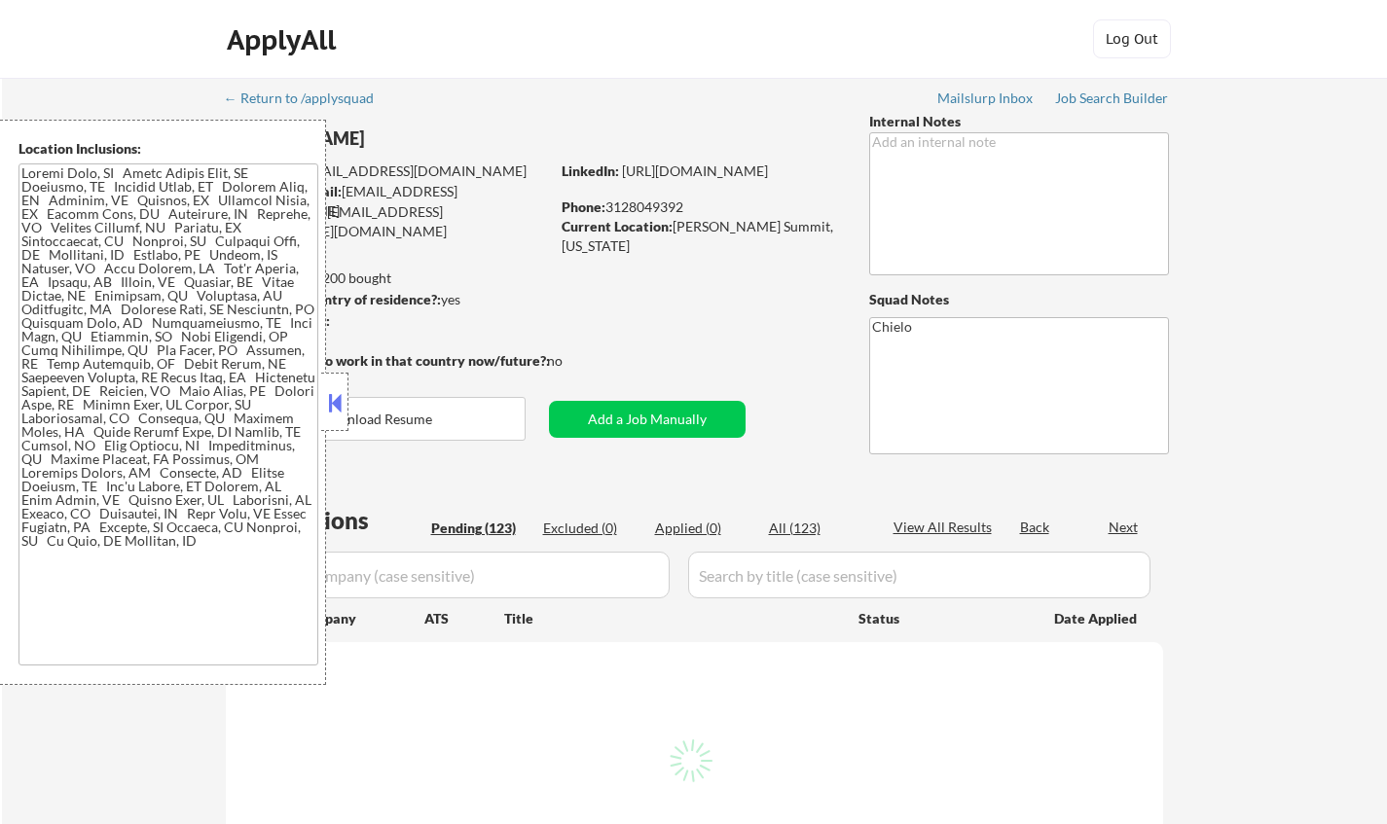
click at [187, 537] on textarea at bounding box center [168, 415] width 300 height 502
select select ""pending""
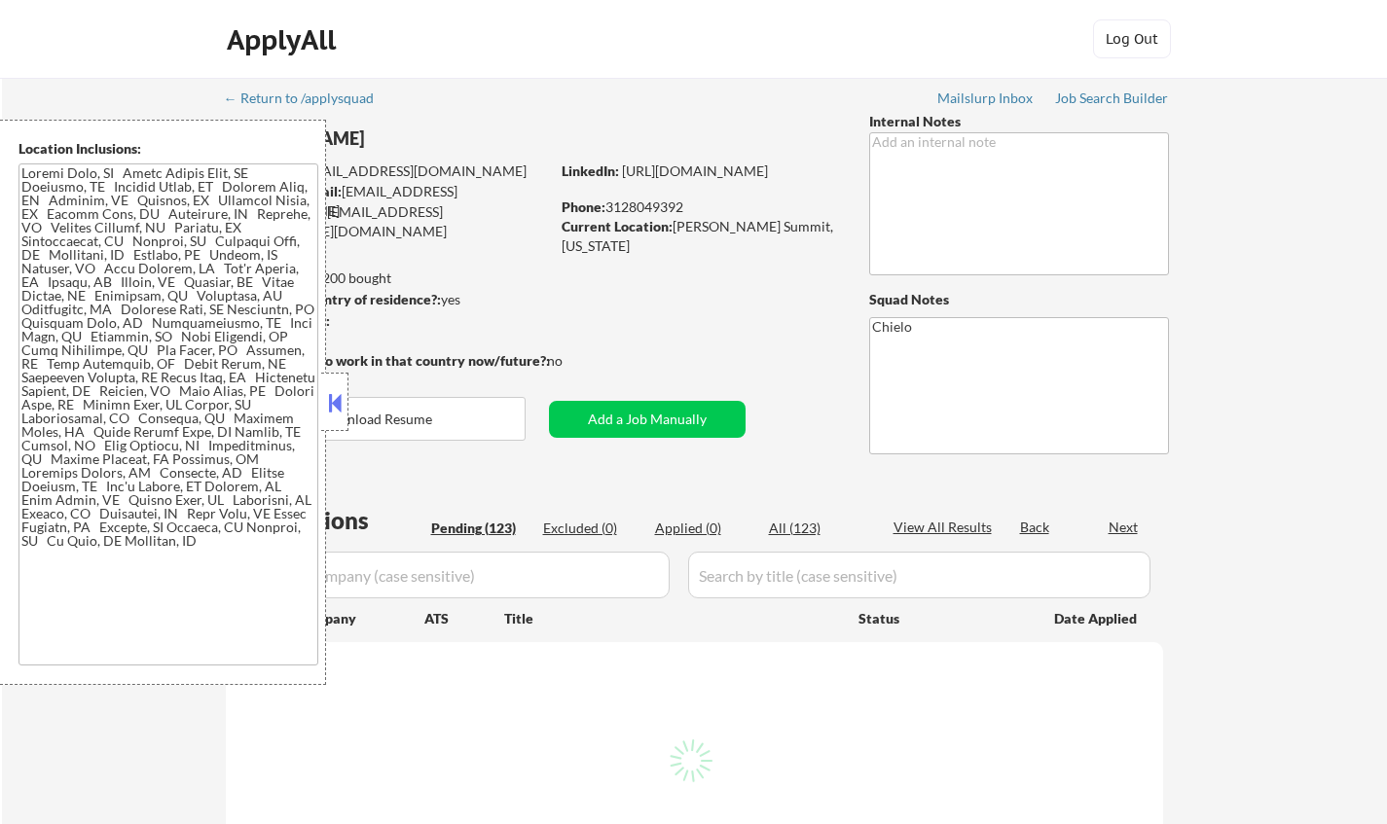
select select ""pending""
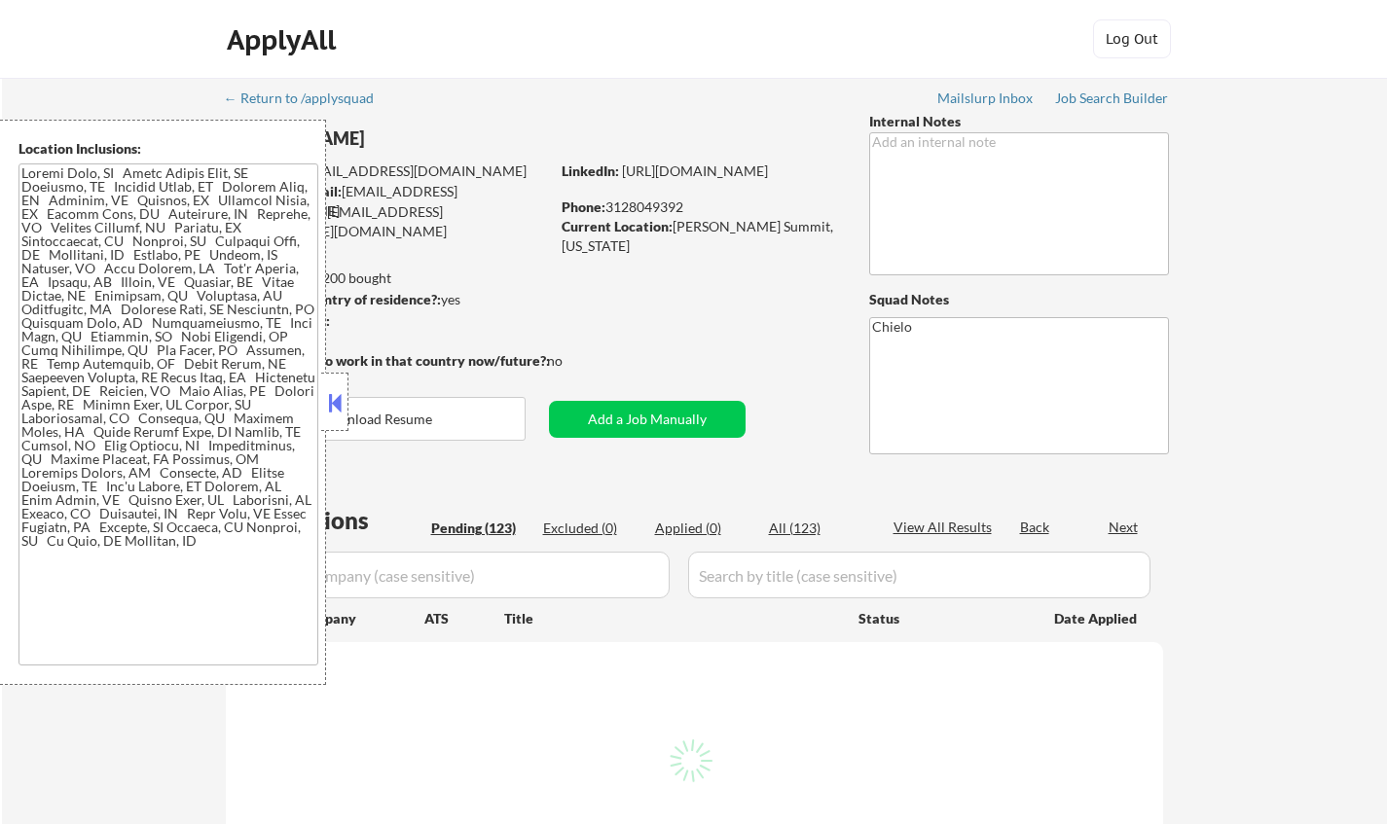
select select ""pending""
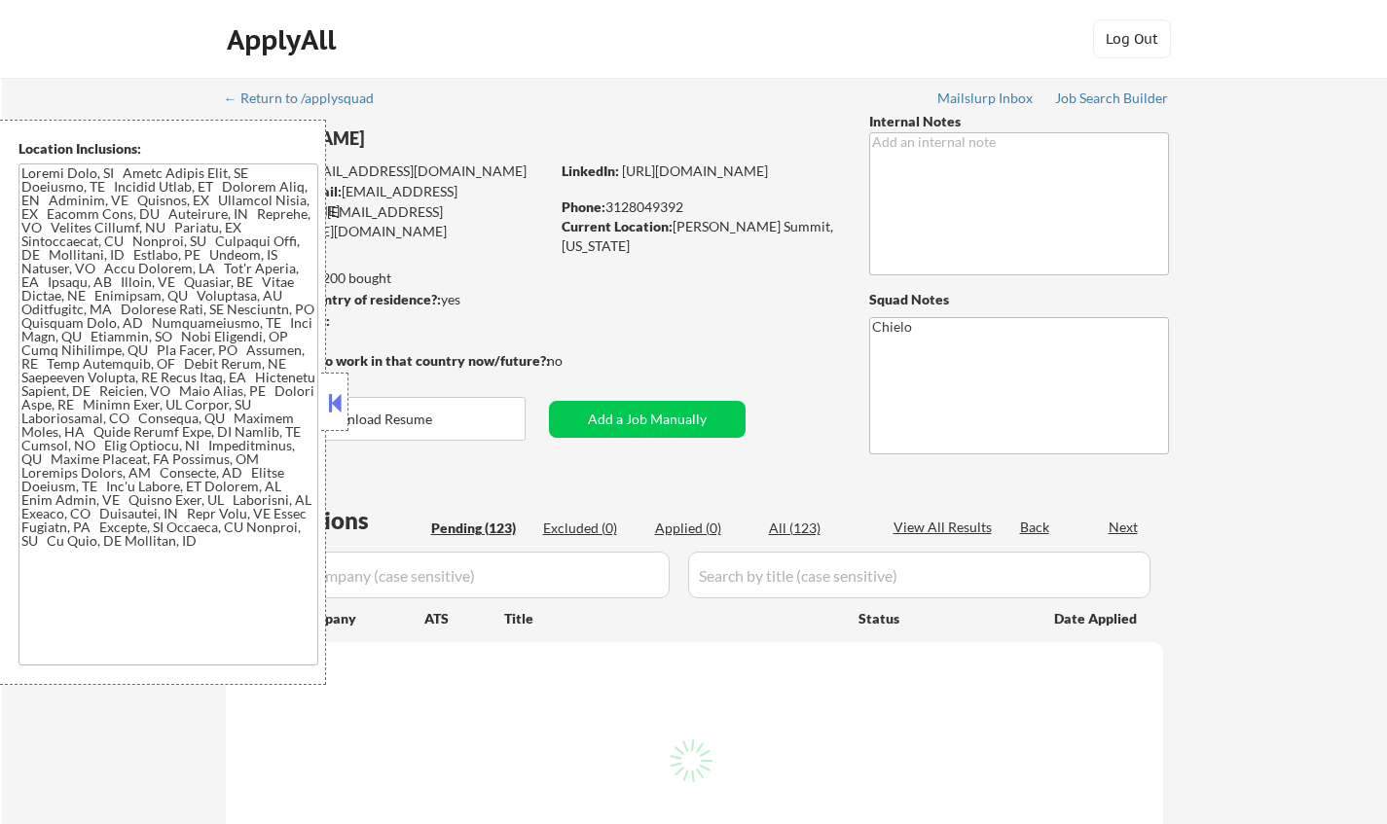
select select ""pending""
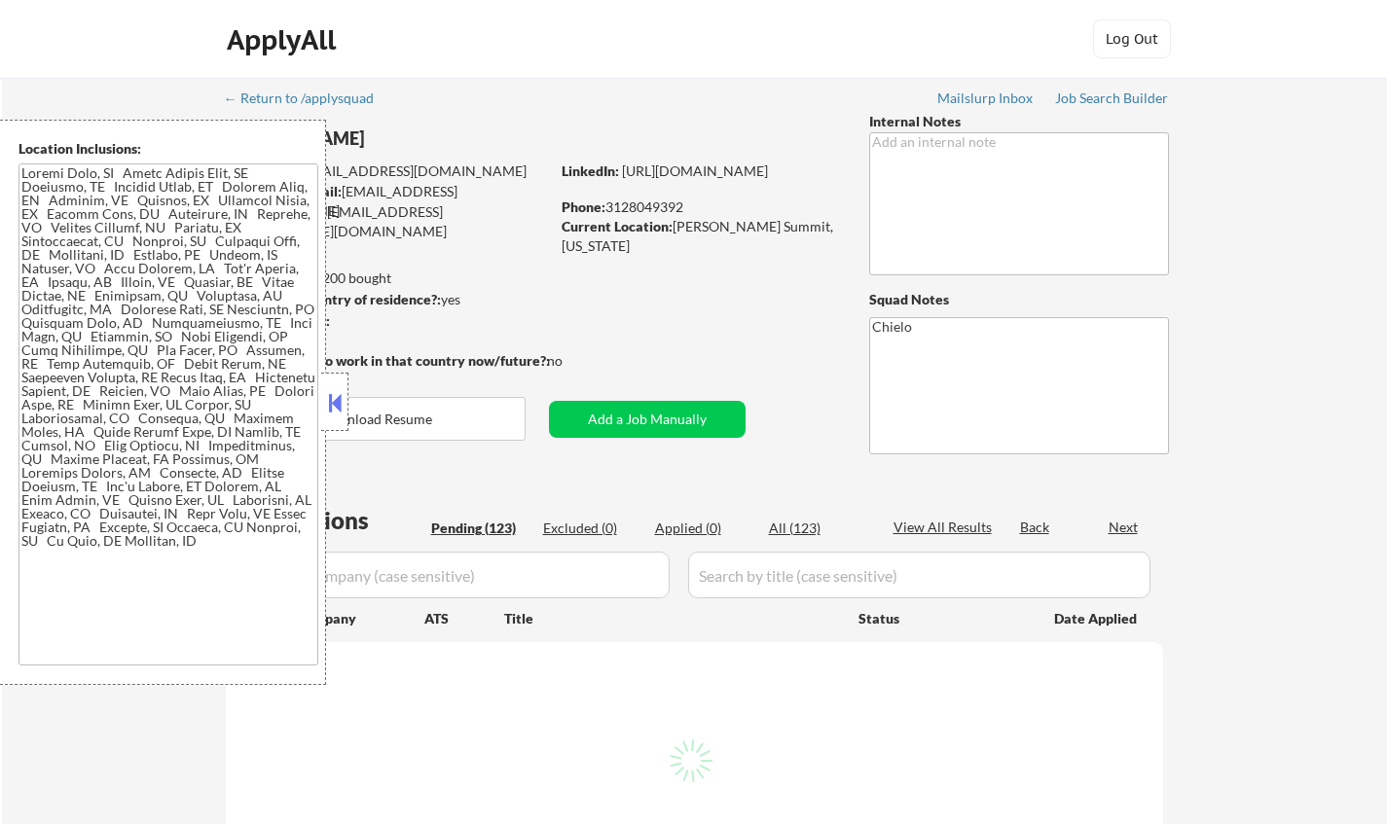
select select ""pending""
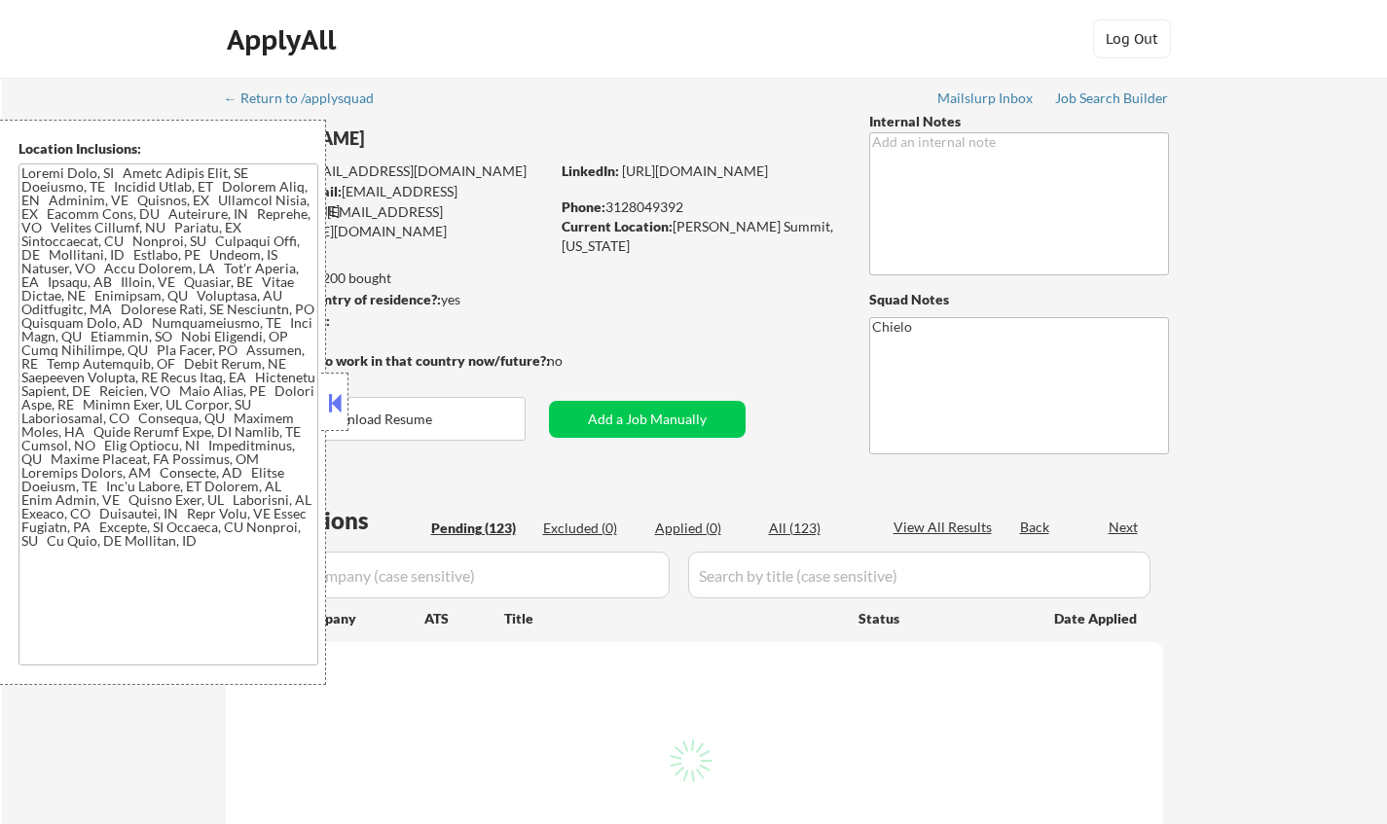
select select ""pending""
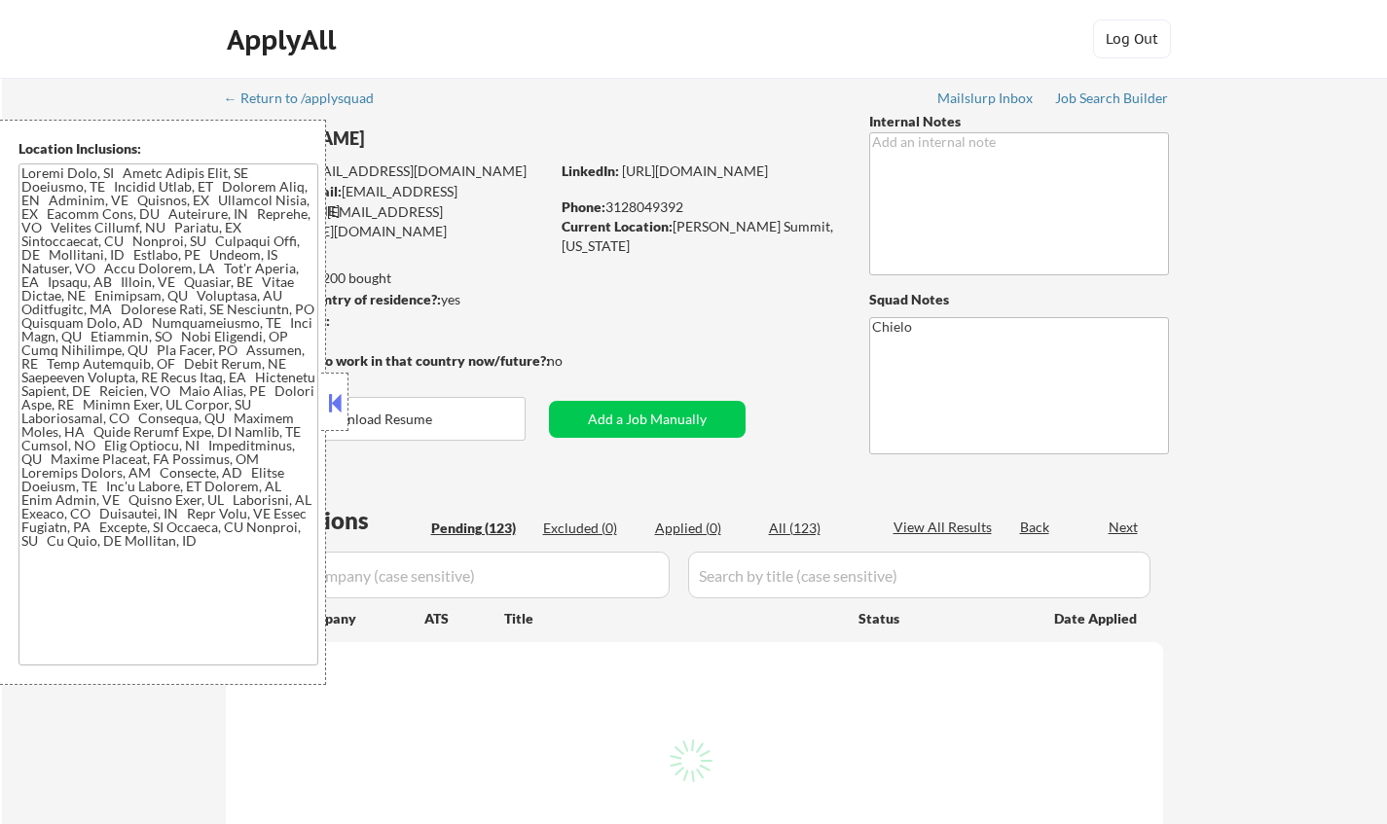
select select ""pending""
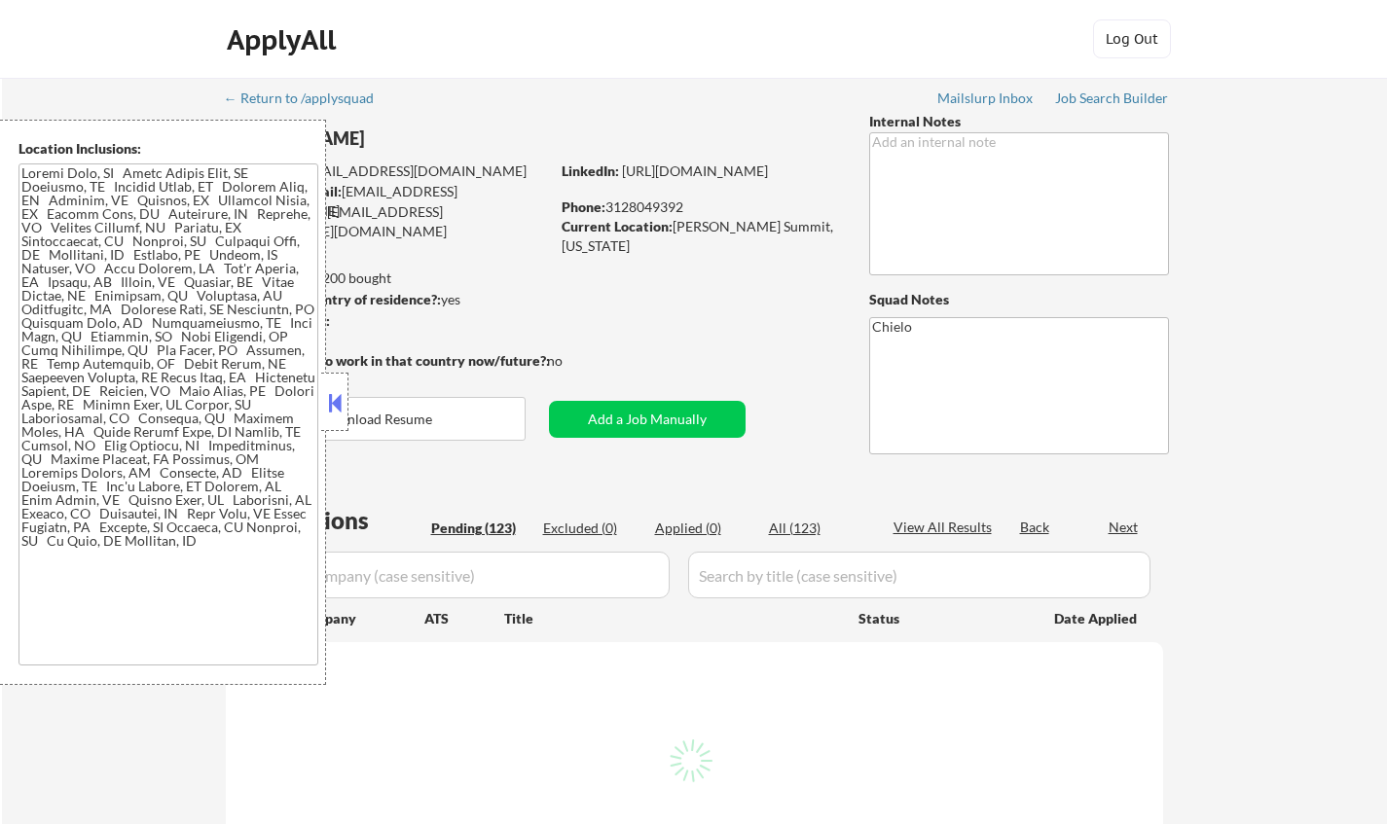
select select ""pending""
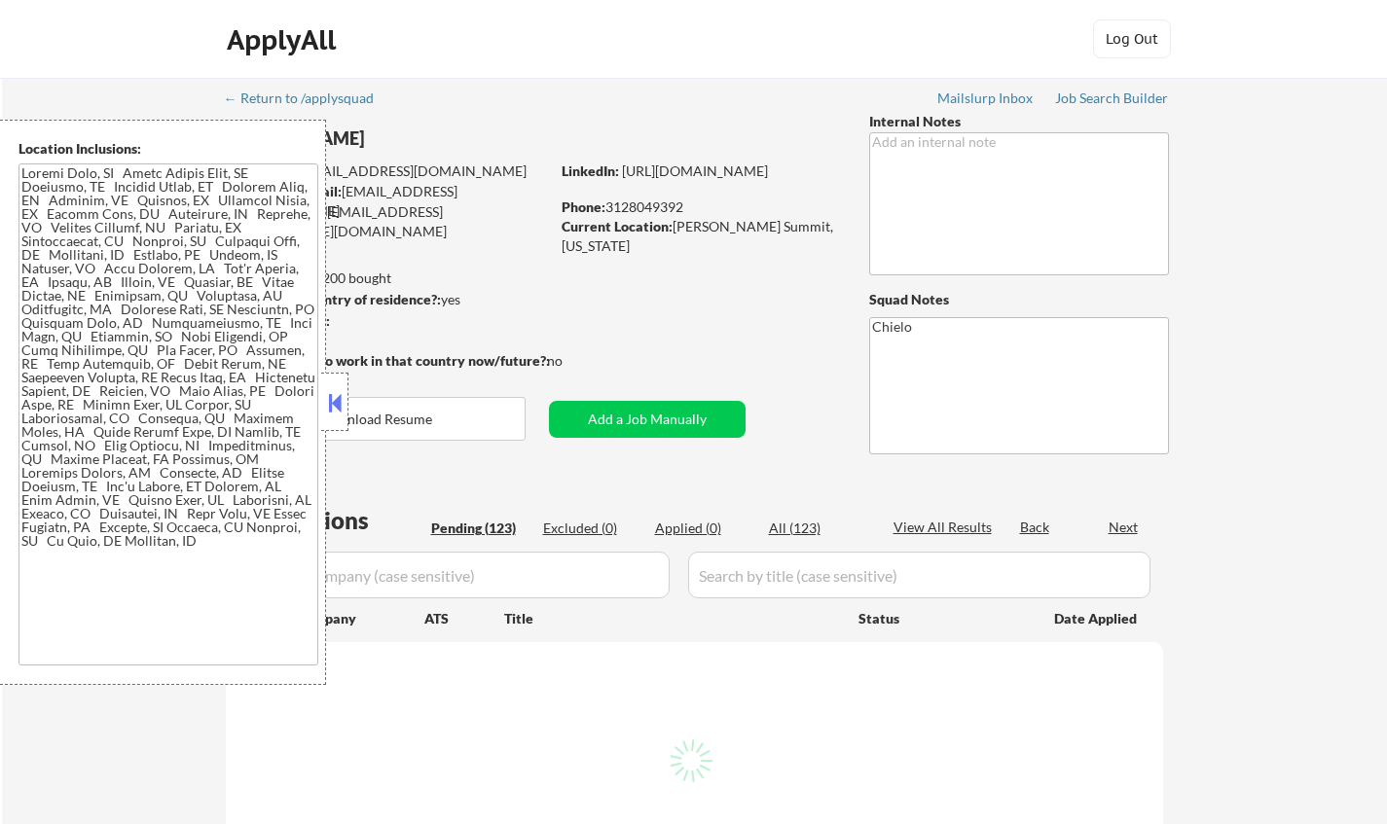
select select ""pending""
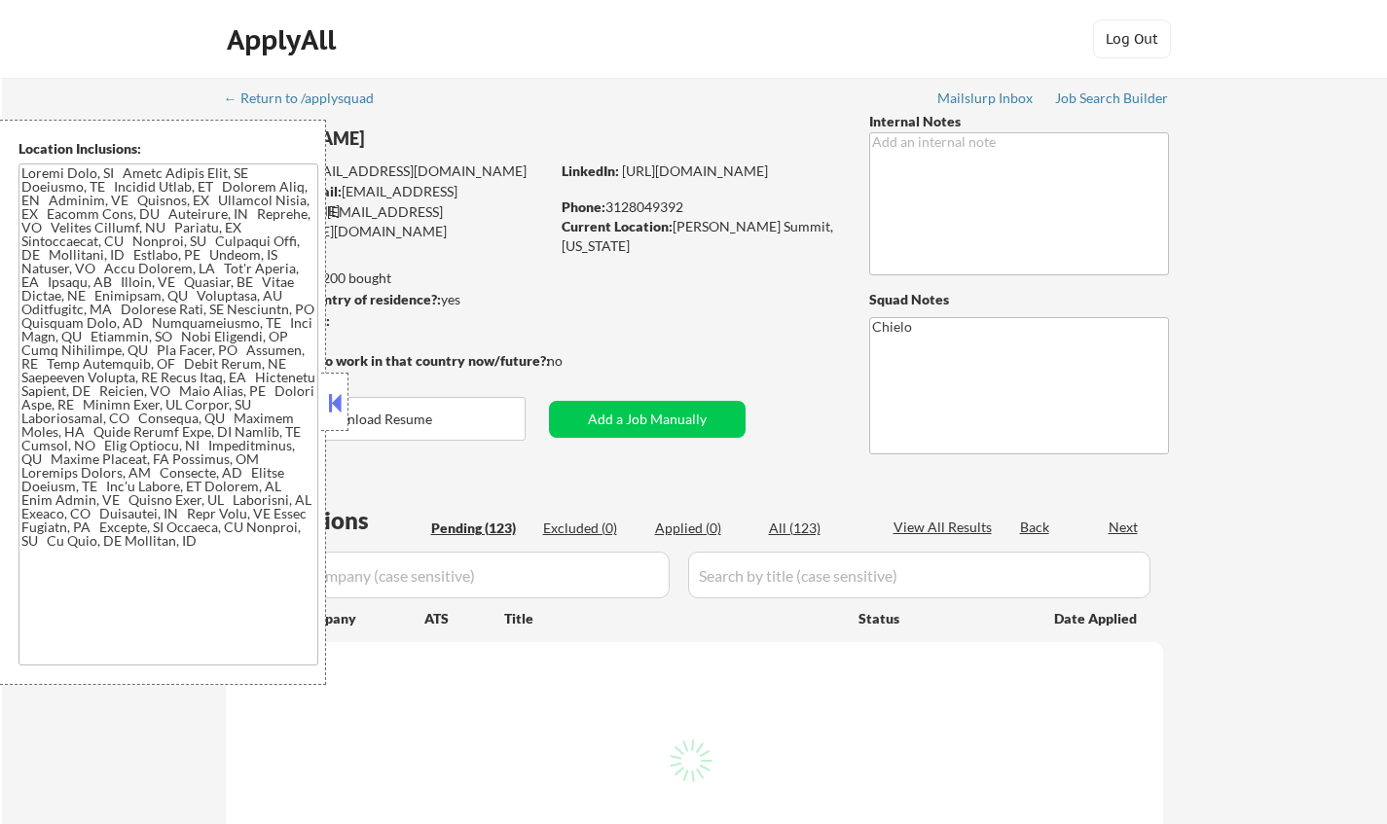
select select ""pending""
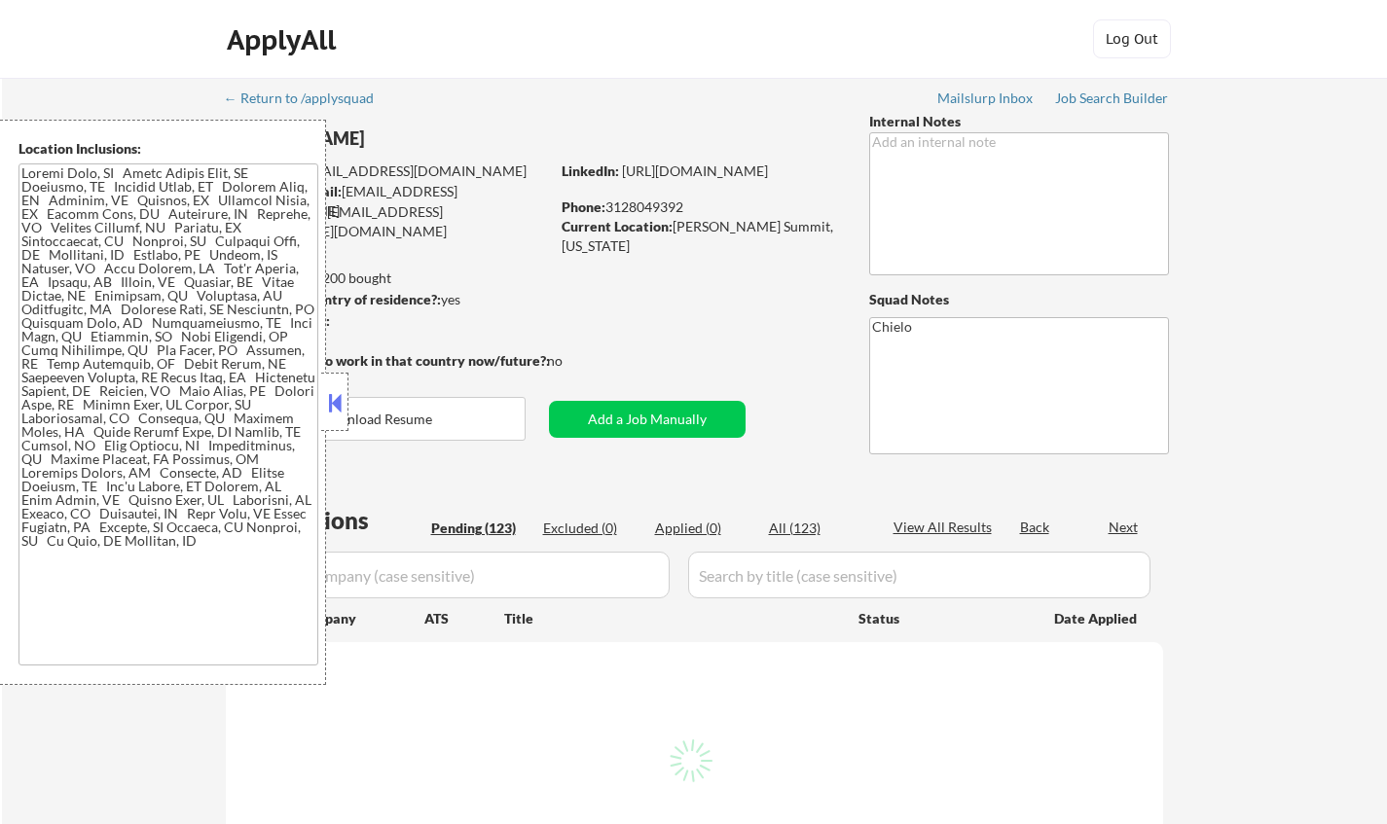
select select ""pending""
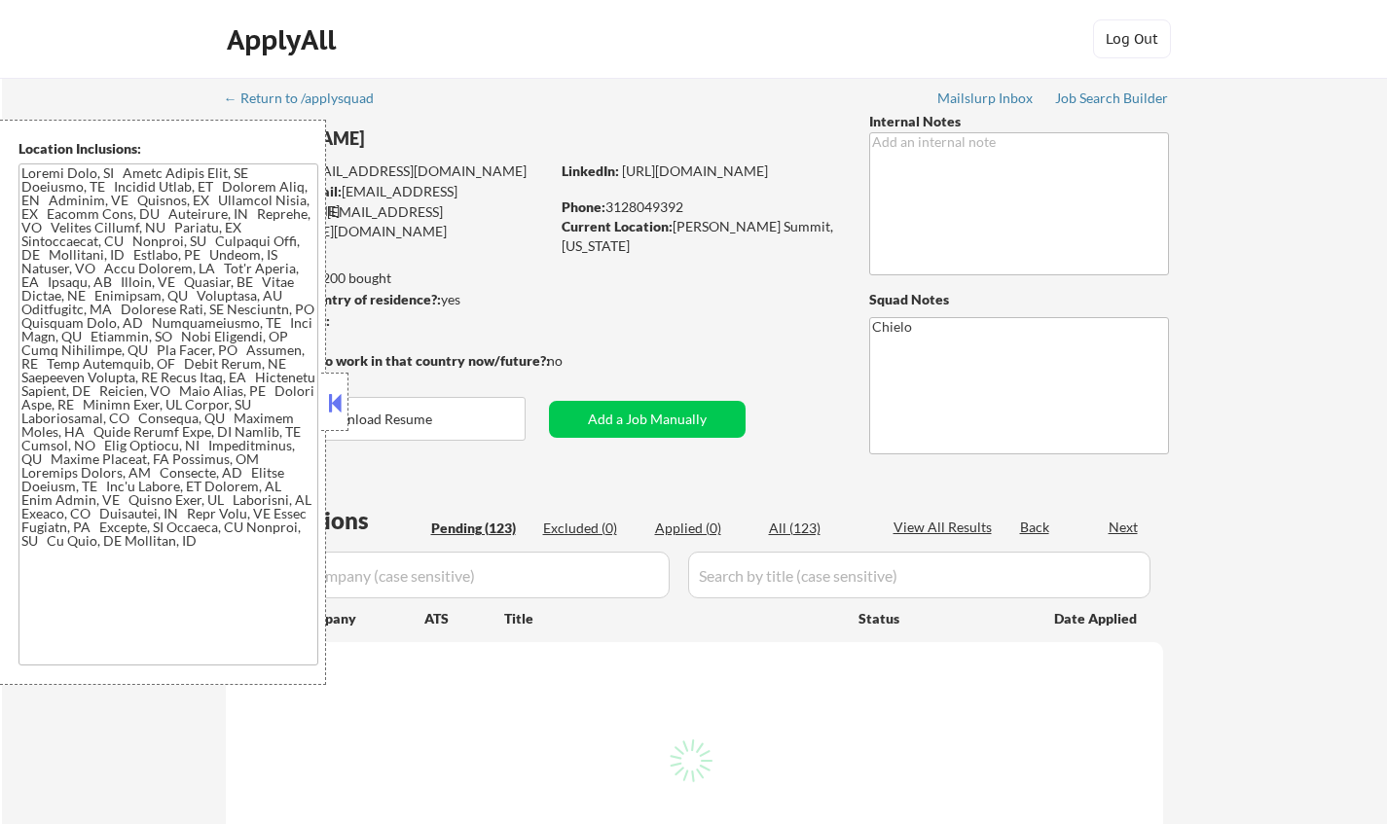
select select ""pending""
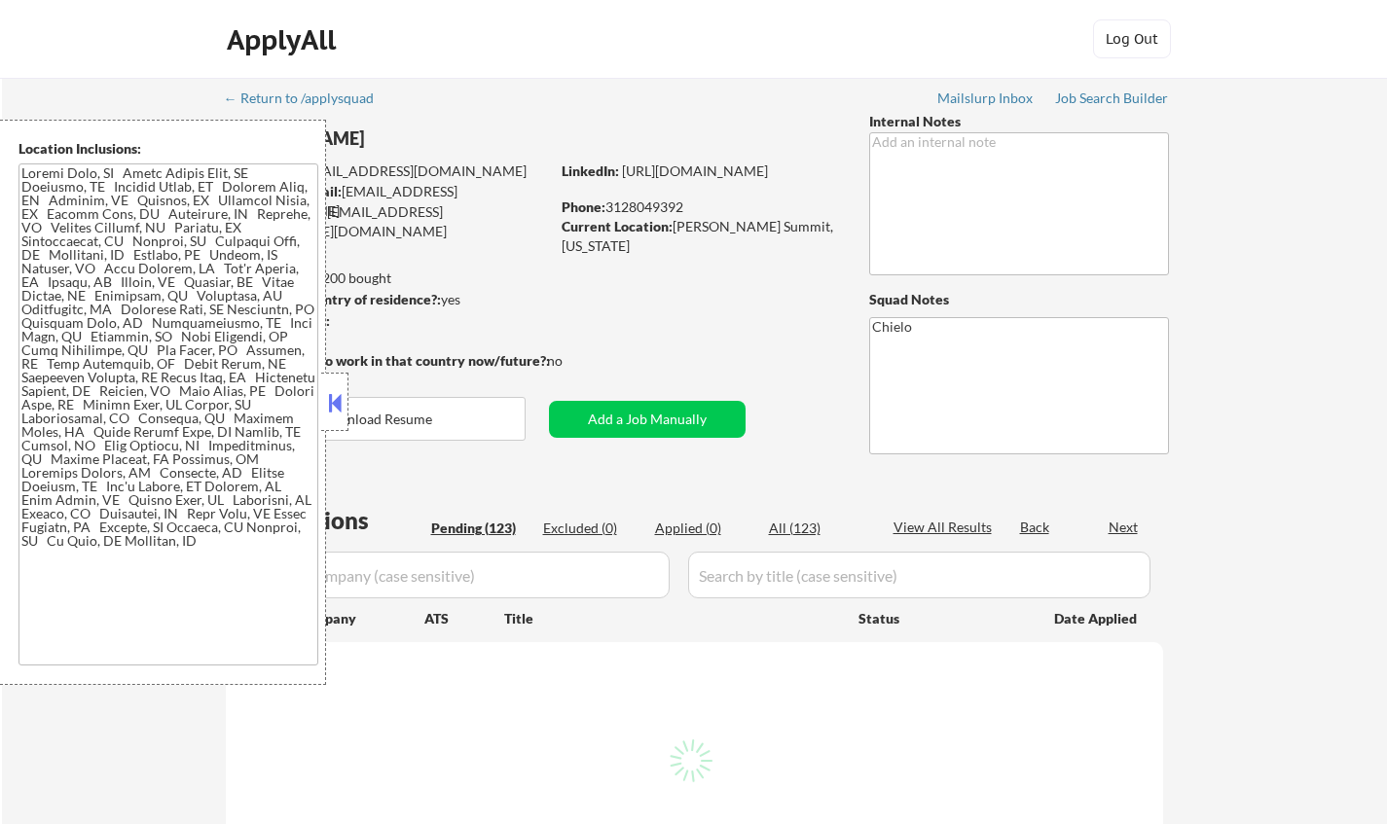
select select ""pending""
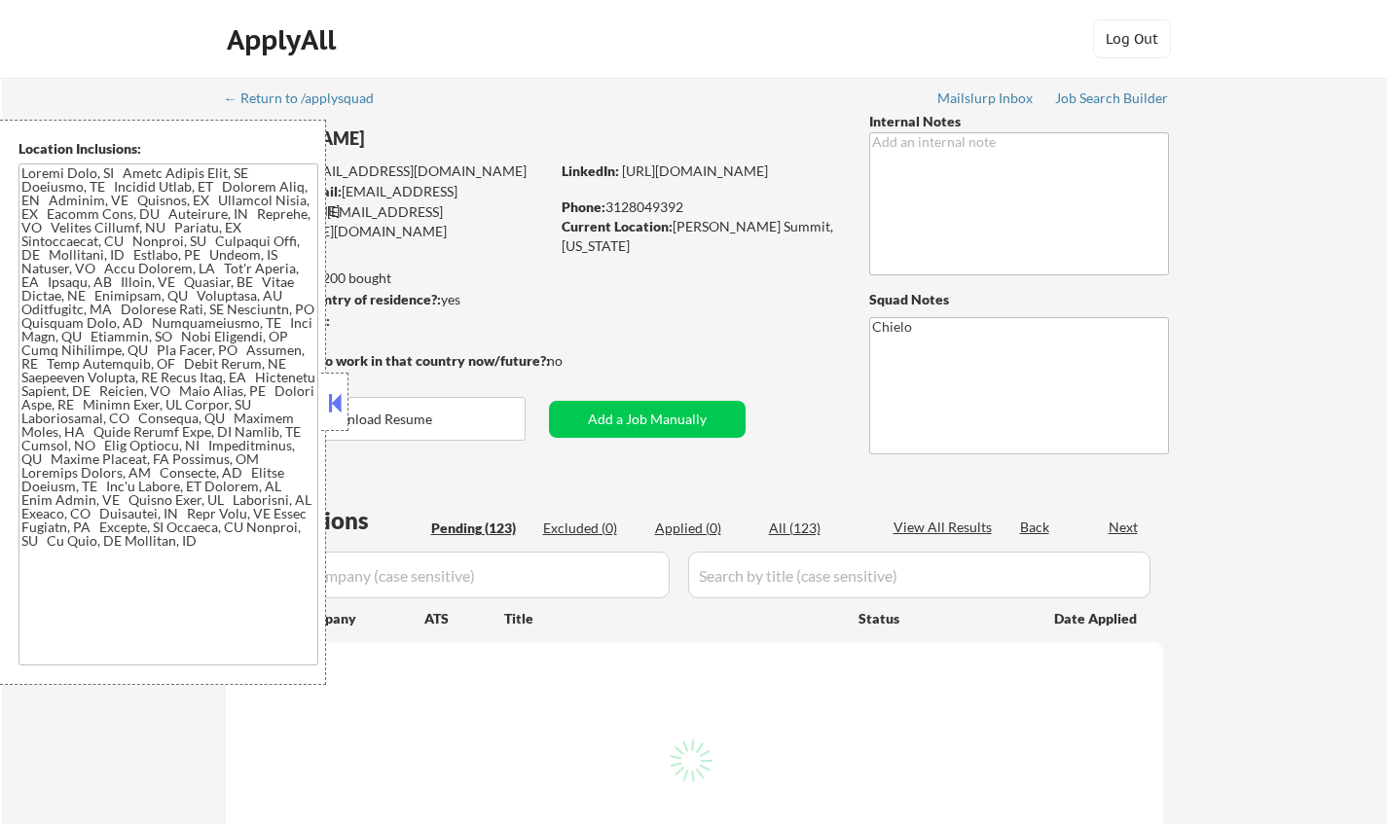
select select ""pending""
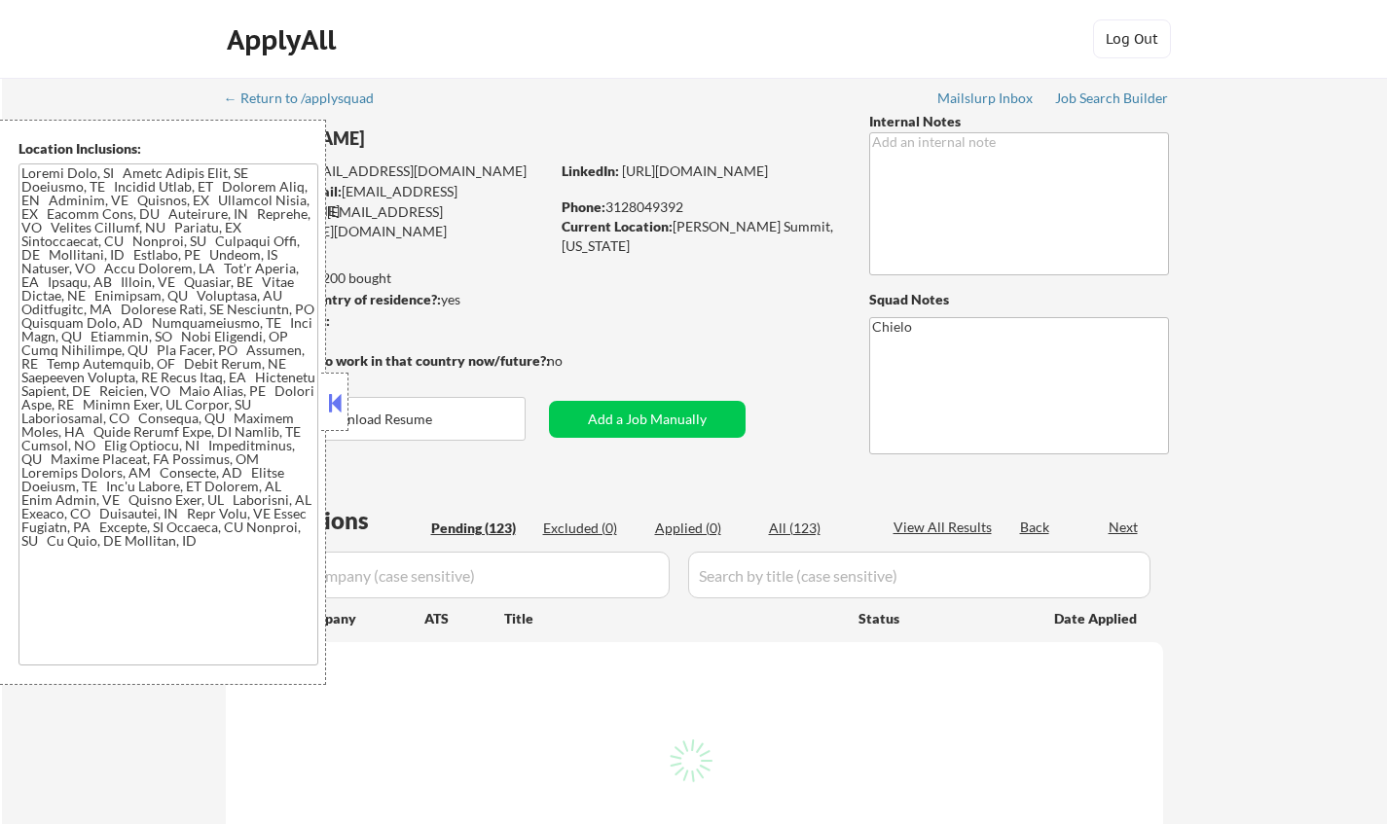
select select ""pending""
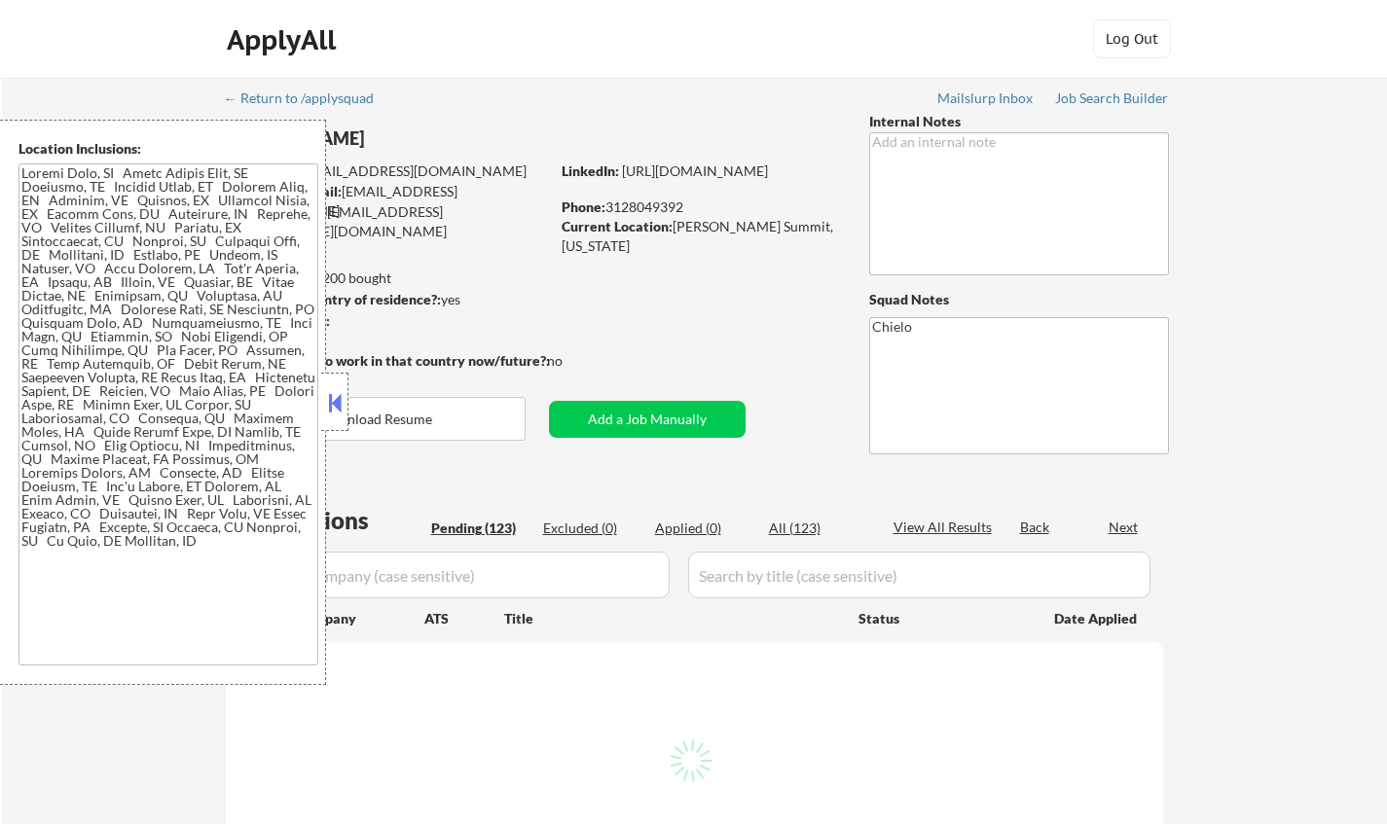
select select ""pending""
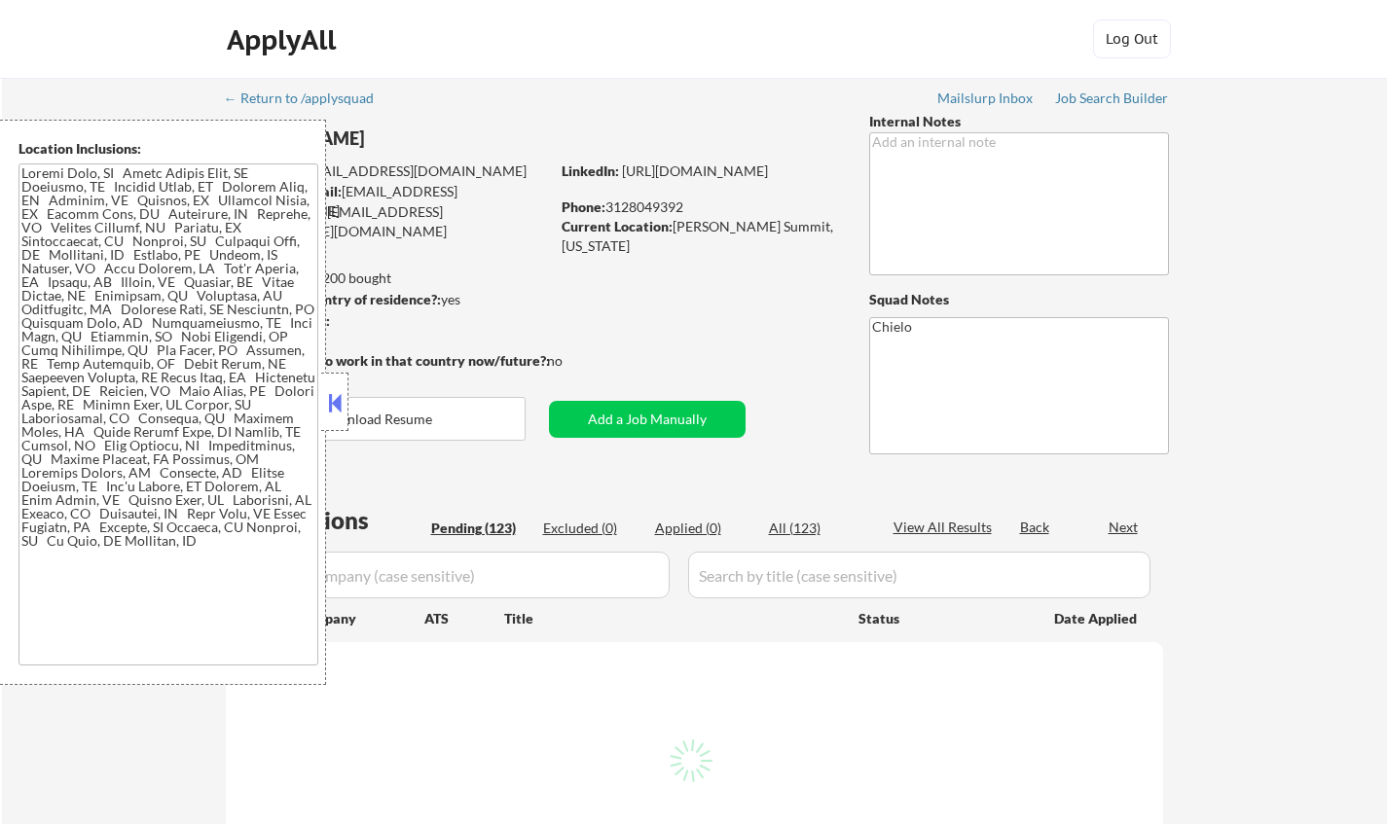
select select ""pending""
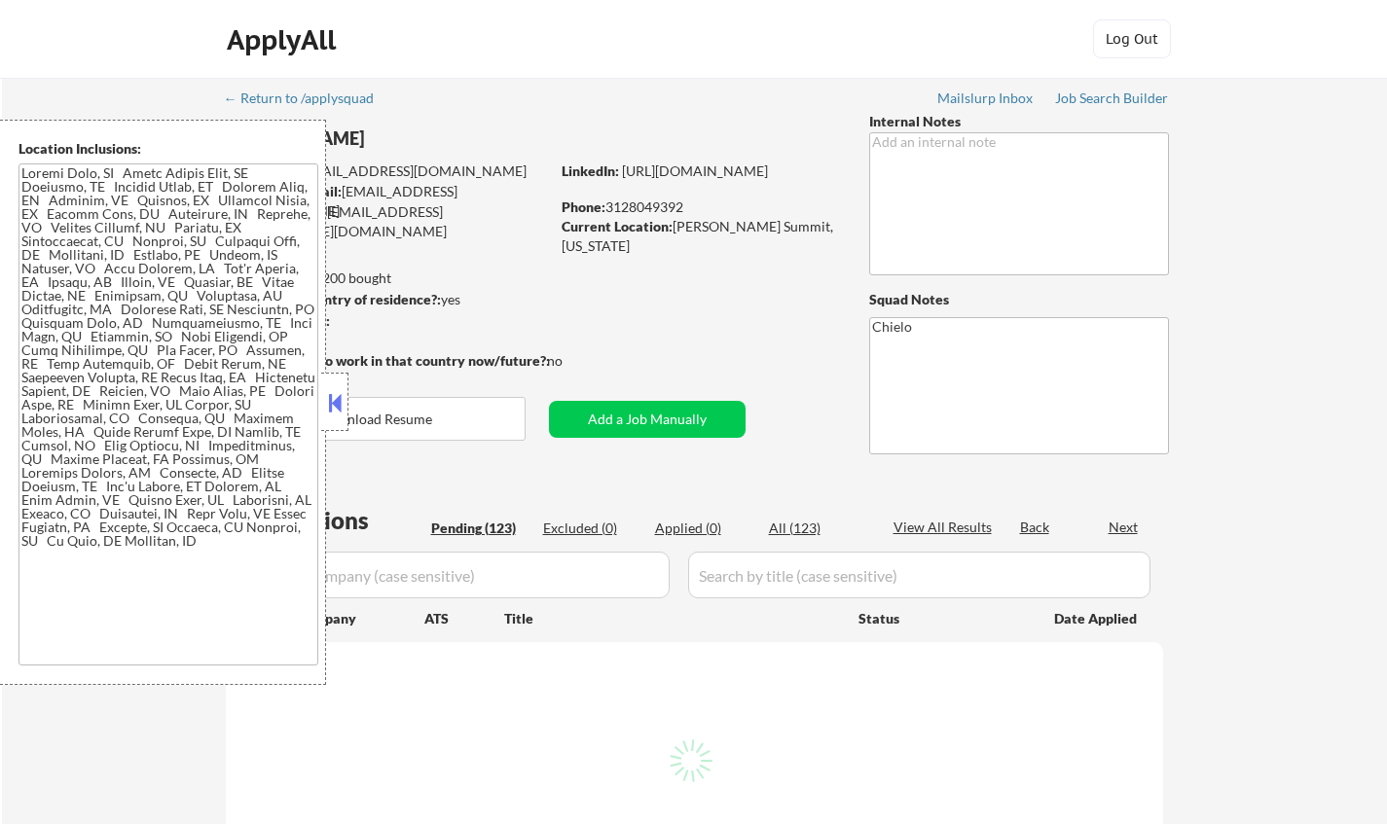
select select ""pending""
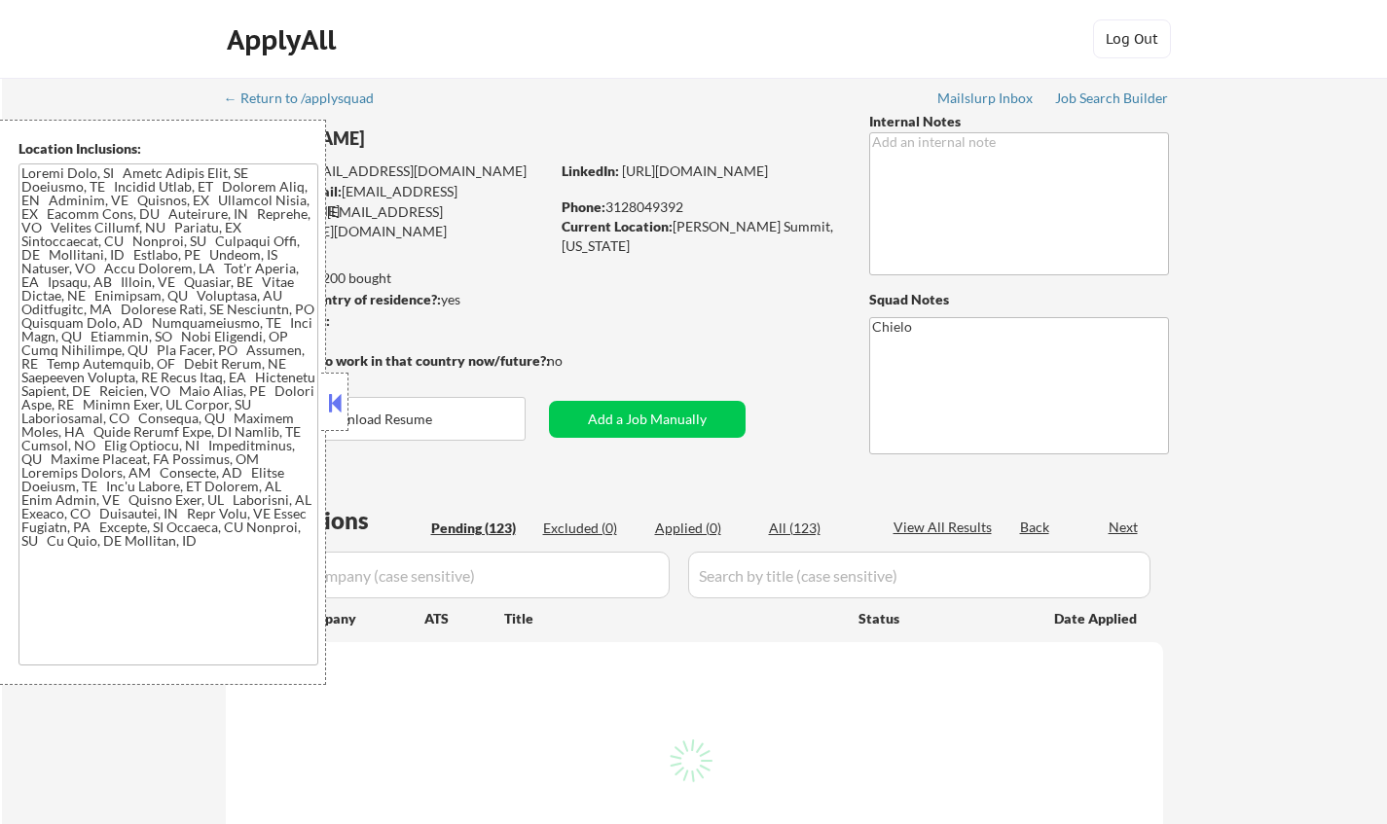
select select ""pending""
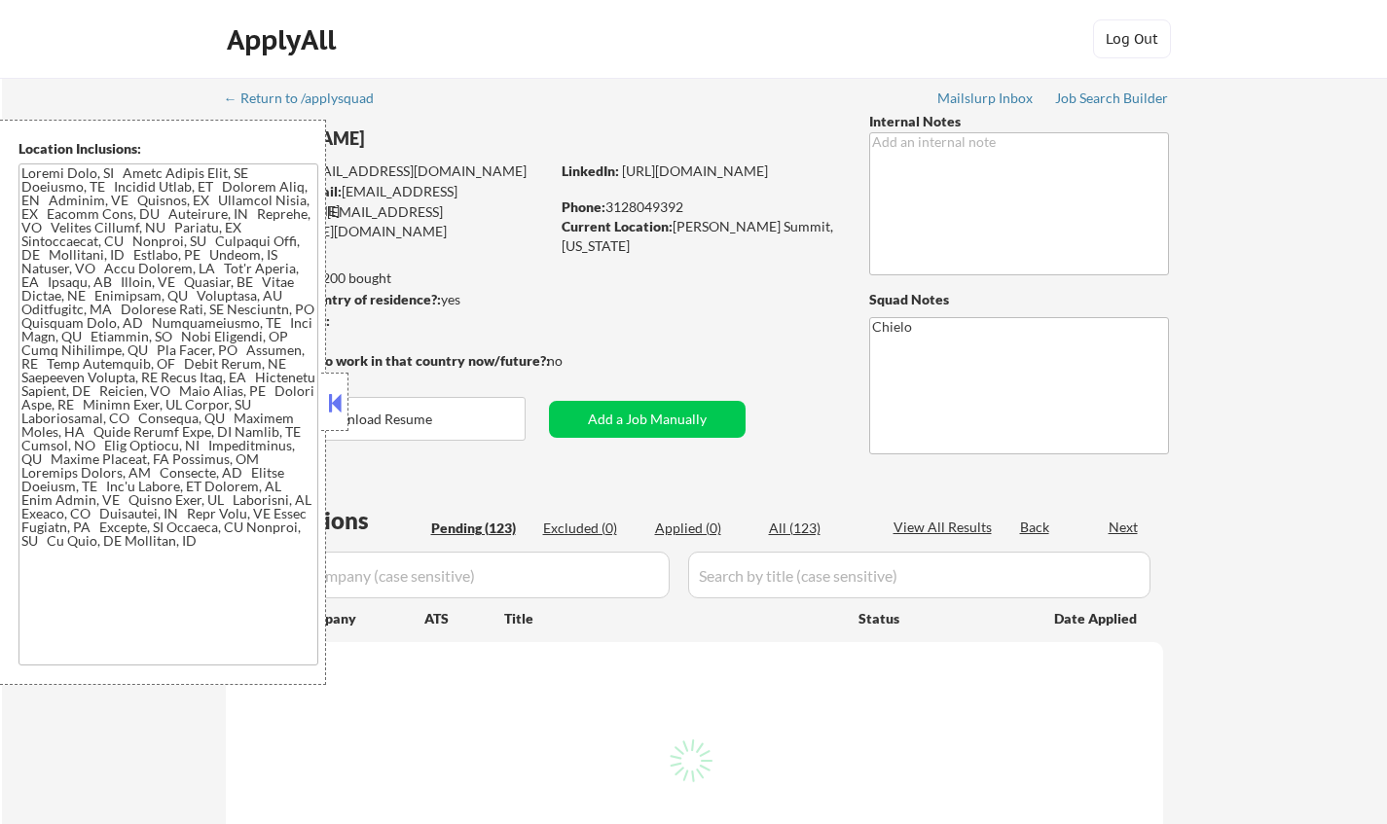
select select ""pending""
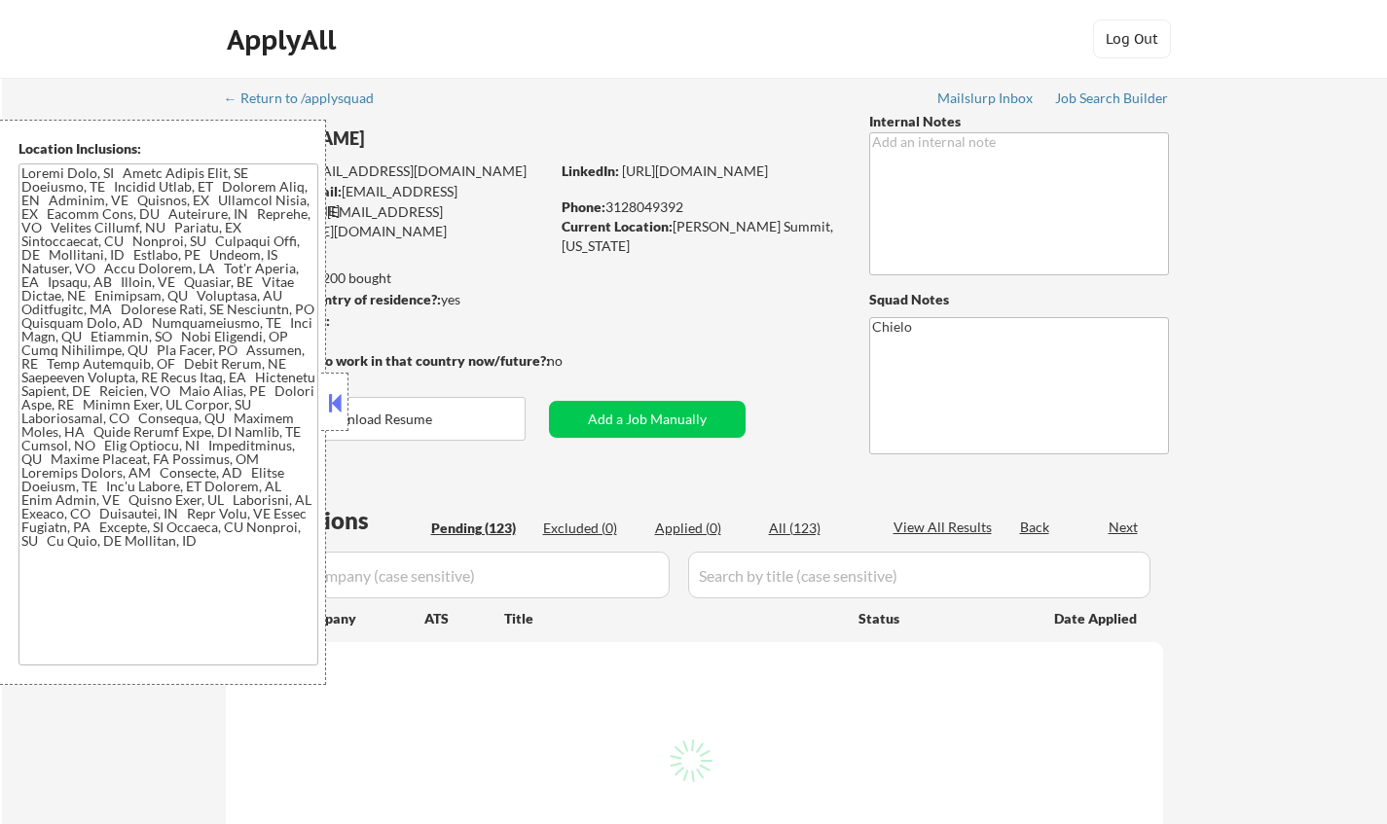
select select ""pending""
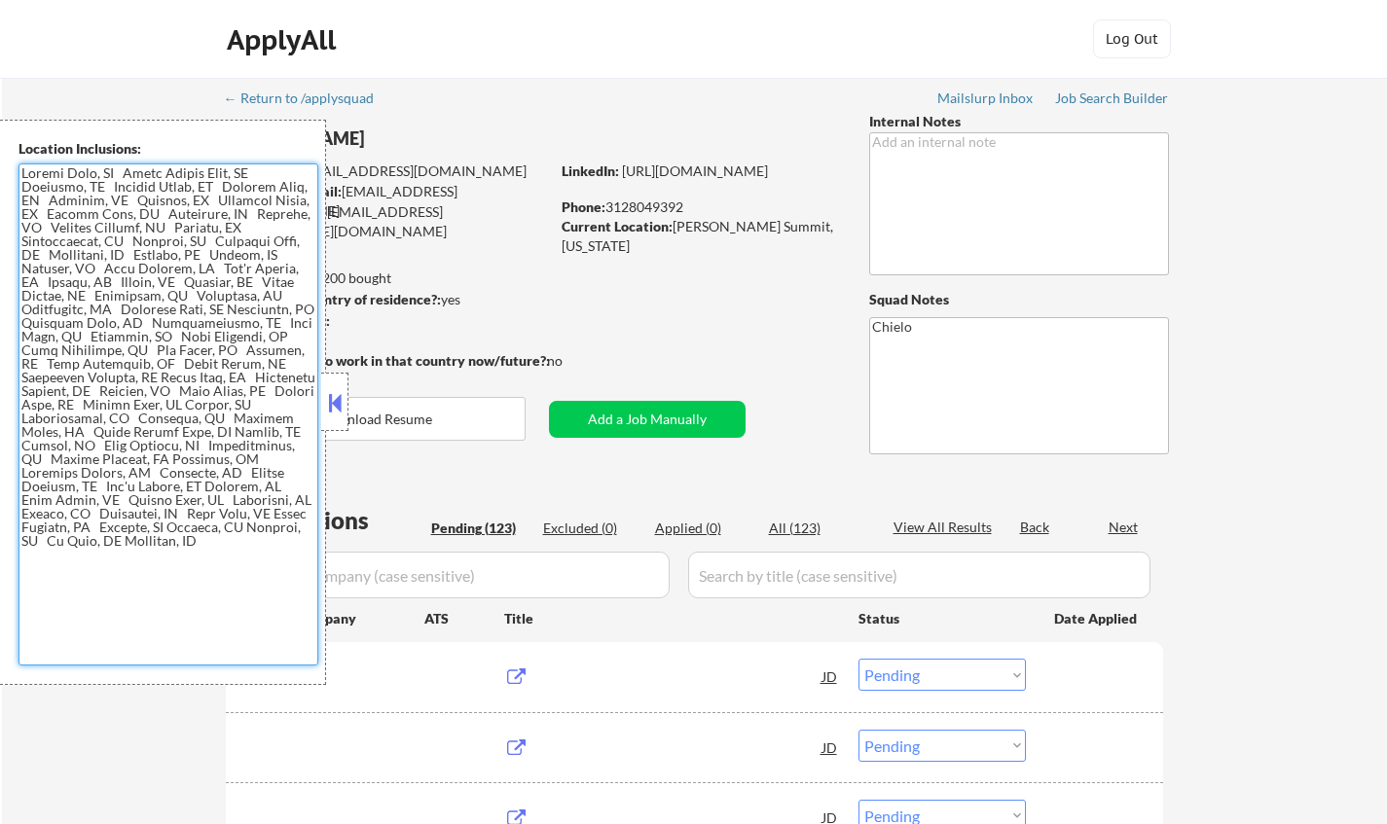
click at [176, 512] on textarea at bounding box center [168, 415] width 300 height 502
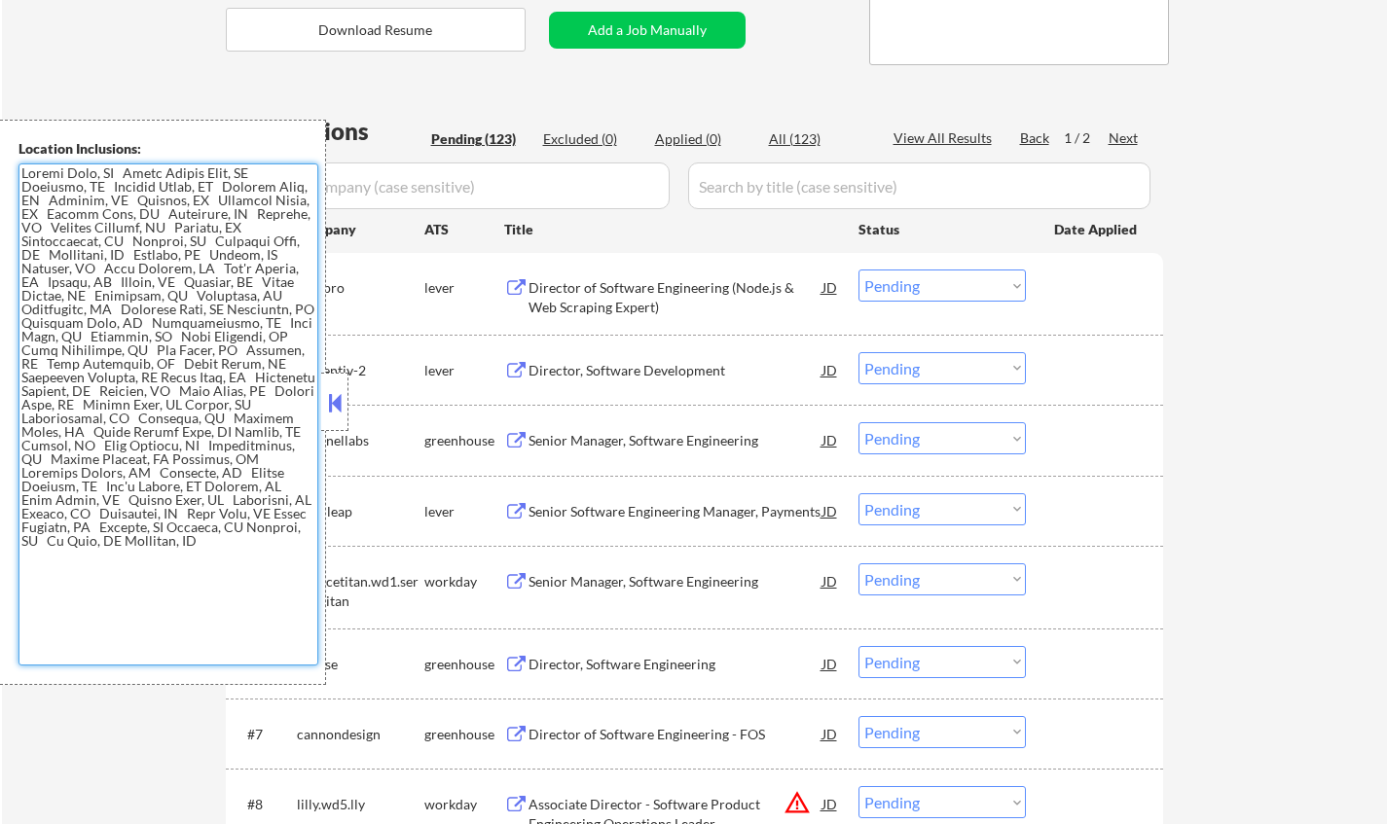
drag, startPoint x: 168, startPoint y: 544, endPoint x: 153, endPoint y: 262, distance: 282.7
click at [2, 161] on div "Location Inclusions:" at bounding box center [163, 403] width 326 height 566
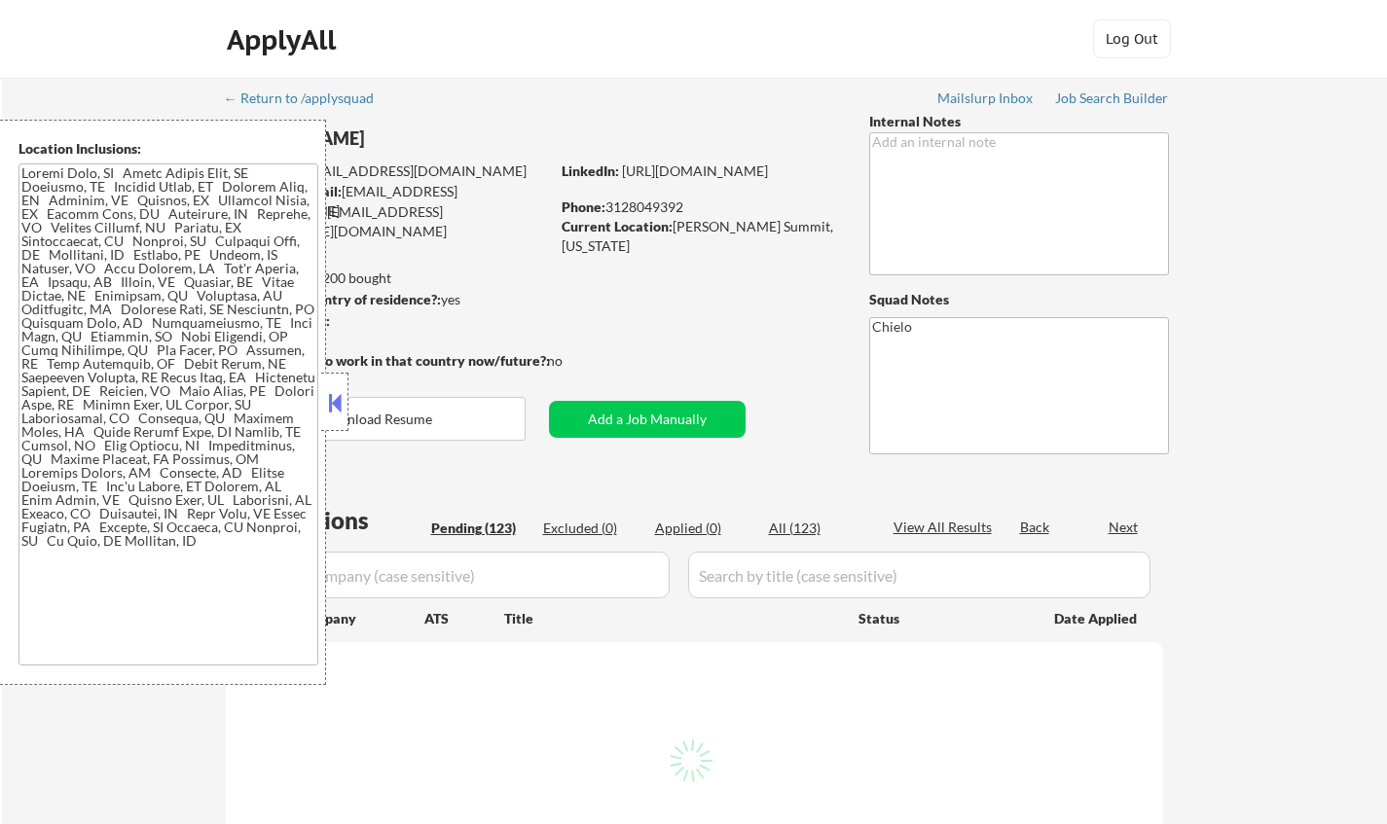
select select ""pending""
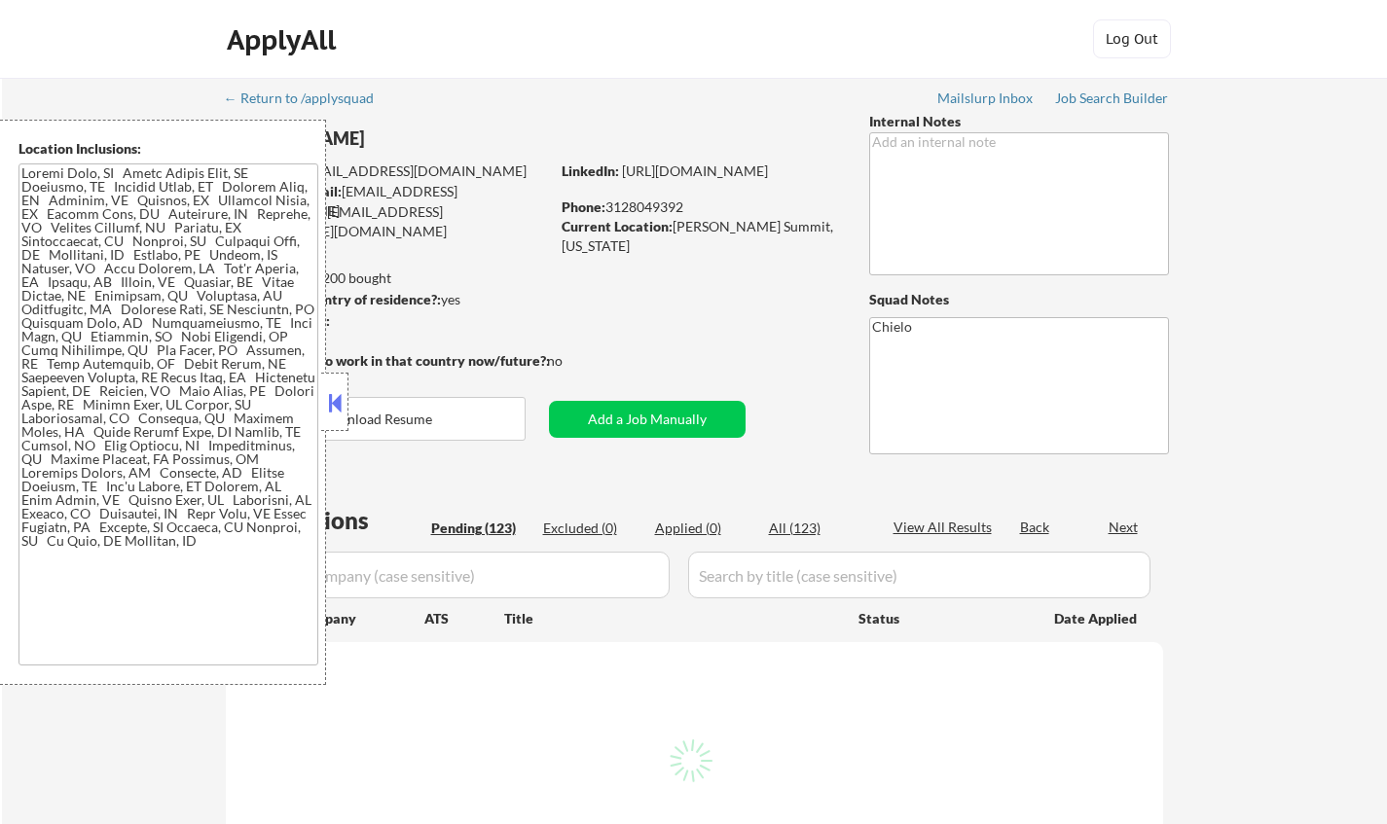
select select ""pending""
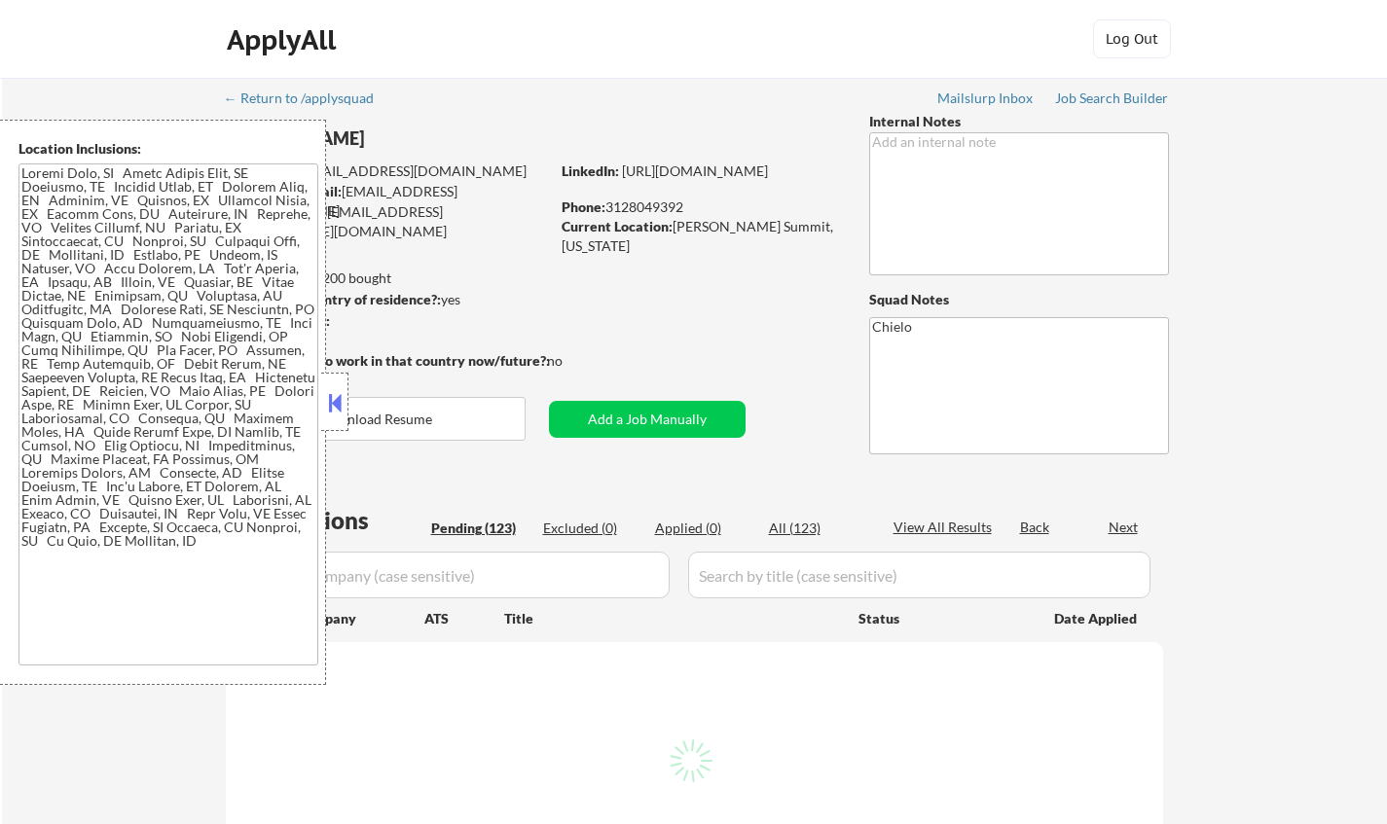
select select ""pending""
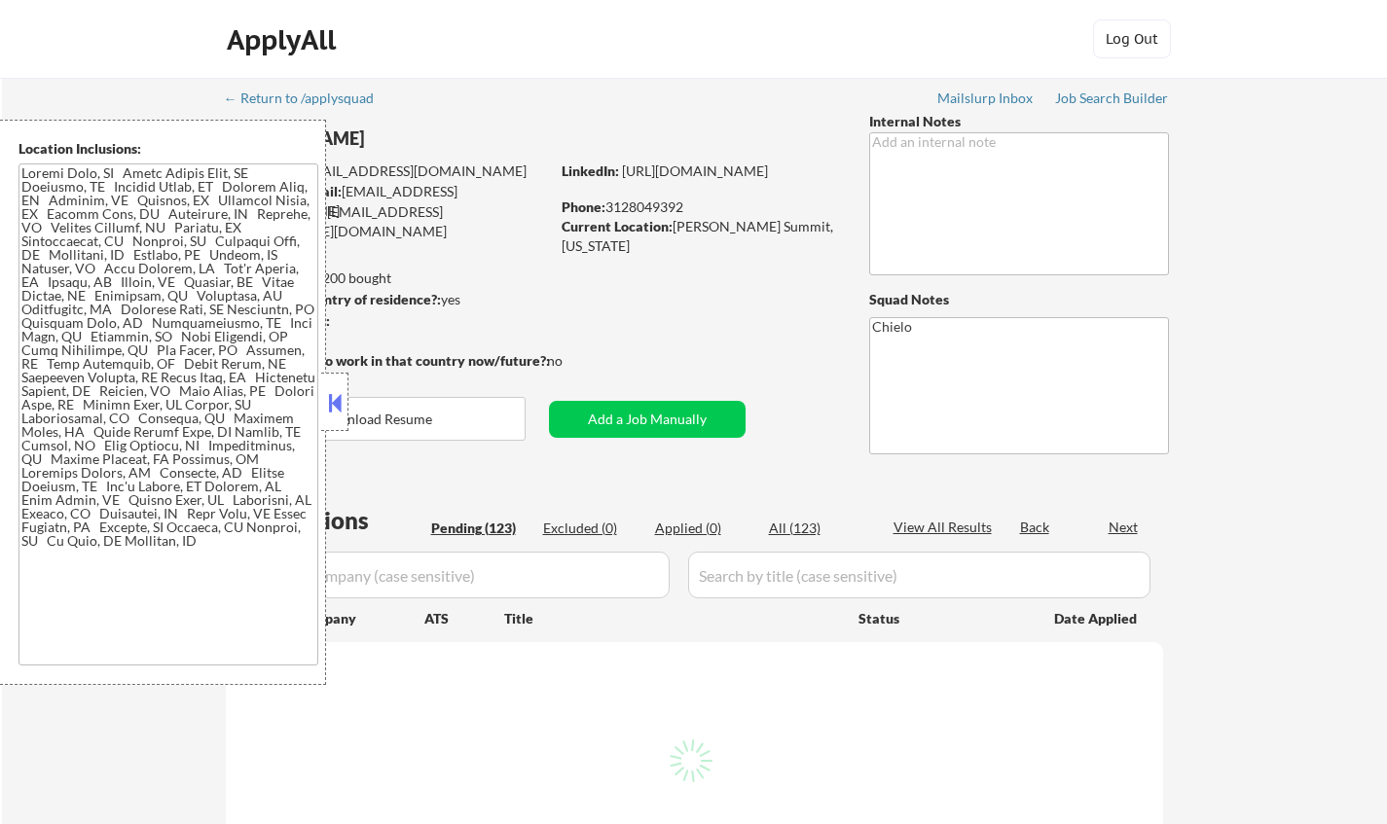
select select ""pending""
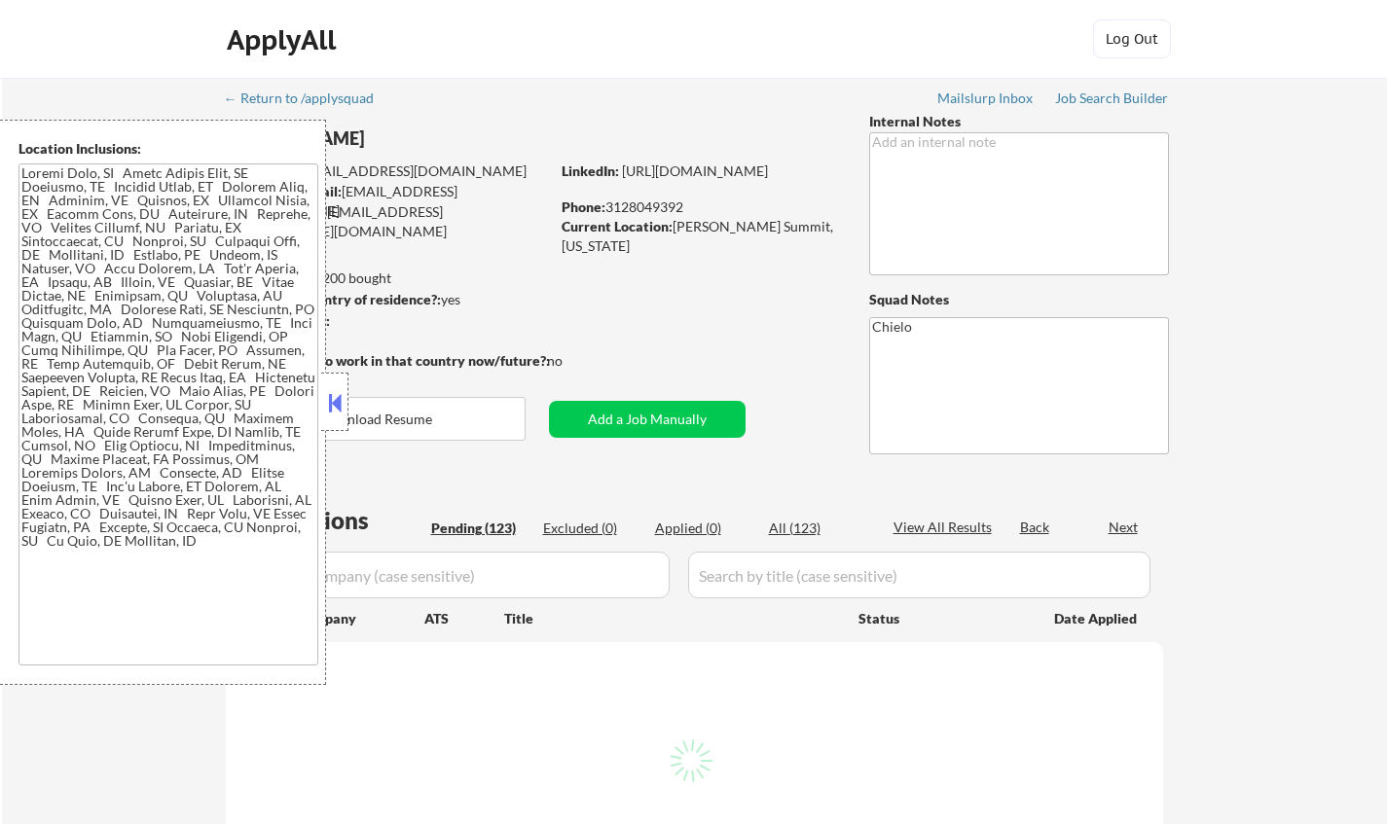
select select ""pending""
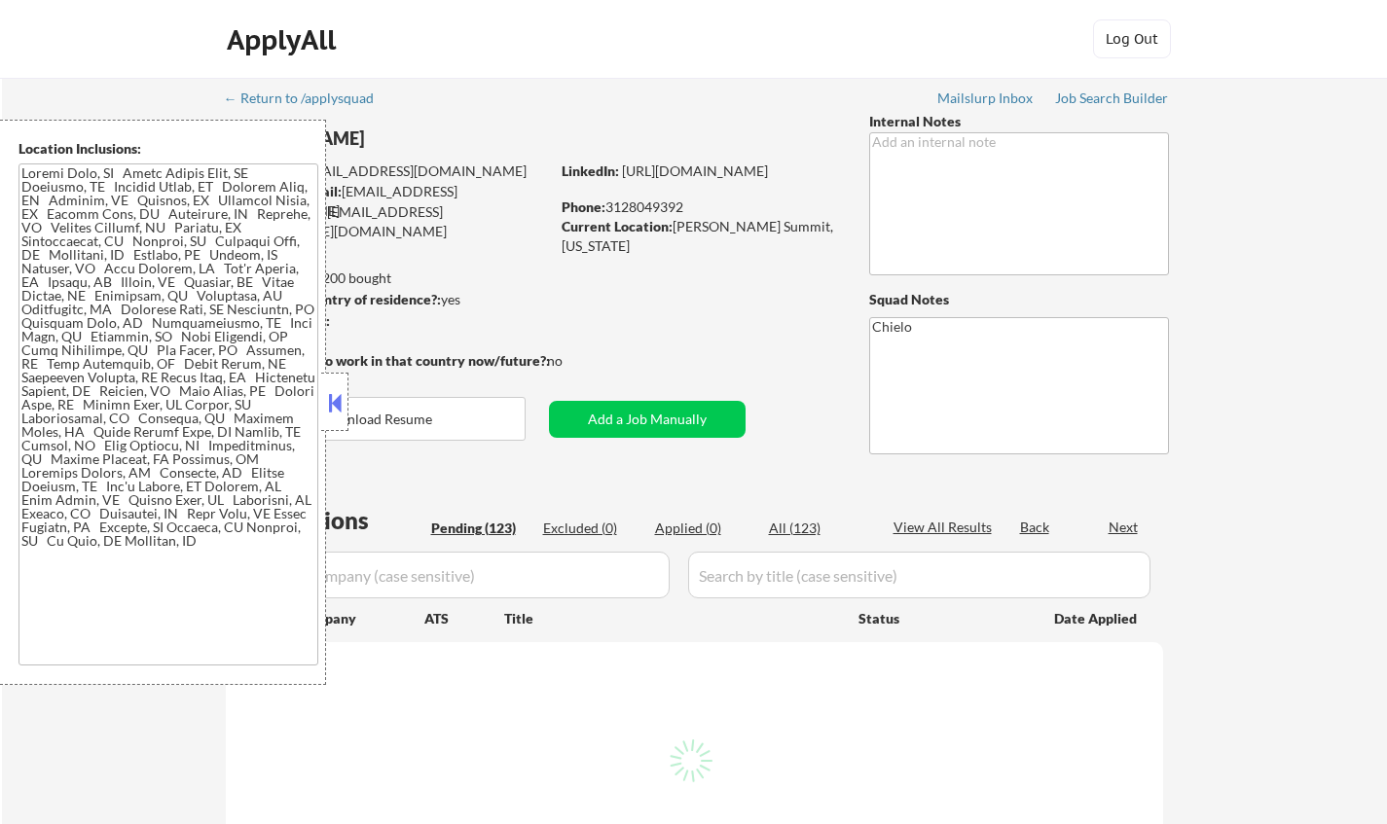
select select ""pending""
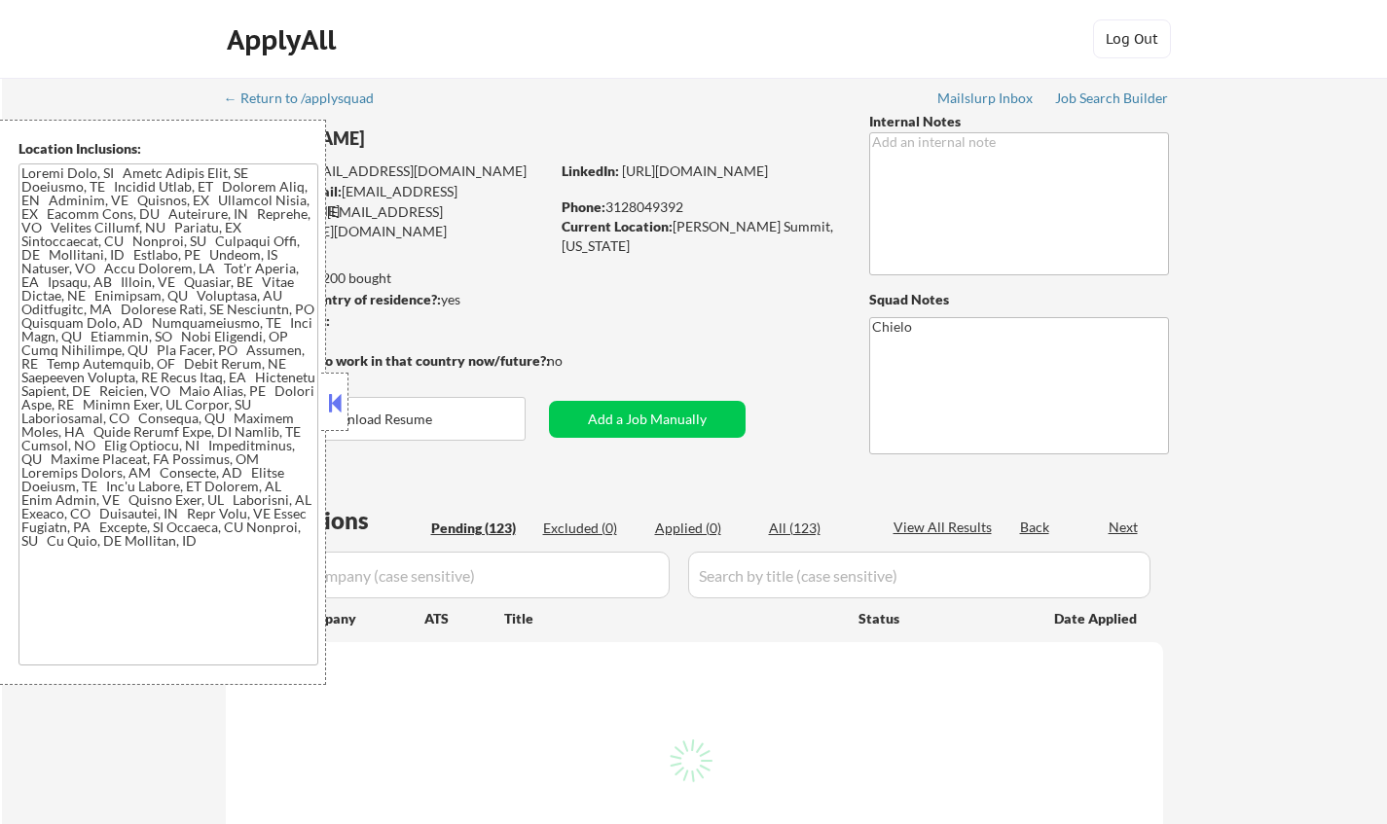
select select ""pending""
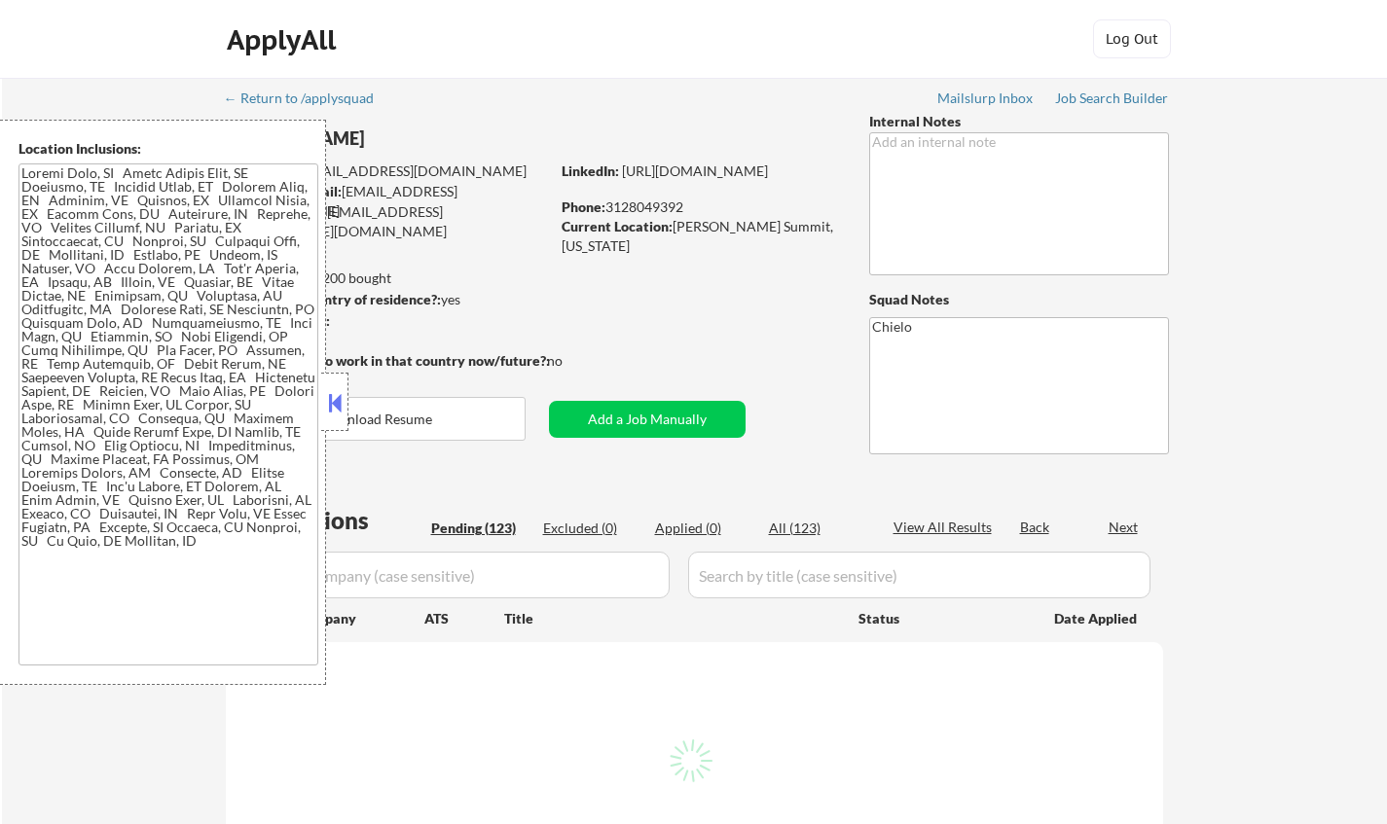
select select ""pending""
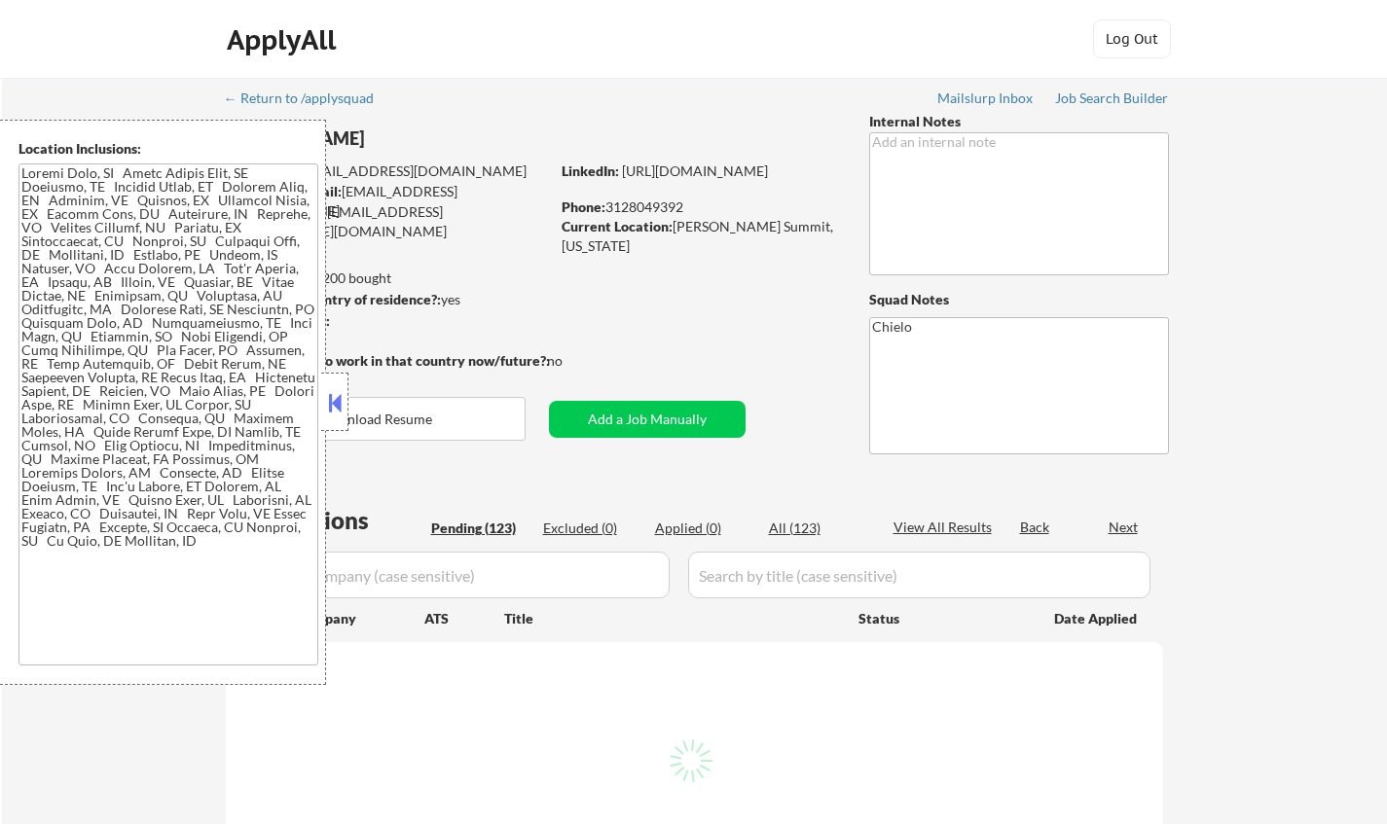
select select ""pending""
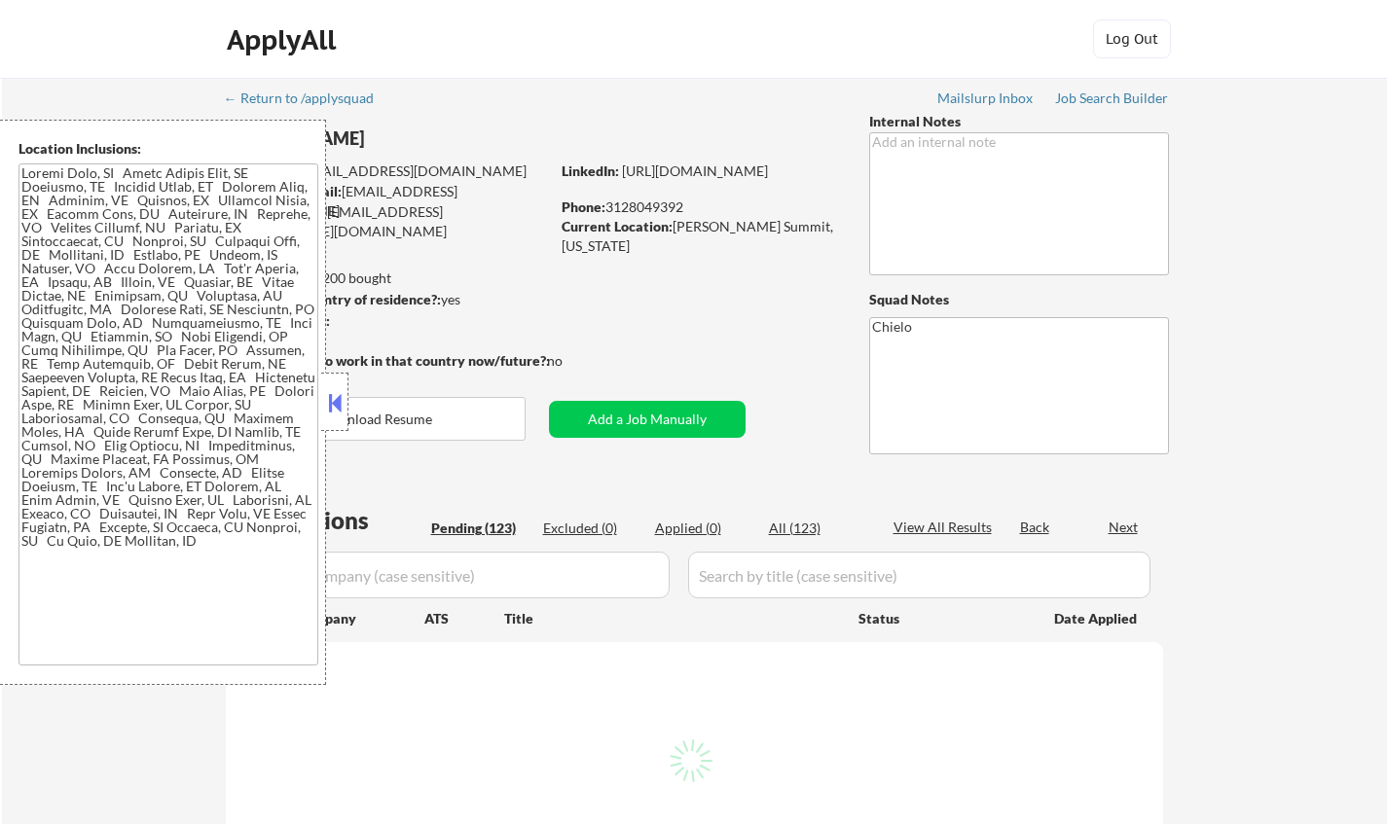
select select ""pending""
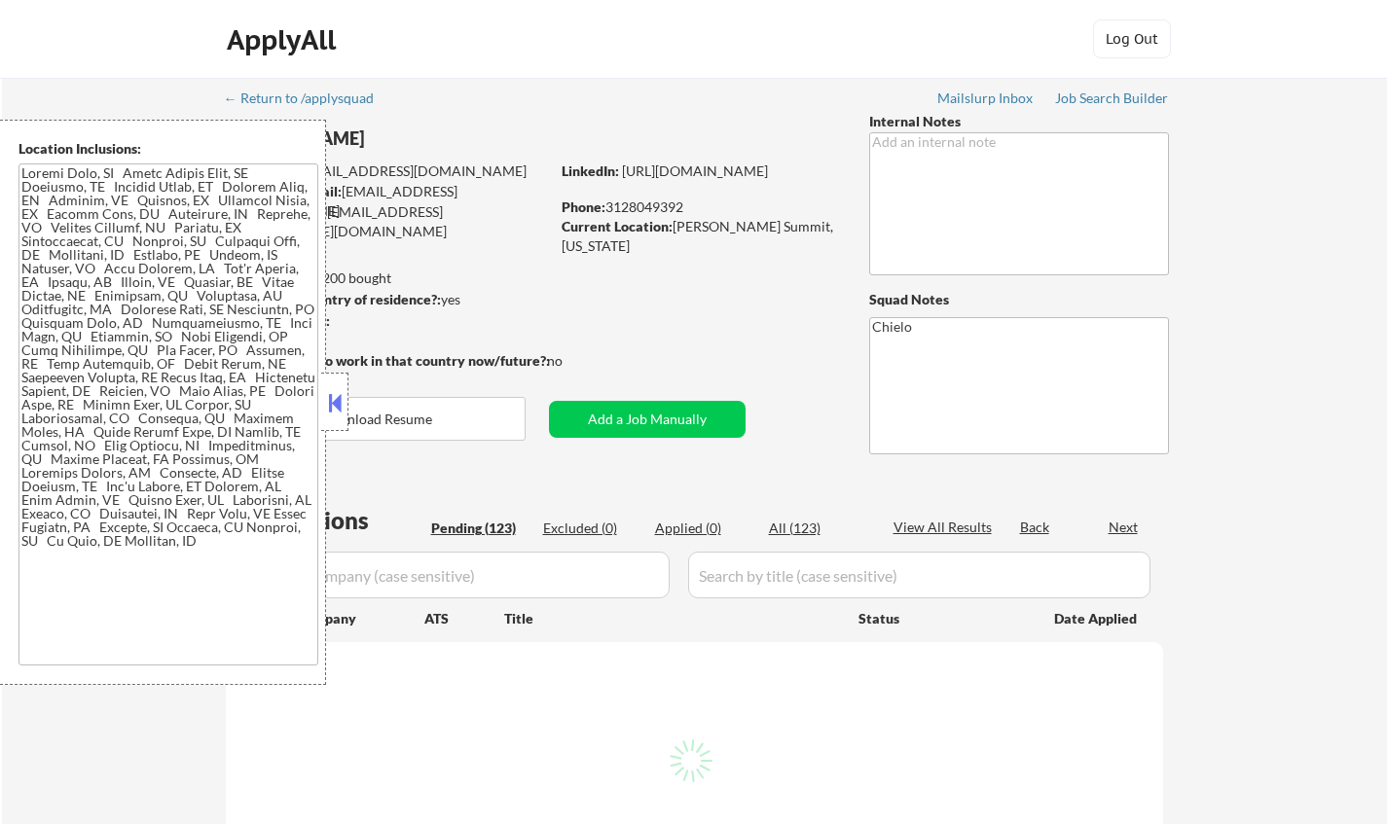
select select ""pending""
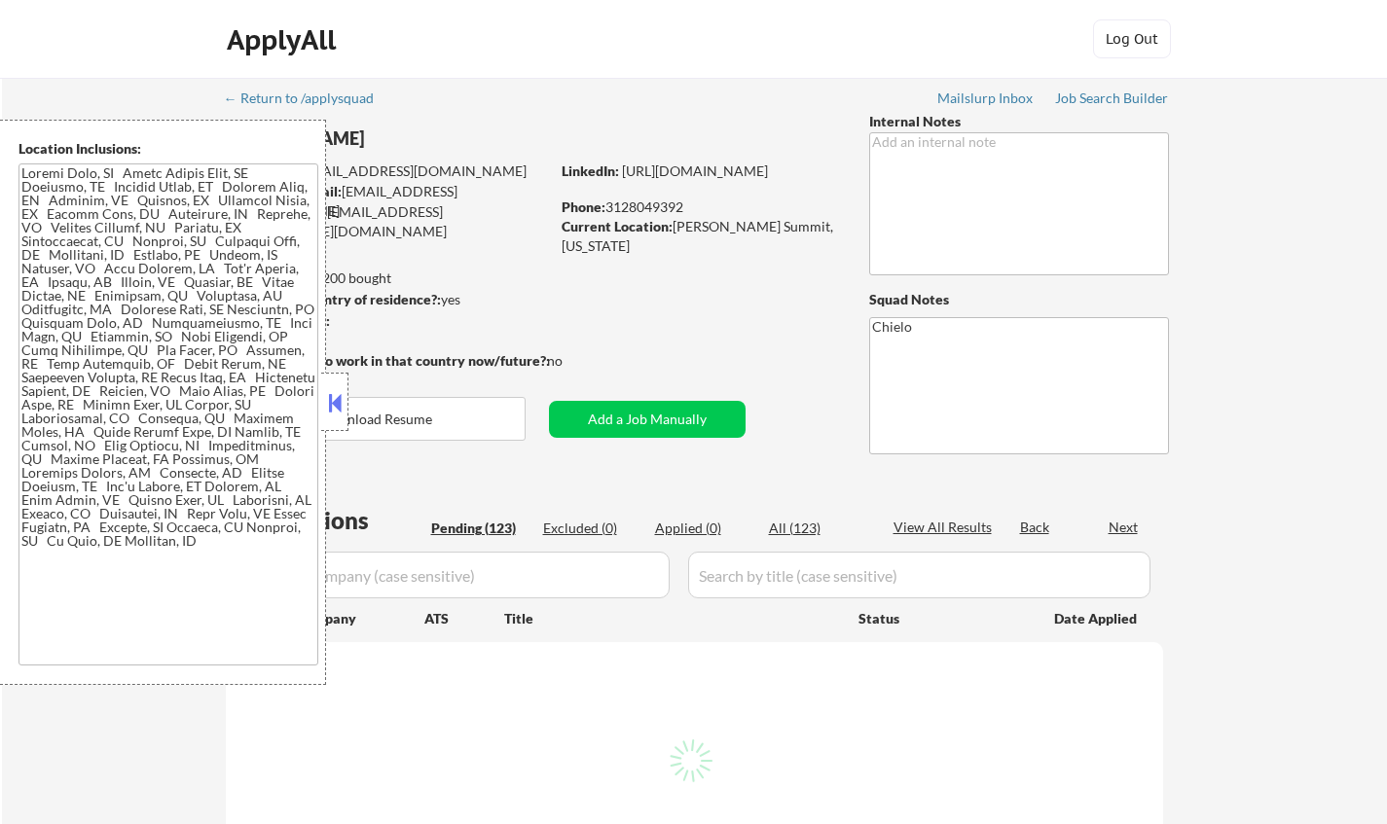
select select ""pending""
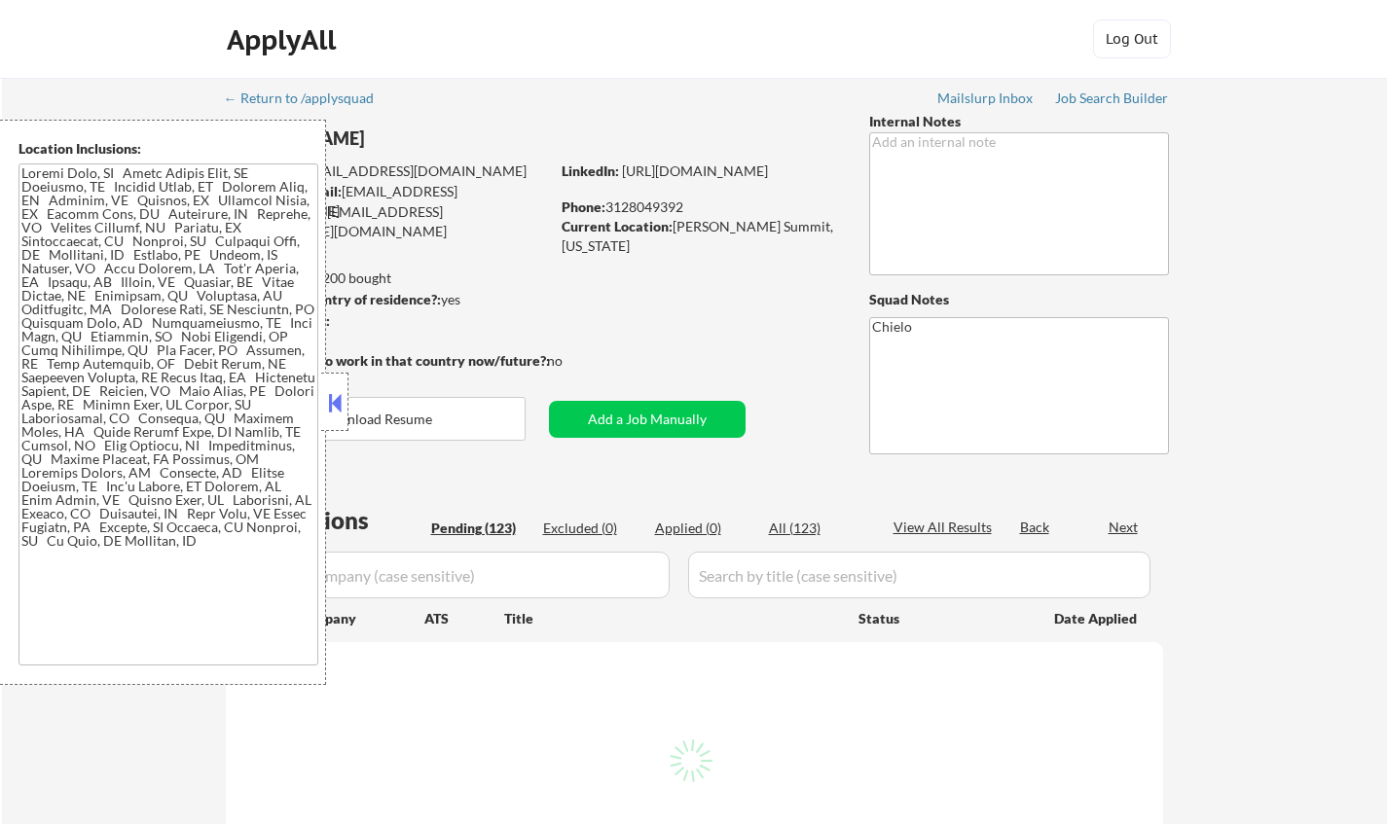
select select ""pending""
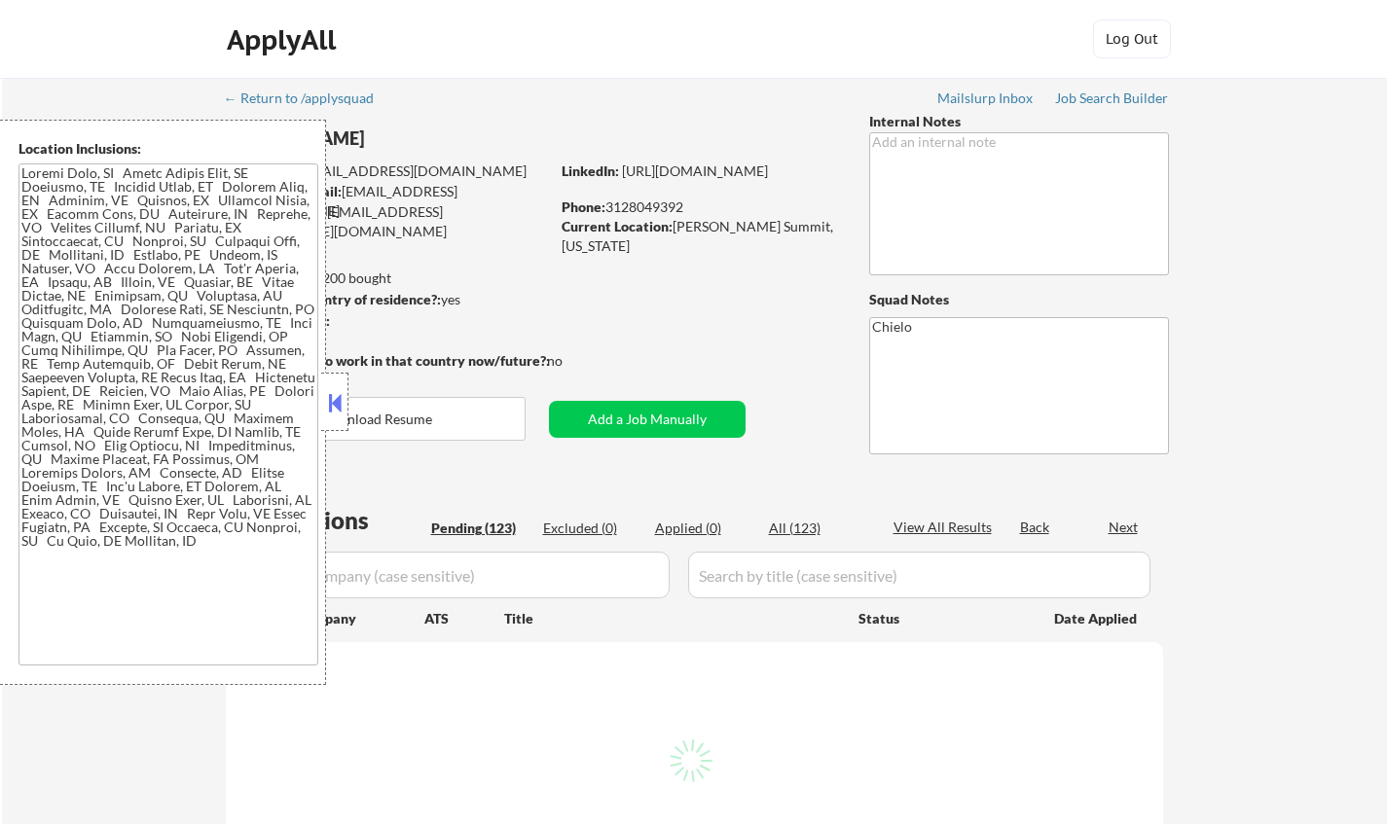
select select ""pending""
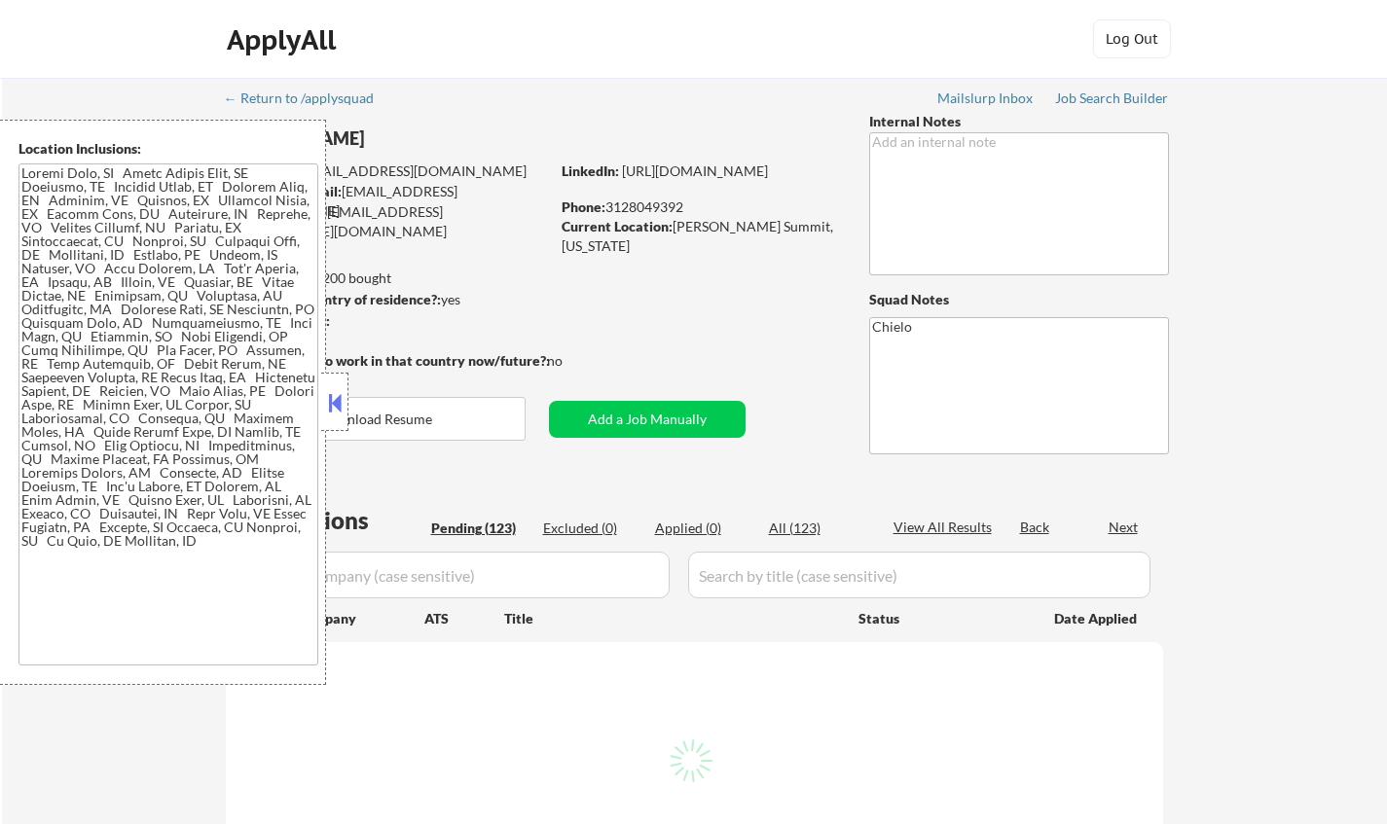
select select ""pending""
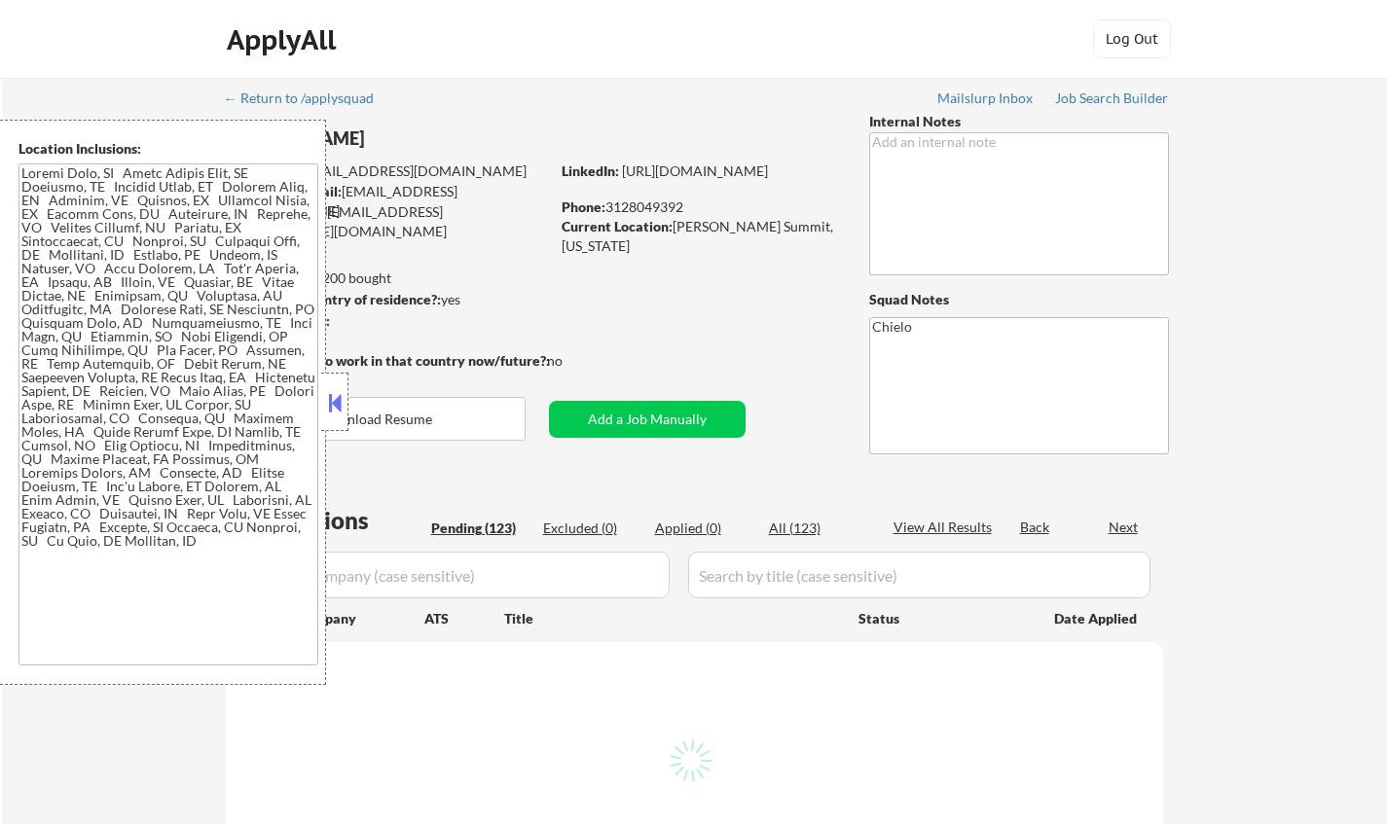
select select ""pending""
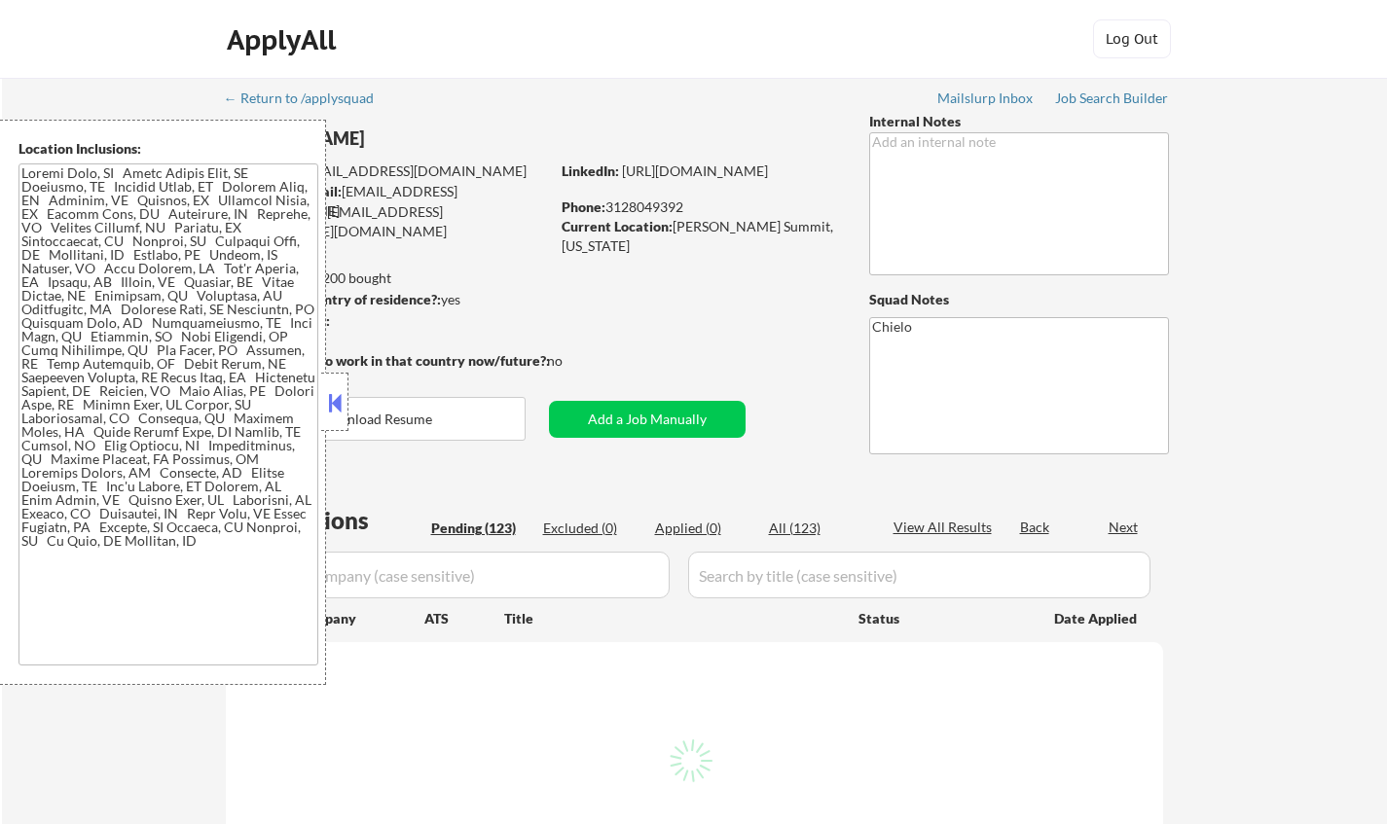
select select ""pending""
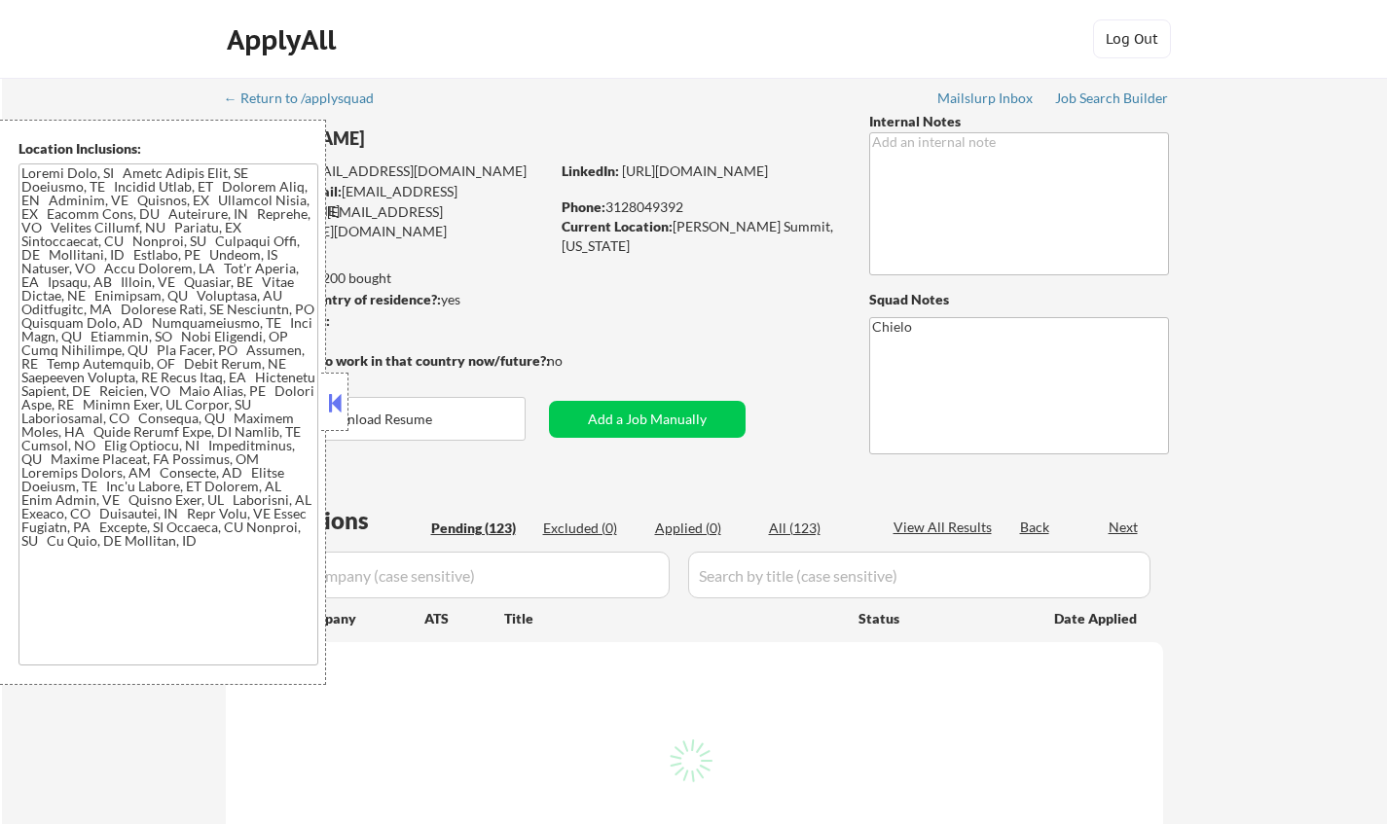
select select ""pending""
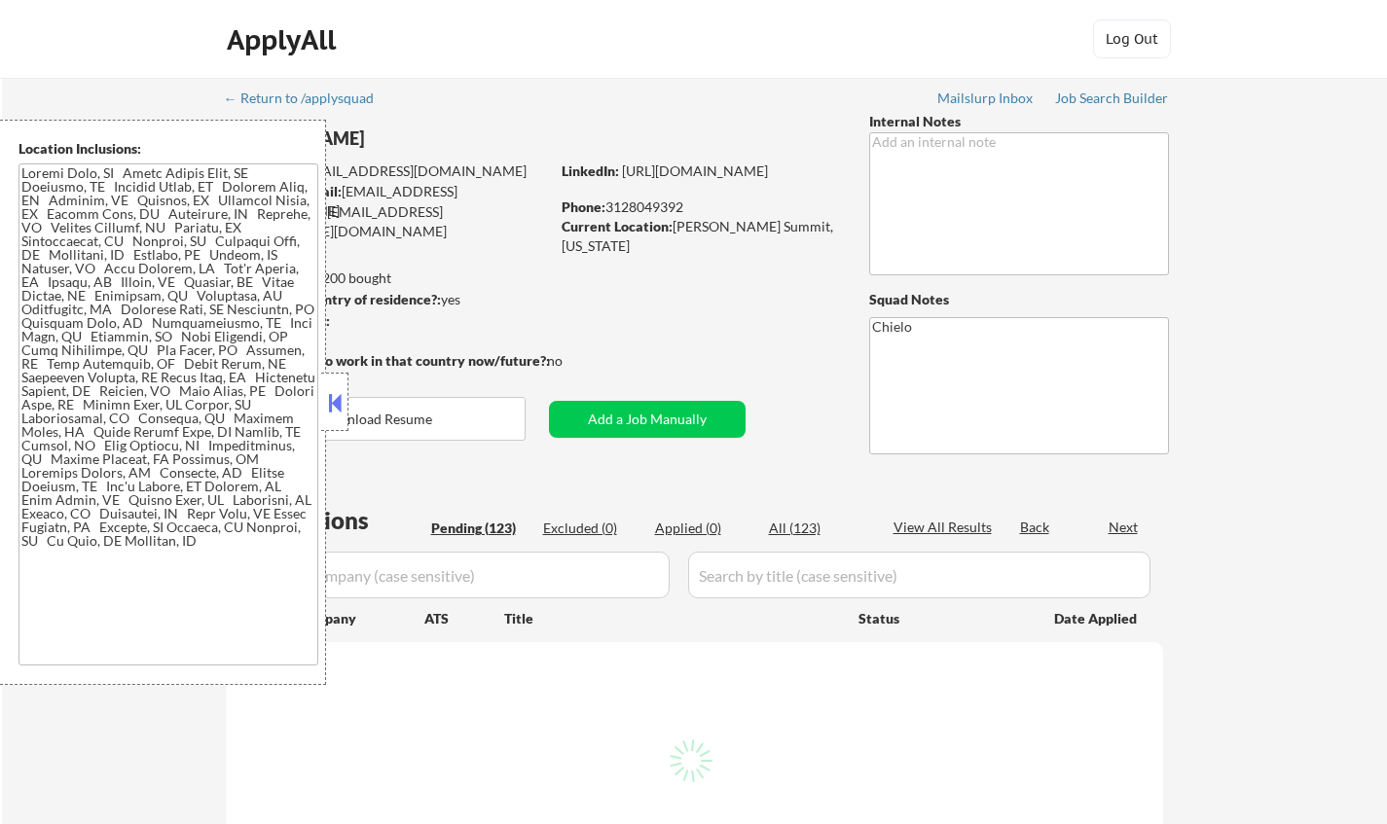
select select ""pending""
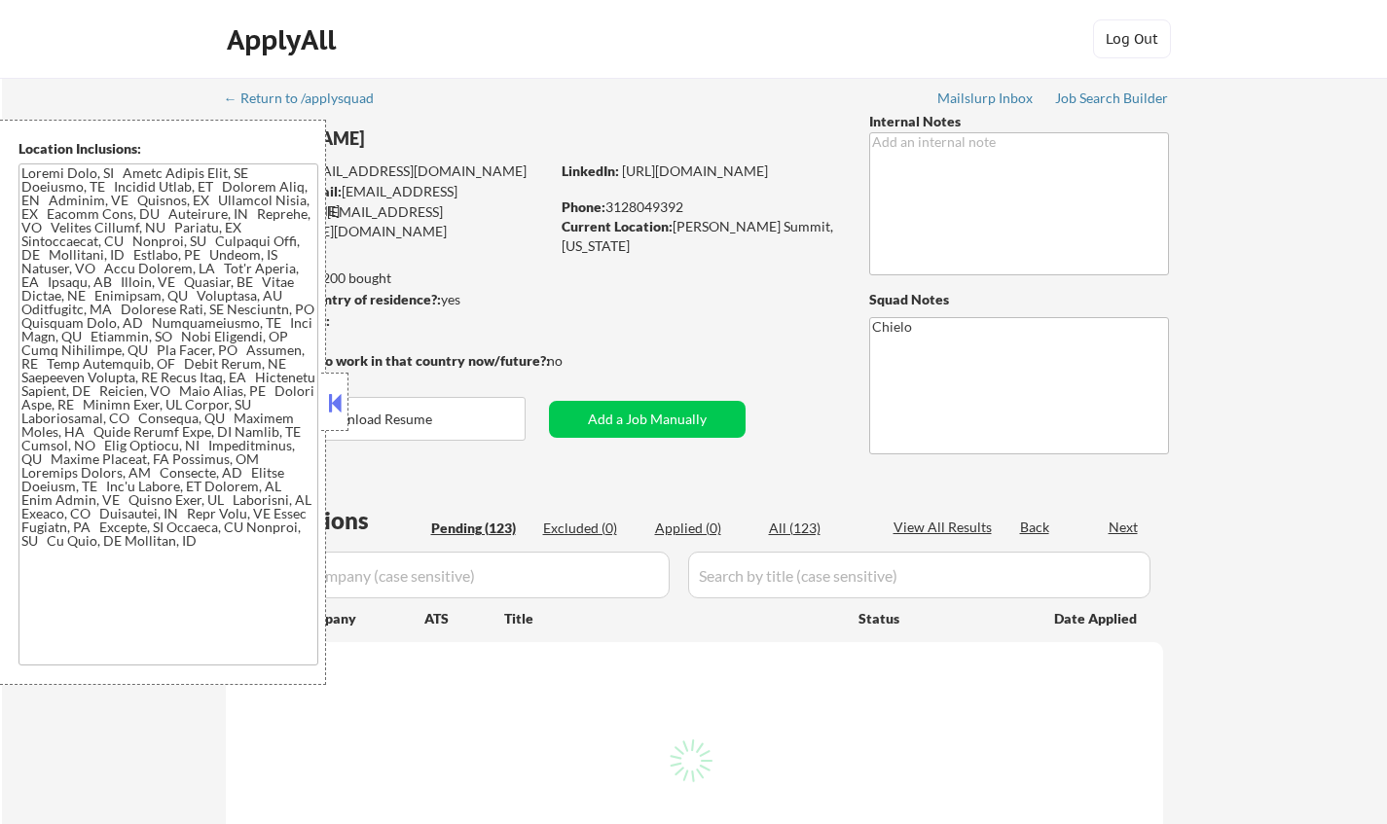
select select ""pending""
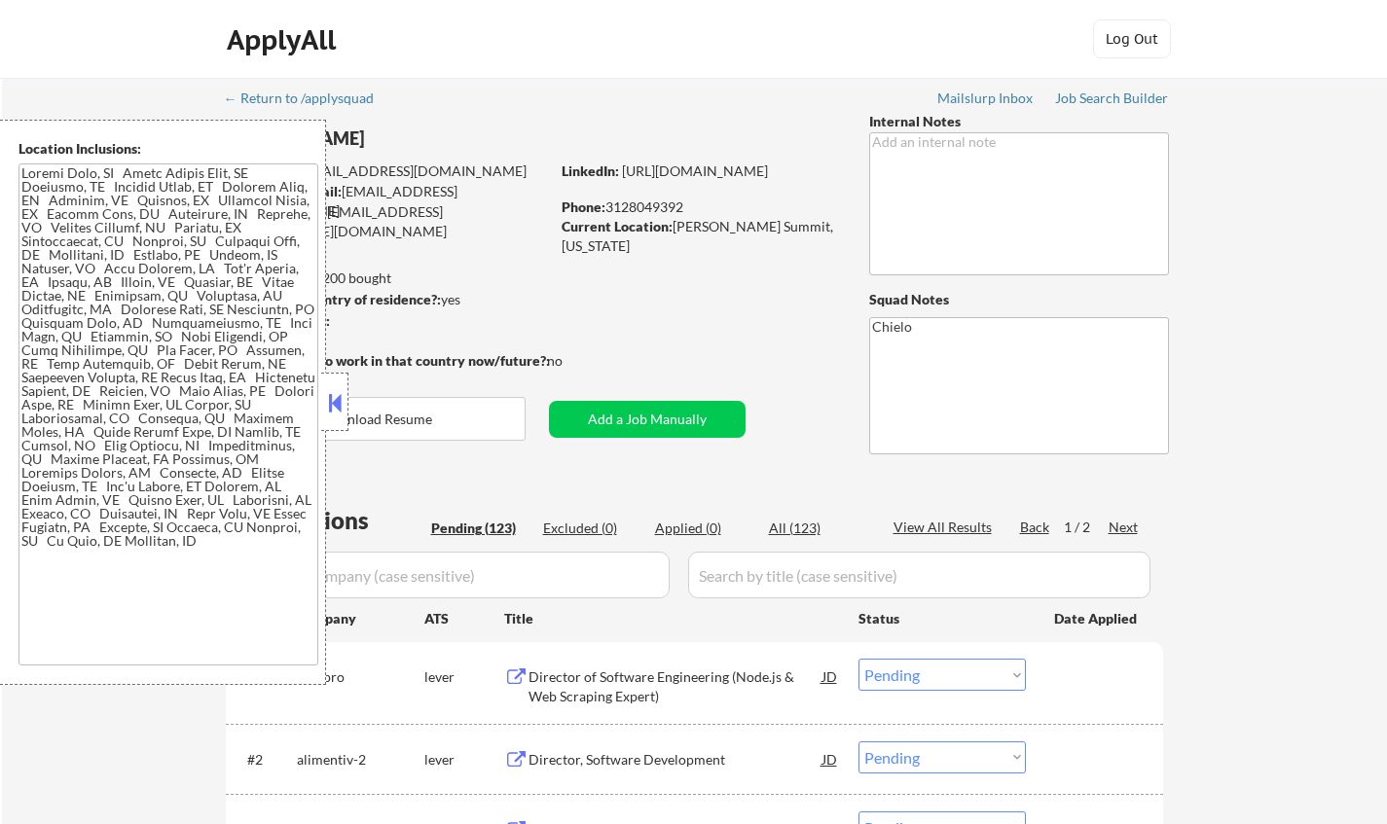
scroll to position [292, 0]
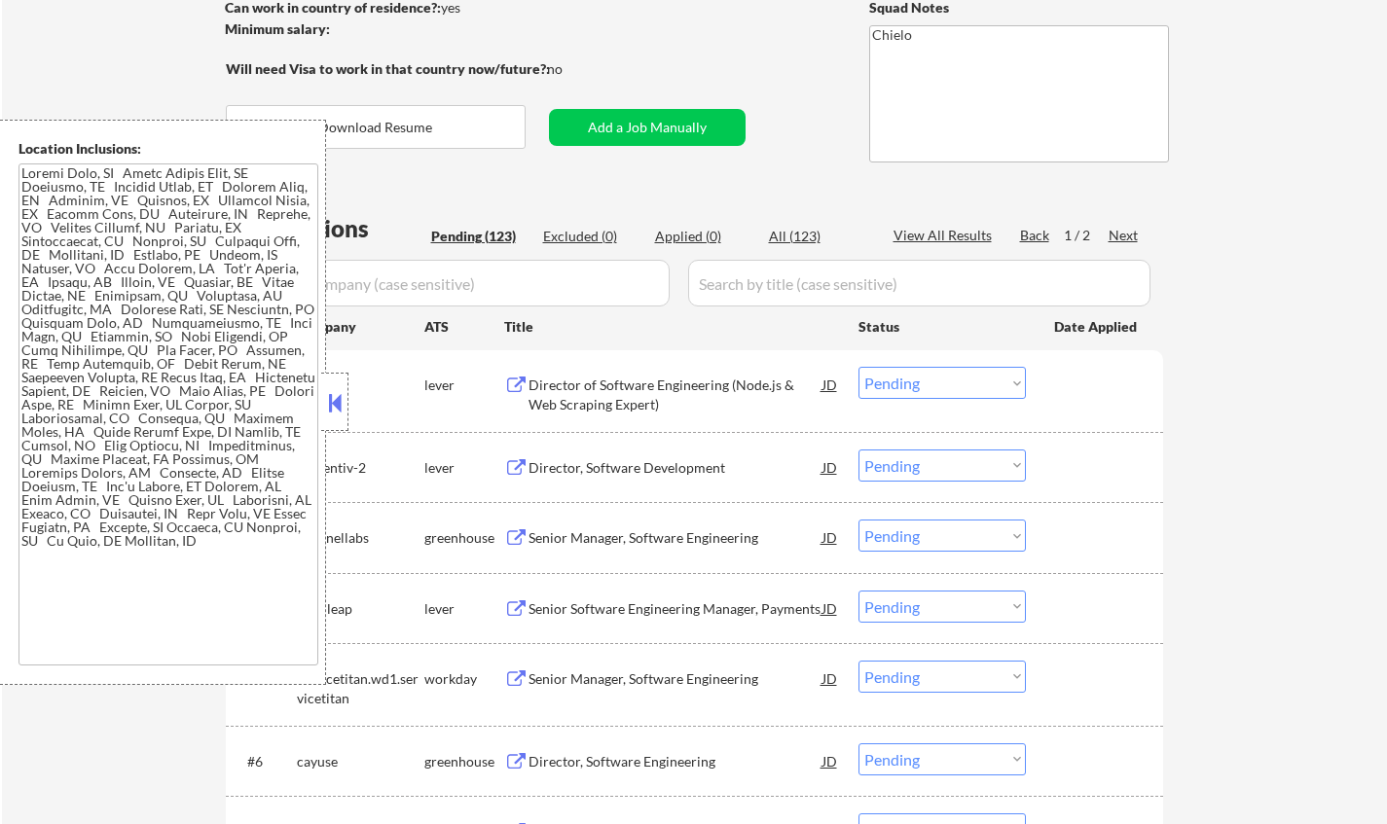
click at [338, 398] on button at bounding box center [334, 402] width 21 height 29
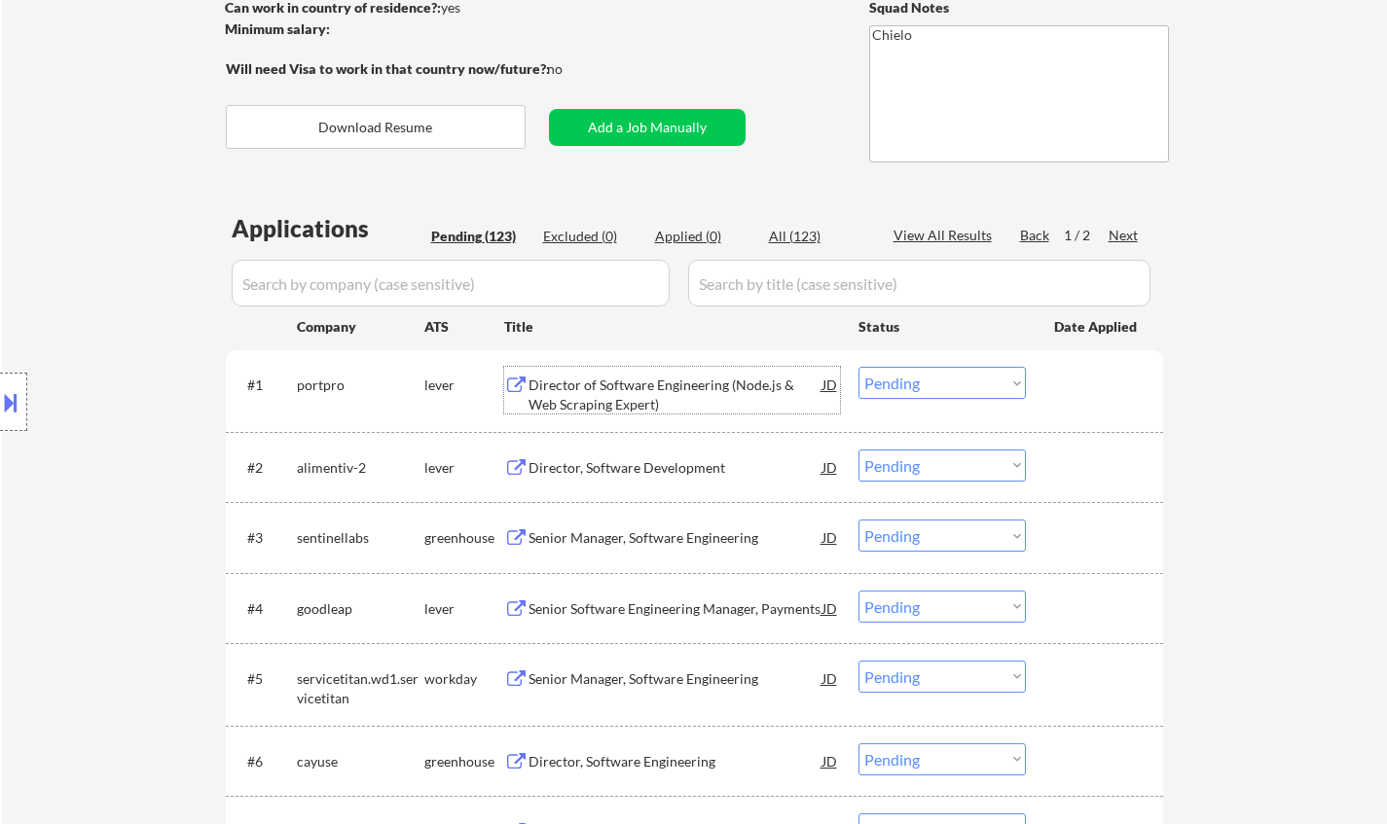
click at [587, 375] on div "Director of Software Engineering (Node.js & Web Scraping Expert)" at bounding box center [676, 390] width 294 height 47
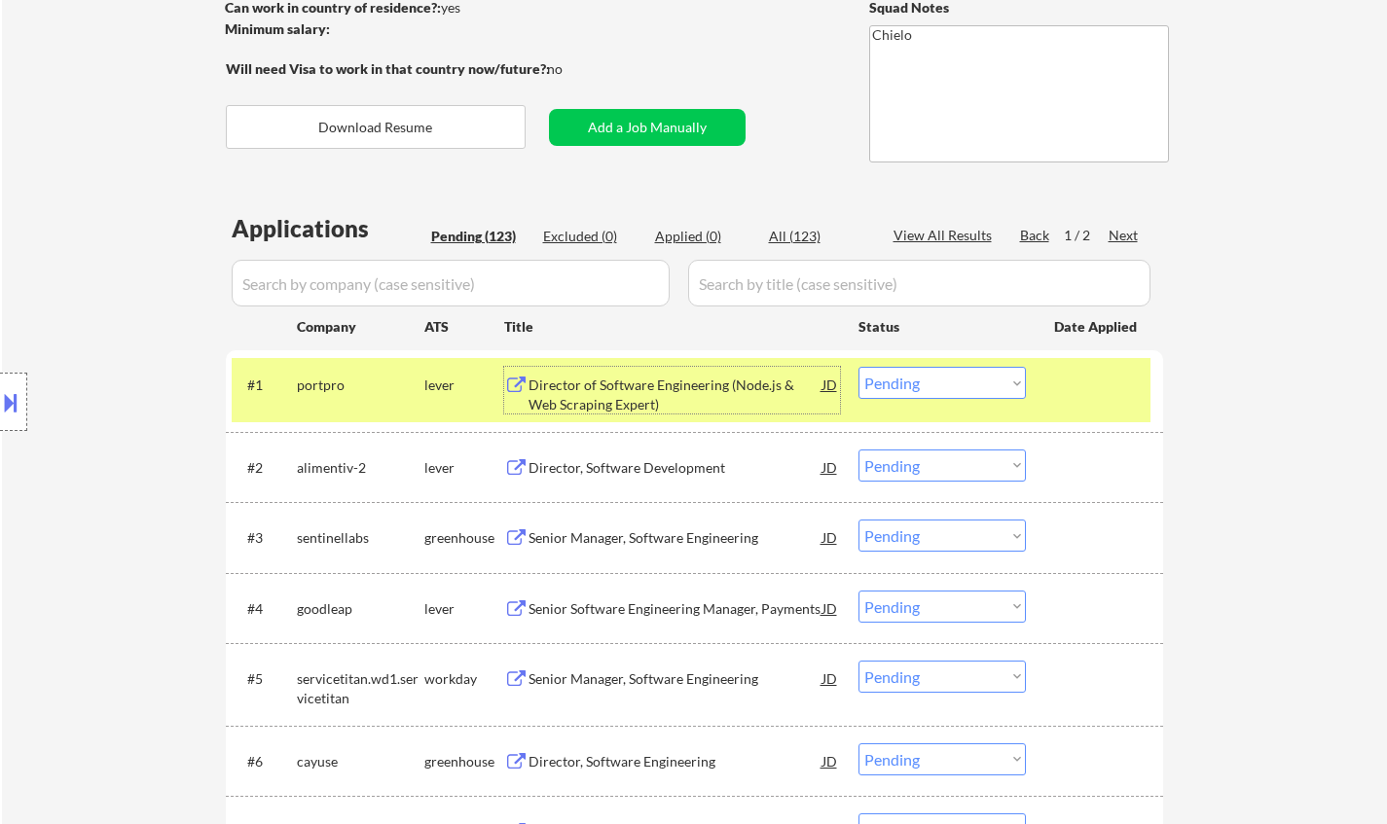
drag, startPoint x: 923, startPoint y: 383, endPoint x: 938, endPoint y: 389, distance: 17.0
click at [926, 384] on select "Choose an option... Pending Applied Excluded (Questions) Excluded (Expired) Exc…" at bounding box center [941, 383] width 167 height 32
click at [858, 367] on select "Choose an option... Pending Applied Excluded (Questions) Excluded (Expired) Exc…" at bounding box center [941, 383] width 167 height 32
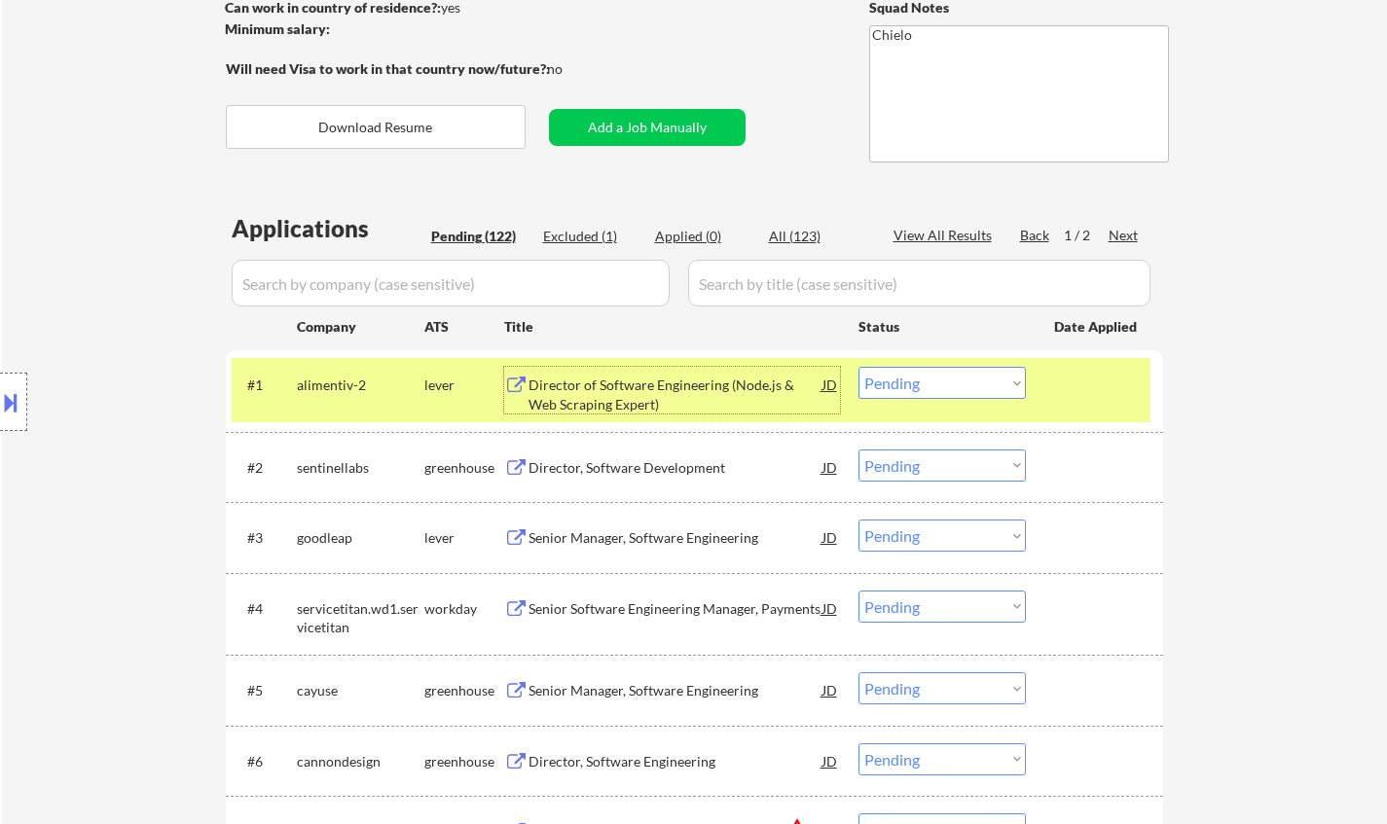
click at [580, 383] on div "Director of Software Engineering (Node.js & Web Scraping Expert)" at bounding box center [676, 395] width 294 height 38
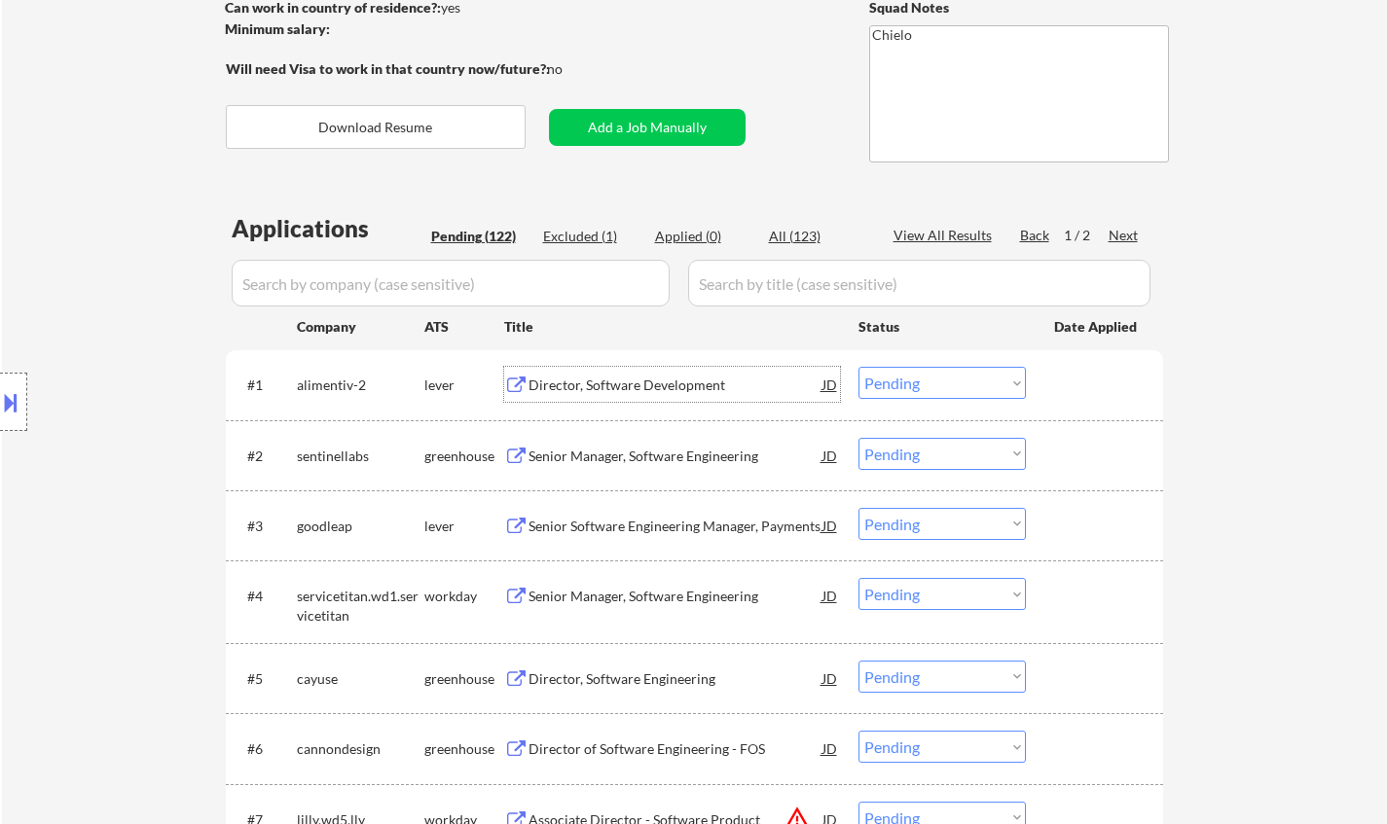
click at [943, 379] on select "Choose an option... Pending Applied Excluded (Questions) Excluded (Expired) Exc…" at bounding box center [941, 383] width 167 height 32
click at [858, 367] on select "Choose an option... Pending Applied Excluded (Questions) Excluded (Expired) Exc…" at bounding box center [941, 383] width 167 height 32
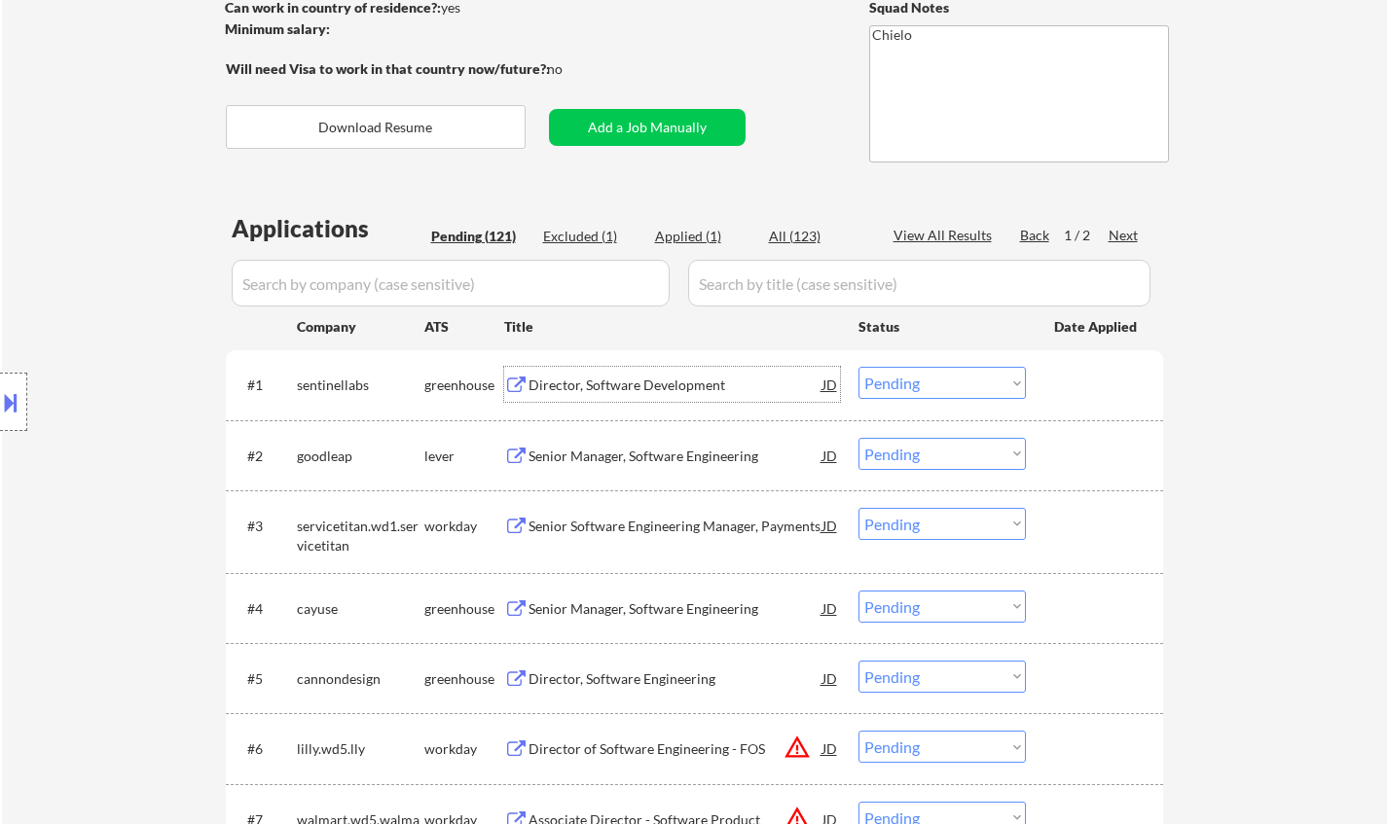
click at [673, 387] on div "Director, Software Development" at bounding box center [676, 385] width 294 height 19
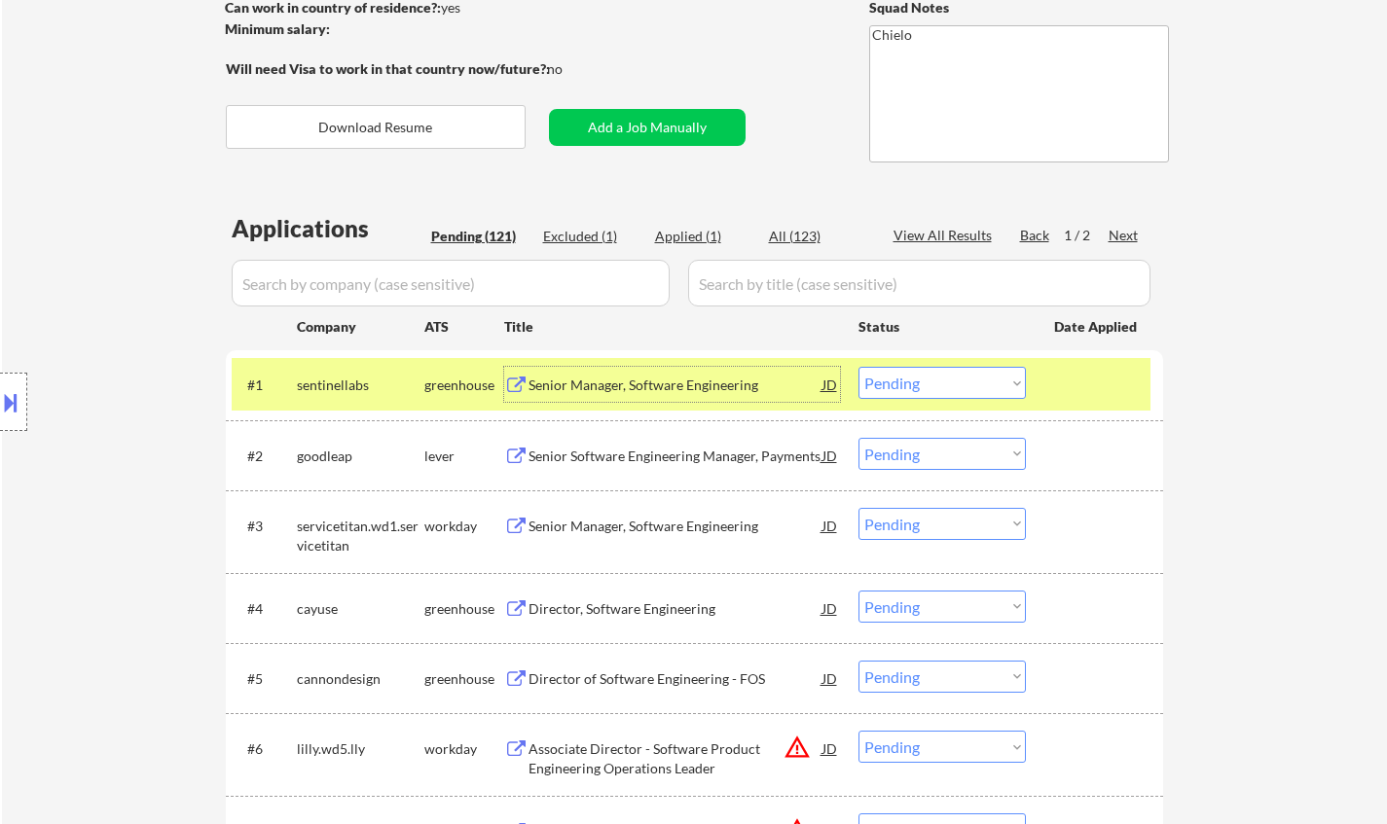
click at [940, 391] on select "Choose an option... Pending Applied Excluded (Questions) Excluded (Expired) Exc…" at bounding box center [941, 383] width 167 height 32
click at [858, 367] on select "Choose an option... Pending Applied Excluded (Questions) Excluded (Expired) Exc…" at bounding box center [941, 383] width 167 height 32
select select ""pending""
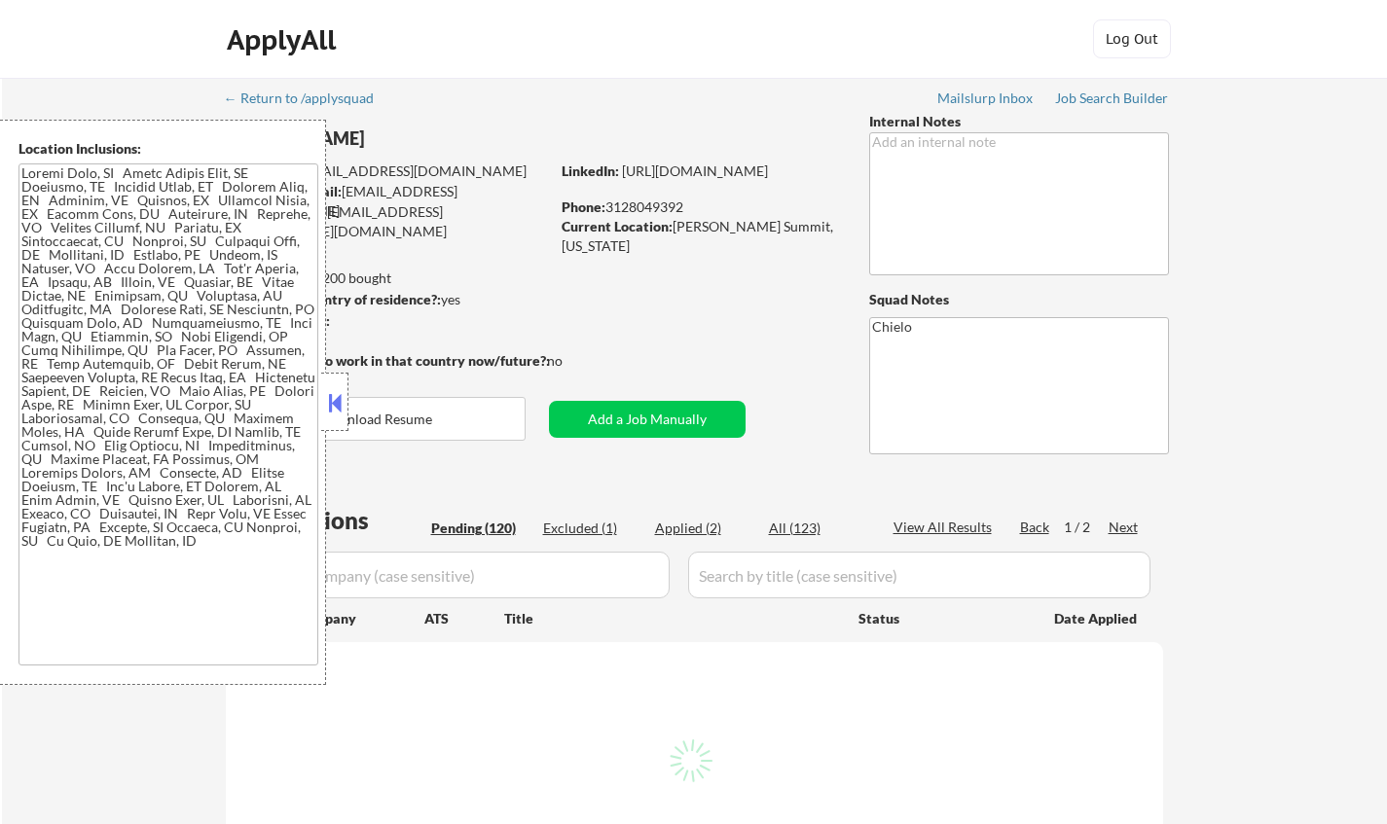
click at [335, 396] on button at bounding box center [334, 402] width 21 height 29
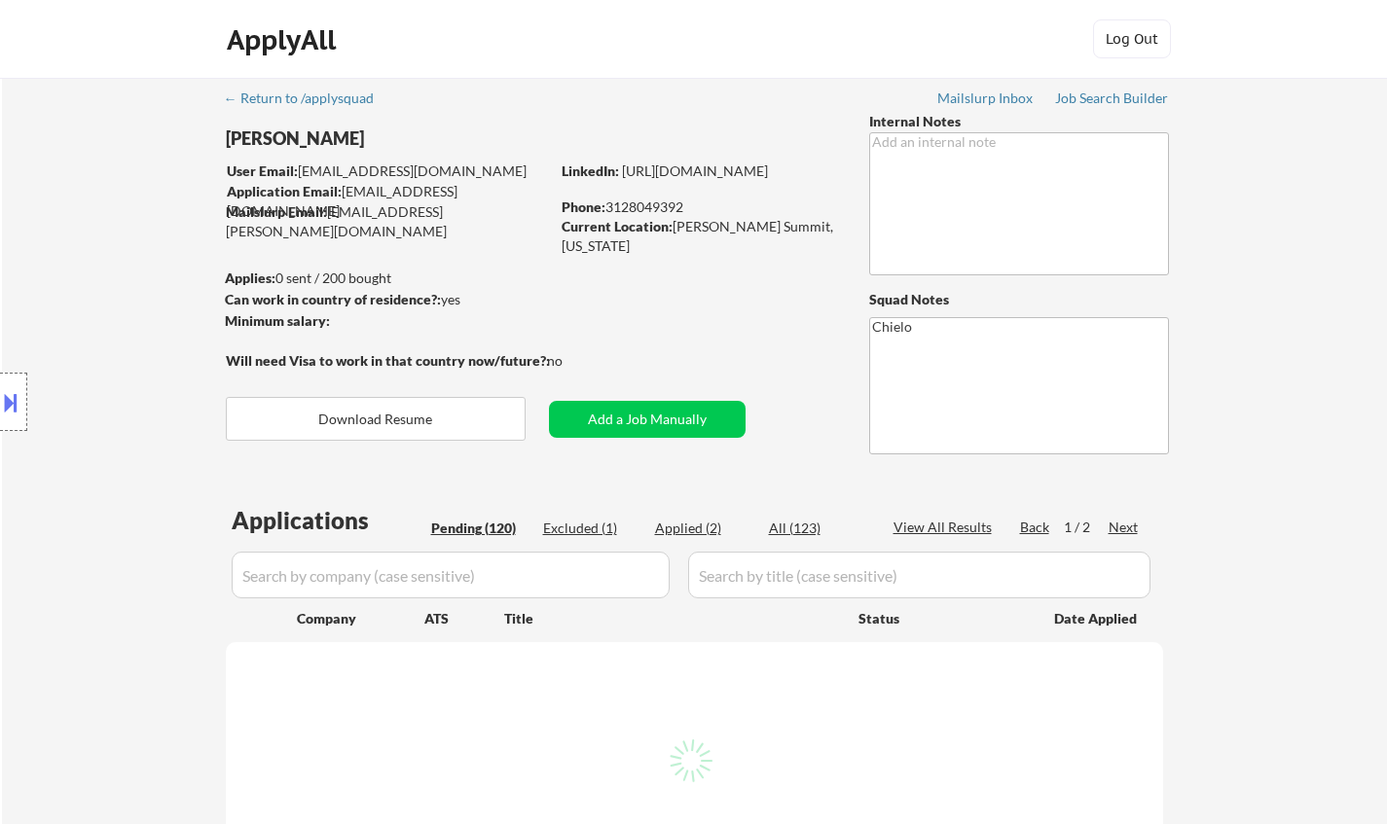
select select ""pending""
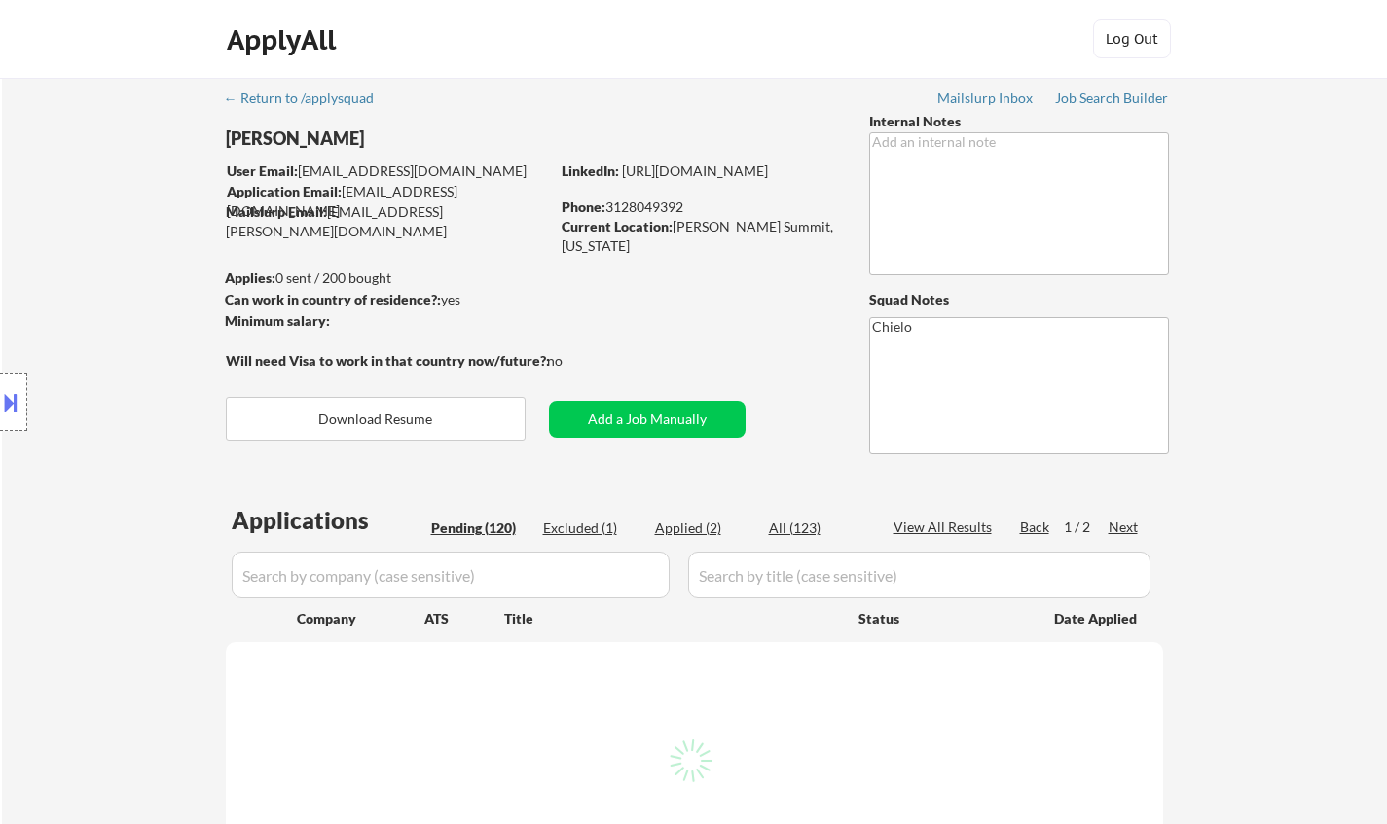
select select ""pending""
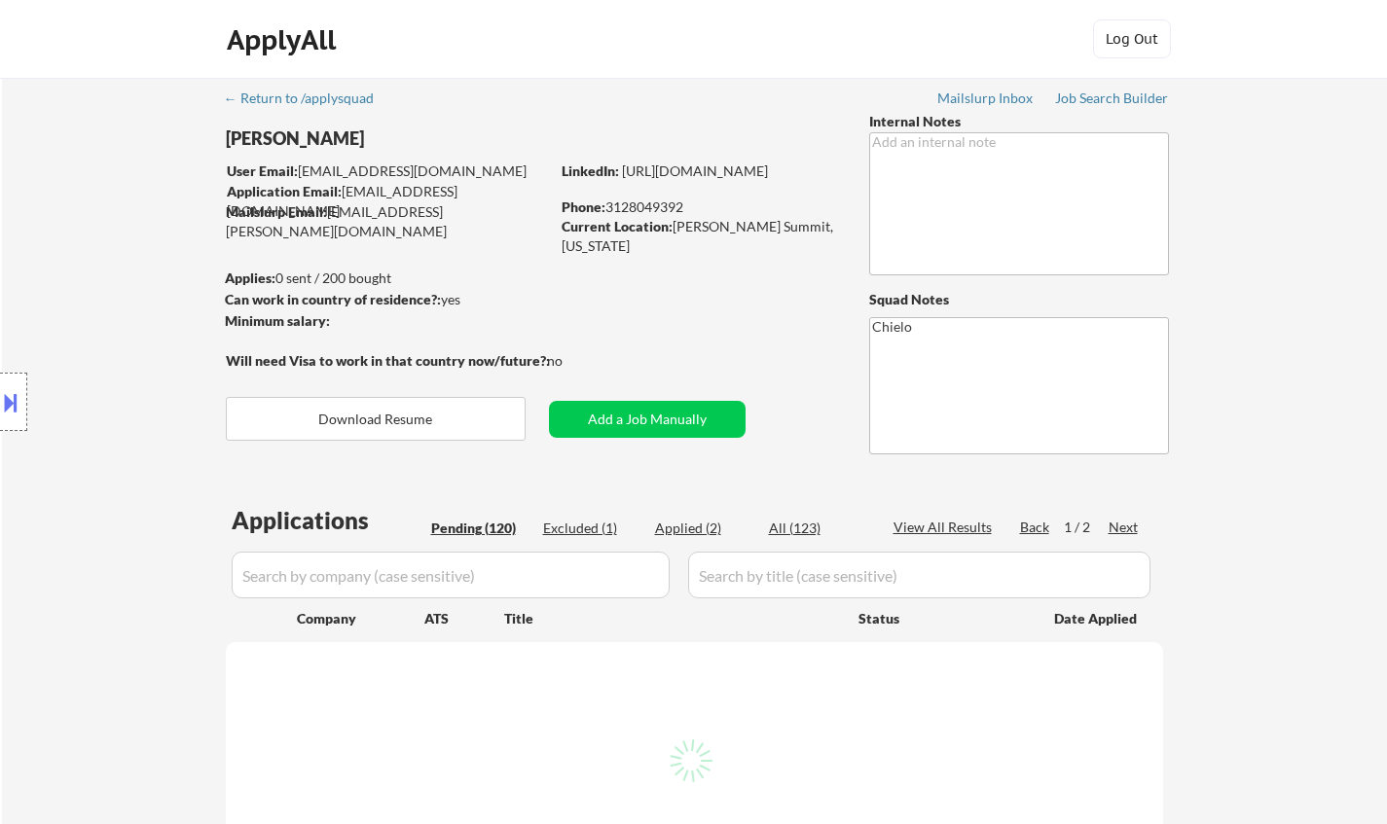
select select ""pending""
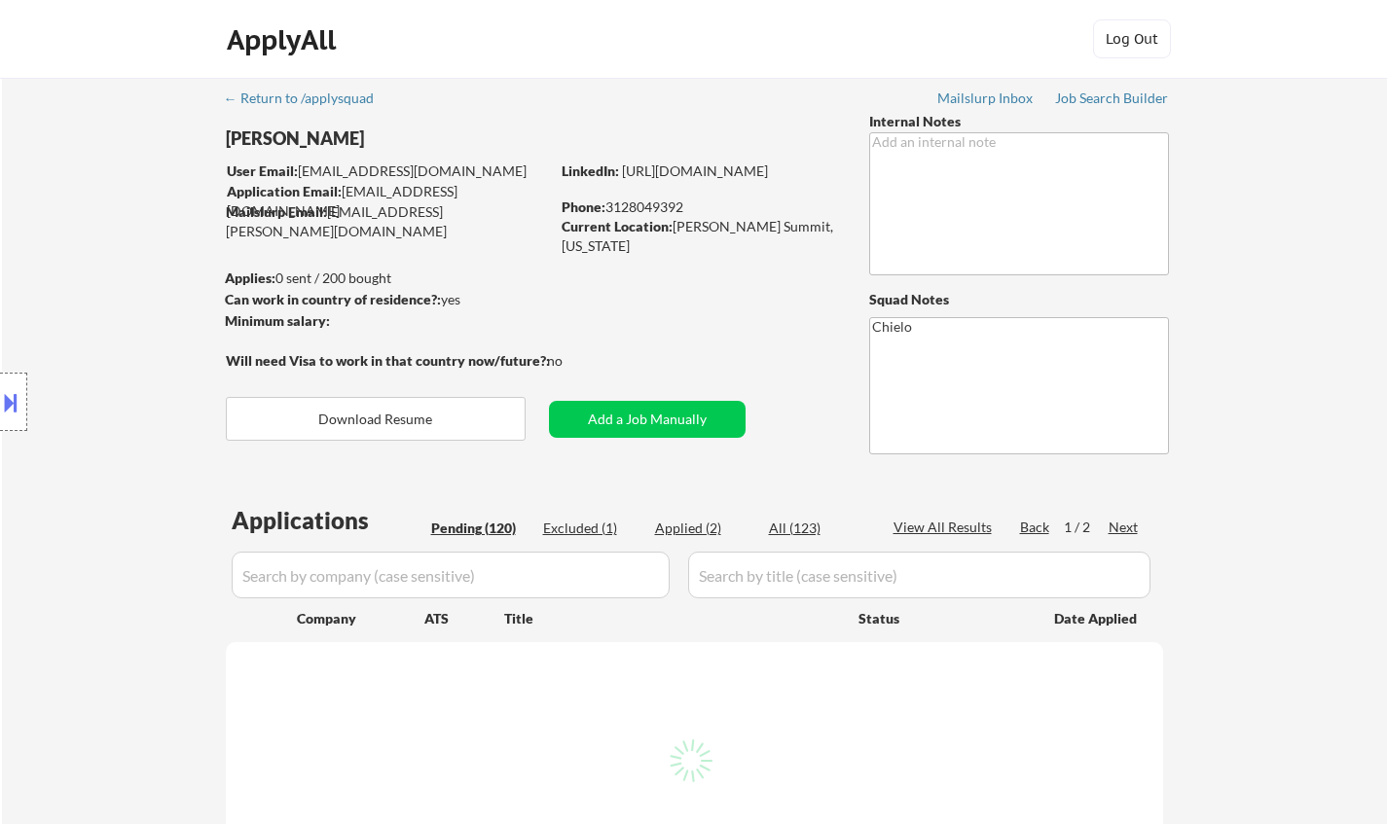
select select ""pending""
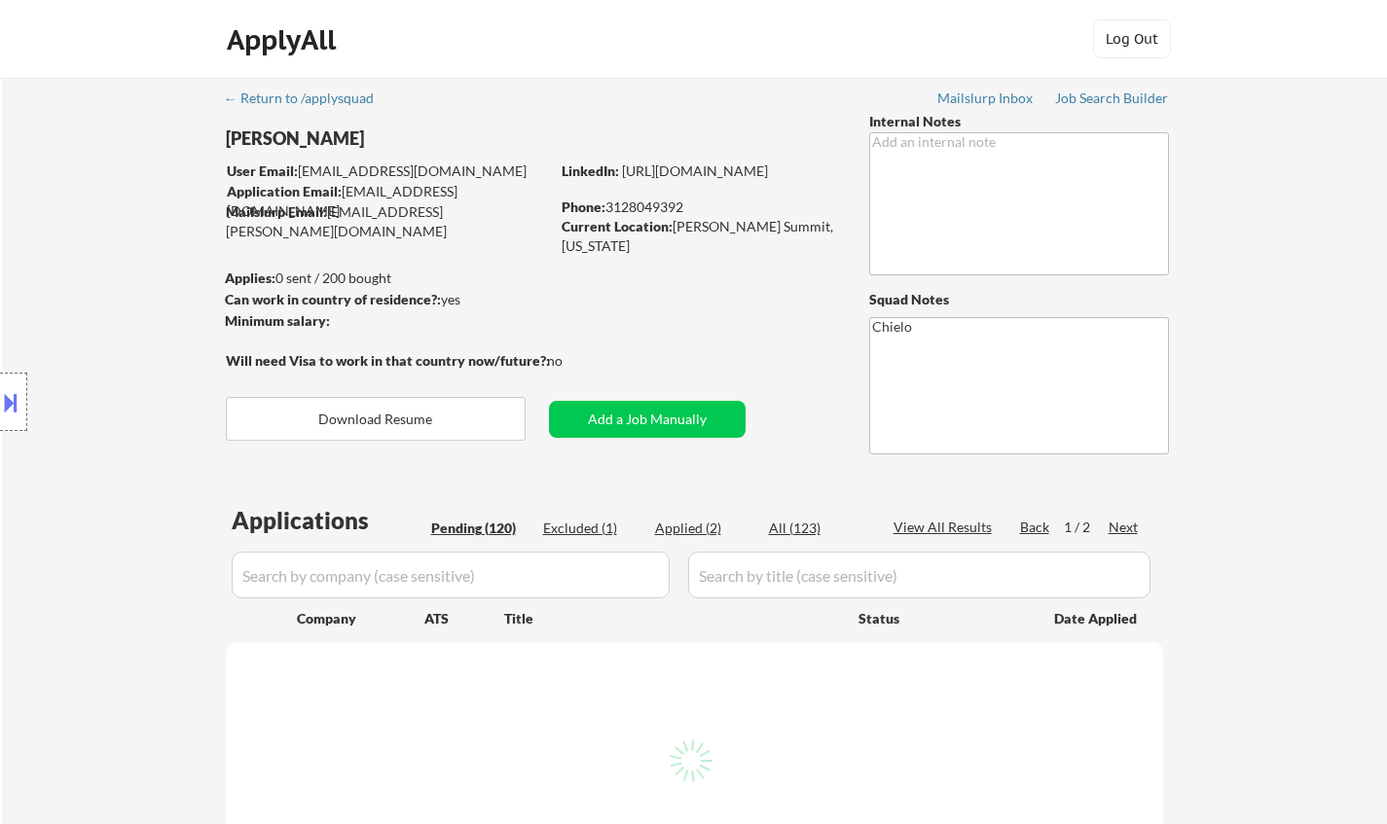
select select ""pending""
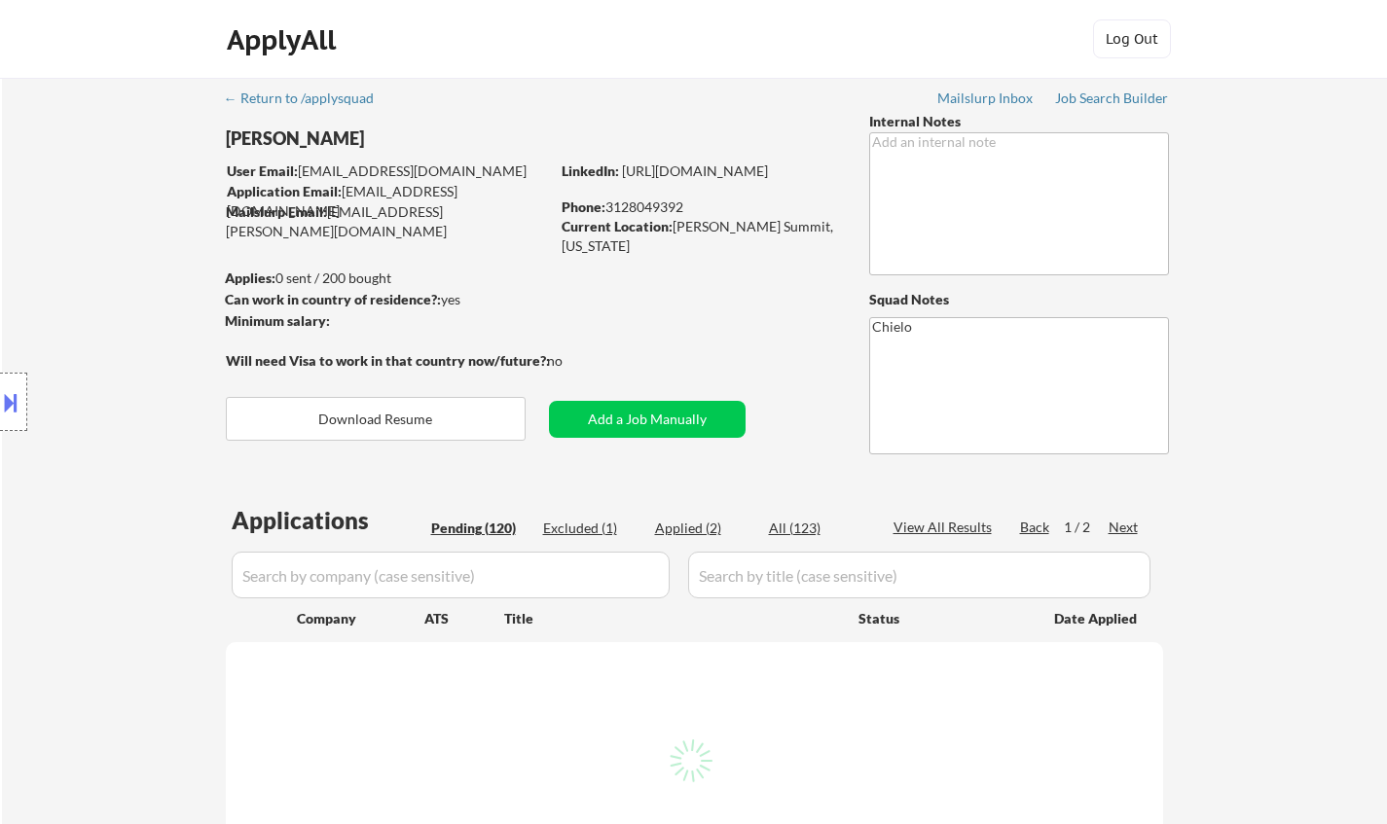
select select ""pending""
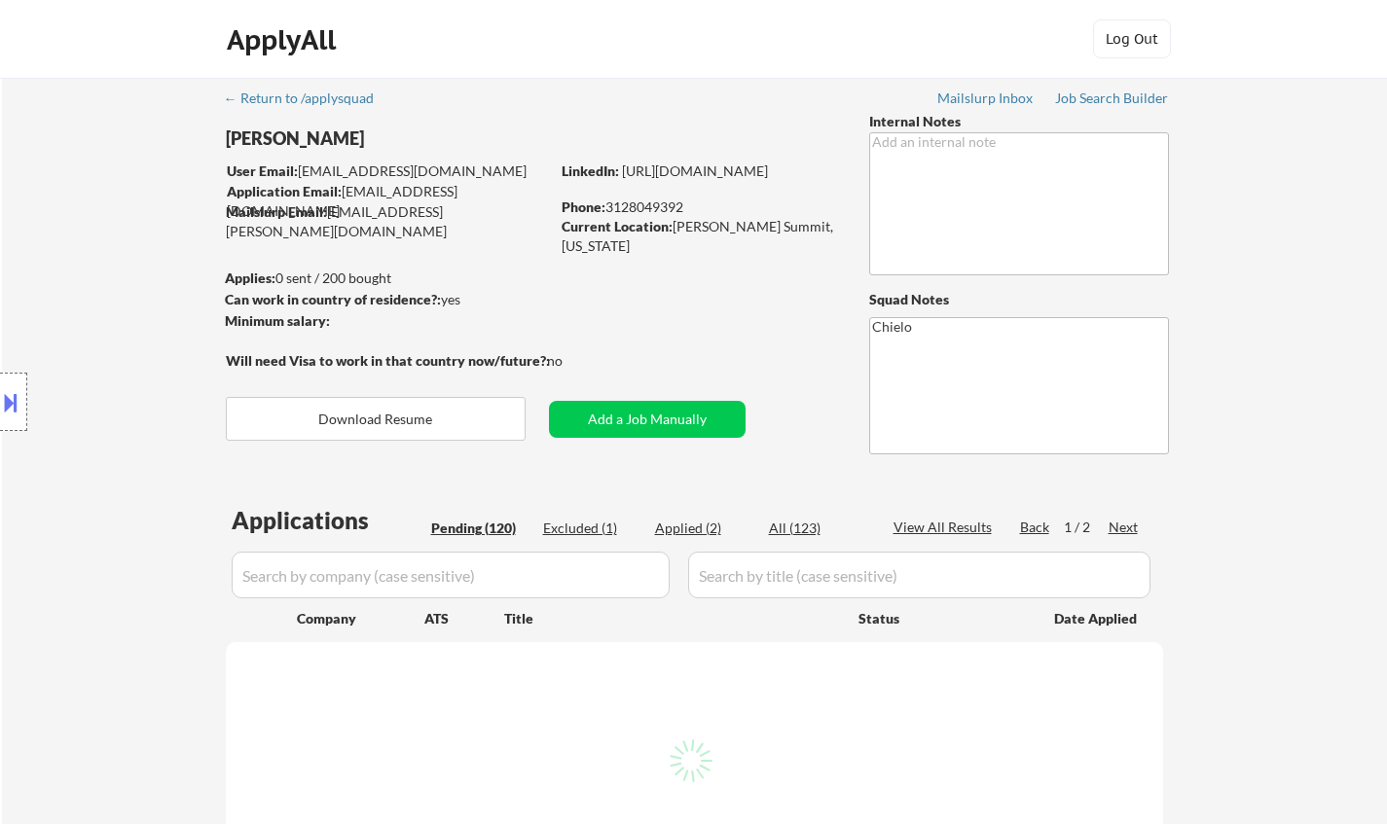
select select ""pending""
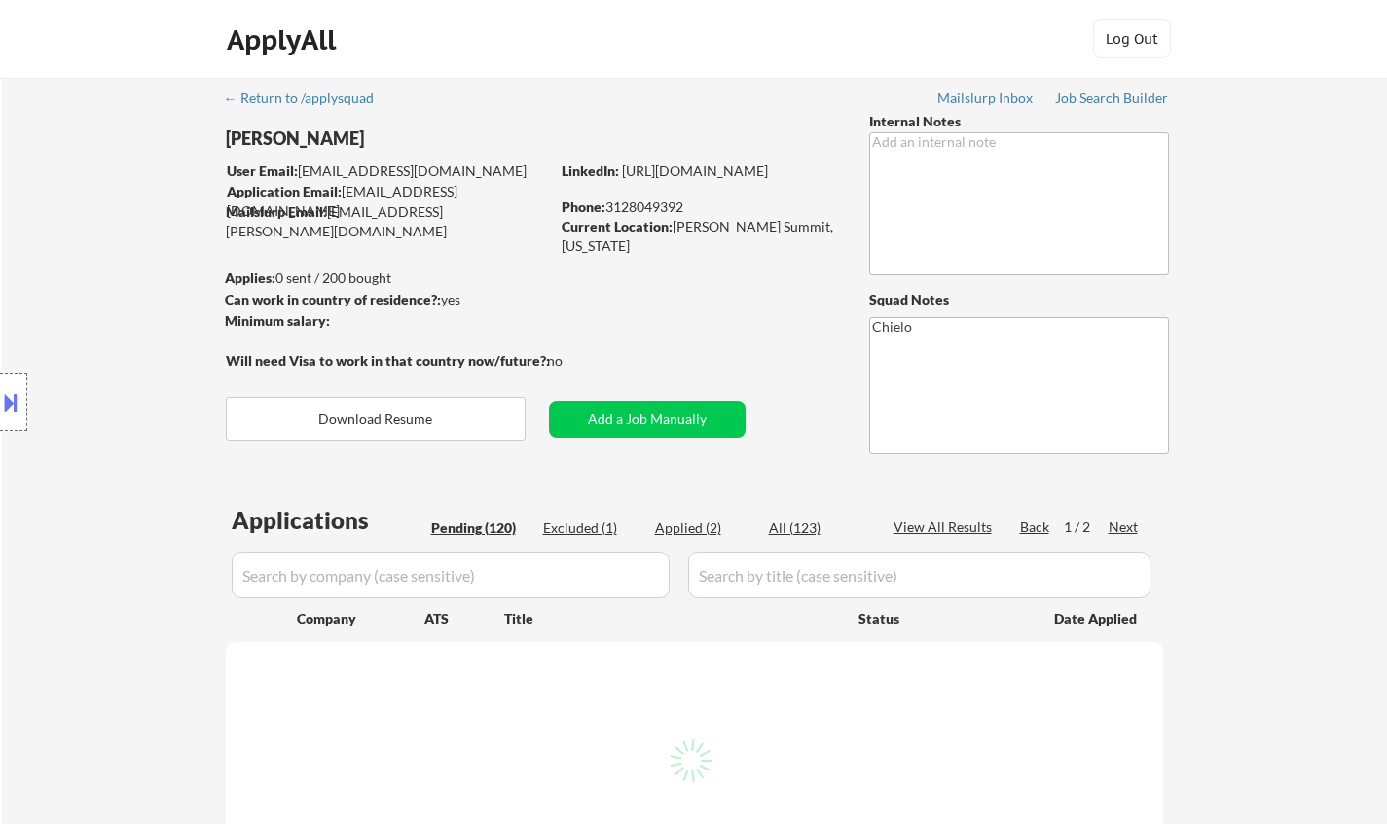
select select ""pending""
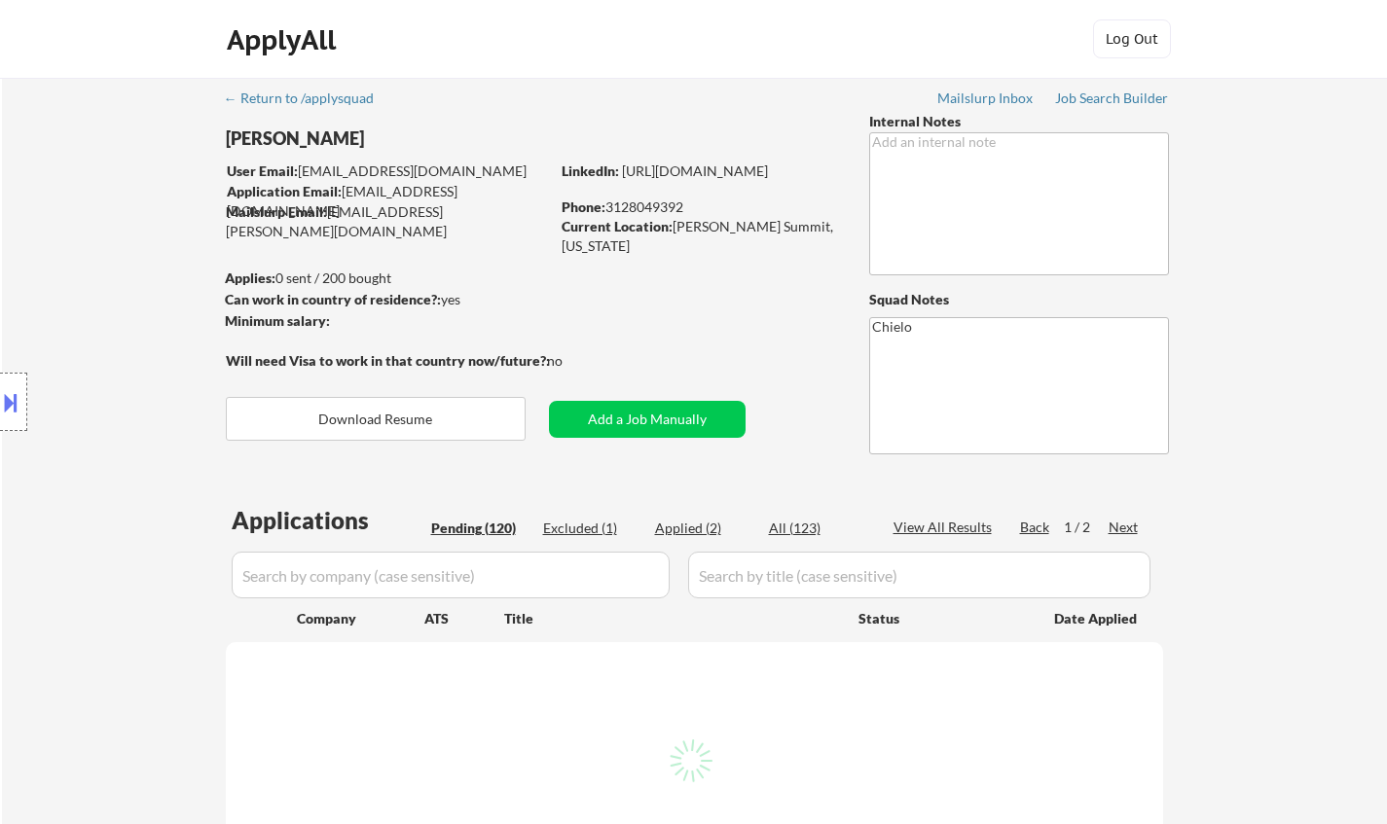
select select ""pending""
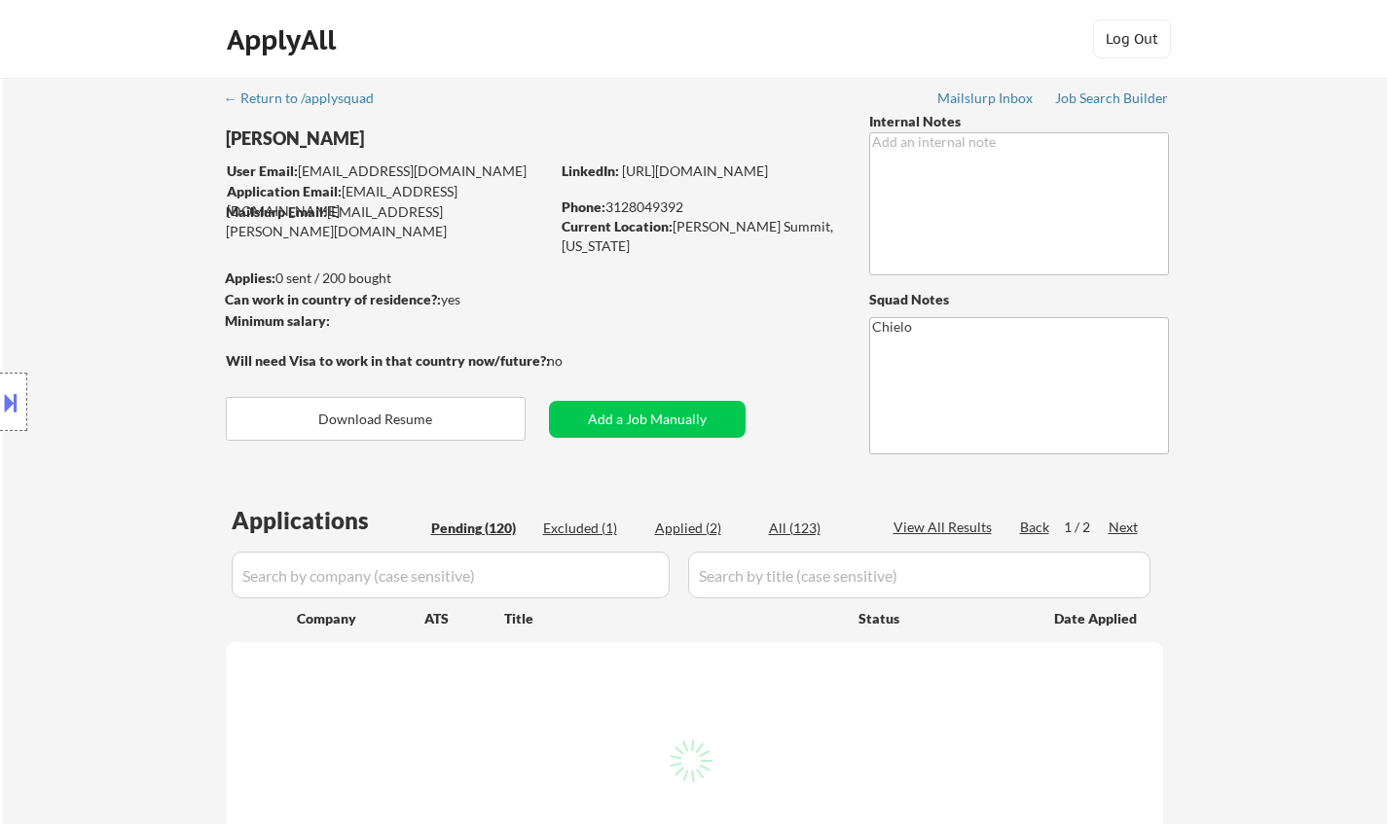
select select ""pending""
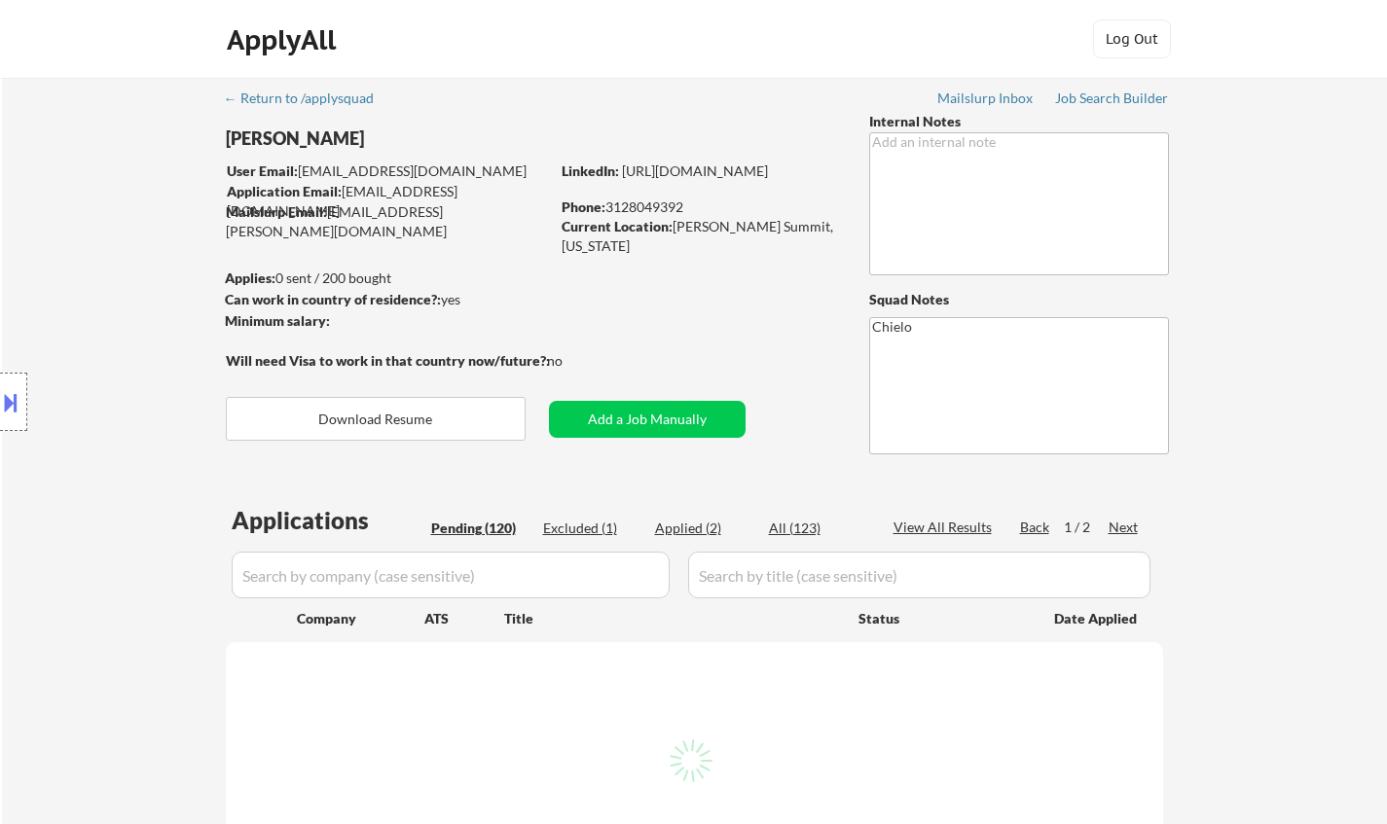
select select ""pending""
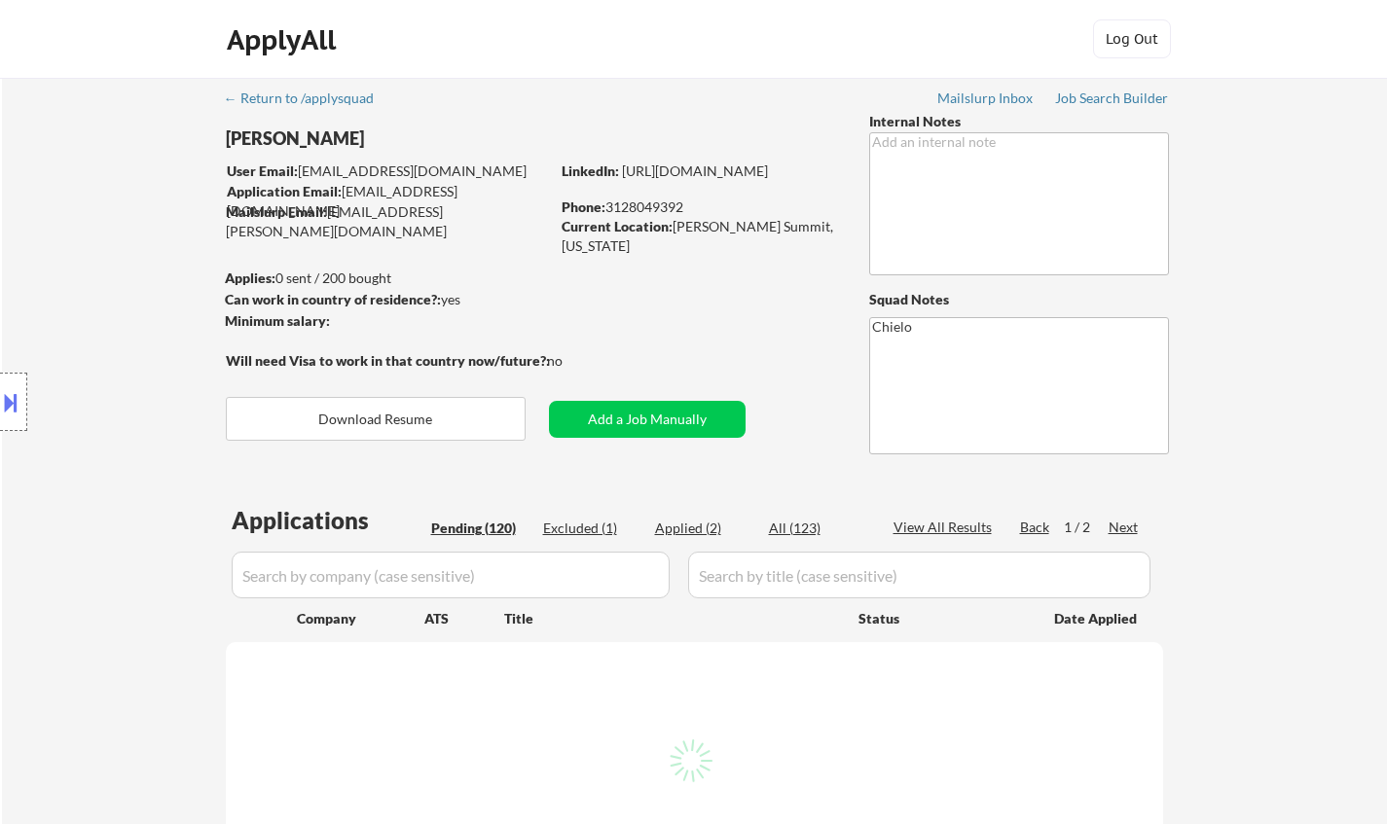
select select ""pending""
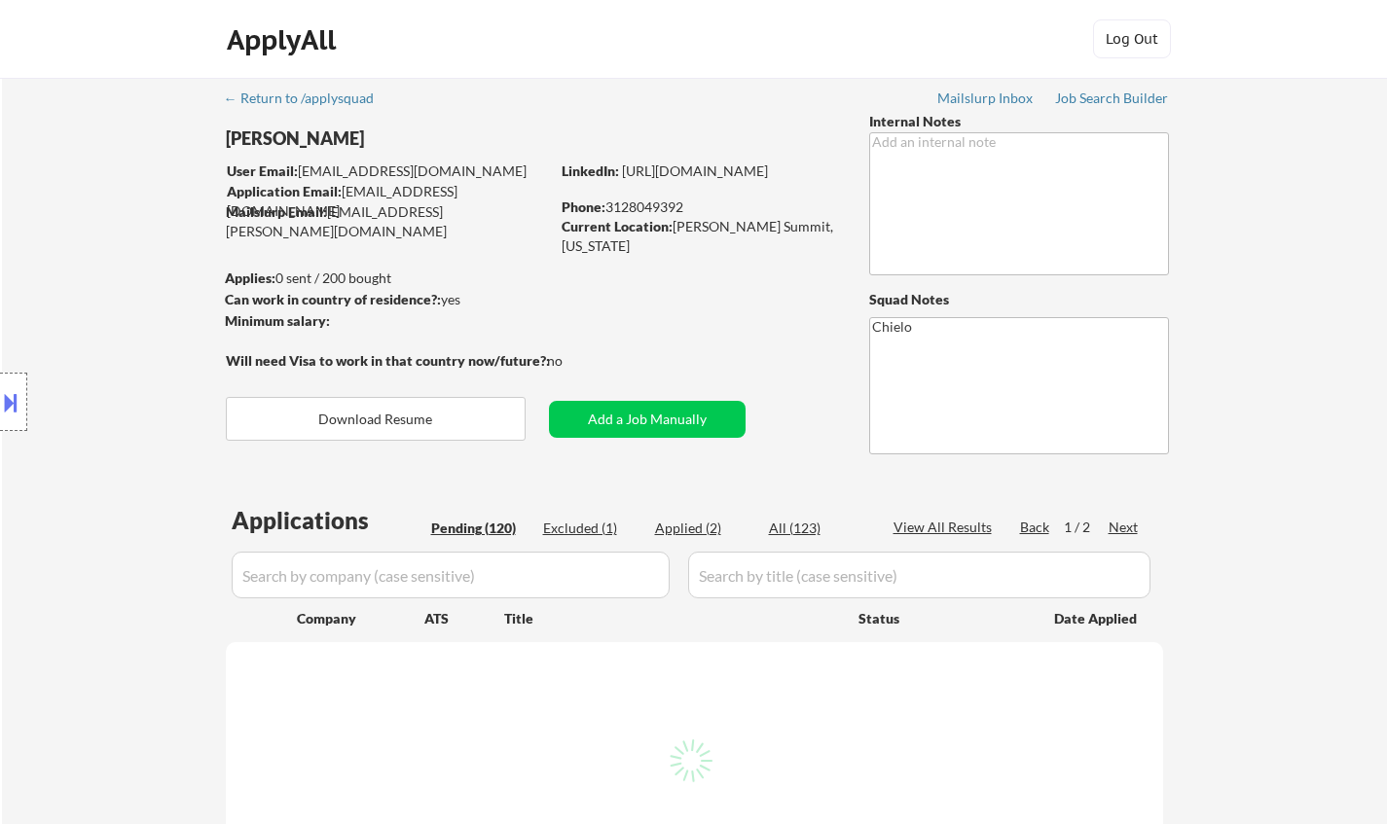
select select ""pending""
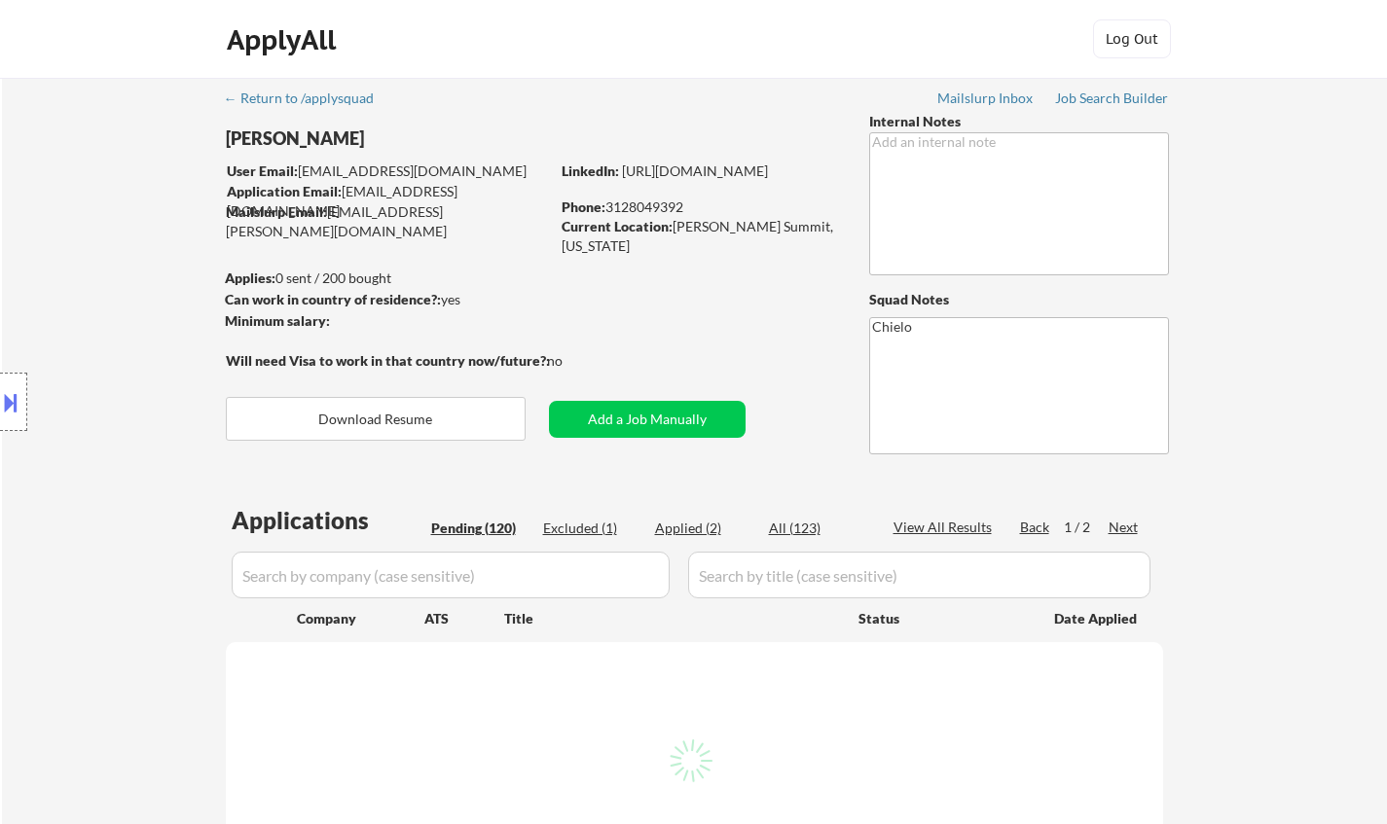
select select ""pending""
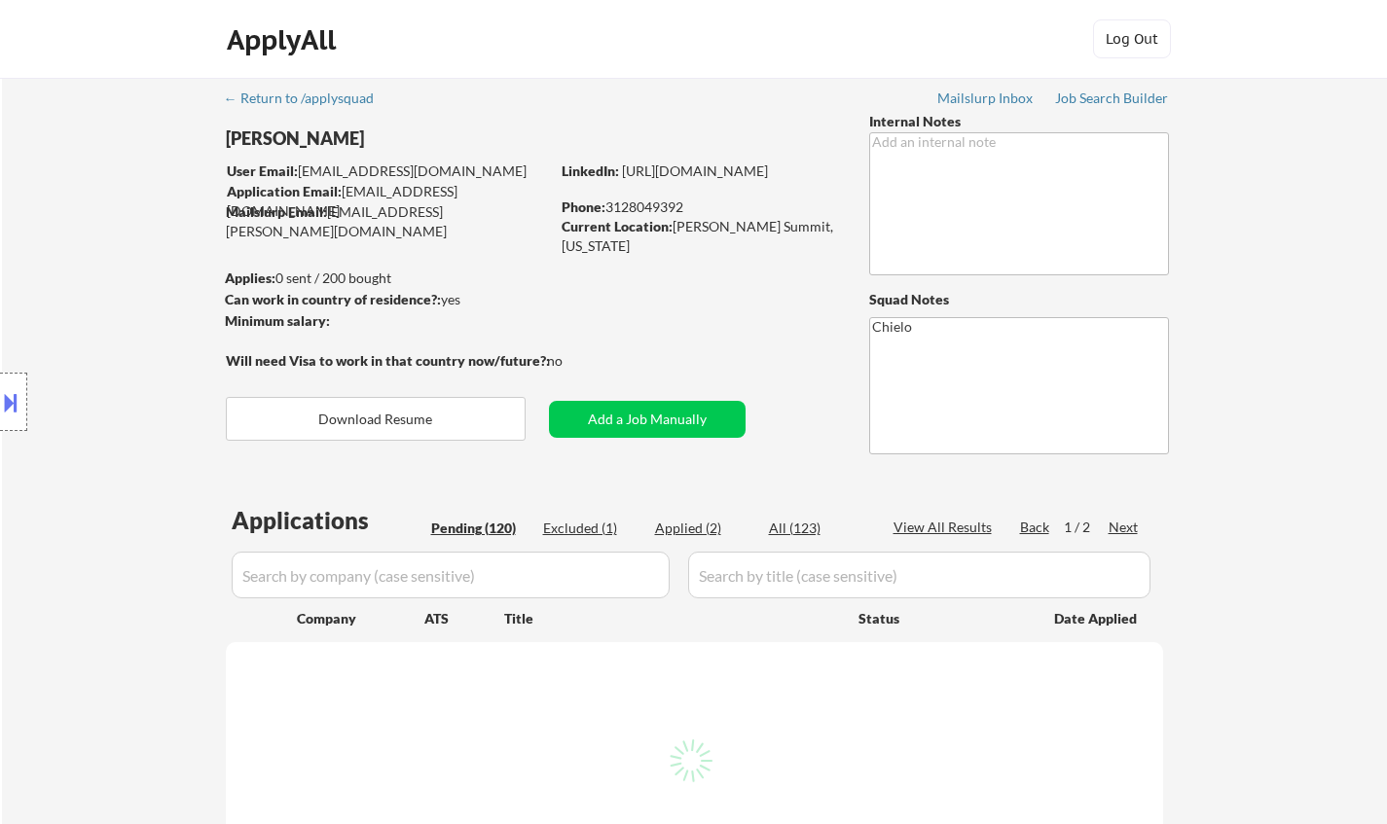
select select ""pending""
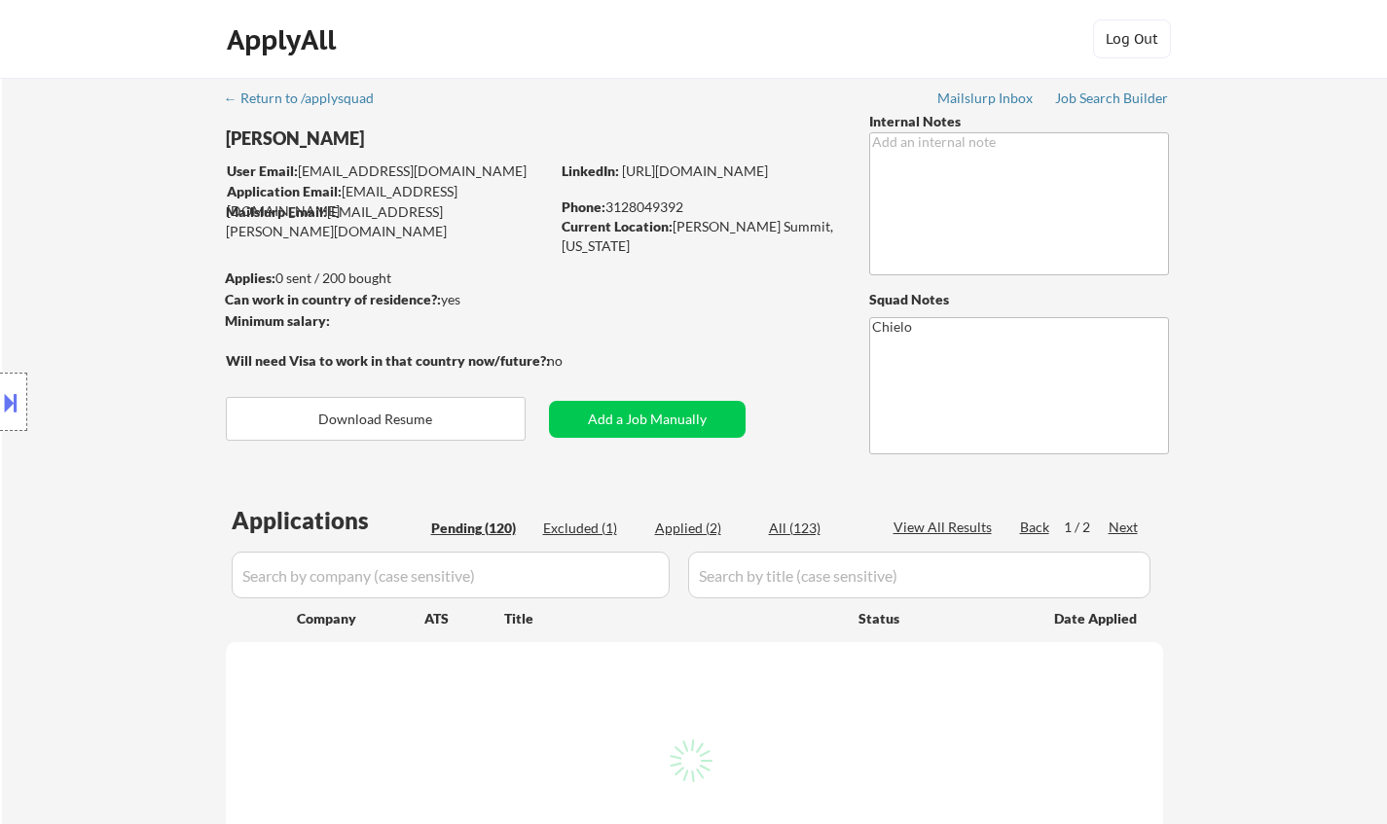
select select ""pending""
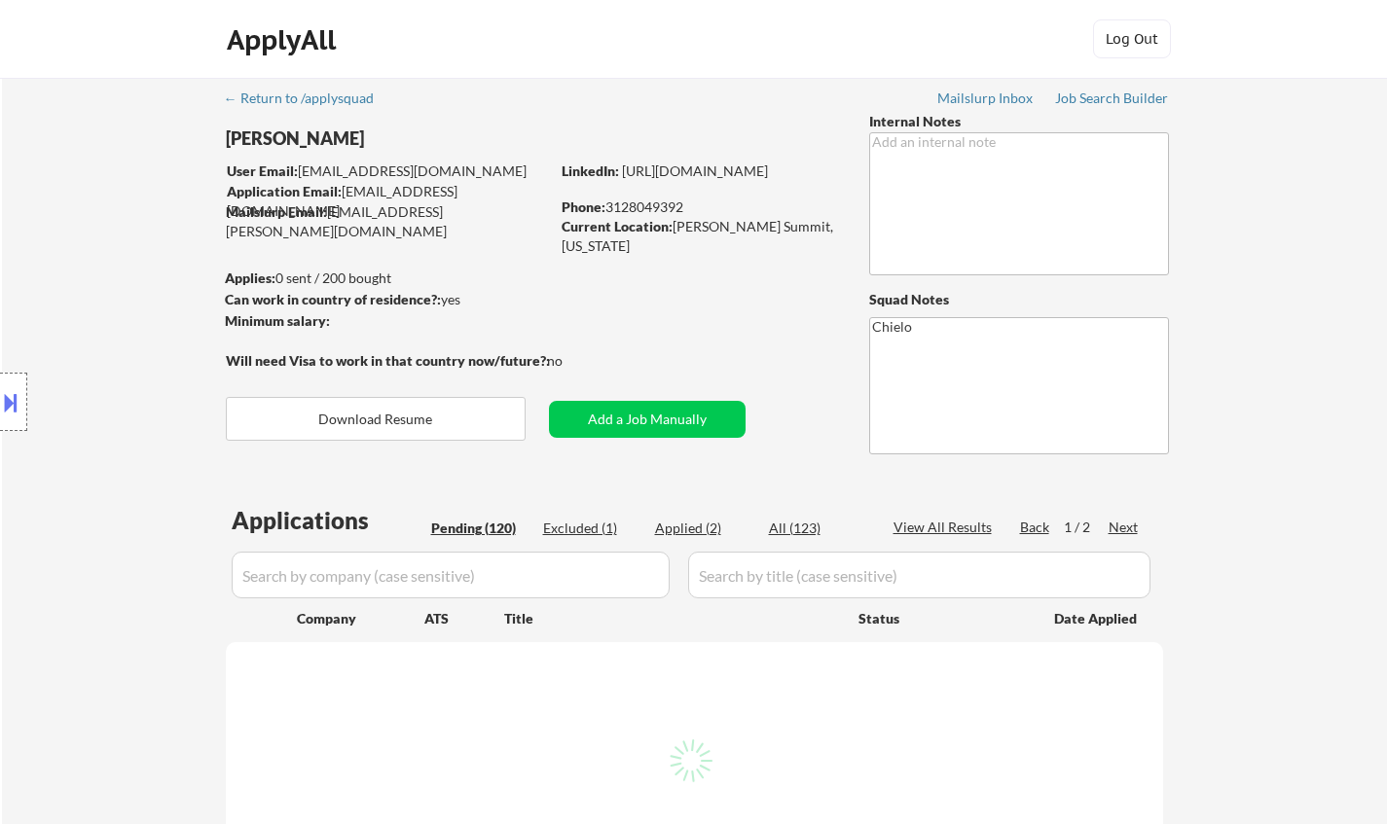
select select ""pending""
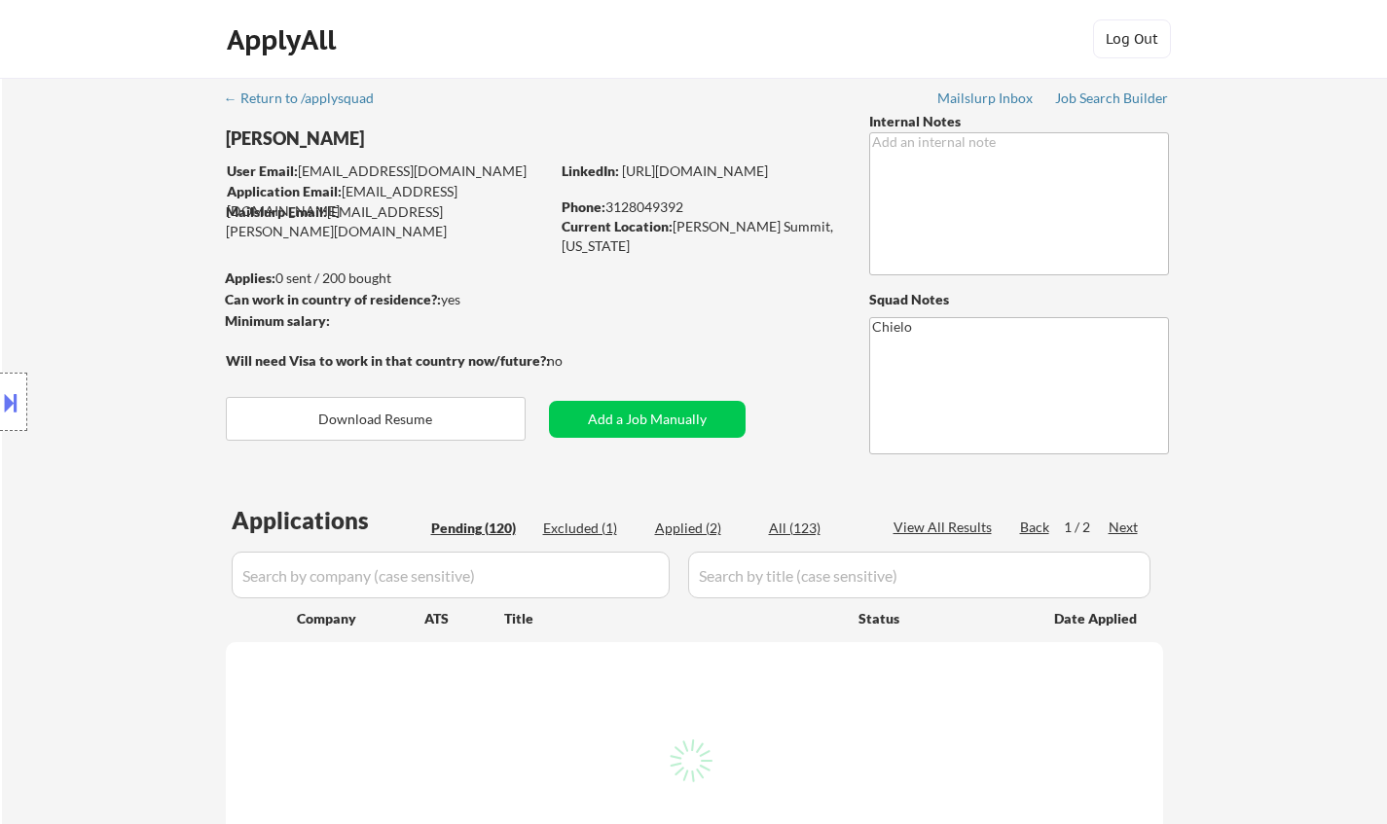
select select ""pending""
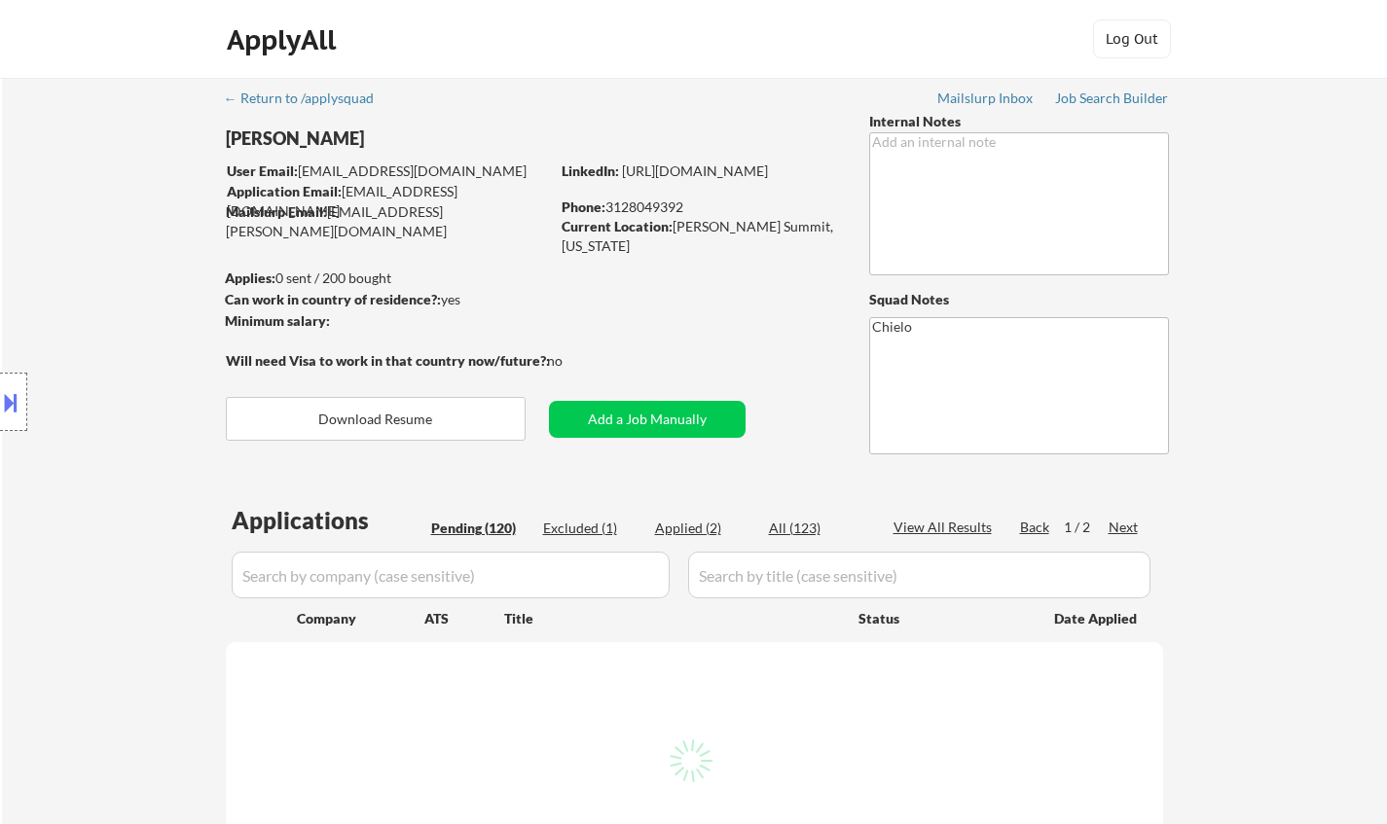
select select ""pending""
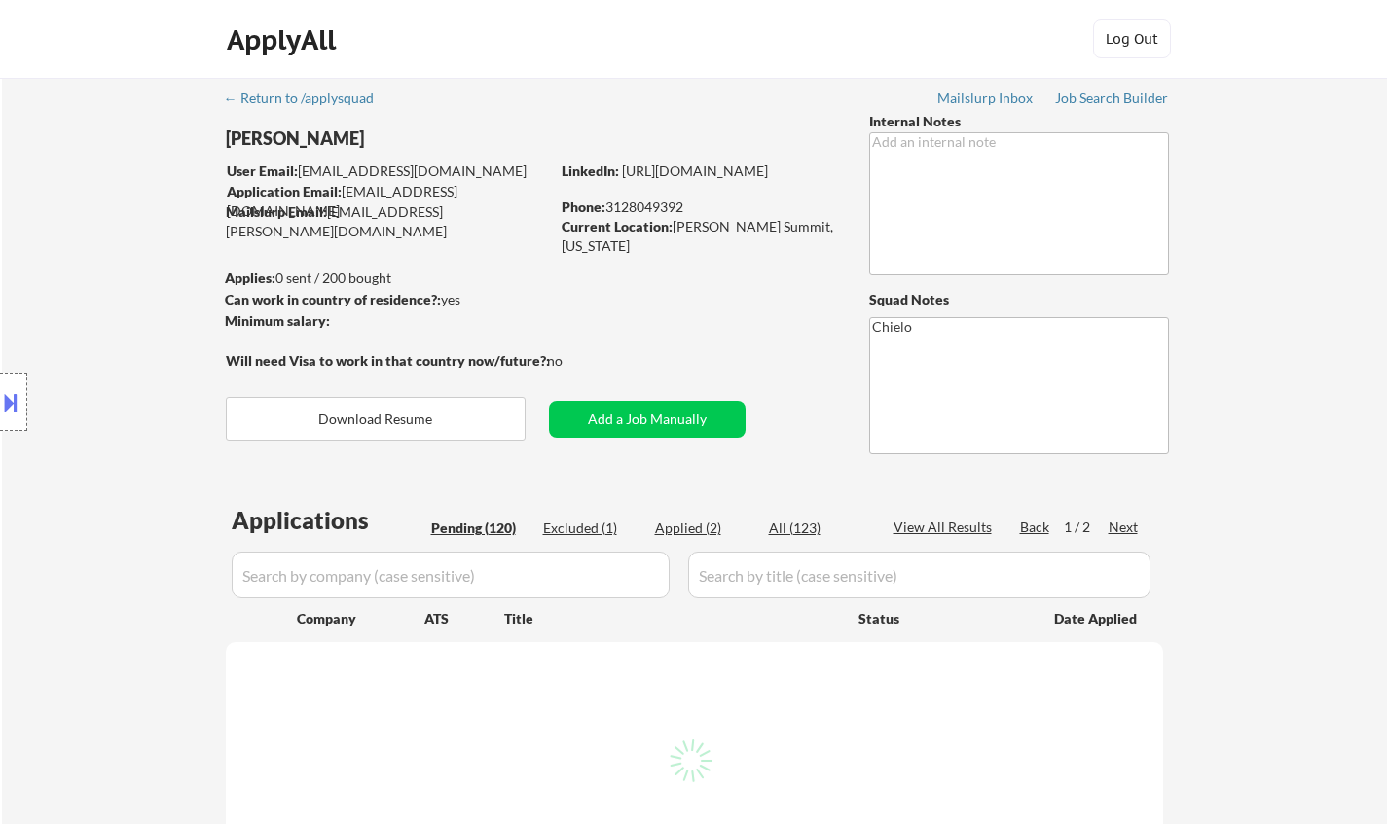
select select ""pending""
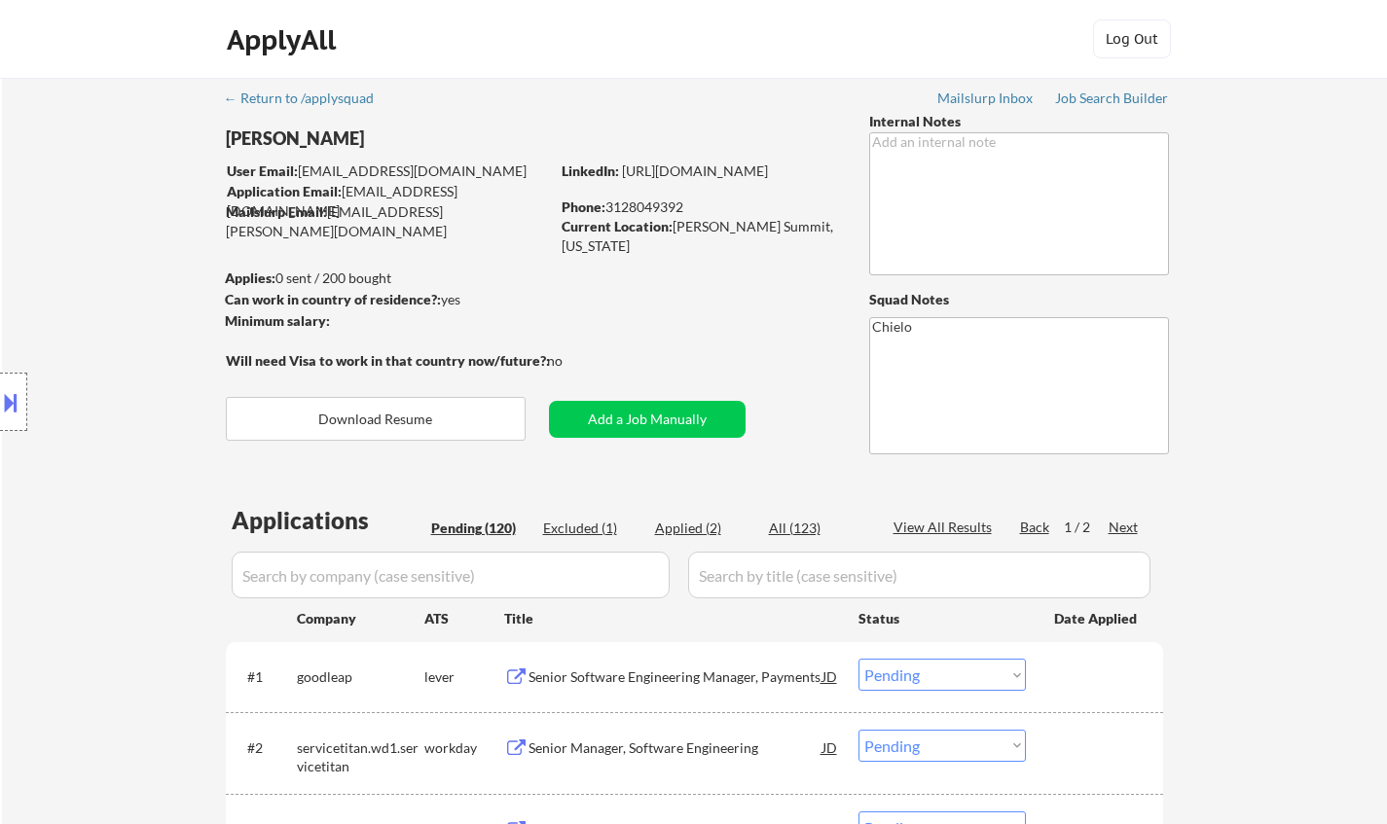
click at [668, 672] on div "Senior Software Engineering Manager, Payments" at bounding box center [676, 677] width 294 height 19
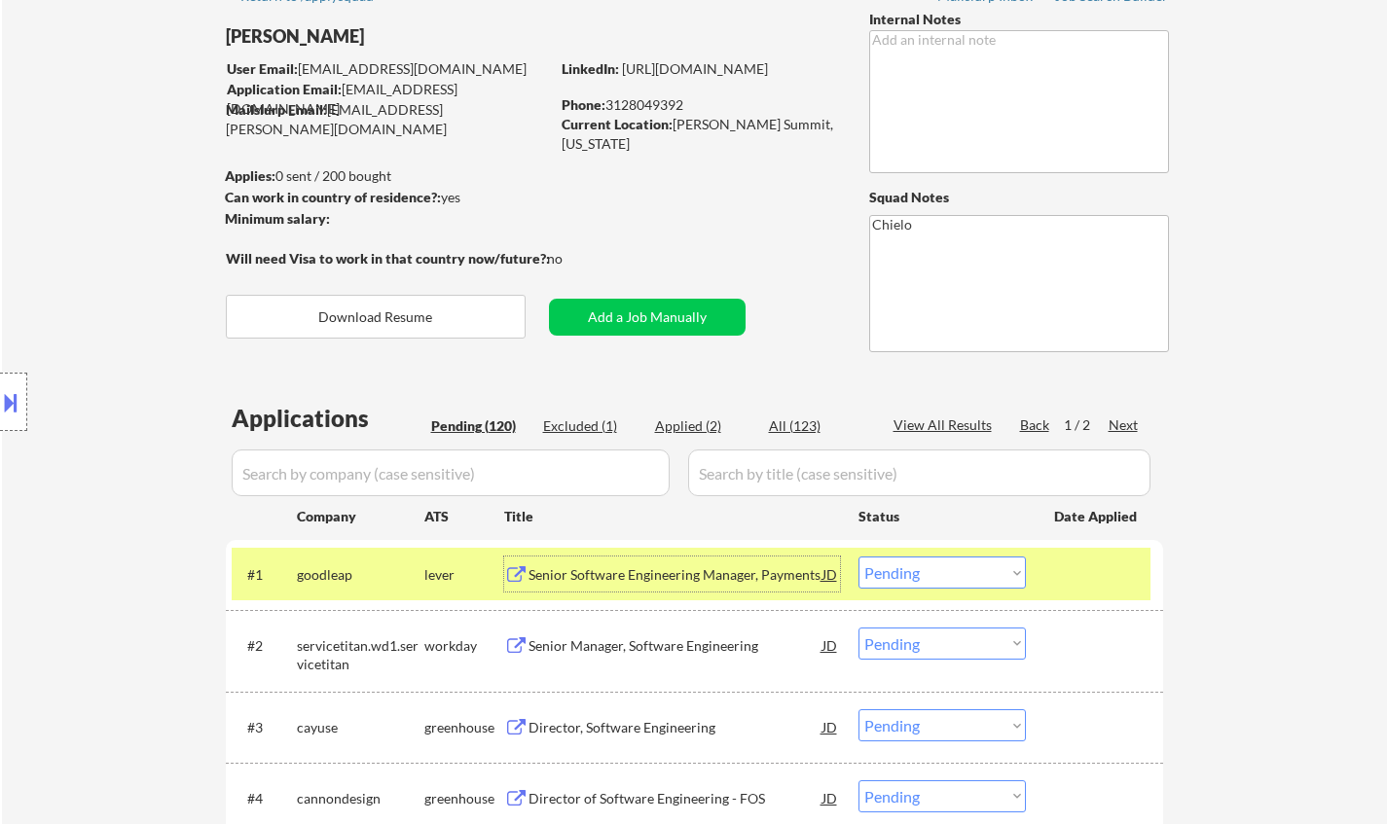
scroll to position [195, 0]
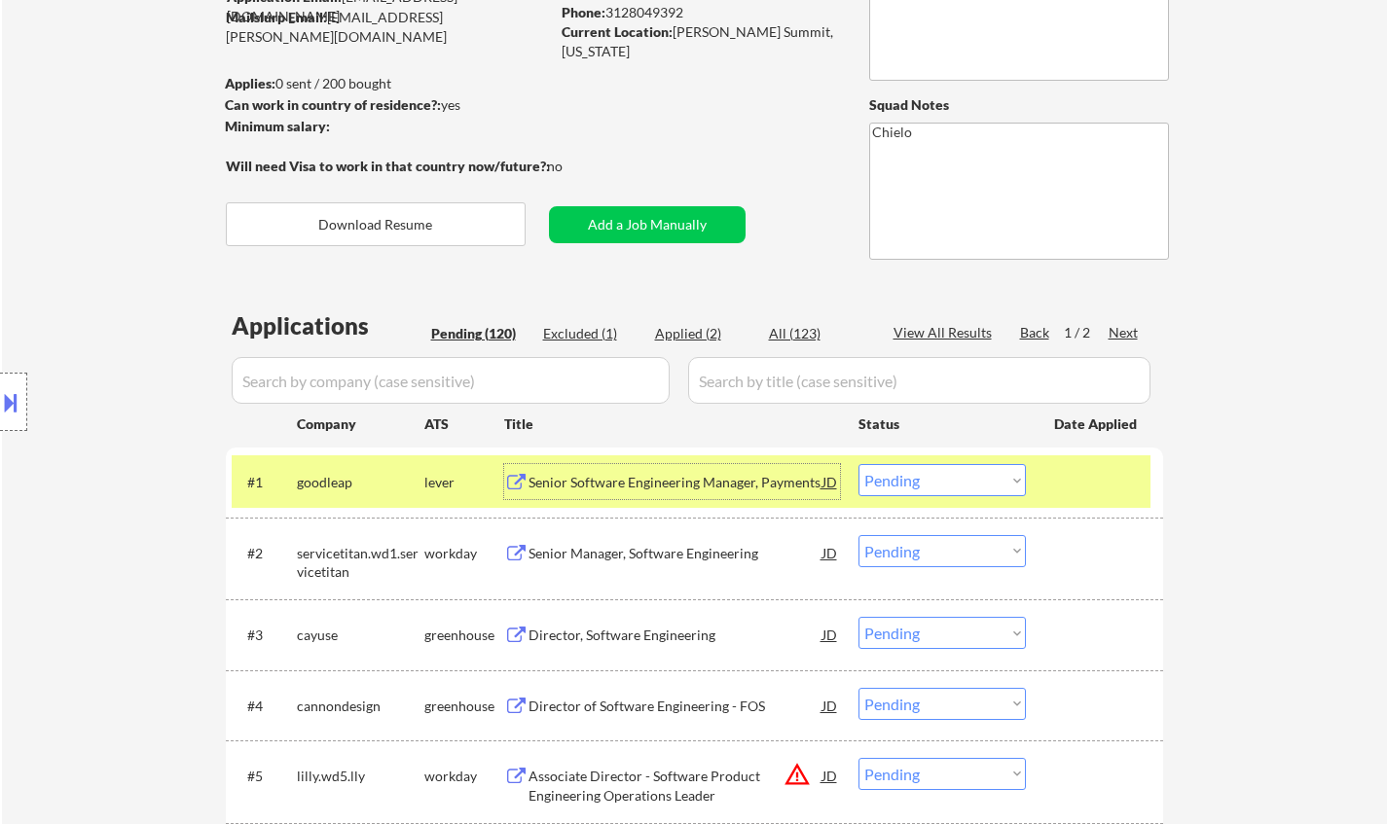
click at [943, 483] on select "Choose an option... Pending Applied Excluded (Questions) Excluded (Expired) Exc…" at bounding box center [941, 480] width 167 height 32
click at [858, 464] on select "Choose an option... Pending Applied Excluded (Questions) Excluded (Expired) Exc…" at bounding box center [941, 480] width 167 height 32
select select ""pending""
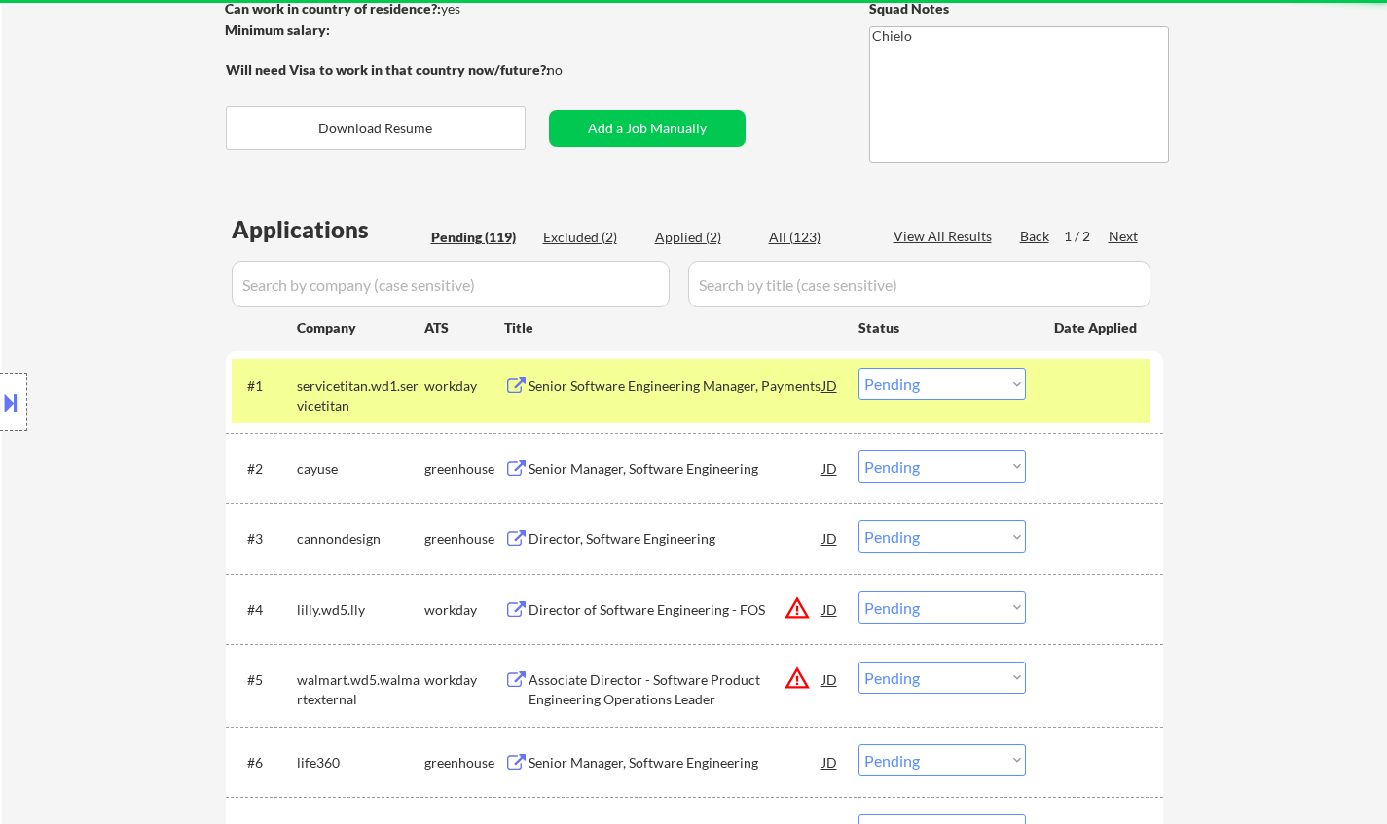
scroll to position [292, 0]
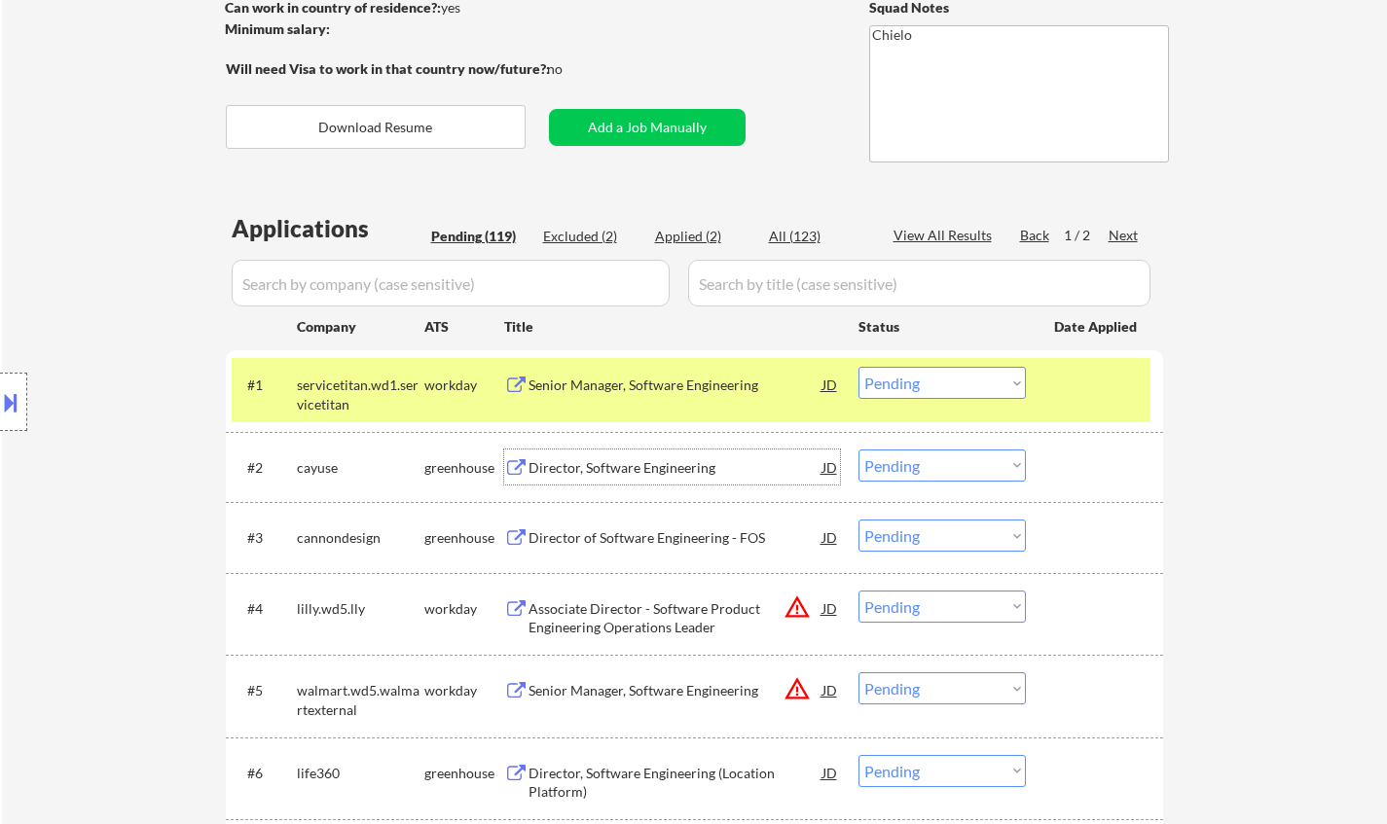
click at [610, 479] on div "Director, Software Engineering" at bounding box center [676, 467] width 294 height 35
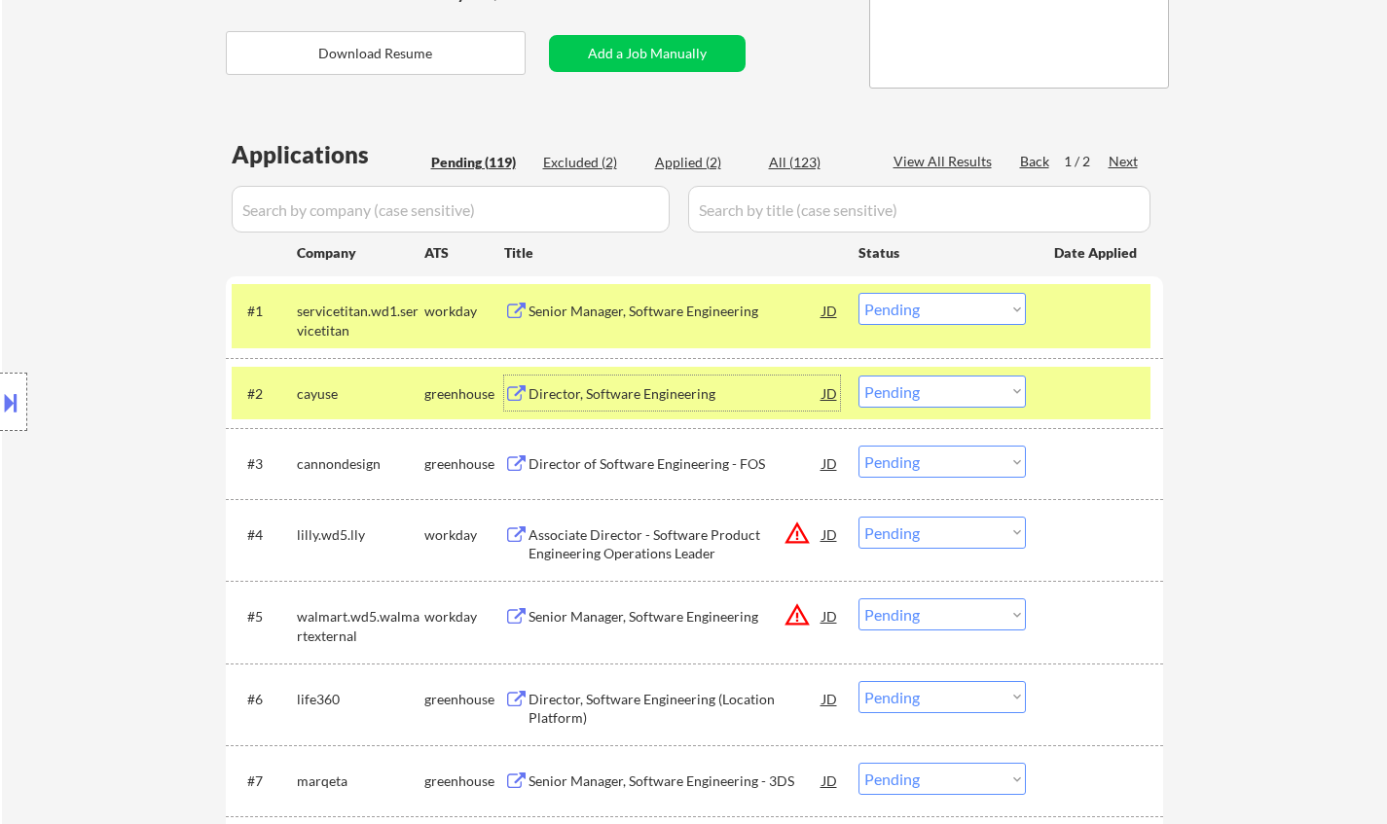
scroll to position [389, 0]
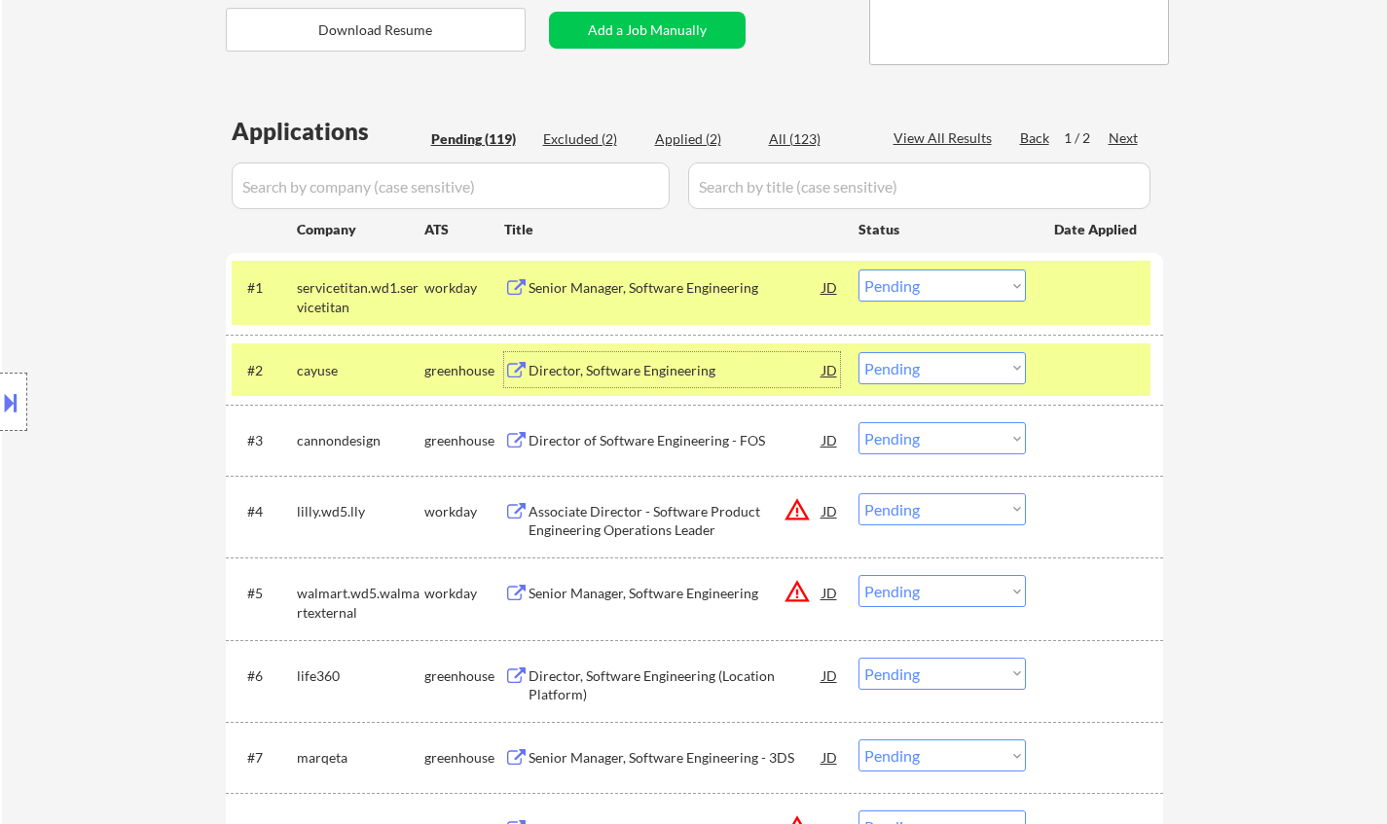
click at [616, 446] on div "Director of Software Engineering - FOS" at bounding box center [676, 440] width 294 height 19
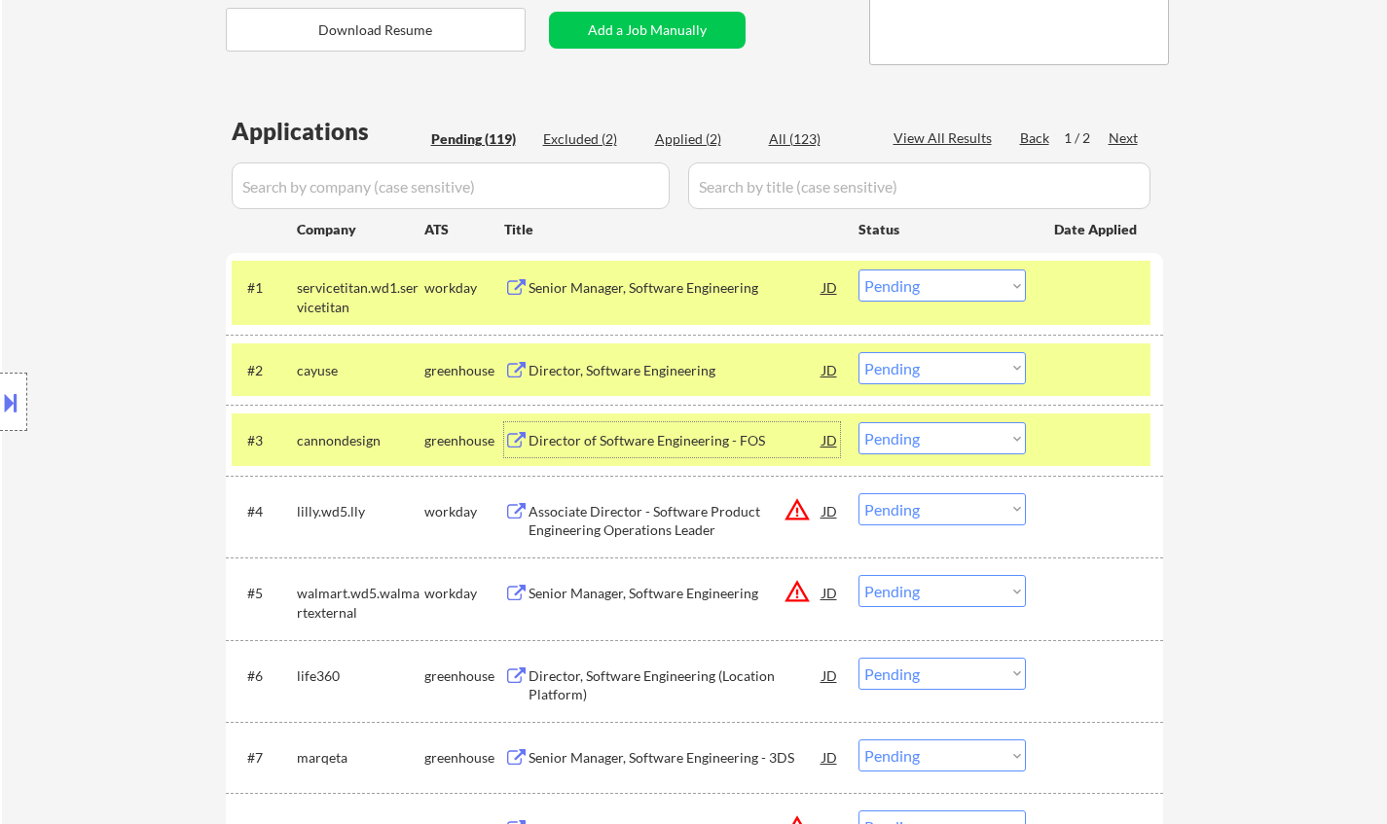
click at [984, 368] on select "Choose an option... Pending Applied Excluded (Questions) Excluded (Expired) Exc…" at bounding box center [941, 368] width 167 height 32
click at [858, 352] on select "Choose an option... Pending Applied Excluded (Questions) Excluded (Expired) Exc…" at bounding box center [941, 368] width 167 height 32
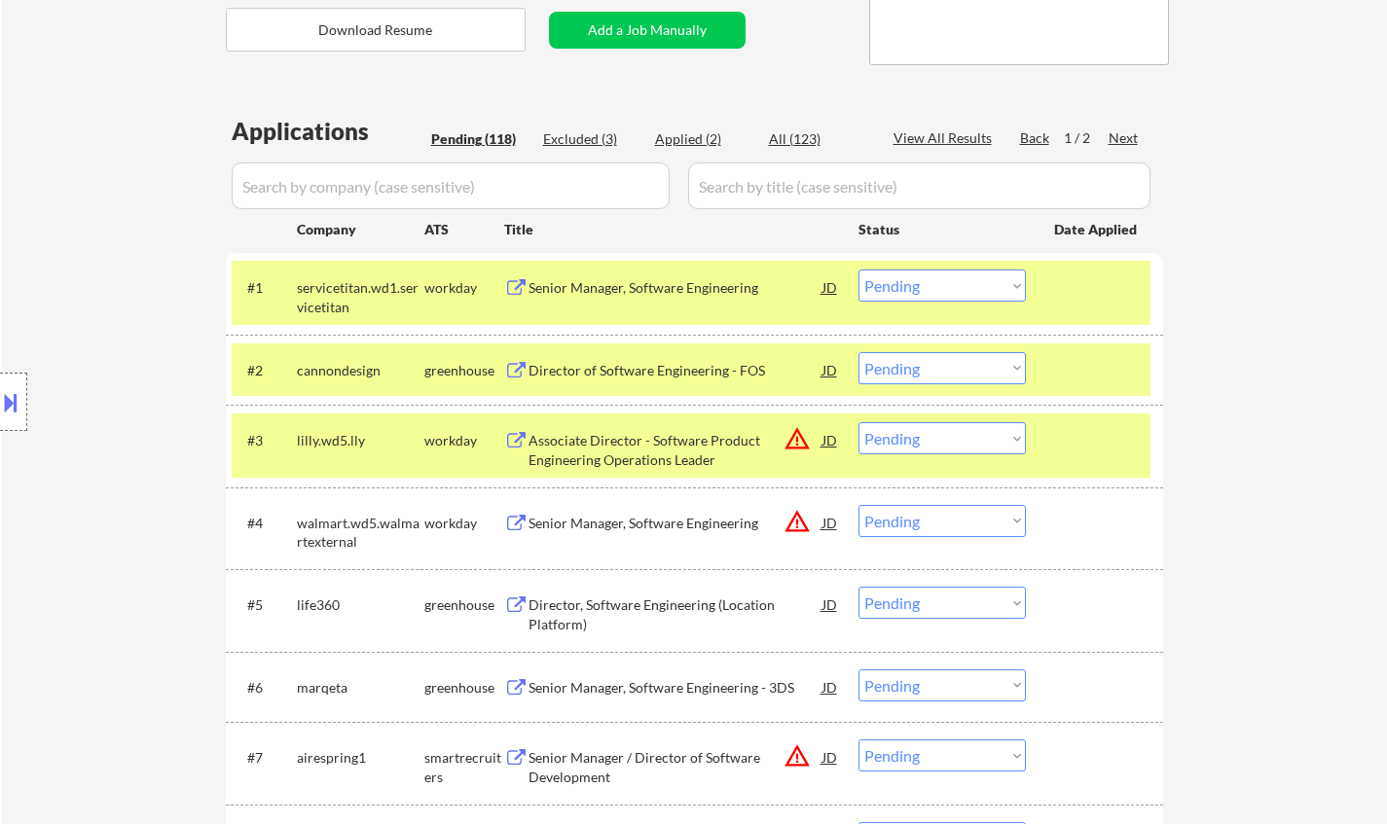
click at [919, 373] on select "Choose an option... Pending Applied Excluded (Questions) Excluded (Expired) Exc…" at bounding box center [941, 368] width 167 height 32
click at [858, 352] on select "Choose an option... Pending Applied Excluded (Questions) Excluded (Expired) Exc…" at bounding box center [941, 368] width 167 height 32
select select ""pending""
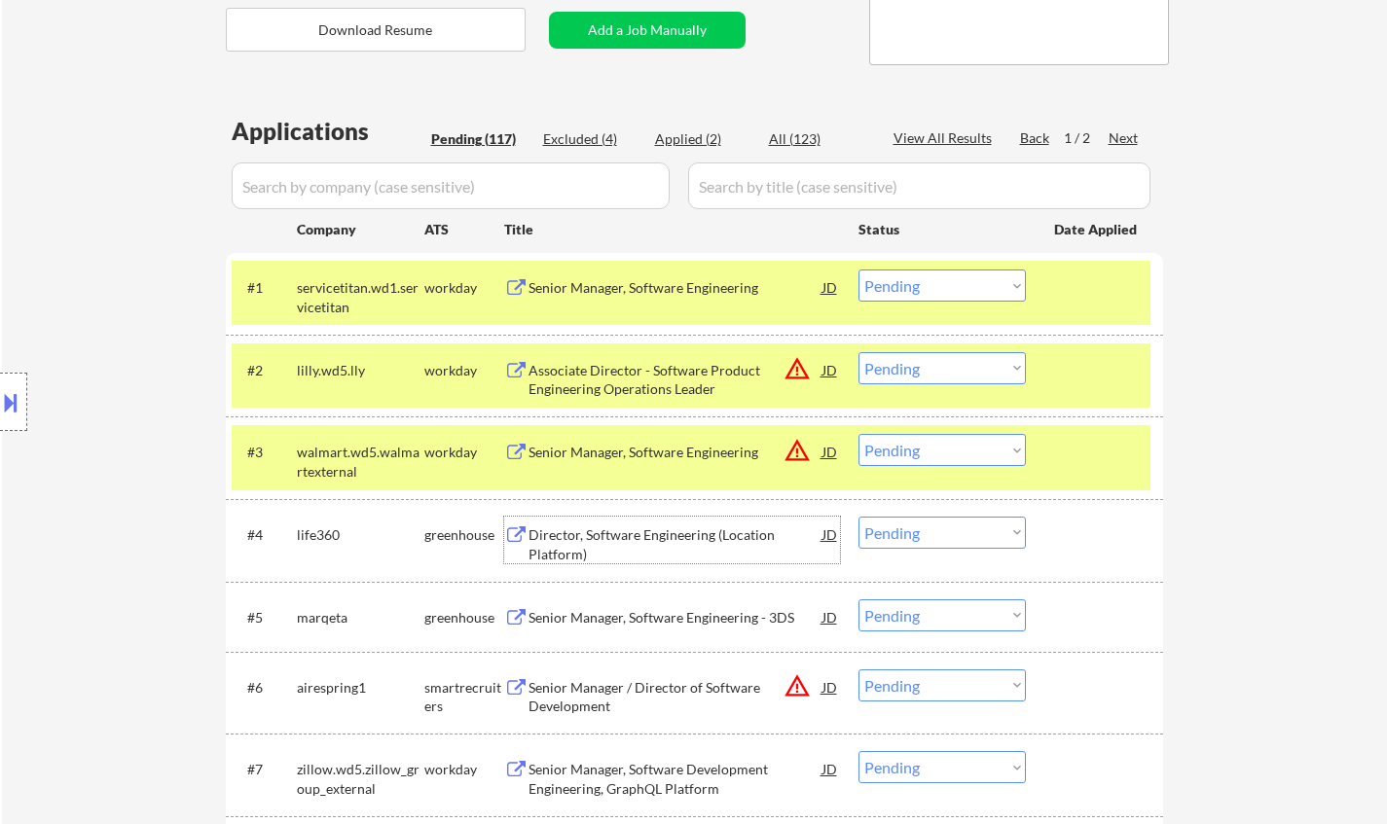
click at [652, 526] on div "Director, Software Engineering (Location Platform)" at bounding box center [676, 545] width 294 height 38
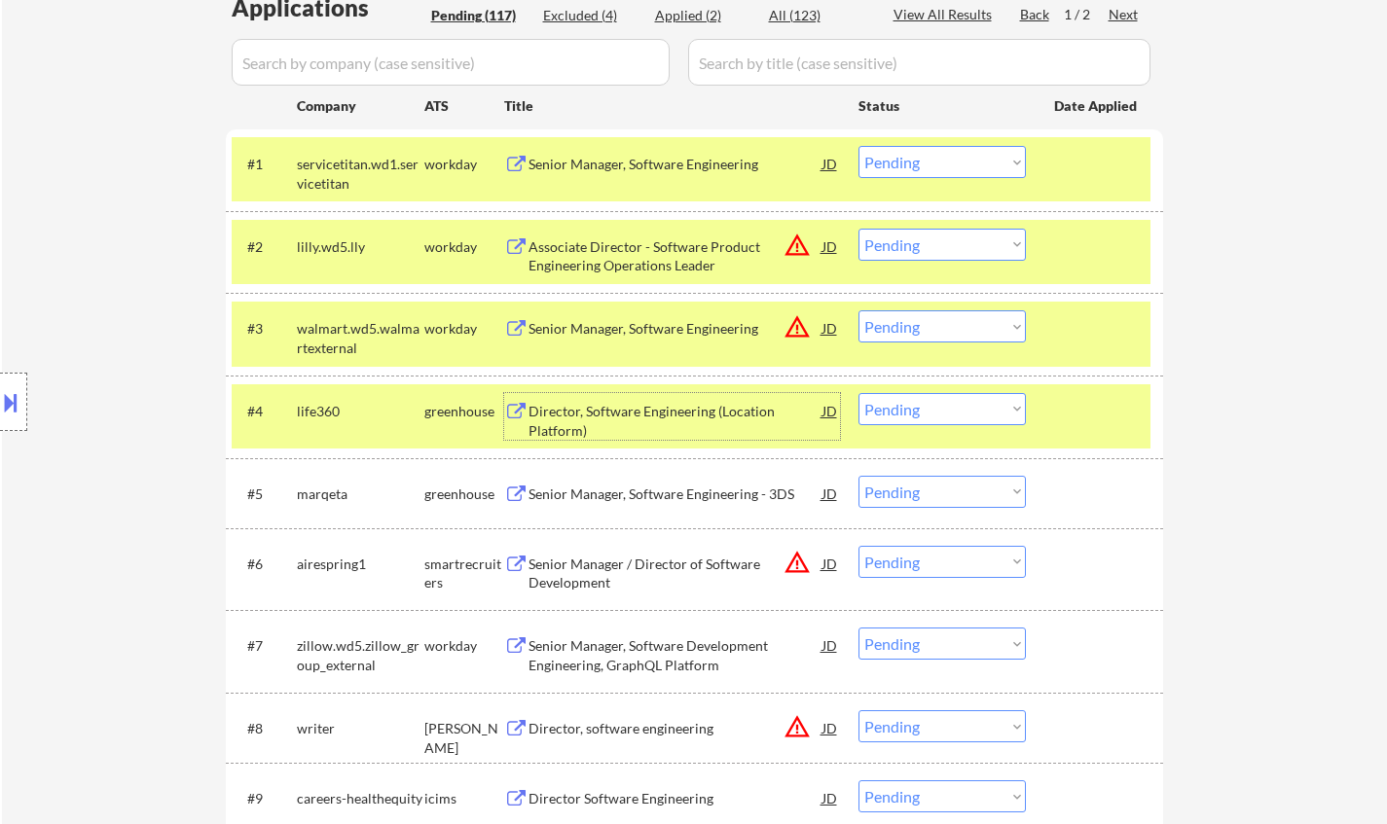
scroll to position [584, 0]
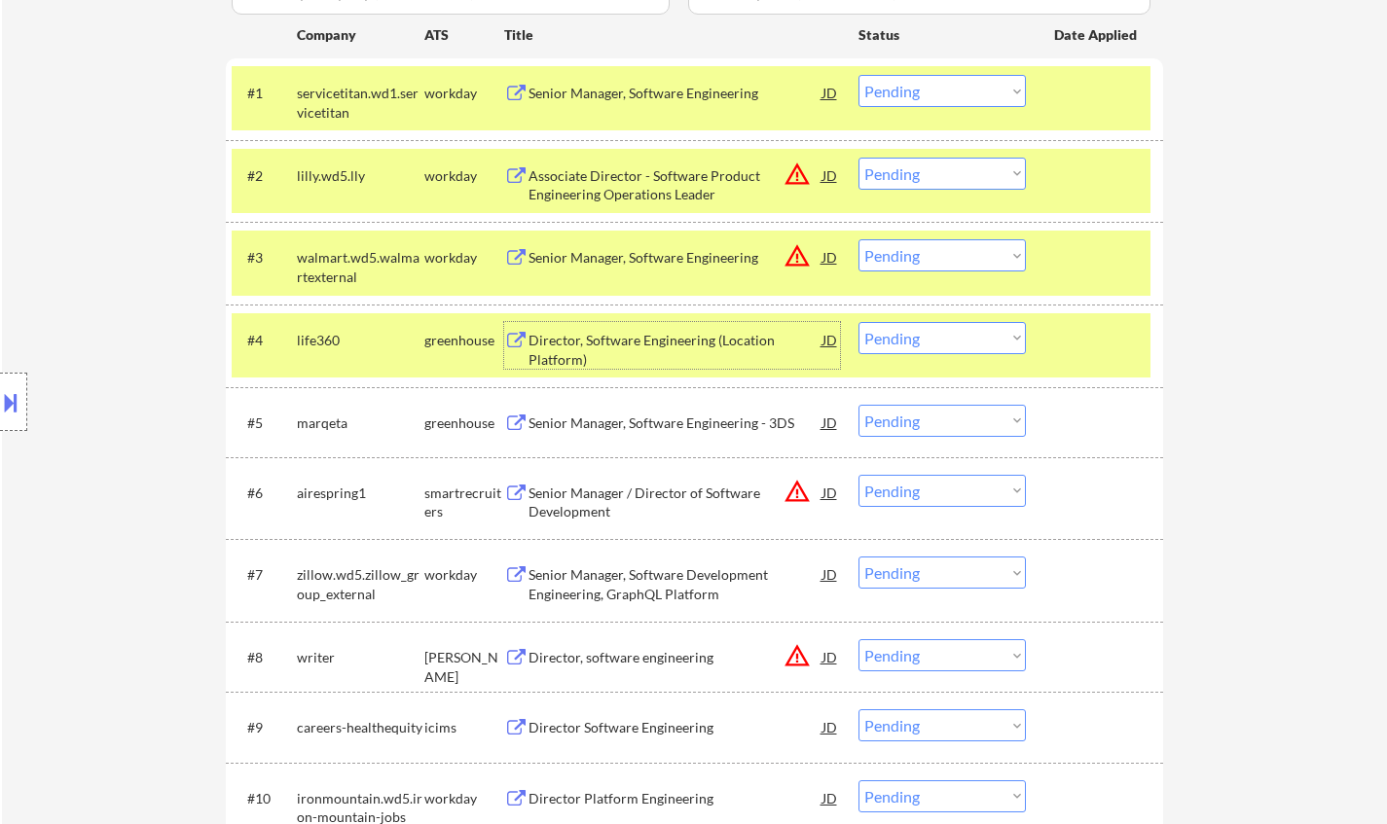
click at [923, 340] on select "Choose an option... Pending Applied Excluded (Questions) Excluded (Expired) Exc…" at bounding box center [941, 338] width 167 height 32
click at [858, 322] on select "Choose an option... Pending Applied Excluded (Questions) Excluded (Expired) Exc…" at bounding box center [941, 338] width 167 height 32
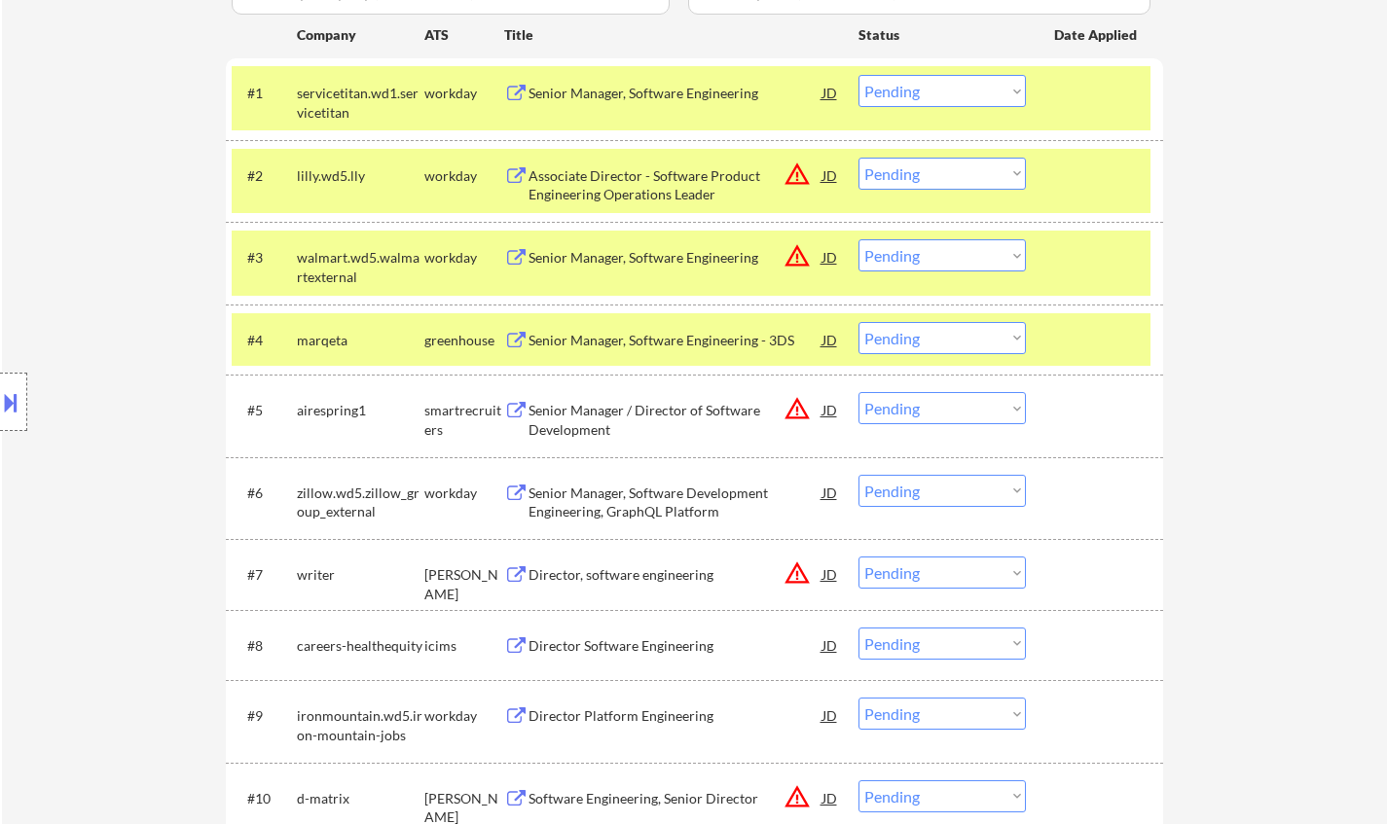
click at [640, 331] on div "Senior Manager, Software Engineering - 3DS" at bounding box center [676, 340] width 294 height 19
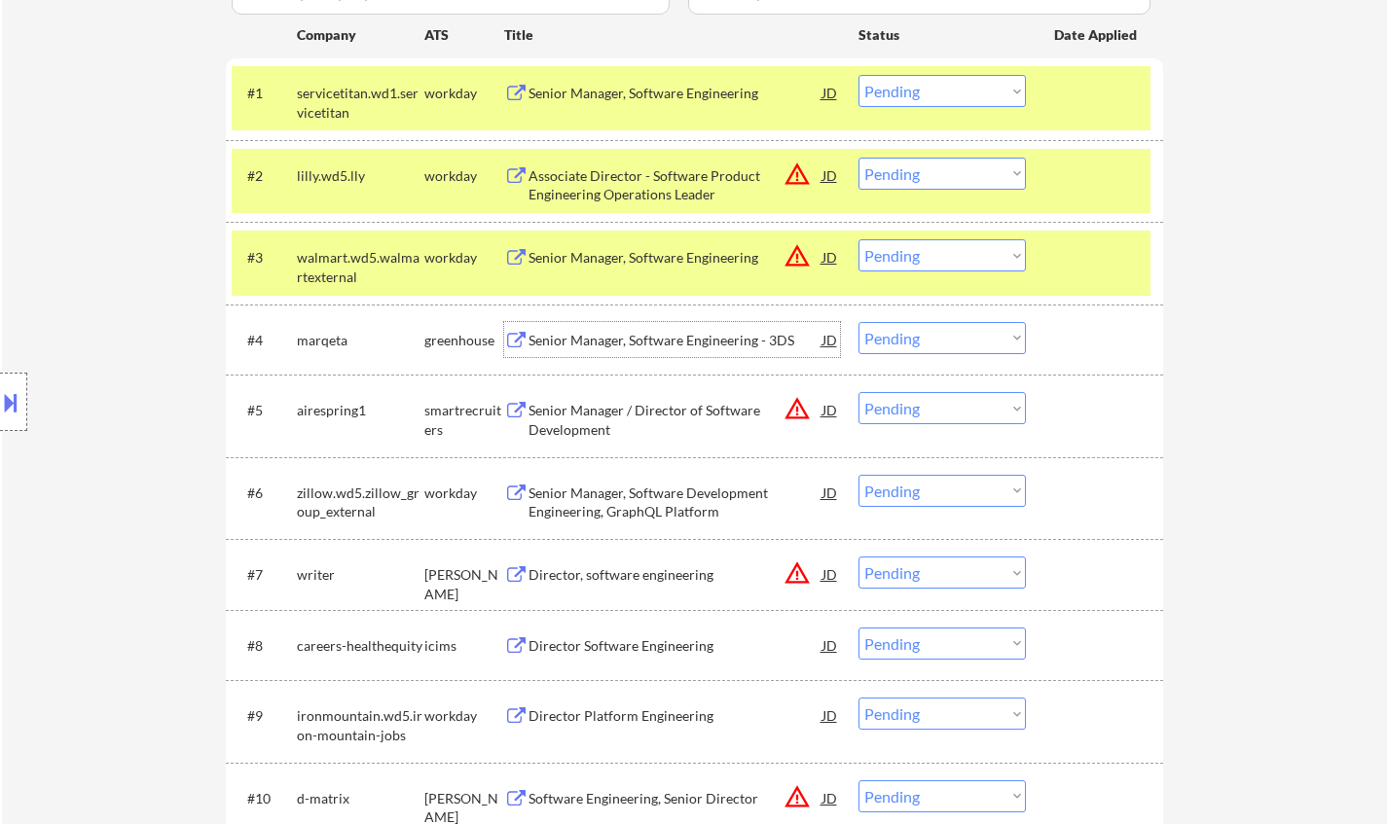
click at [923, 332] on select "Choose an option... Pending Applied Excluded (Questions) Excluded (Expired) Exc…" at bounding box center [941, 338] width 167 height 32
click at [858, 322] on select "Choose an option... Pending Applied Excluded (Questions) Excluded (Expired) Exc…" at bounding box center [941, 338] width 167 height 32
click at [5, 405] on button at bounding box center [10, 402] width 21 height 32
select select ""pending""
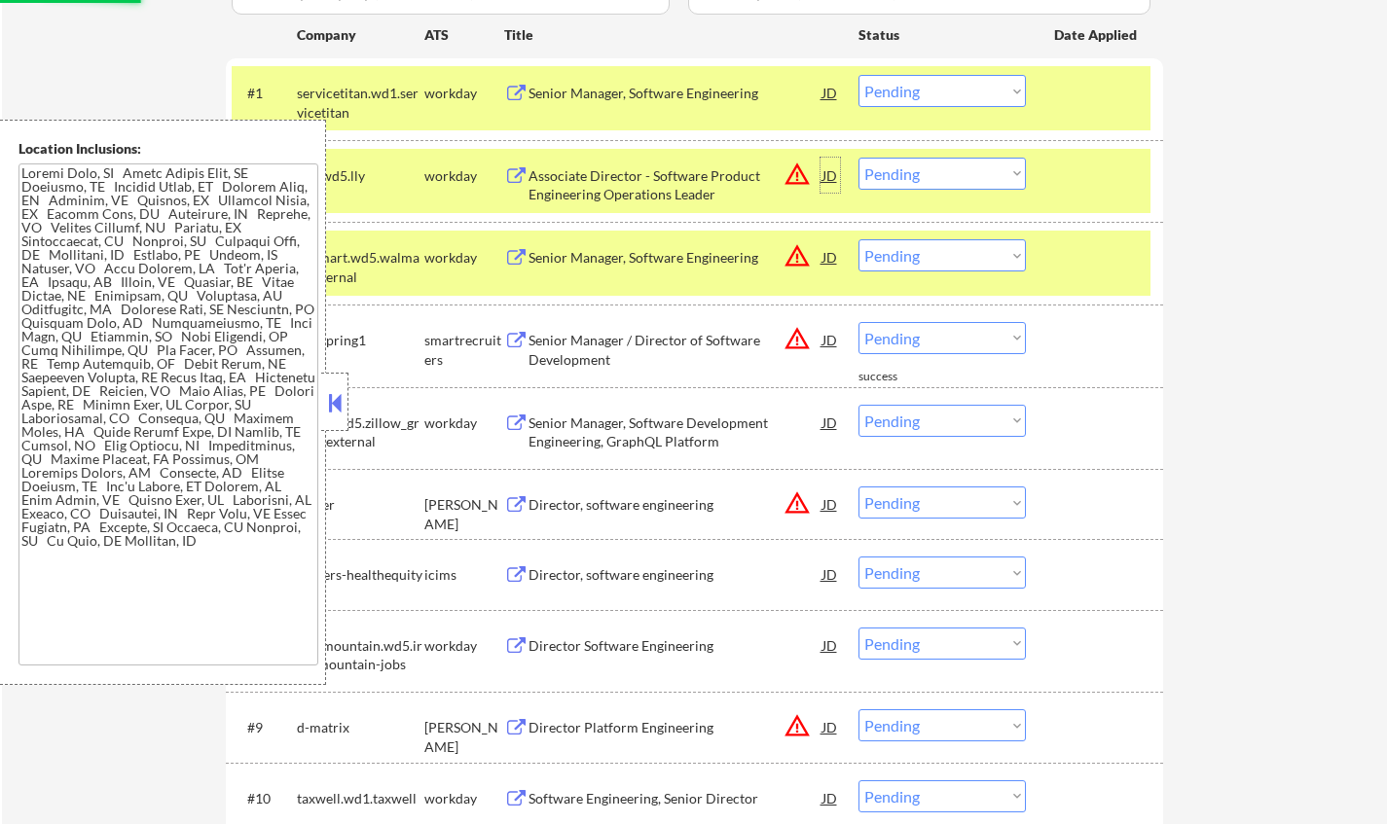
click at [823, 175] on div "JD" at bounding box center [830, 175] width 19 height 35
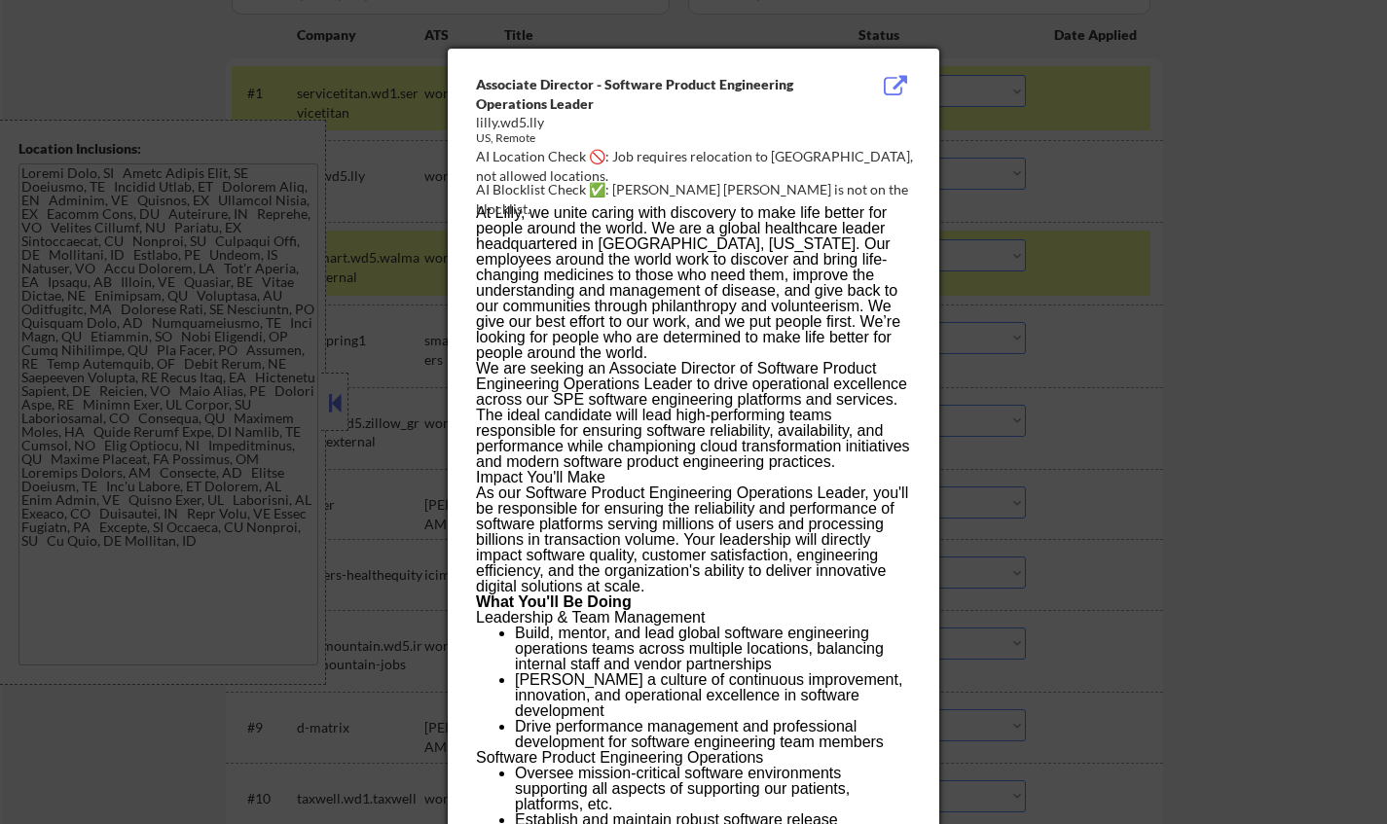
drag, startPoint x: 1177, startPoint y: 338, endPoint x: 1153, endPoint y: 309, distance: 37.4
click at [1177, 338] on div at bounding box center [693, 412] width 1387 height 824
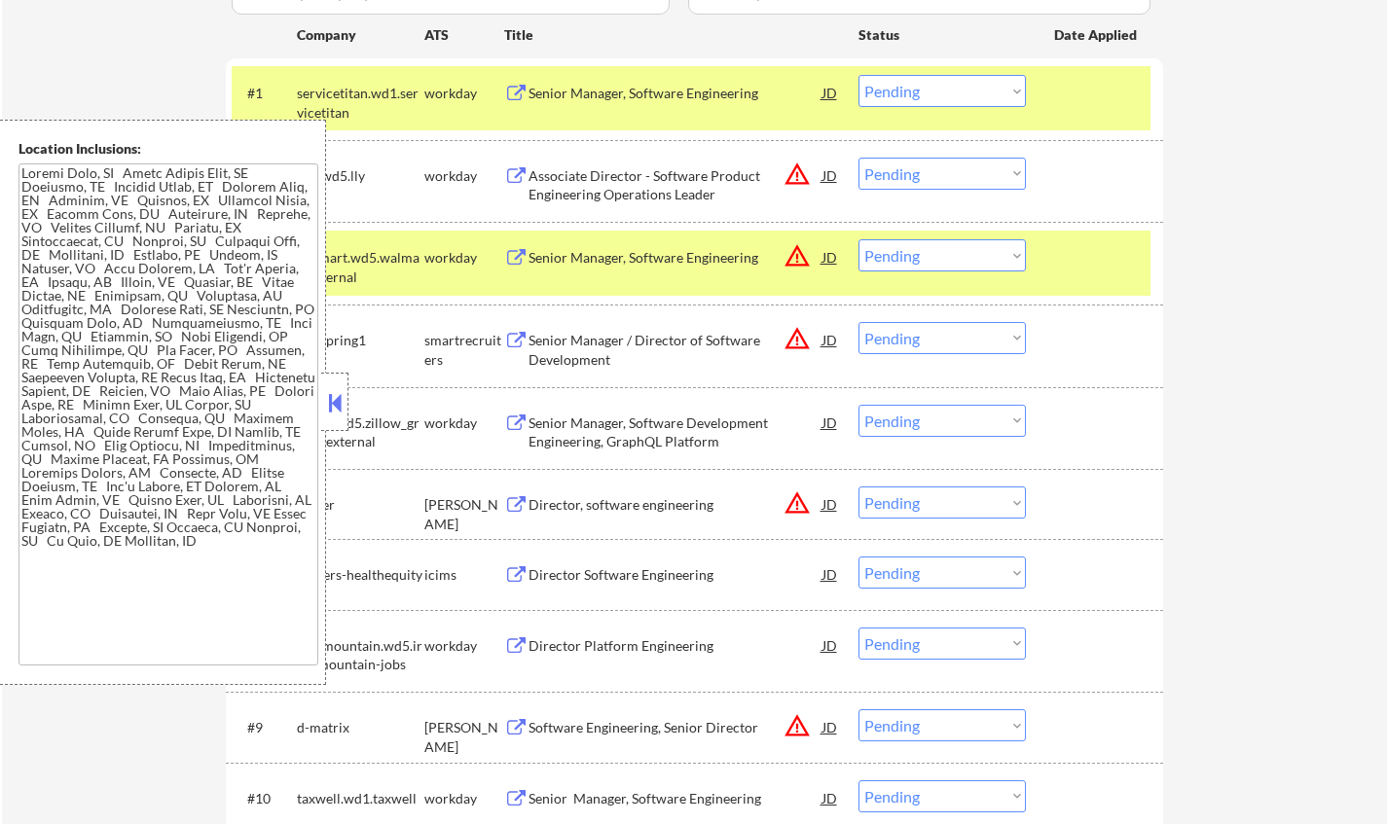
click at [928, 171] on select "Choose an option... Pending Applied Excluded (Questions) Excluded (Expired) Exc…" at bounding box center [941, 174] width 167 height 32
click at [858, 158] on select "Choose an option... Pending Applied Excluded (Questions) Excluded (Expired) Exc…" at bounding box center [941, 174] width 167 height 32
click at [332, 400] on button at bounding box center [334, 402] width 21 height 29
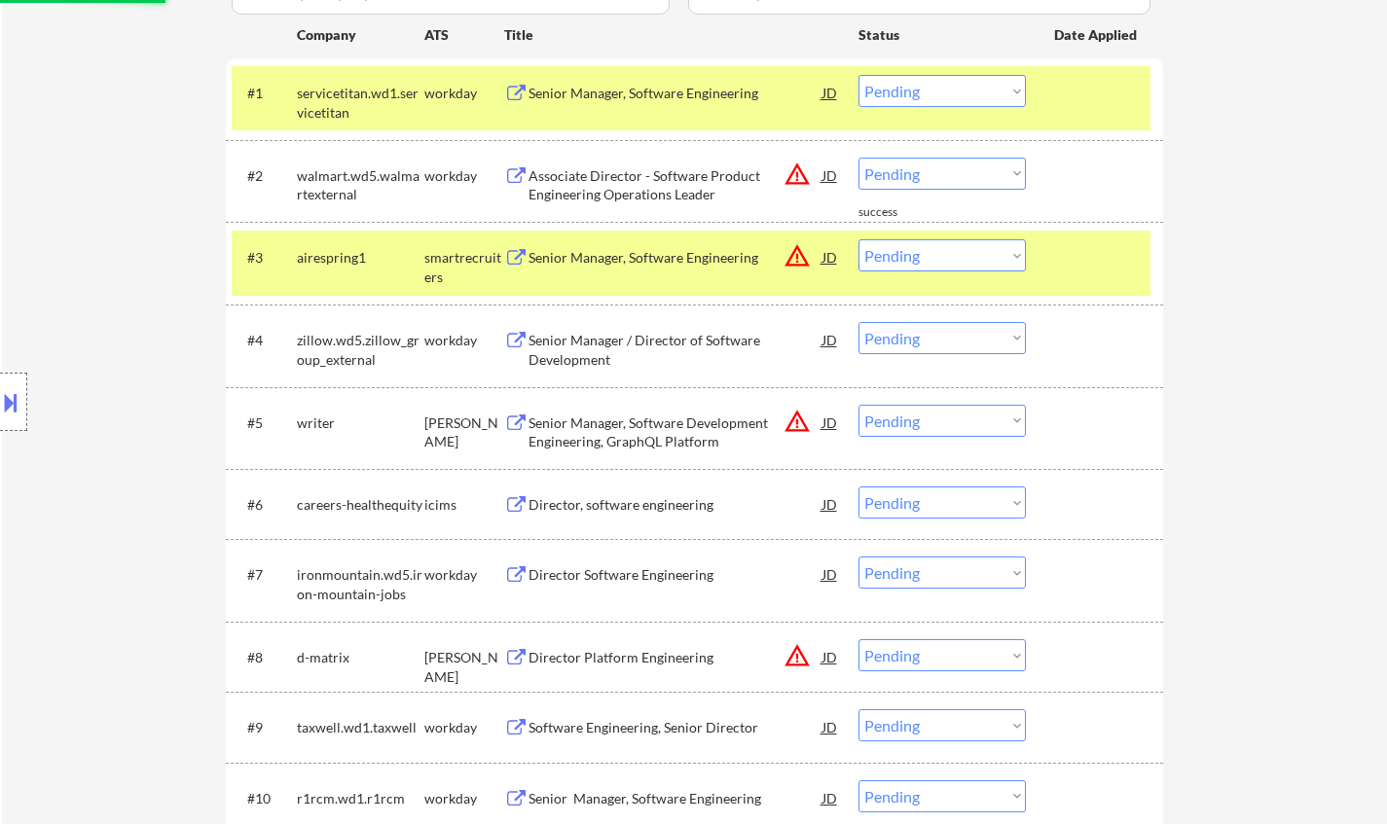
click at [830, 174] on div "JD" at bounding box center [830, 175] width 19 height 35
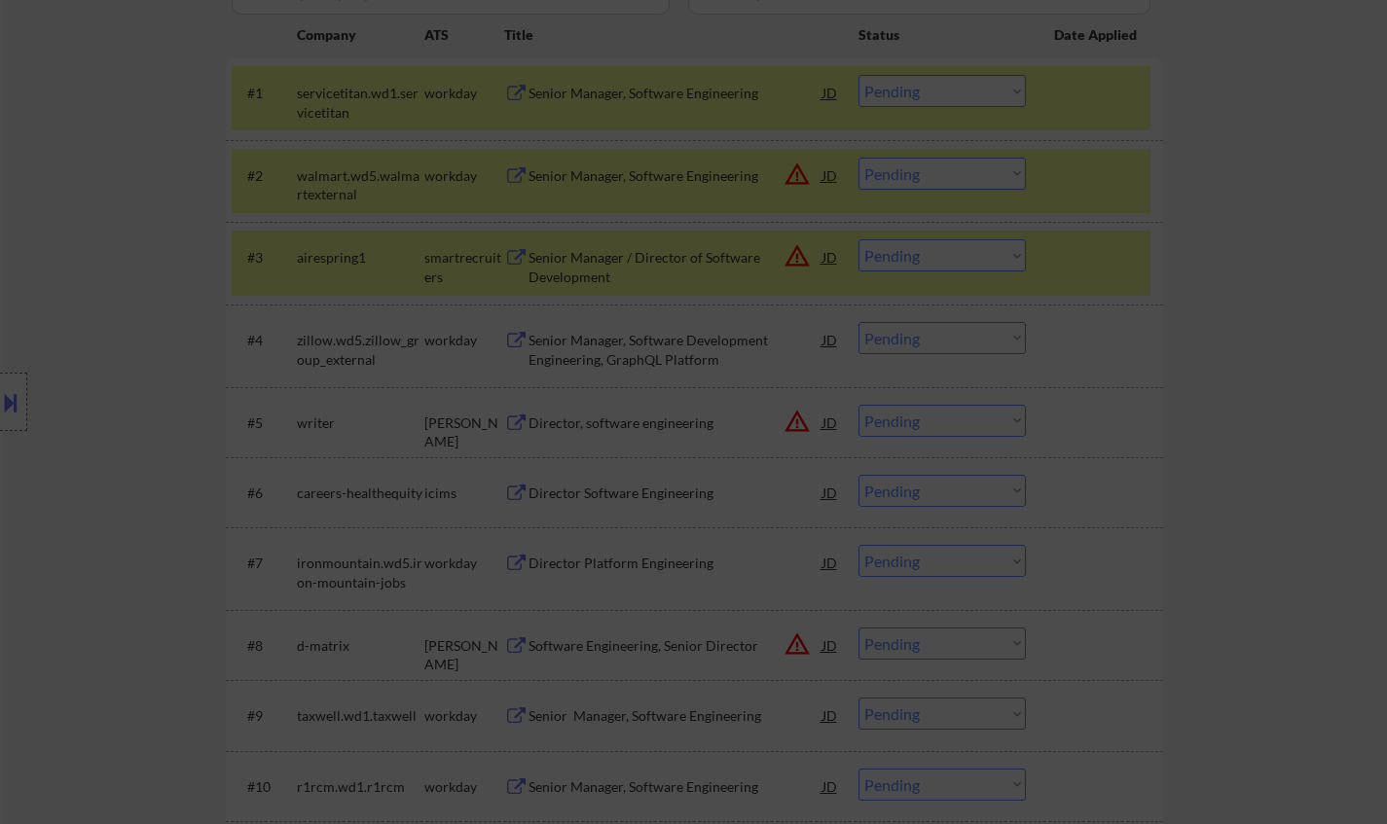
drag, startPoint x: 1297, startPoint y: 246, endPoint x: 952, endPoint y: 229, distance: 345.0
click at [1292, 246] on div at bounding box center [693, 412] width 1387 height 824
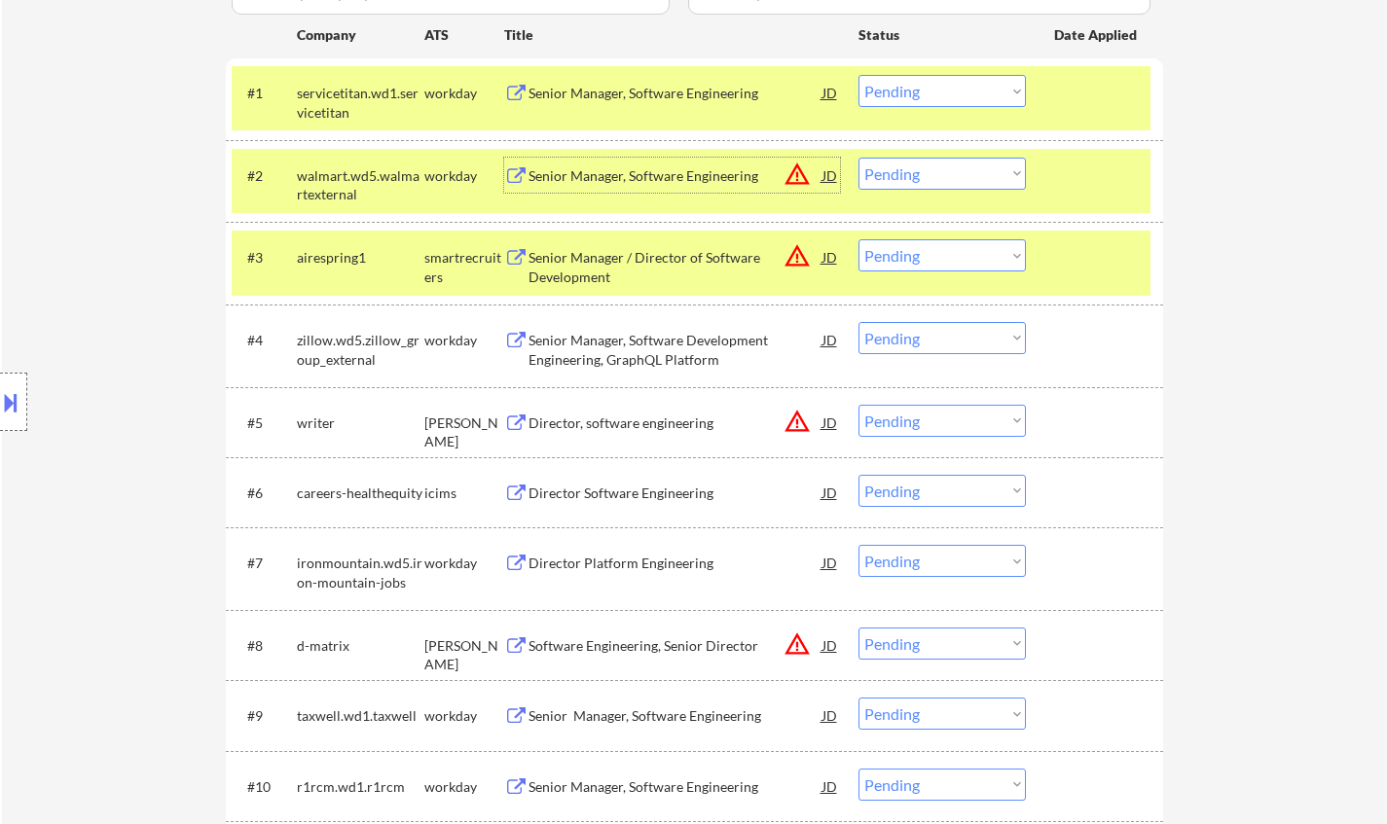
click at [816, 174] on div "Senior Manager, Software Engineering" at bounding box center [676, 175] width 294 height 19
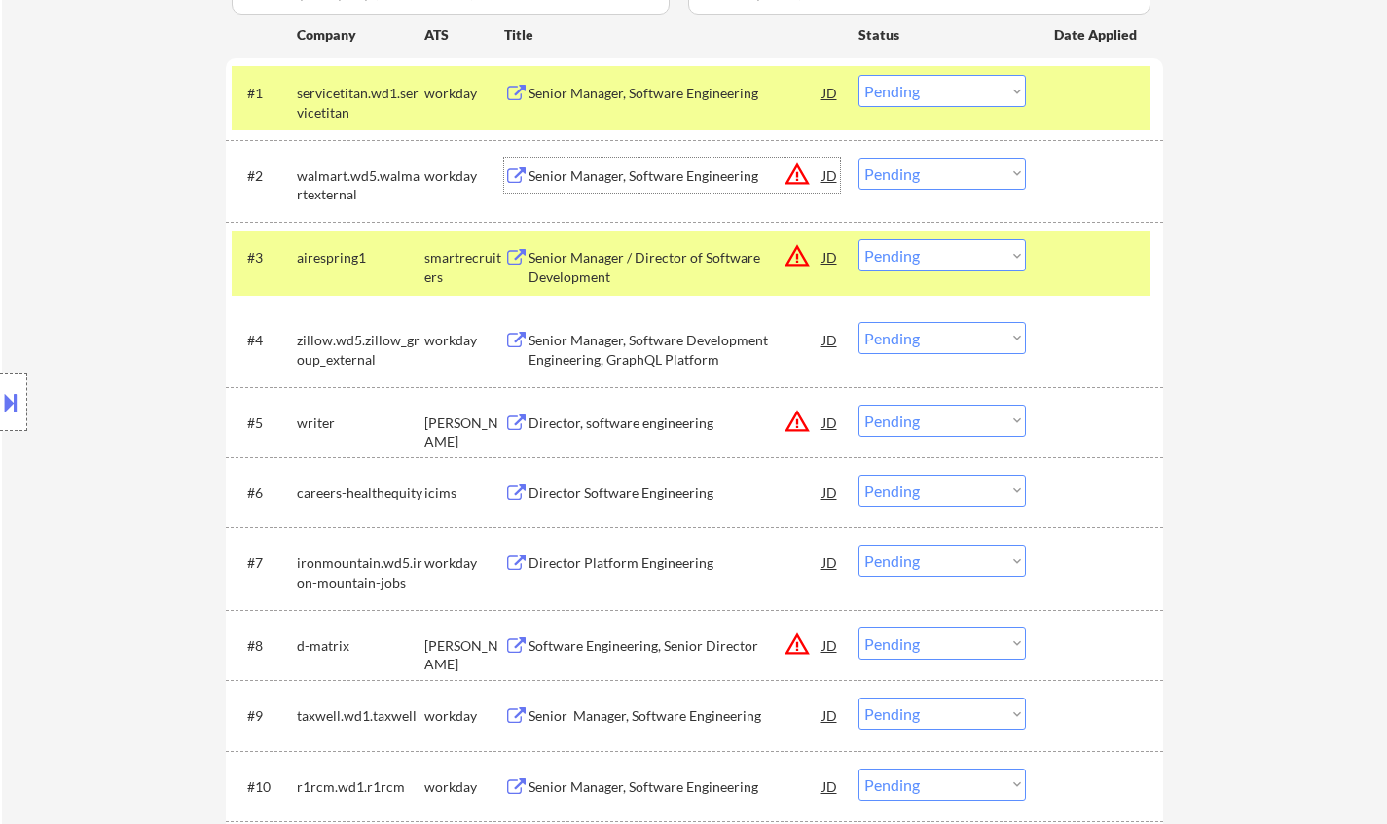
click at [831, 176] on div "JD" at bounding box center [830, 175] width 19 height 35
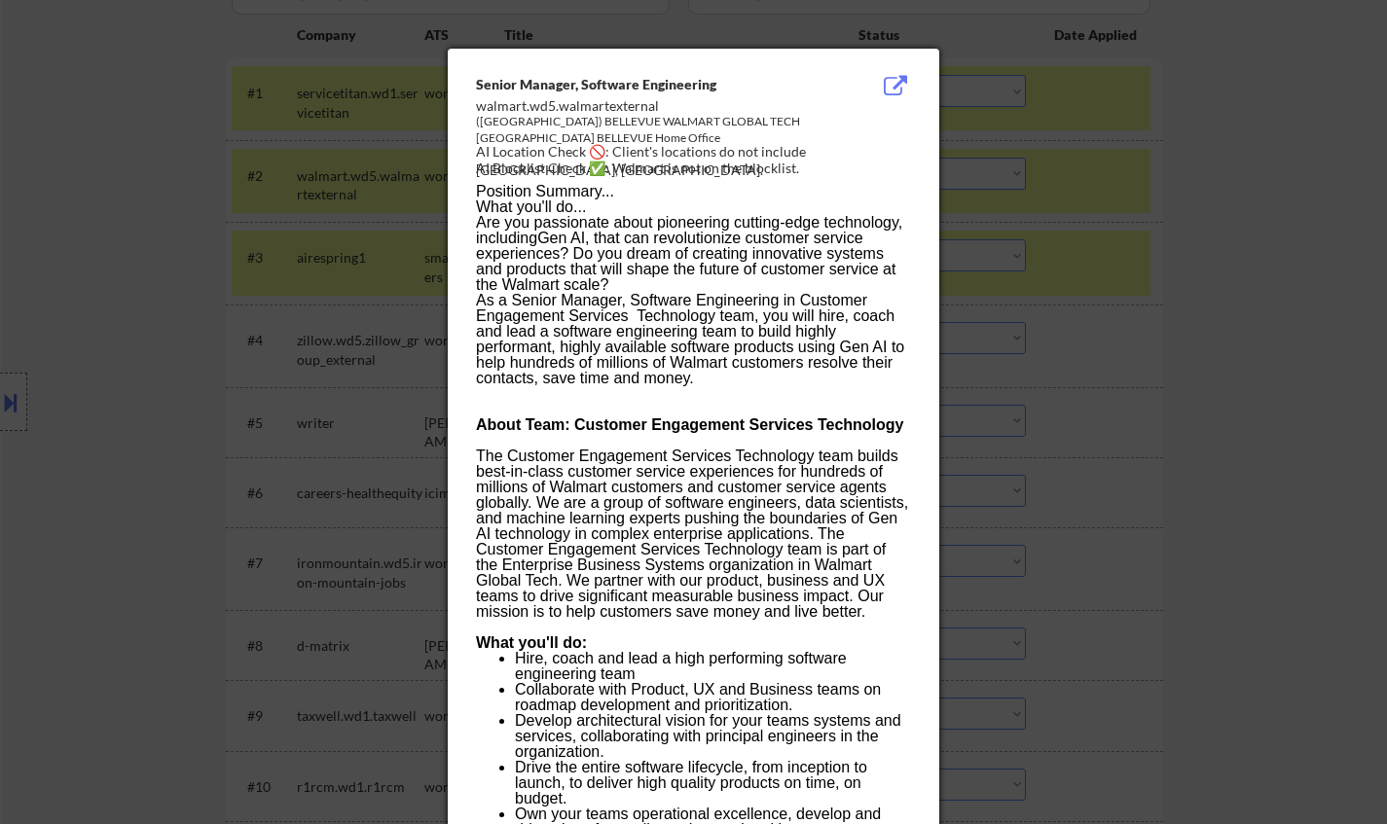
click at [1148, 307] on div at bounding box center [693, 412] width 1387 height 824
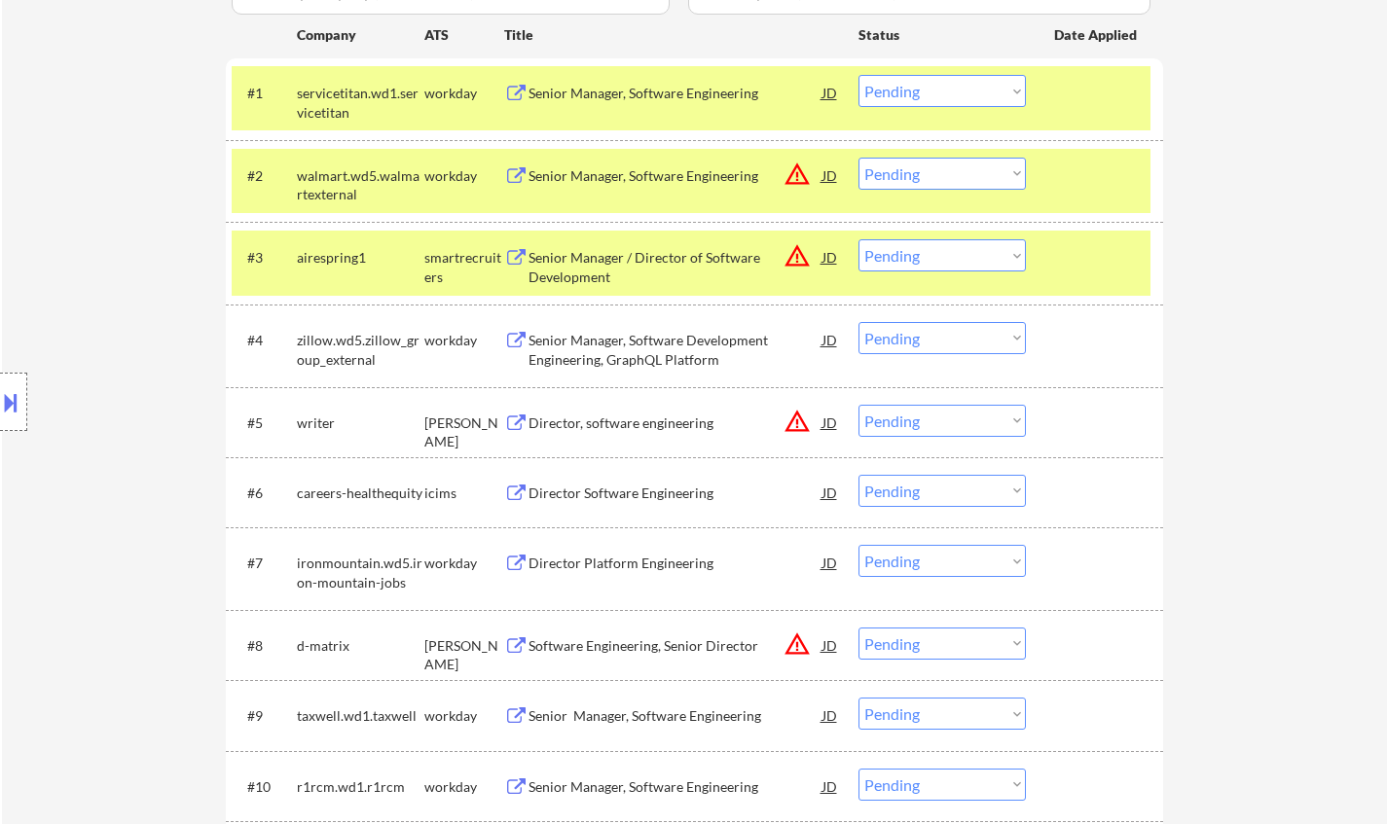
drag, startPoint x: 927, startPoint y: 169, endPoint x: 937, endPoint y: 188, distance: 21.4
click at [927, 169] on select "Choose an option... Pending Applied Excluded (Questions) Excluded (Expired) Exc…" at bounding box center [941, 174] width 167 height 32
click at [858, 158] on select "Choose an option... Pending Applied Excluded (Questions) Excluded (Expired) Exc…" at bounding box center [941, 174] width 167 height 32
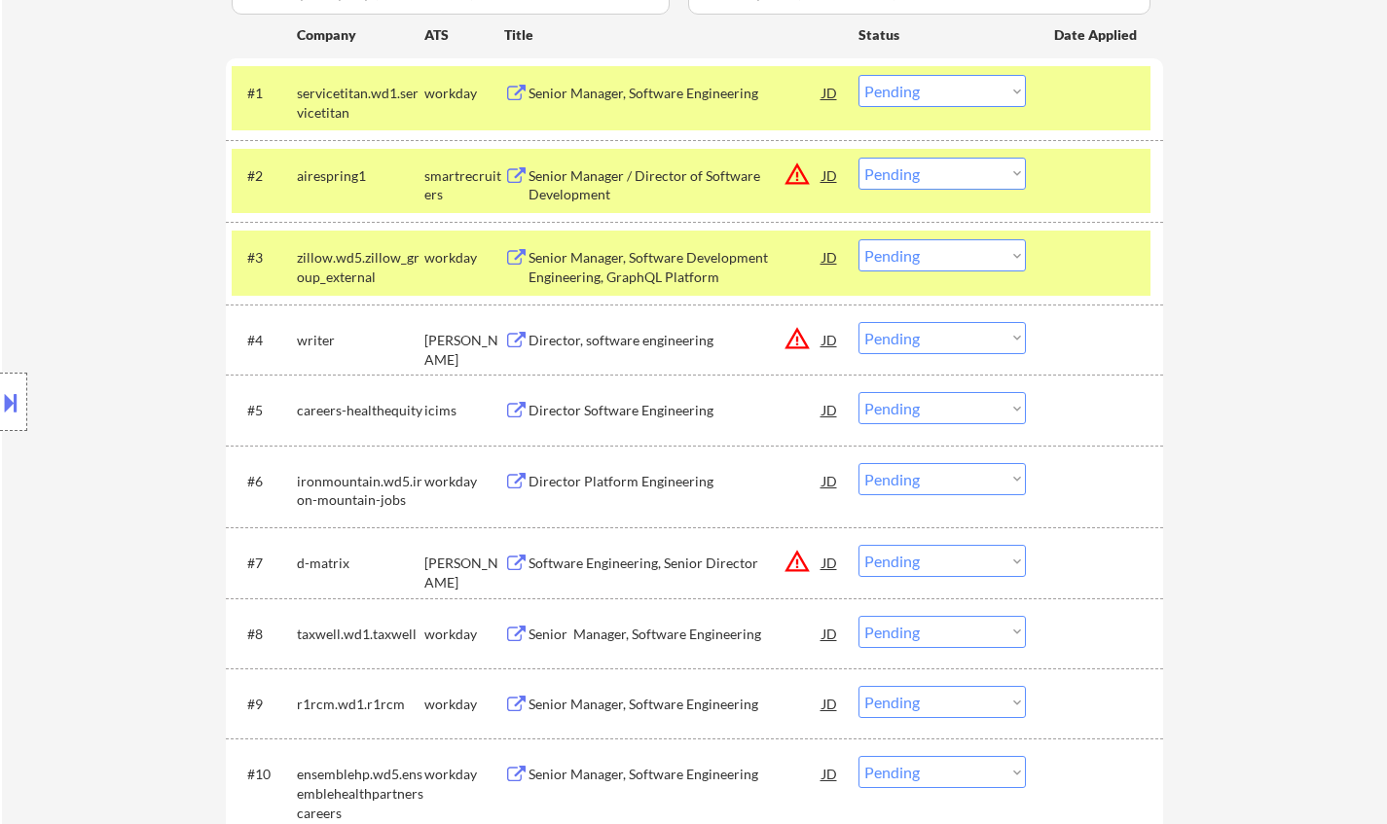
click at [827, 178] on div "JD" at bounding box center [830, 175] width 19 height 35
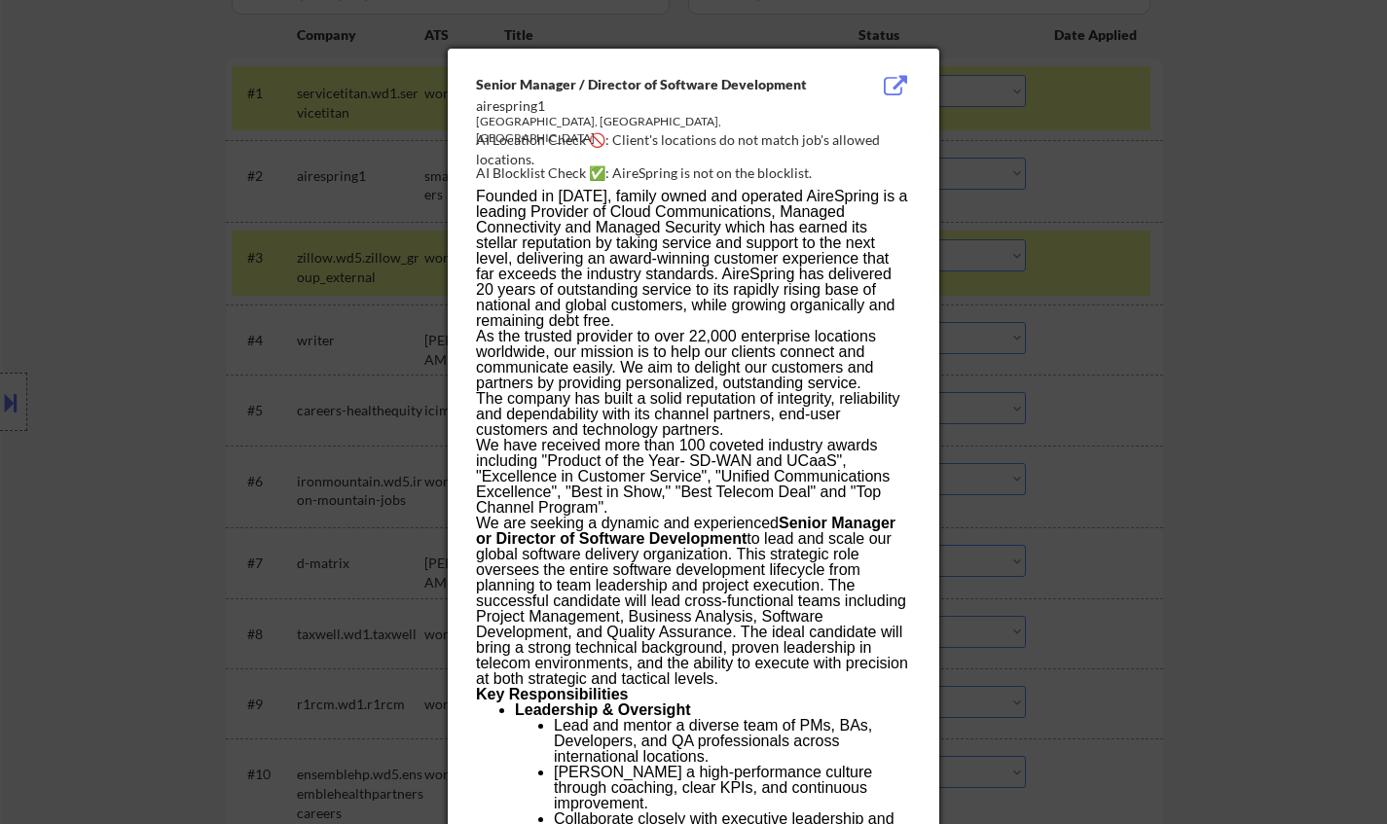
click at [1143, 347] on div at bounding box center [693, 412] width 1387 height 824
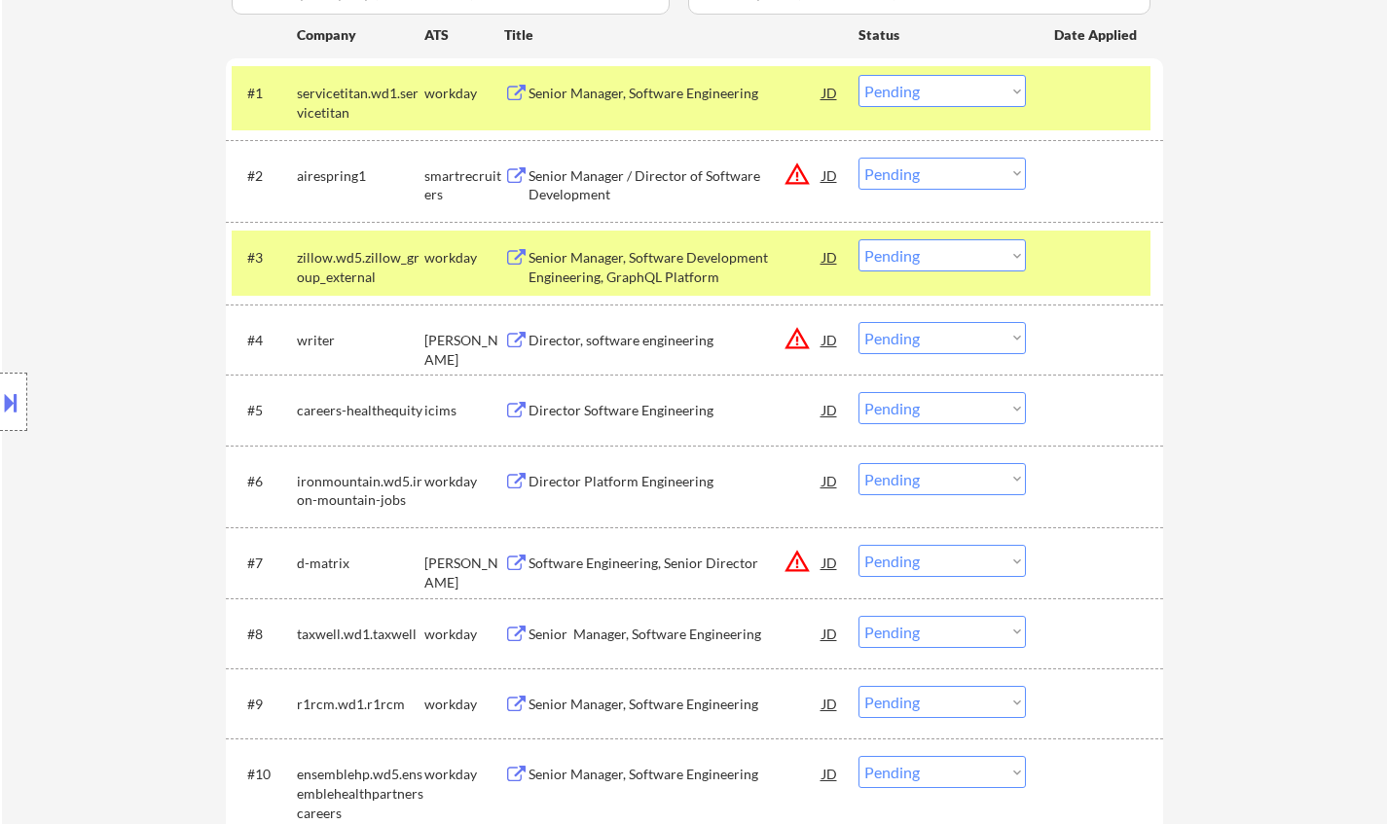
click at [930, 170] on select "Choose an option... Pending Applied Excluded (Questions) Excluded (Expired) Exc…" at bounding box center [941, 174] width 167 height 32
click at [858, 158] on select "Choose an option... Pending Applied Excluded (Questions) Excluded (Expired) Exc…" at bounding box center [941, 174] width 167 height 32
select select ""pending""
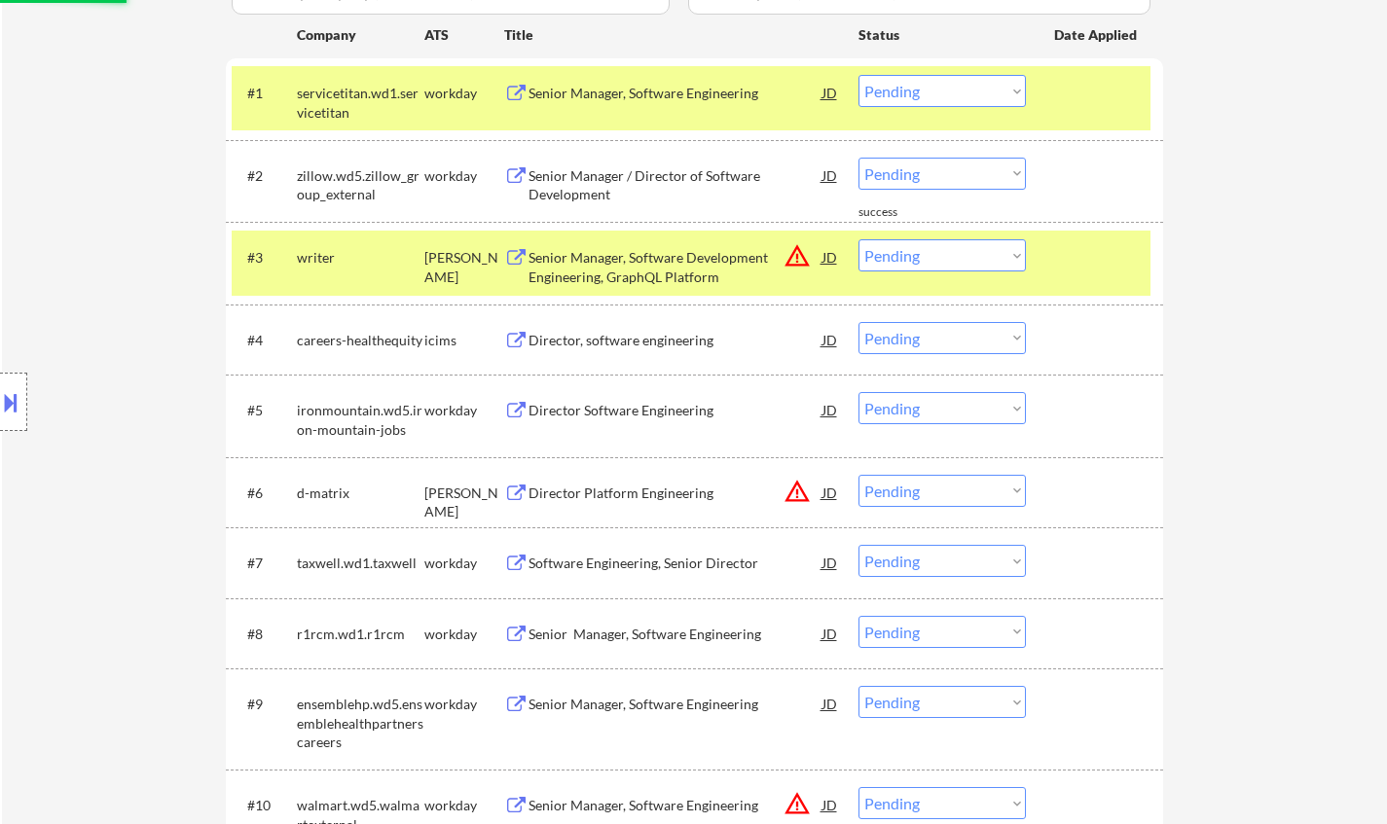
click at [816, 253] on div "Senior Manager, Software Development Engineering, GraphQL Platform" at bounding box center [676, 267] width 294 height 38
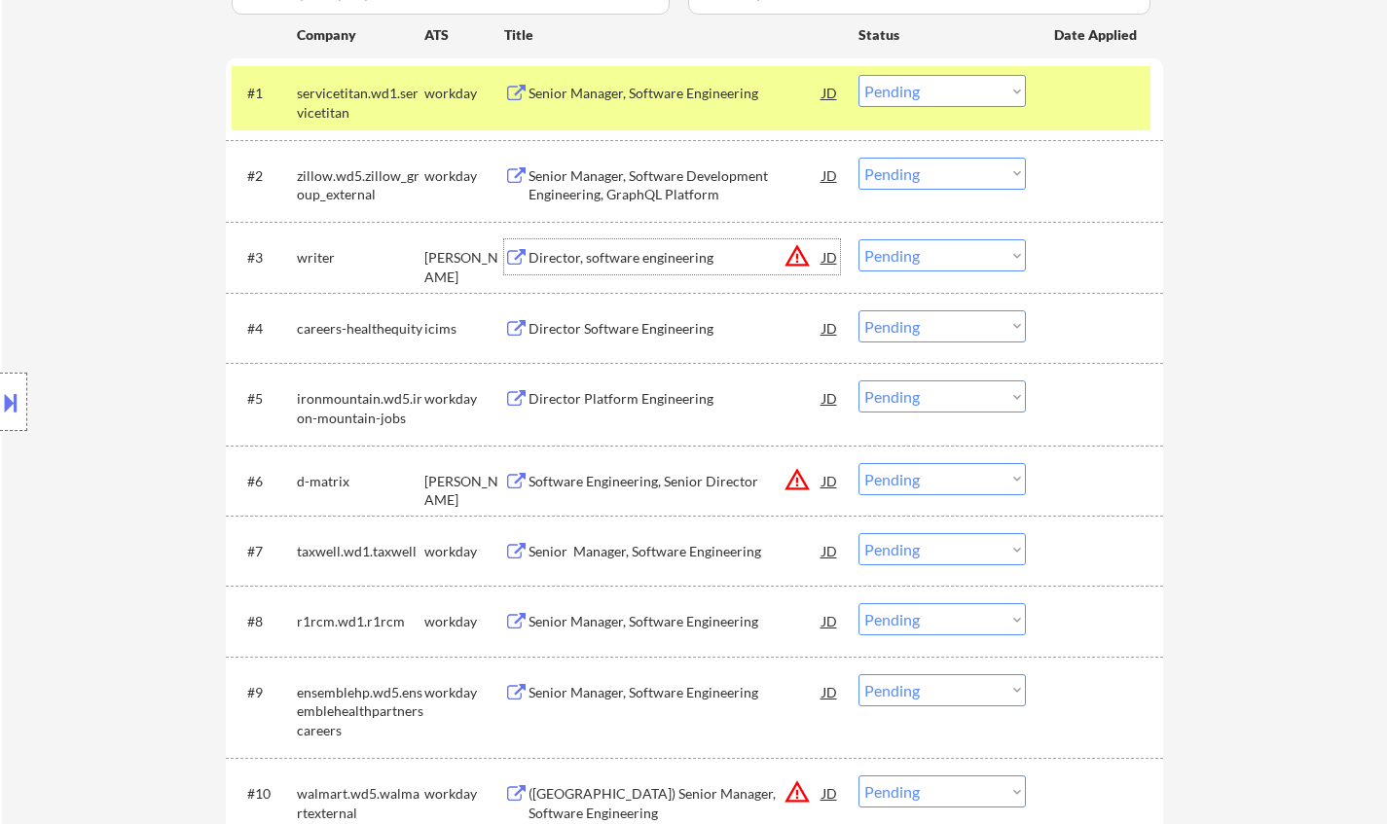
click at [836, 258] on div "JD" at bounding box center [830, 256] width 19 height 35
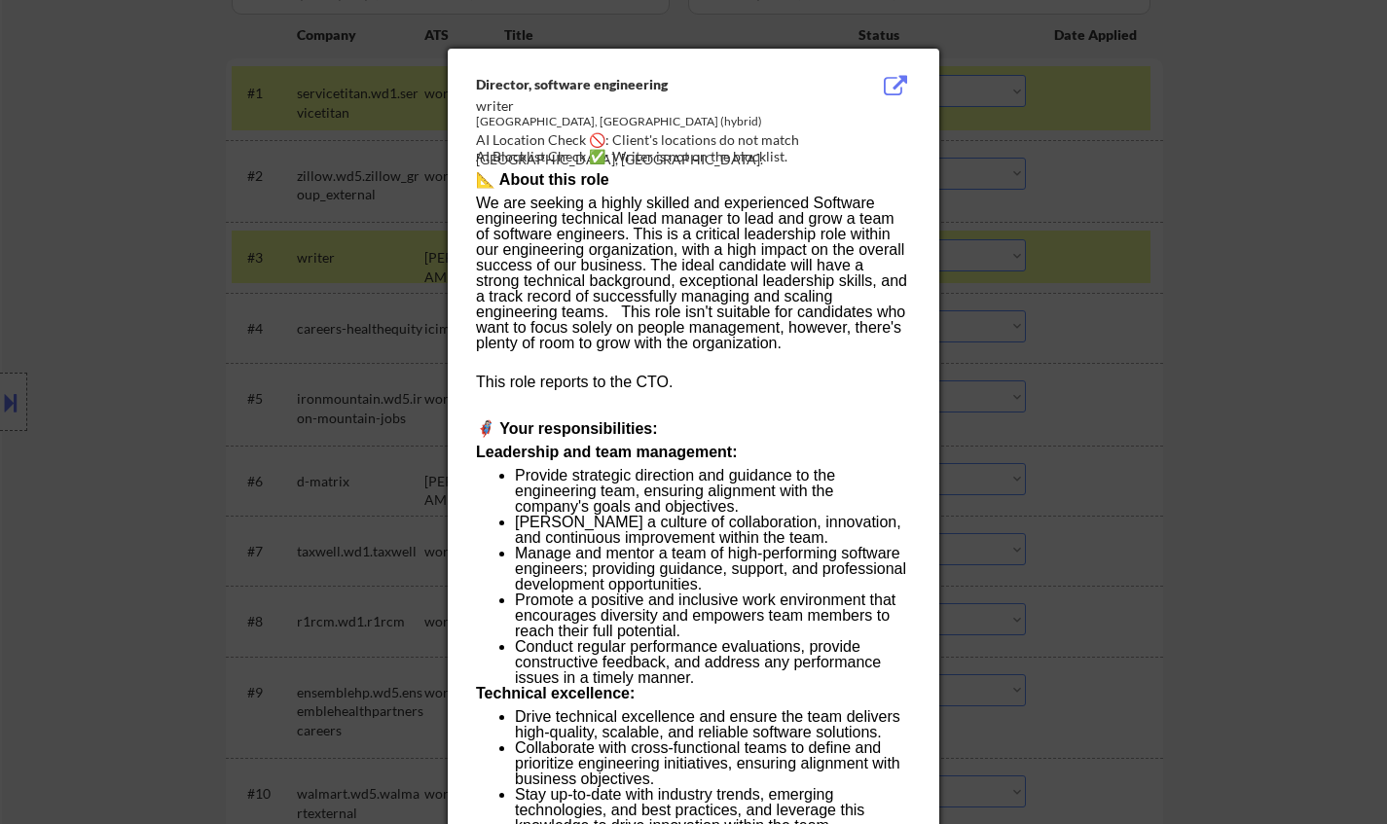
click at [1200, 441] on div at bounding box center [693, 412] width 1387 height 824
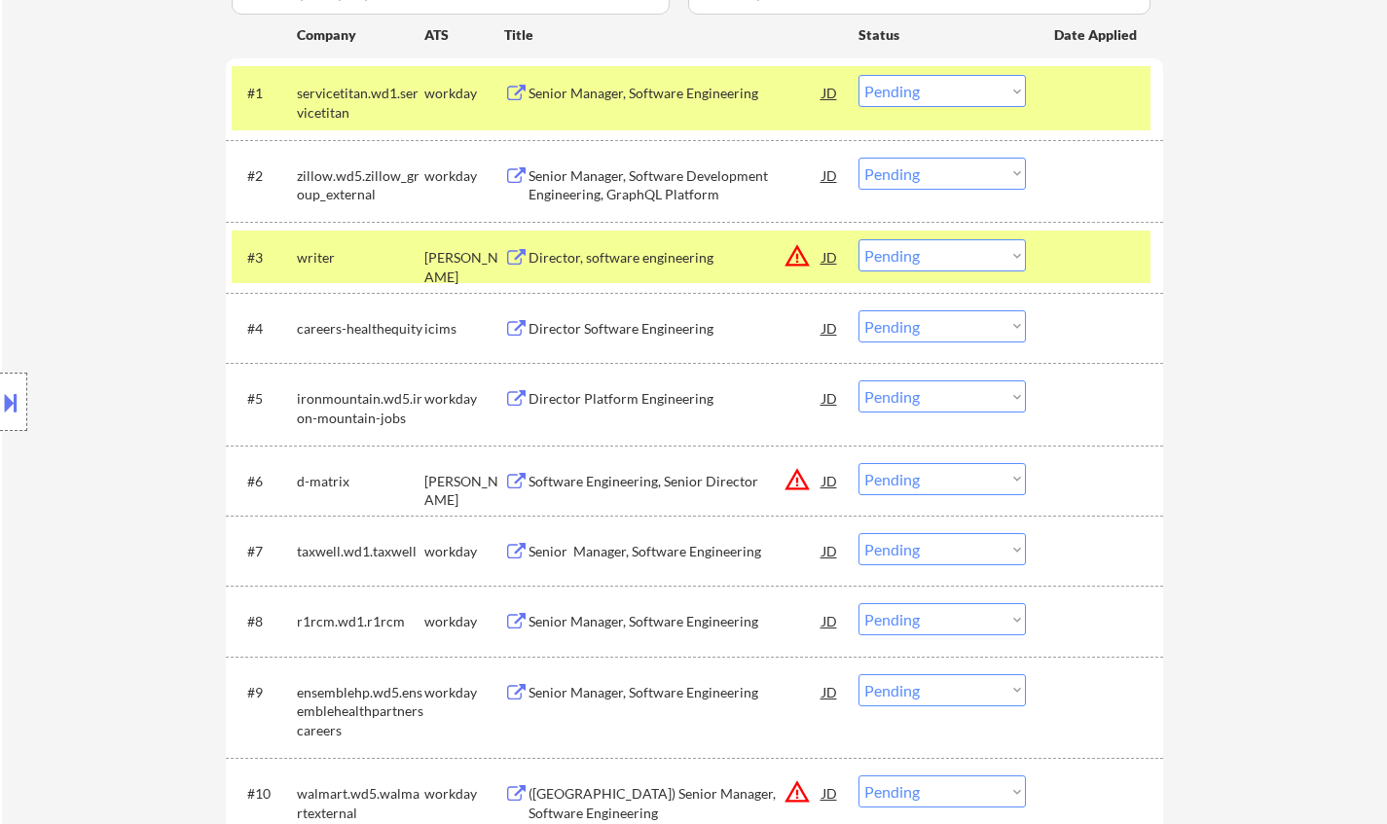
click at [911, 261] on select "Choose an option... Pending Applied Excluded (Questions) Excluded (Expired) Exc…" at bounding box center [941, 255] width 167 height 32
click at [858, 239] on select "Choose an option... Pending Applied Excluded (Questions) Excluded (Expired) Exc…" at bounding box center [941, 255] width 167 height 32
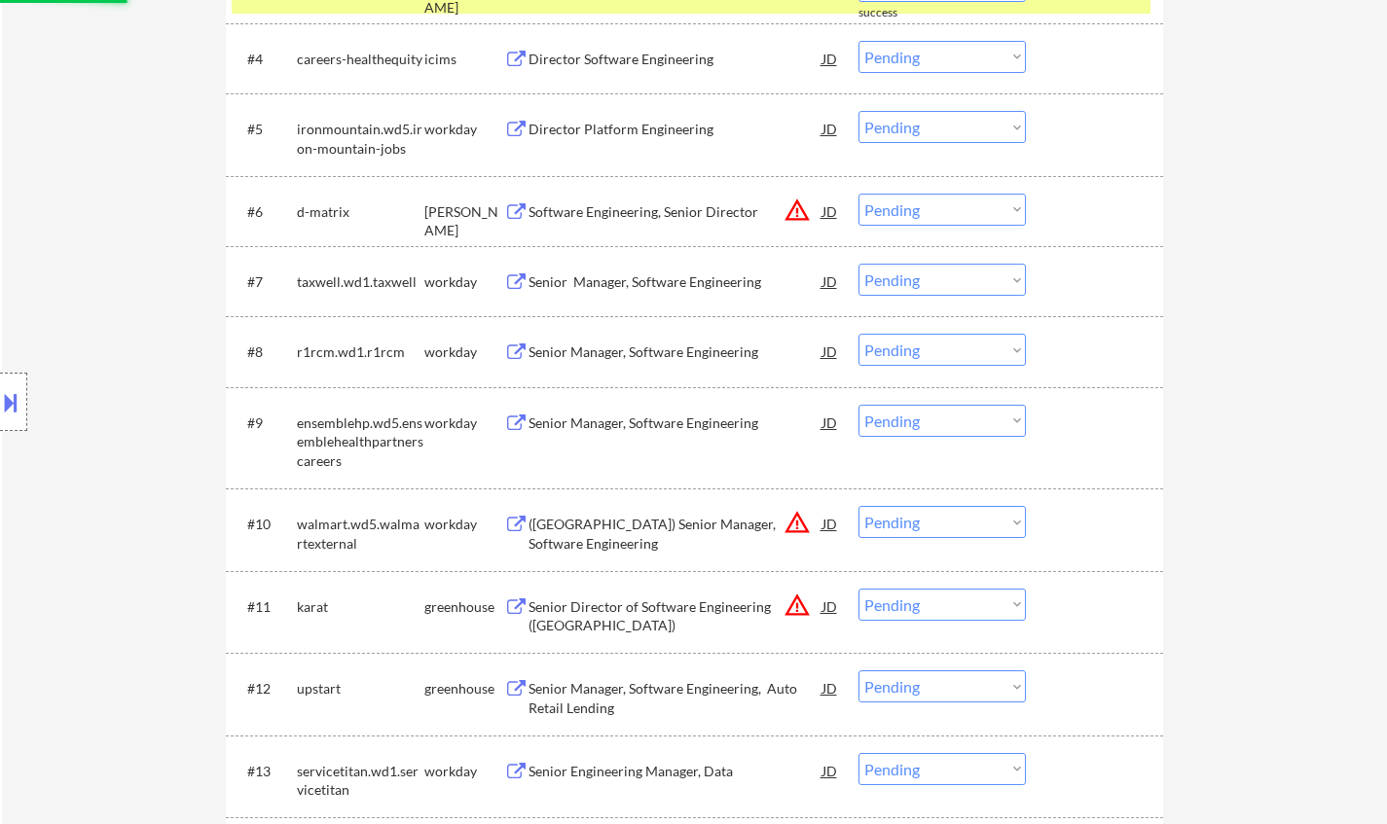
scroll to position [876, 0]
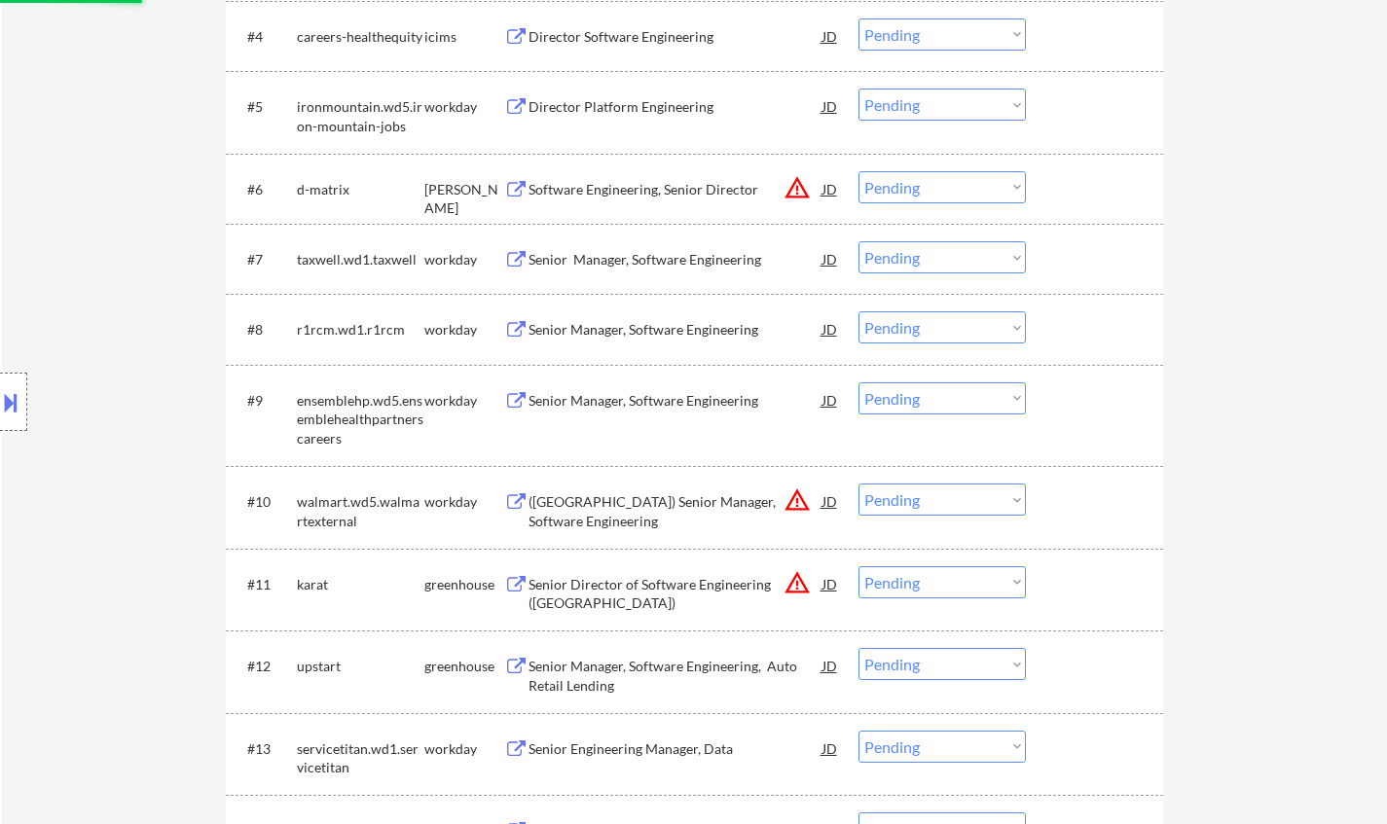
select select ""pending""
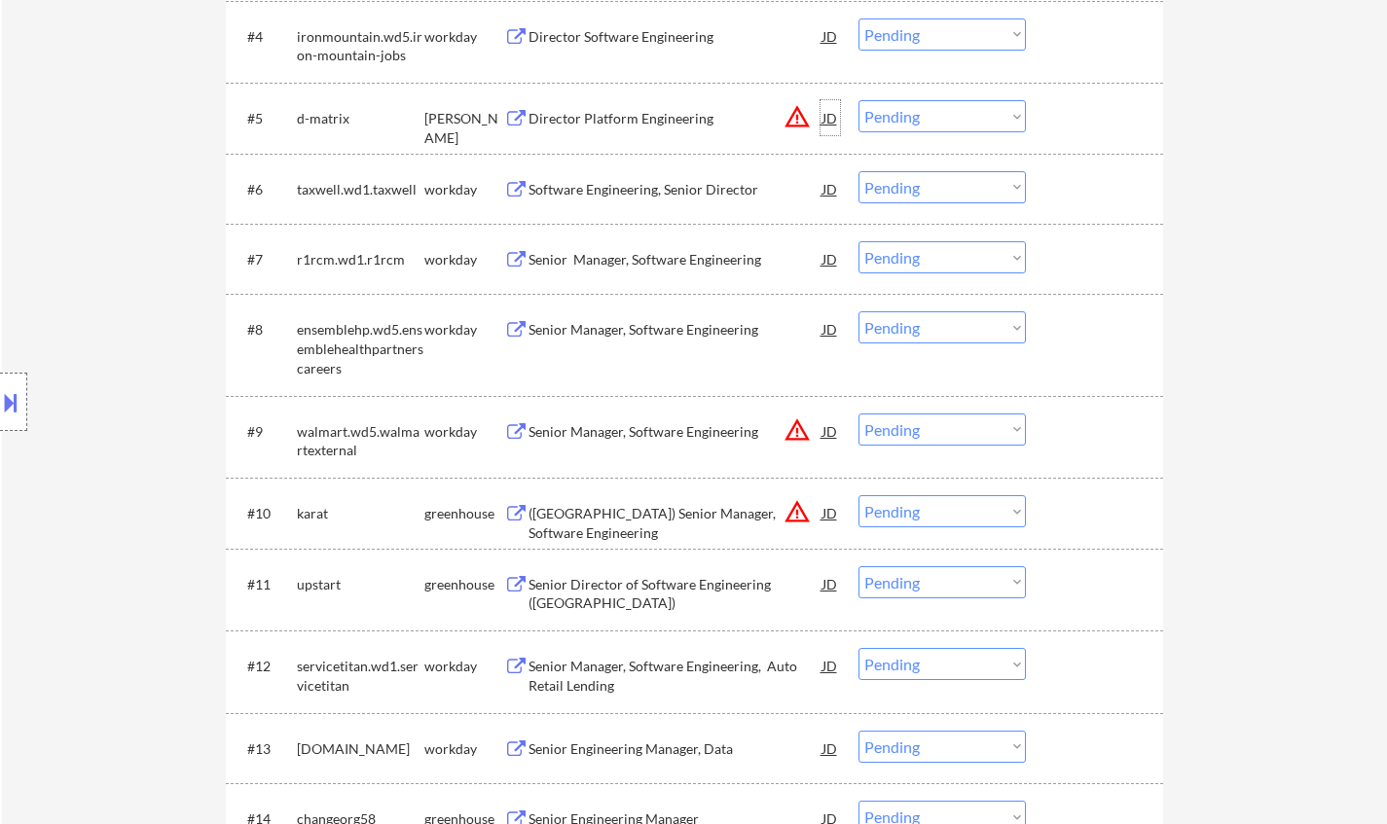
click at [827, 121] on div "JD" at bounding box center [830, 117] width 19 height 35
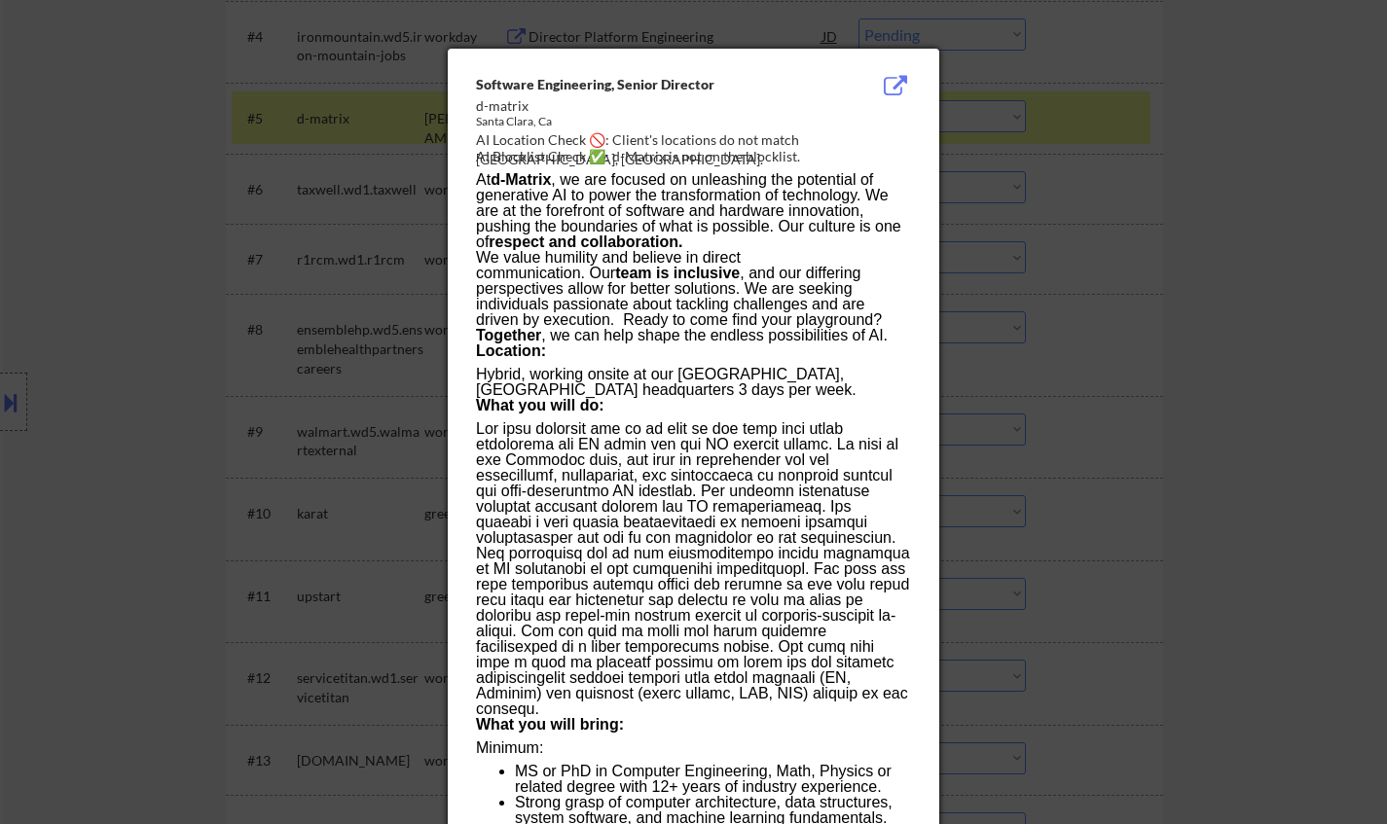
click at [1306, 381] on div at bounding box center [693, 412] width 1387 height 824
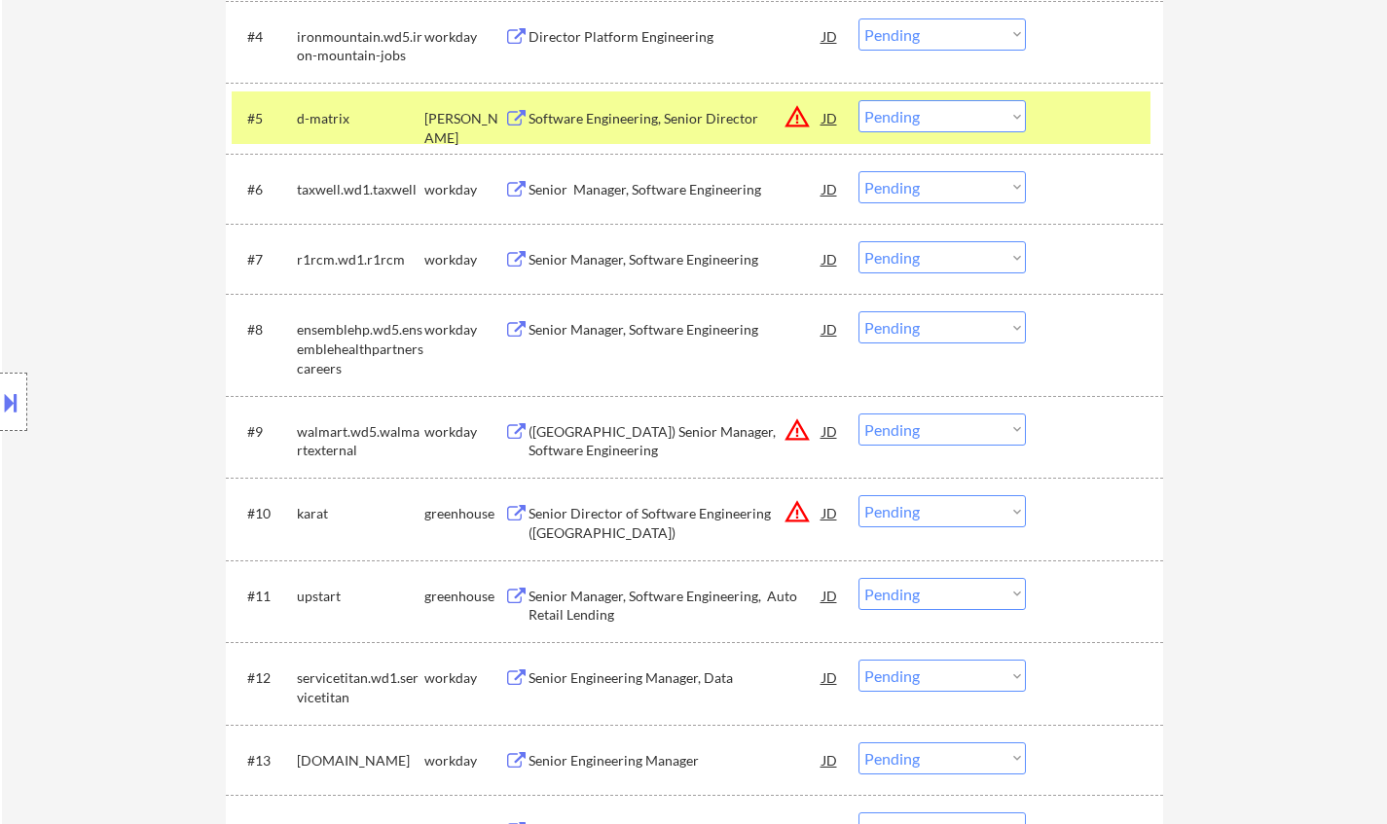
drag, startPoint x: 938, startPoint y: 117, endPoint x: 946, endPoint y: 128, distance: 13.2
click at [938, 117] on select "Choose an option... Pending Applied Excluded (Questions) Excluded (Expired) Exc…" at bounding box center [941, 116] width 167 height 32
click at [858, 100] on select "Choose an option... Pending Applied Excluded (Questions) Excluded (Expired) Exc…" at bounding box center [941, 116] width 167 height 32
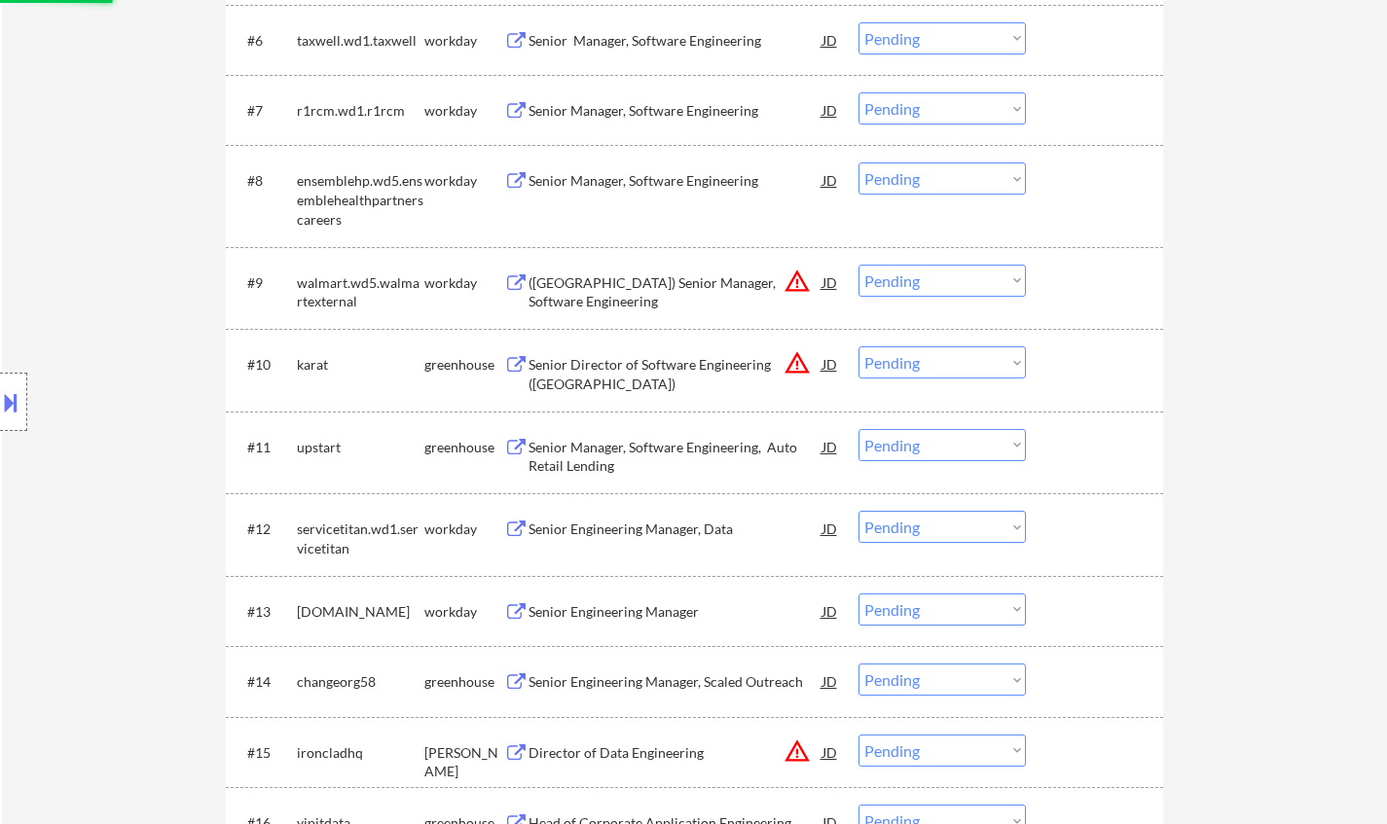
scroll to position [1168, 0]
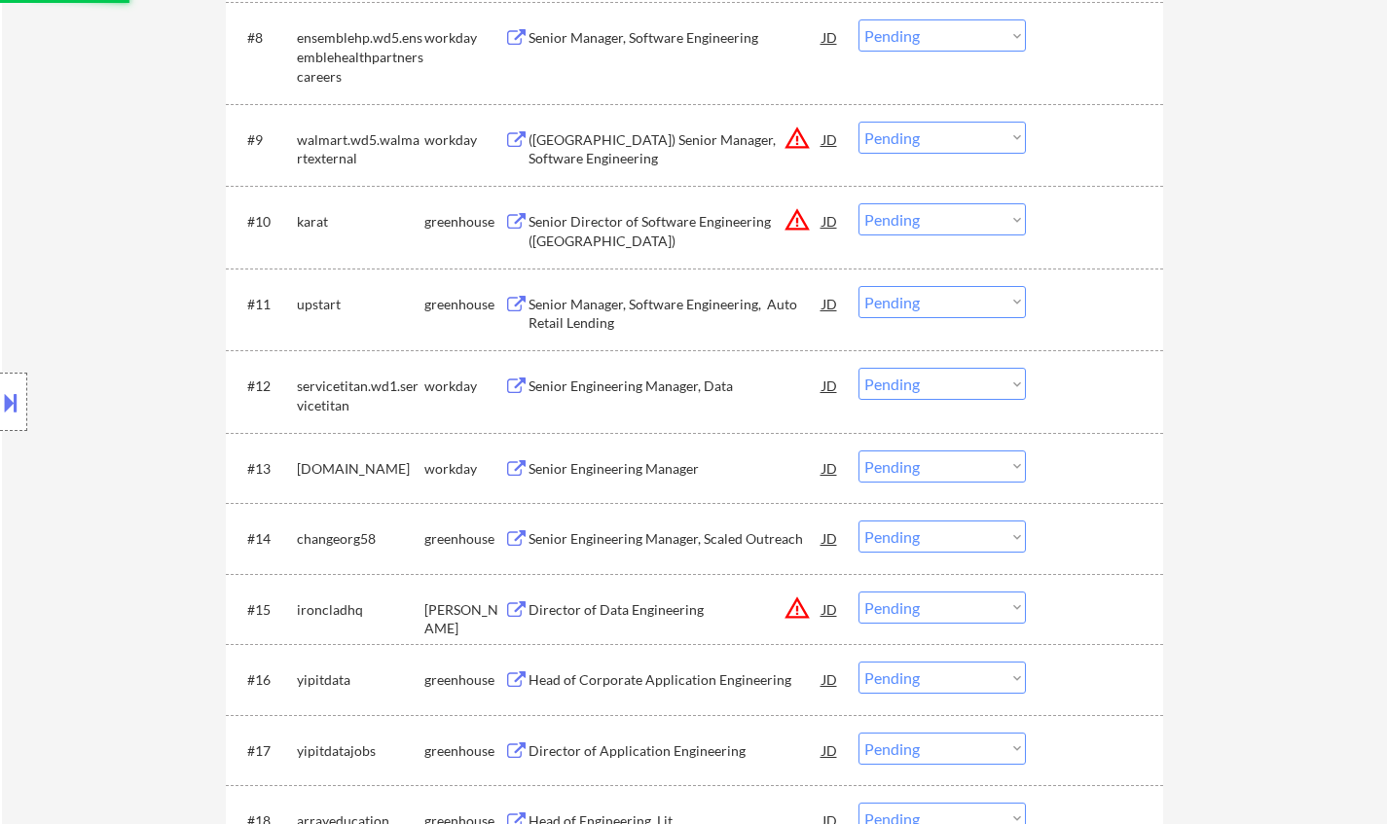
select select ""pending""
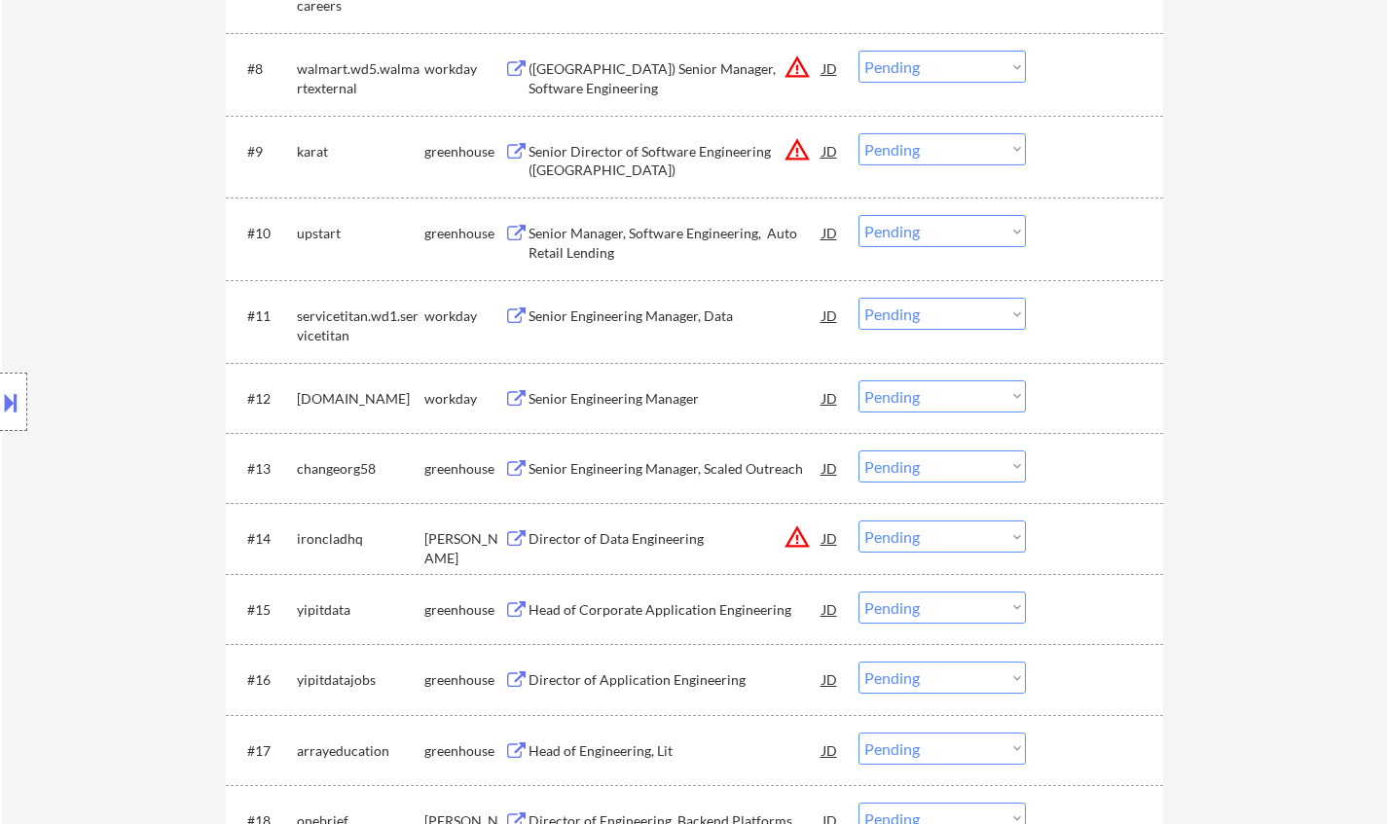
click at [674, 235] on div "Senior Manager, Software Engineering, Auto Retail Lending" at bounding box center [676, 243] width 294 height 38
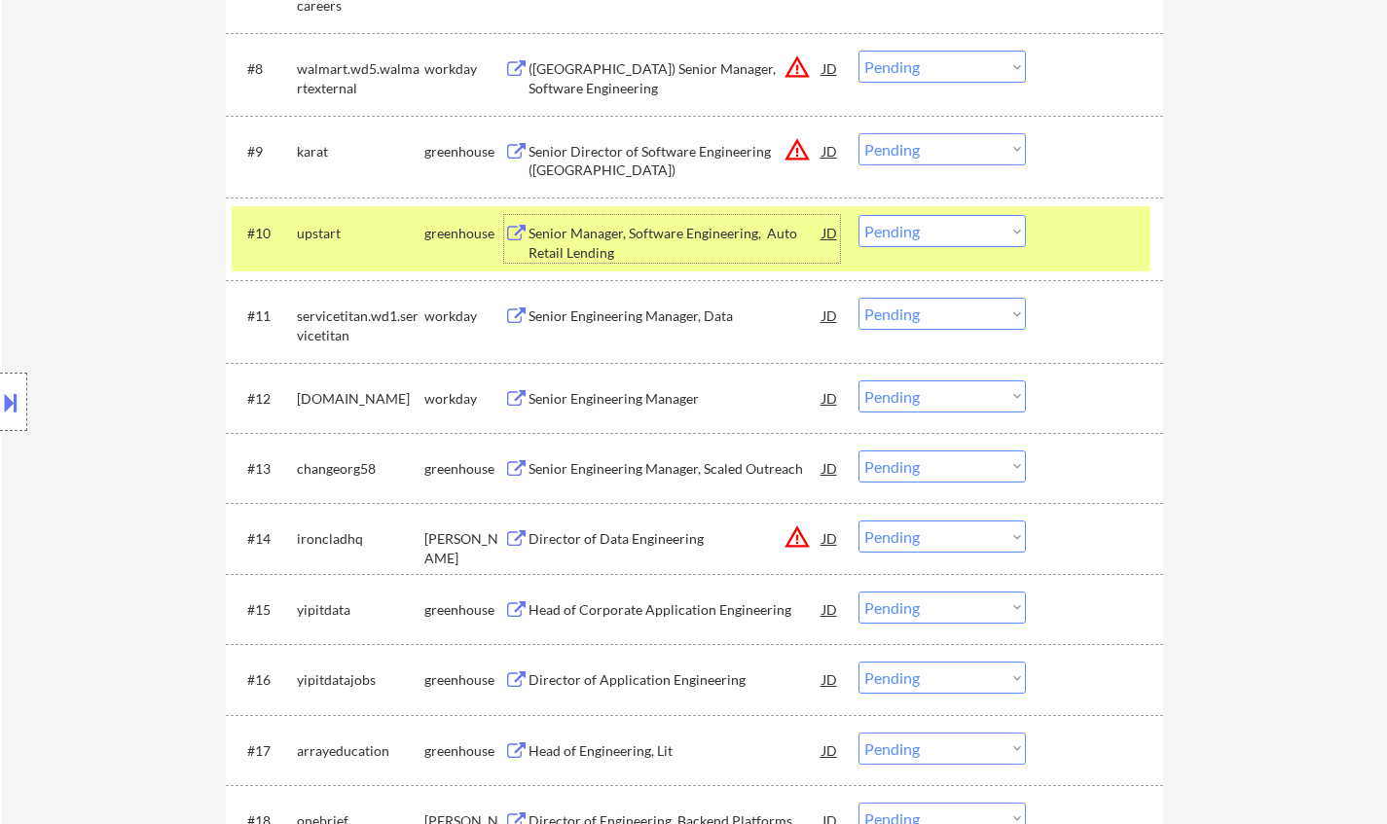
click at [879, 237] on select "Choose an option... Pending Applied Excluded (Questions) Excluded (Expired) Exc…" at bounding box center [941, 231] width 167 height 32
click at [858, 215] on select "Choose an option... Pending Applied Excluded (Questions) Excluded (Expired) Exc…" at bounding box center [941, 231] width 167 height 32
select select ""pending""
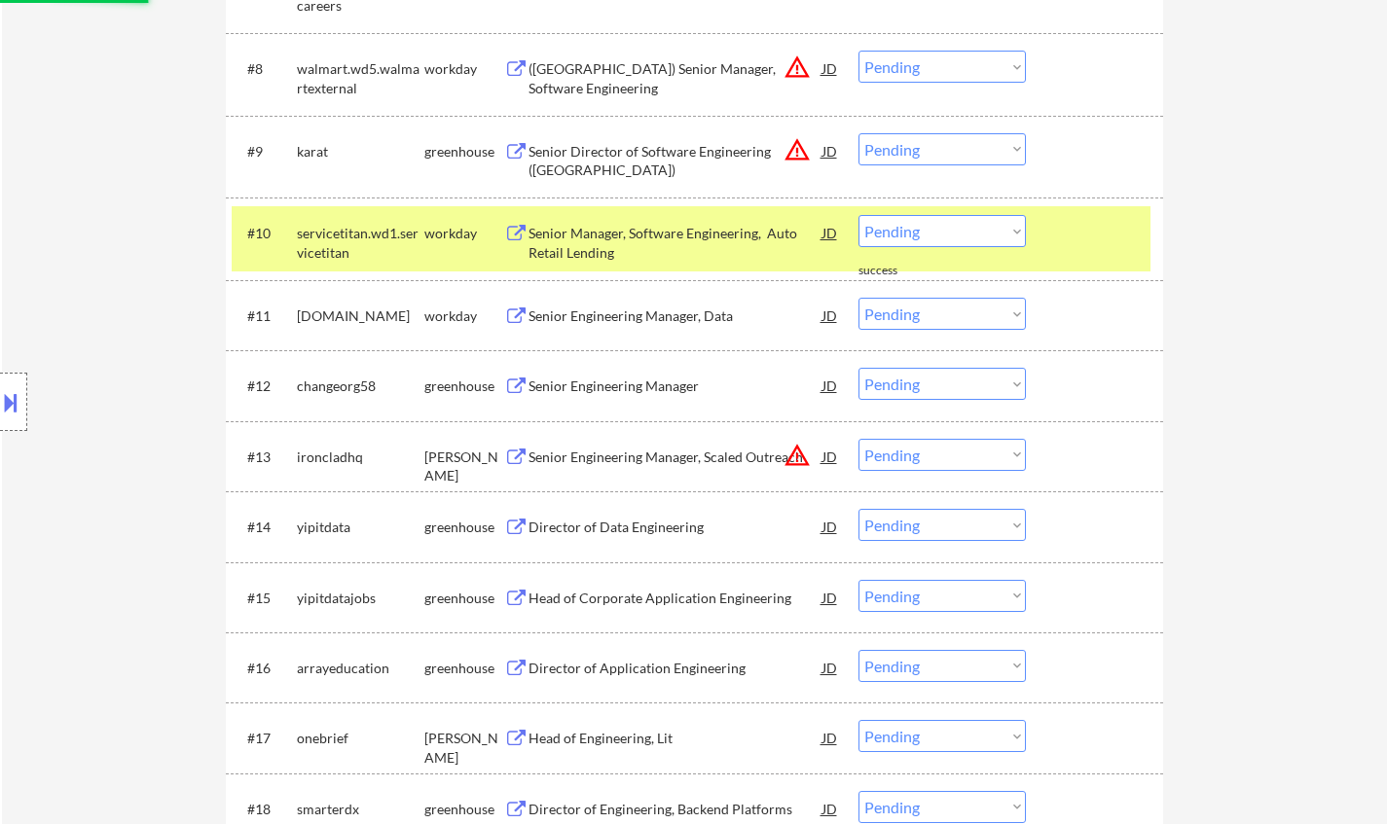
scroll to position [1265, 0]
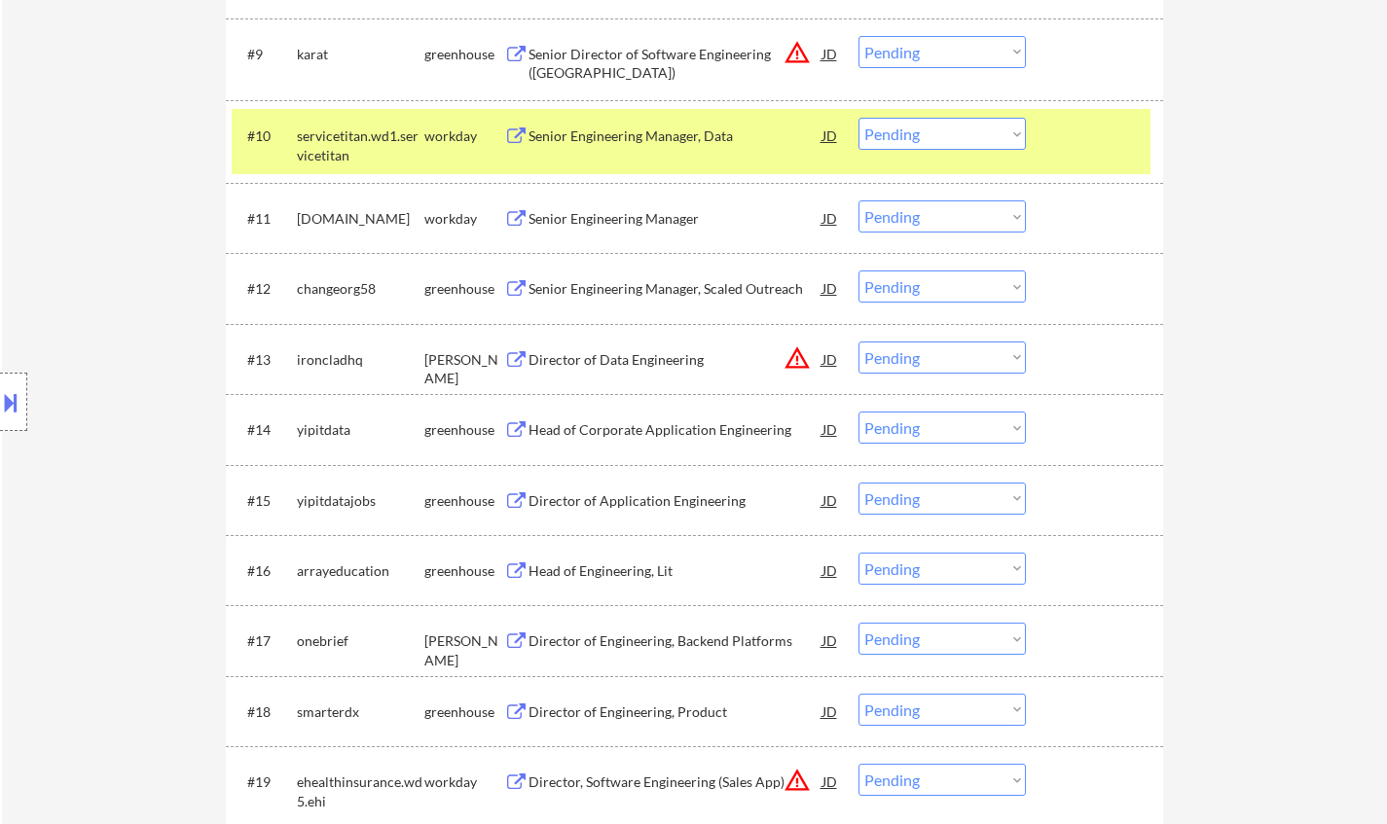
click at [657, 298] on div "Senior Engineering Manager, Scaled Outreach" at bounding box center [676, 288] width 294 height 19
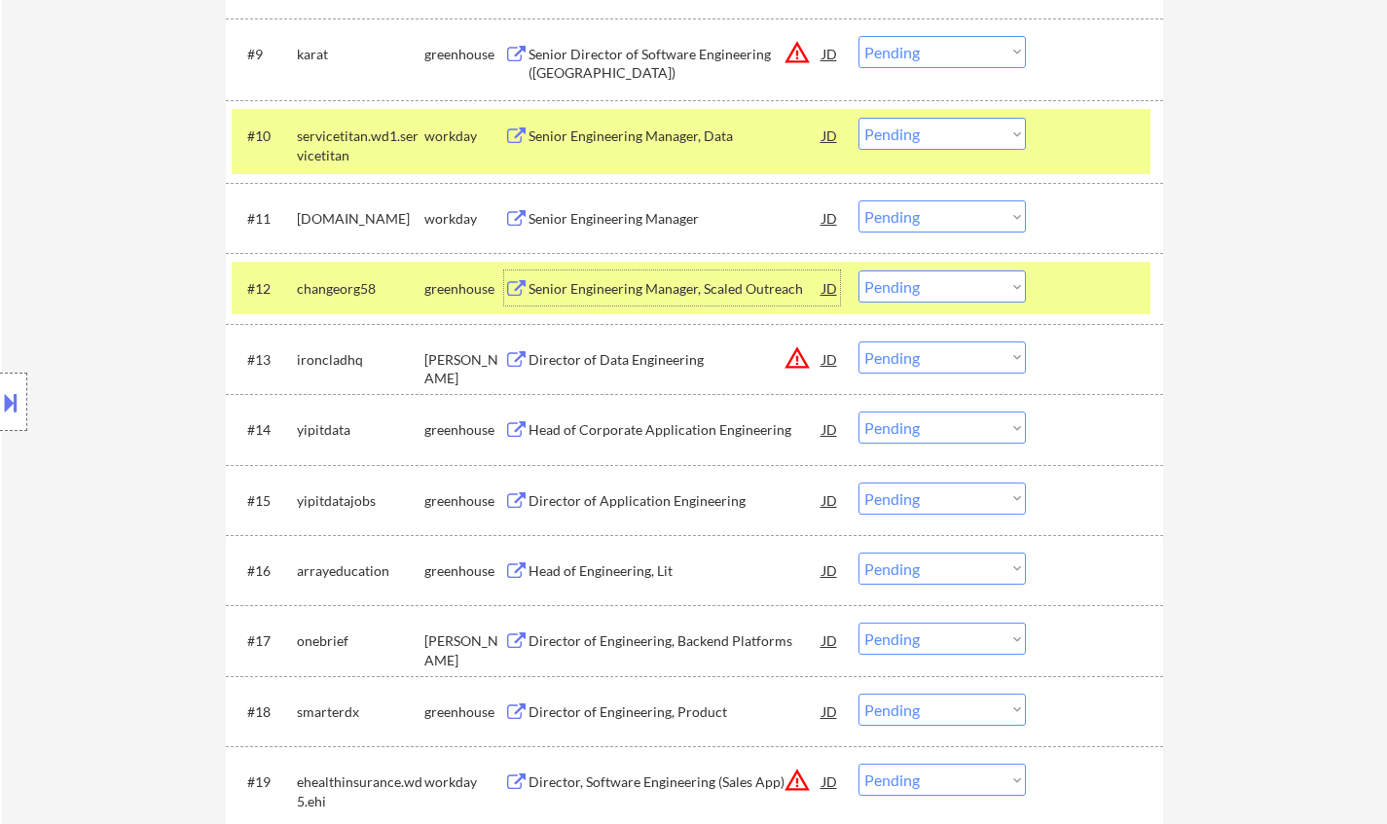
click at [962, 286] on select "Choose an option... Pending Applied Excluded (Questions) Excluded (Expired) Exc…" at bounding box center [941, 287] width 167 height 32
click at [858, 271] on select "Choose an option... Pending Applied Excluded (Questions) Excluded (Expired) Exc…" at bounding box center [941, 287] width 167 height 32
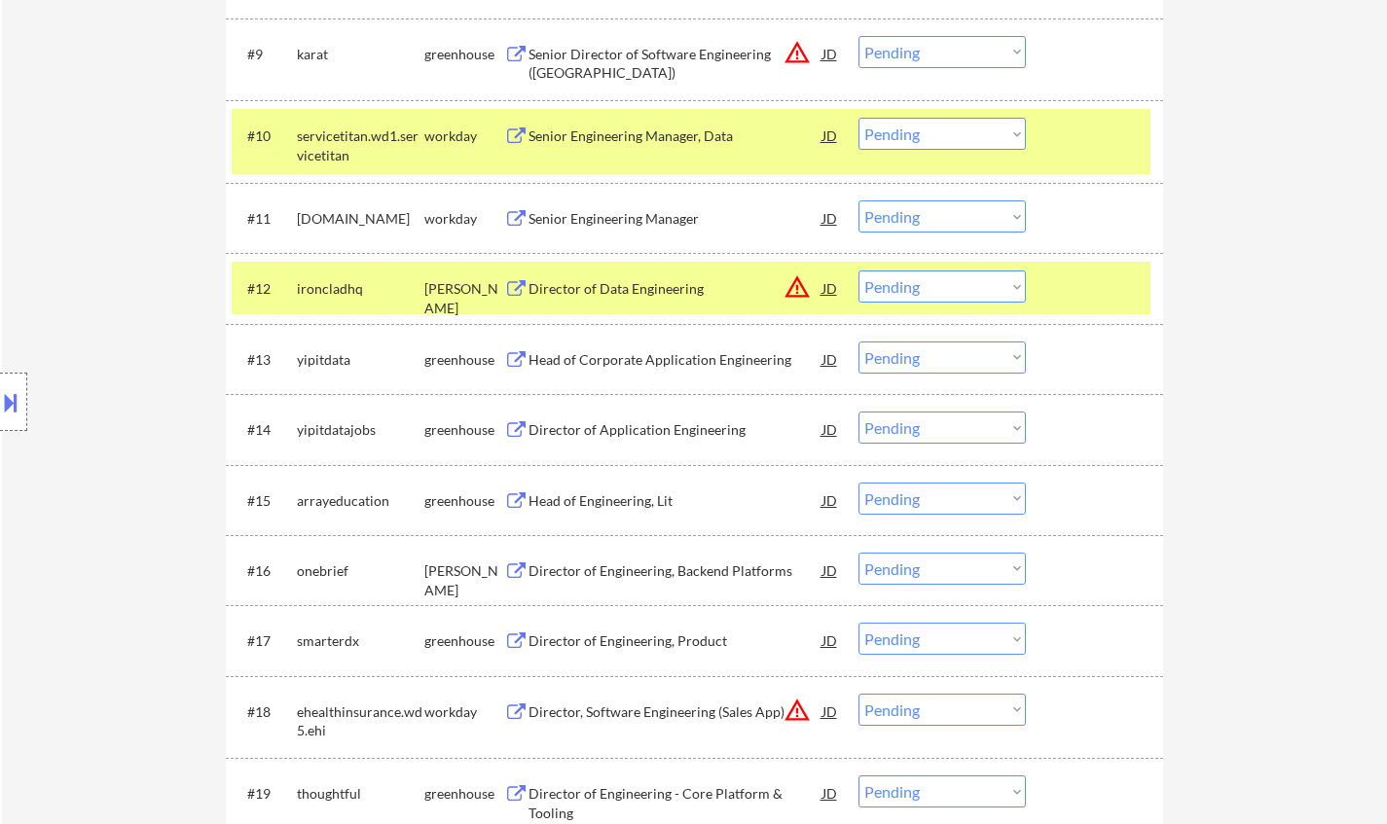
click at [823, 283] on div "JD" at bounding box center [830, 288] width 19 height 35
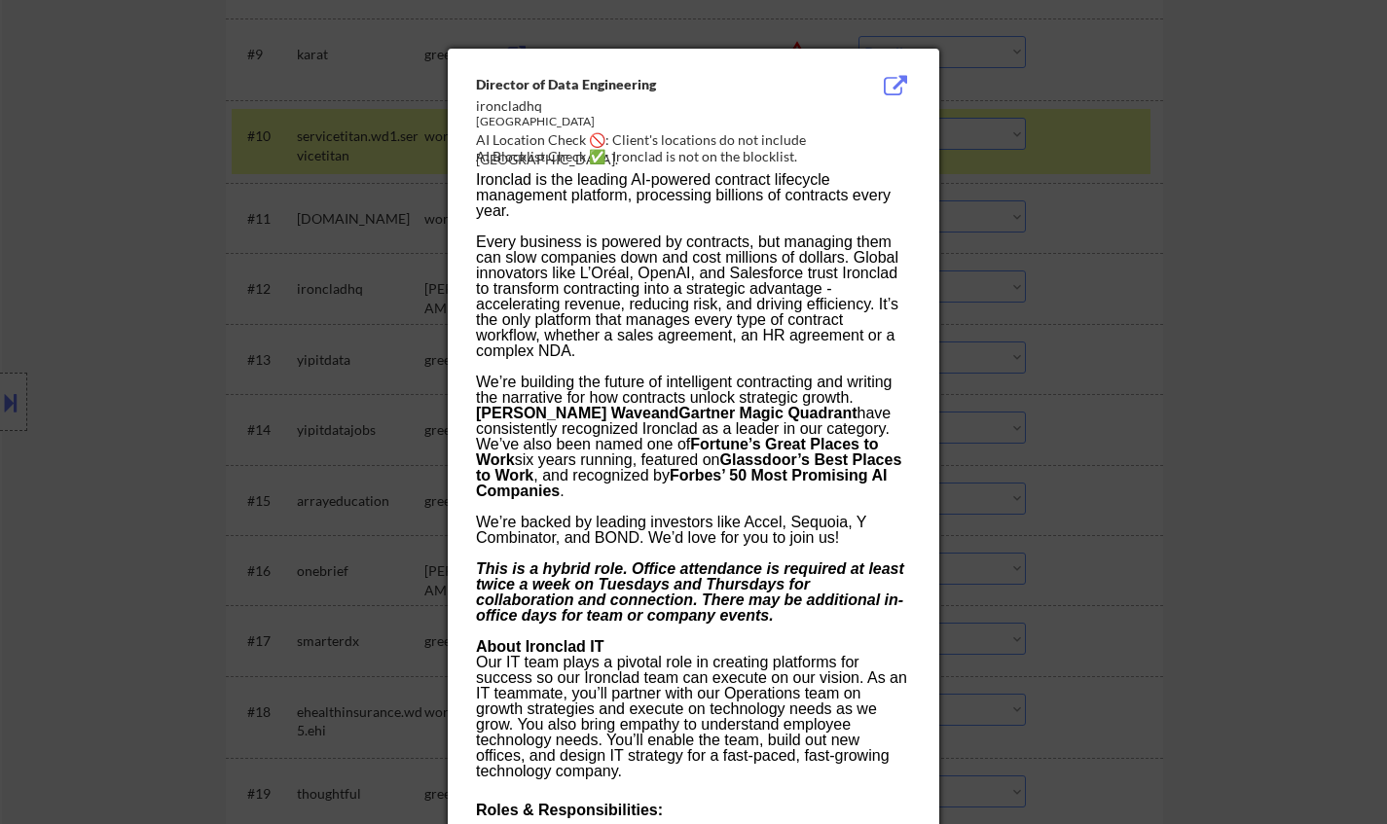
click at [1222, 396] on div at bounding box center [693, 412] width 1387 height 824
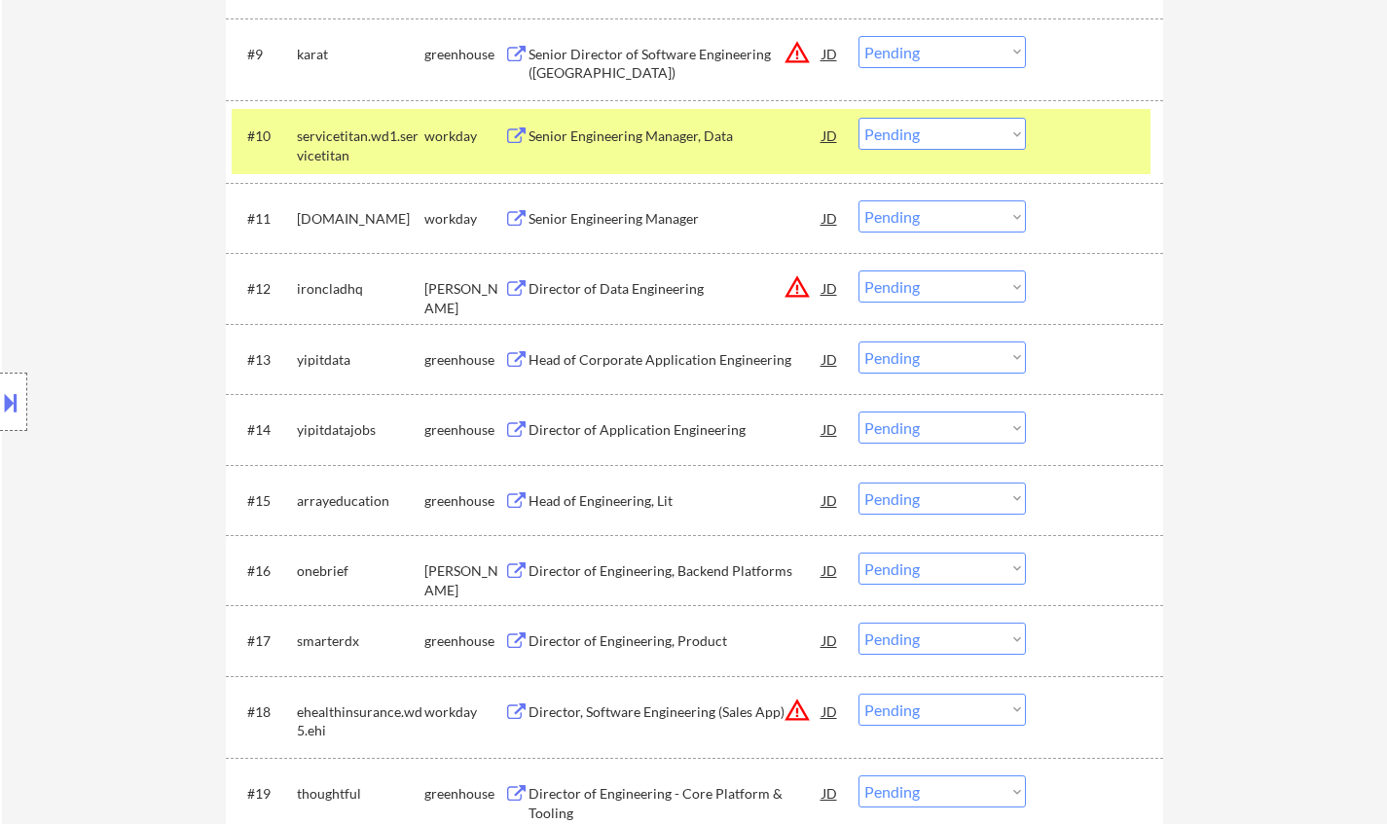
click at [939, 286] on select "Choose an option... Pending Applied Excluded (Questions) Excluded (Expired) Exc…" at bounding box center [941, 287] width 167 height 32
click at [858, 271] on select "Choose an option... Pending Applied Excluded (Questions) Excluded (Expired) Exc…" at bounding box center [941, 287] width 167 height 32
select select ""pending""
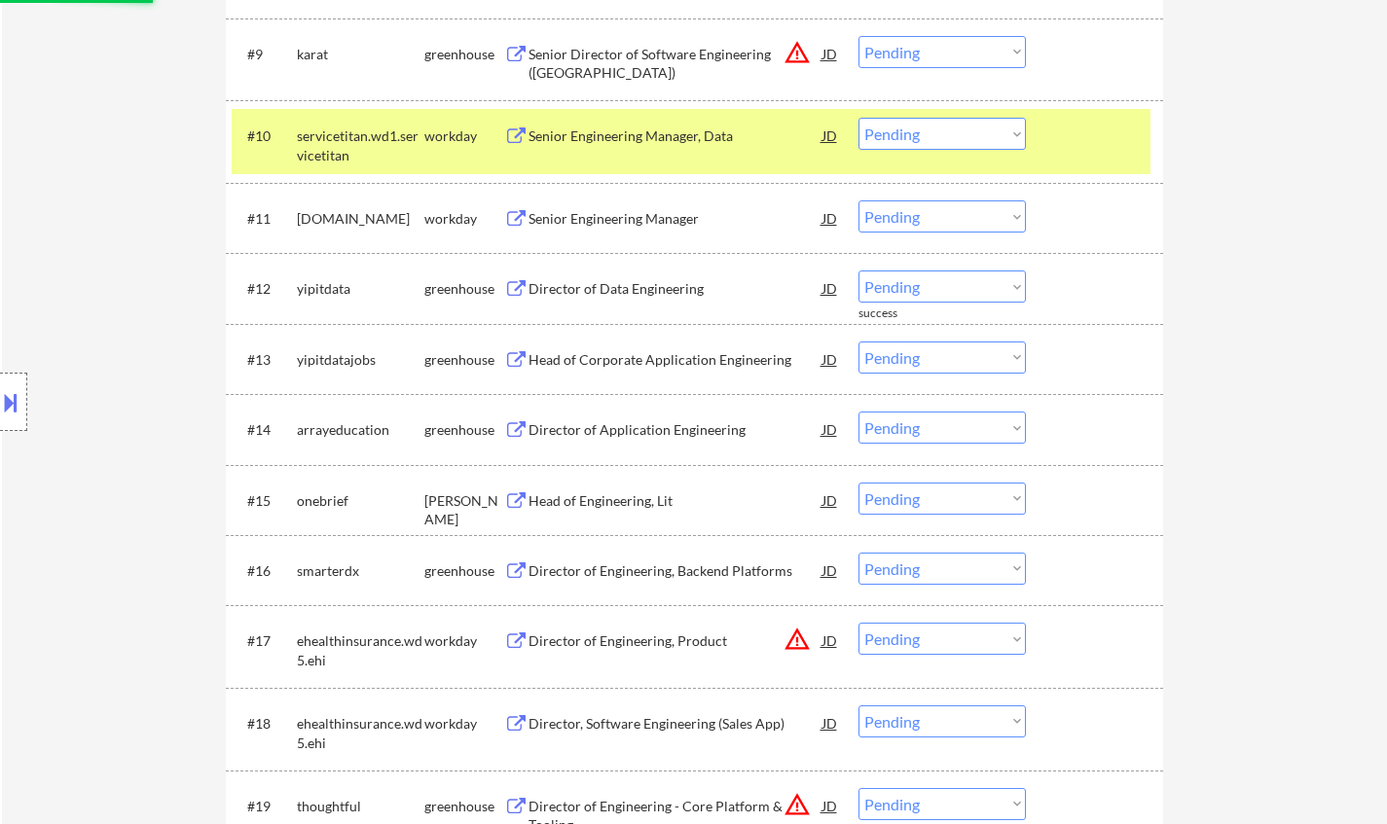
scroll to position [1363, 0]
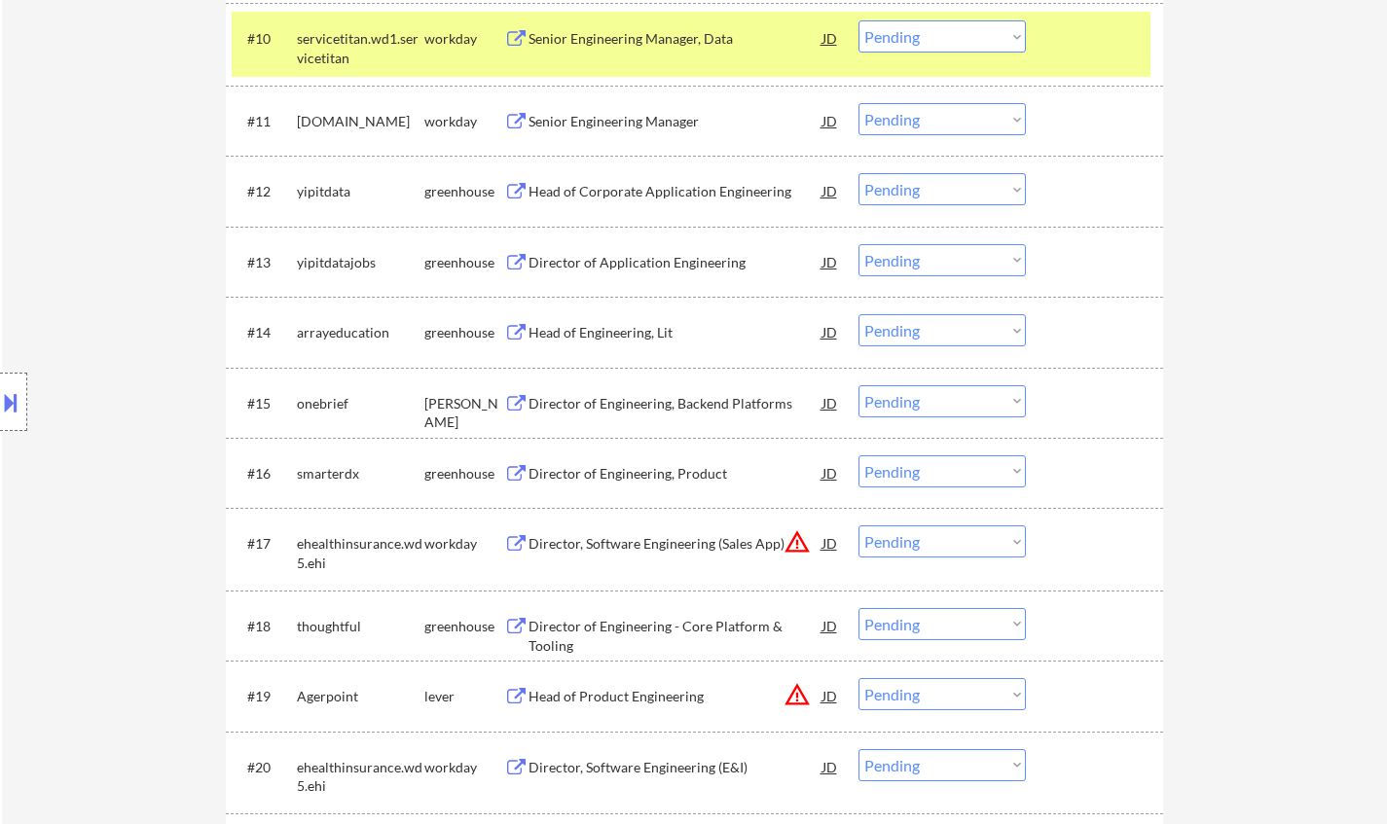
click at [638, 274] on div "Director of Application Engineering" at bounding box center [676, 261] width 294 height 35
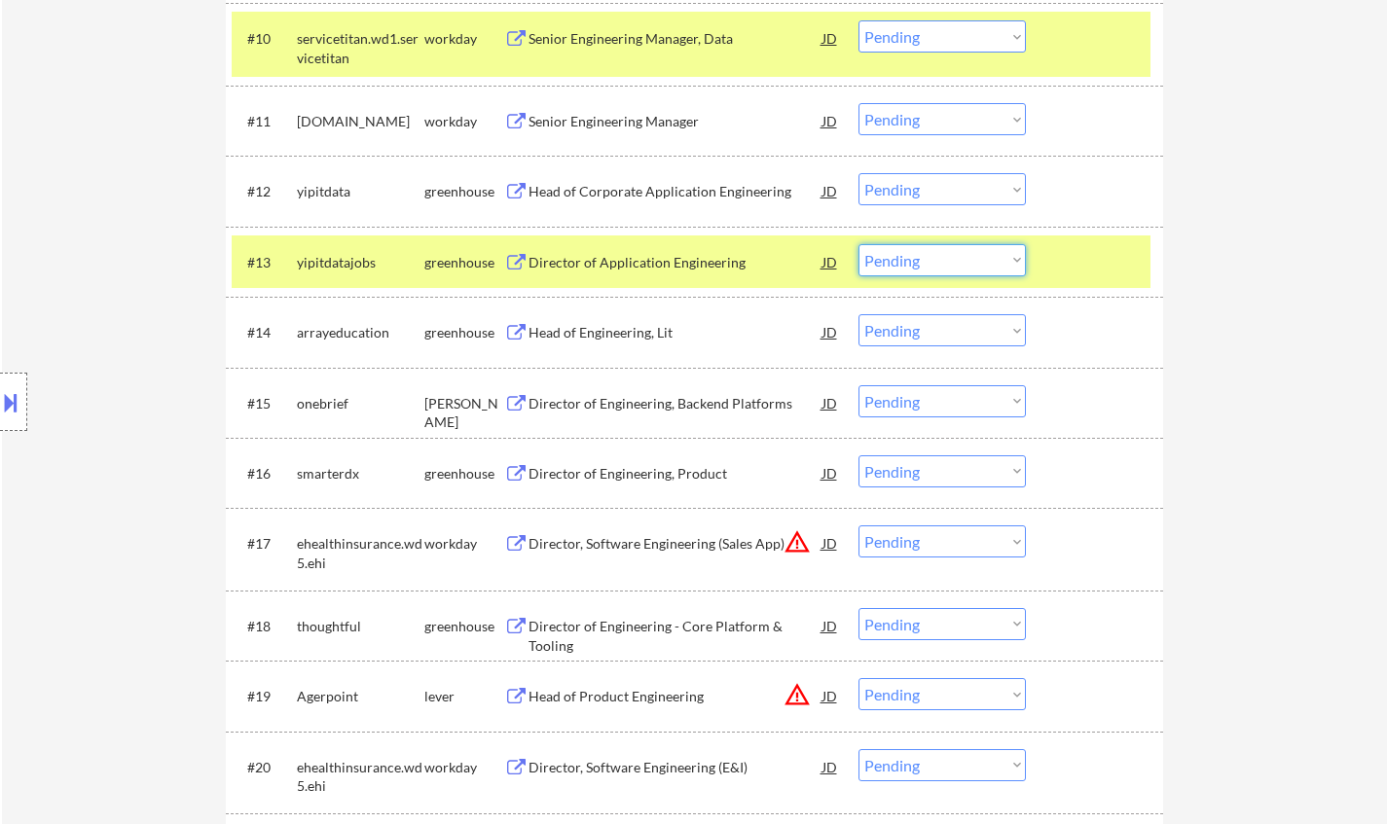
click at [988, 257] on select "Choose an option... Pending Applied Excluded (Questions) Excluded (Expired) Exc…" at bounding box center [941, 260] width 167 height 32
click at [858, 244] on select "Choose an option... Pending Applied Excluded (Questions) Excluded (Expired) Exc…" at bounding box center [941, 260] width 167 height 32
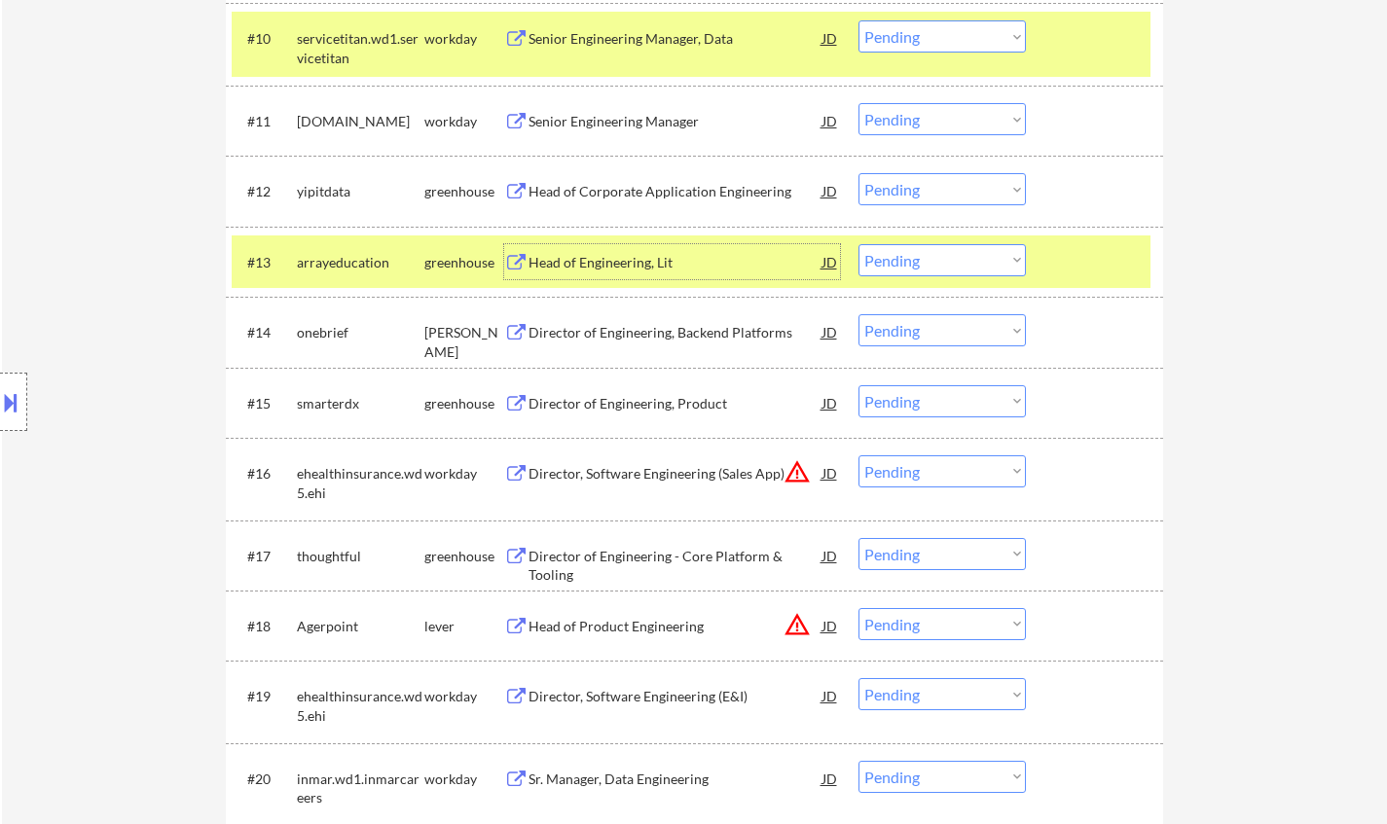
click at [609, 267] on div "Head of Engineering, Lit" at bounding box center [676, 262] width 294 height 19
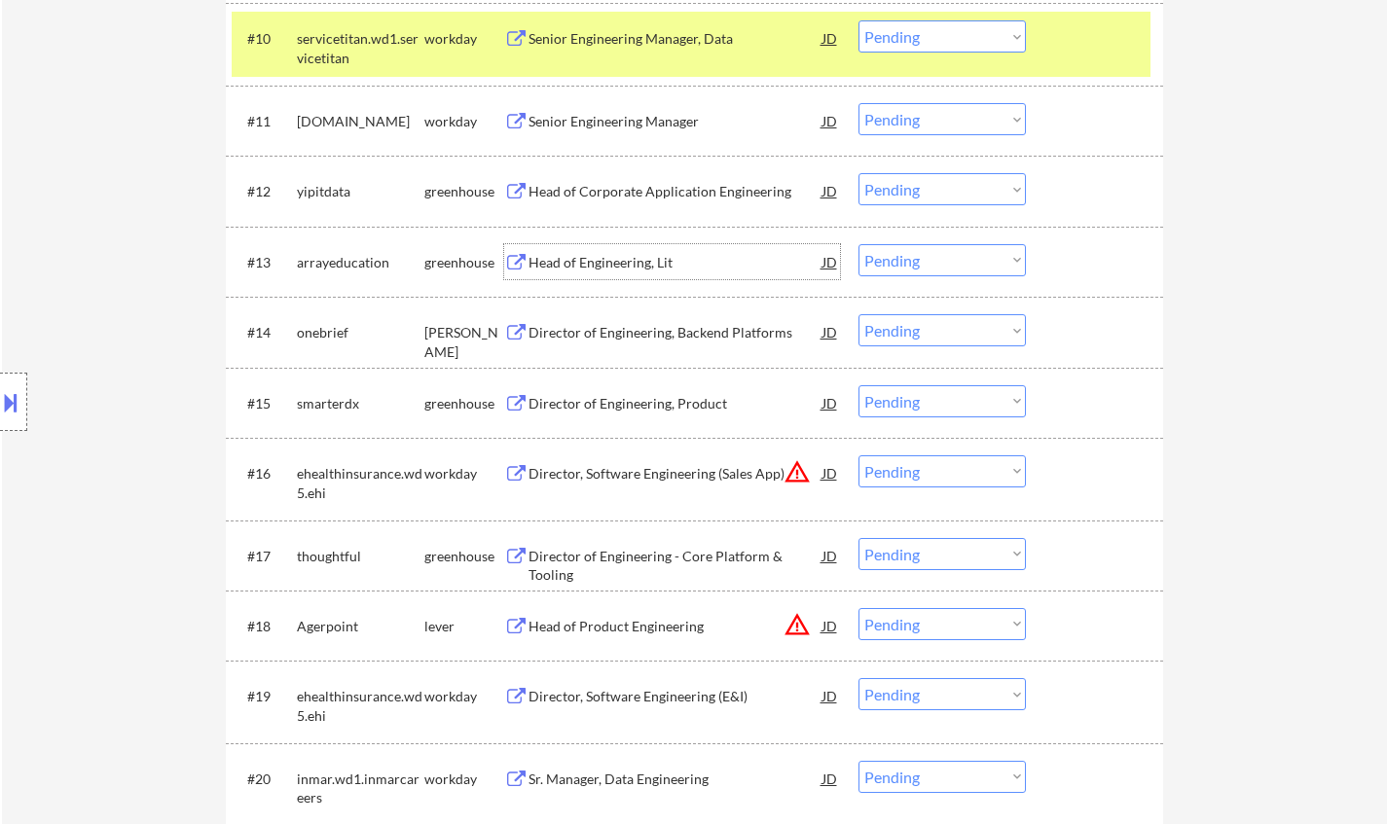
click at [936, 258] on select "Choose an option... Pending Applied Excluded (Questions) Excluded (Expired) Exc…" at bounding box center [941, 260] width 167 height 32
click at [858, 244] on select "Choose an option... Pending Applied Excluded (Questions) Excluded (Expired) Exc…" at bounding box center [941, 260] width 167 height 32
select select ""pending""
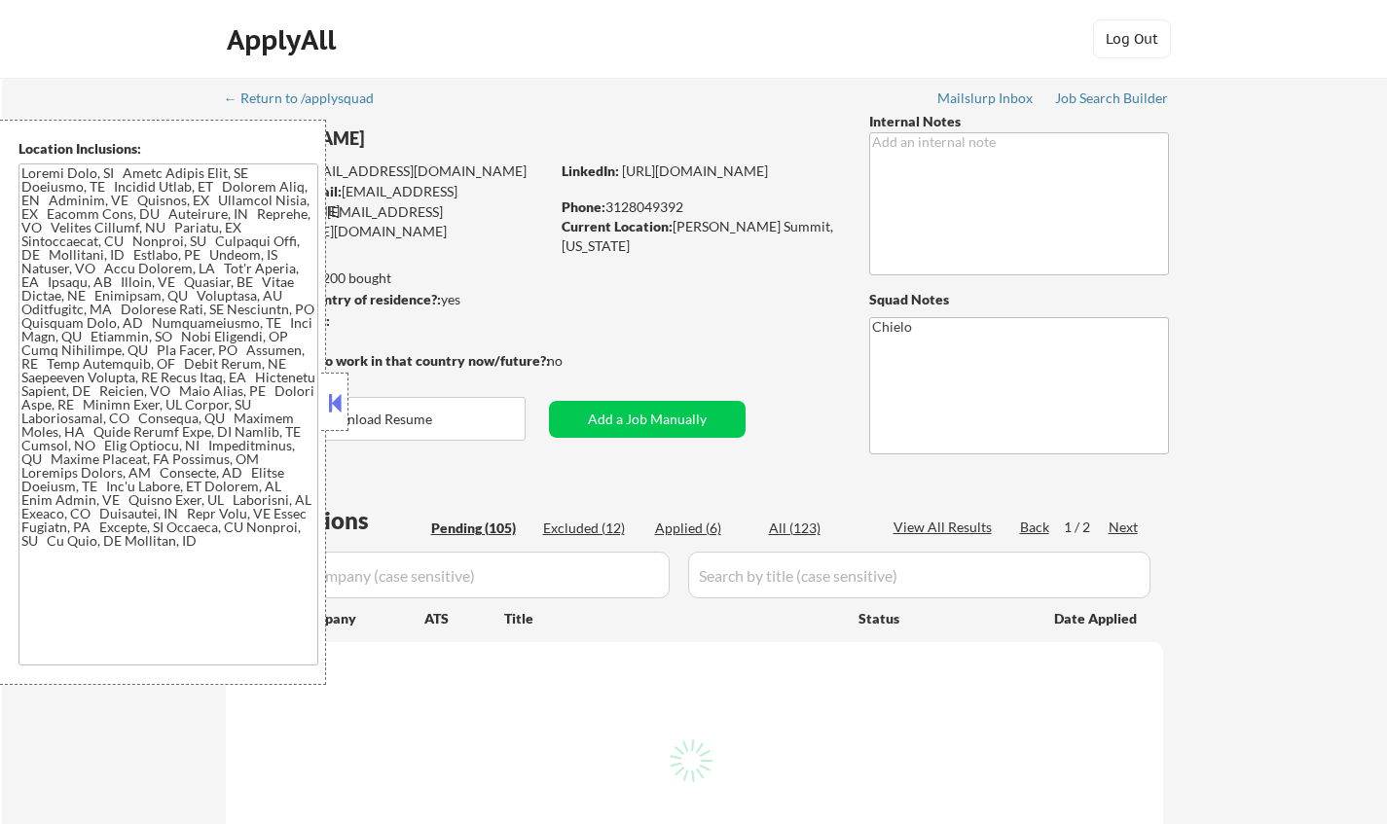
select select ""pending""
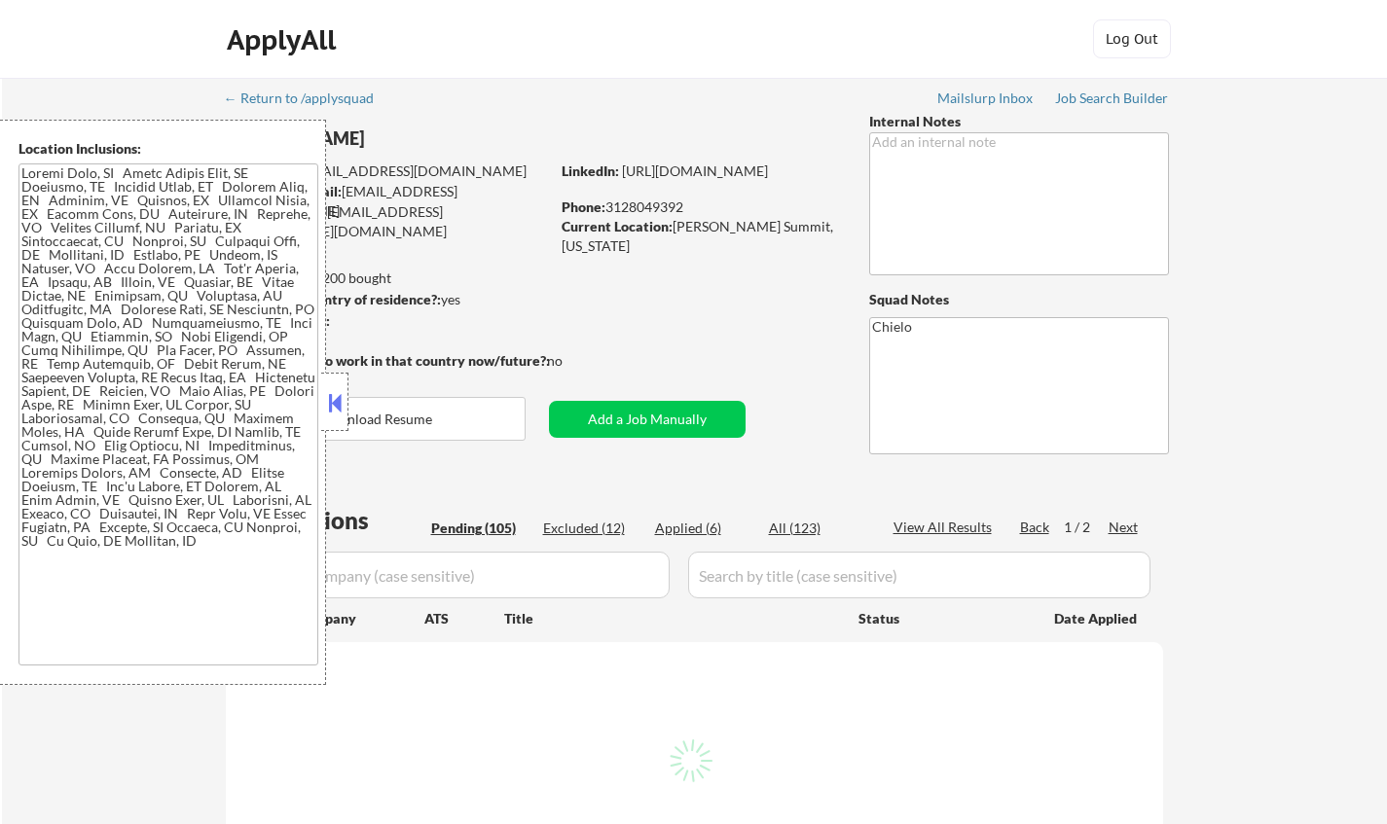
select select ""pending""
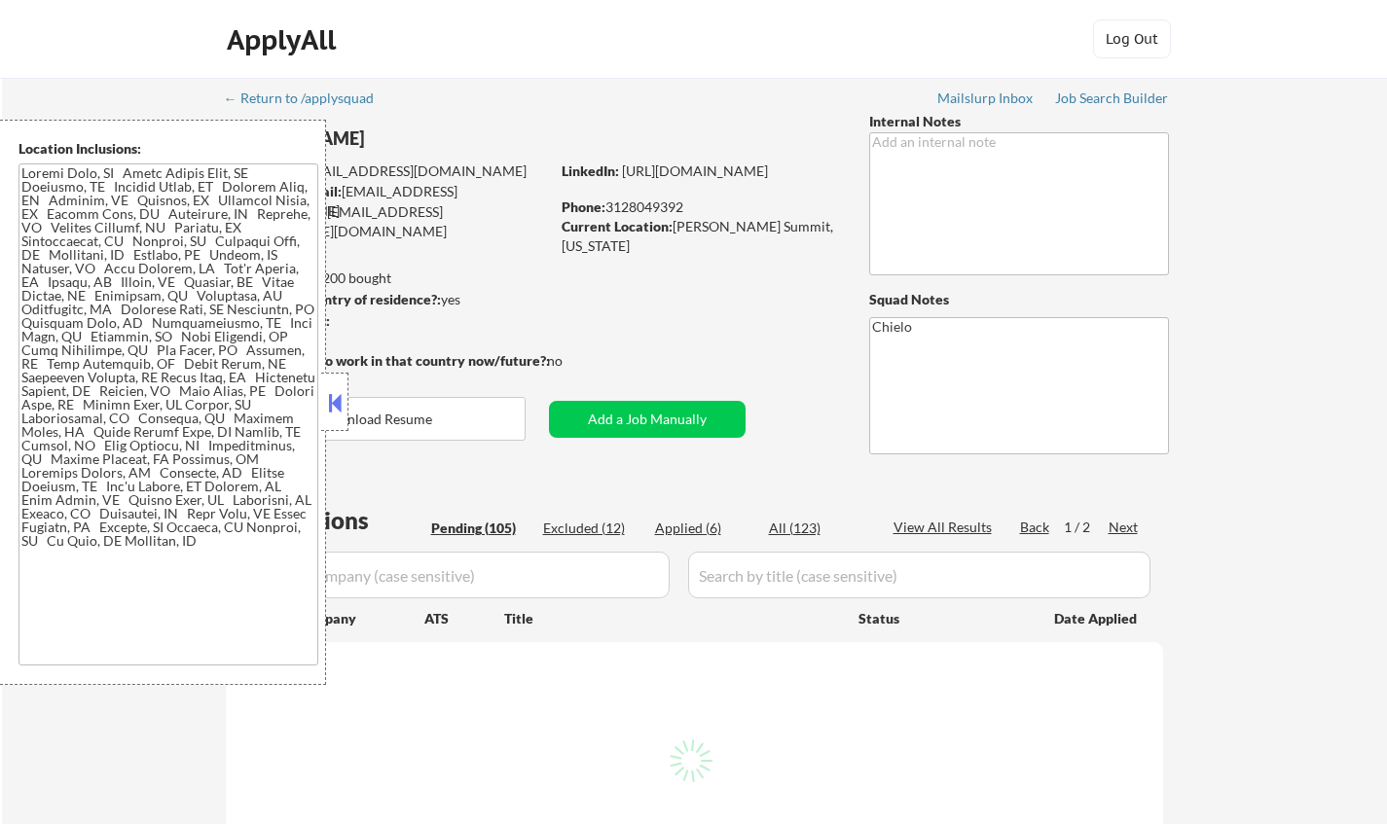
select select ""pending""
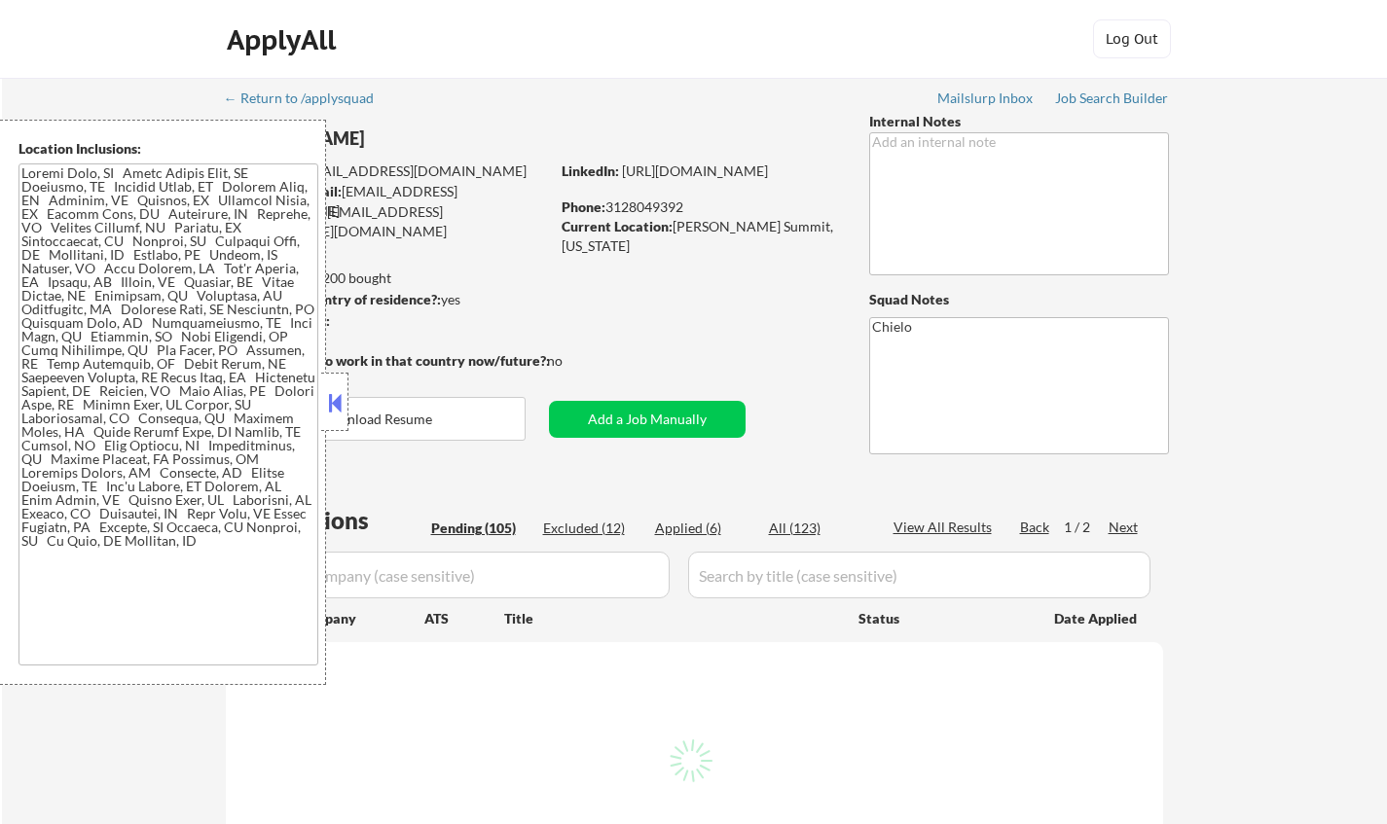
select select ""pending""
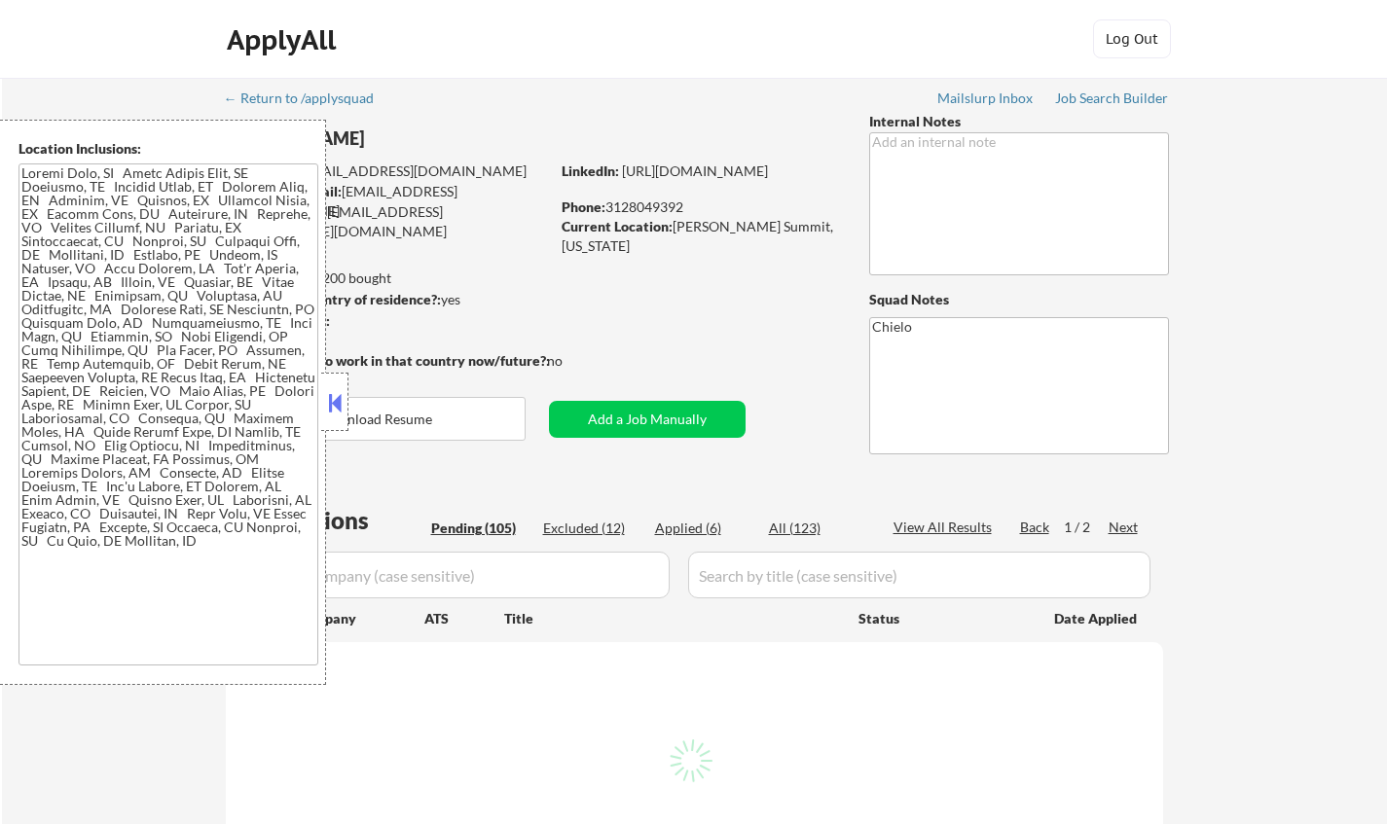
select select ""pending""
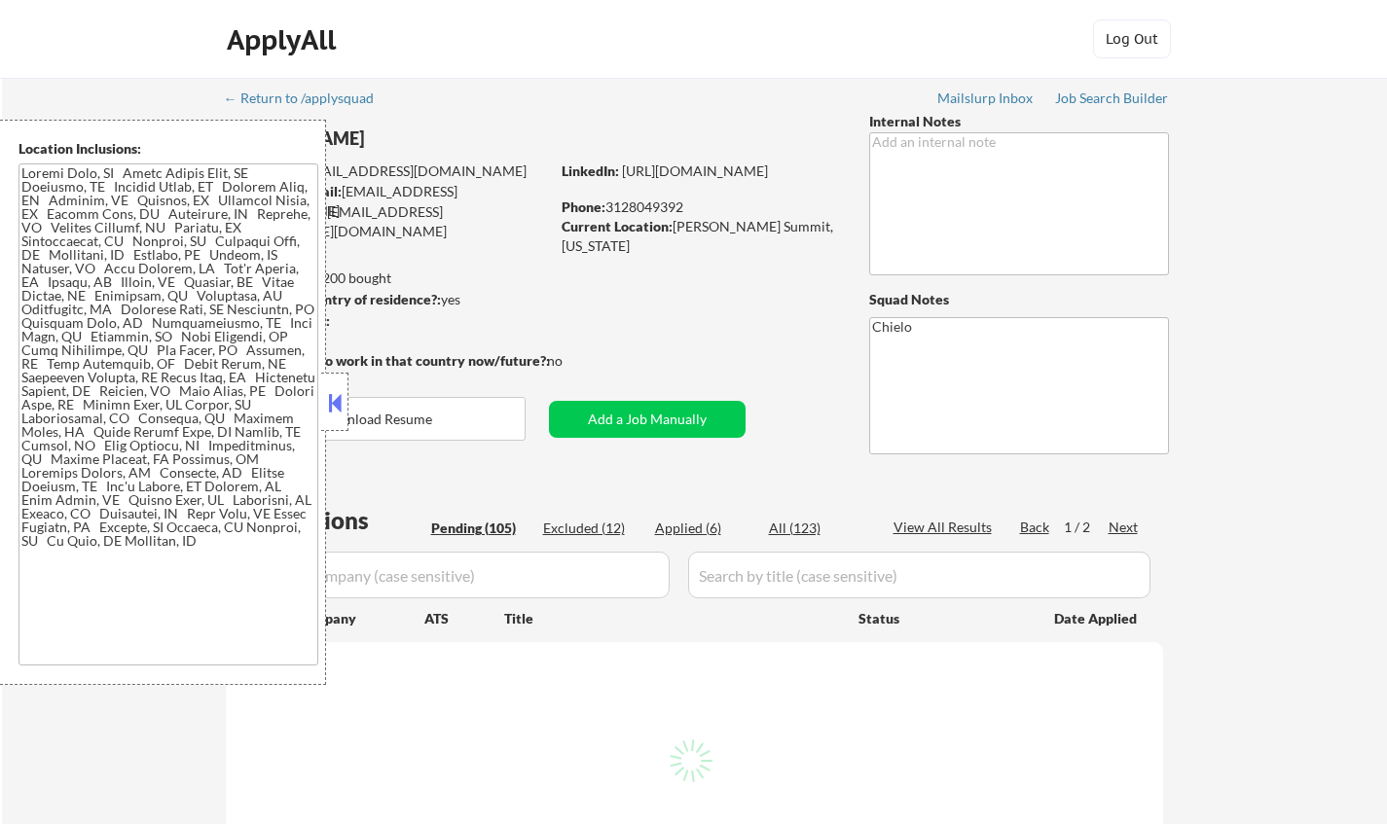
select select ""pending""
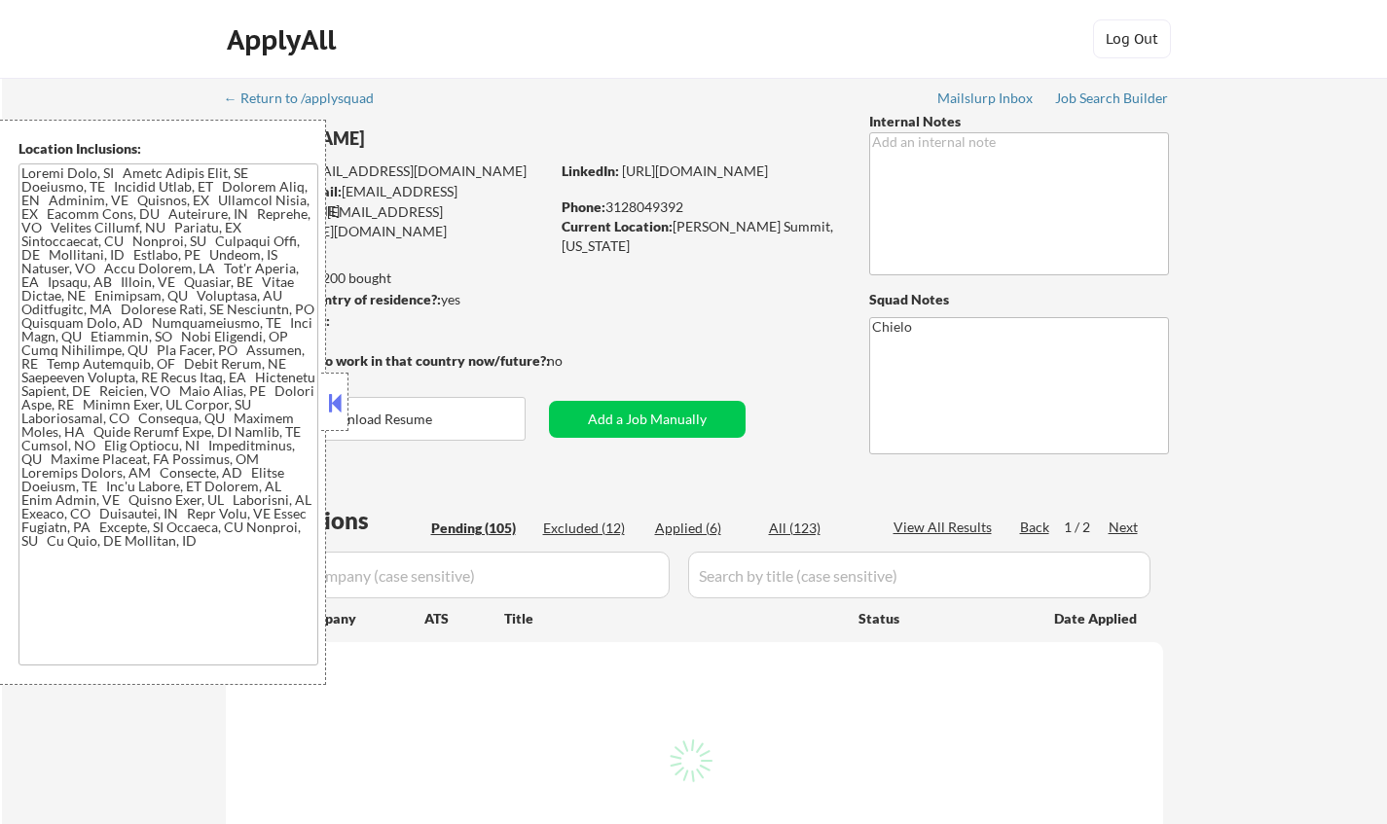
select select ""pending""
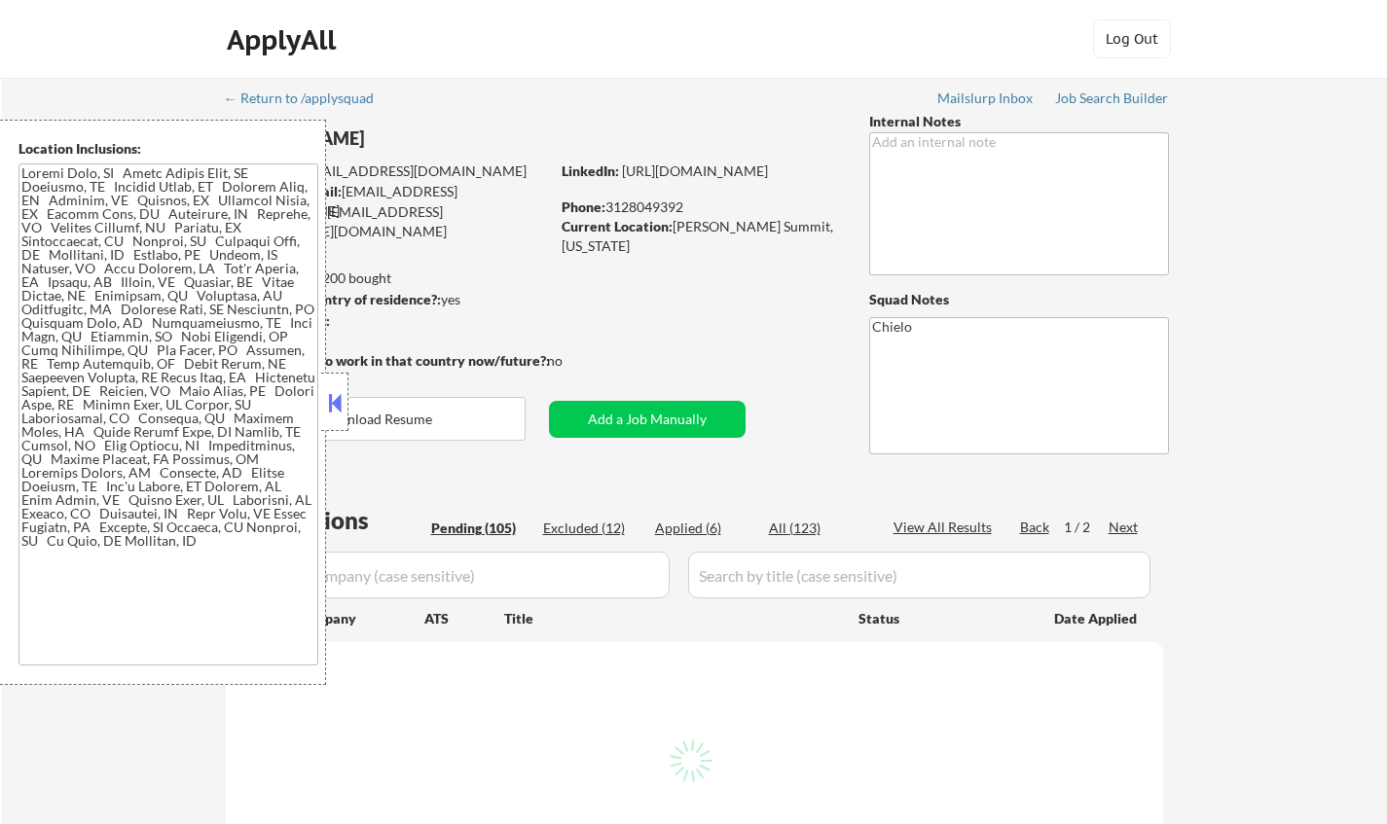
select select ""pending""
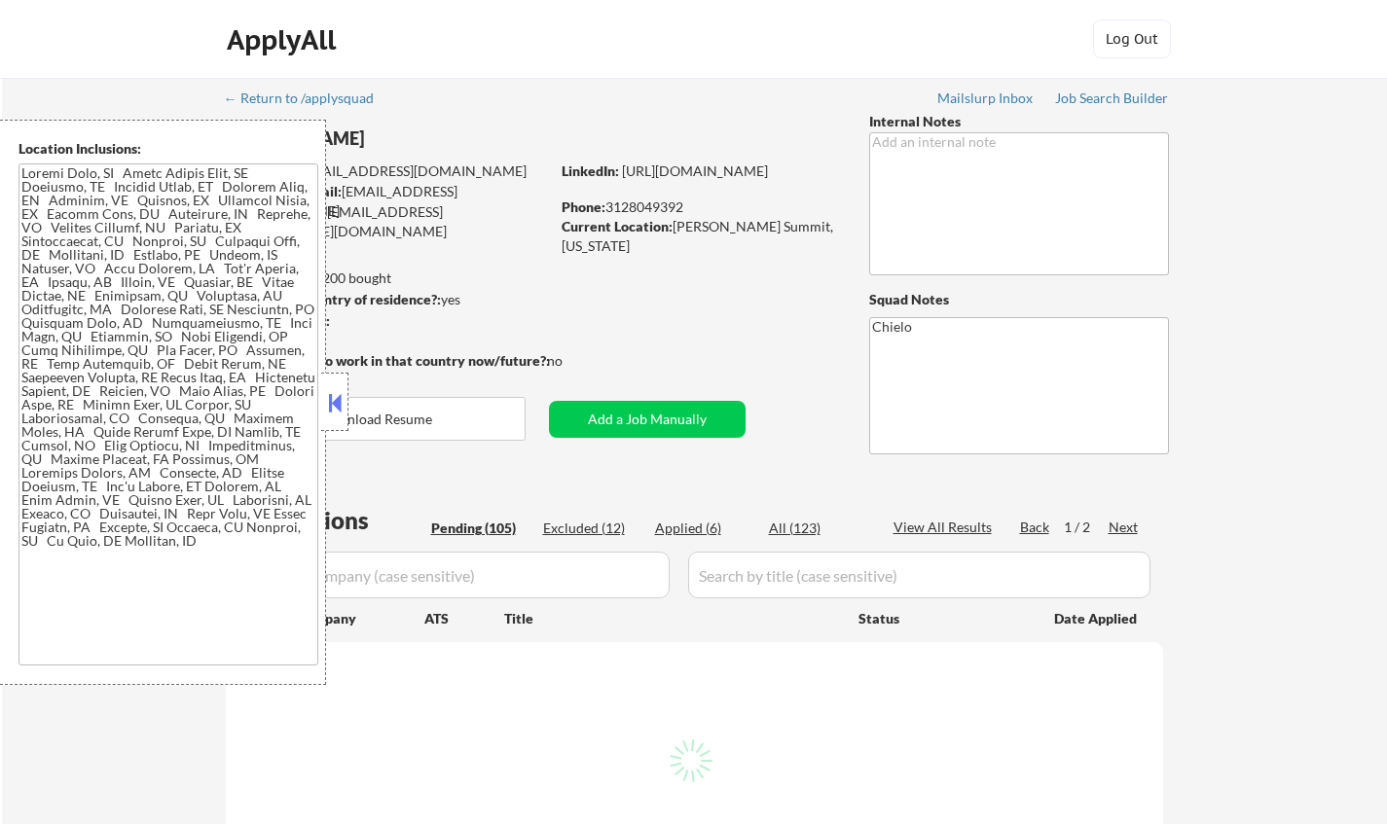
select select ""pending""
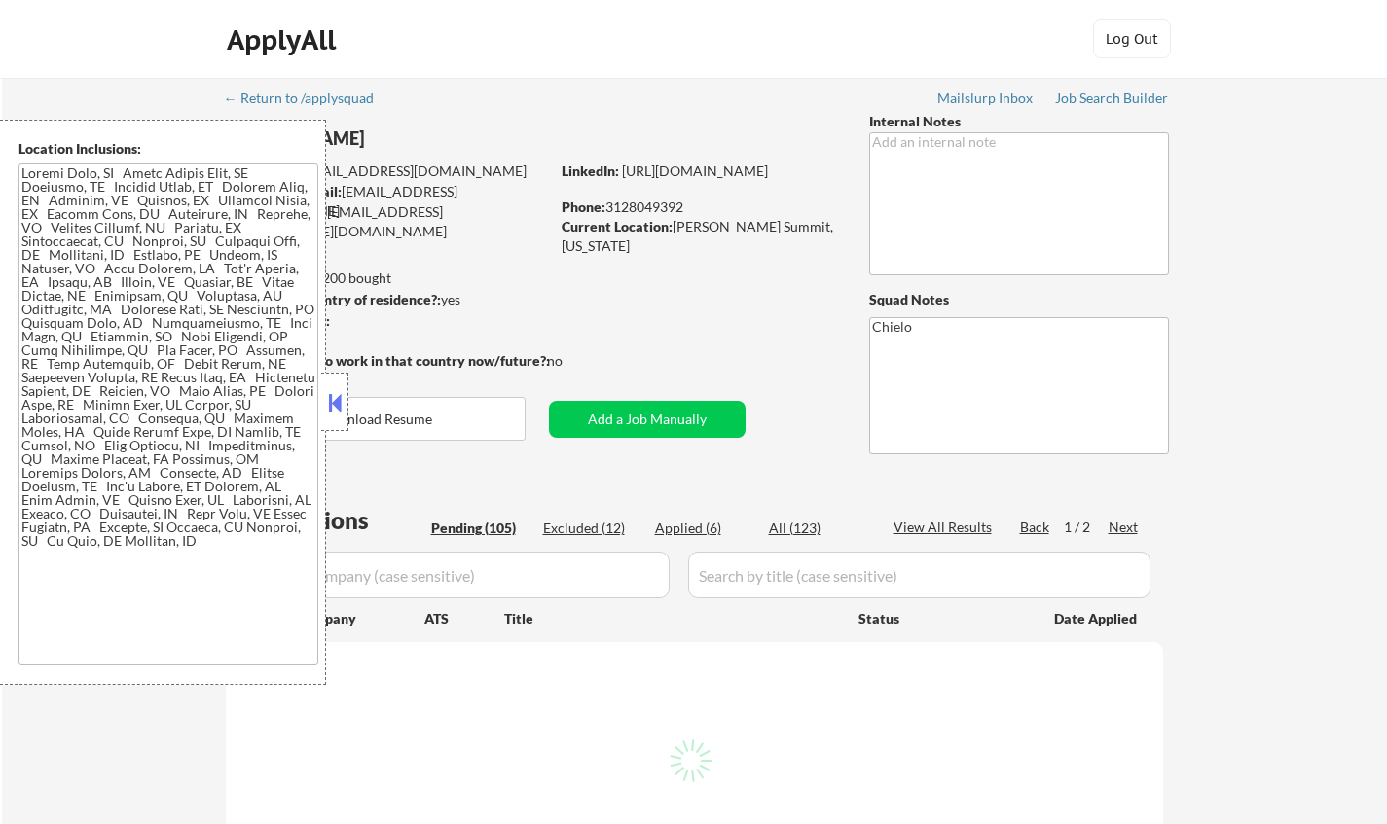
select select ""pending""
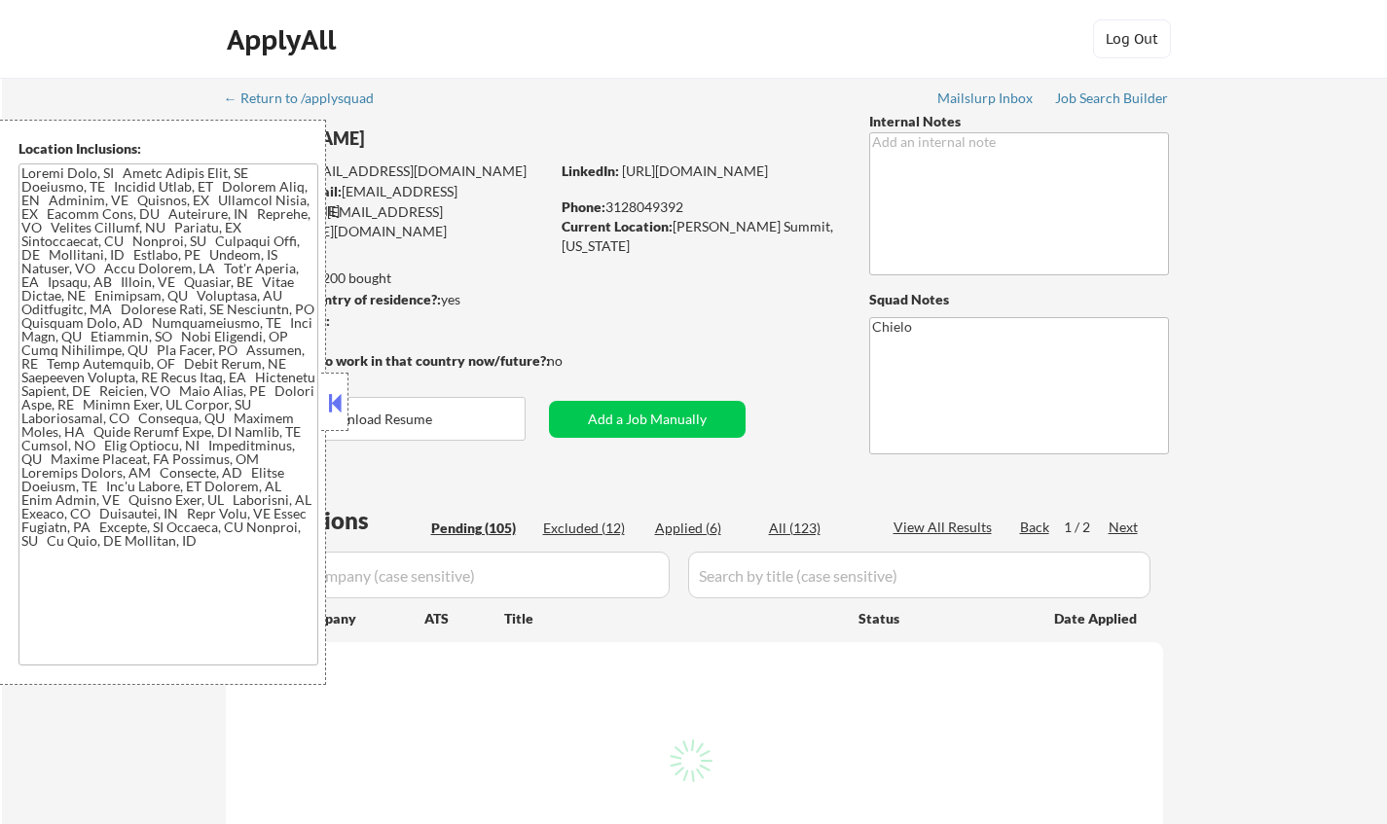
select select ""pending""
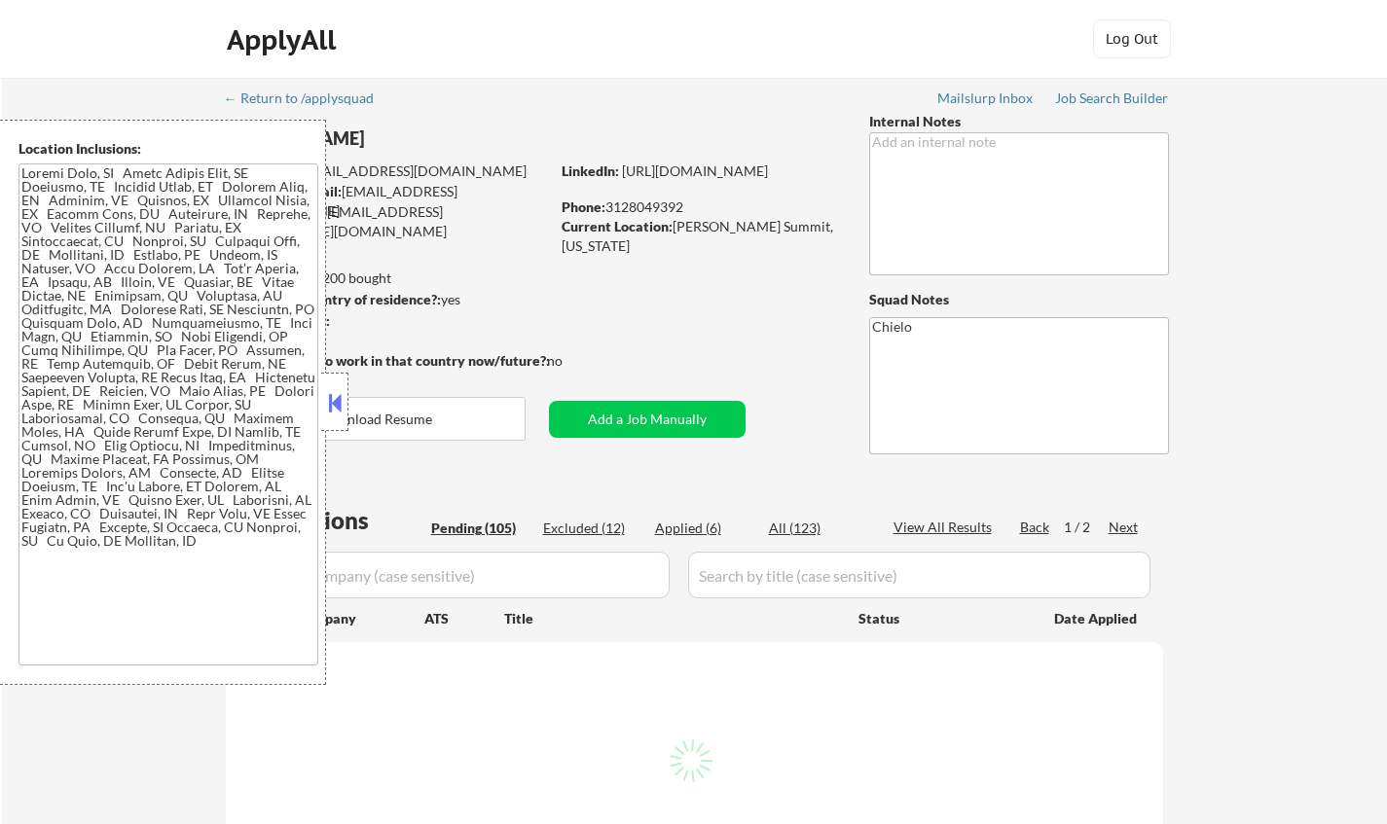
select select ""pending""
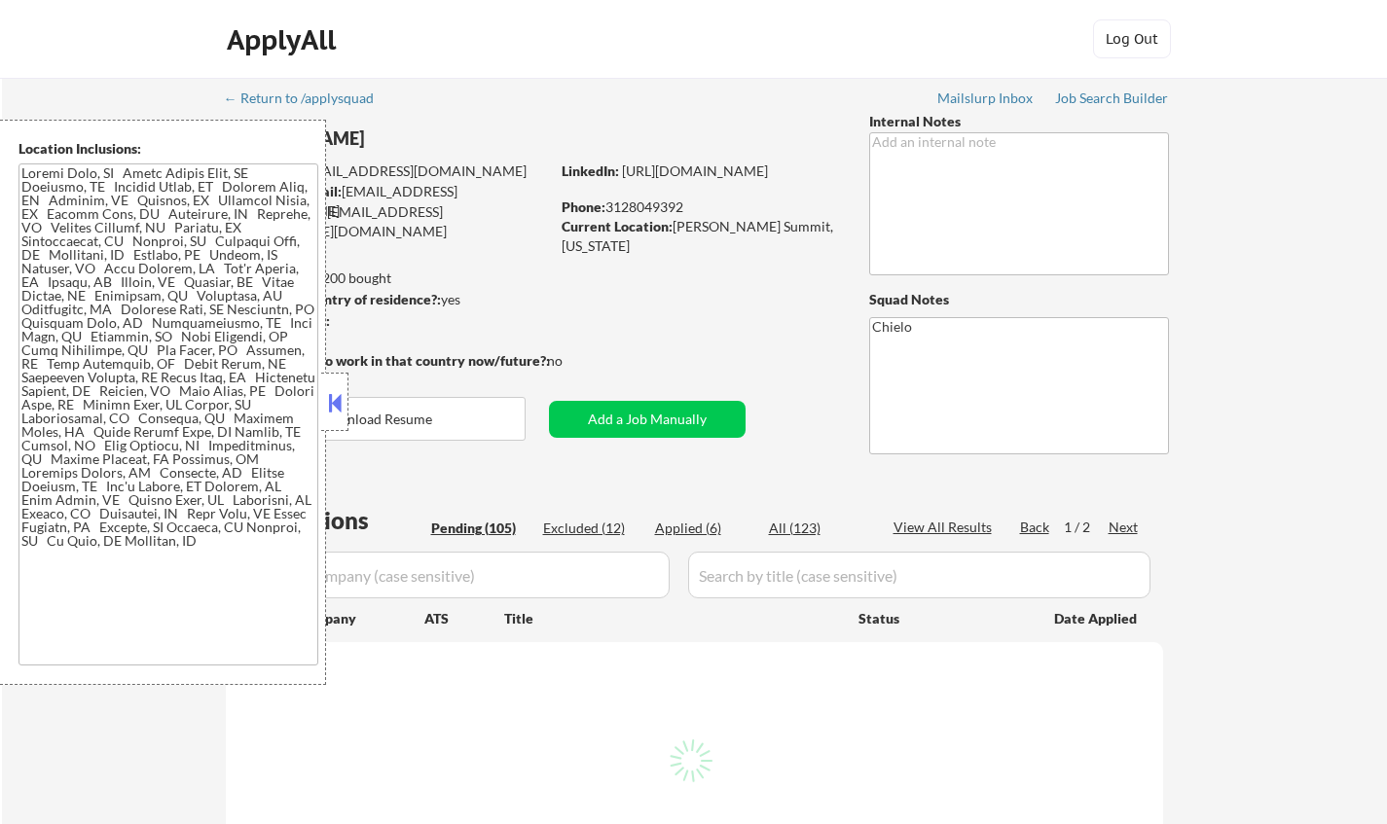
select select ""pending""
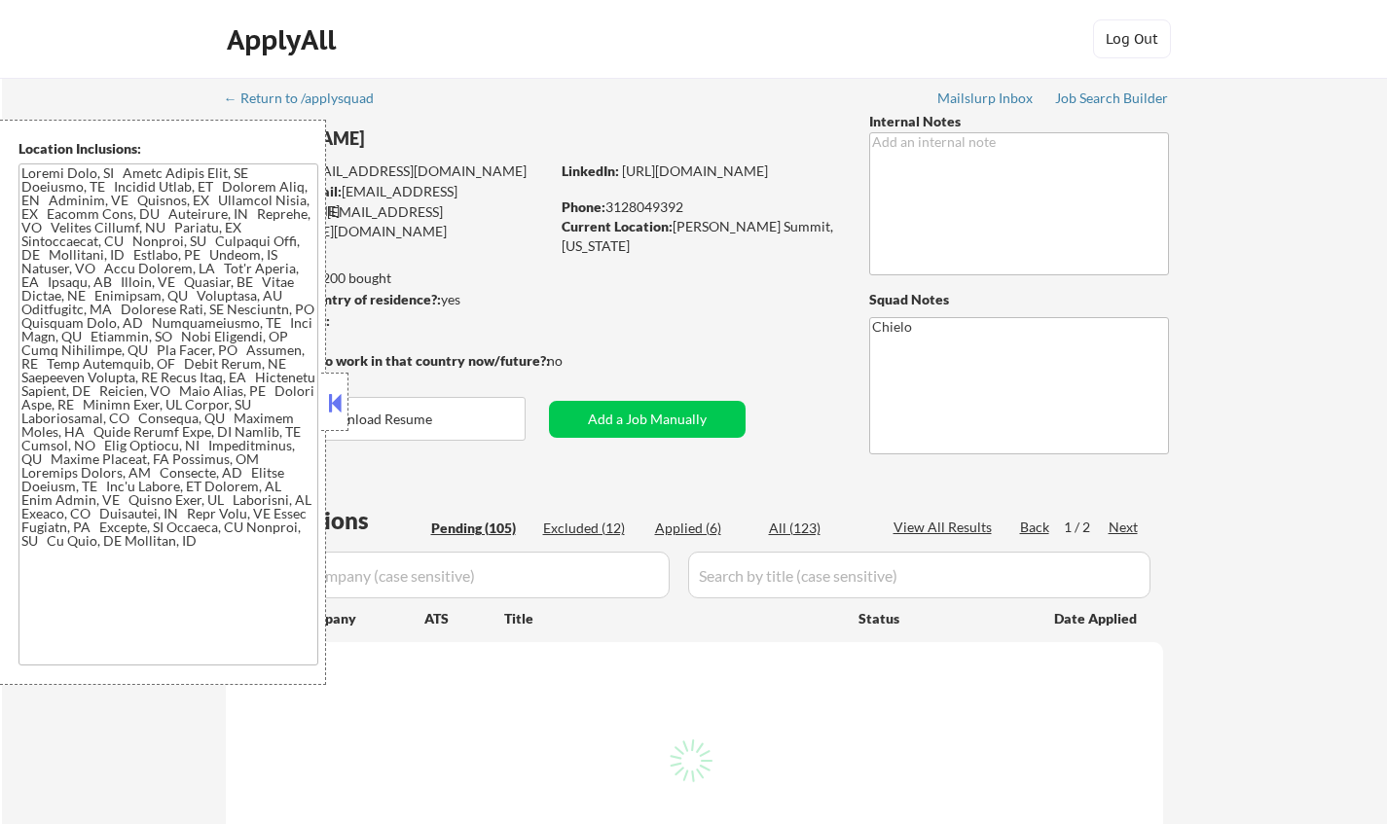
select select ""pending""
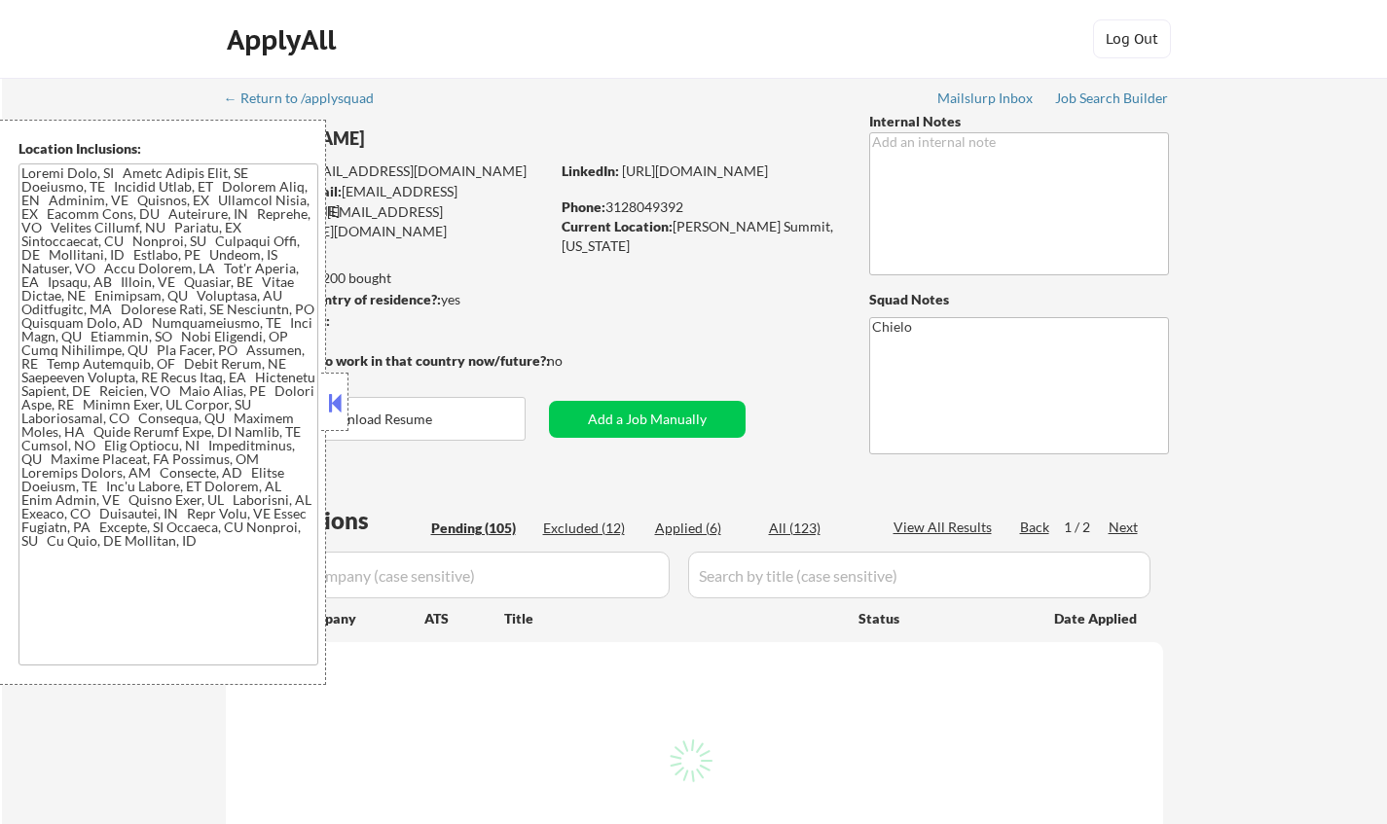
select select ""pending""
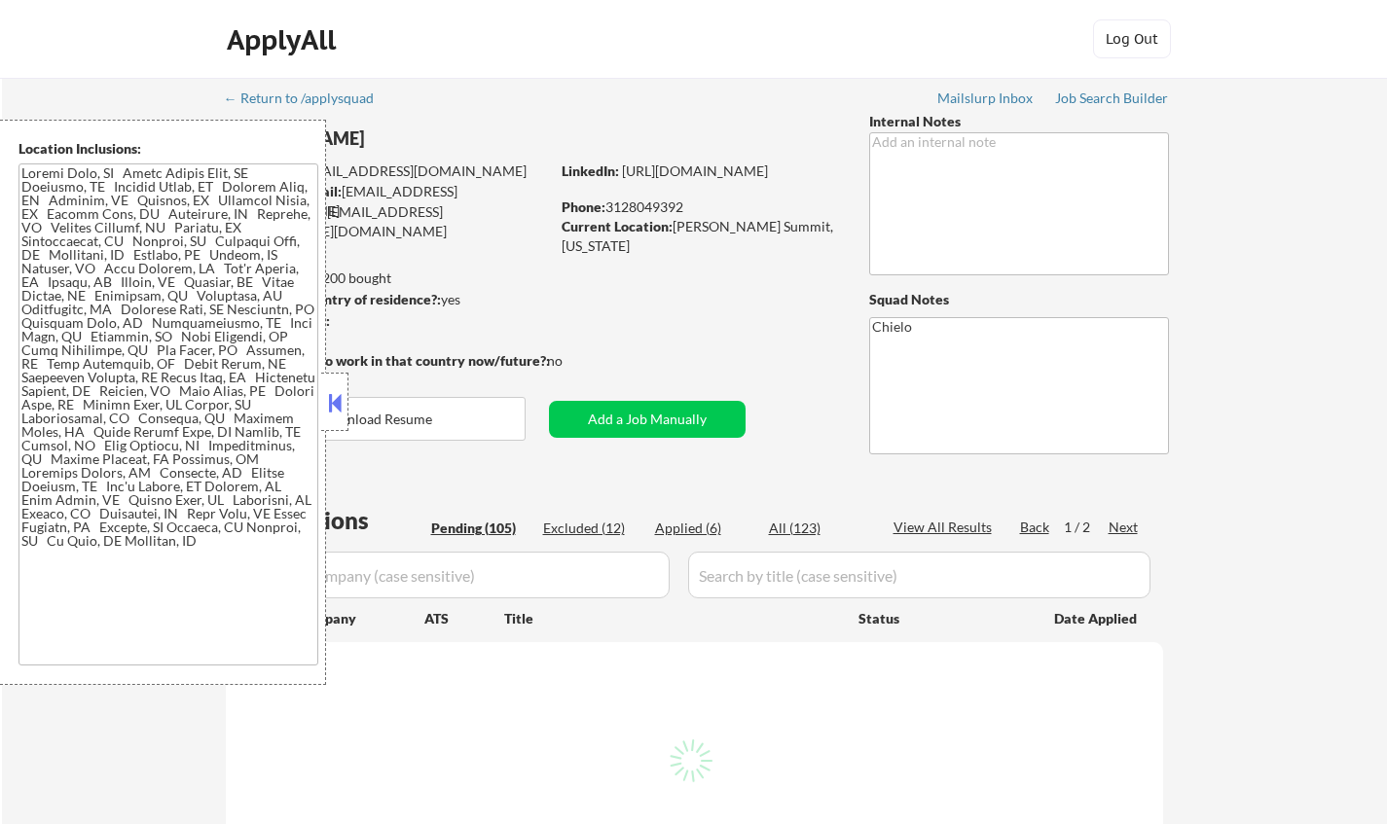
select select ""pending""
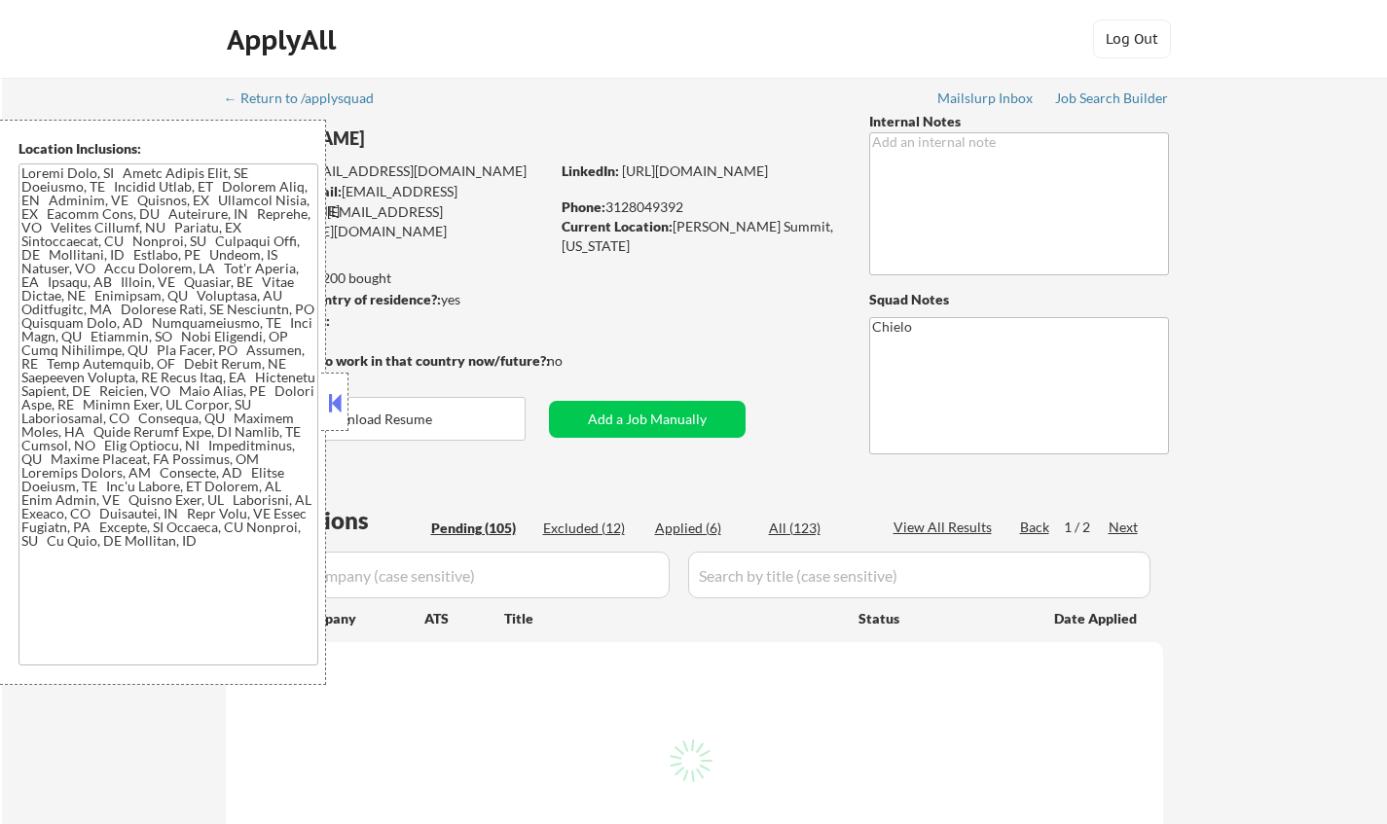
select select ""pending""
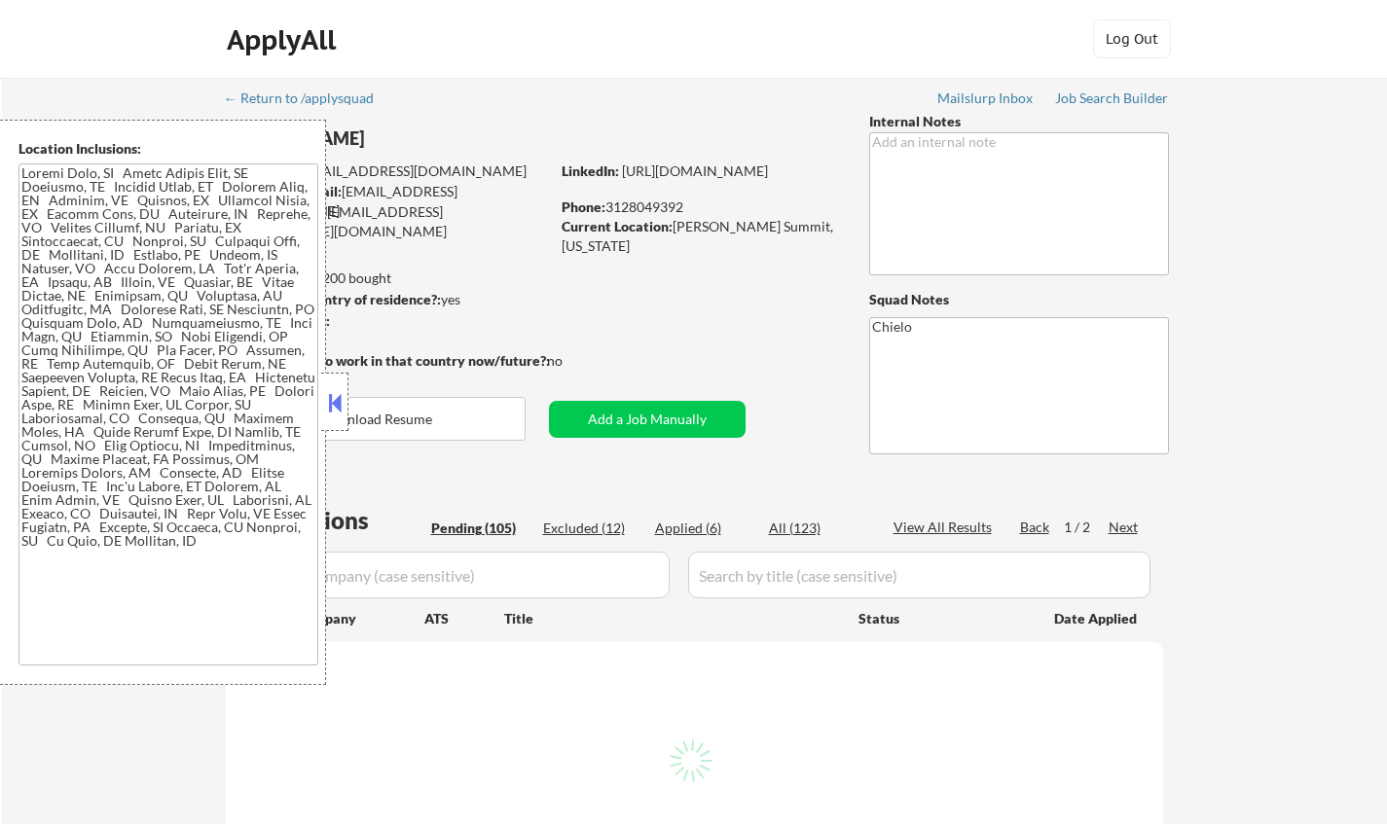
select select ""pending""
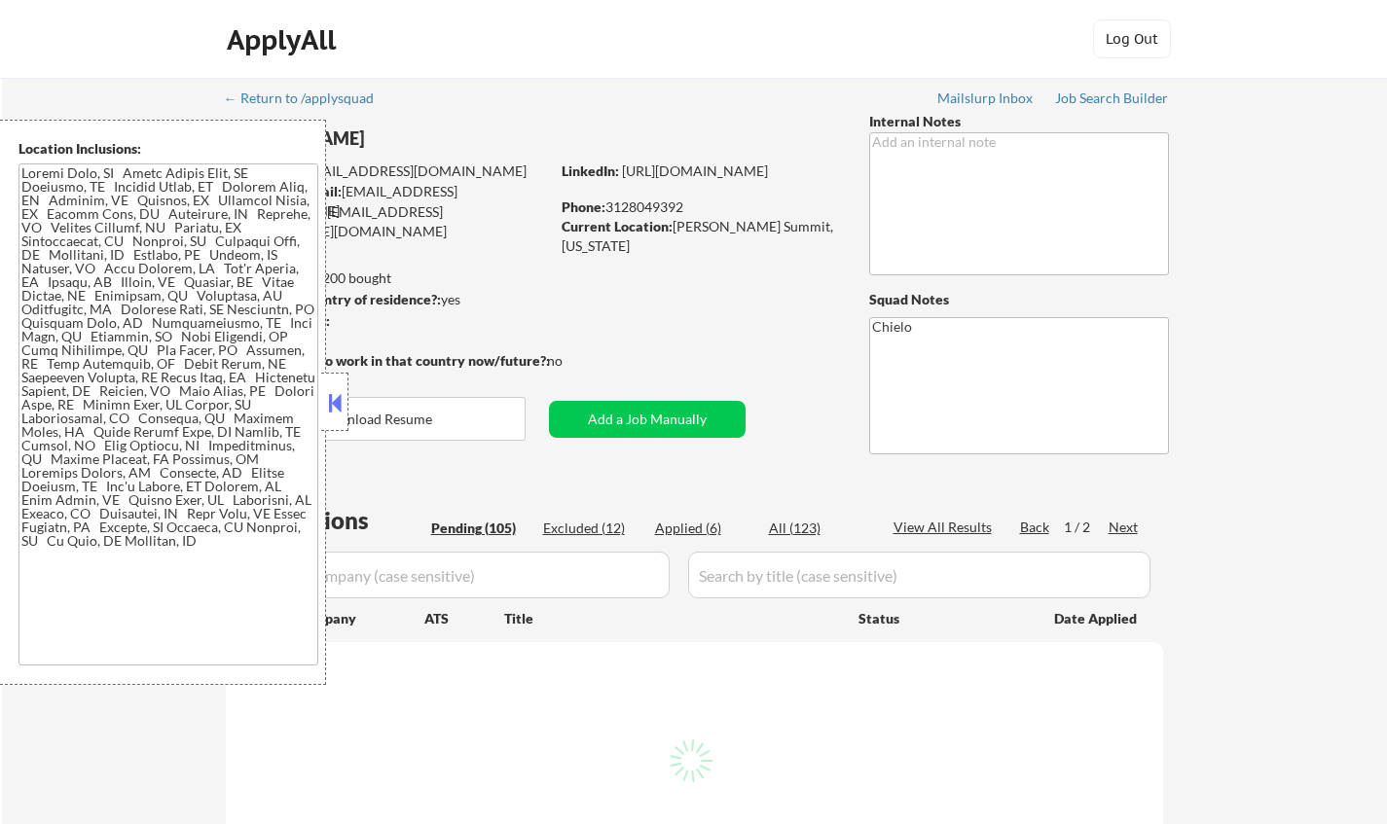
select select ""pending""
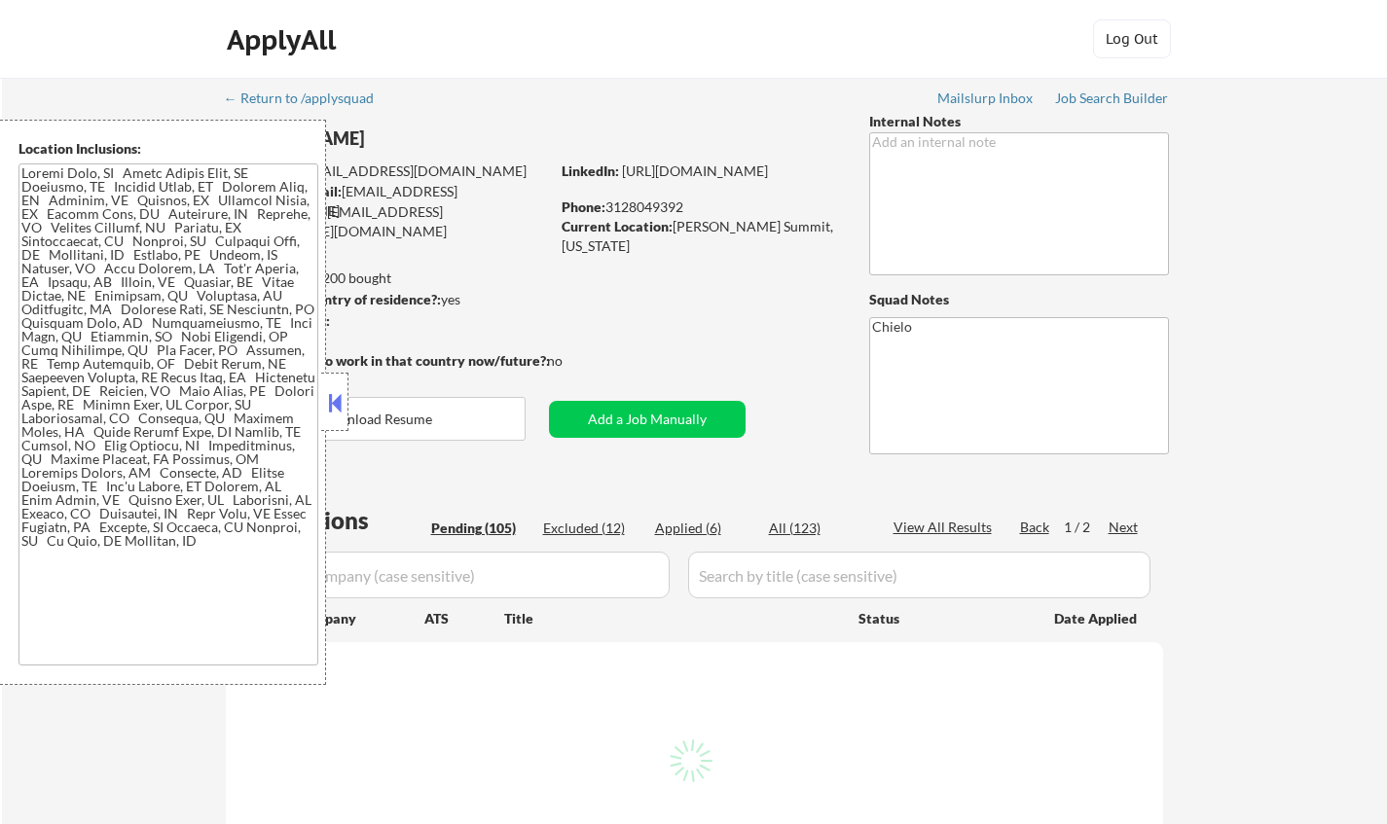
select select ""pending""
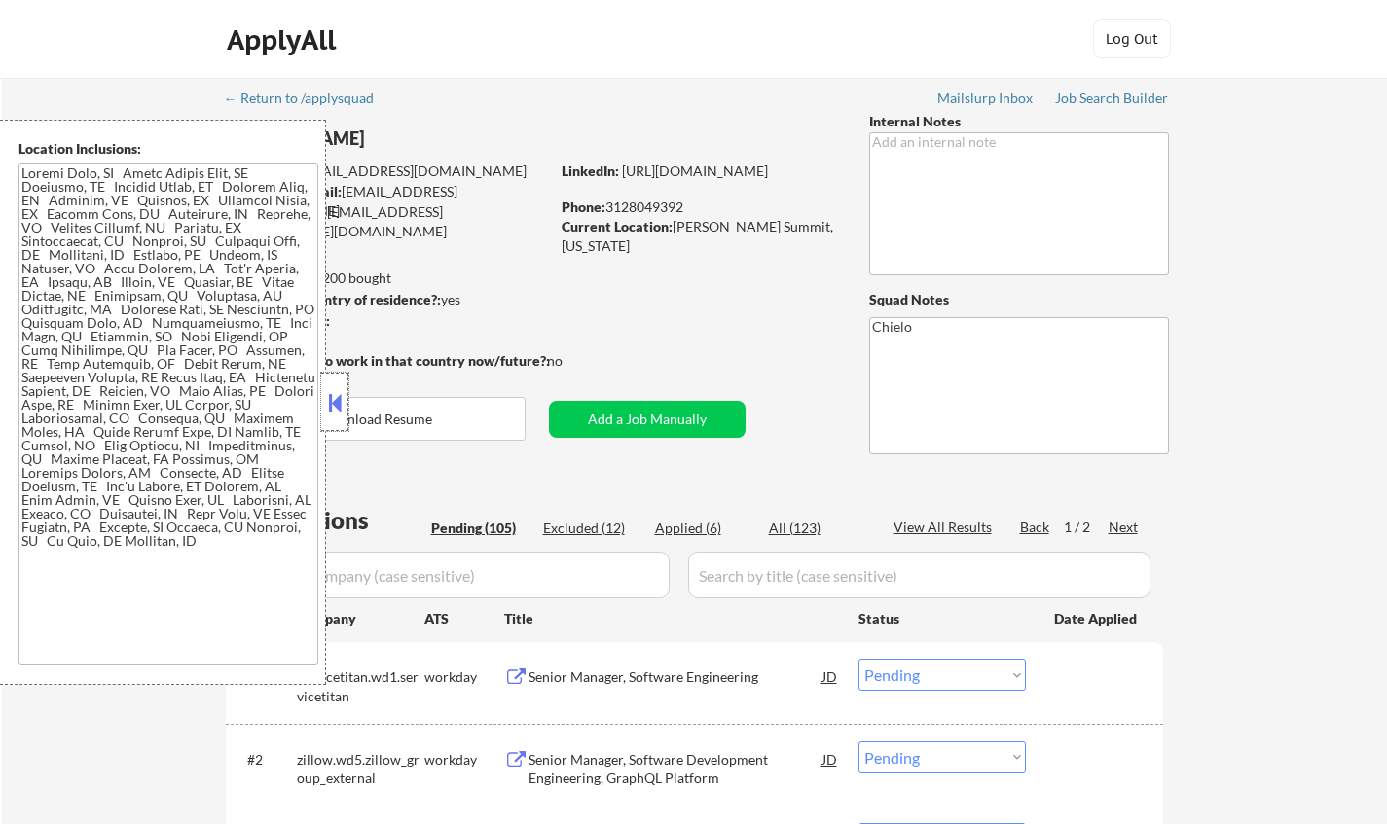
click at [331, 379] on div at bounding box center [334, 402] width 27 height 58
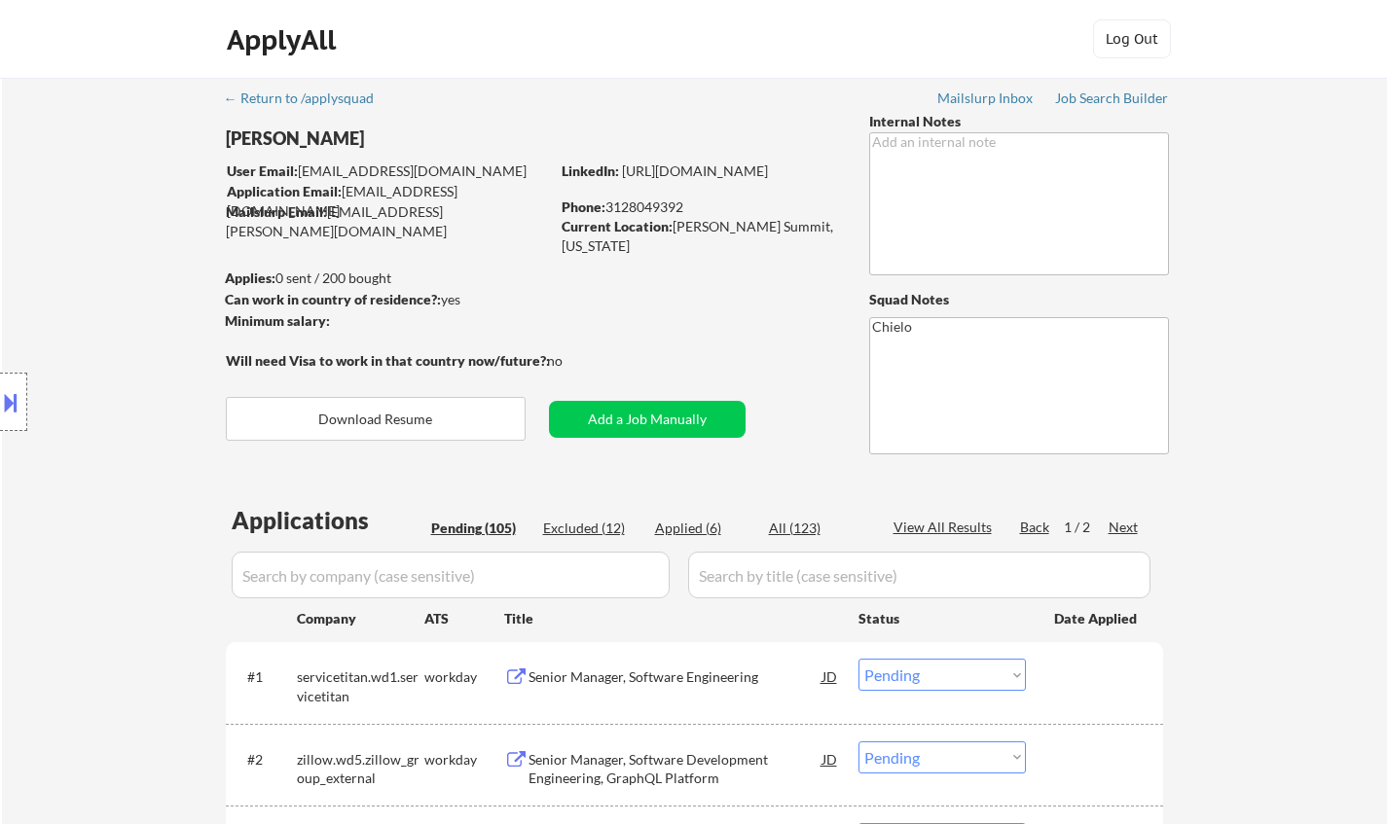
scroll to position [1507, 0]
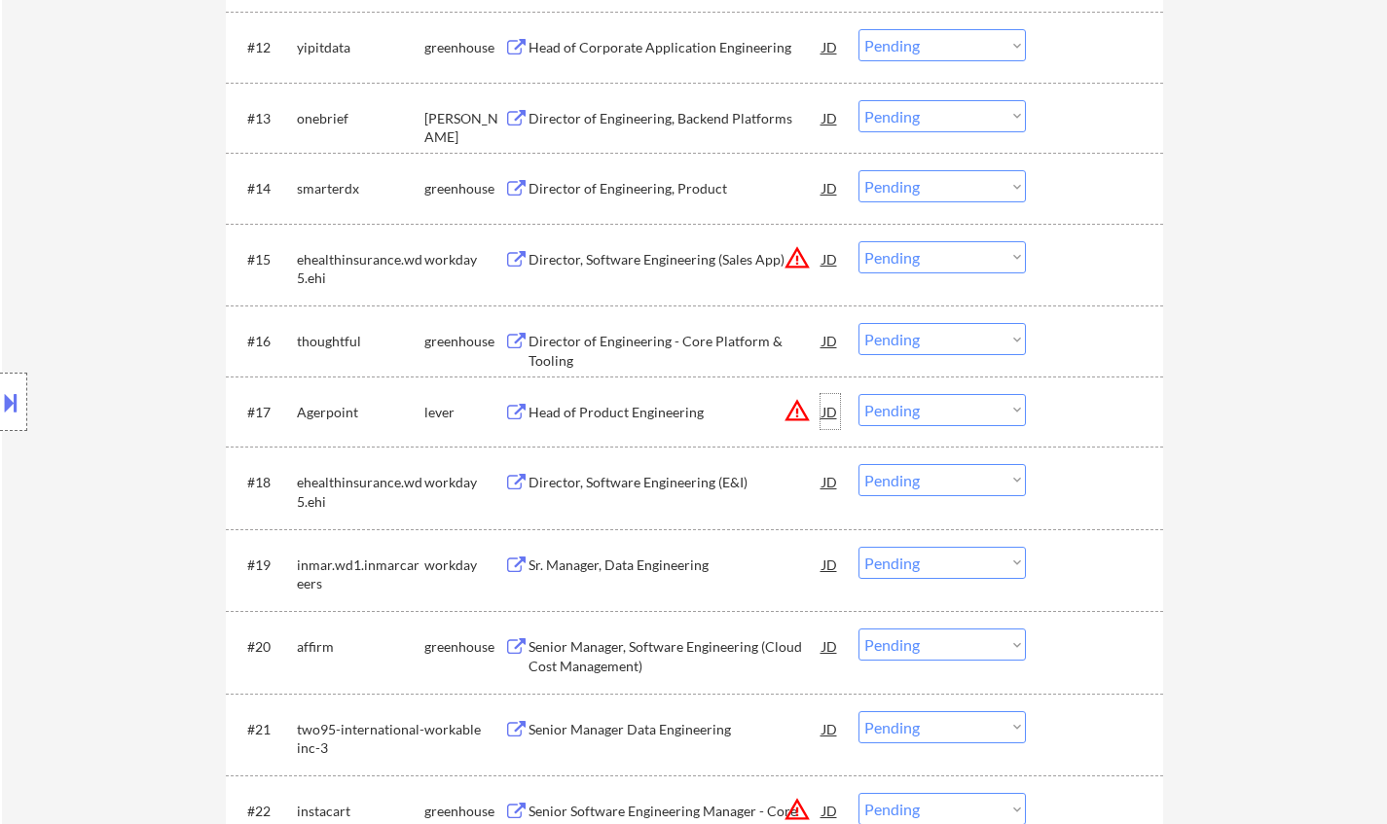
click at [829, 413] on div "JD" at bounding box center [830, 411] width 19 height 35
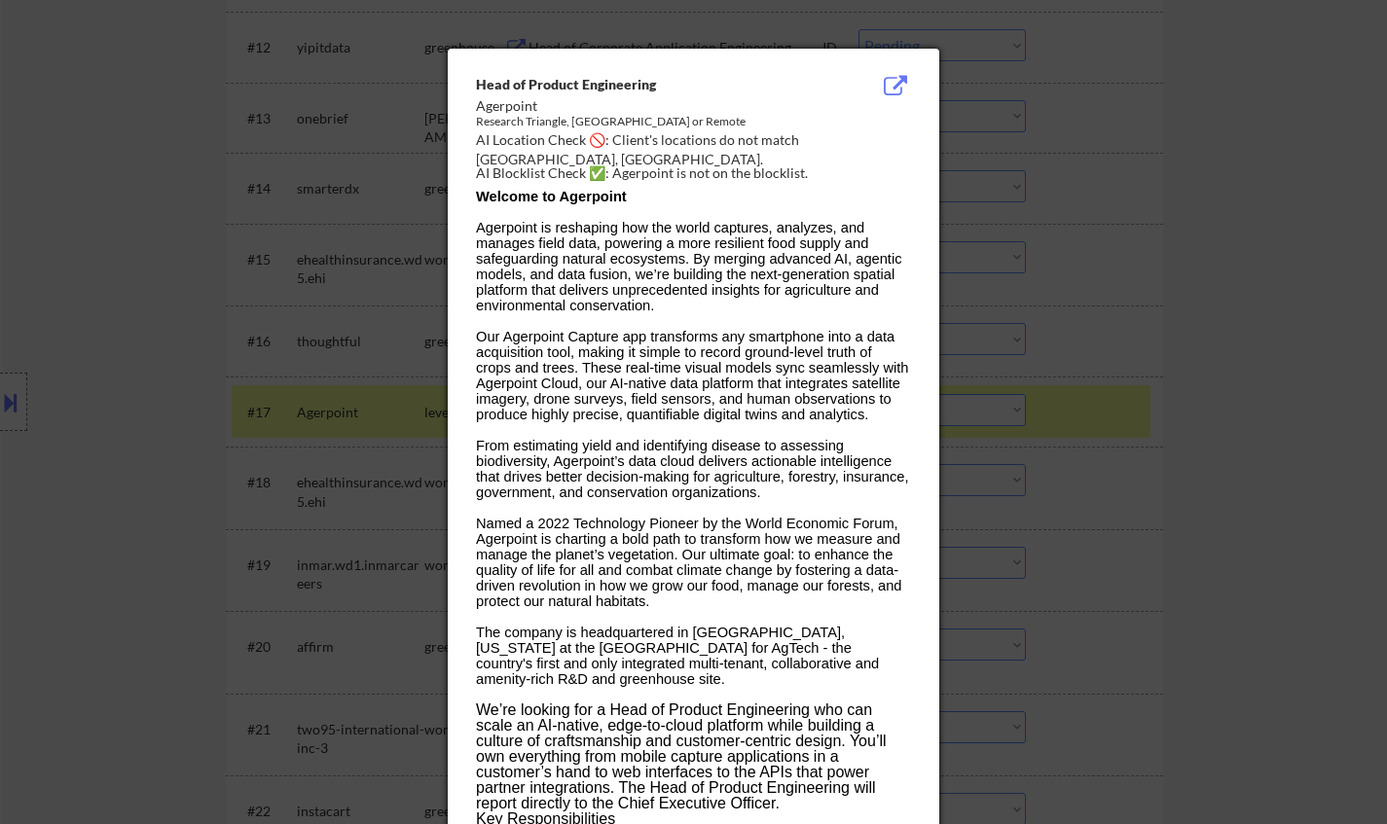
click at [1222, 452] on div at bounding box center [693, 412] width 1387 height 824
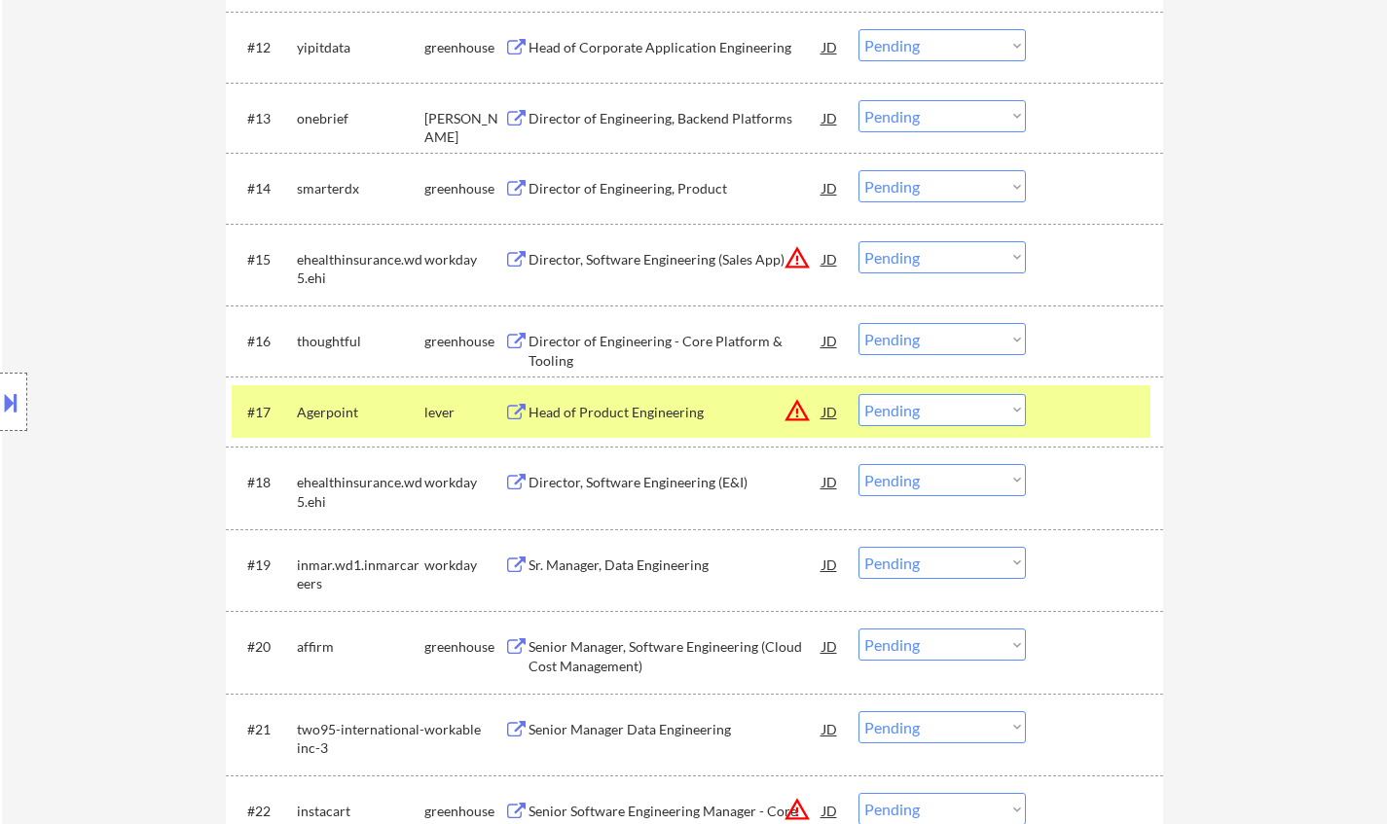
click at [954, 411] on select "Choose an option... Pending Applied Excluded (Questions) Excluded (Expired) Exc…" at bounding box center [941, 410] width 167 height 32
click at [858, 394] on select "Choose an option... Pending Applied Excluded (Questions) Excluded (Expired) Exc…" at bounding box center [941, 410] width 167 height 32
select select ""pending""
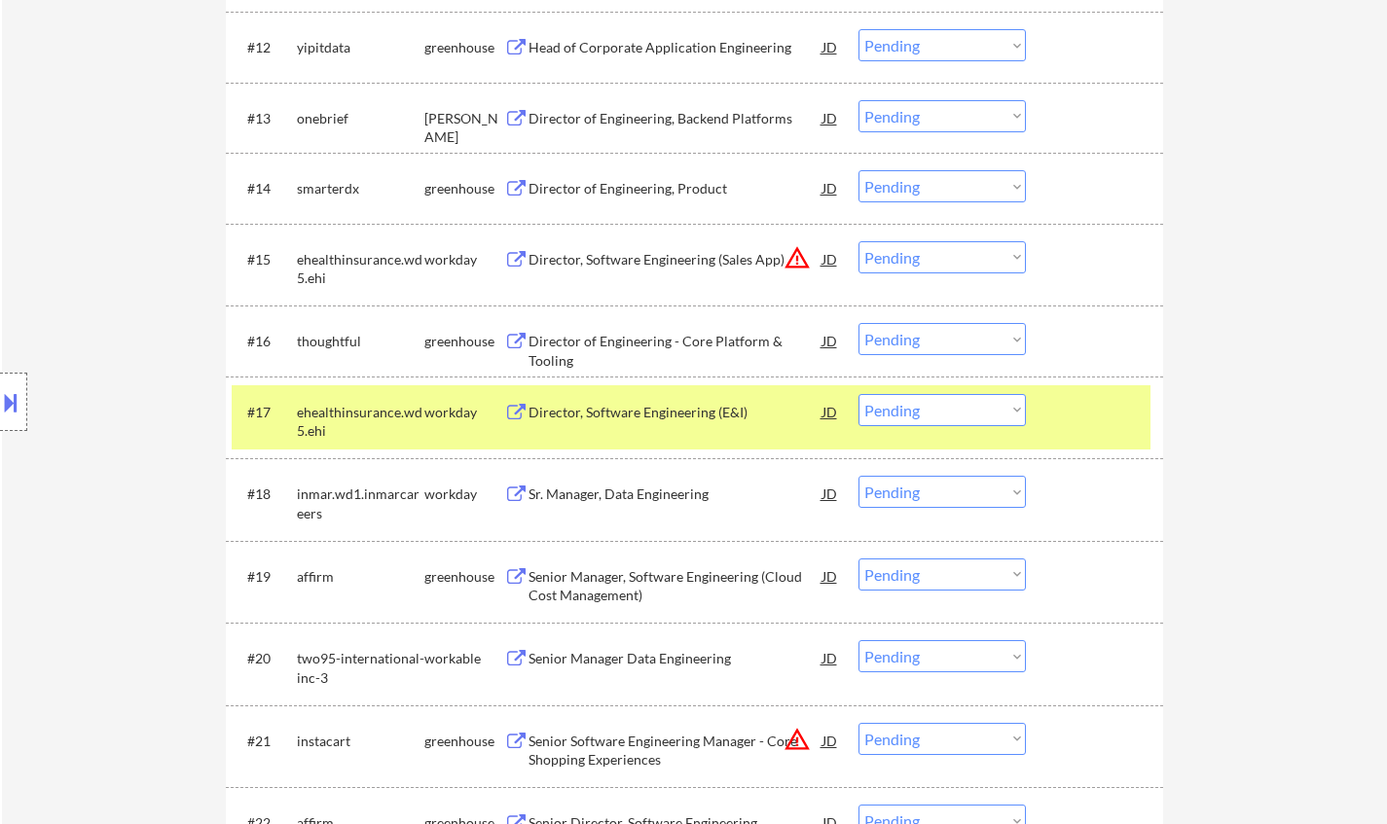
scroll to position [2271, 0]
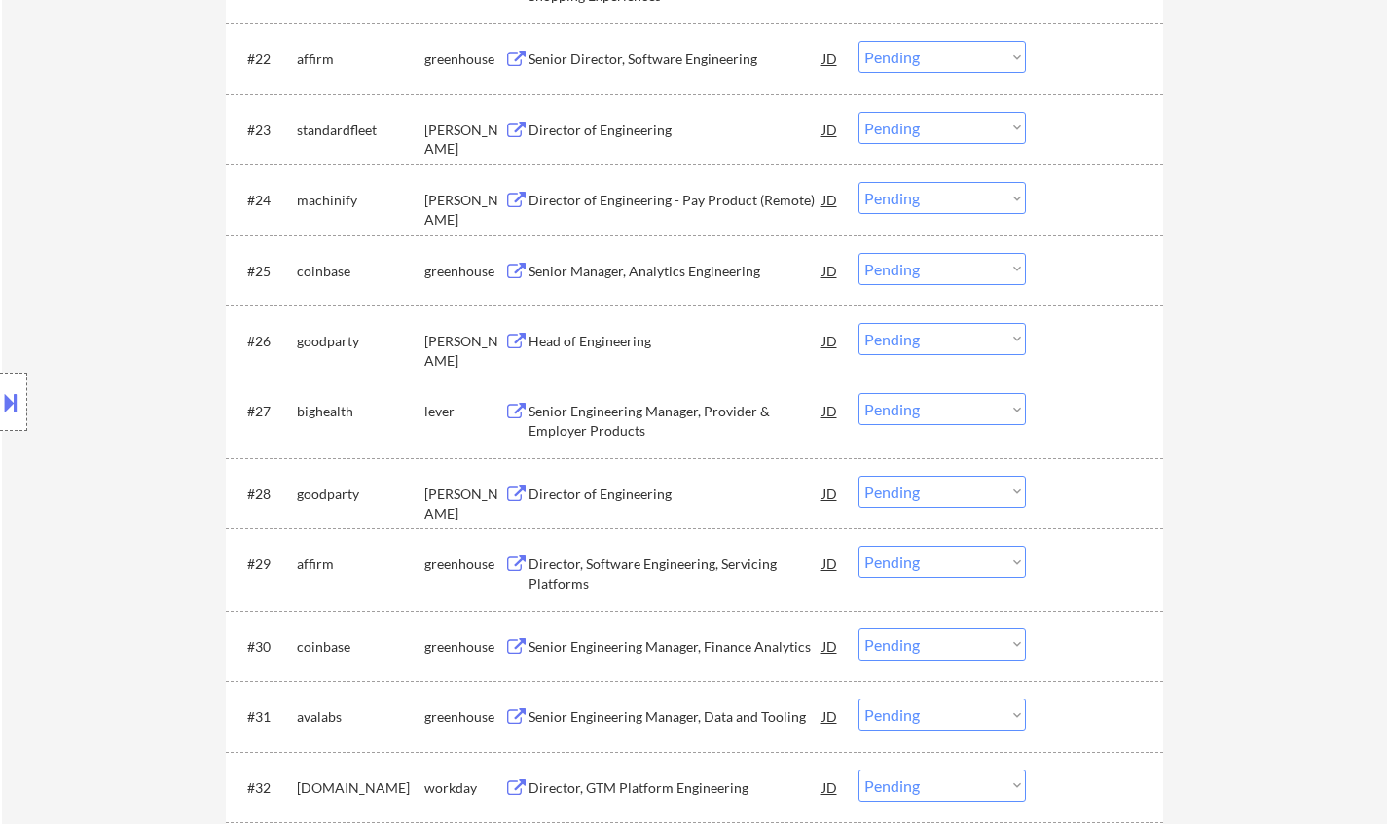
click at [642, 409] on div "Senior Engineering Manager, Provider & Employer Products" at bounding box center [676, 421] width 294 height 38
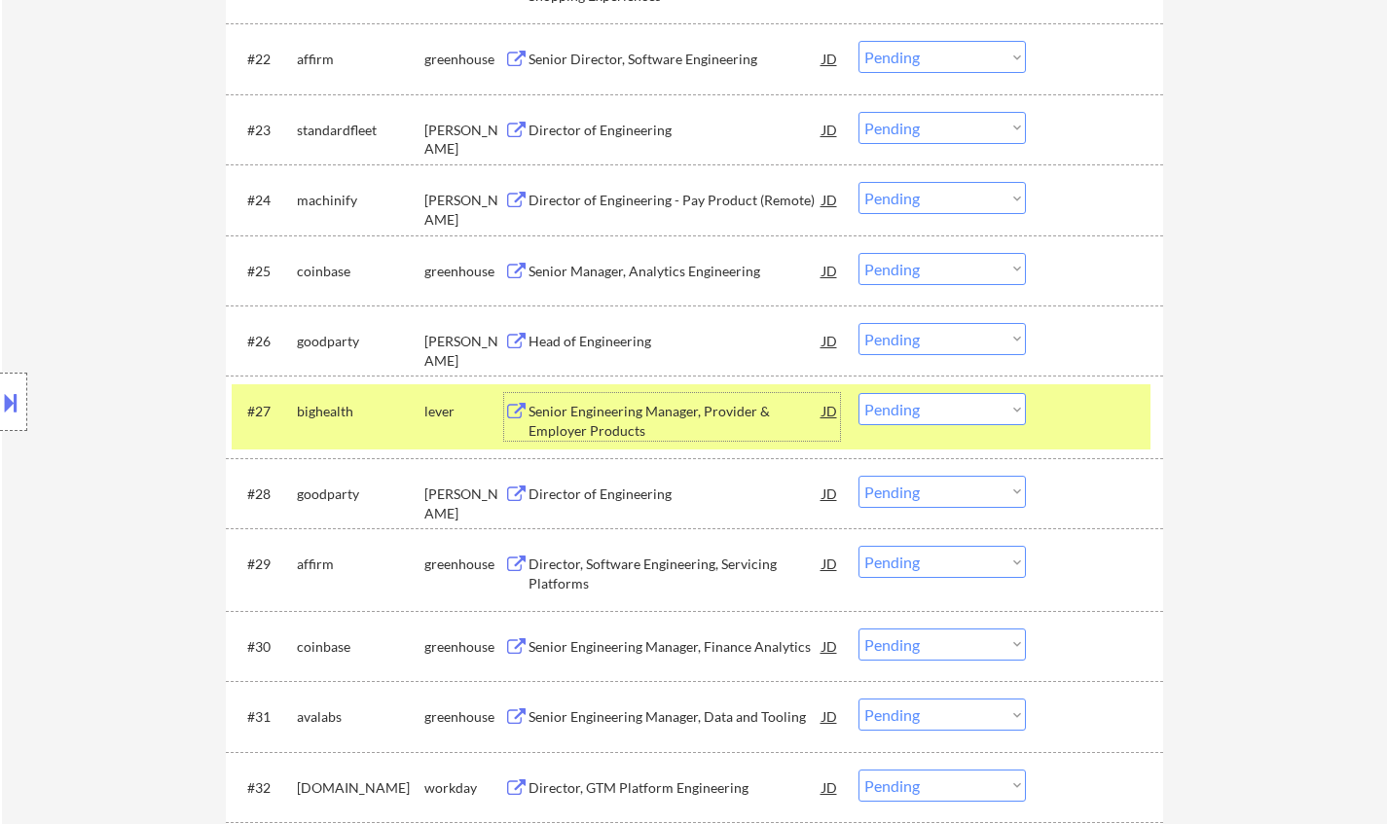
click at [909, 410] on select "Choose an option... Pending Applied Excluded (Questions) Excluded (Expired) Exc…" at bounding box center [941, 409] width 167 height 32
click at [858, 393] on select "Choose an option... Pending Applied Excluded (Questions) Excluded (Expired) Exc…" at bounding box center [941, 409] width 167 height 32
select select ""pending""
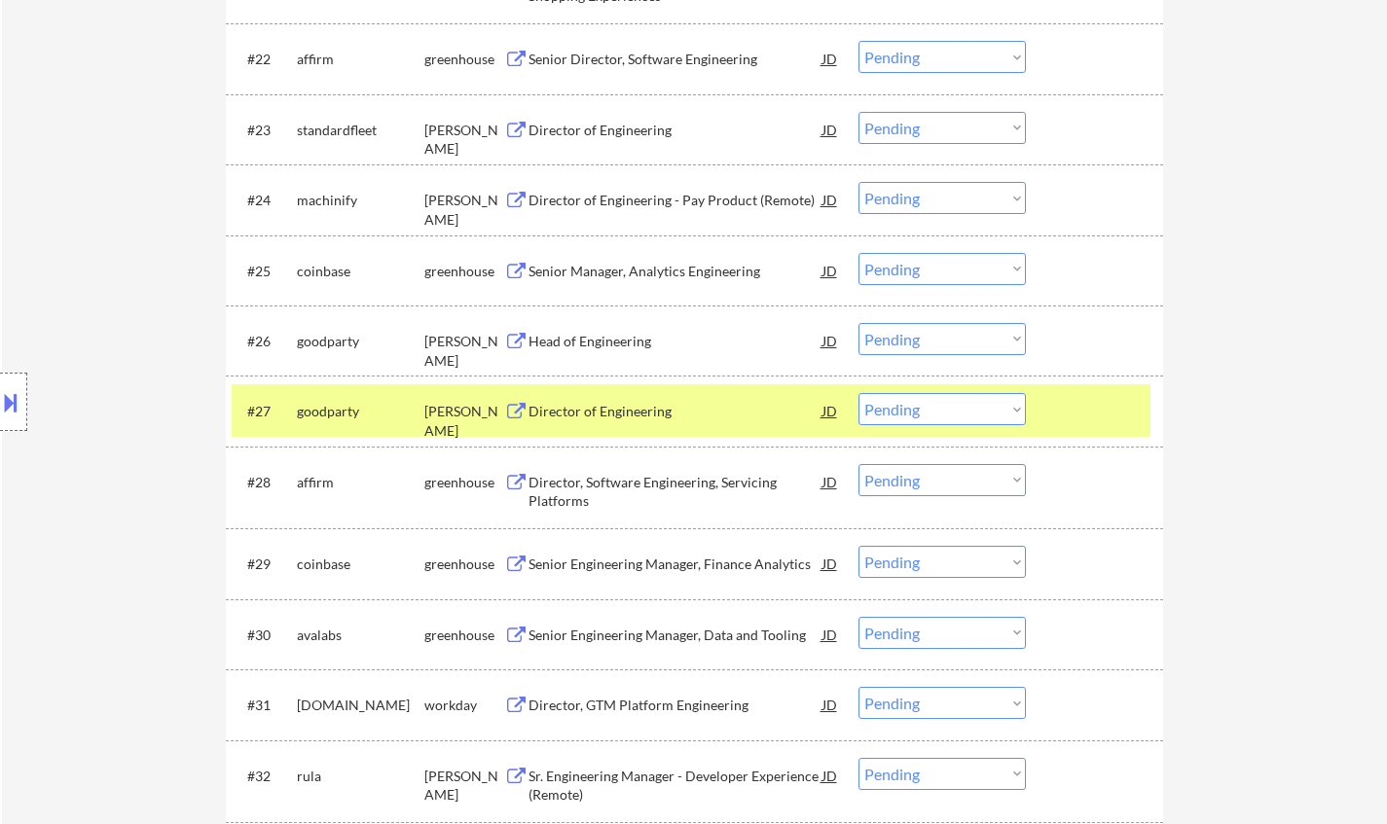
scroll to position [3082, 0]
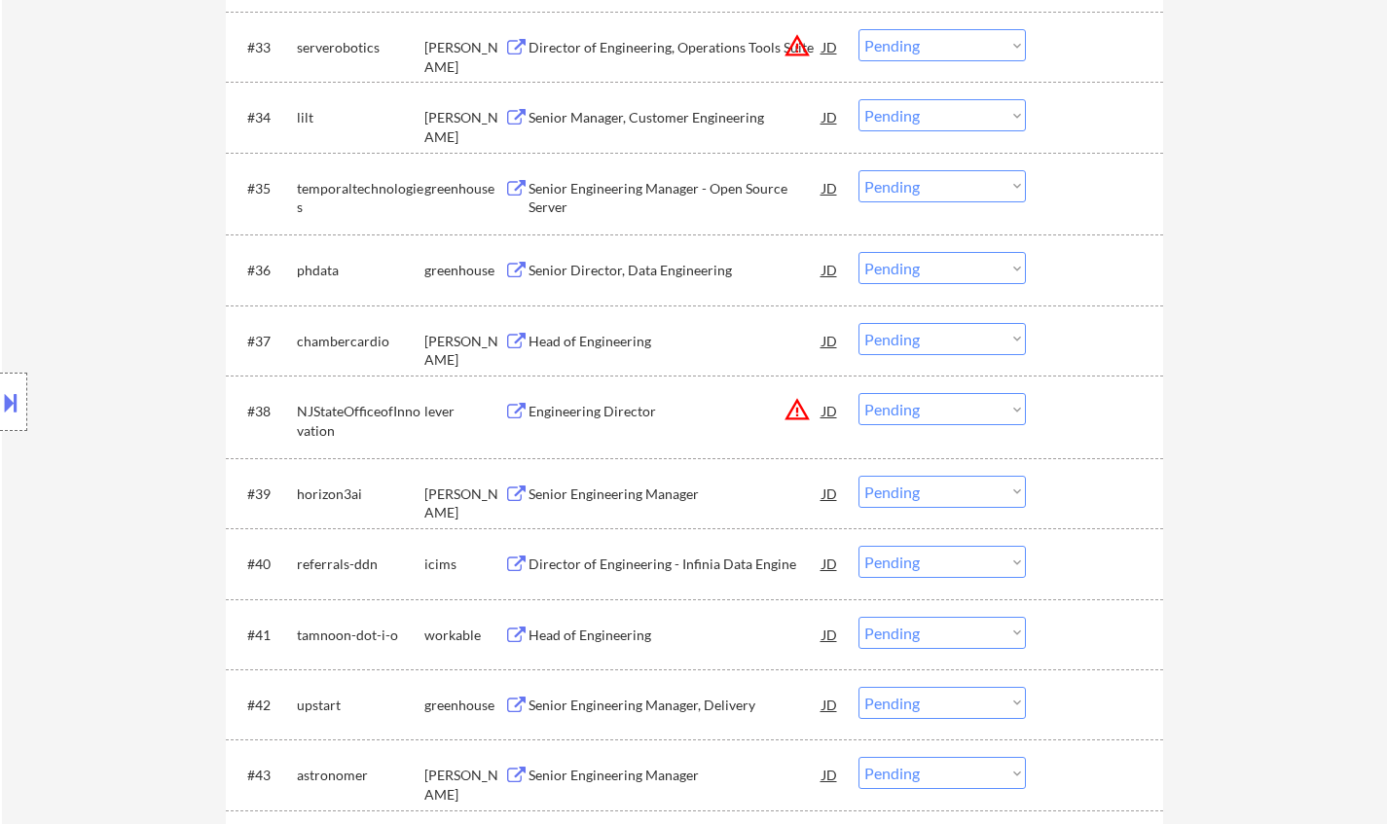
click at [828, 410] on div "JD" at bounding box center [830, 410] width 19 height 35
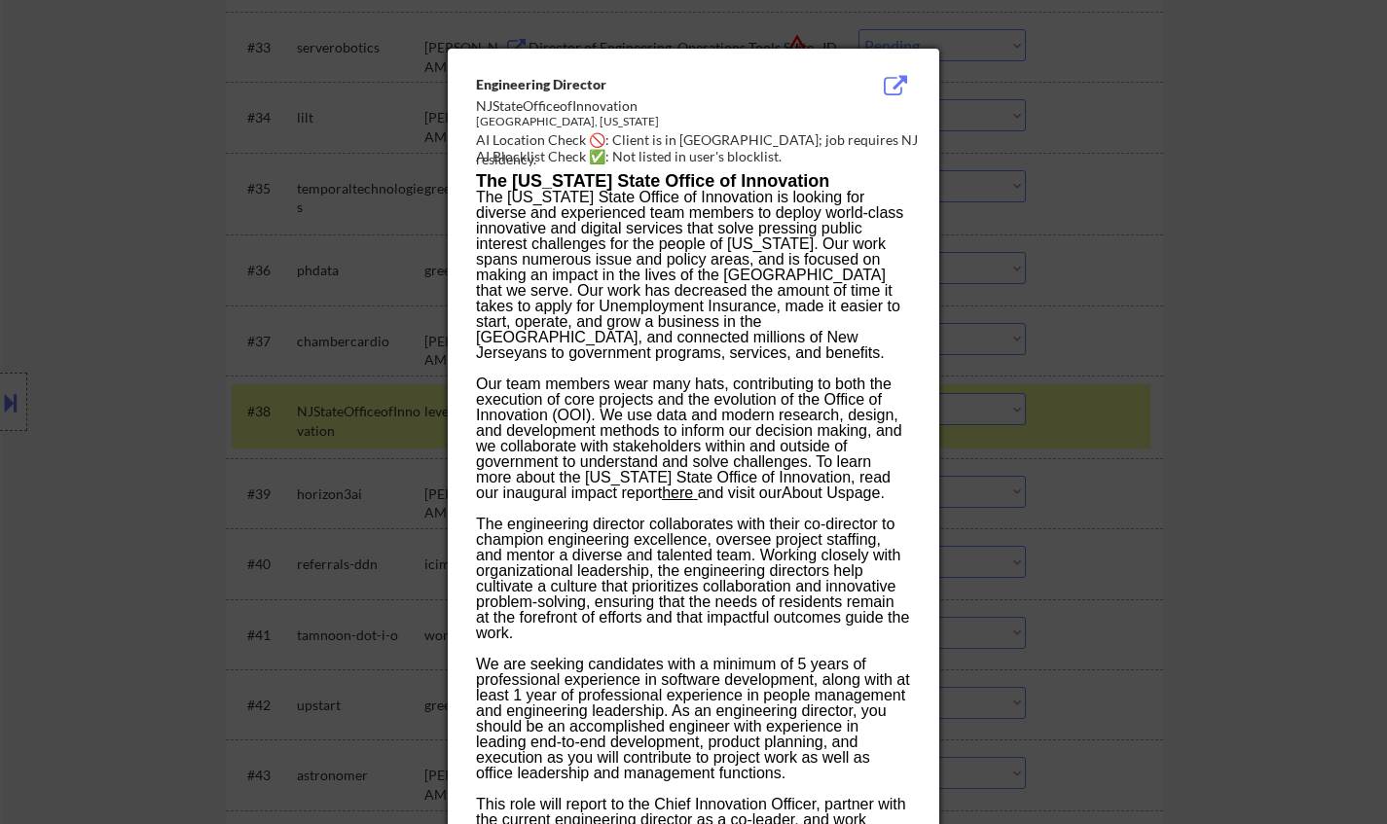
click at [1263, 549] on div at bounding box center [693, 412] width 1387 height 824
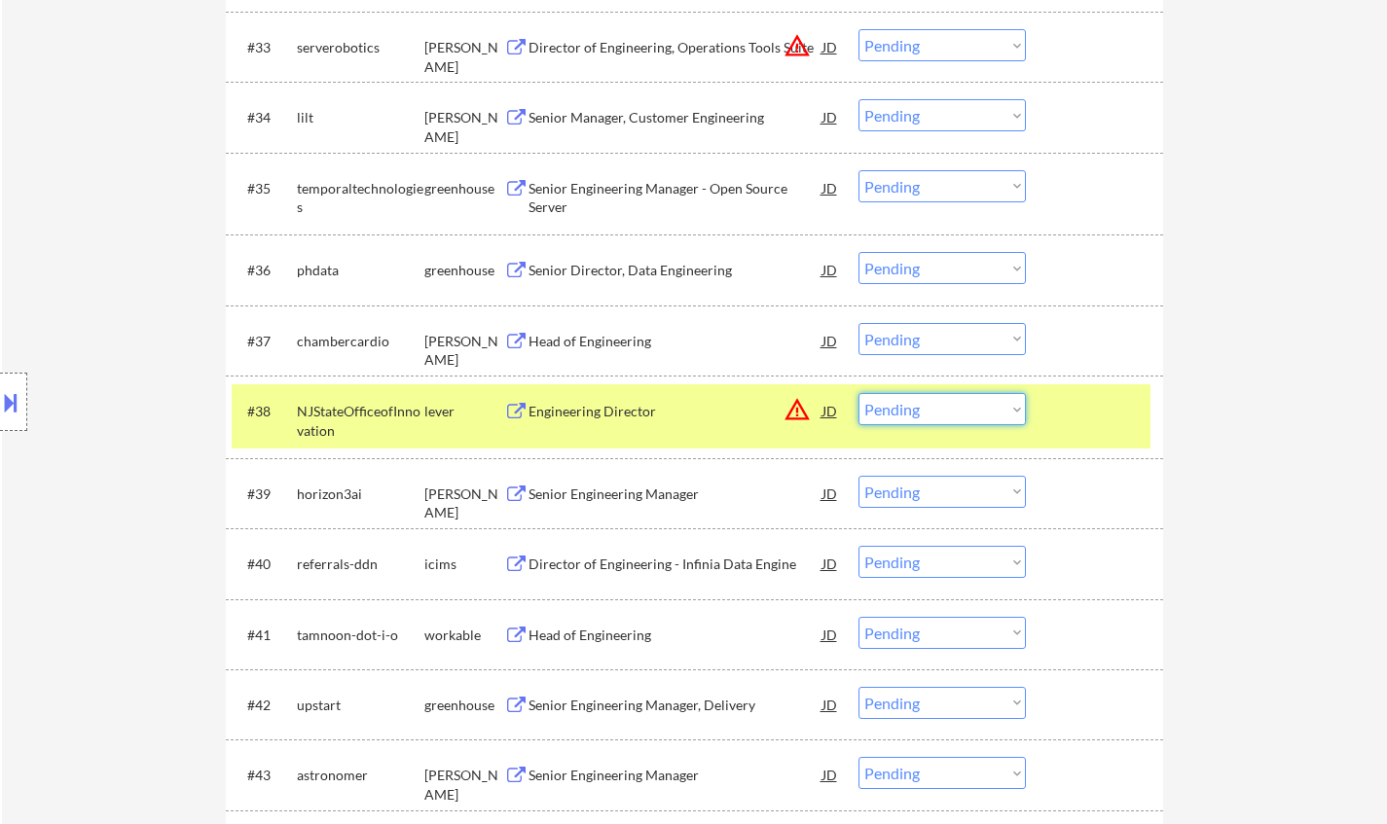
drag, startPoint x: 968, startPoint y: 406, endPoint x: 975, endPoint y: 421, distance: 17.4
click at [968, 406] on select "Choose an option... Pending Applied Excluded (Questions) Excluded (Expired) Exc…" at bounding box center [941, 409] width 167 height 32
click at [858, 393] on select "Choose an option... Pending Applied Excluded (Questions) Excluded (Expired) Exc…" at bounding box center [941, 409] width 167 height 32
select select ""pending""
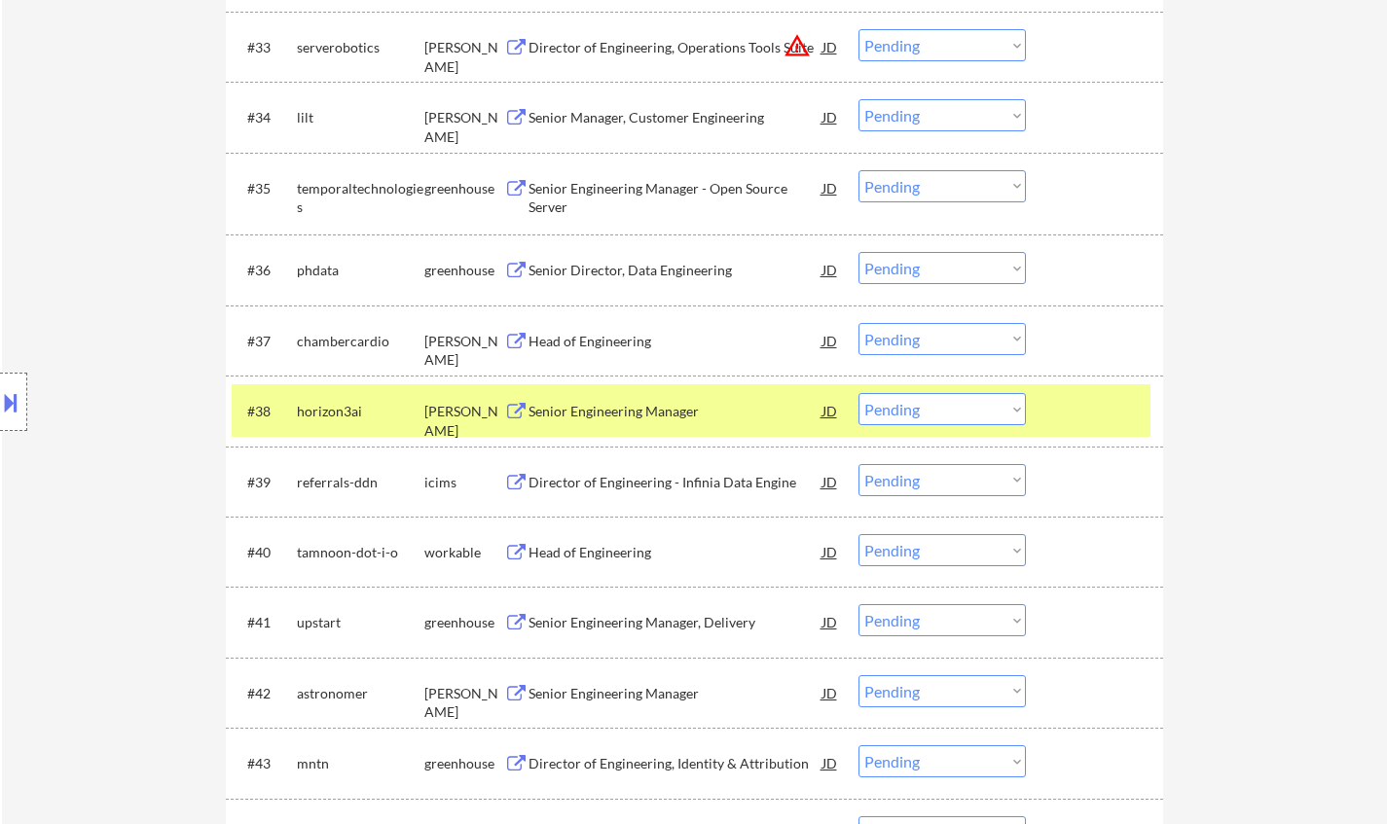
scroll to position [3504, 0]
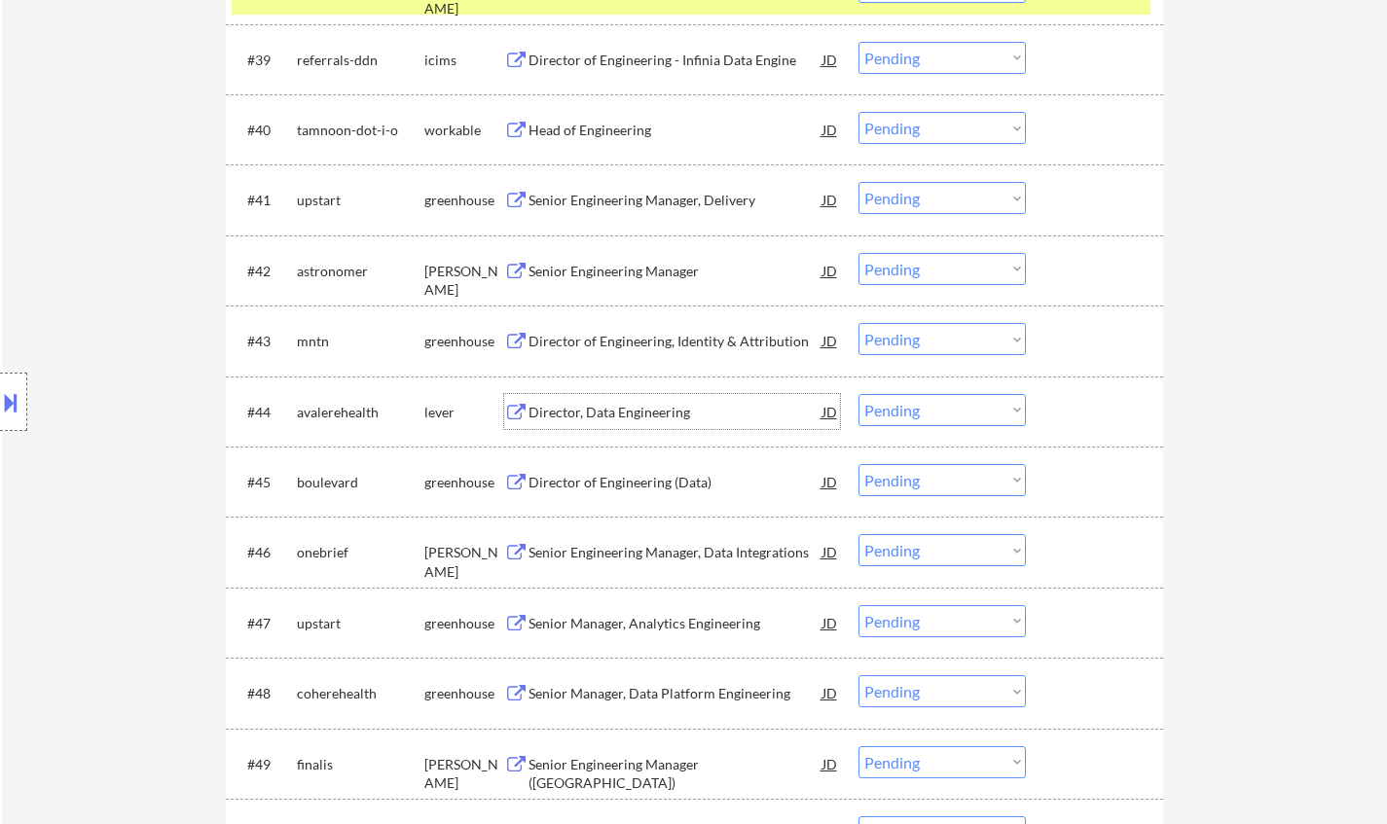
click at [638, 410] on div "Director, Data Engineering" at bounding box center [676, 412] width 294 height 19
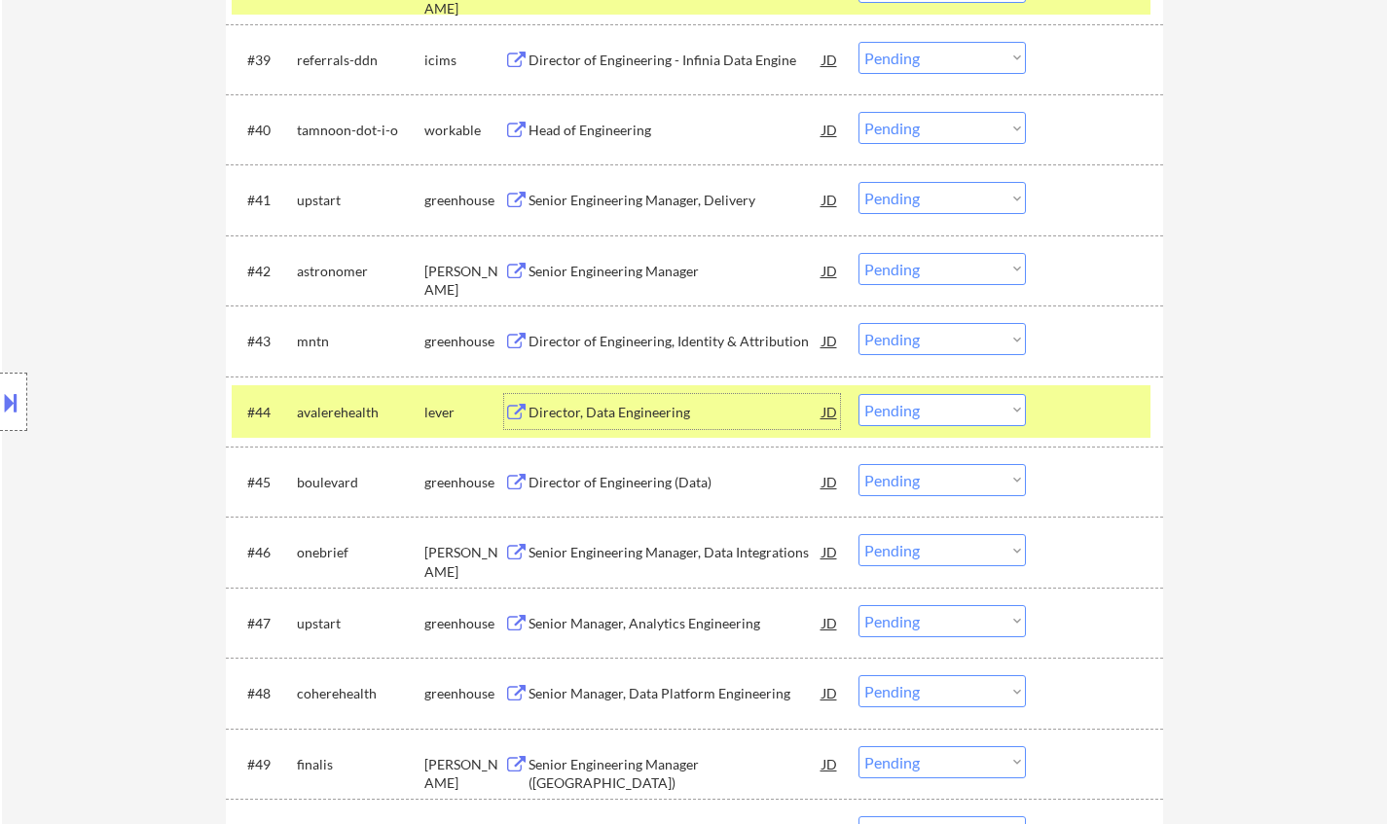
click at [933, 410] on select "Choose an option... Pending Applied Excluded (Questions) Excluded (Expired) Exc…" at bounding box center [941, 410] width 167 height 32
click at [858, 394] on select "Choose an option... Pending Applied Excluded (Questions) Excluded (Expired) Exc…" at bounding box center [941, 410] width 167 height 32
select select ""pending""
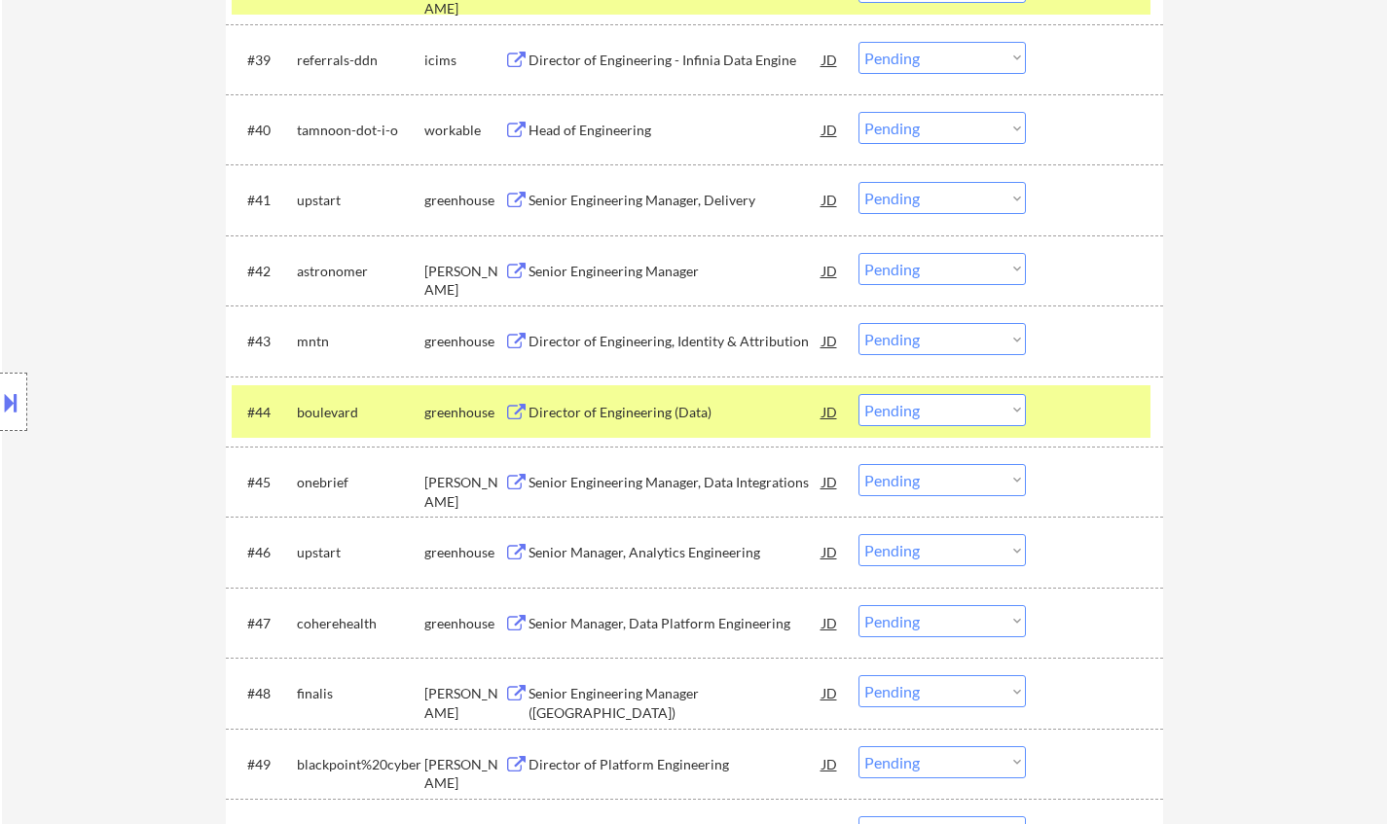
click at [677, 492] on div "Senior Engineering Manager, Data Integrations" at bounding box center [676, 482] width 294 height 19
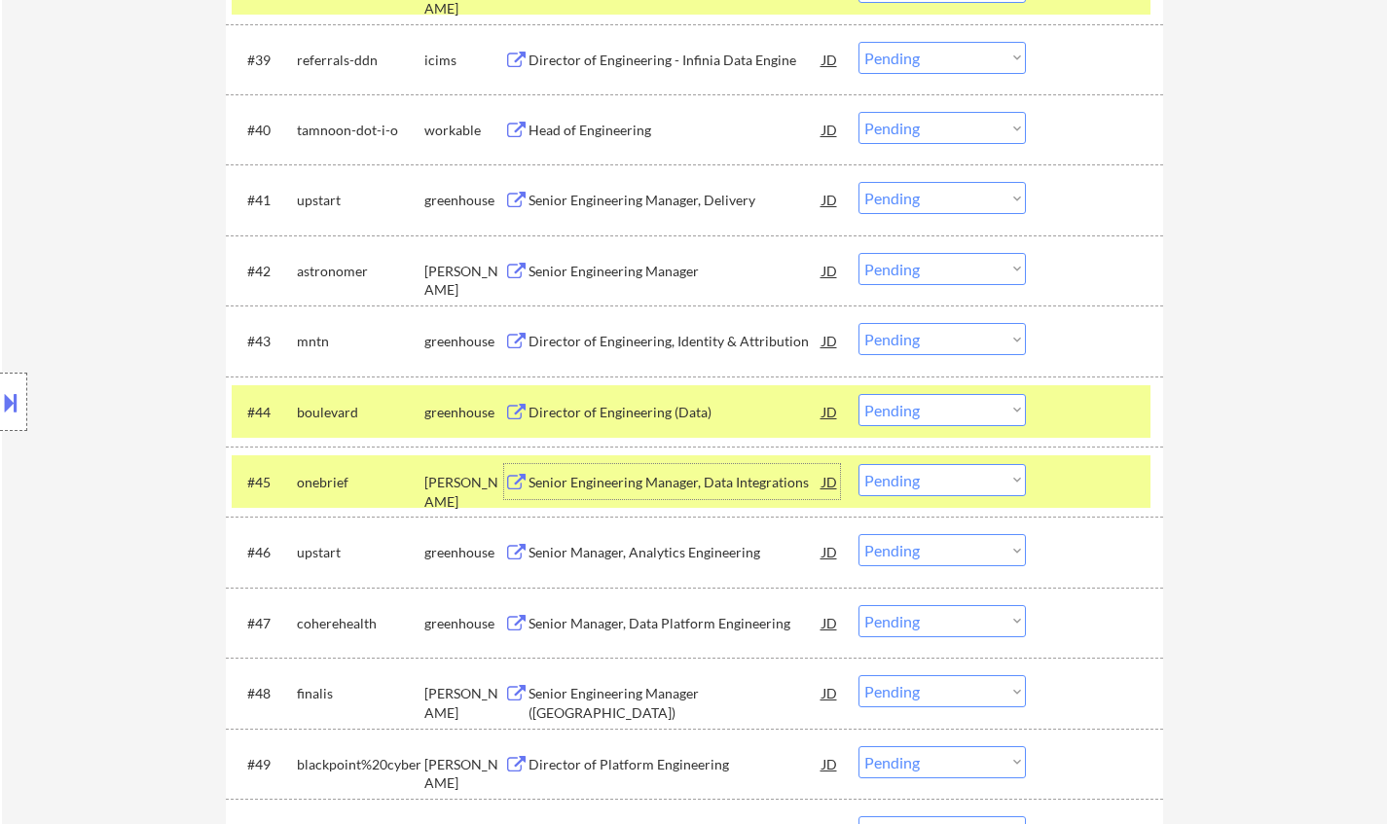
click at [980, 478] on select "Choose an option... Pending Applied Excluded (Questions) Excluded (Expired) Exc…" at bounding box center [941, 480] width 167 height 32
click at [858, 464] on select "Choose an option... Pending Applied Excluded (Questions) Excluded (Expired) Exc…" at bounding box center [941, 480] width 167 height 32
select select ""pending""
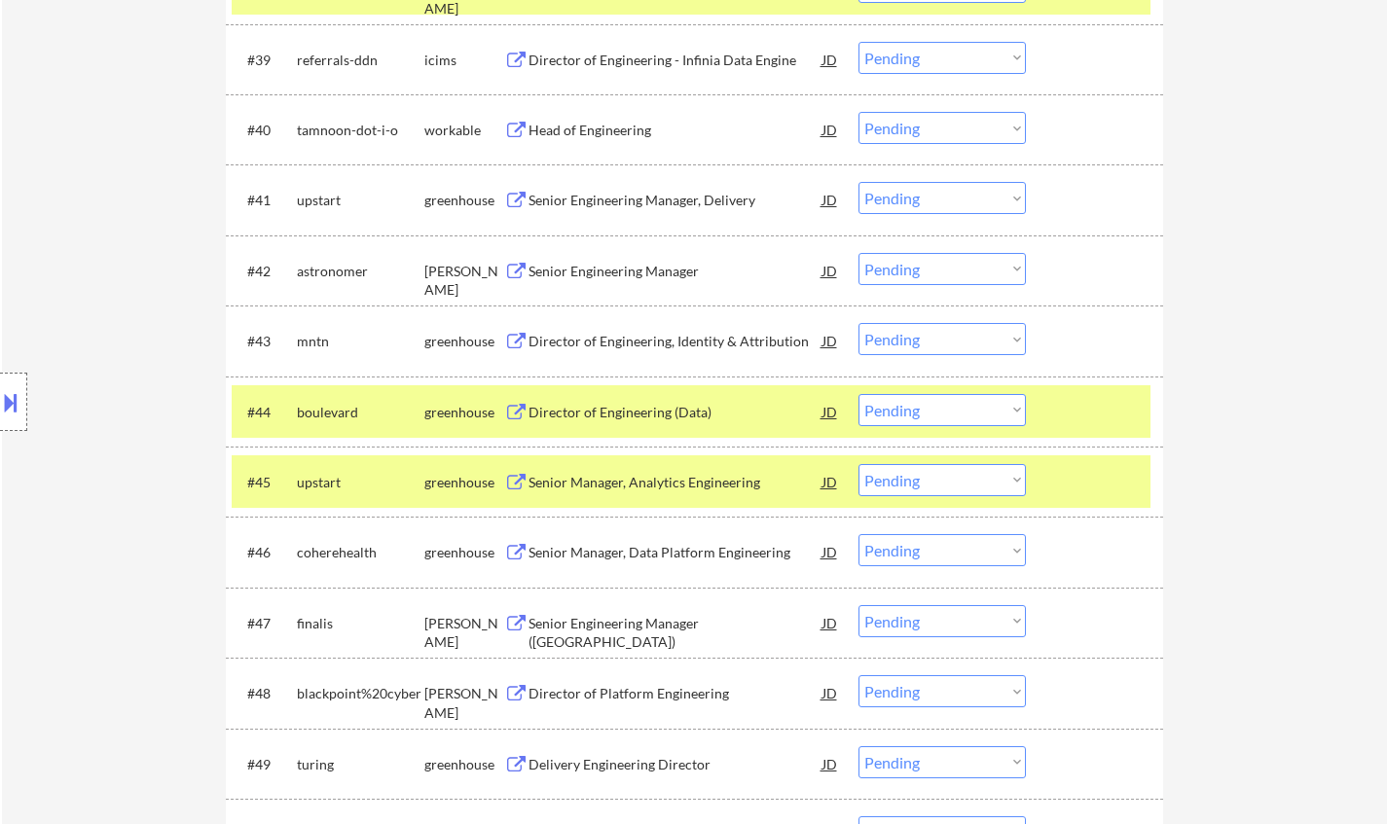
click at [565, 268] on div "Senior Engineering Manager" at bounding box center [676, 271] width 294 height 19
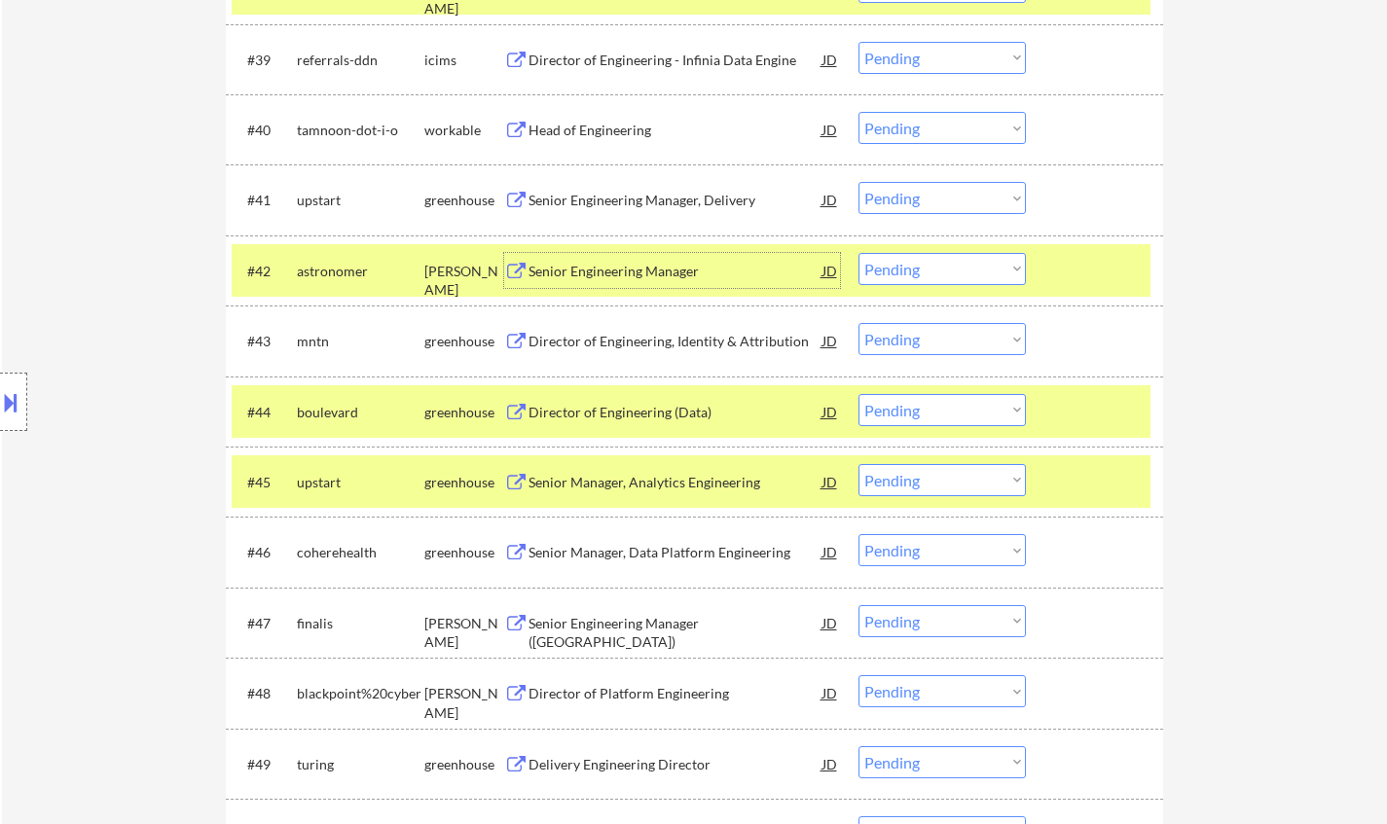
click at [973, 273] on select "Choose an option... Pending Applied Excluded (Questions) Excluded (Expired) Exc…" at bounding box center [941, 269] width 167 height 32
click at [858, 253] on select "Choose an option... Pending Applied Excluded (Questions) Excluded (Expired) Exc…" at bounding box center [941, 269] width 167 height 32
select select ""pending""
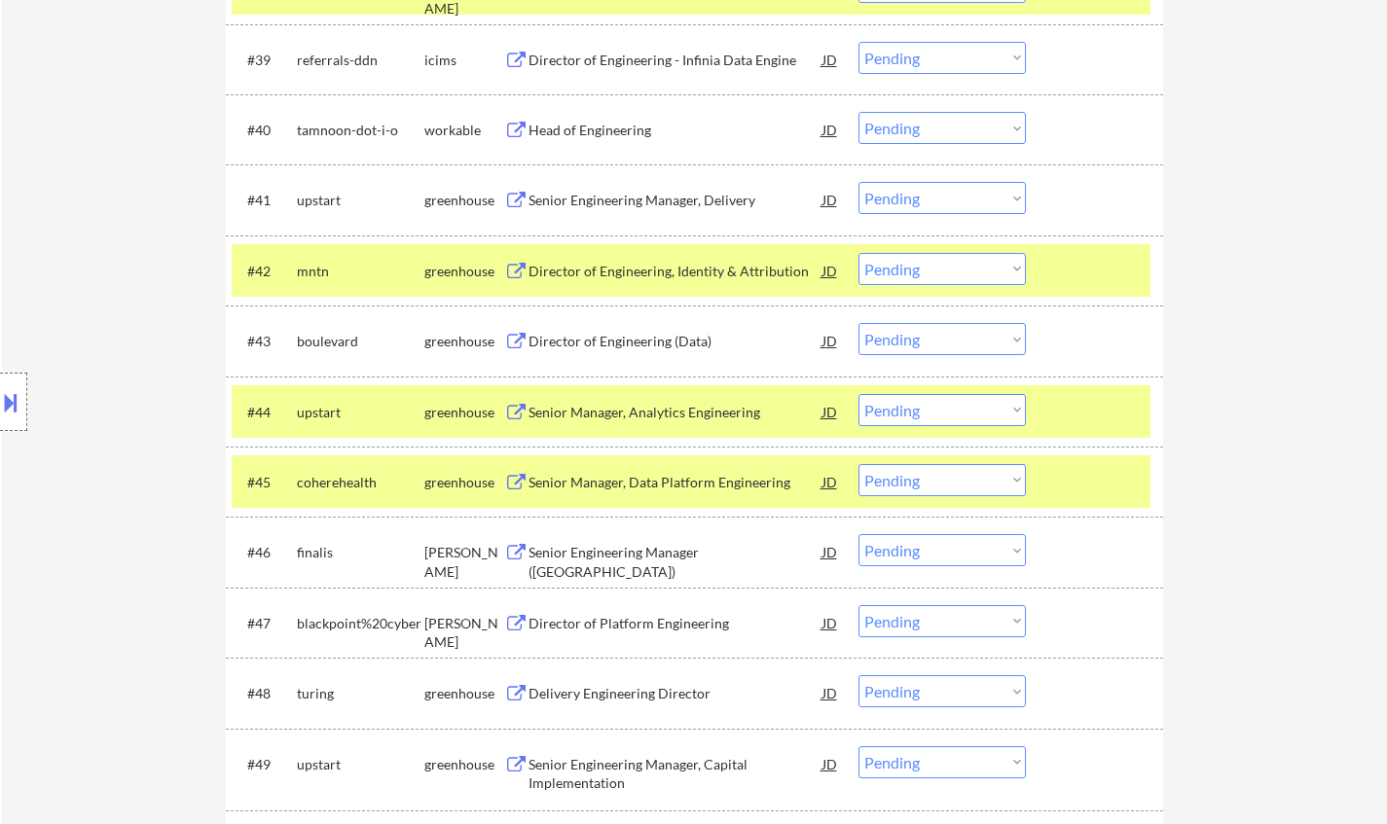
click at [663, 548] on div "Senior Engineering Manager (US)" at bounding box center [676, 562] width 294 height 38
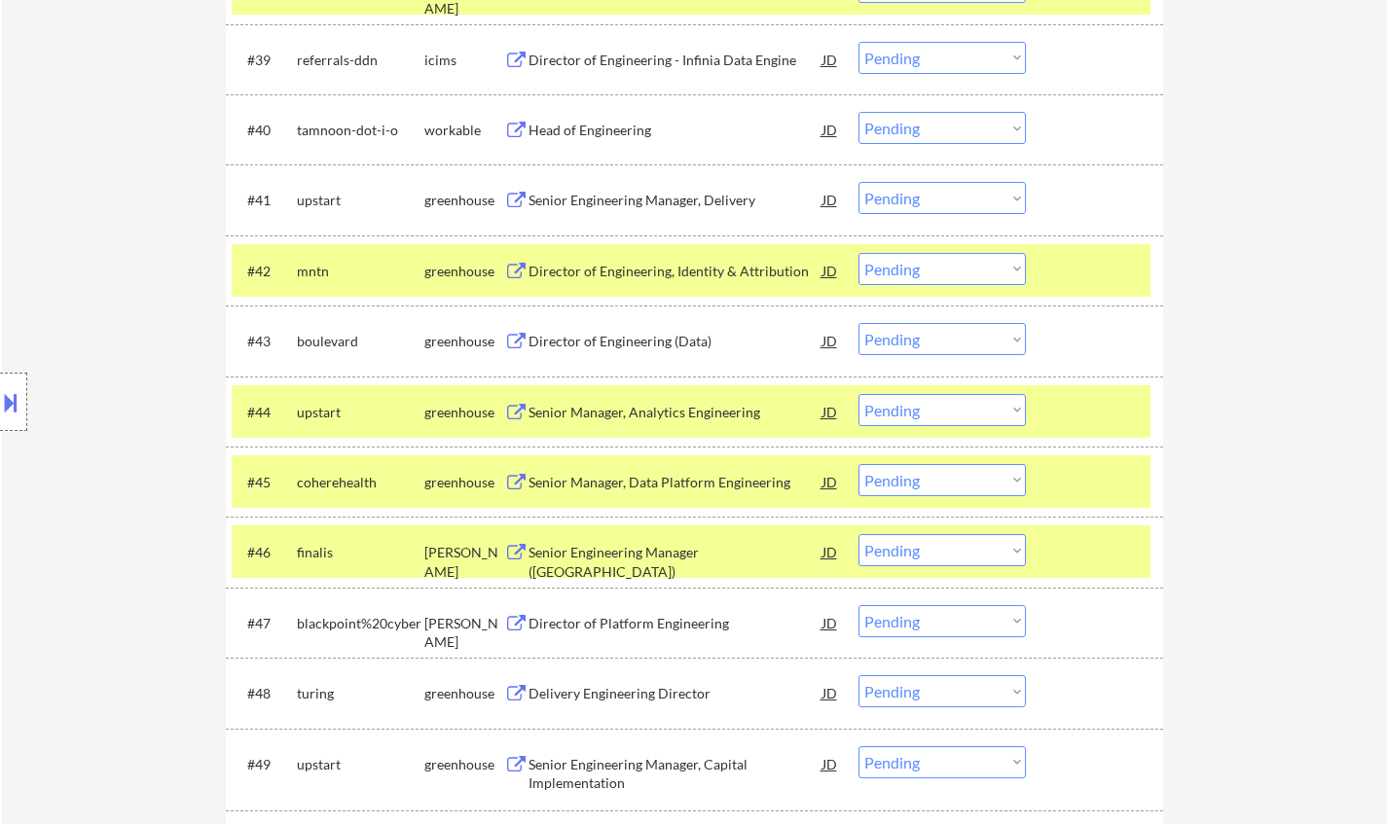
click at [599, 620] on div "Director of Platform Engineering" at bounding box center [676, 623] width 294 height 19
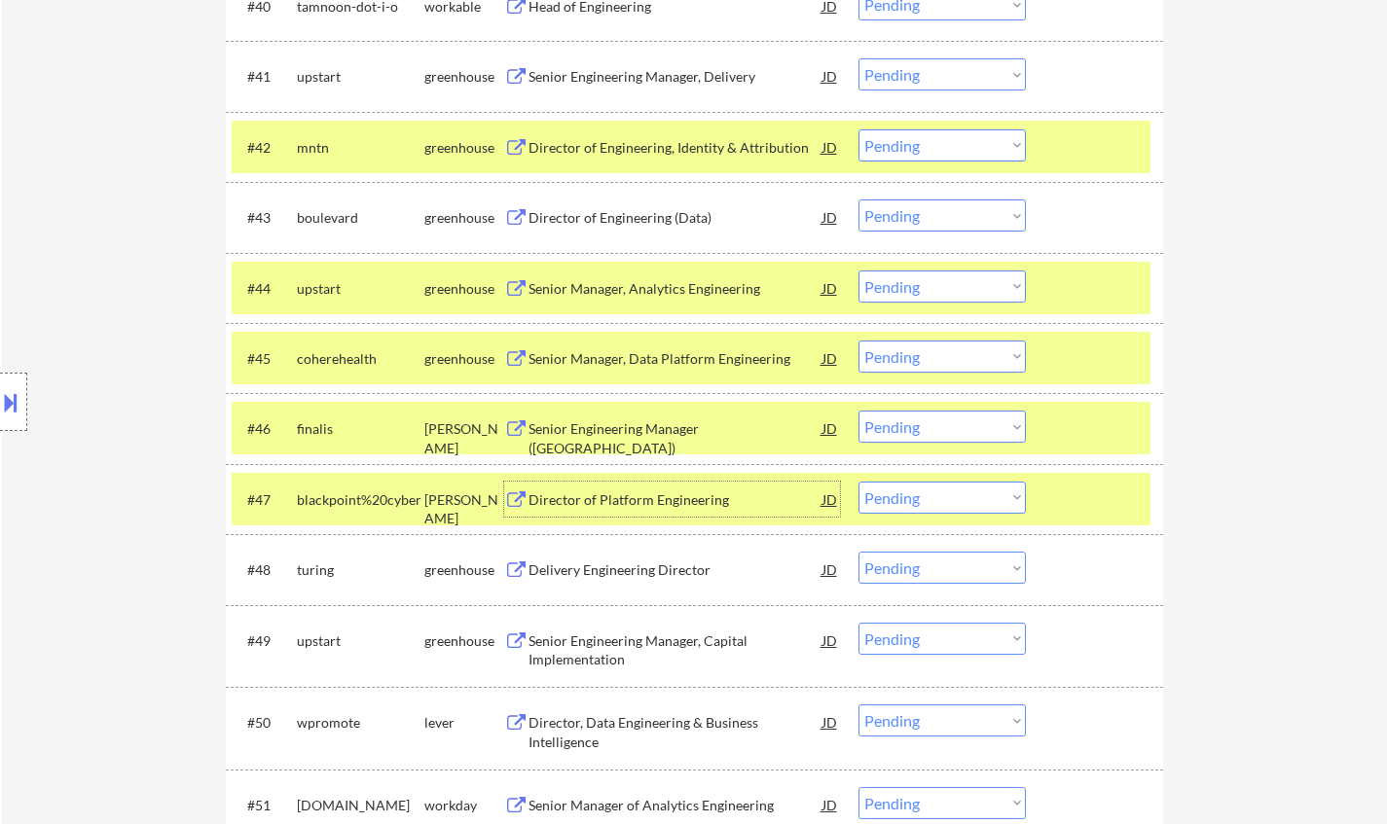
scroll to position [3699, 0]
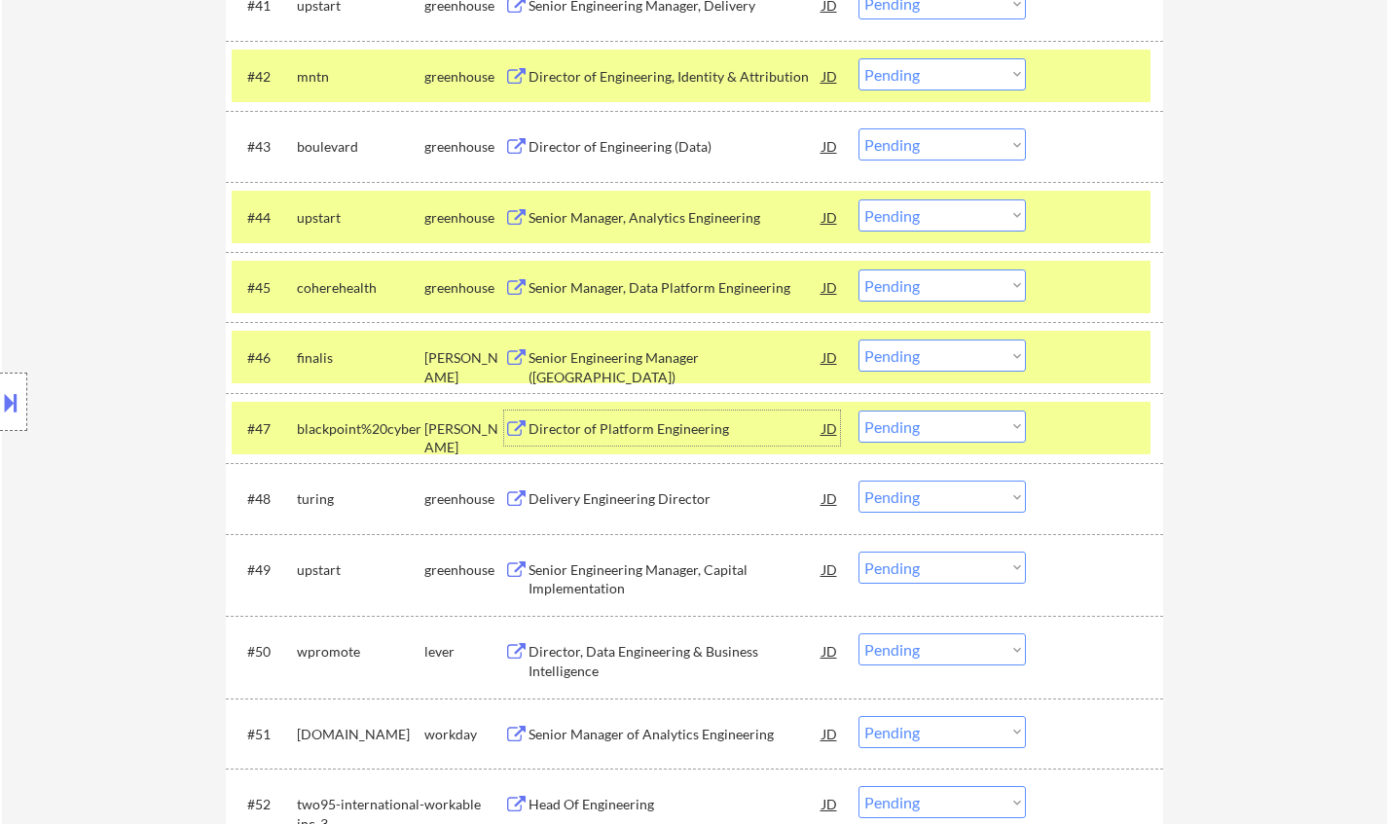
click at [927, 435] on select "Choose an option... Pending Applied Excluded (Questions) Excluded (Expired) Exc…" at bounding box center [941, 427] width 167 height 32
click at [858, 411] on select "Choose an option... Pending Applied Excluded (Questions) Excluded (Expired) Exc…" at bounding box center [941, 427] width 167 height 32
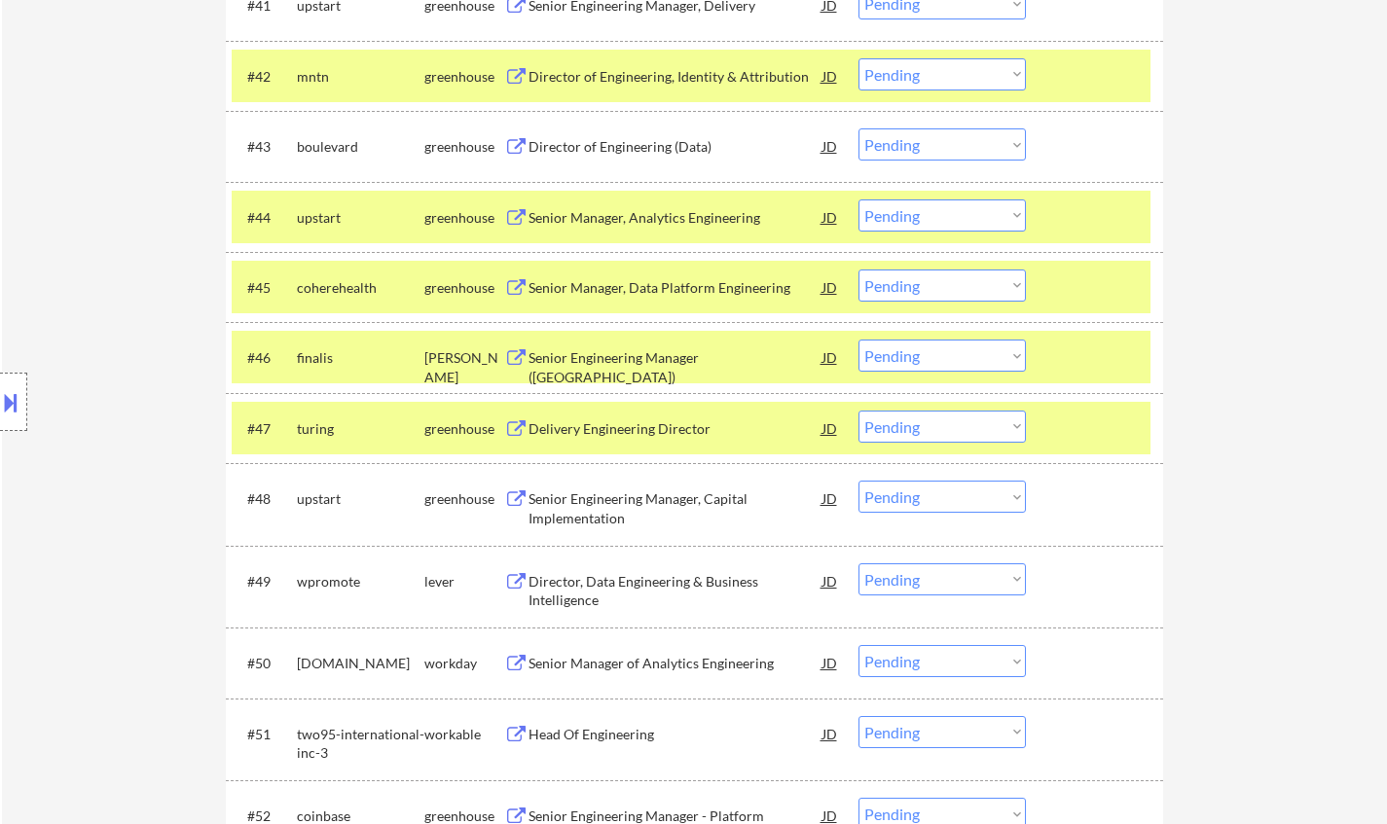
click at [622, 433] on div "Delivery Engineering Director" at bounding box center [676, 429] width 294 height 19
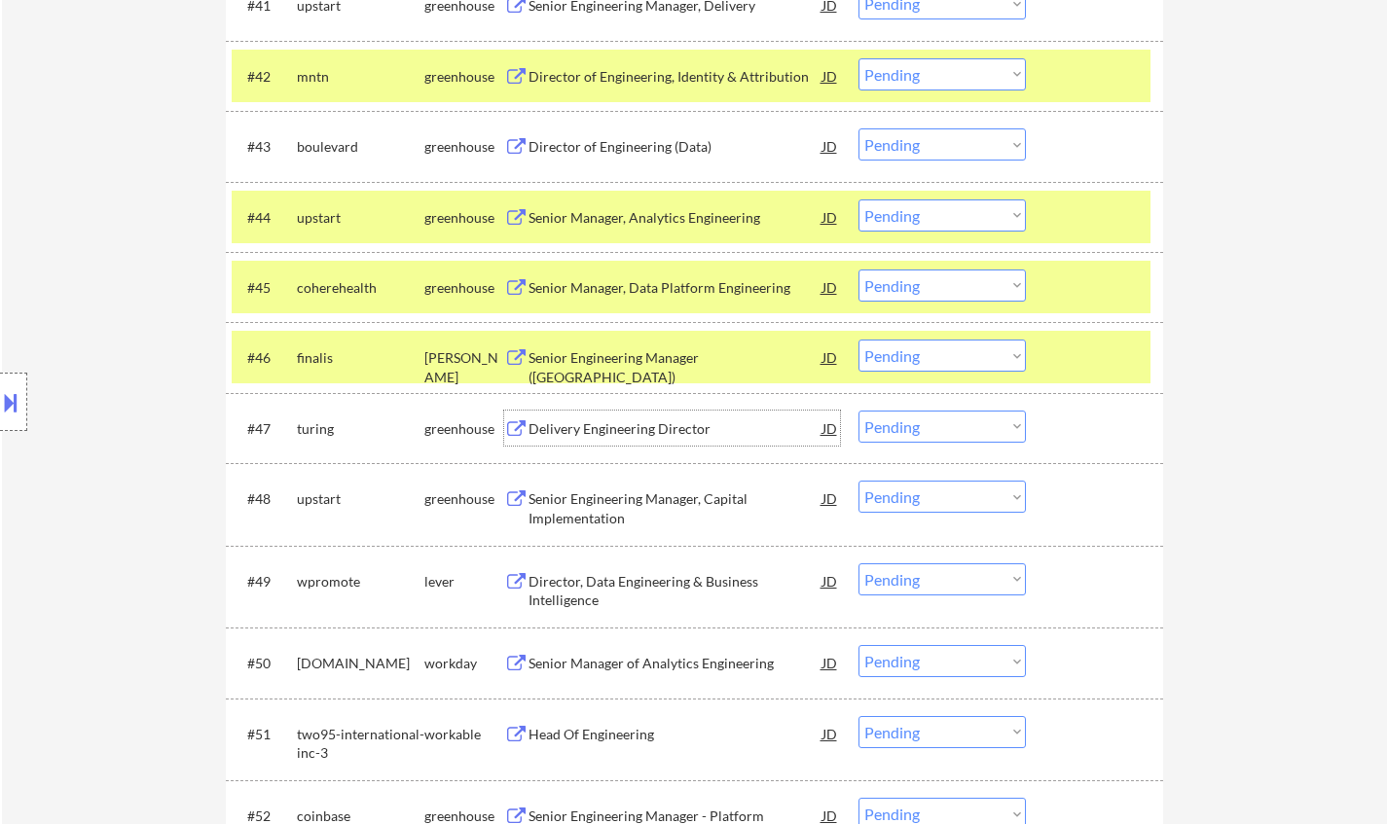
click at [920, 432] on select "Choose an option... Pending Applied Excluded (Questions) Excluded (Expired) Exc…" at bounding box center [941, 427] width 167 height 32
click at [858, 411] on select "Choose an option... Pending Applied Excluded (Questions) Excluded (Expired) Exc…" at bounding box center [941, 427] width 167 height 32
select select ""pending""
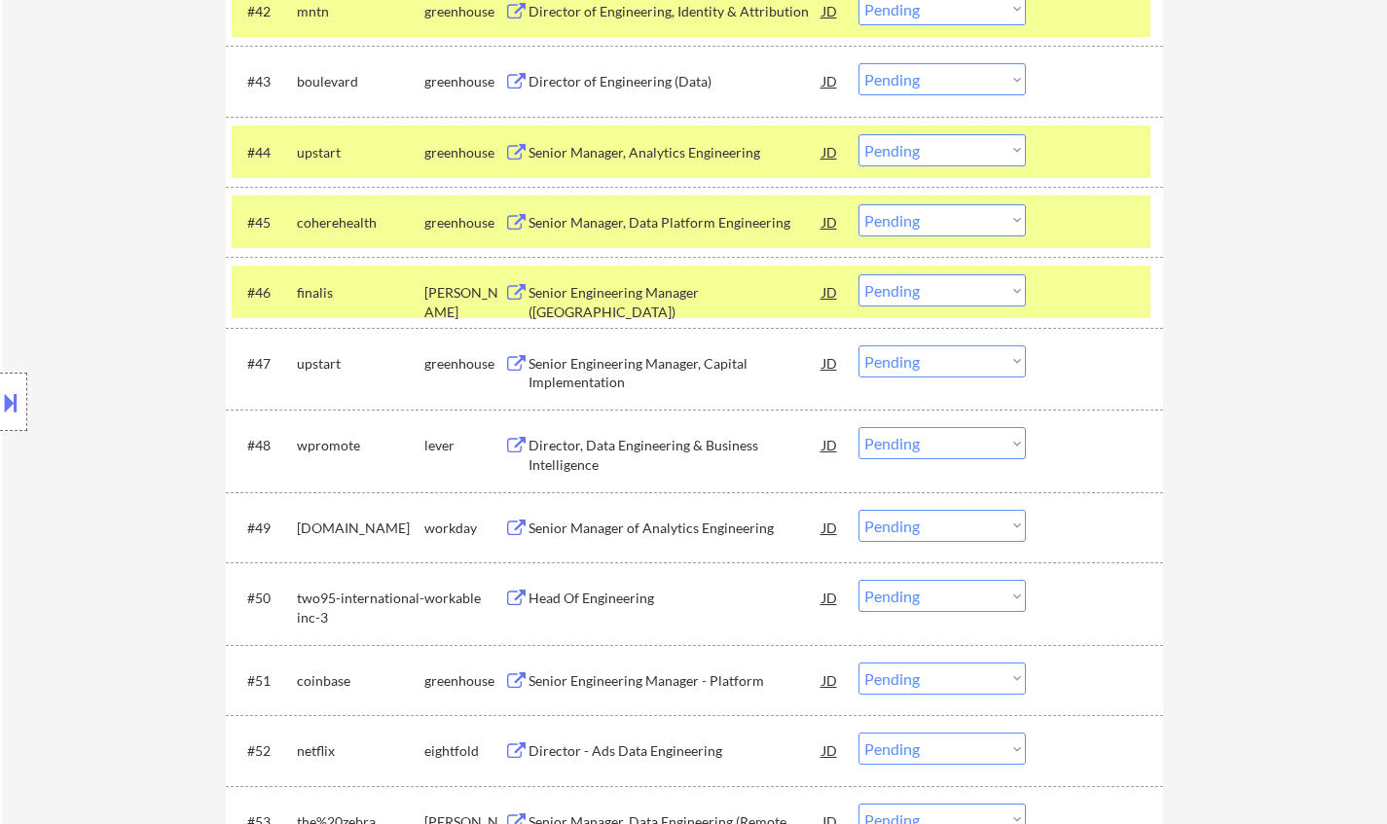
scroll to position [3796, 0]
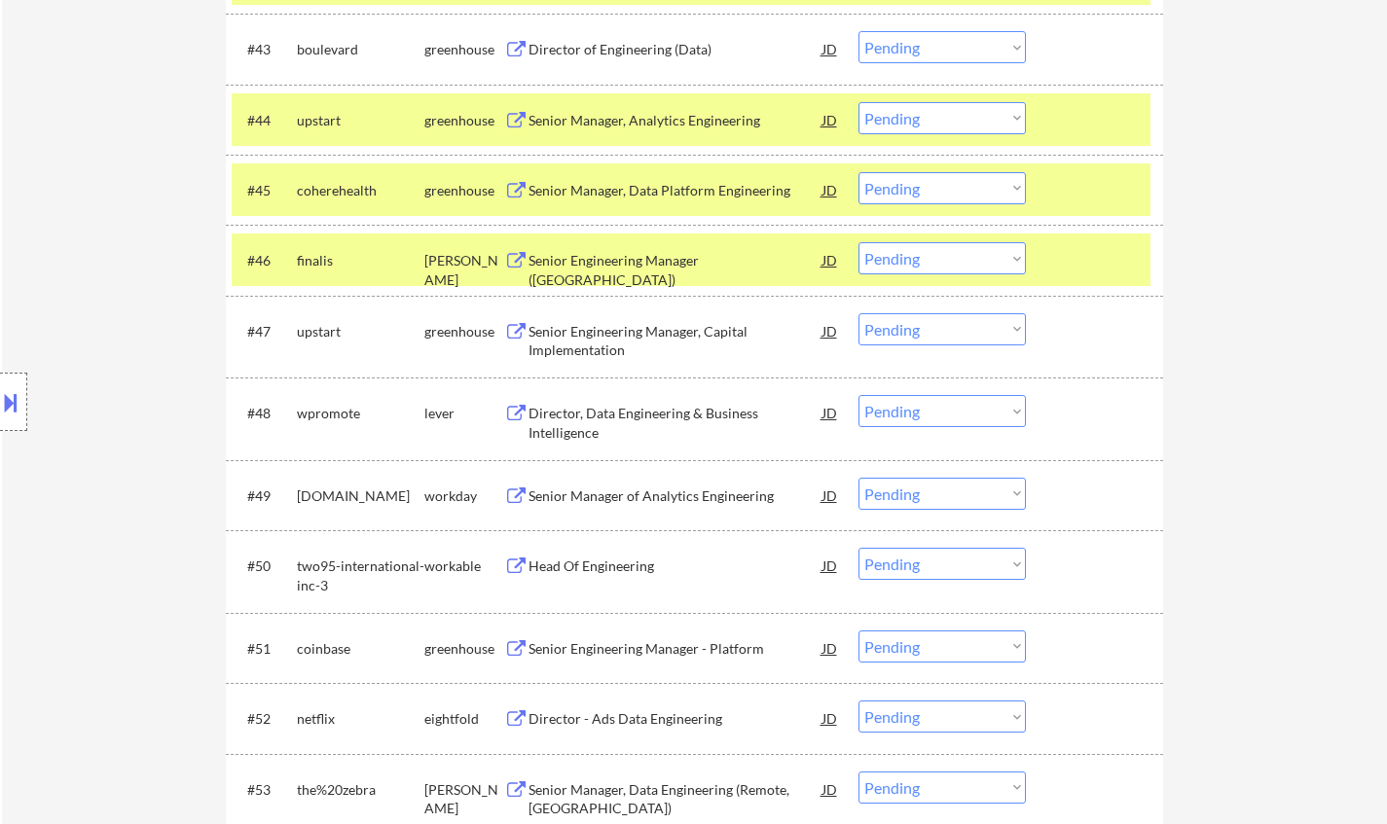
click at [616, 412] on div "Director, Data Engineering & Business Intelligence" at bounding box center [676, 423] width 294 height 38
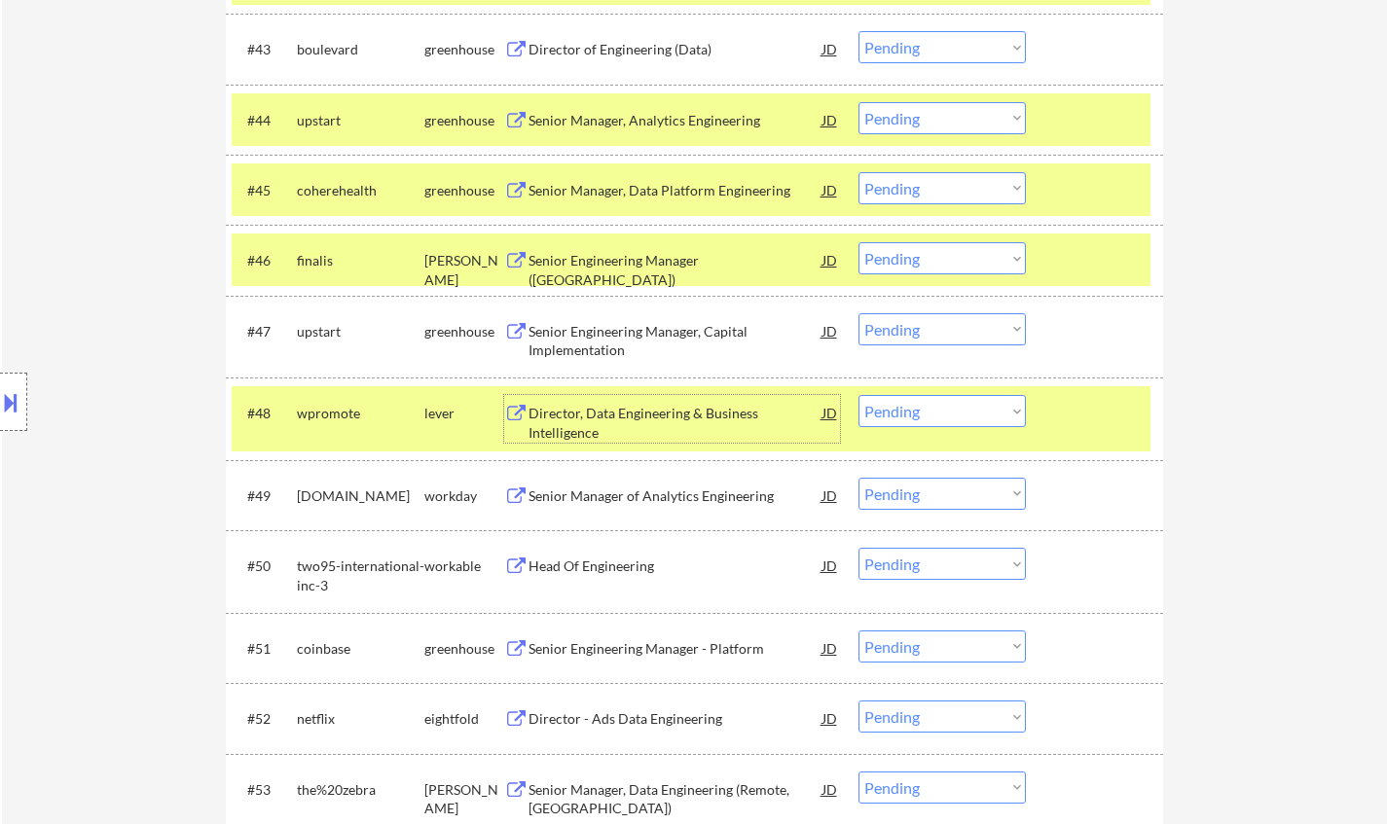
click at [914, 422] on select "Choose an option... Pending Applied Excluded (Questions) Excluded (Expired) Exc…" at bounding box center [941, 411] width 167 height 32
click at [858, 395] on select "Choose an option... Pending Applied Excluded (Questions) Excluded (Expired) Exc…" at bounding box center [941, 411] width 167 height 32
select select ""pending""
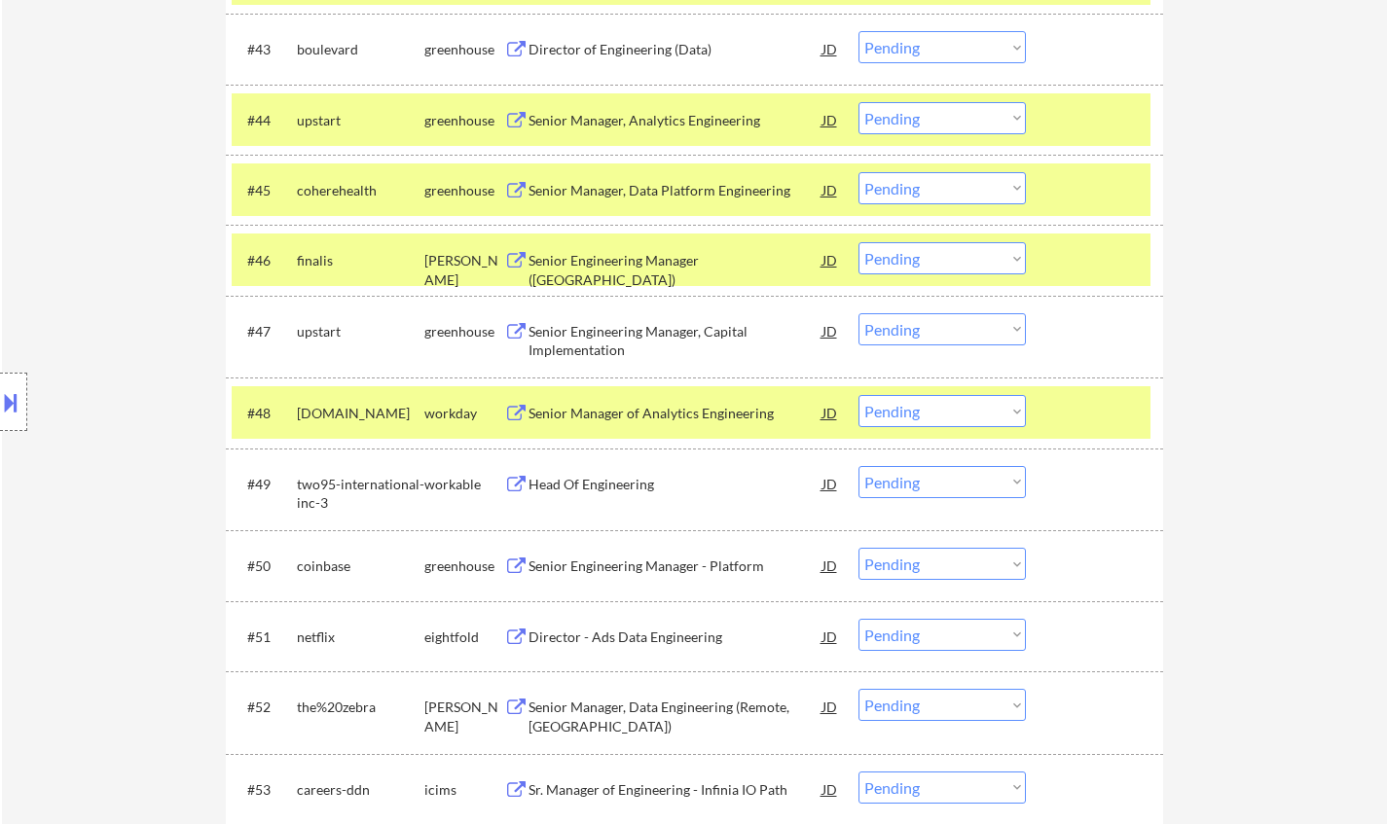
click at [632, 481] on div "Head Of Engineering" at bounding box center [676, 484] width 294 height 19
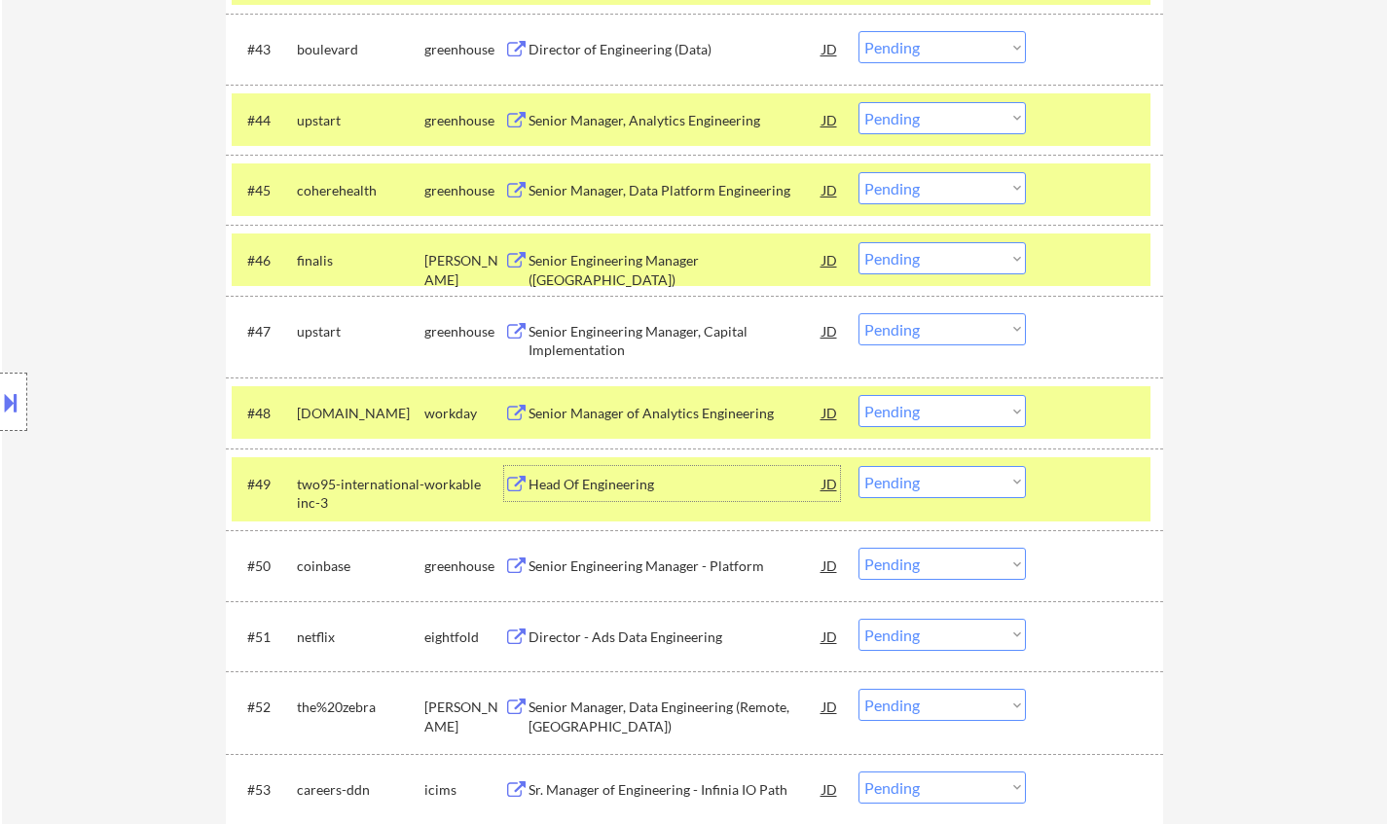
click at [943, 490] on select "Choose an option... Pending Applied Excluded (Questions) Excluded (Expired) Exc…" at bounding box center [941, 482] width 167 height 32
click at [858, 466] on select "Choose an option... Pending Applied Excluded (Questions) Excluded (Expired) Exc…" at bounding box center [941, 482] width 167 height 32
select select ""pending""
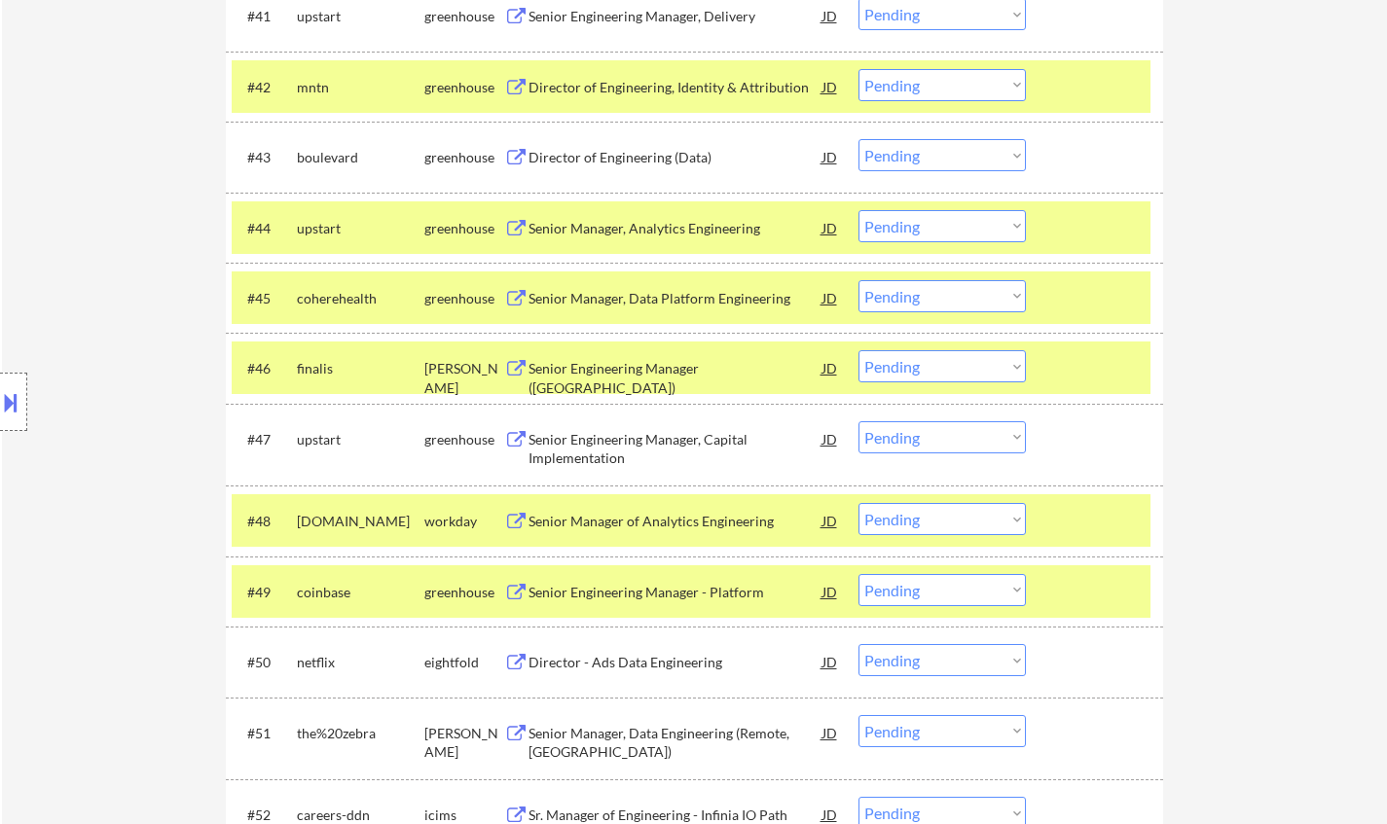
scroll to position [3601, 0]
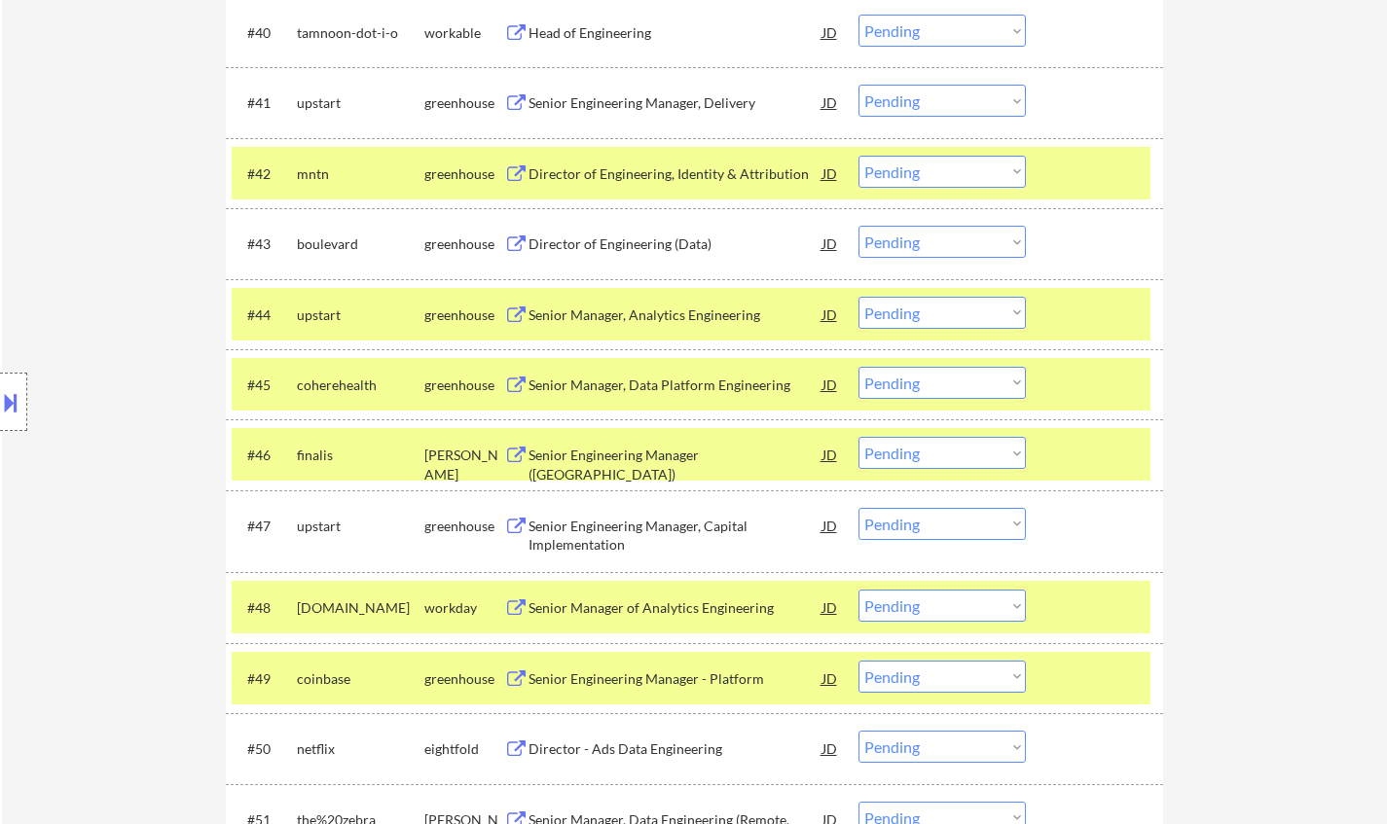
click at [633, 253] on div "Director of Engineering (Data)" at bounding box center [676, 244] width 294 height 19
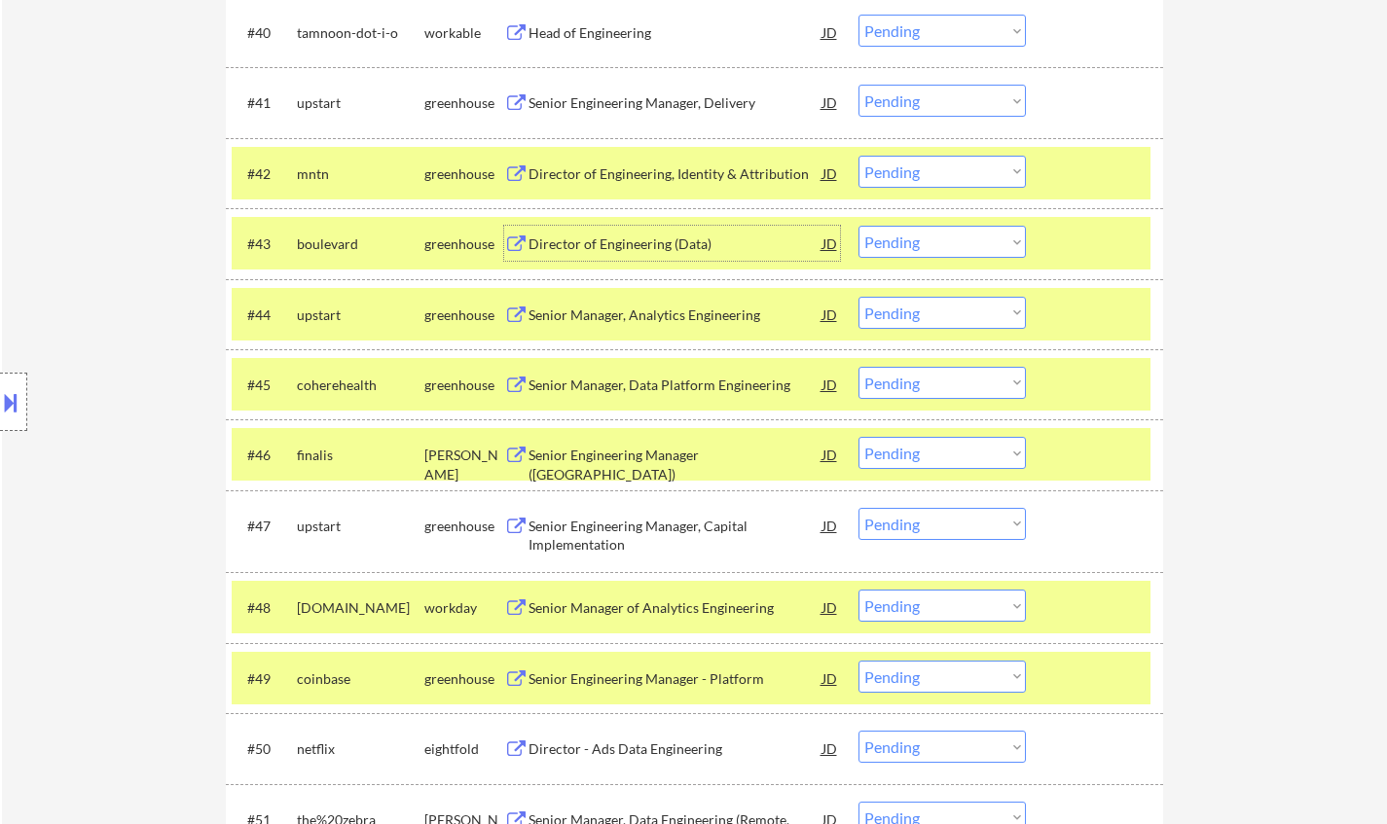
click at [927, 251] on select "Choose an option... Pending Applied Excluded (Questions) Excluded (Expired) Exc…" at bounding box center [941, 242] width 167 height 32
click at [858, 226] on select "Choose an option... Pending Applied Excluded (Questions) Excluded (Expired) Exc…" at bounding box center [941, 242] width 167 height 32
select select ""pending""
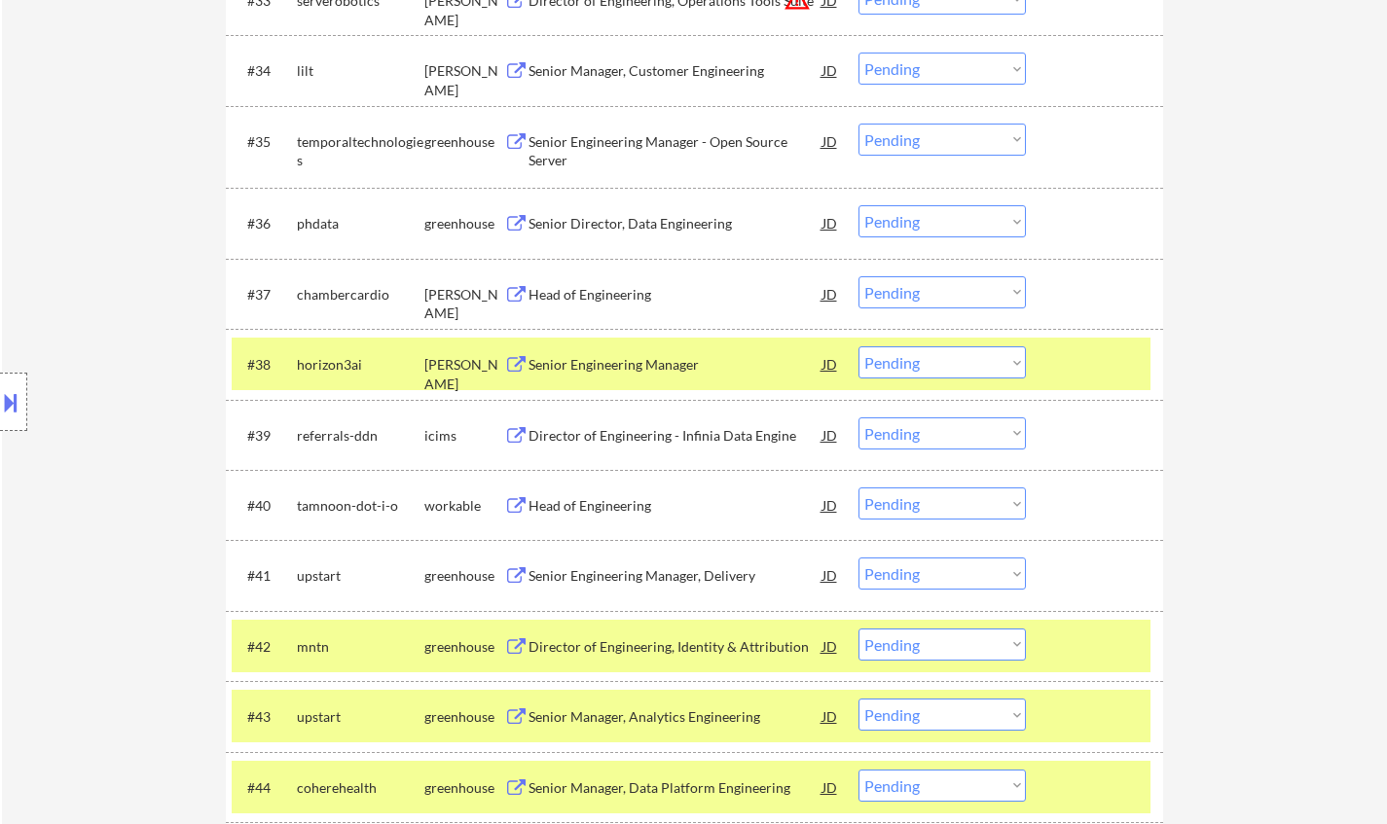
scroll to position [3115, 0]
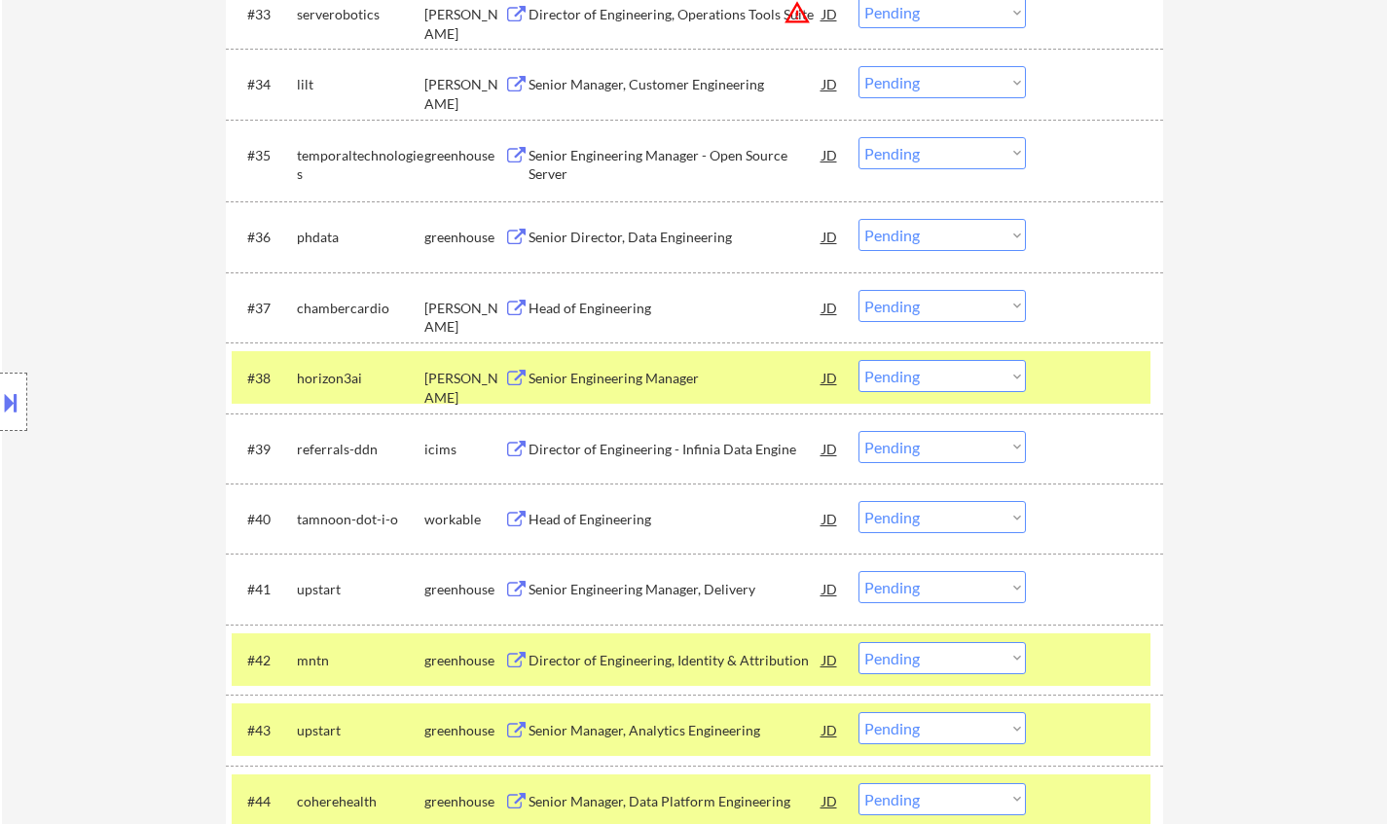
click at [598, 235] on div "Senior Director, Data Engineering" at bounding box center [676, 237] width 294 height 19
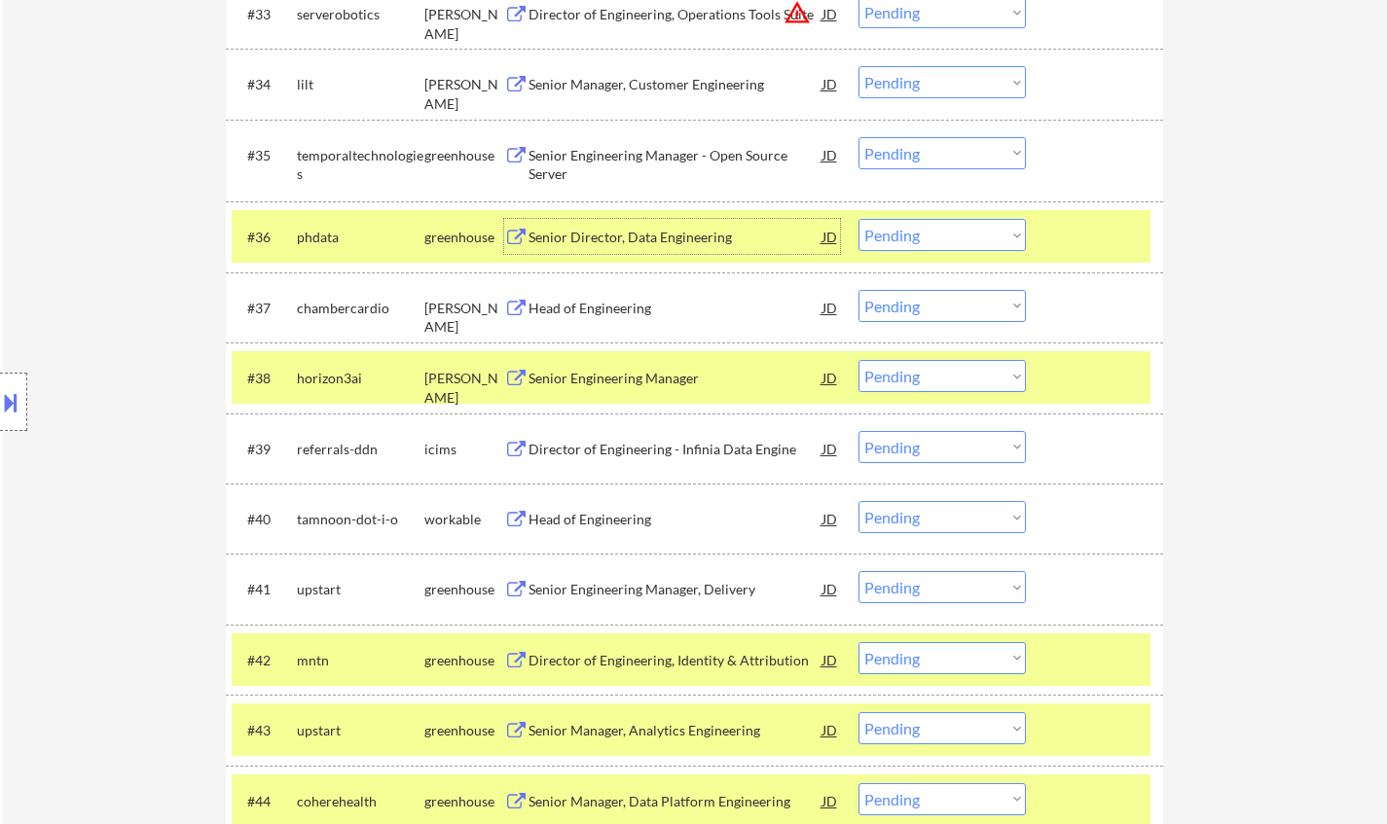
click at [932, 239] on select "Choose an option... Pending Applied Excluded (Questions) Excluded (Expired) Exc…" at bounding box center [941, 235] width 167 height 32
click at [858, 219] on select "Choose an option... Pending Applied Excluded (Questions) Excluded (Expired) Exc…" at bounding box center [941, 235] width 167 height 32
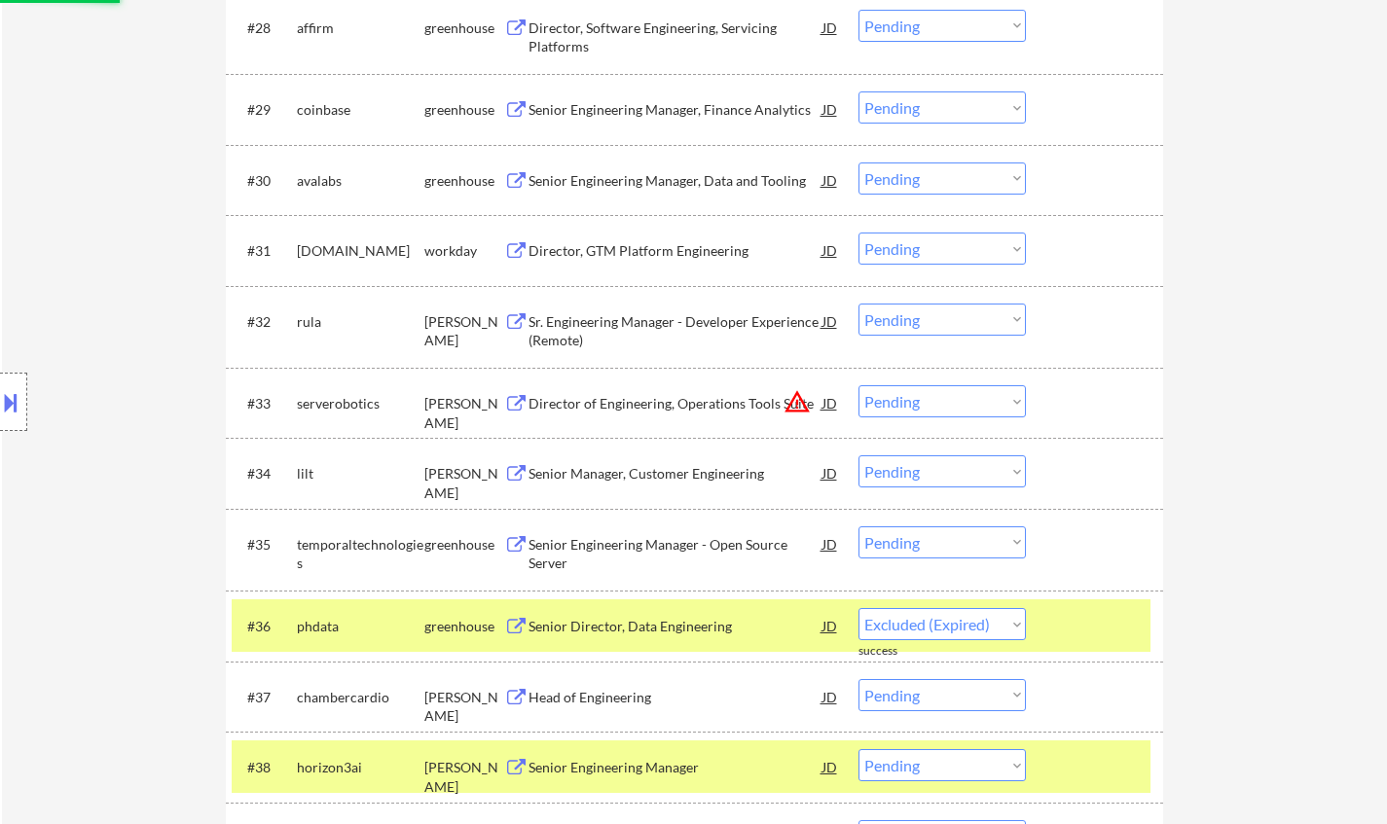
select select ""pending""
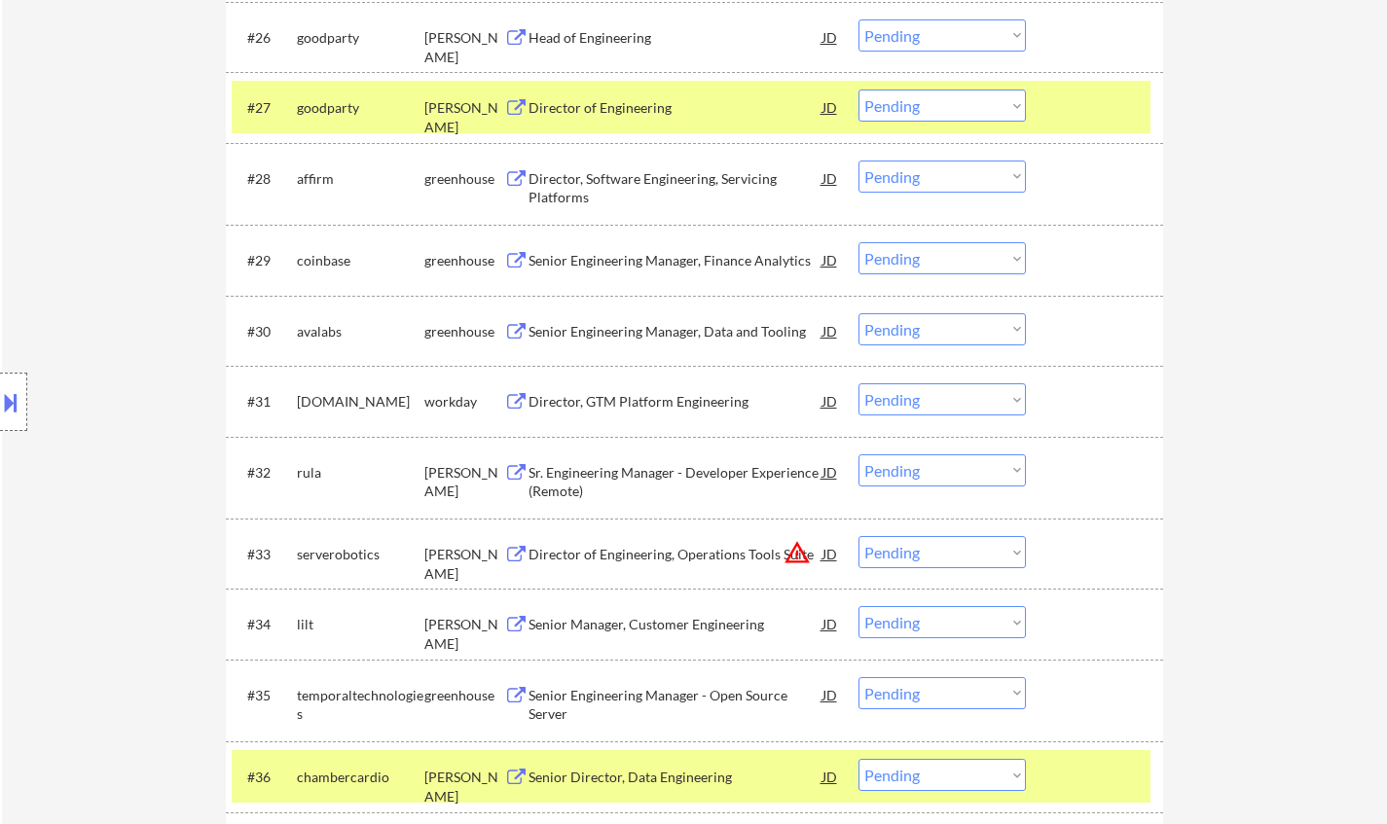
scroll to position [2336, 0]
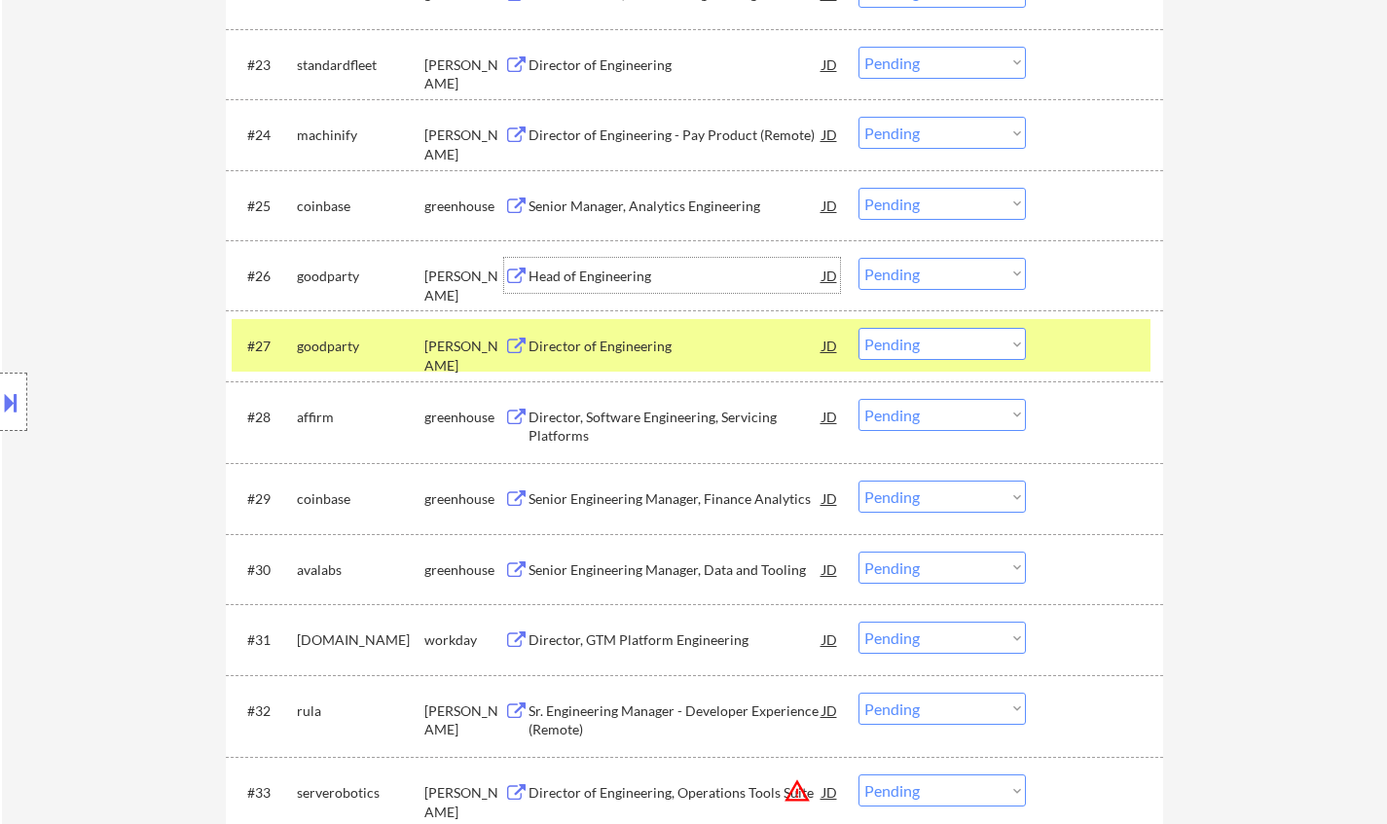
click at [616, 274] on div "Head of Engineering" at bounding box center [676, 276] width 294 height 19
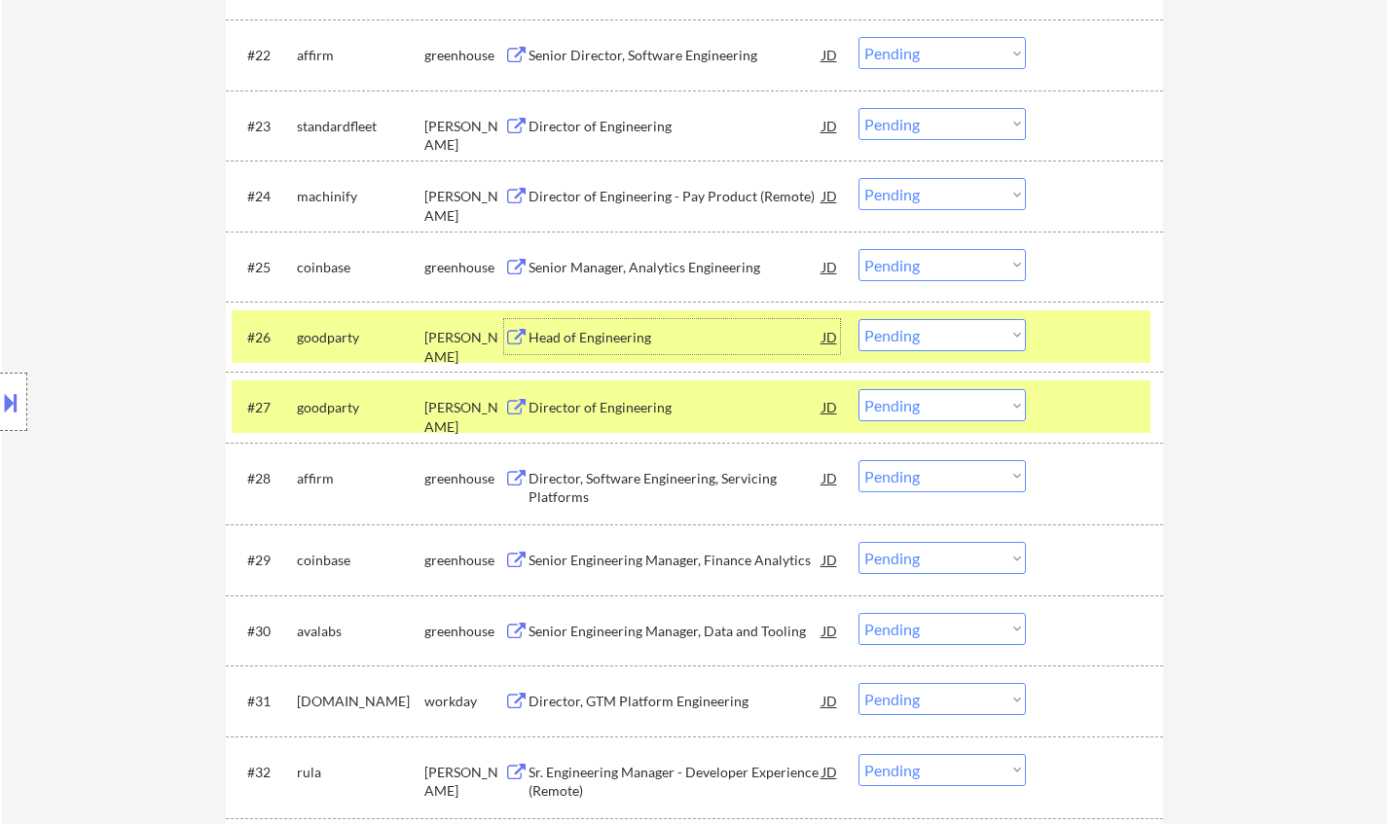
scroll to position [2239, 0]
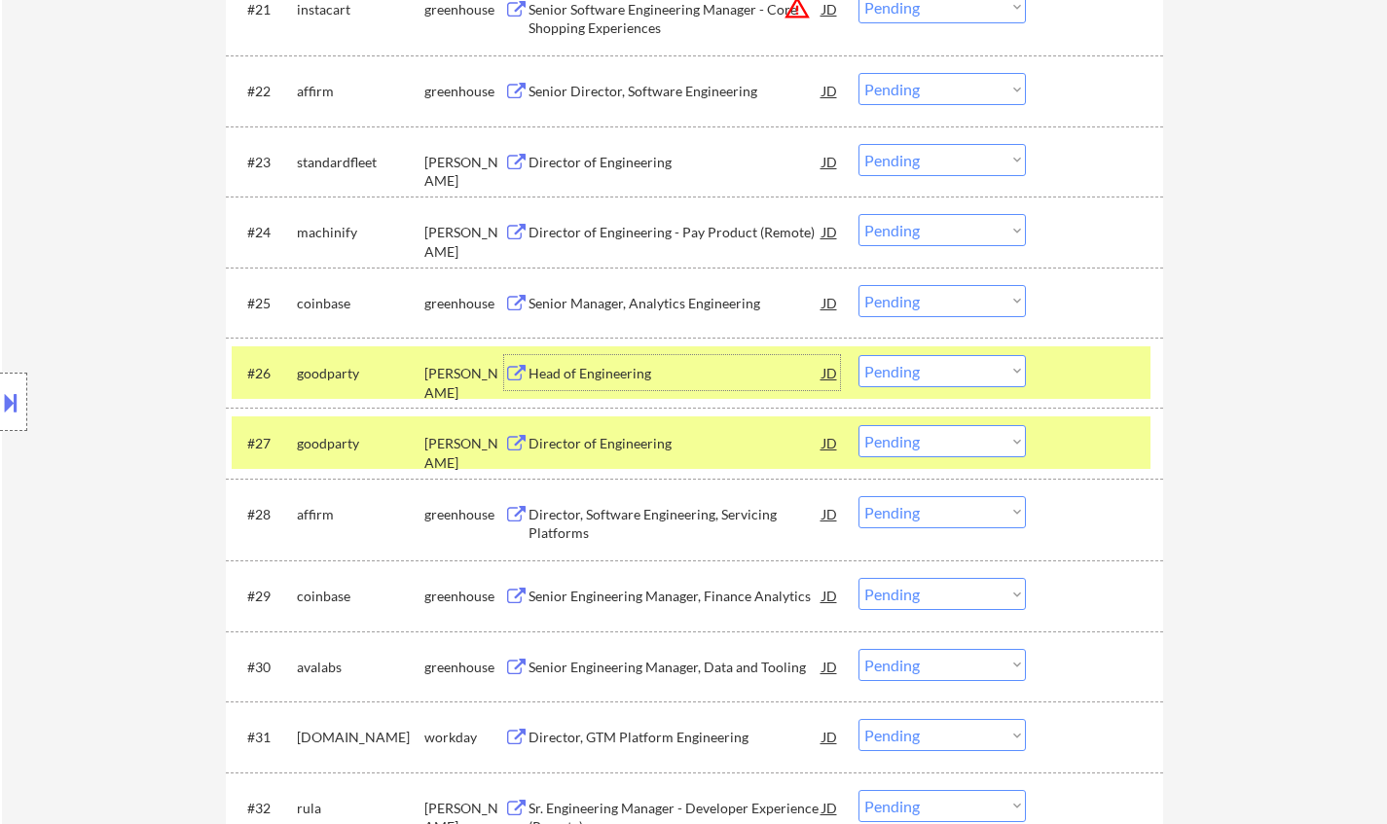
click at [946, 368] on select "Choose an option... Pending Applied Excluded (Questions) Excluded (Expired) Exc…" at bounding box center [941, 371] width 167 height 32
click at [858, 355] on select "Choose an option... Pending Applied Excluded (Questions) Excluded (Expired) Exc…" at bounding box center [941, 371] width 167 height 32
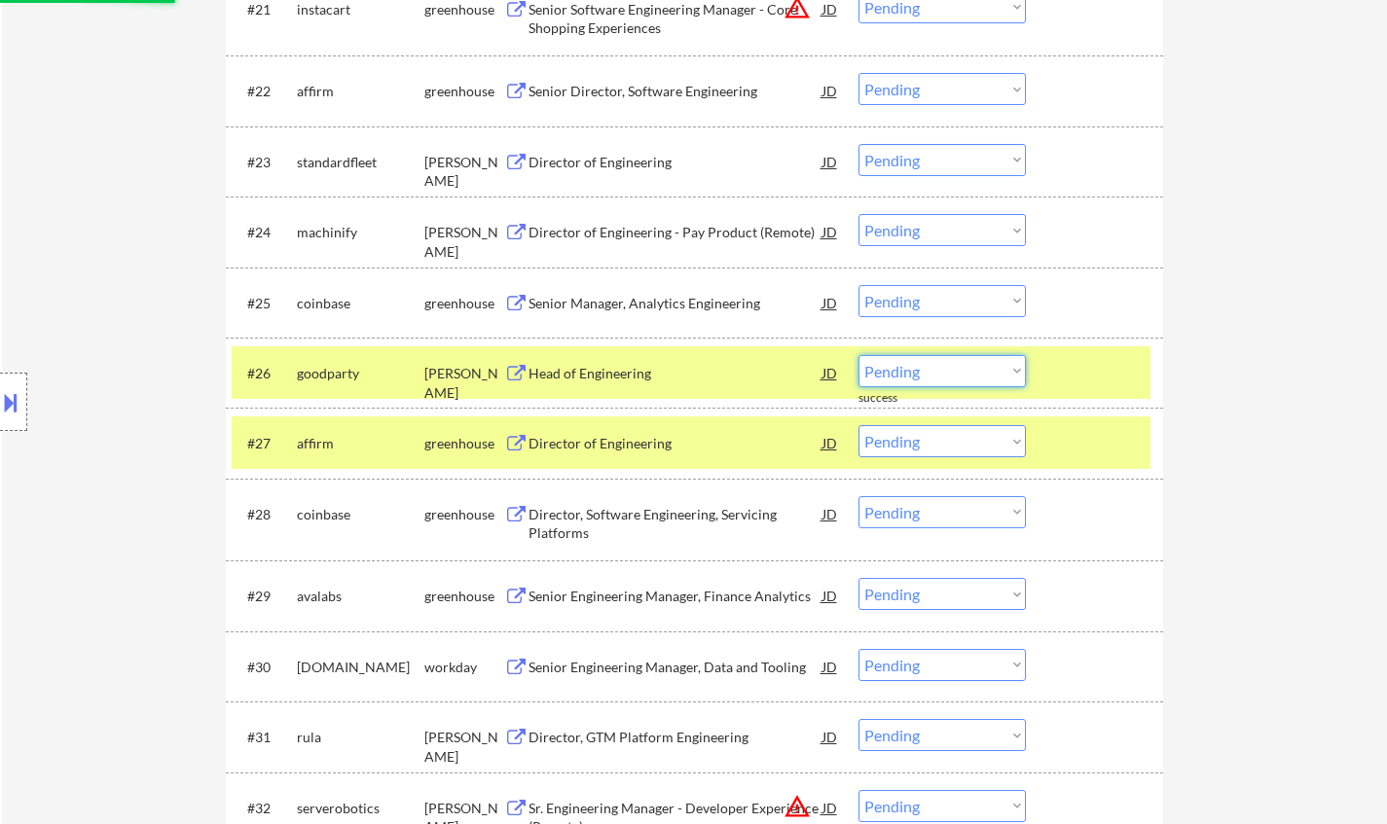
click at [937, 375] on select "Choose an option... Pending Applied Excluded (Questions) Excluded (Expired) Exc…" at bounding box center [941, 371] width 167 height 32
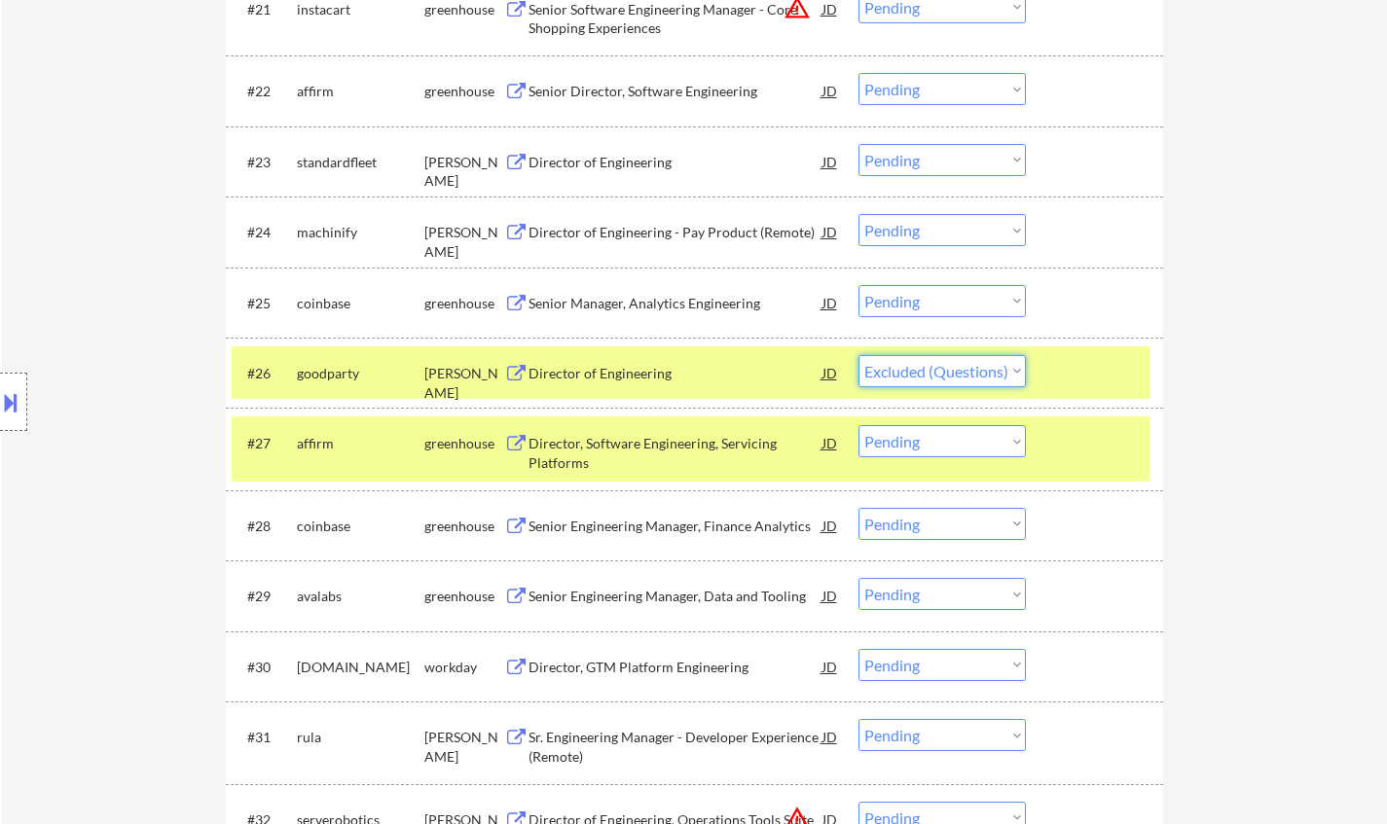
click at [858, 355] on select "Choose an option... Pending Applied Excluded (Questions) Excluded (Expired) Exc…" at bounding box center [941, 371] width 167 height 32
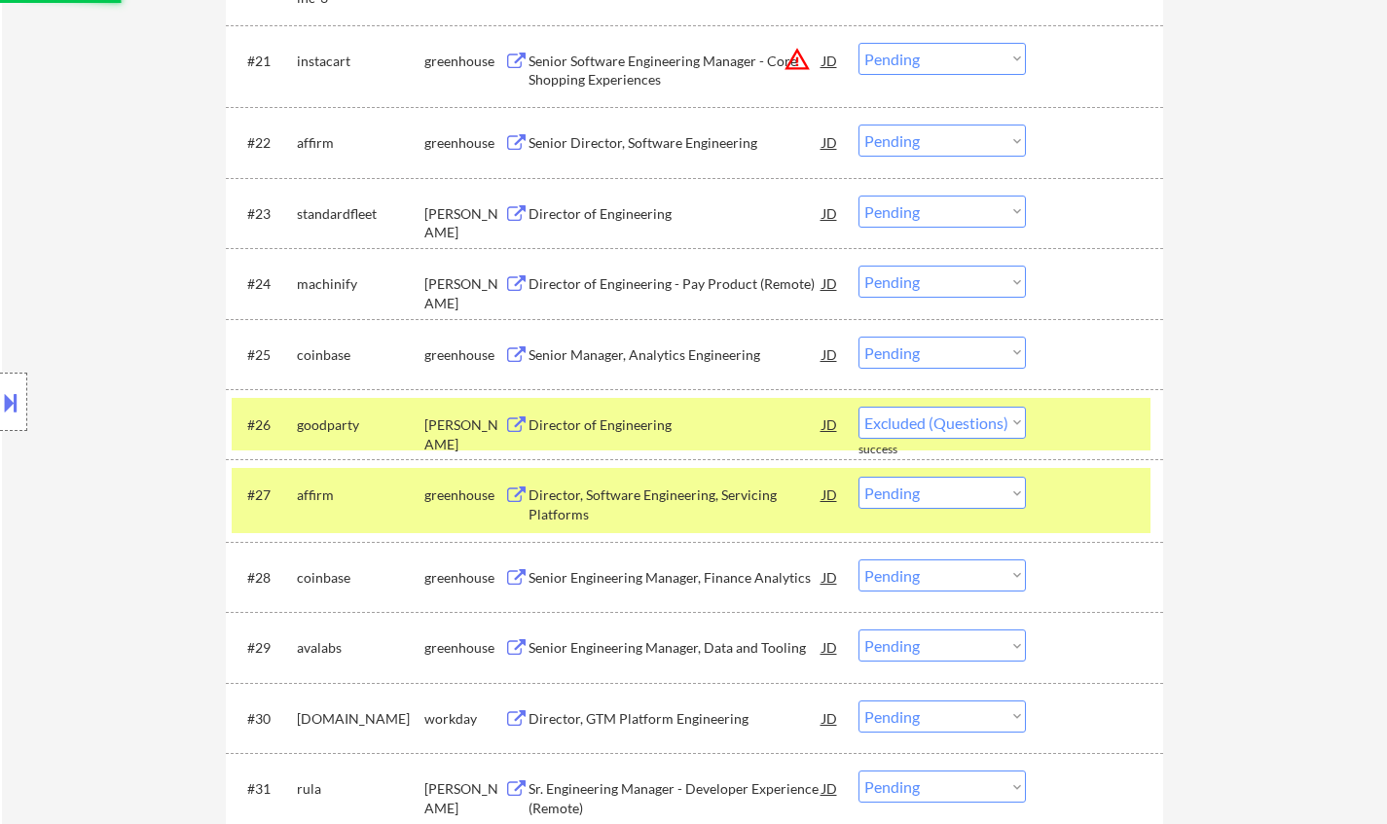
scroll to position [1849, 0]
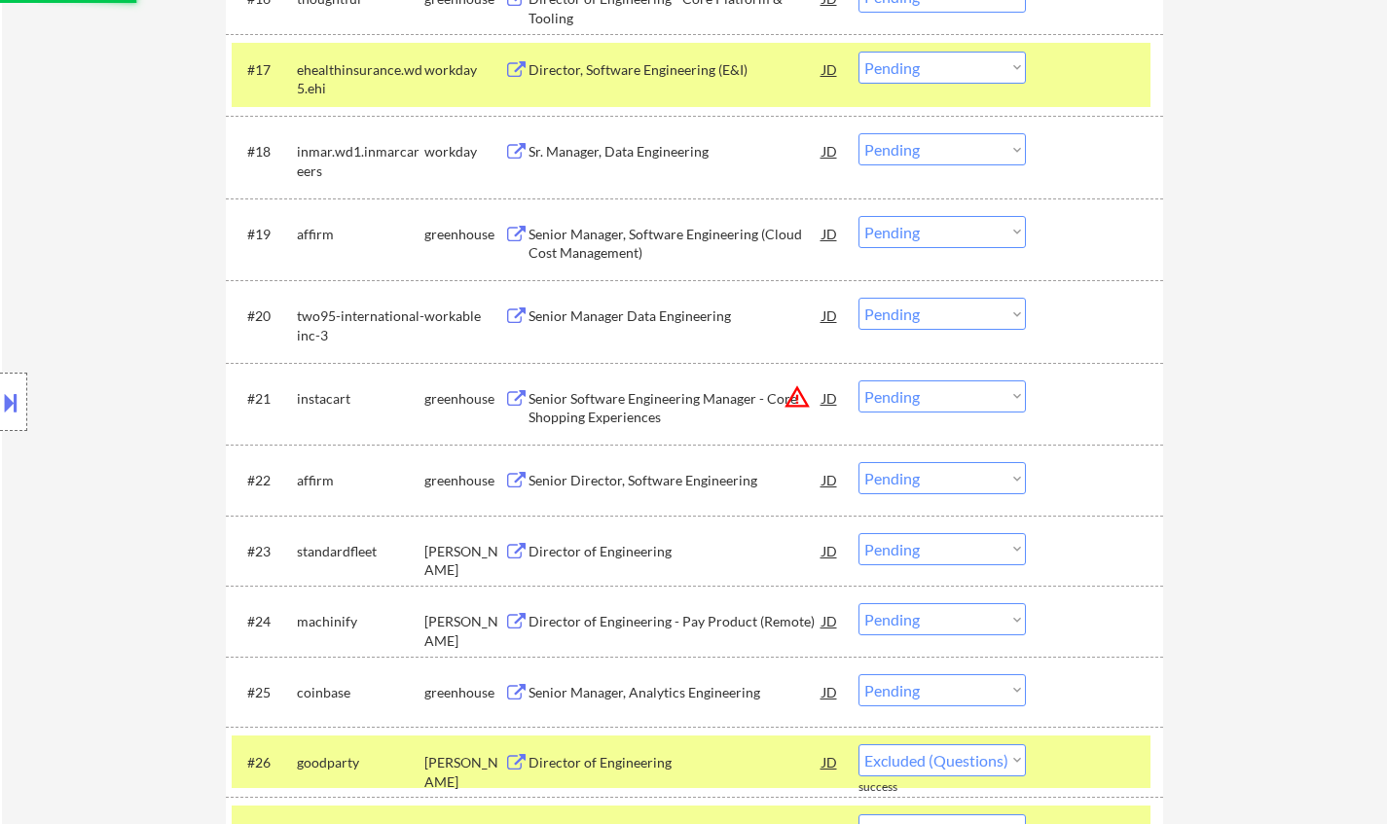
select select ""pending""
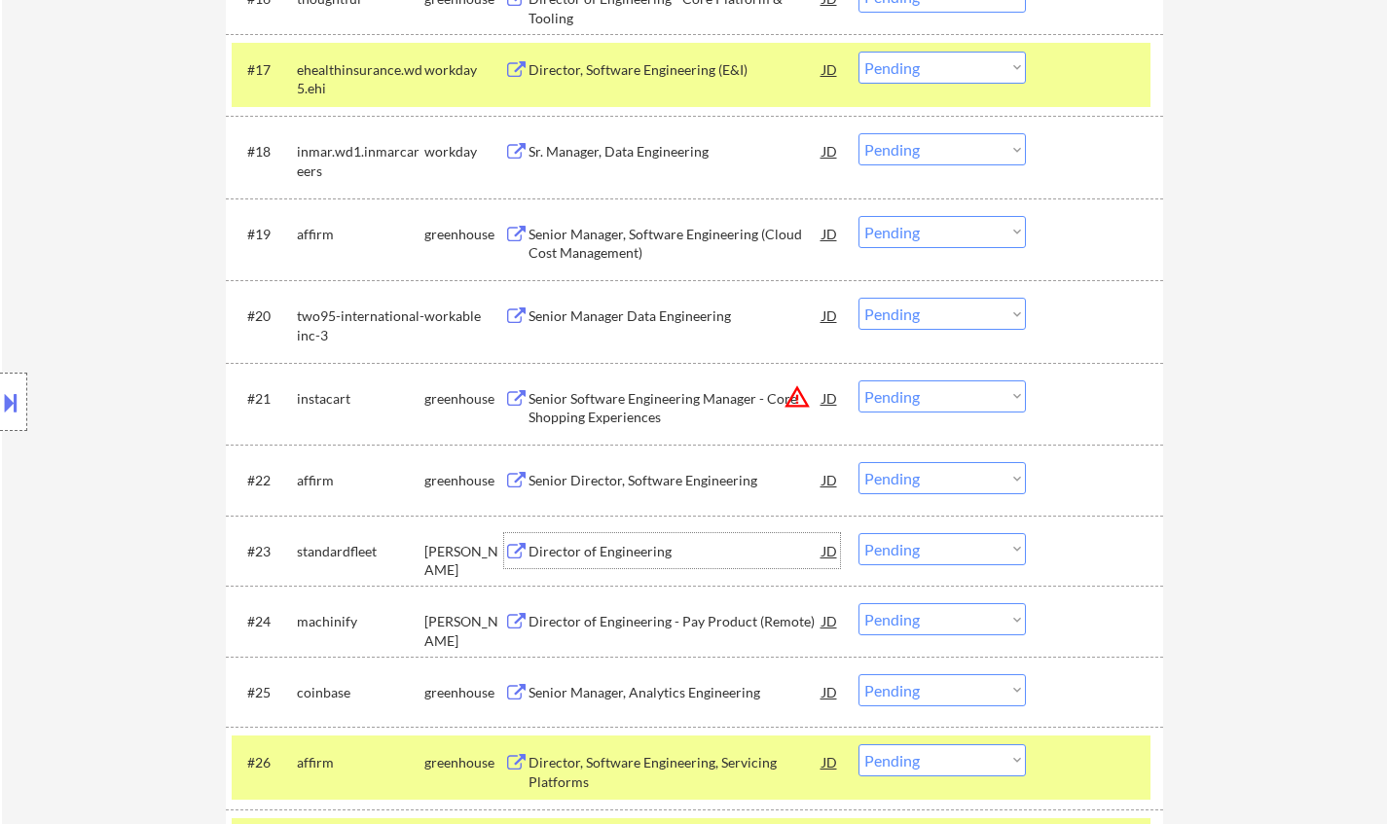
click at [607, 550] on div "Director of Engineering" at bounding box center [676, 551] width 294 height 19
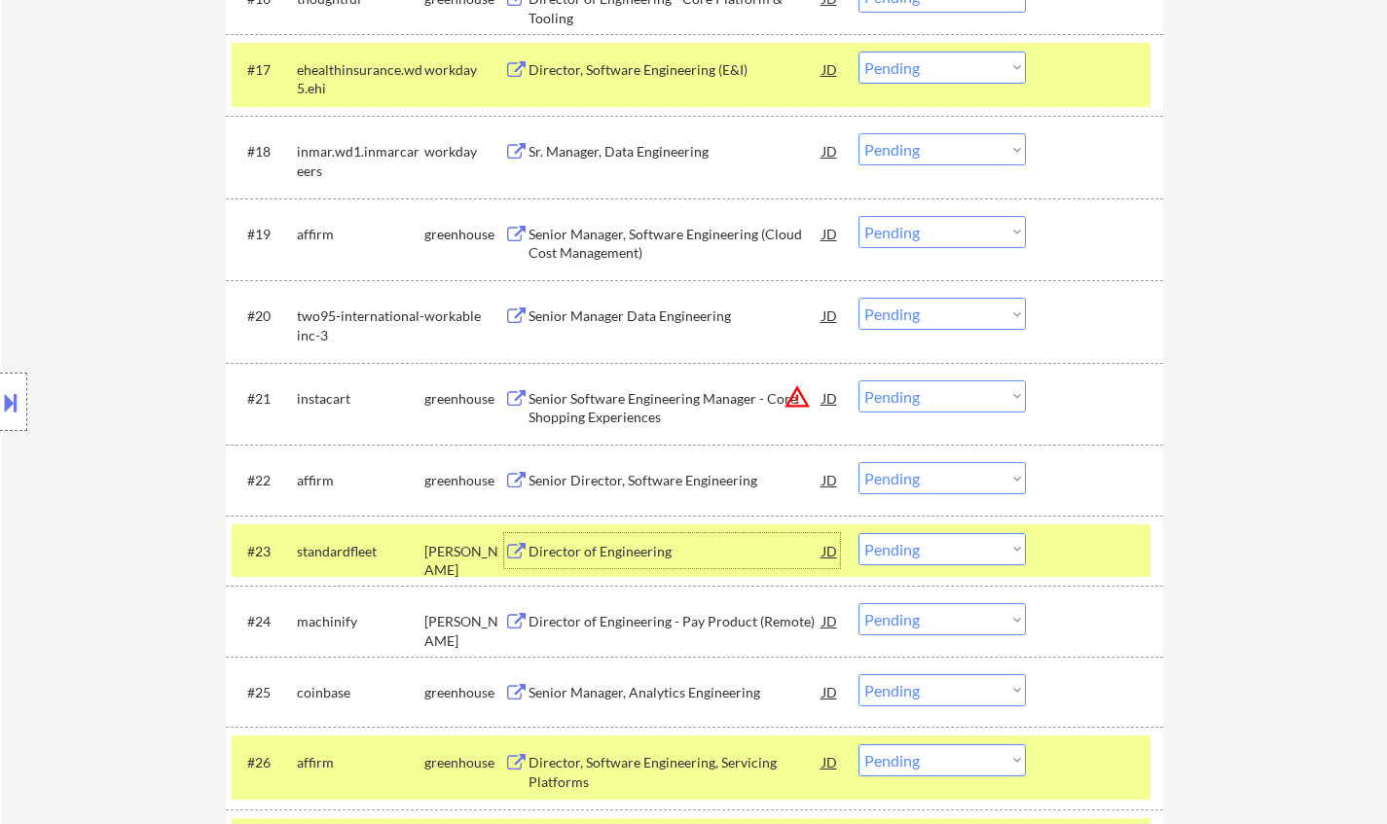
click at [960, 554] on select "Choose an option... Pending Applied Excluded (Questions) Excluded (Expired) Exc…" at bounding box center [941, 549] width 167 height 32
click at [858, 533] on select "Choose an option... Pending Applied Excluded (Questions) Excluded (Expired) Exc…" at bounding box center [941, 549] width 167 height 32
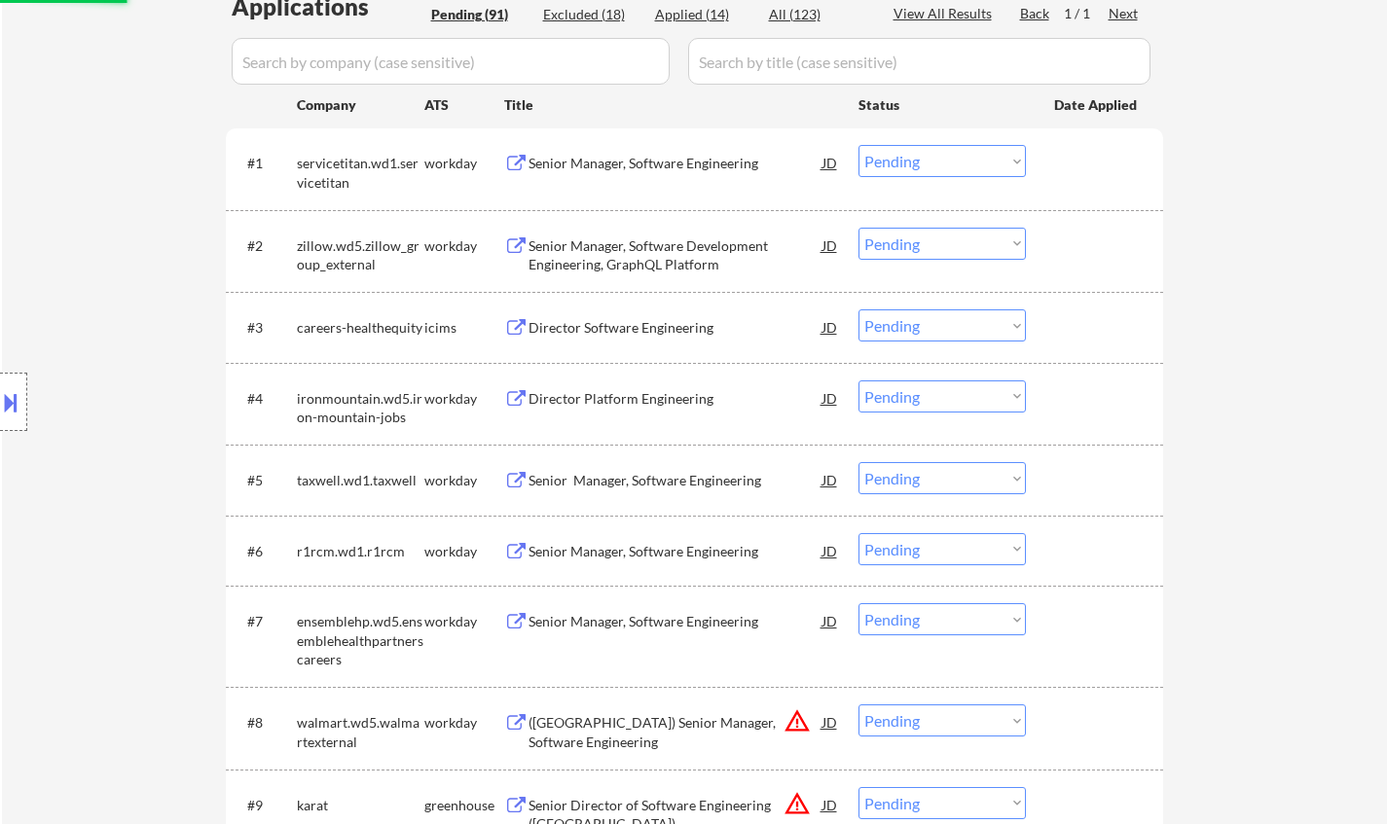
scroll to position [0, 0]
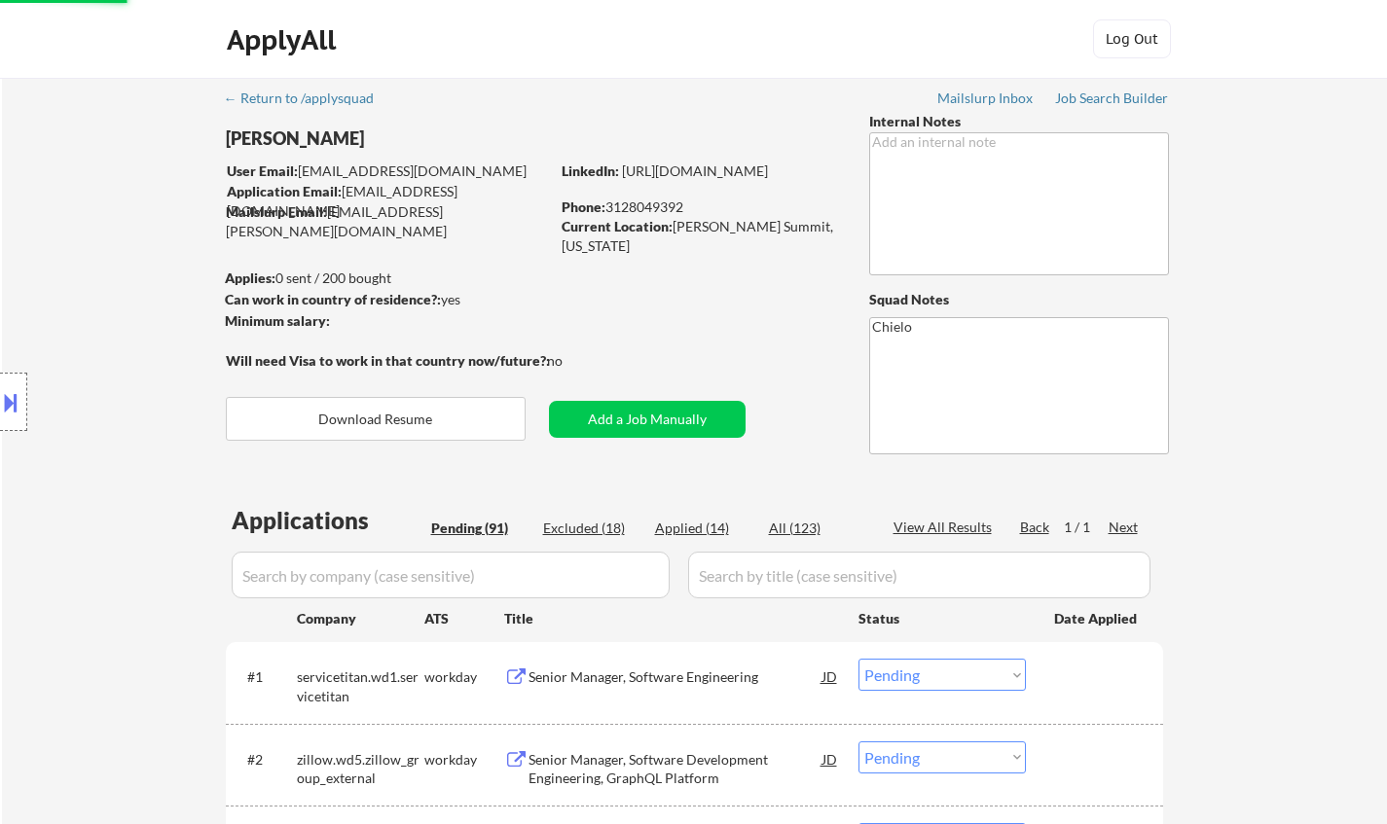
select select ""pending""
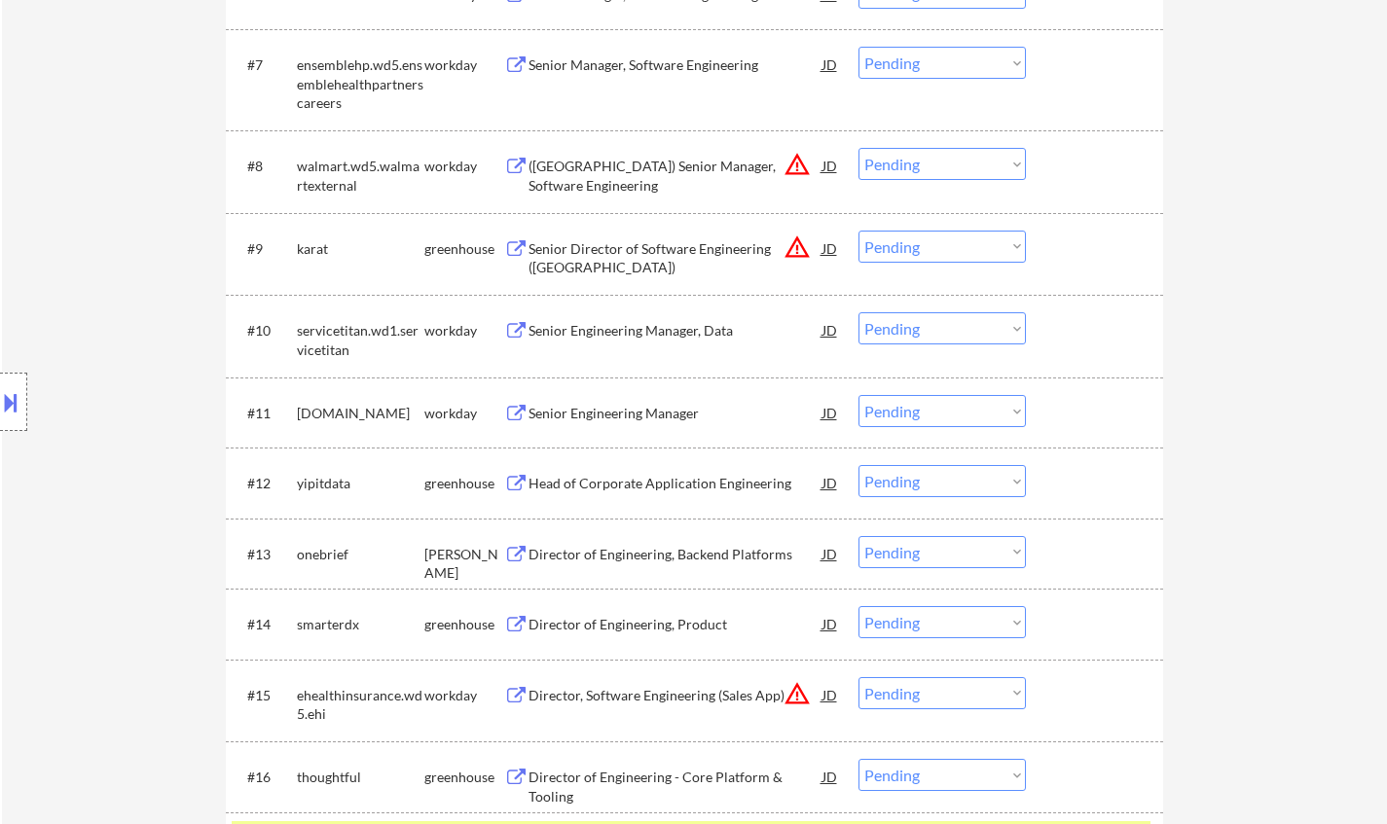
scroll to position [2424, 0]
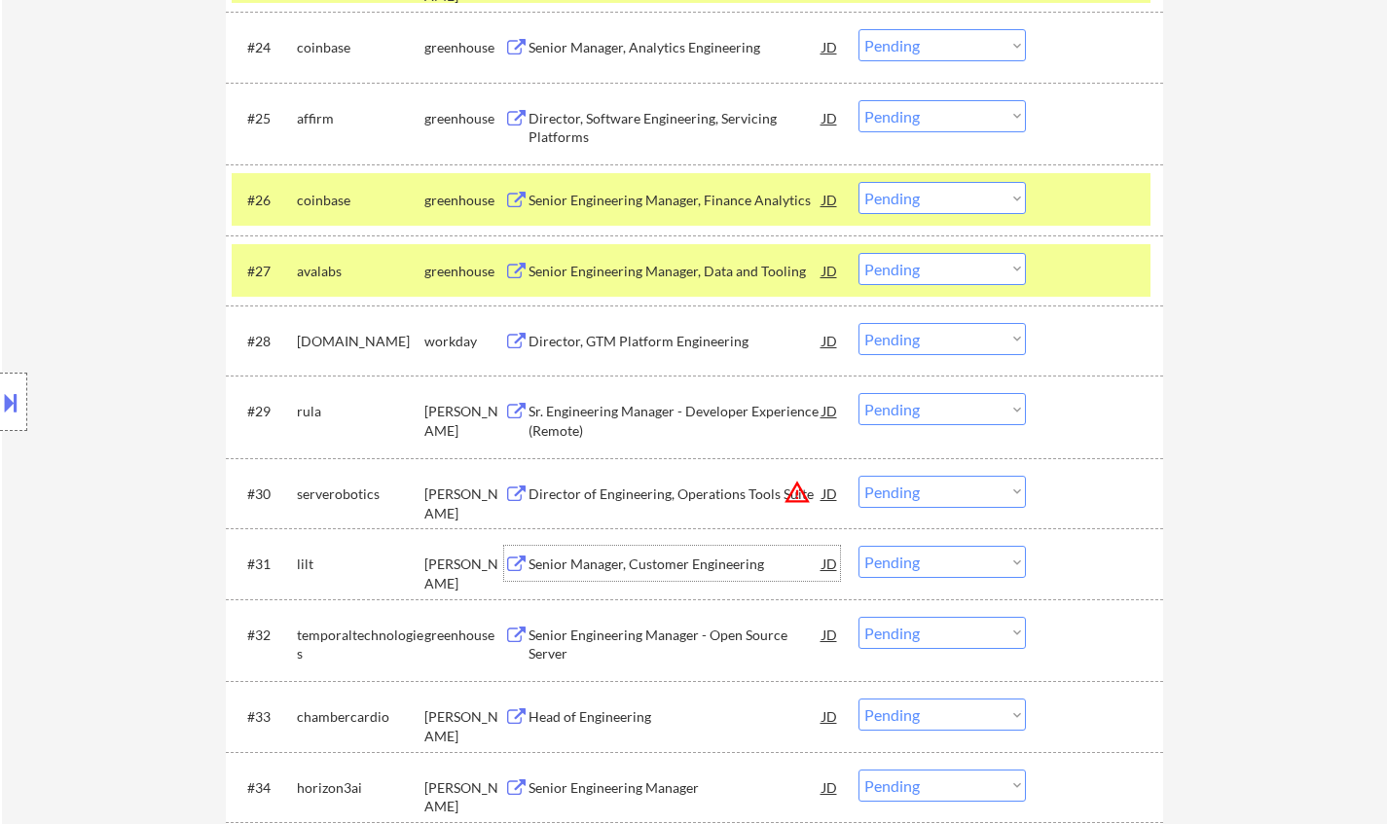
click at [628, 568] on div "Senior Manager, Customer Engineering" at bounding box center [676, 564] width 294 height 19
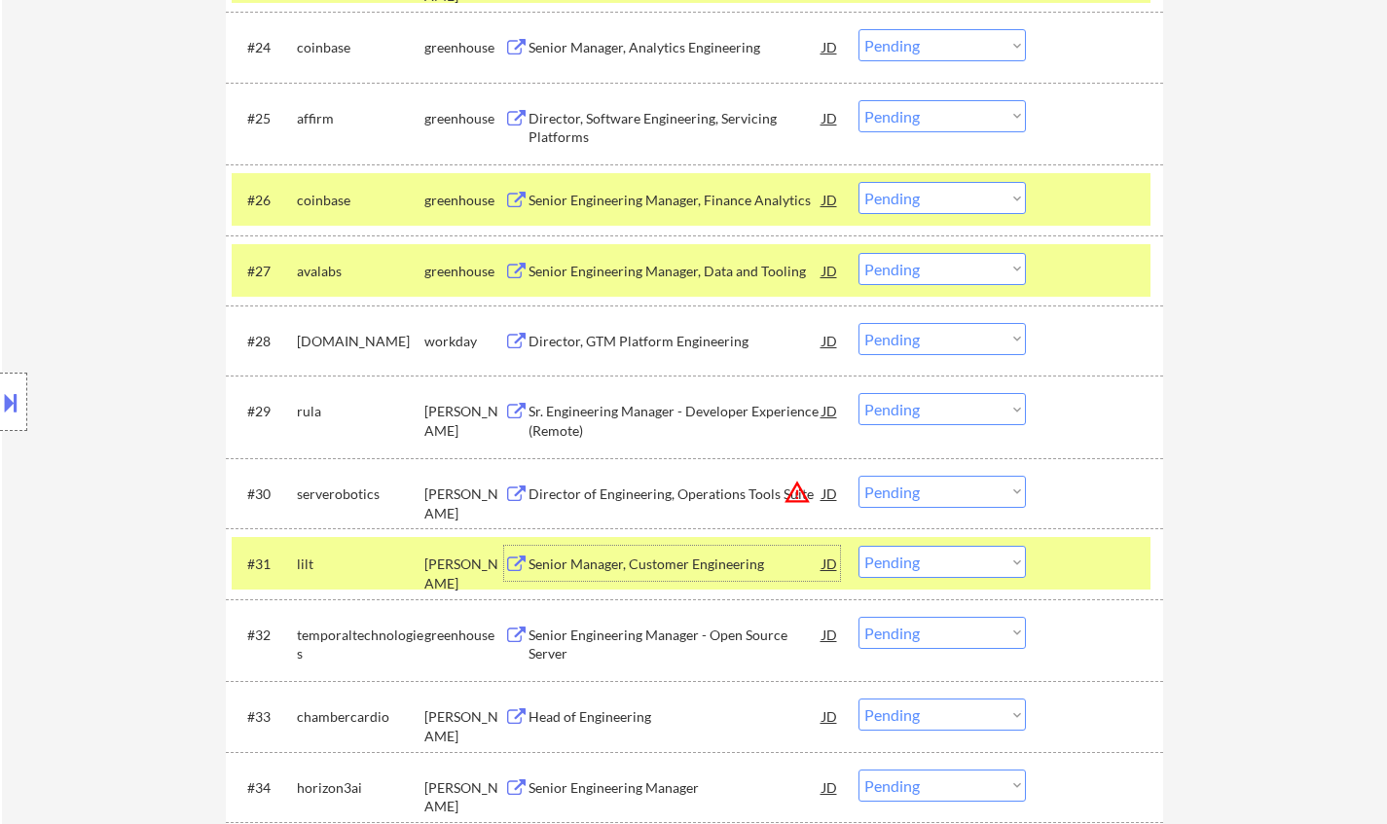
click at [913, 566] on select "Choose an option... Pending Applied Excluded (Questions) Excluded (Expired) Exc…" at bounding box center [941, 562] width 167 height 32
click at [858, 546] on select "Choose an option... Pending Applied Excluded (Questions) Excluded (Expired) Exc…" at bounding box center [941, 562] width 167 height 32
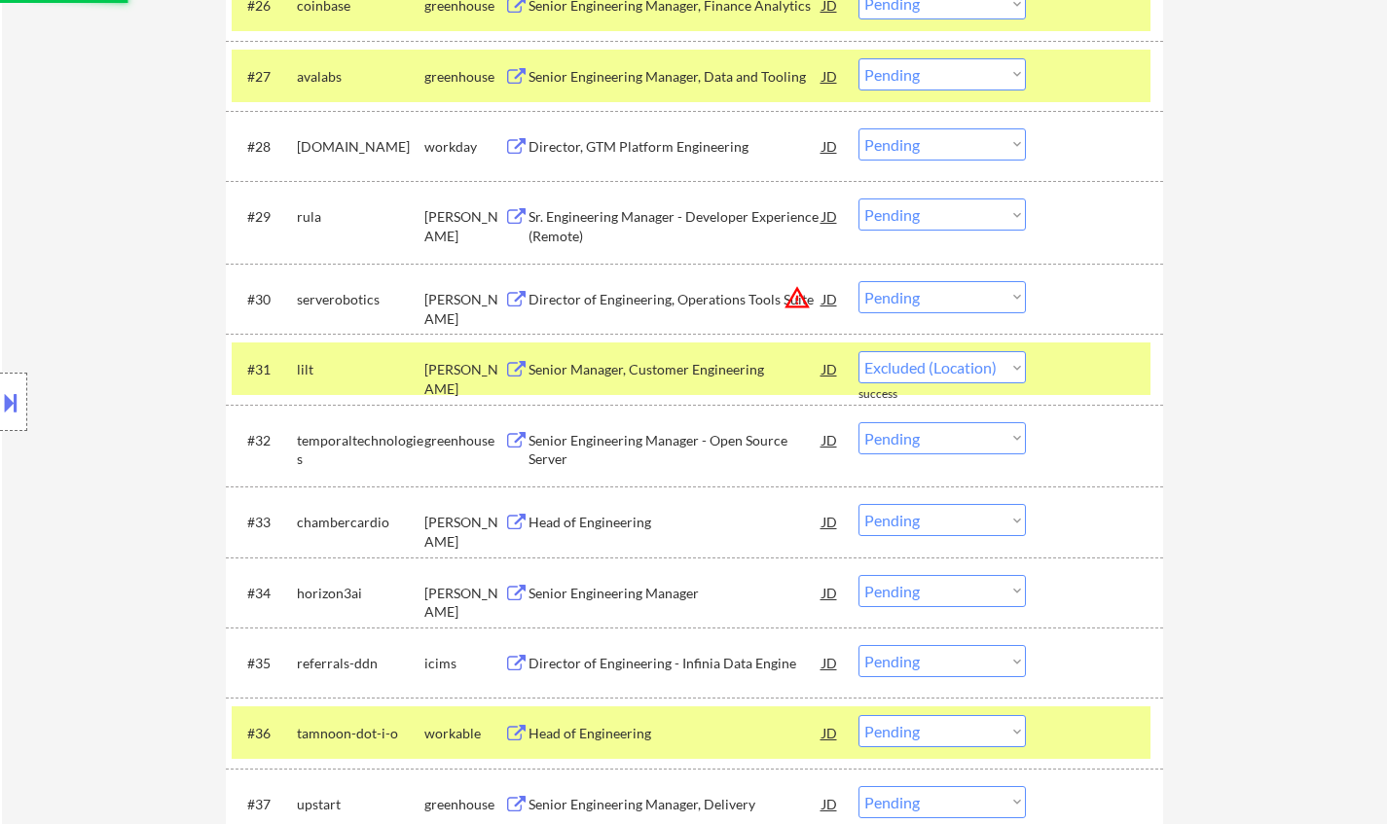
select select ""pending""
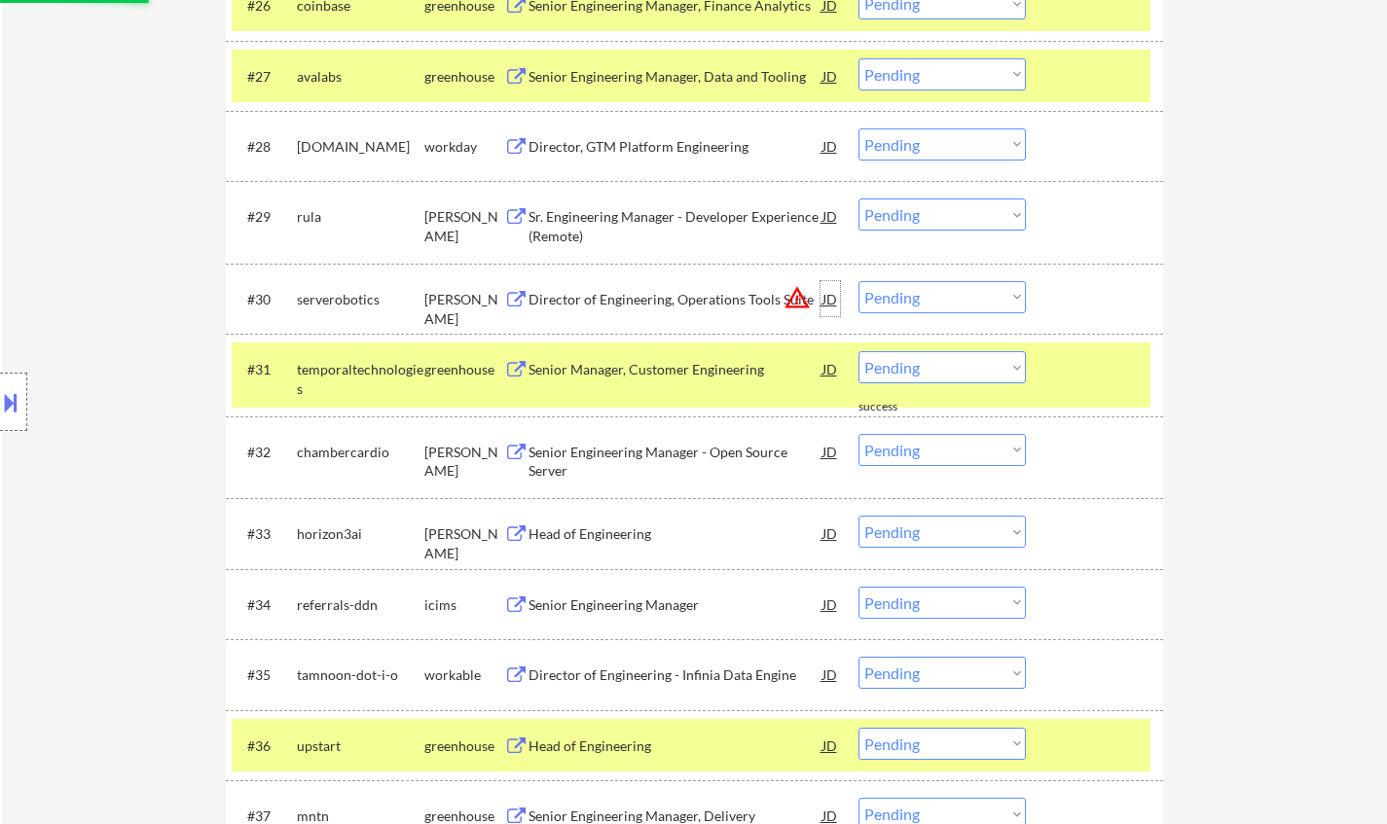
click at [826, 295] on div "JD" at bounding box center [830, 298] width 19 height 35
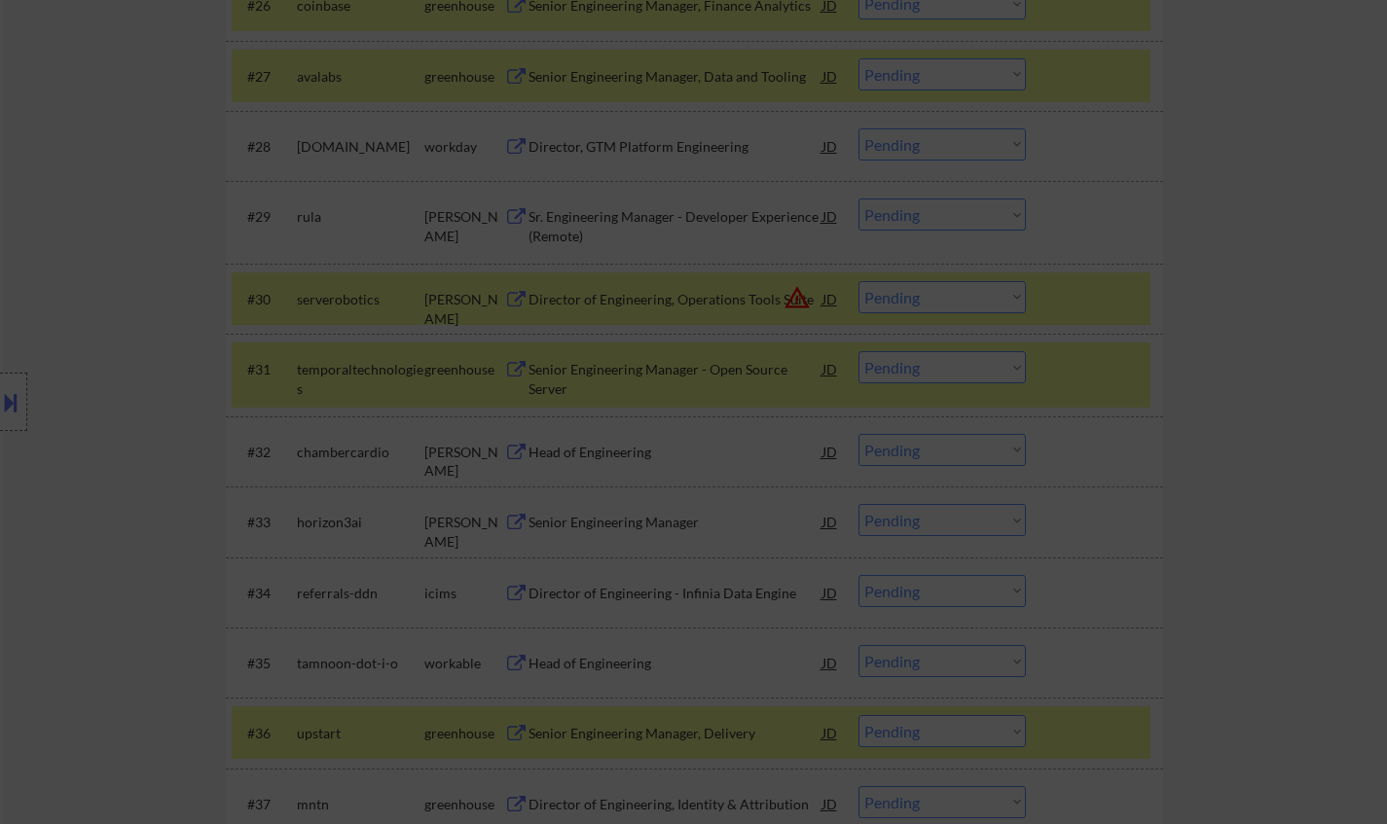
drag, startPoint x: 1235, startPoint y: 400, endPoint x: 986, endPoint y: 400, distance: 249.2
click at [1226, 400] on div at bounding box center [693, 412] width 1387 height 824
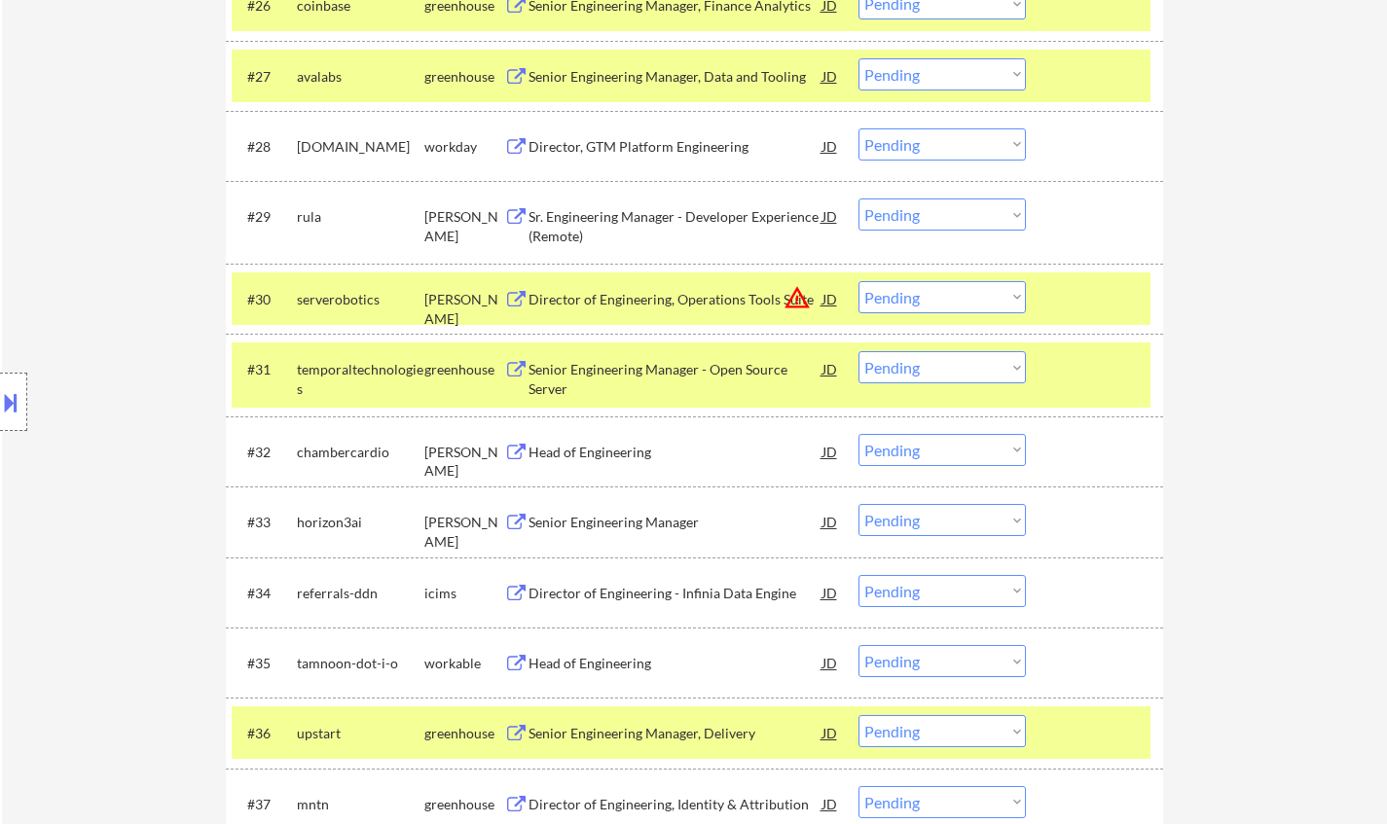
click at [827, 292] on div "JD" at bounding box center [830, 298] width 19 height 35
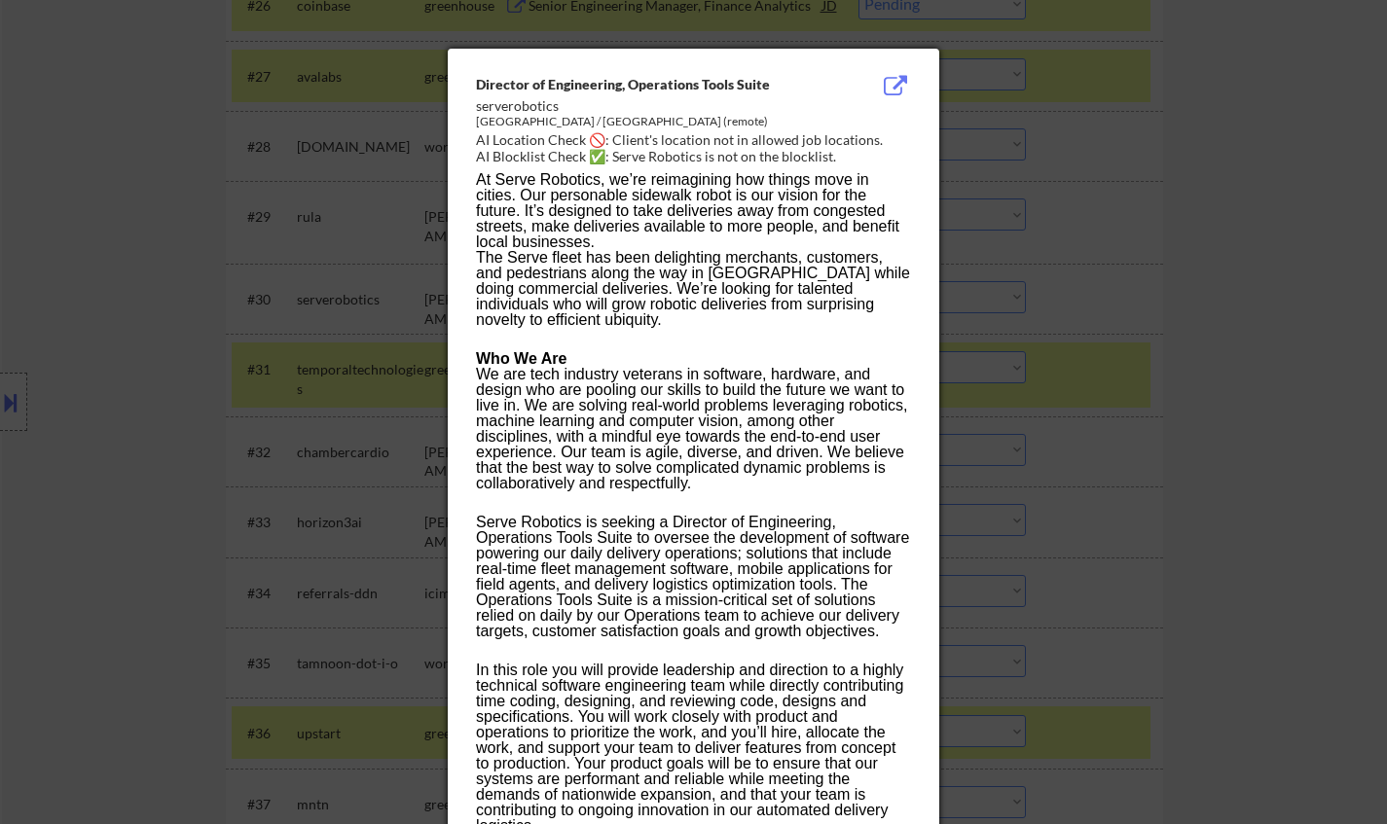
click at [1295, 406] on div at bounding box center [693, 412] width 1387 height 824
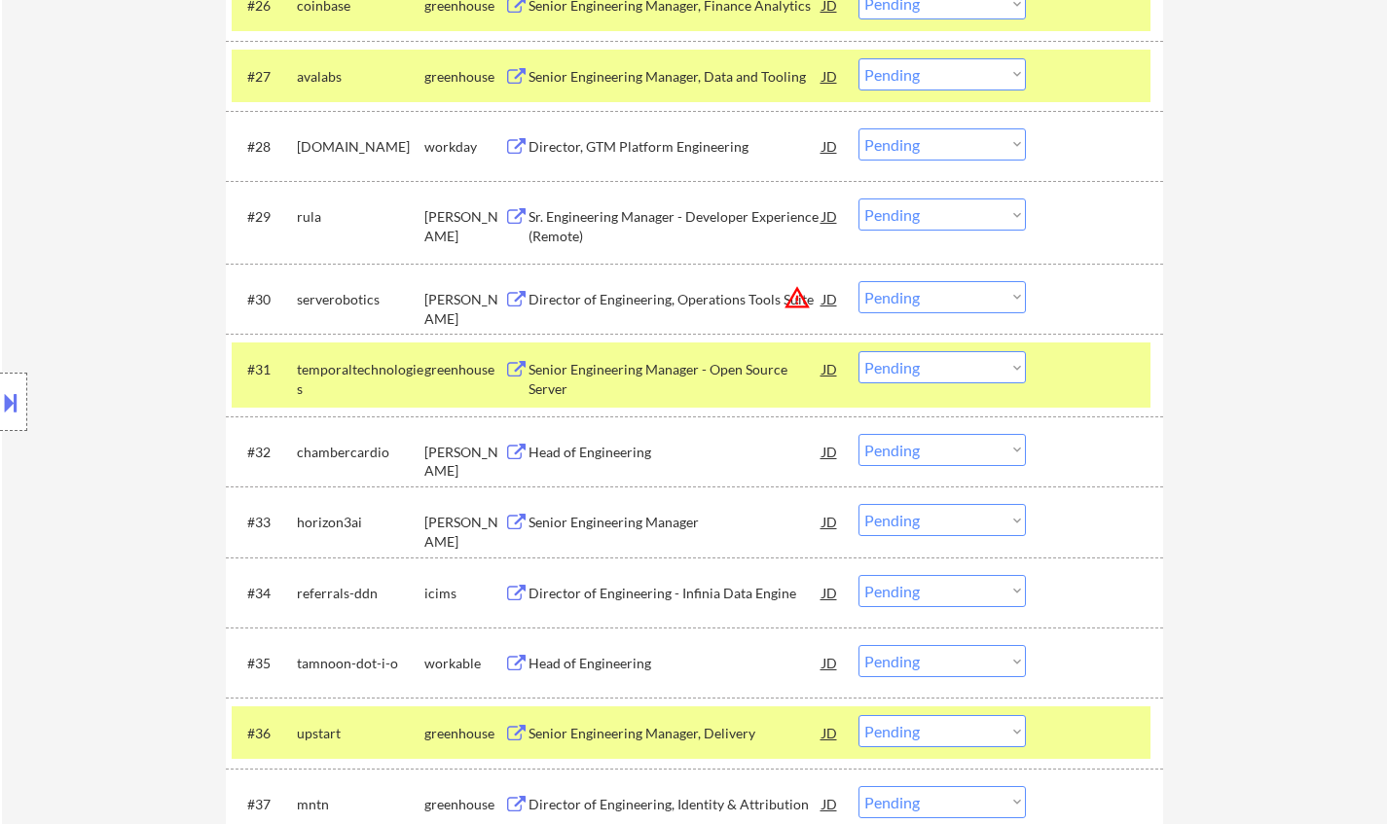
click at [948, 293] on select "Choose an option... Pending Applied Excluded (Questions) Excluded (Expired) Exc…" at bounding box center [941, 297] width 167 height 32
click at [858, 281] on select "Choose an option... Pending Applied Excluded (Questions) Excluded (Expired) Exc…" at bounding box center [941, 297] width 167 height 32
click at [569, 456] on div "Head of Engineering" at bounding box center [676, 452] width 294 height 19
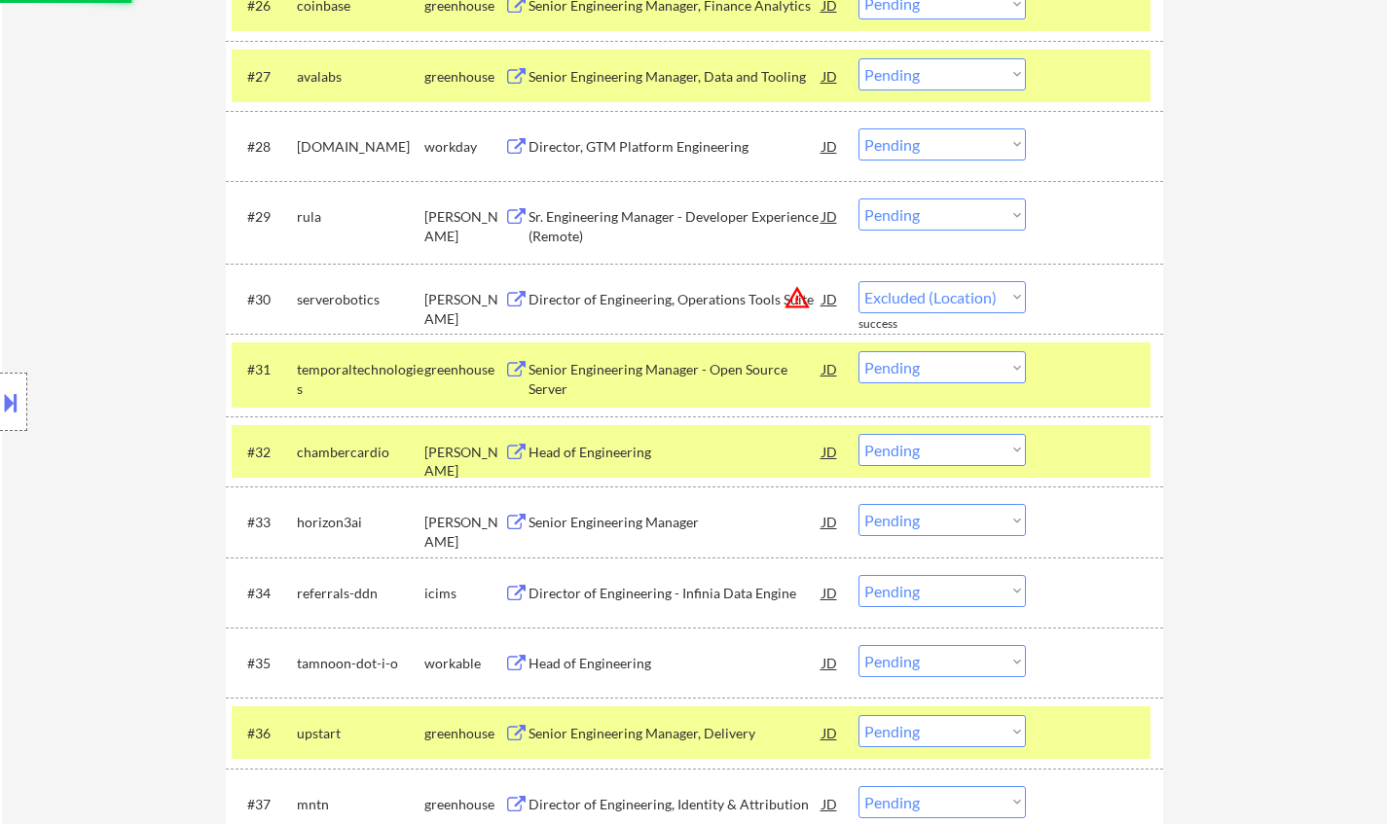
select select ""pending""
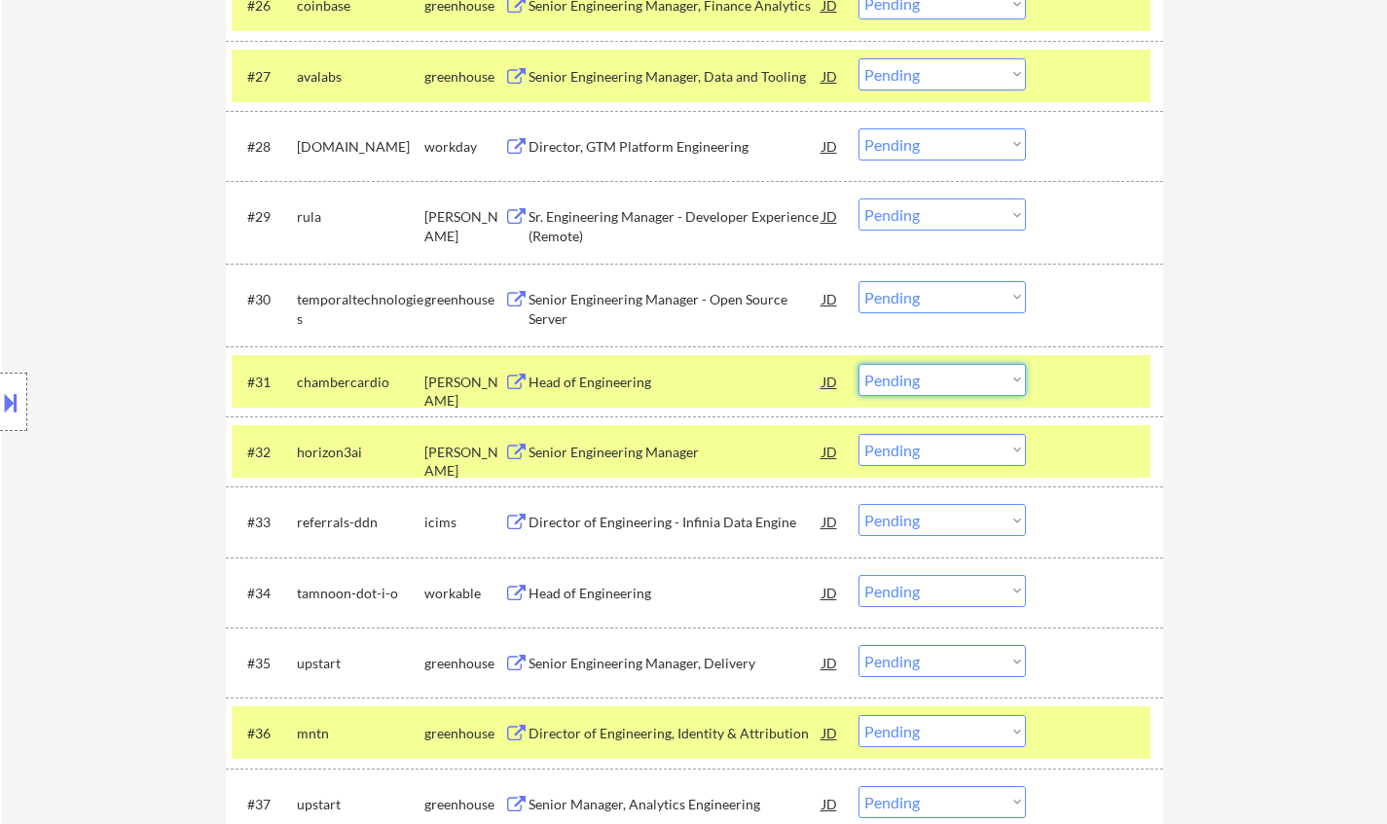
click at [963, 380] on select "Choose an option... Pending Applied Excluded (Questions) Excluded (Expired) Exc…" at bounding box center [941, 380] width 167 height 32
click at [858, 364] on select "Choose an option... Pending Applied Excluded (Questions) Excluded (Expired) Exc…" at bounding box center [941, 380] width 167 height 32
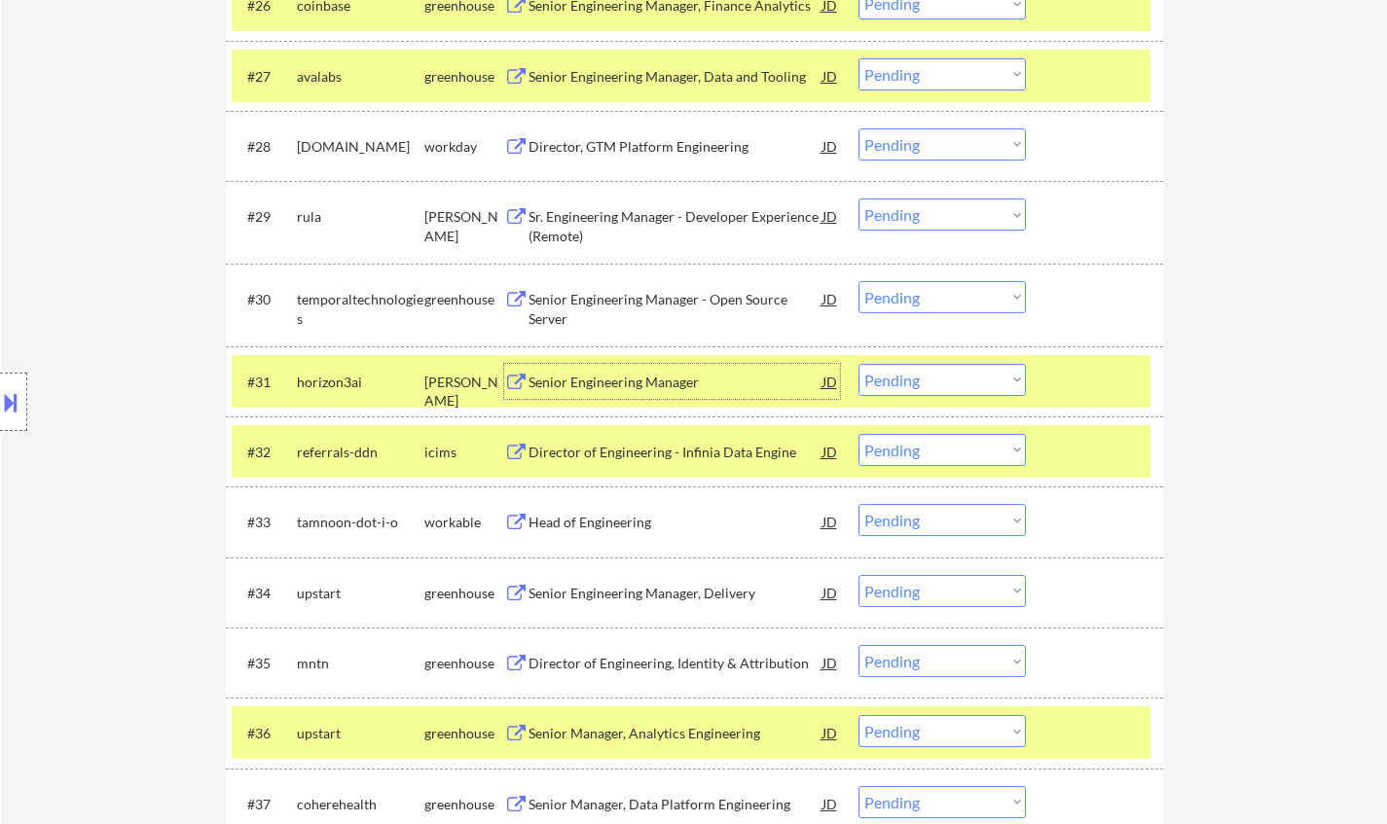
click at [661, 386] on div "Senior Engineering Manager" at bounding box center [676, 382] width 294 height 19
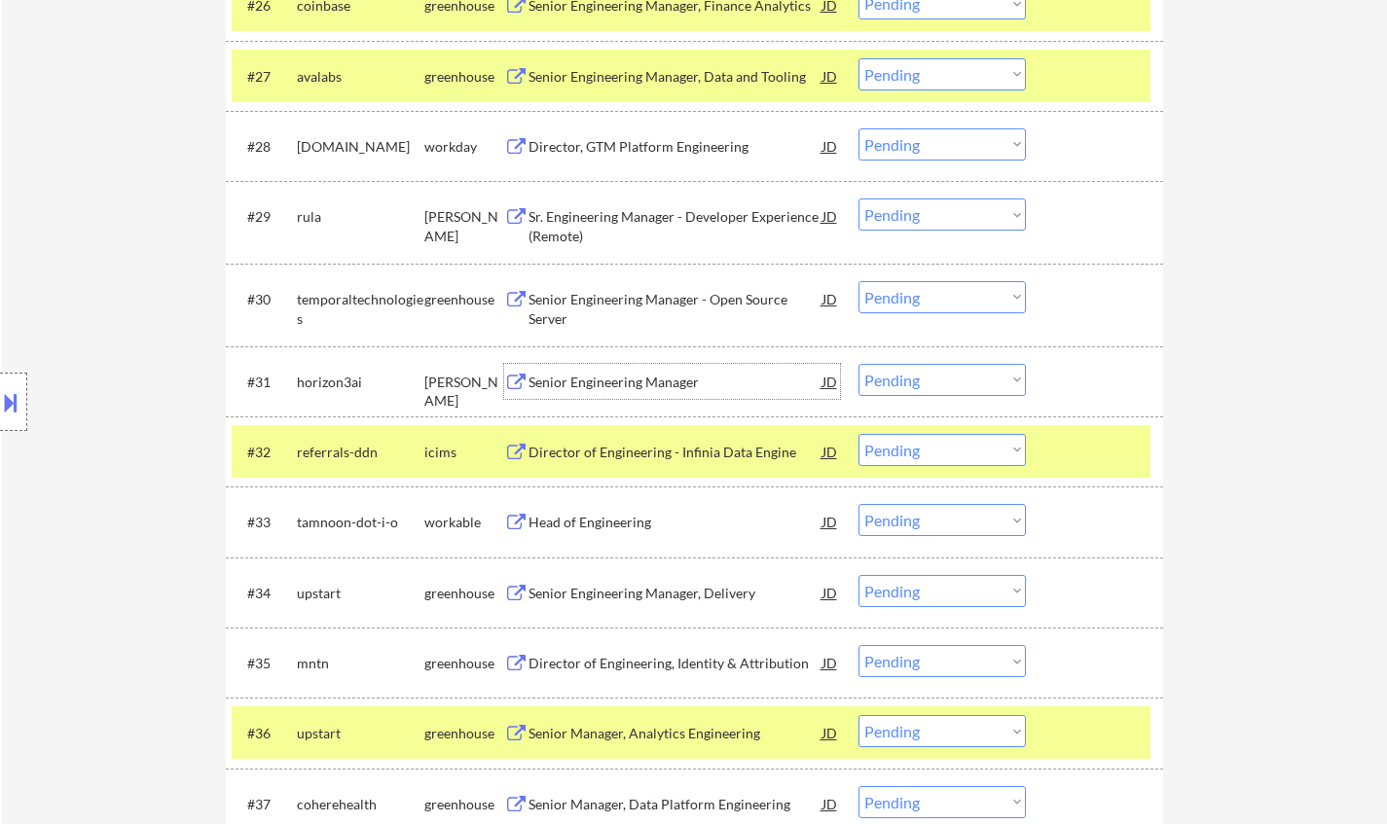
drag, startPoint x: 990, startPoint y: 383, endPoint x: 982, endPoint y: 391, distance: 11.7
click at [990, 383] on select "Choose an option... Pending Applied Excluded (Questions) Excluded (Expired) Exc…" at bounding box center [941, 380] width 167 height 32
click at [858, 364] on select "Choose an option... Pending Applied Excluded (Questions) Excluded (Expired) Exc…" at bounding box center [941, 380] width 167 height 32
select select ""pending""
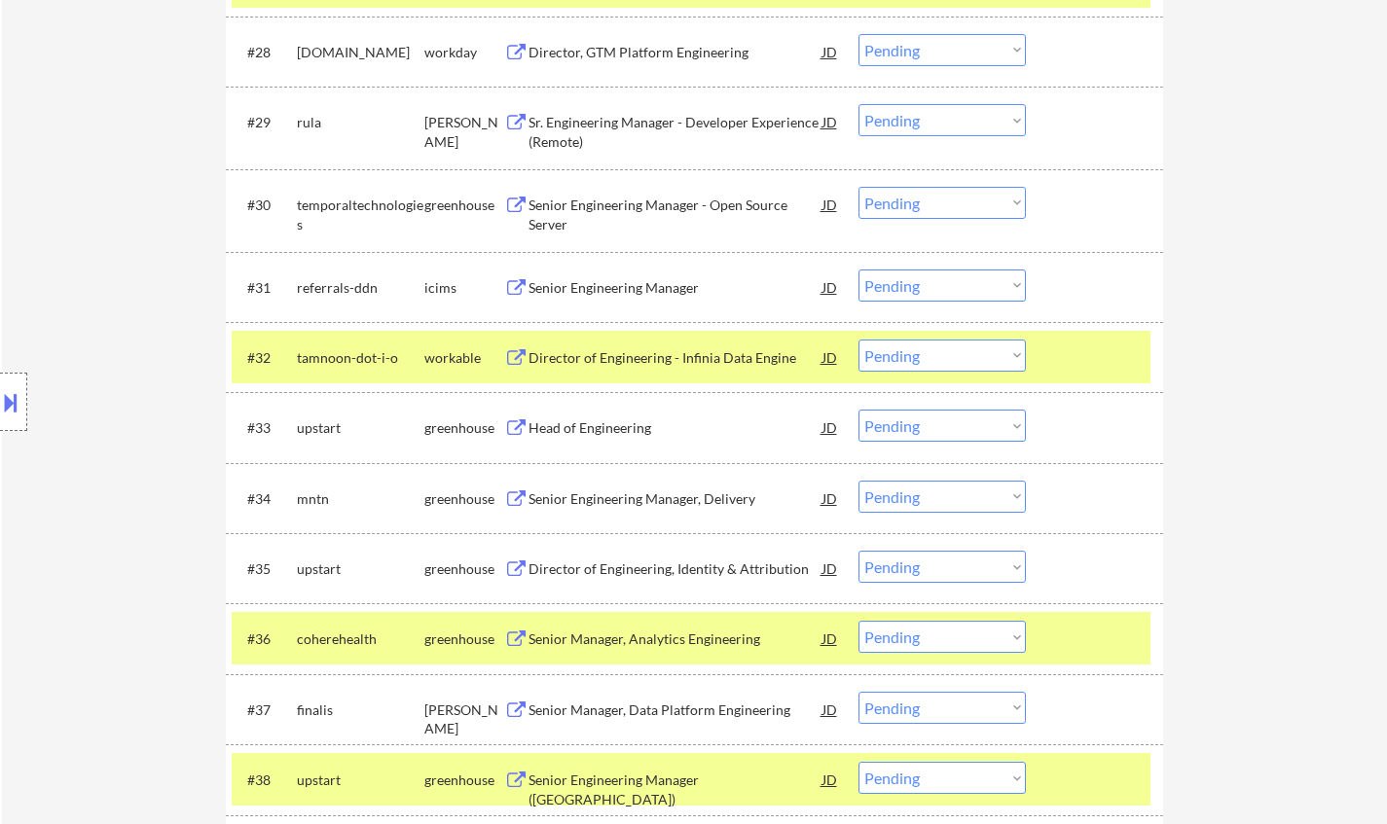
scroll to position [2716, 0]
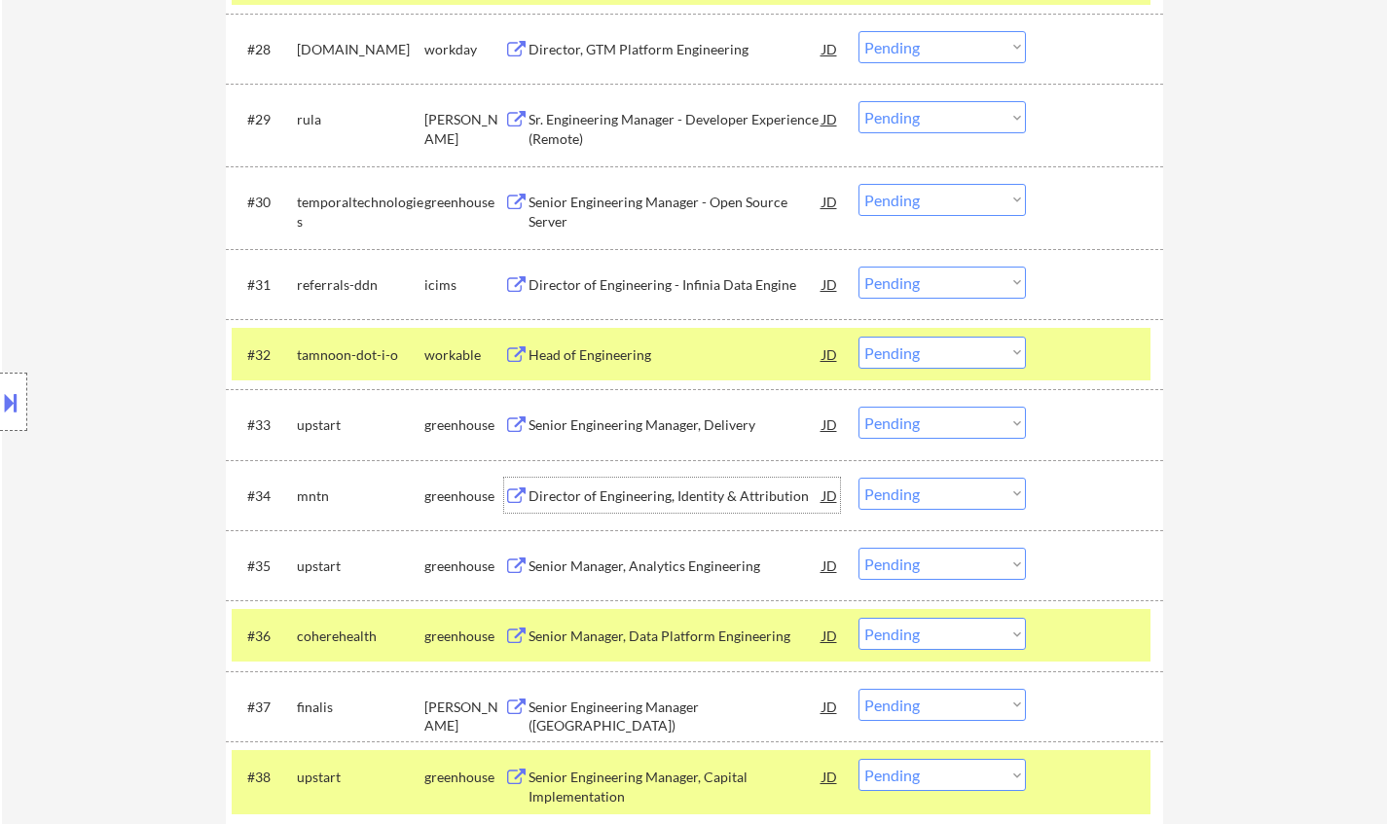
click at [657, 500] on div "Director of Engineering, Identity & Attribution" at bounding box center [676, 496] width 294 height 19
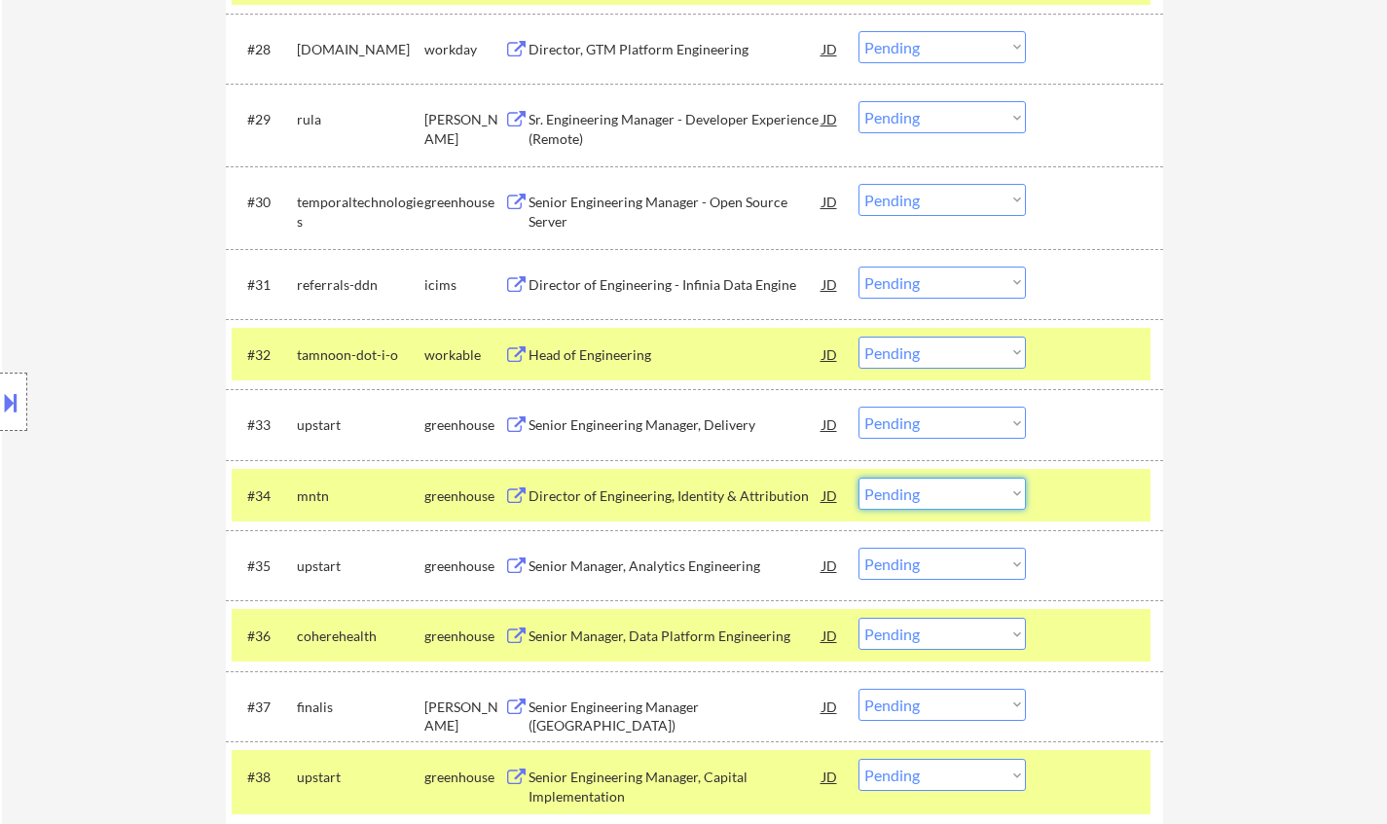
drag, startPoint x: 905, startPoint y: 499, endPoint x: 923, endPoint y: 507, distance: 19.2
click at [905, 499] on select "Choose an option... Pending Applied Excluded (Questions) Excluded (Expired) Exc…" at bounding box center [941, 494] width 167 height 32
click at [858, 478] on select "Choose an option... Pending Applied Excluded (Questions) Excluded (Expired) Exc…" at bounding box center [941, 494] width 167 height 32
select select ""pending""
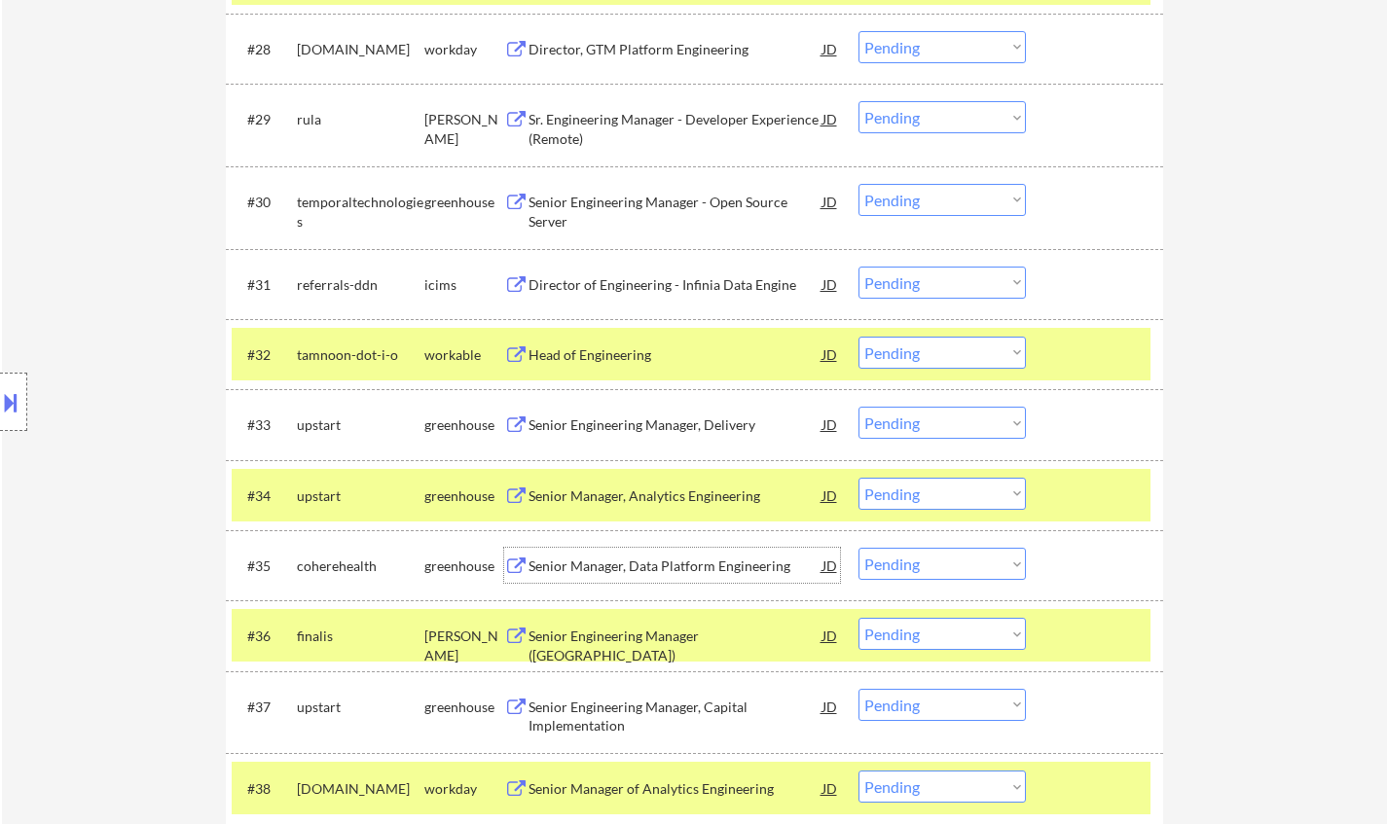
click at [604, 567] on div "Senior Manager, Data Platform Engineering" at bounding box center [676, 566] width 294 height 19
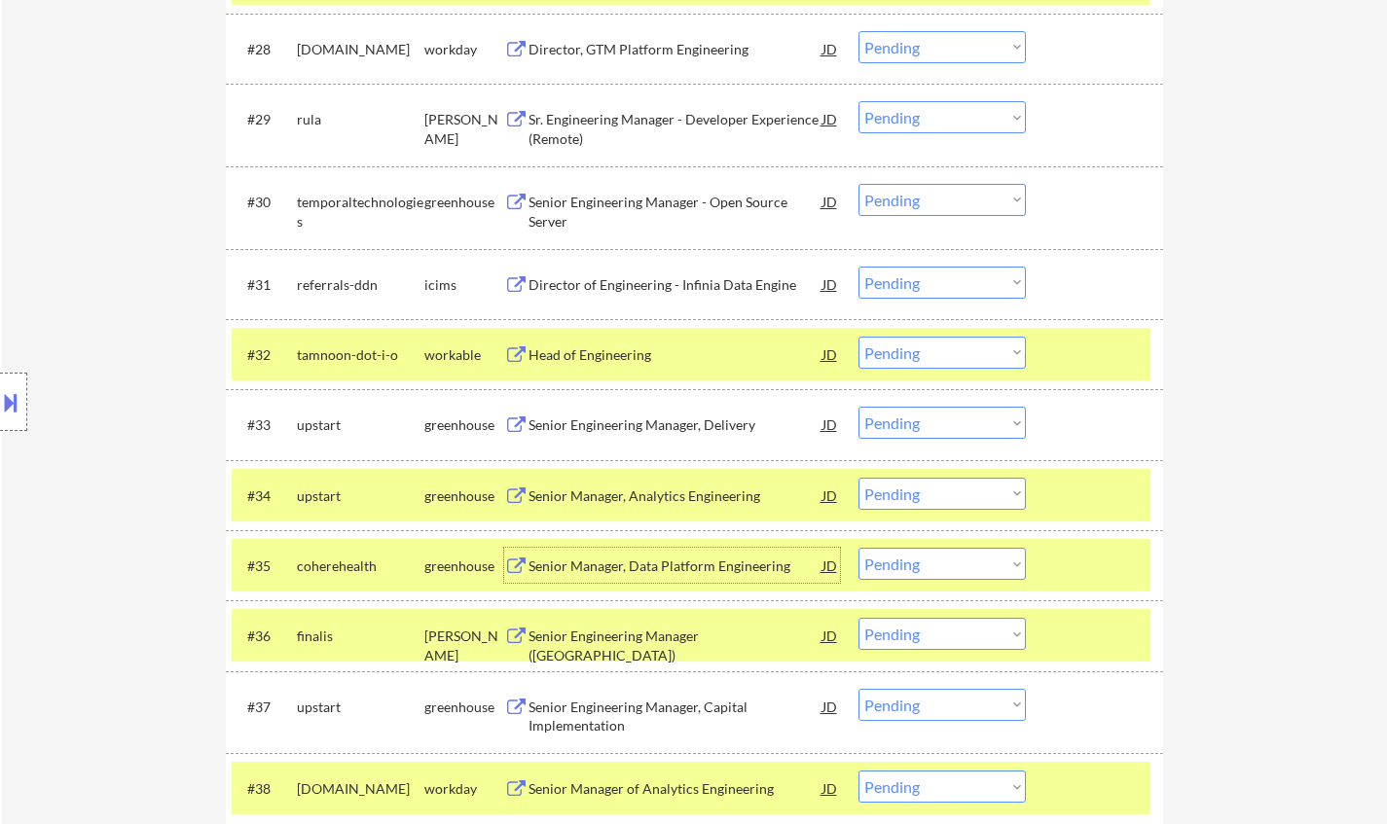
click at [945, 564] on select "Choose an option... Pending Applied Excluded (Questions) Excluded (Expired) Exc…" at bounding box center [941, 564] width 167 height 32
click at [858, 548] on select "Choose an option... Pending Applied Excluded (Questions) Excluded (Expired) Exc…" at bounding box center [941, 564] width 167 height 32
select select ""pending""
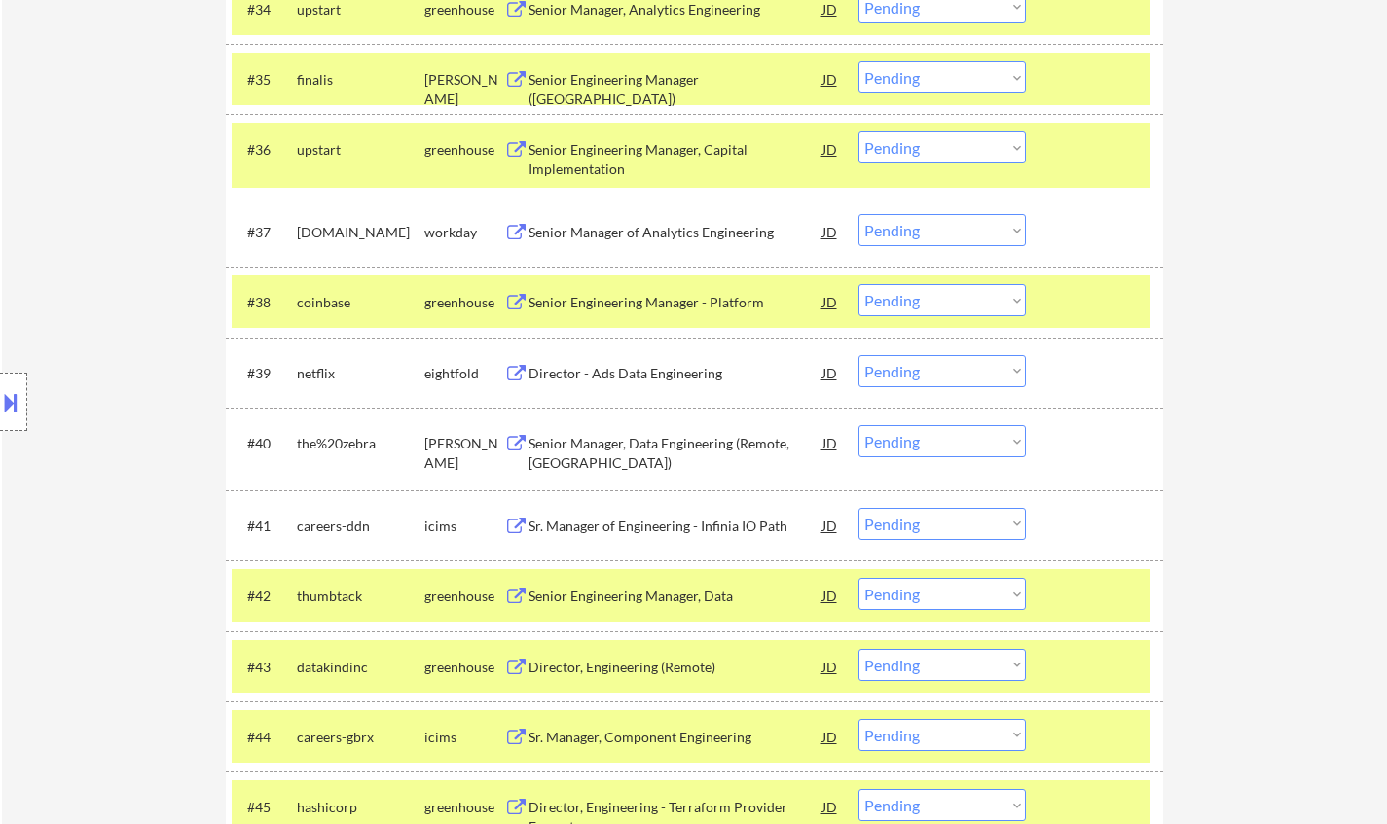
click at [598, 449] on div "Senior Manager, Data Engineering (Remote, United States)" at bounding box center [676, 453] width 294 height 38
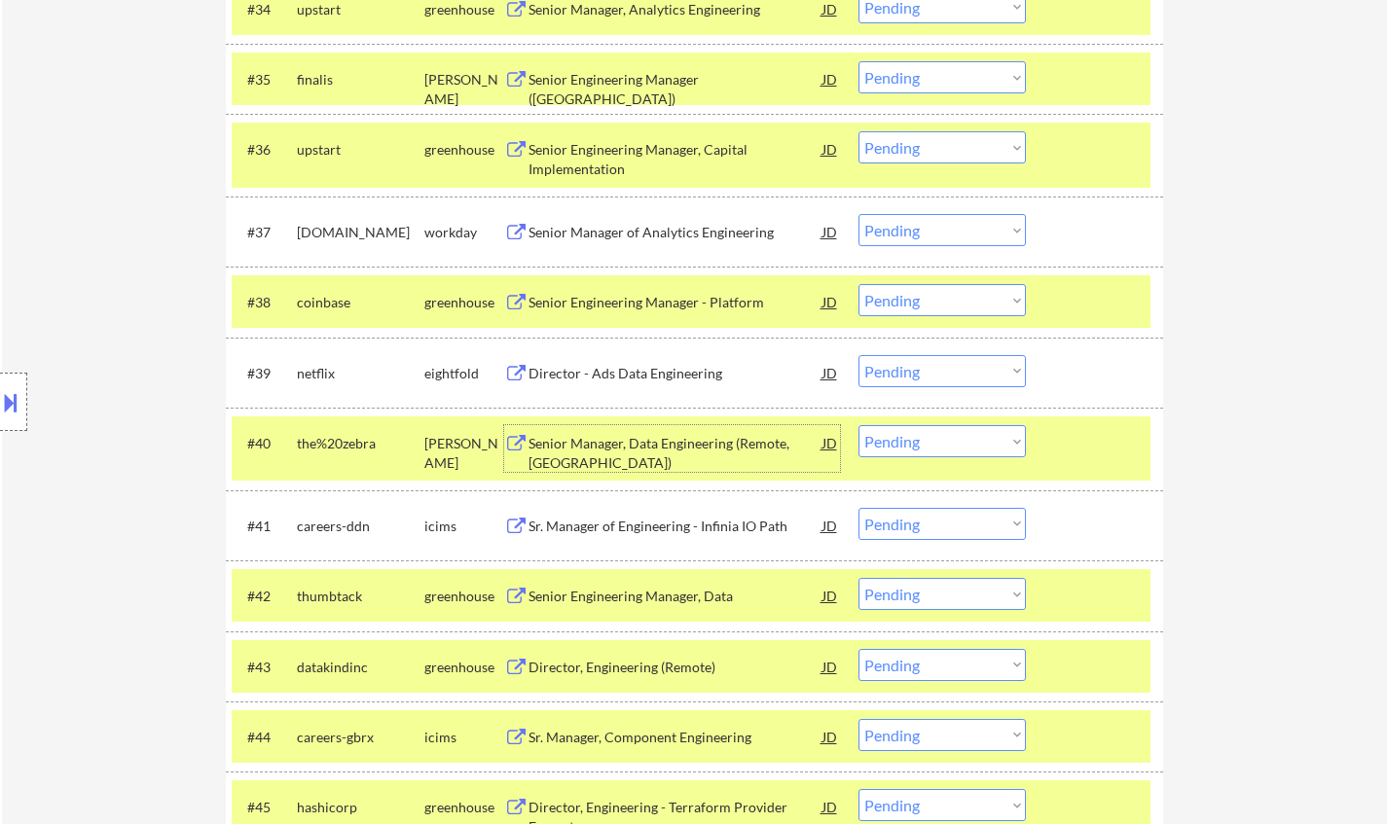
click at [912, 454] on select "Choose an option... Pending Applied Excluded (Questions) Excluded (Expired) Exc…" at bounding box center [941, 441] width 167 height 32
click at [858, 425] on select "Choose an option... Pending Applied Excluded (Questions) Excluded (Expired) Exc…" at bounding box center [941, 441] width 167 height 32
select select ""pending""
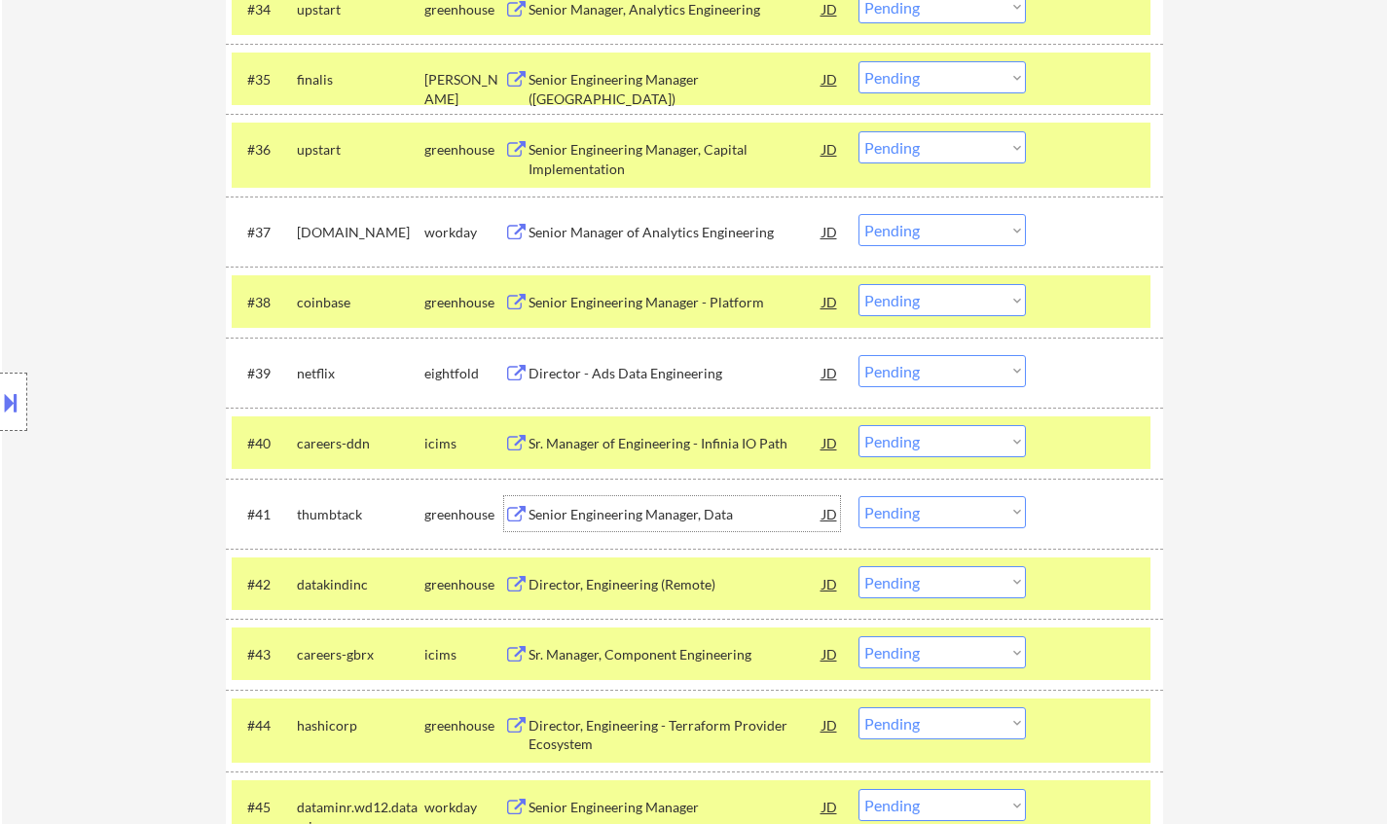
click at [645, 515] on div "Senior Engineering Manager, Data" at bounding box center [676, 514] width 294 height 19
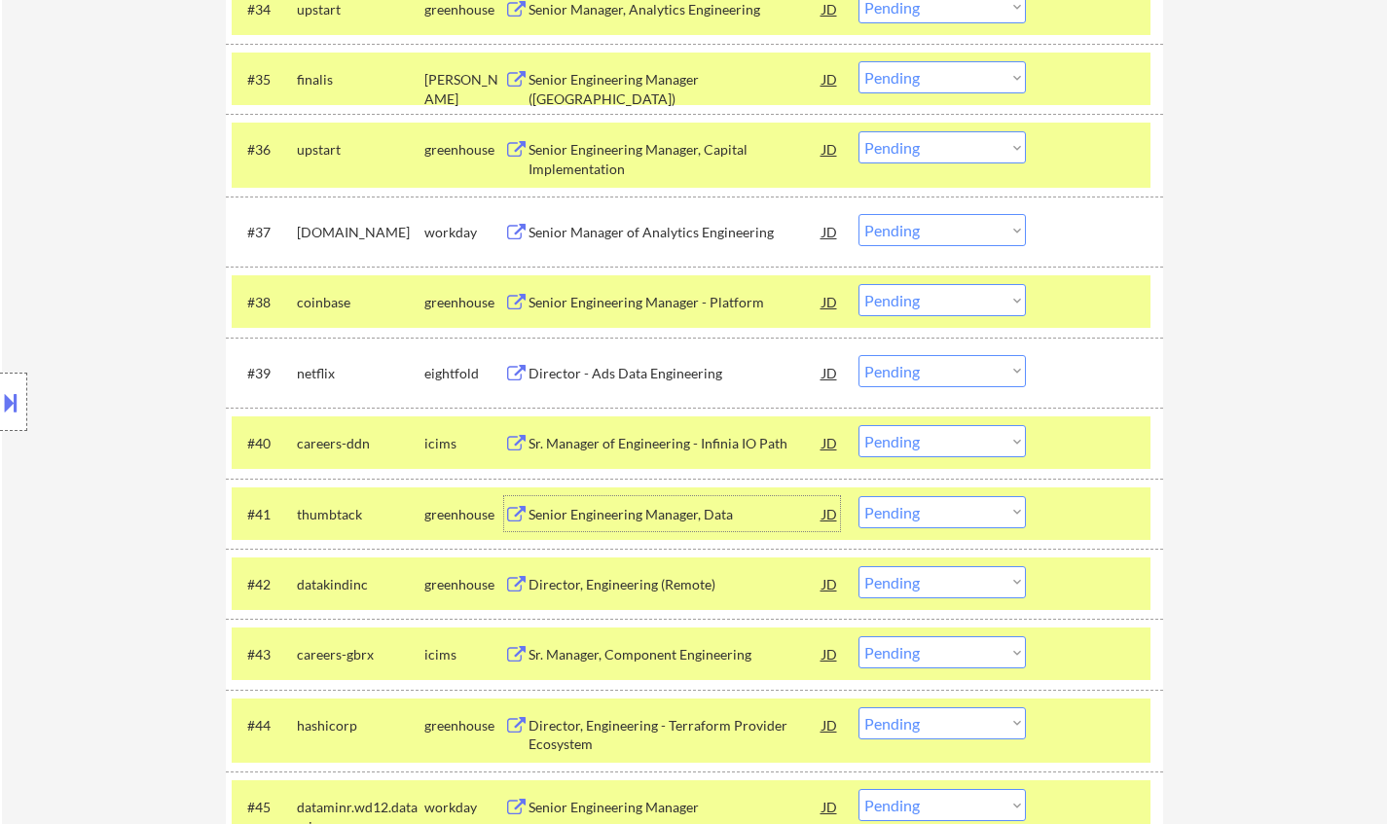
click at [954, 515] on select "Choose an option... Pending Applied Excluded (Questions) Excluded (Expired) Exc…" at bounding box center [941, 512] width 167 height 32
click at [858, 496] on select "Choose an option... Pending Applied Excluded (Questions) Excluded (Expired) Exc…" at bounding box center [941, 512] width 167 height 32
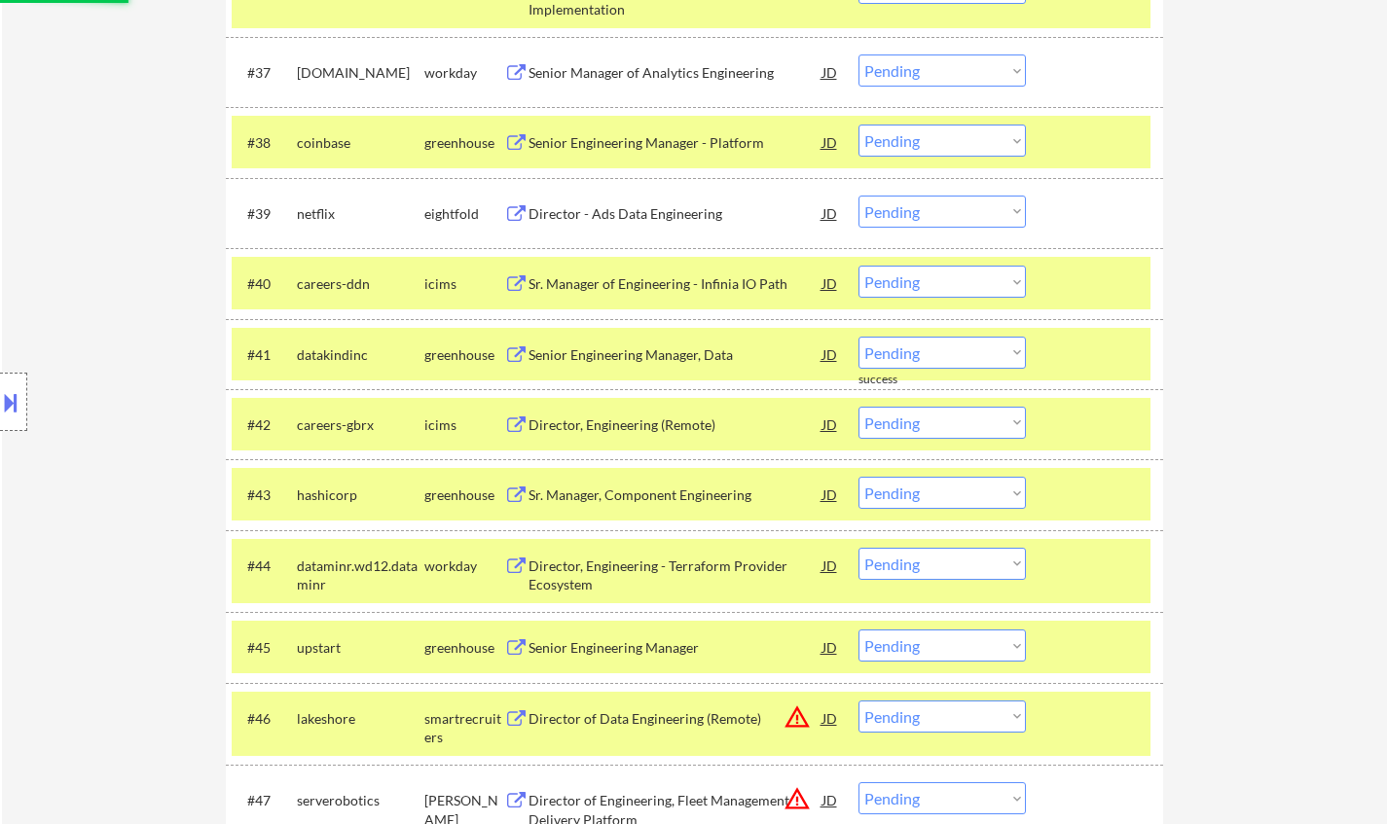
scroll to position [3397, 0]
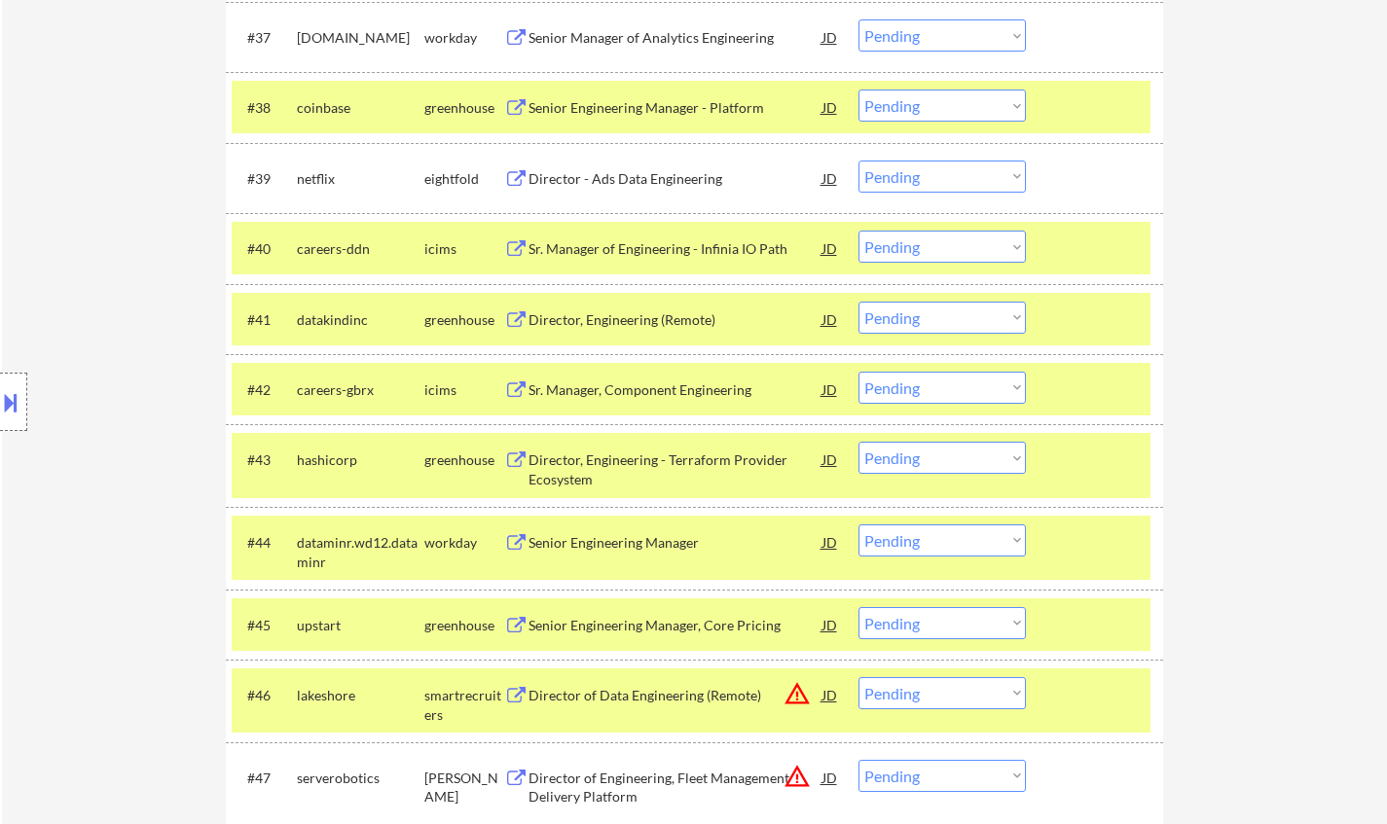
click at [663, 317] on div "Director, Engineering (Remote)" at bounding box center [676, 320] width 294 height 19
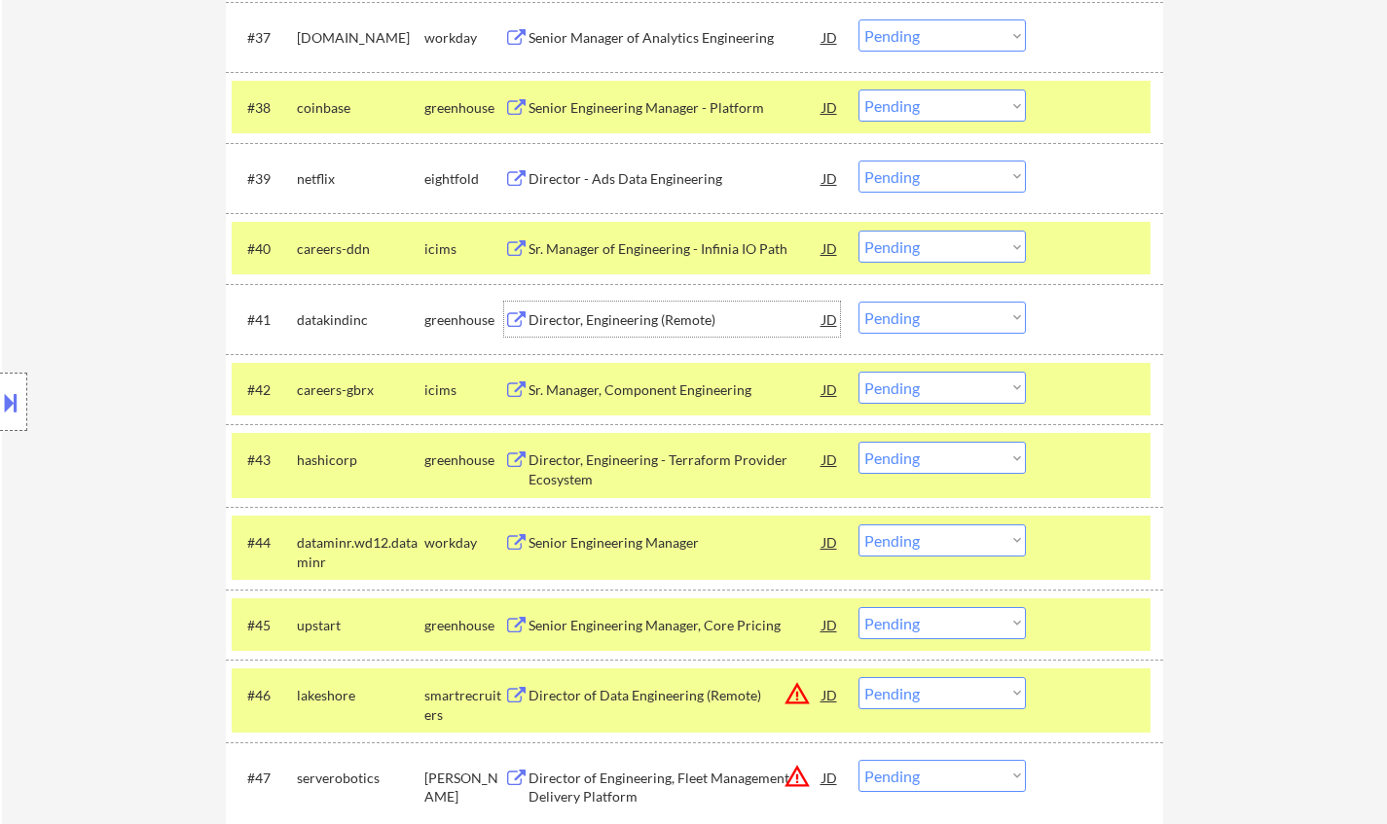
click at [939, 313] on select "Choose an option... Pending Applied Excluded (Questions) Excluded (Expired) Exc…" at bounding box center [941, 318] width 167 height 32
click at [858, 302] on select "Choose an option... Pending Applied Excluded (Questions) Excluded (Expired) Exc…" at bounding box center [941, 318] width 167 height 32
select select ""pending""
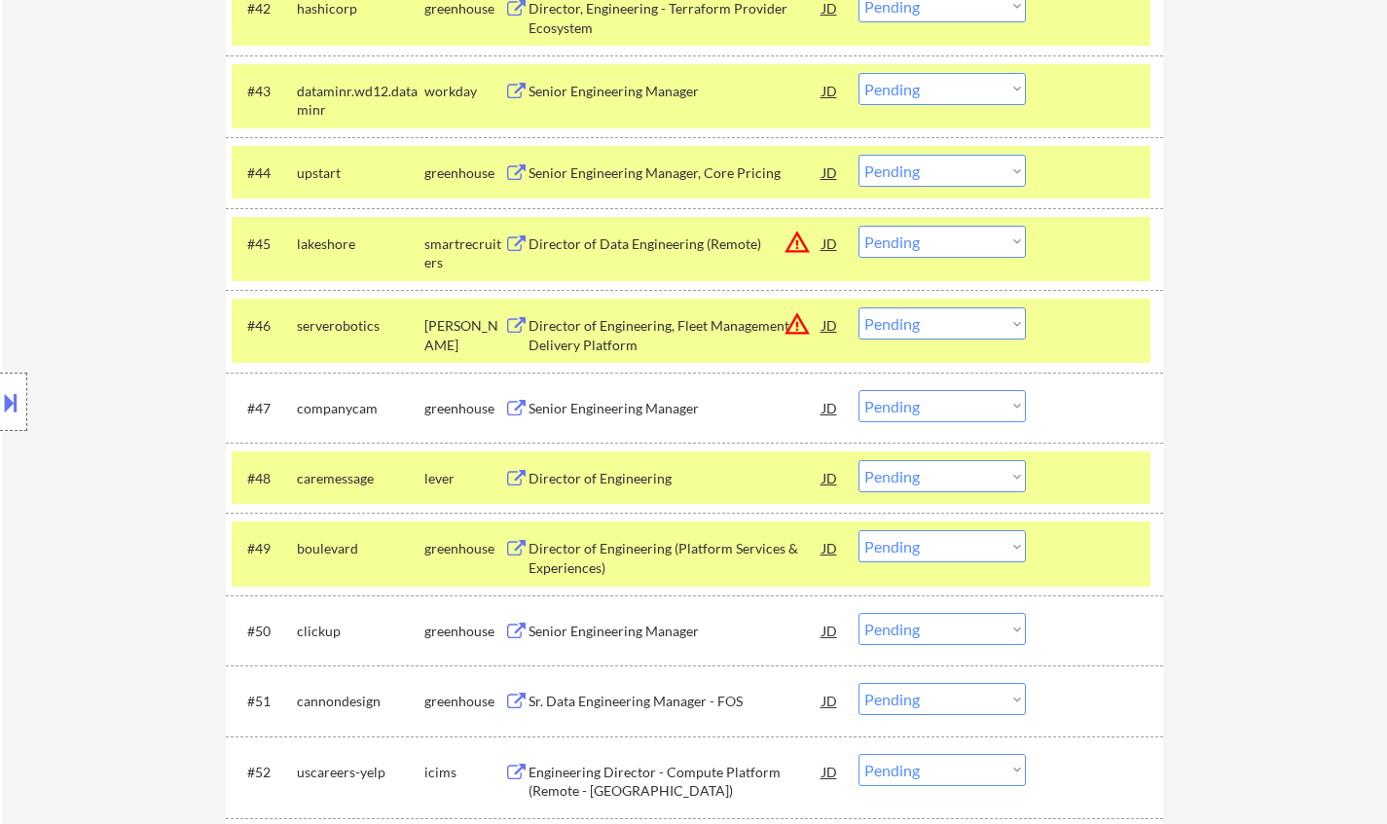
scroll to position [3786, 0]
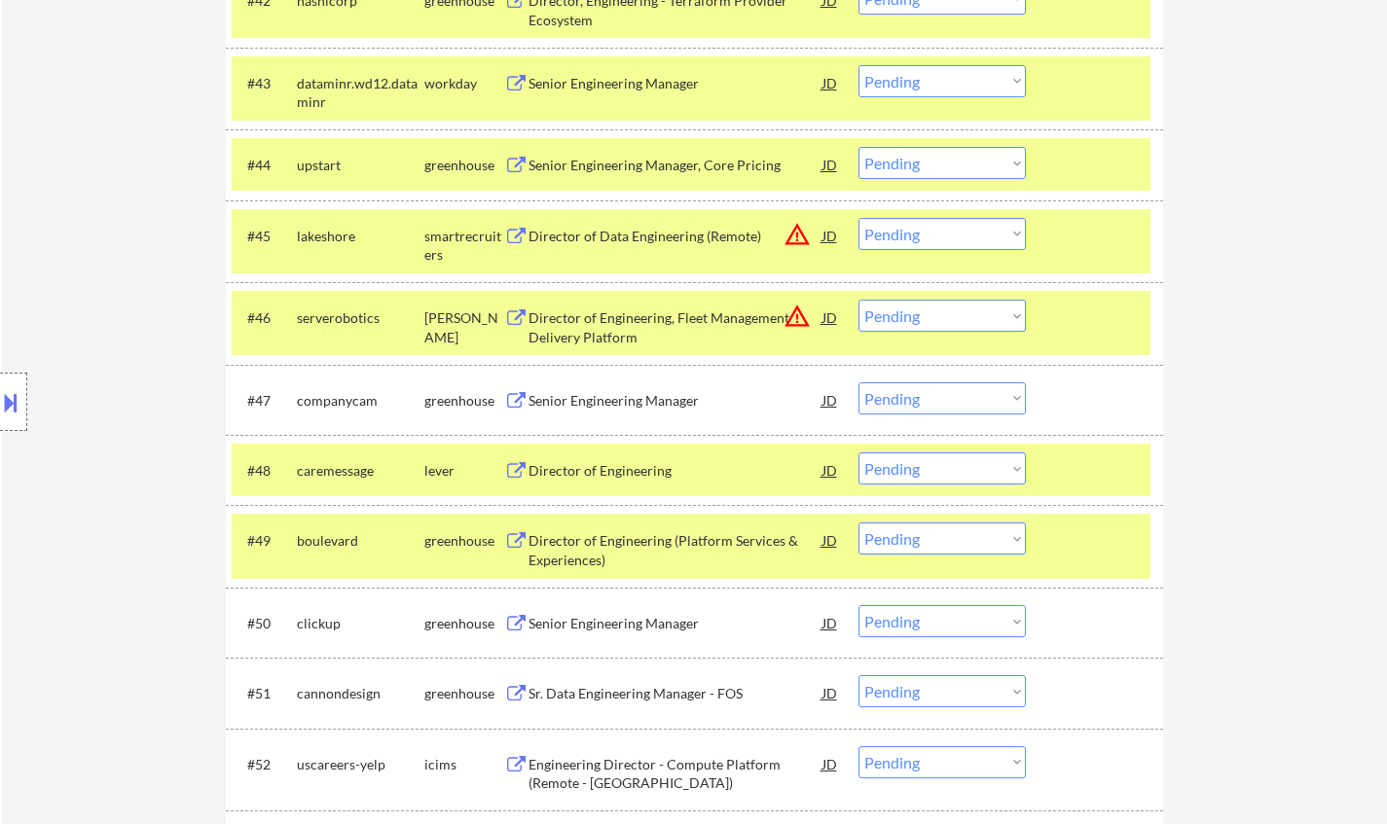
click at [831, 318] on div "JD" at bounding box center [830, 317] width 19 height 35
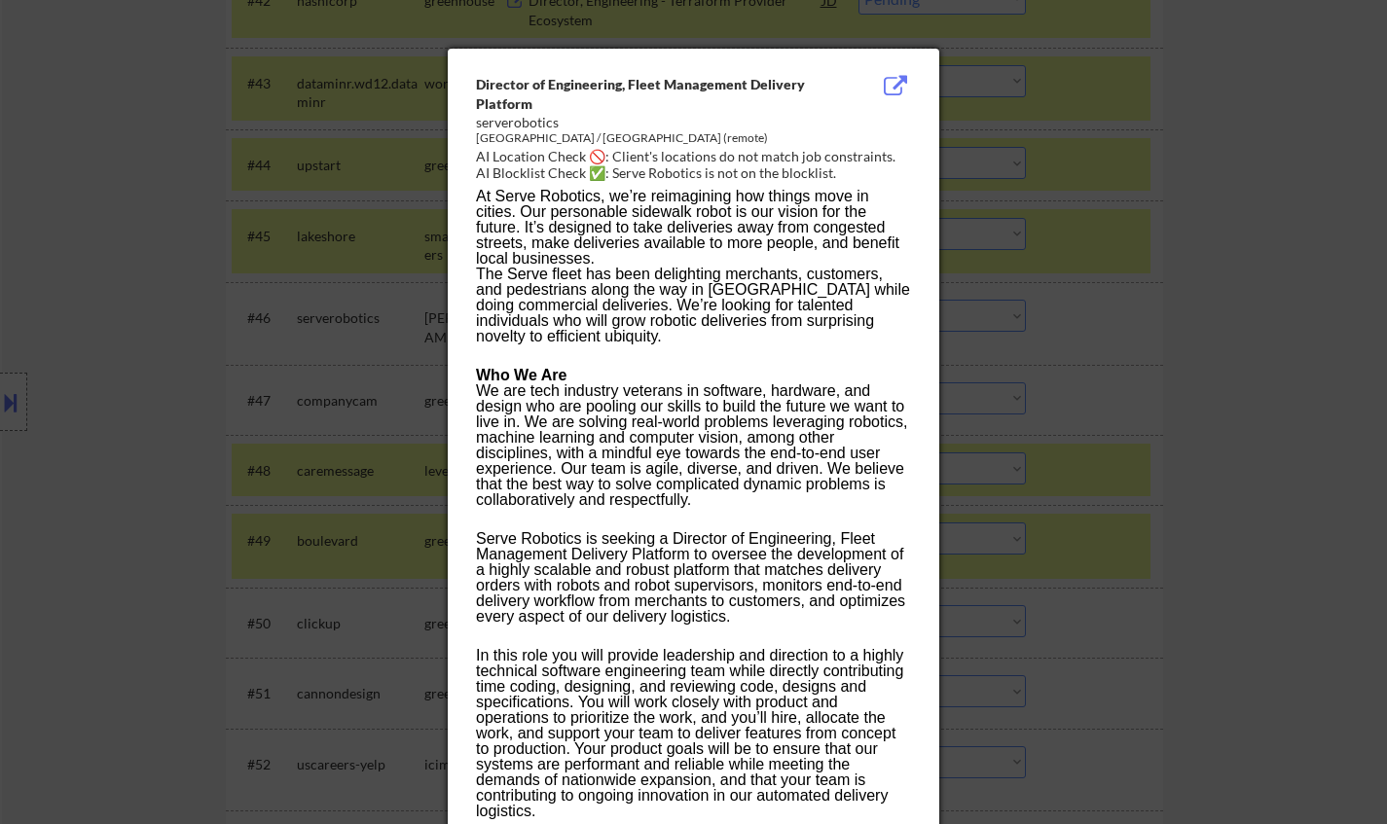
click at [1077, 420] on div at bounding box center [693, 412] width 1387 height 824
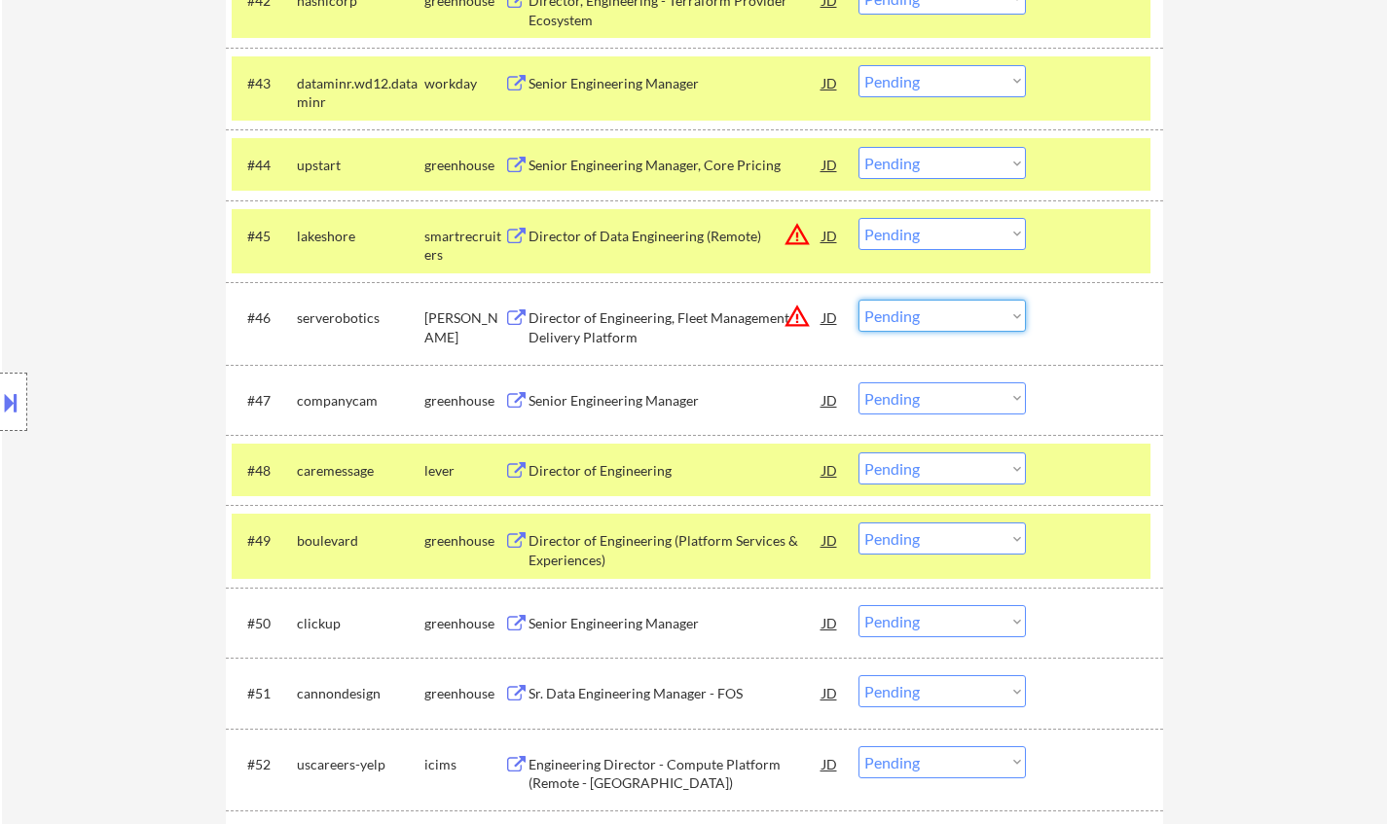
click at [942, 321] on select "Choose an option... Pending Applied Excluded (Questions) Excluded (Expired) Exc…" at bounding box center [941, 316] width 167 height 32
click at [858, 300] on select "Choose an option... Pending Applied Excluded (Questions) Excluded (Expired) Exc…" at bounding box center [941, 316] width 167 height 32
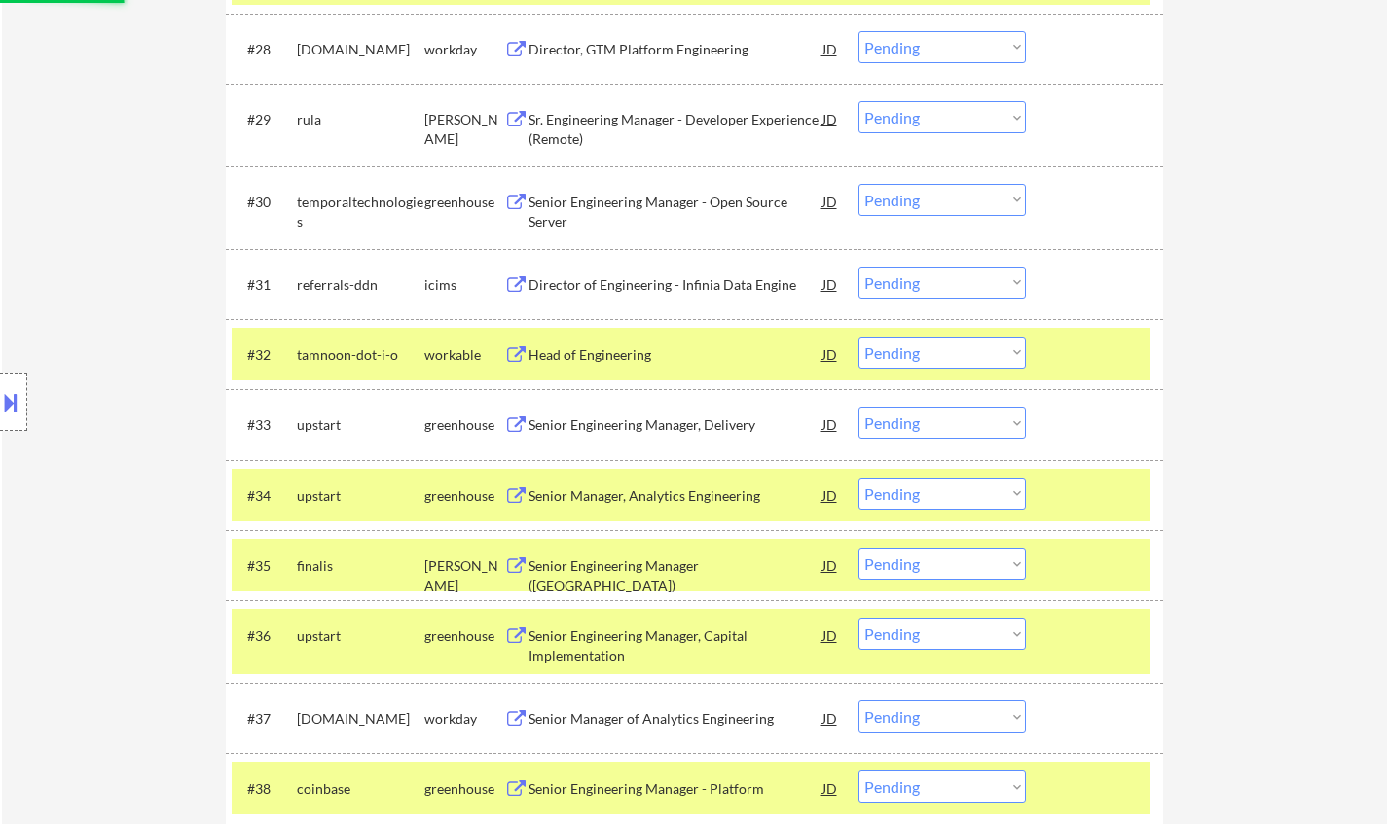
select select ""pending""
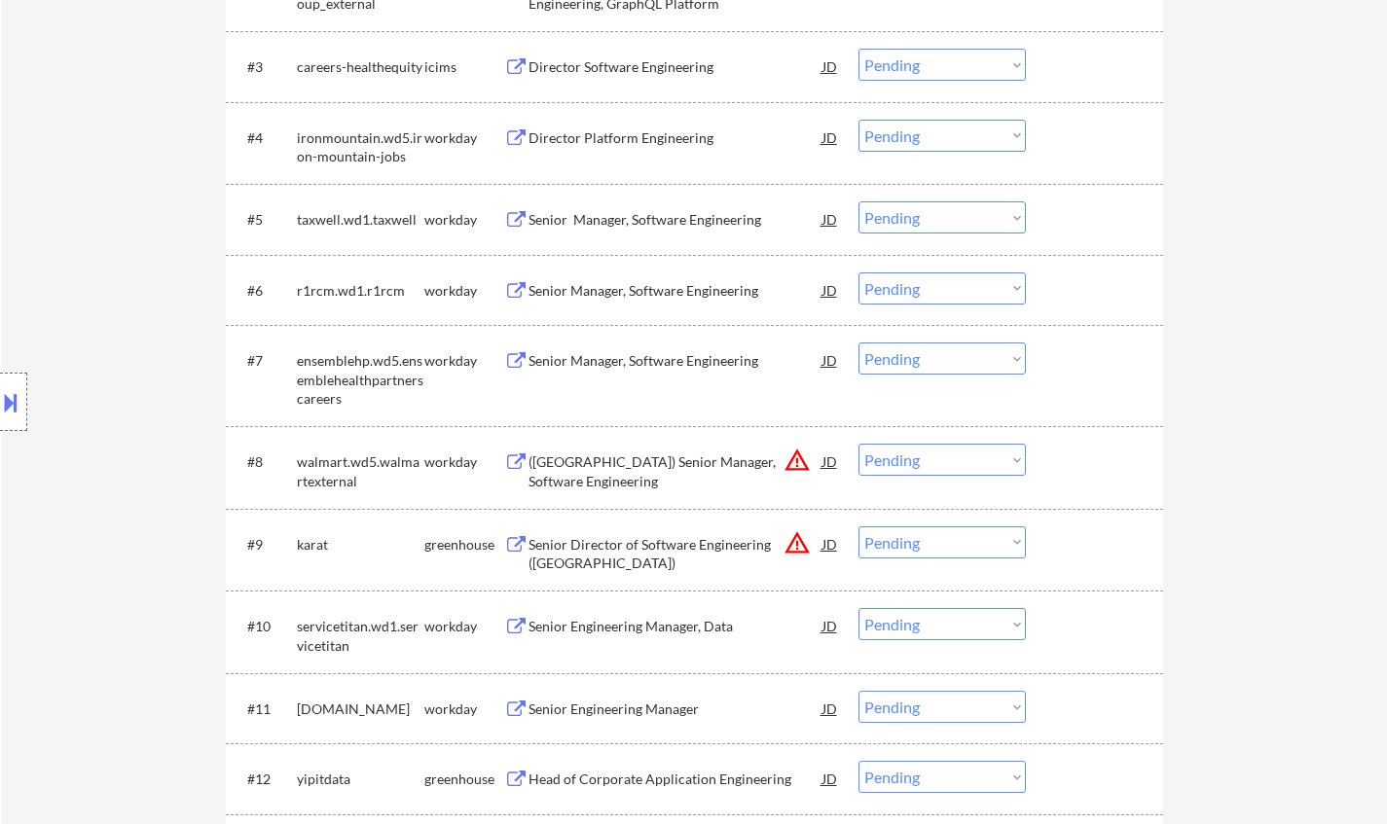
scroll to position [973, 0]
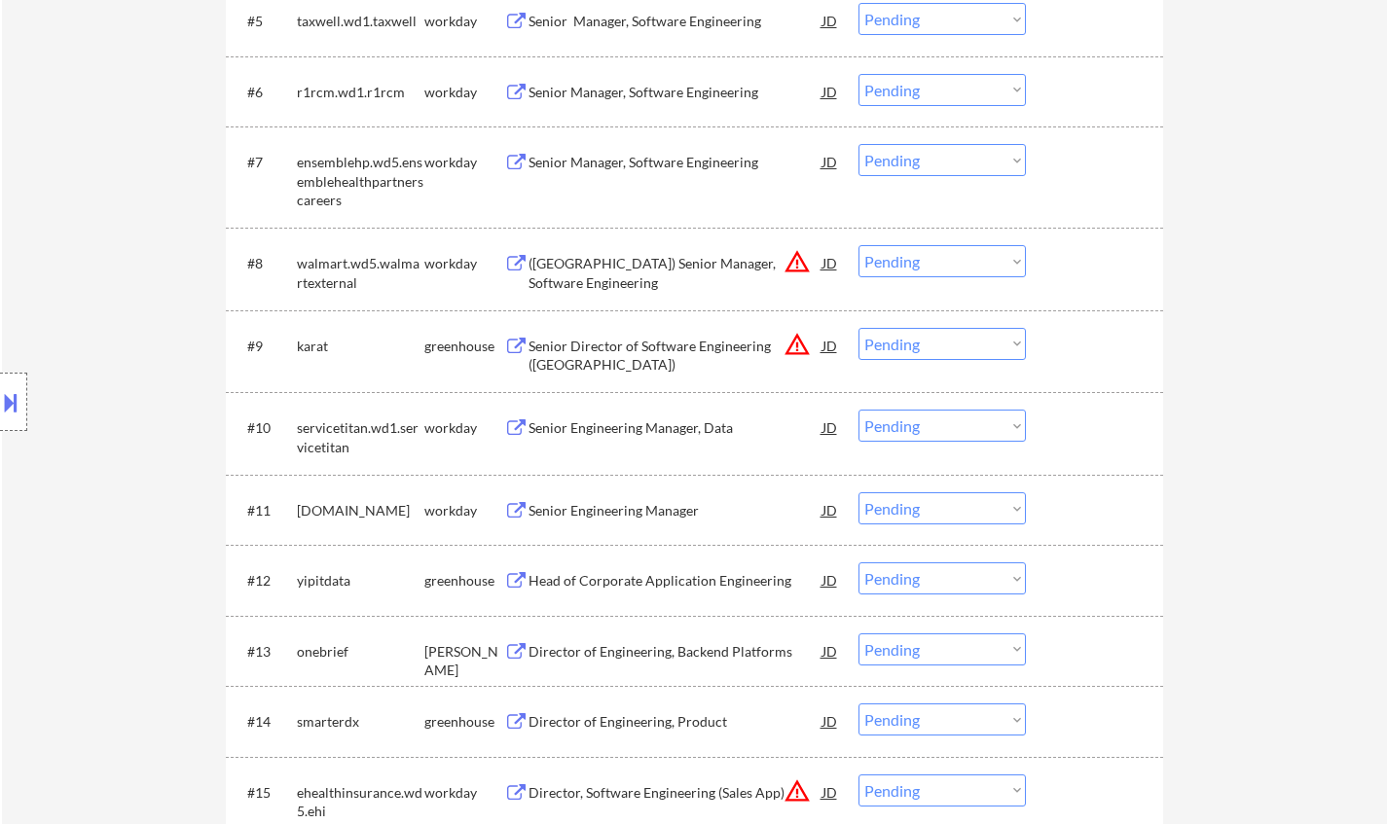
click at [831, 345] on div "JD" at bounding box center [830, 345] width 19 height 35
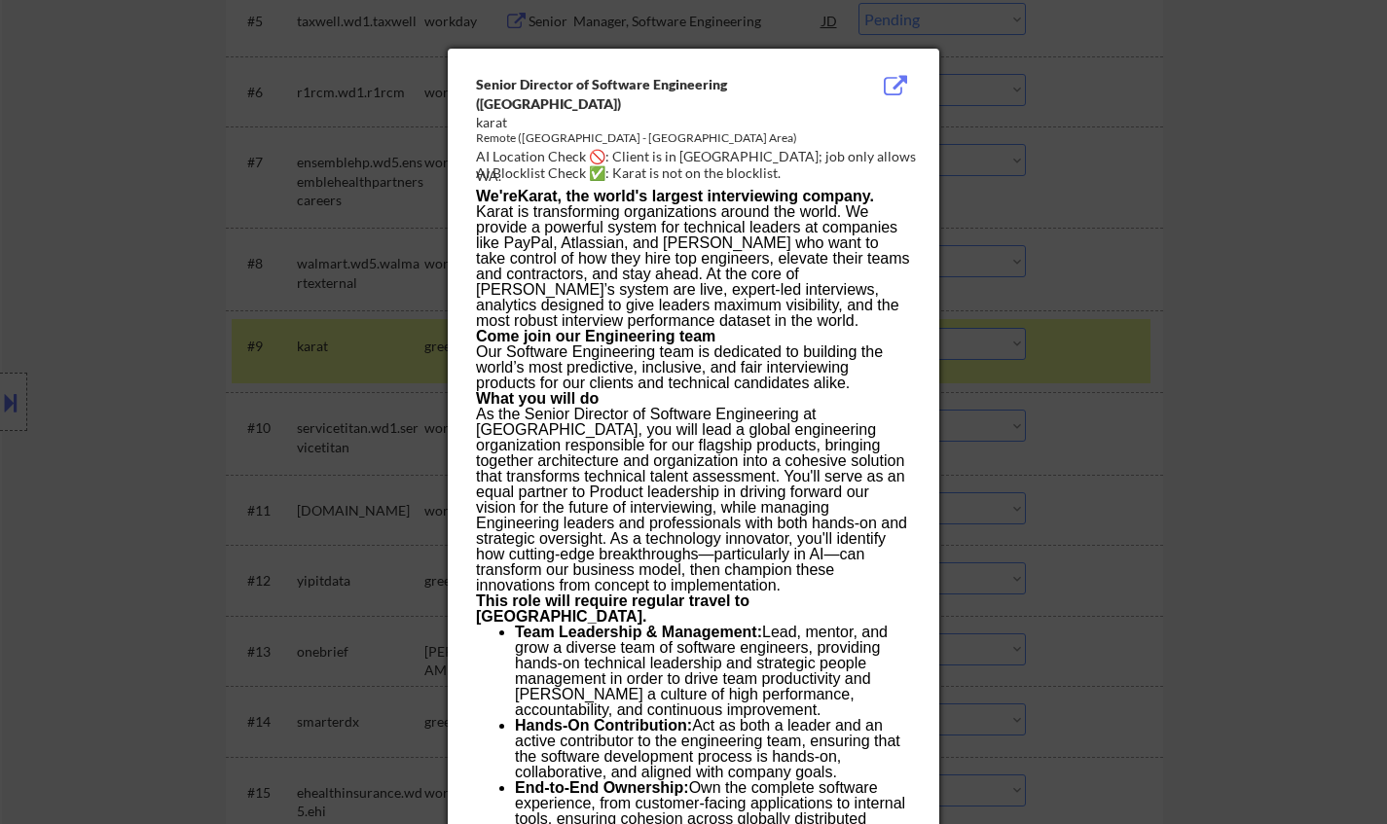
click at [1357, 421] on div at bounding box center [693, 412] width 1387 height 824
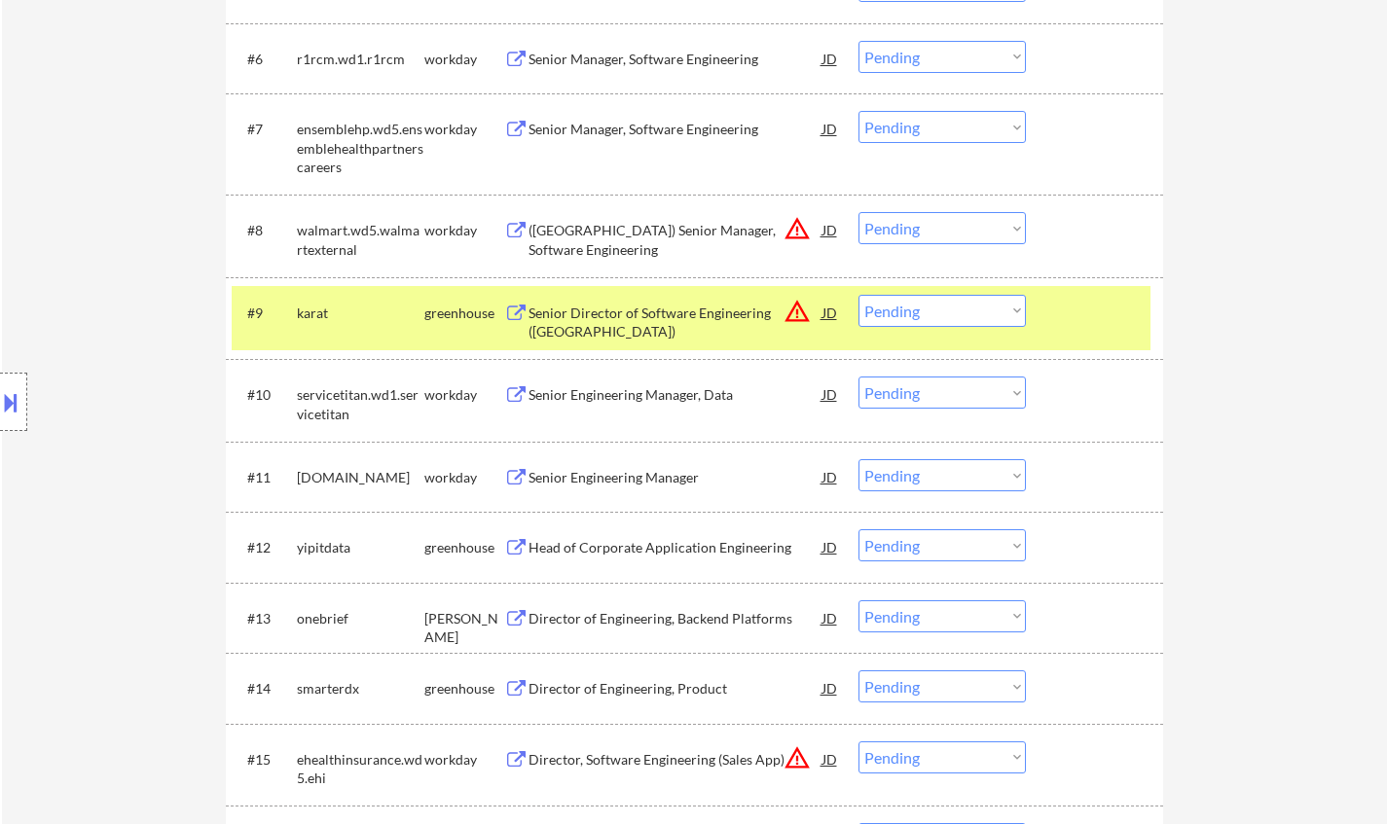
scroll to position [1168, 0]
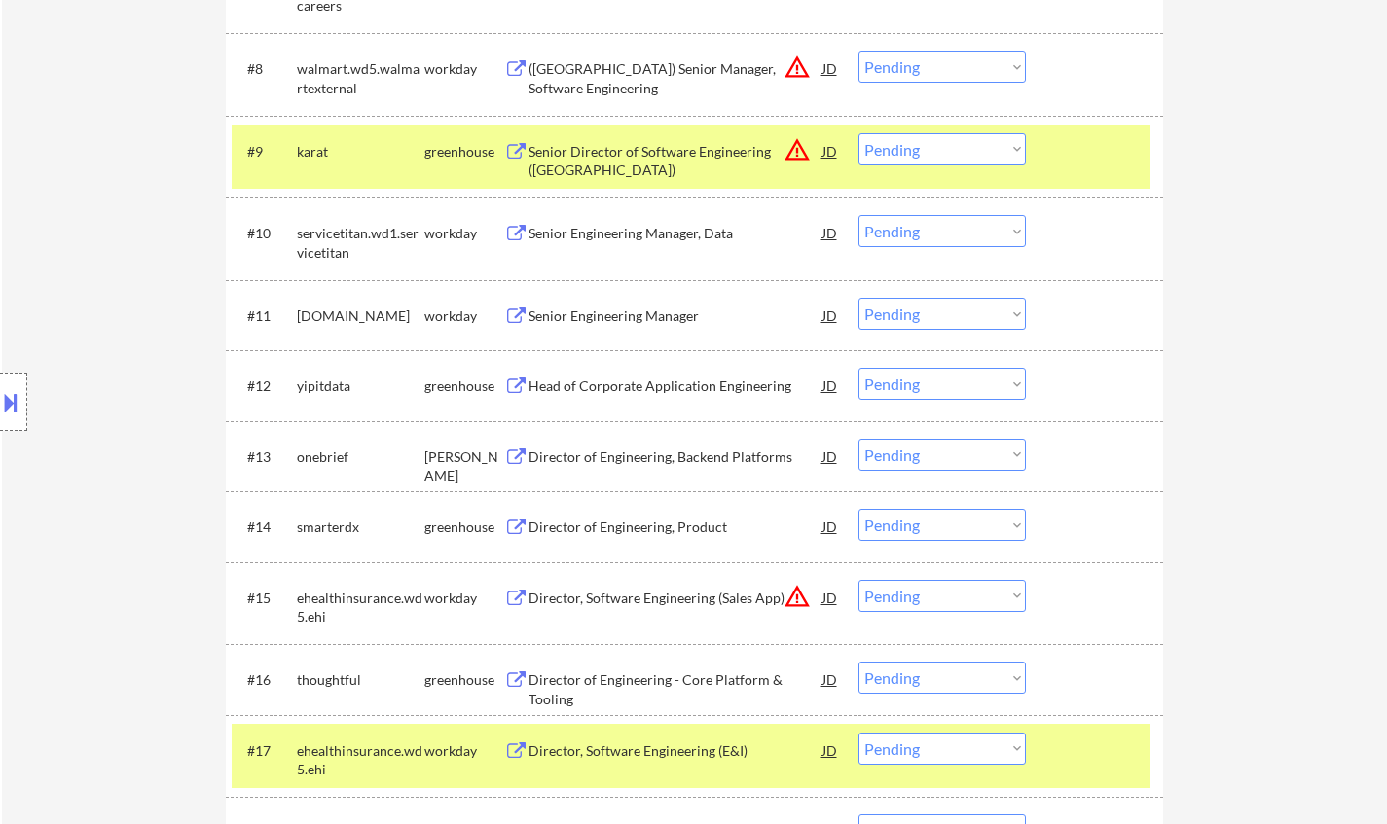
drag, startPoint x: 932, startPoint y: 377, endPoint x: 951, endPoint y: 397, distance: 27.6
click at [932, 377] on select "Choose an option... Pending Applied Excluded (Questions) Excluded (Expired) Exc…" at bounding box center [941, 384] width 167 height 32
click at [858, 368] on select "Choose an option... Pending Applied Excluded (Questions) Excluded (Expired) Exc…" at bounding box center [941, 384] width 167 height 32
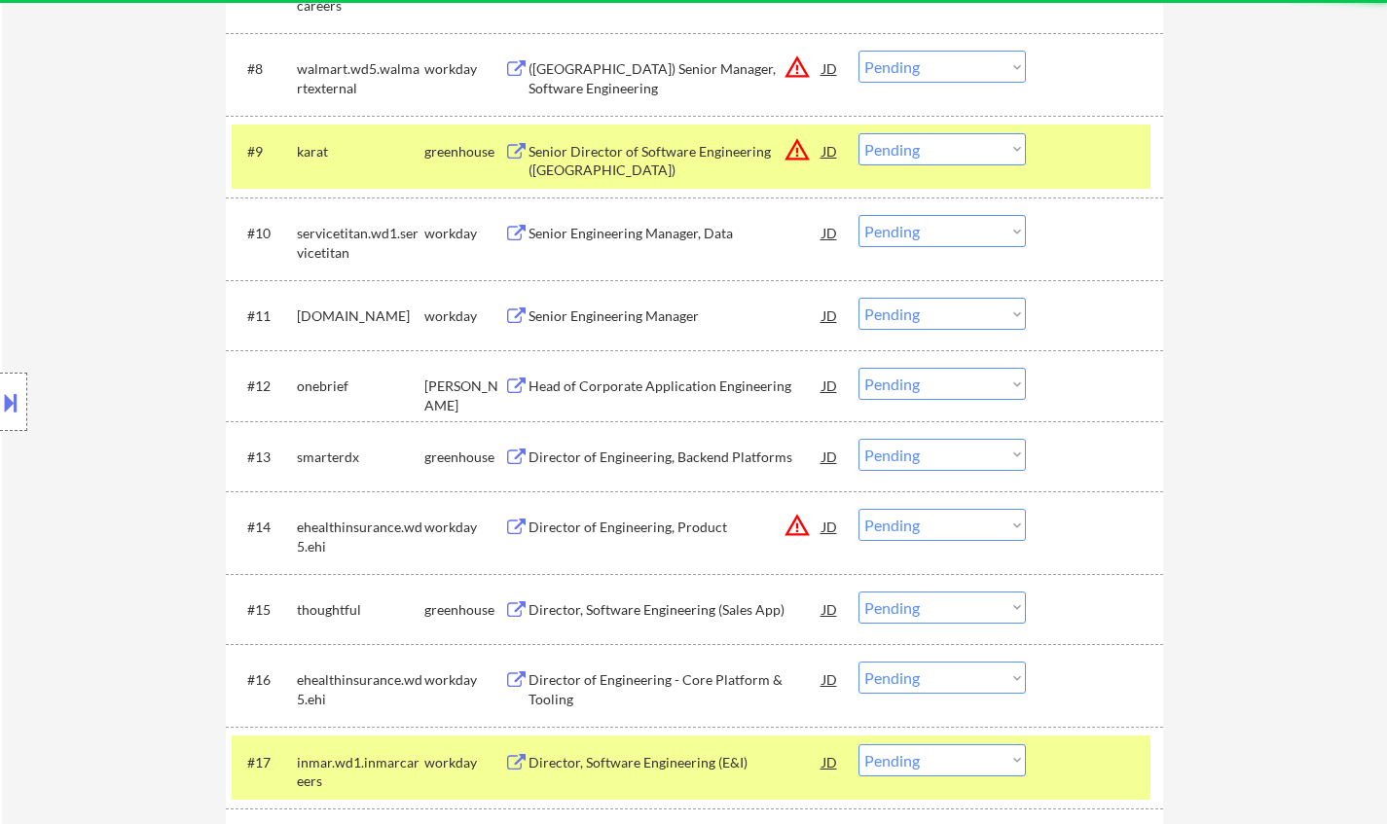
click at [677, 387] on div "Head of Corporate Application Engineering" at bounding box center [676, 386] width 294 height 19
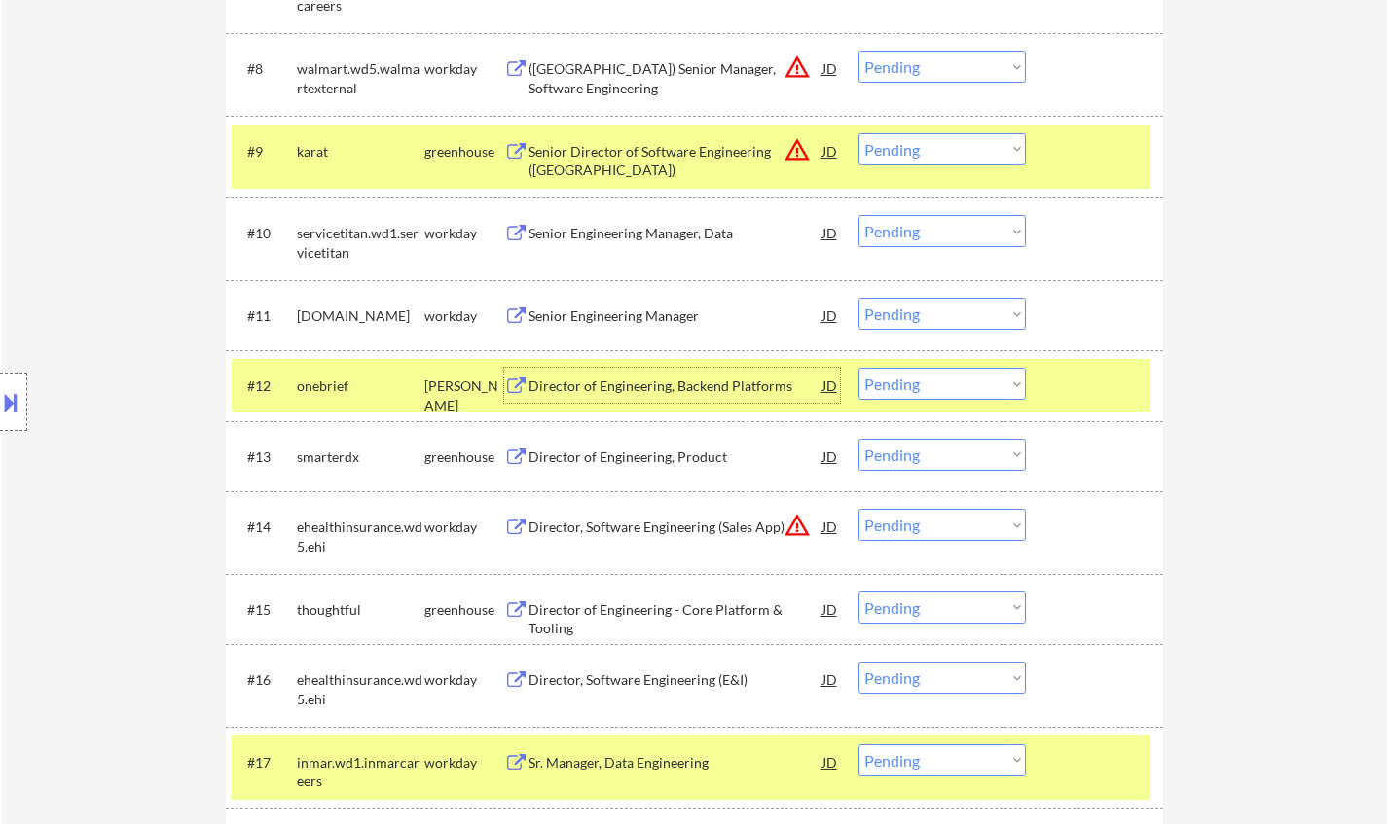
click at [911, 389] on select "Choose an option... Pending Applied Excluded (Questions) Excluded (Expired) Exc…" at bounding box center [941, 384] width 167 height 32
click at [858, 368] on select "Choose an option... Pending Applied Excluded (Questions) Excluded (Expired) Exc…" at bounding box center [941, 384] width 167 height 32
select select ""pending""
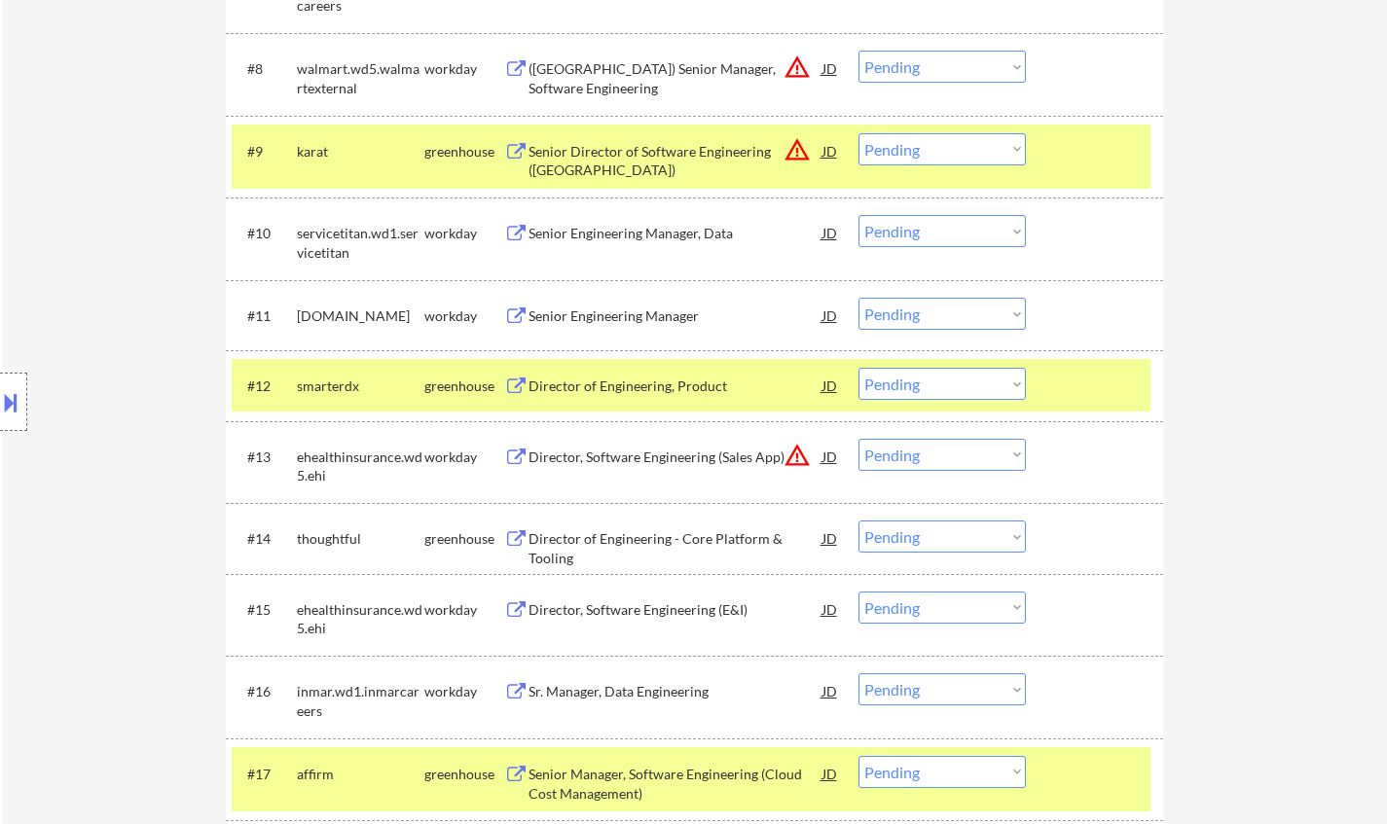
click at [659, 549] on div "Director of Engineering - Core Platform & Tooling" at bounding box center [676, 549] width 294 height 38
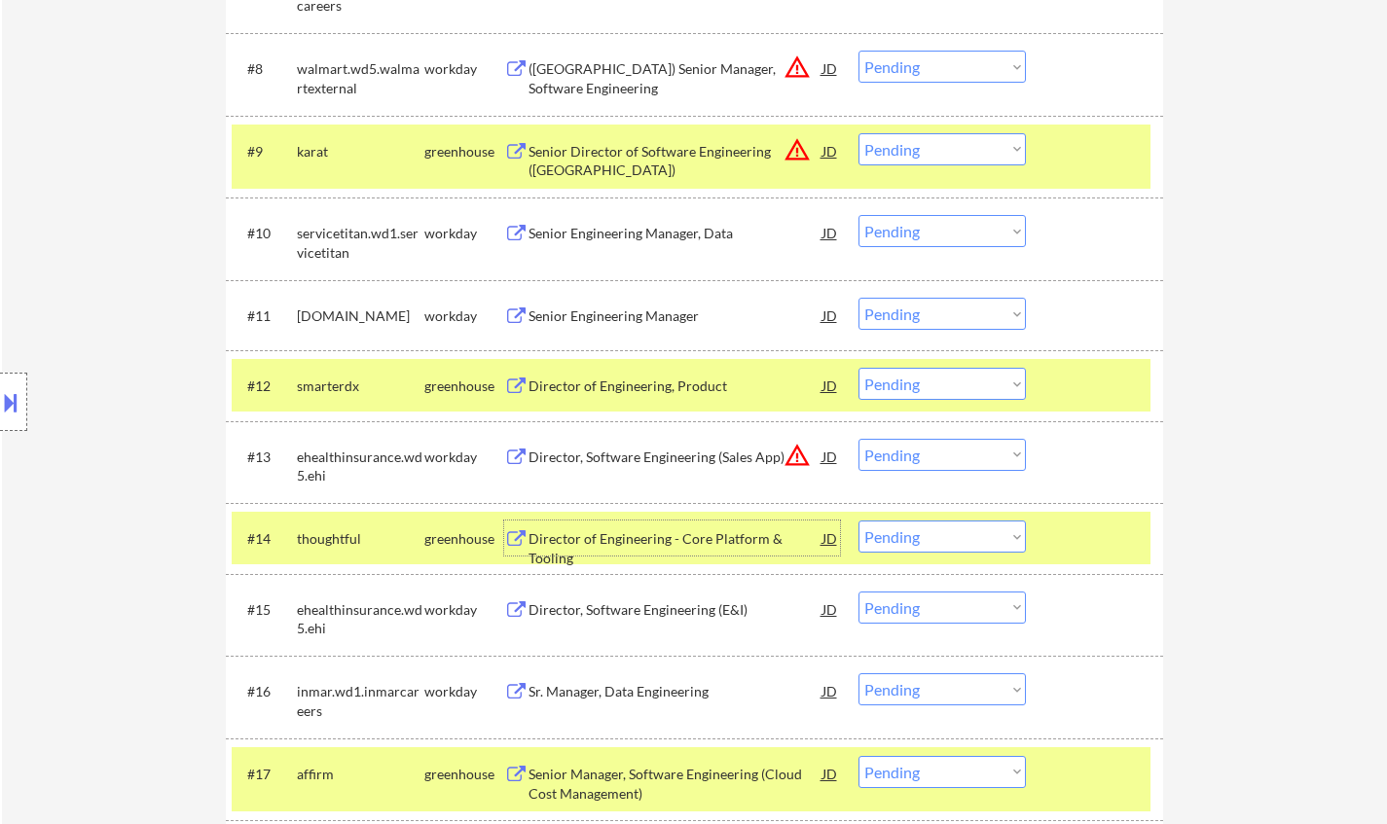
click at [928, 533] on select "Choose an option... Pending Applied Excluded (Questions) Excluded (Expired) Exc…" at bounding box center [941, 537] width 167 height 32
click at [858, 521] on select "Choose an option... Pending Applied Excluded (Questions) Excluded (Expired) Exc…" at bounding box center [941, 537] width 167 height 32
select select ""pending""
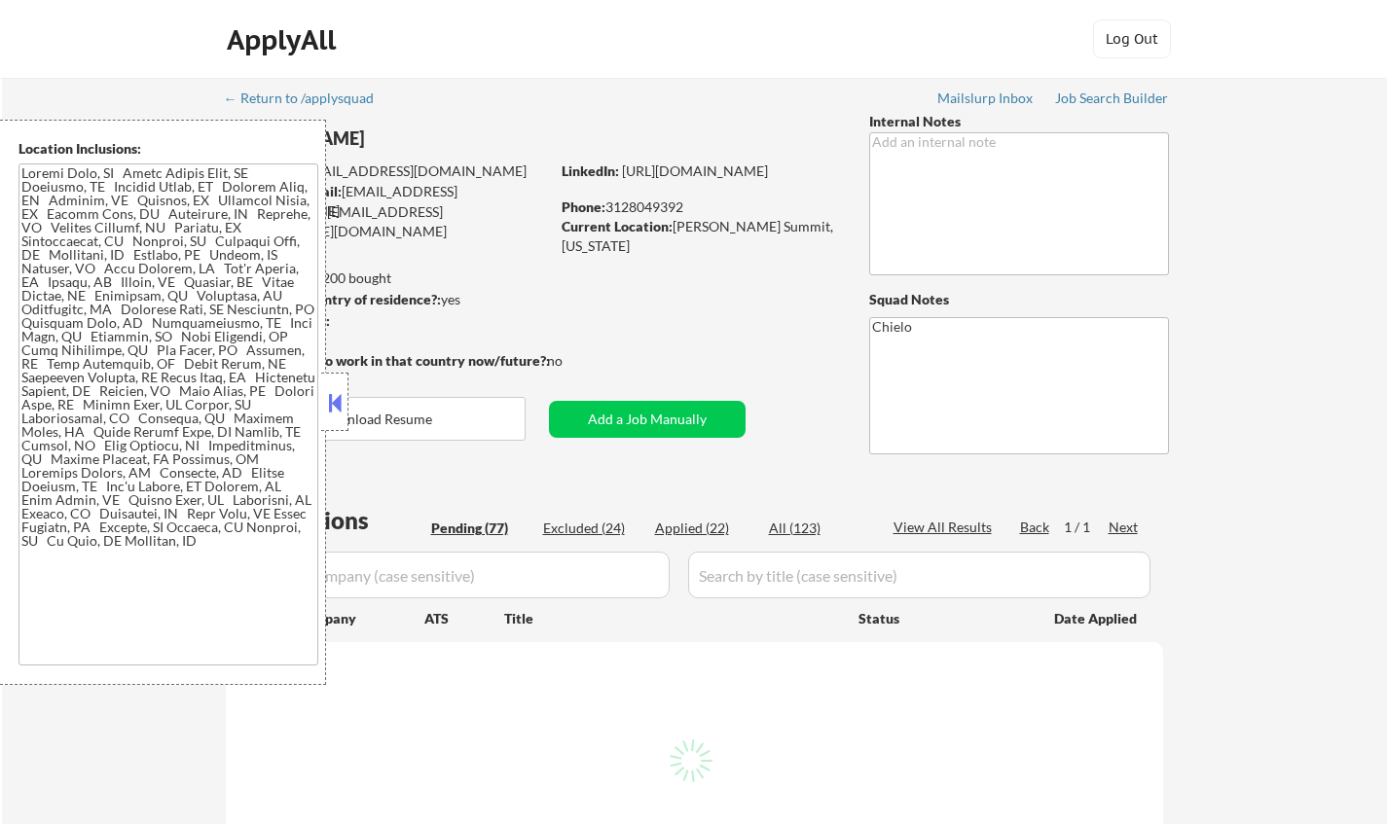
select select ""pending""
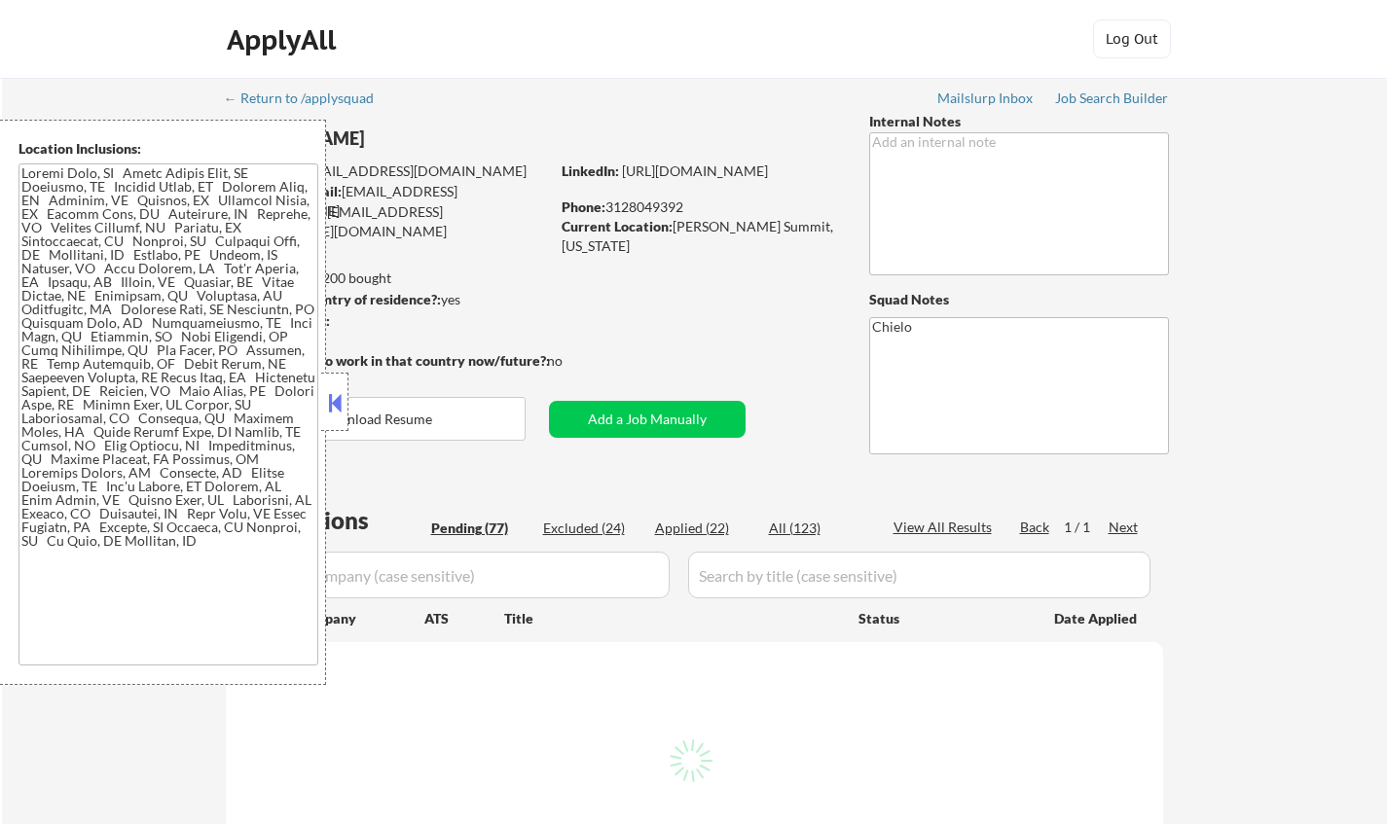
select select ""pending""
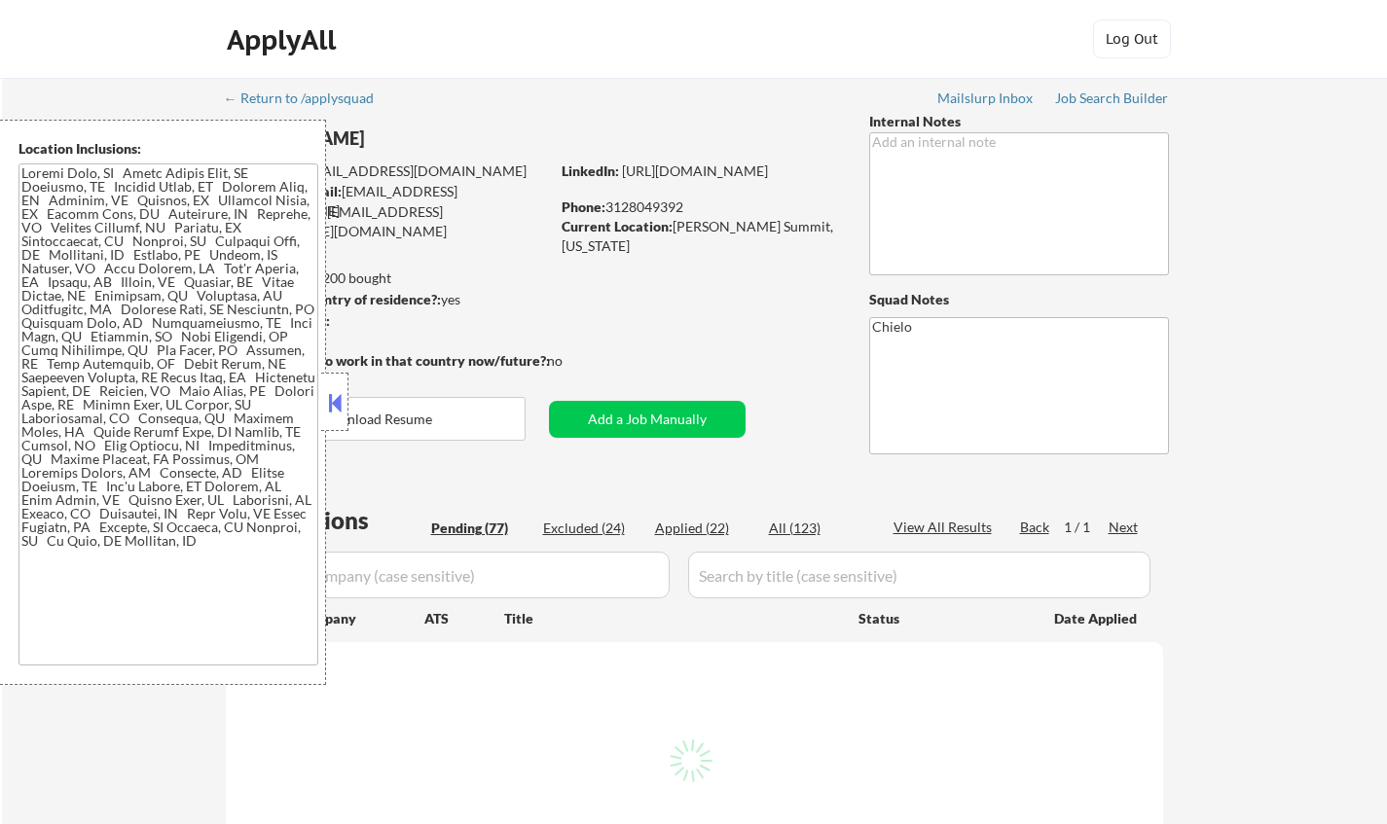
select select ""pending""
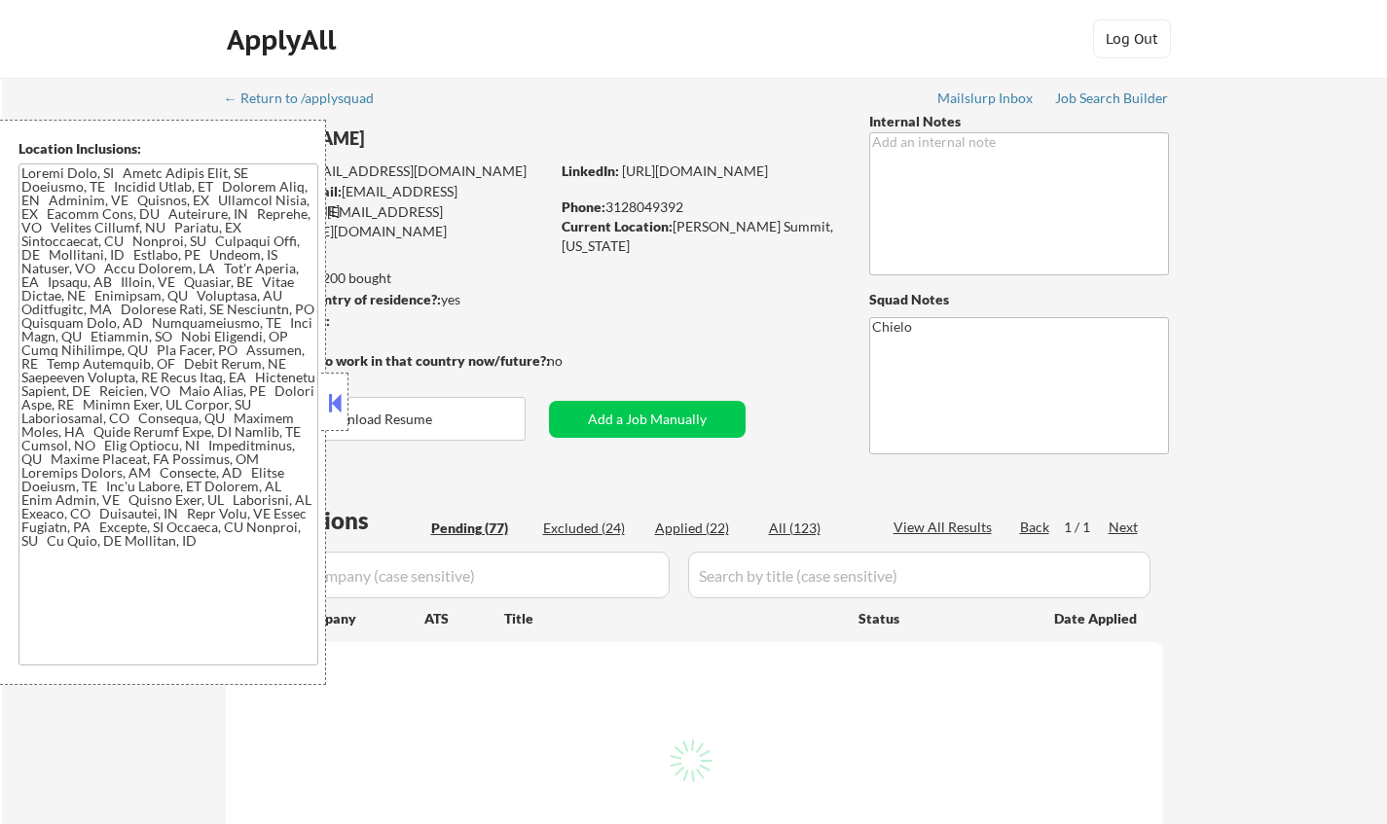
select select ""pending""
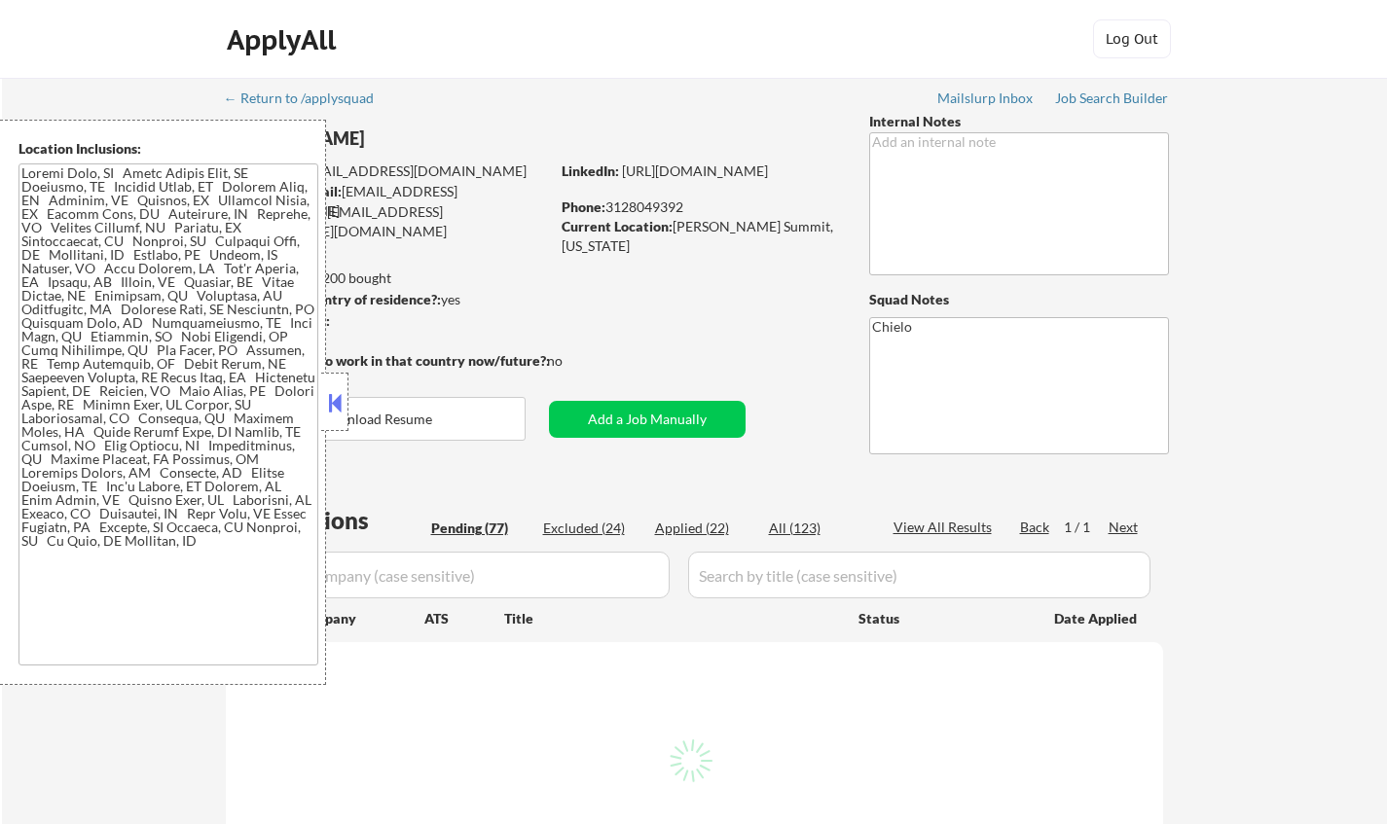
select select ""pending""
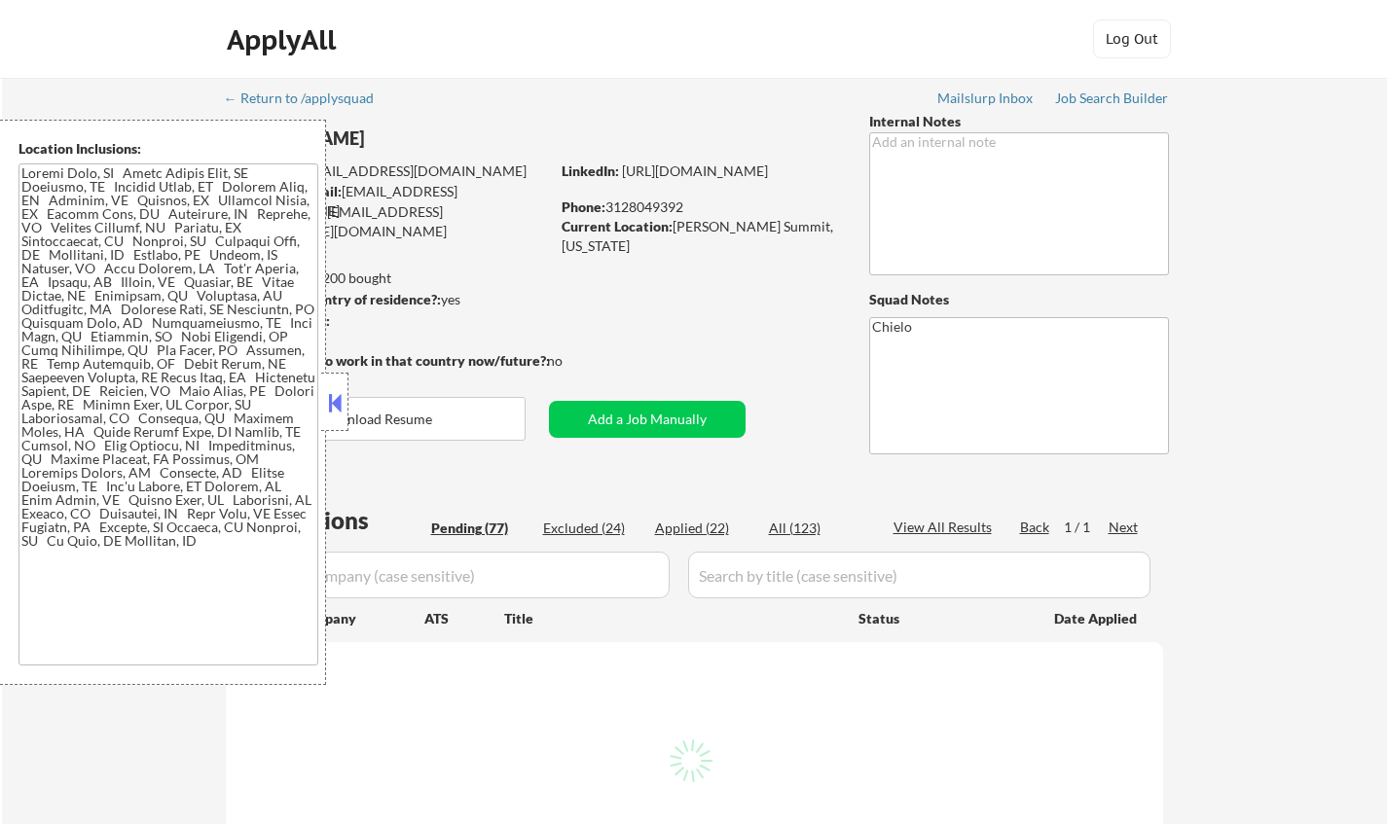
select select ""pending""
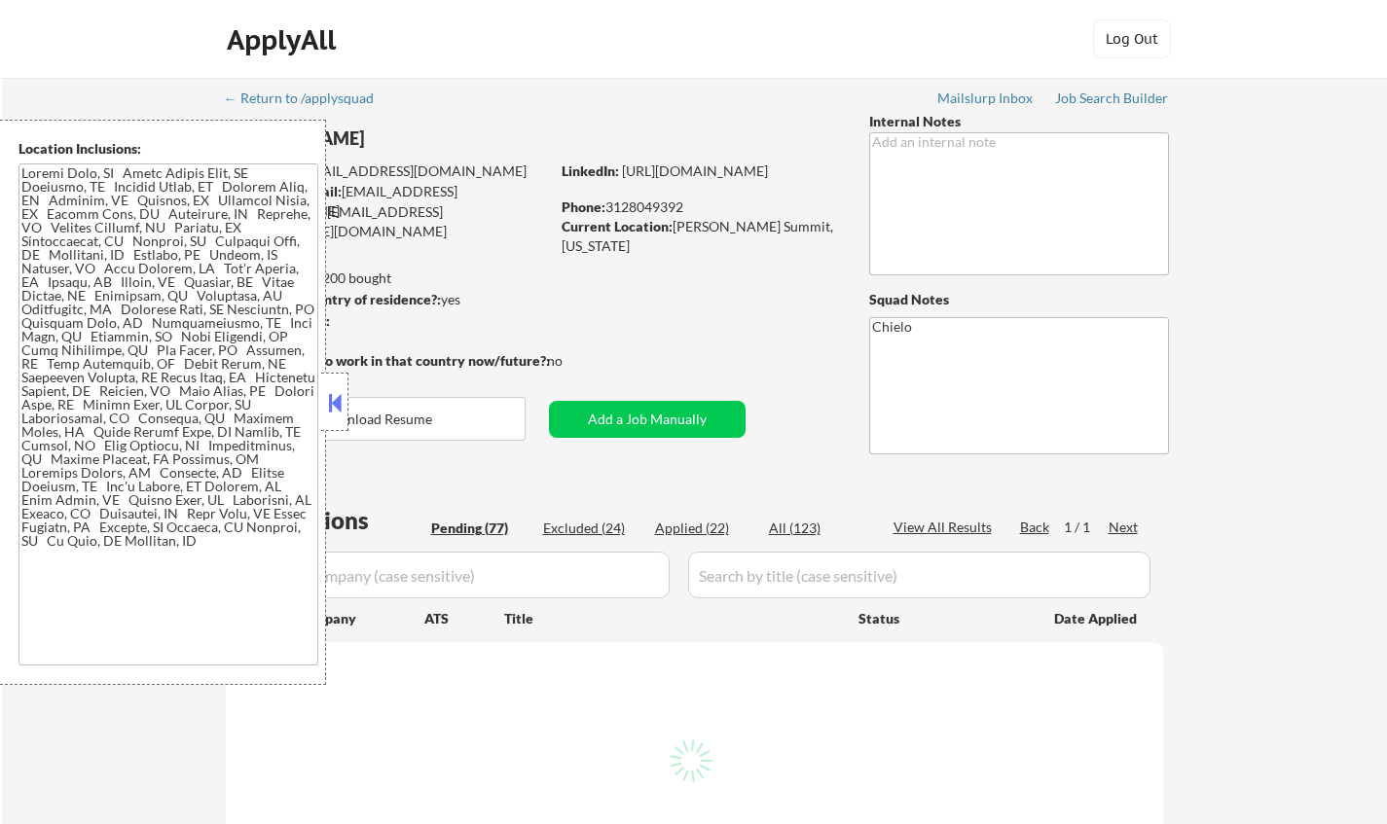
select select ""pending""
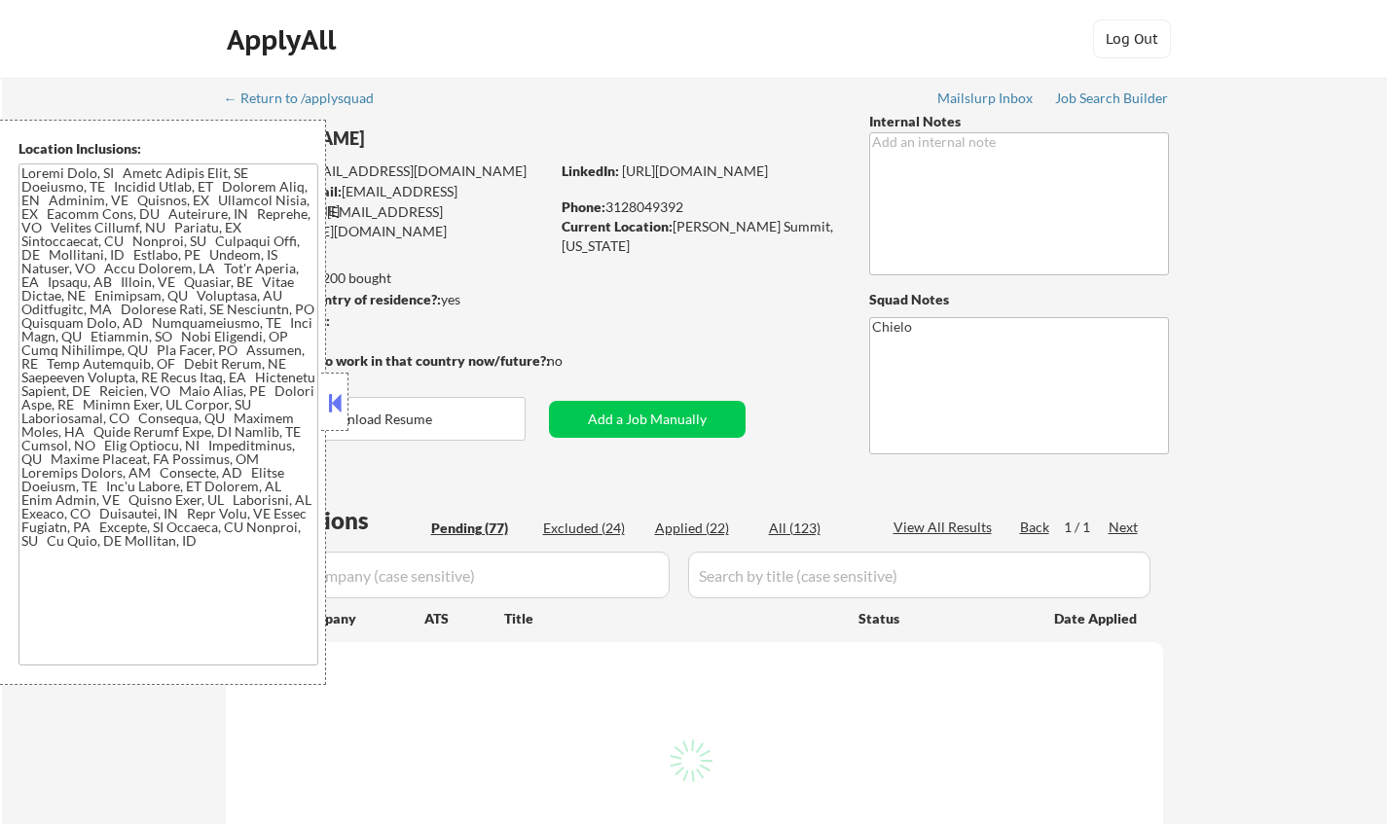
select select ""pending""
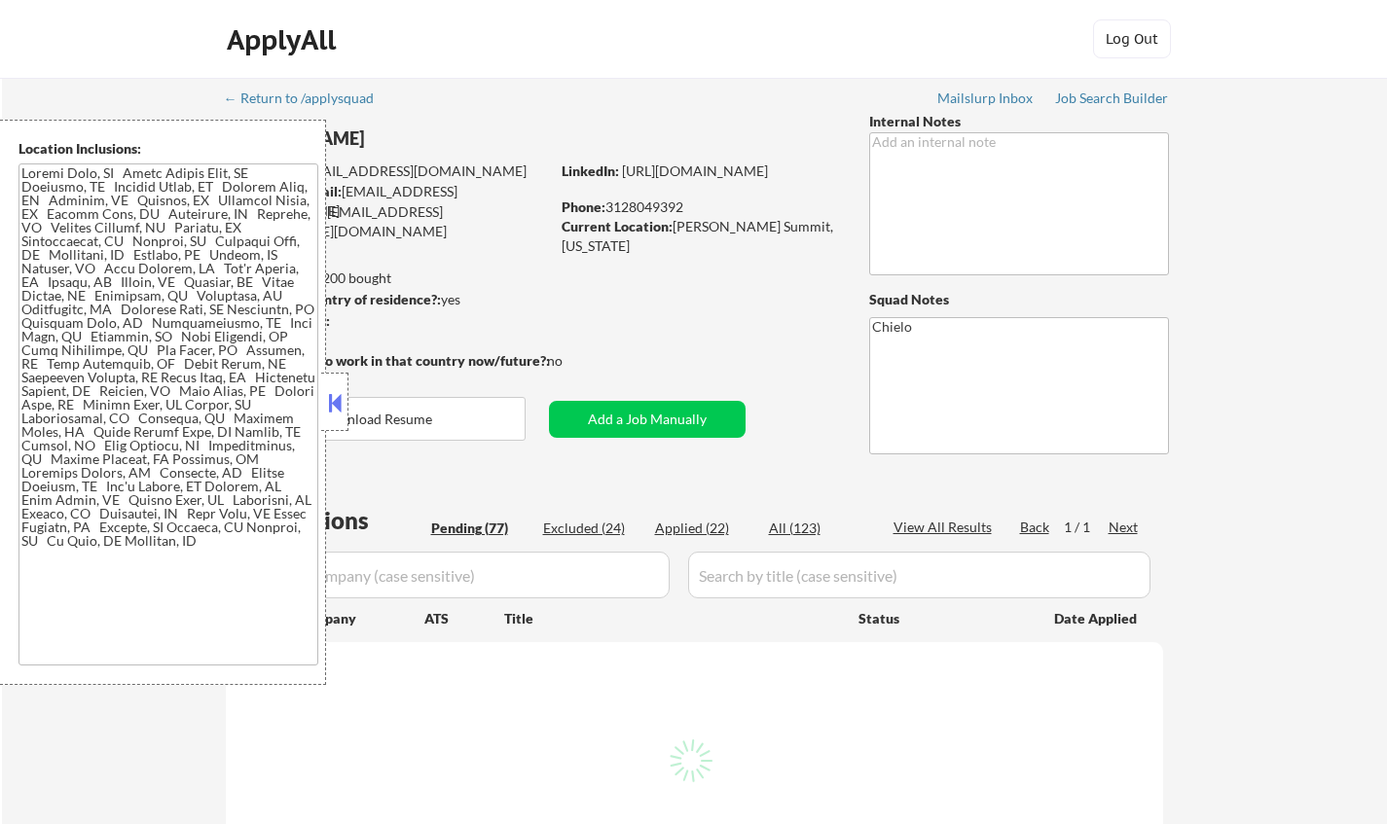
select select ""pending""
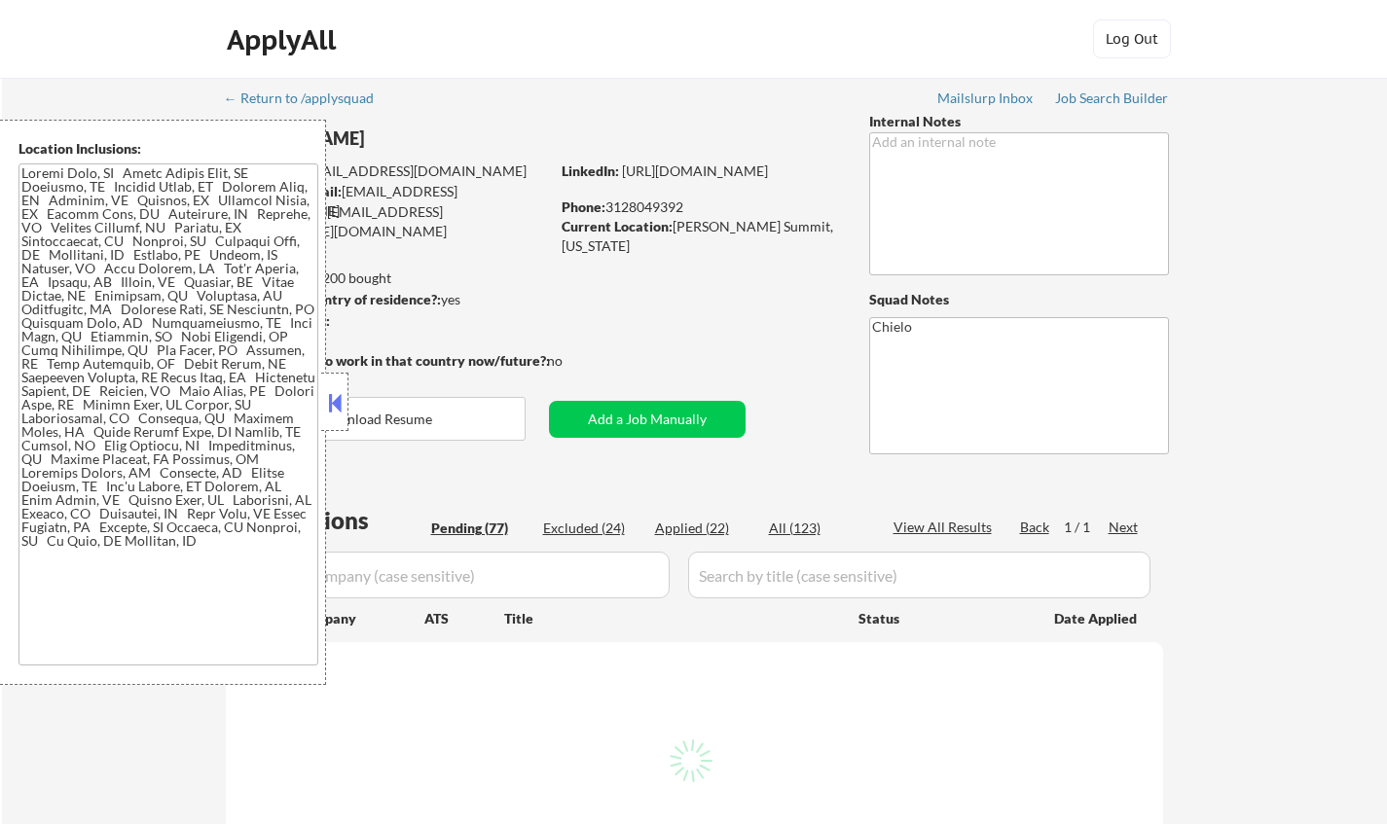
select select ""pending""
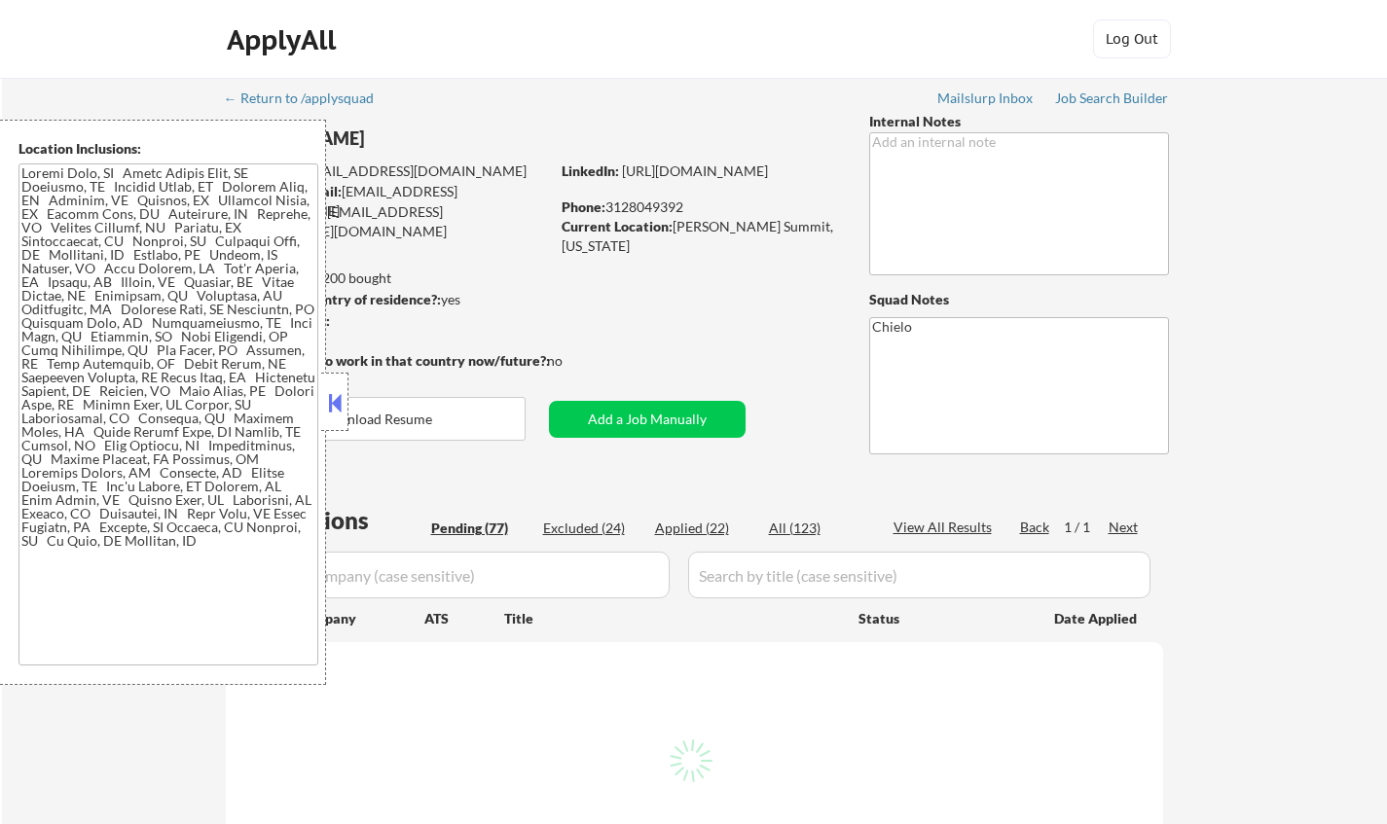
select select ""pending""
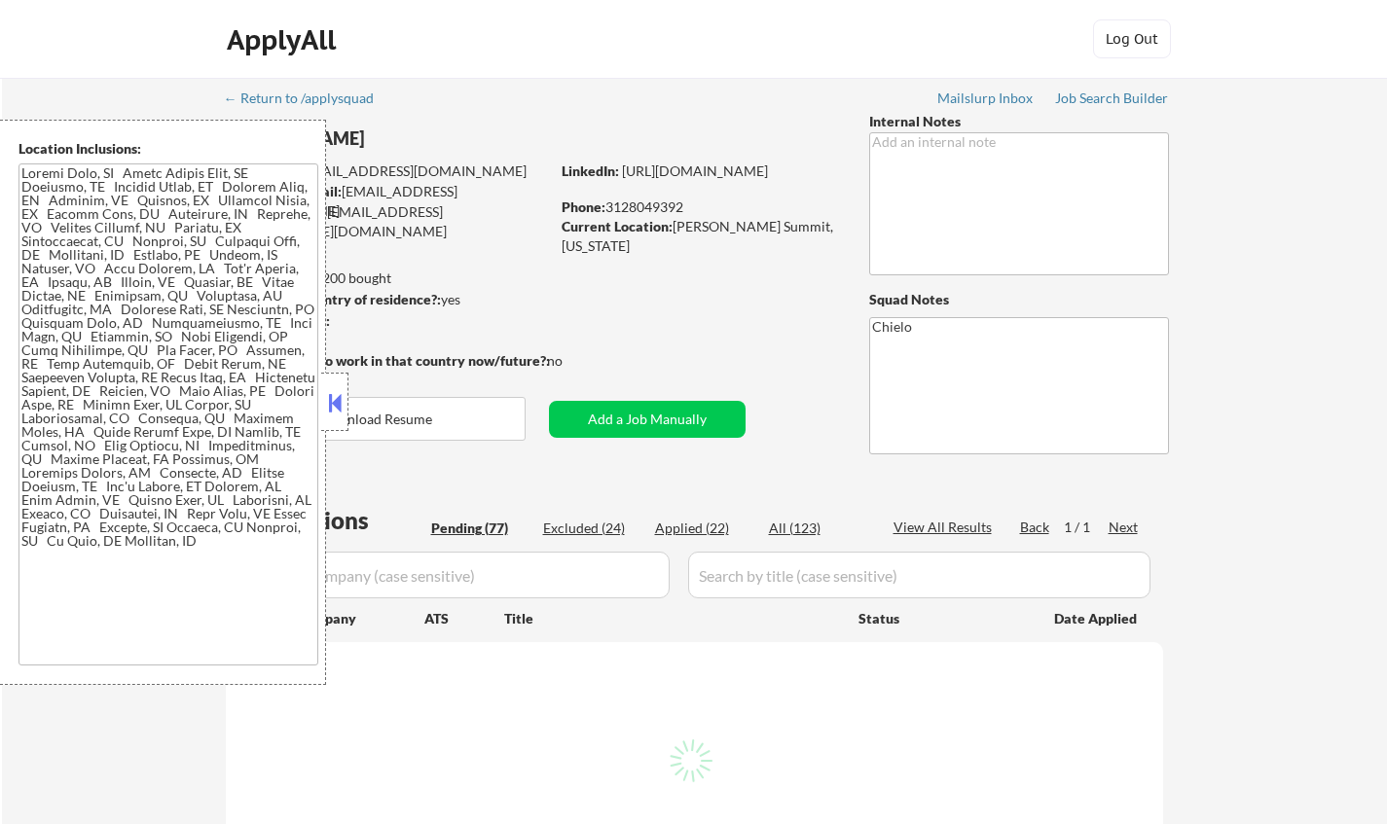
select select ""pending""
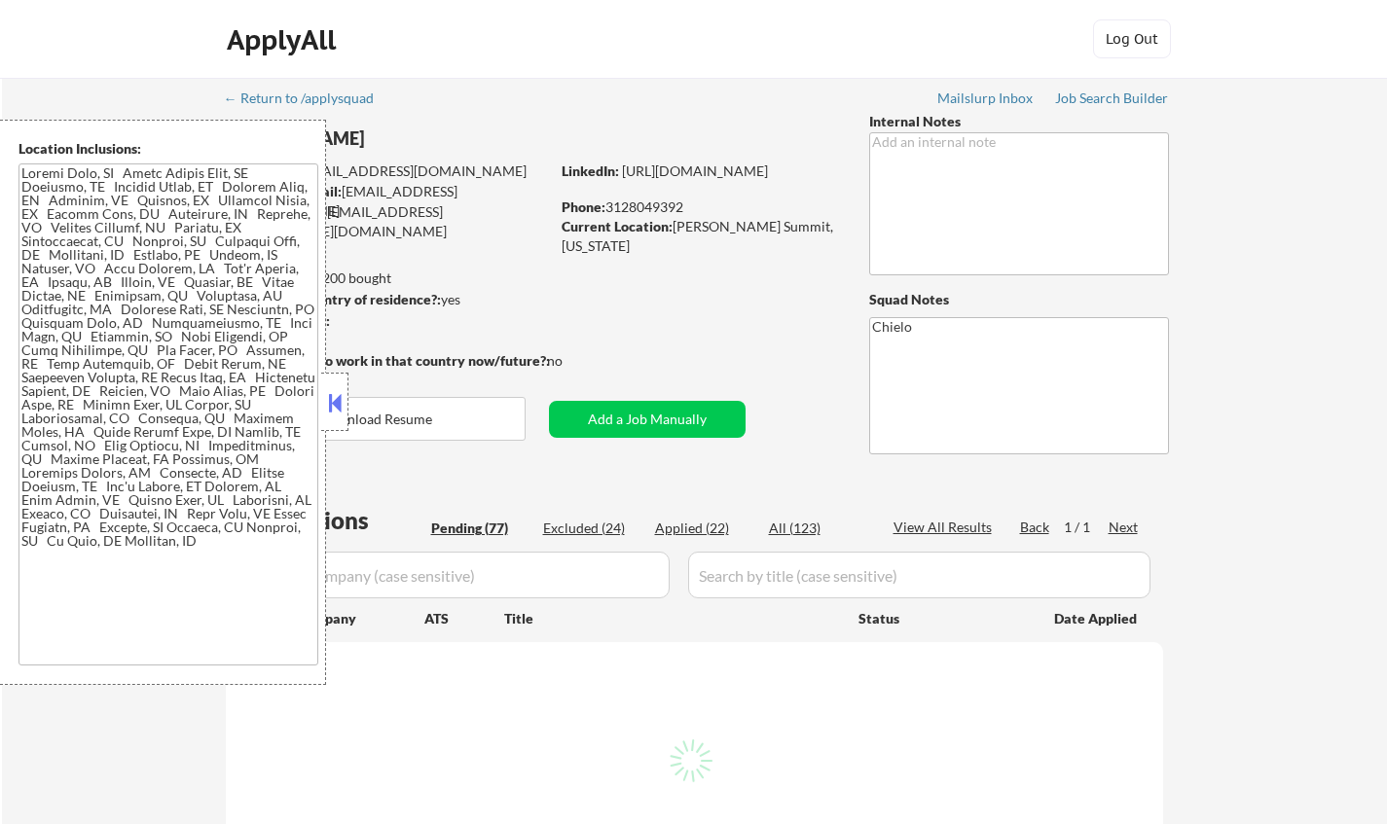
select select ""pending""
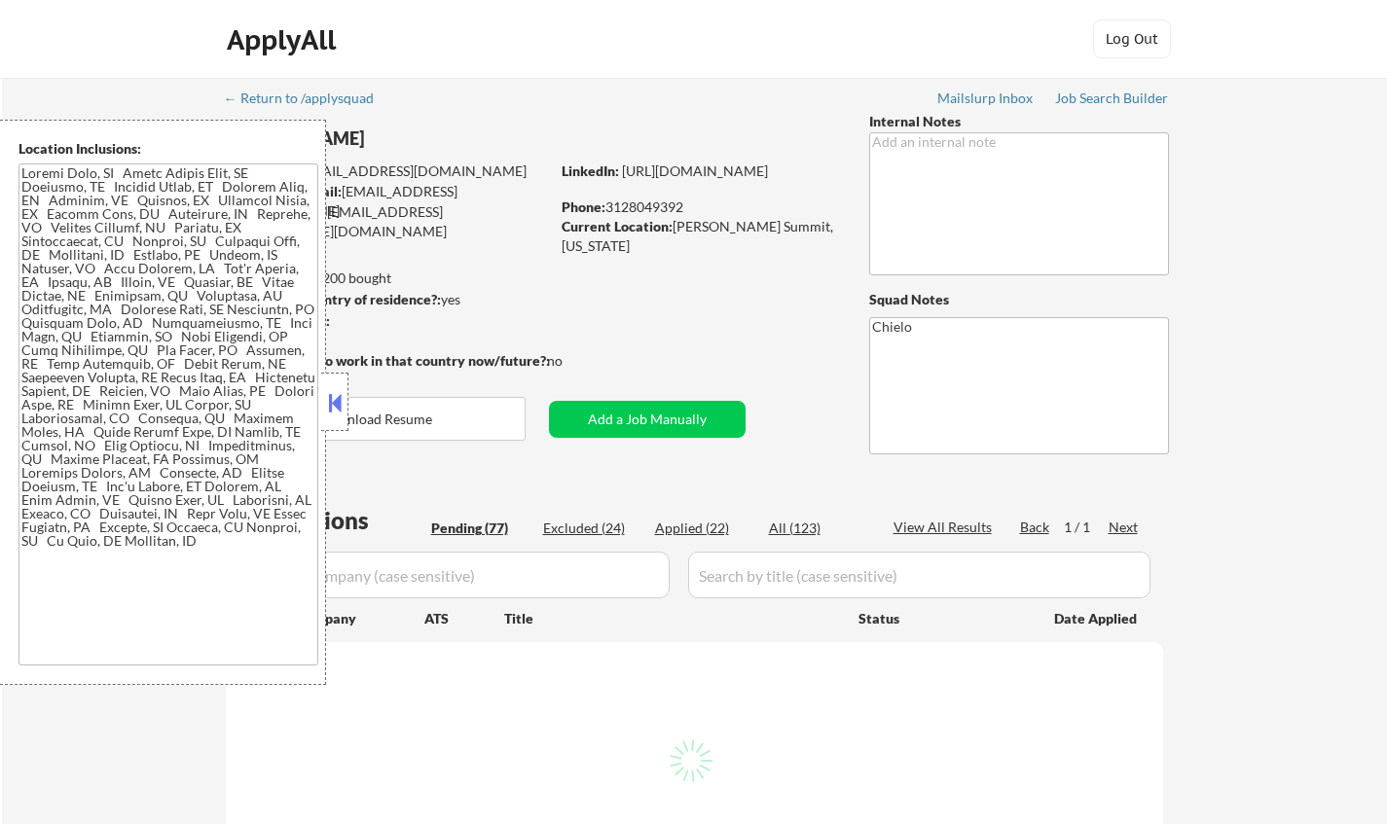
select select ""pending""
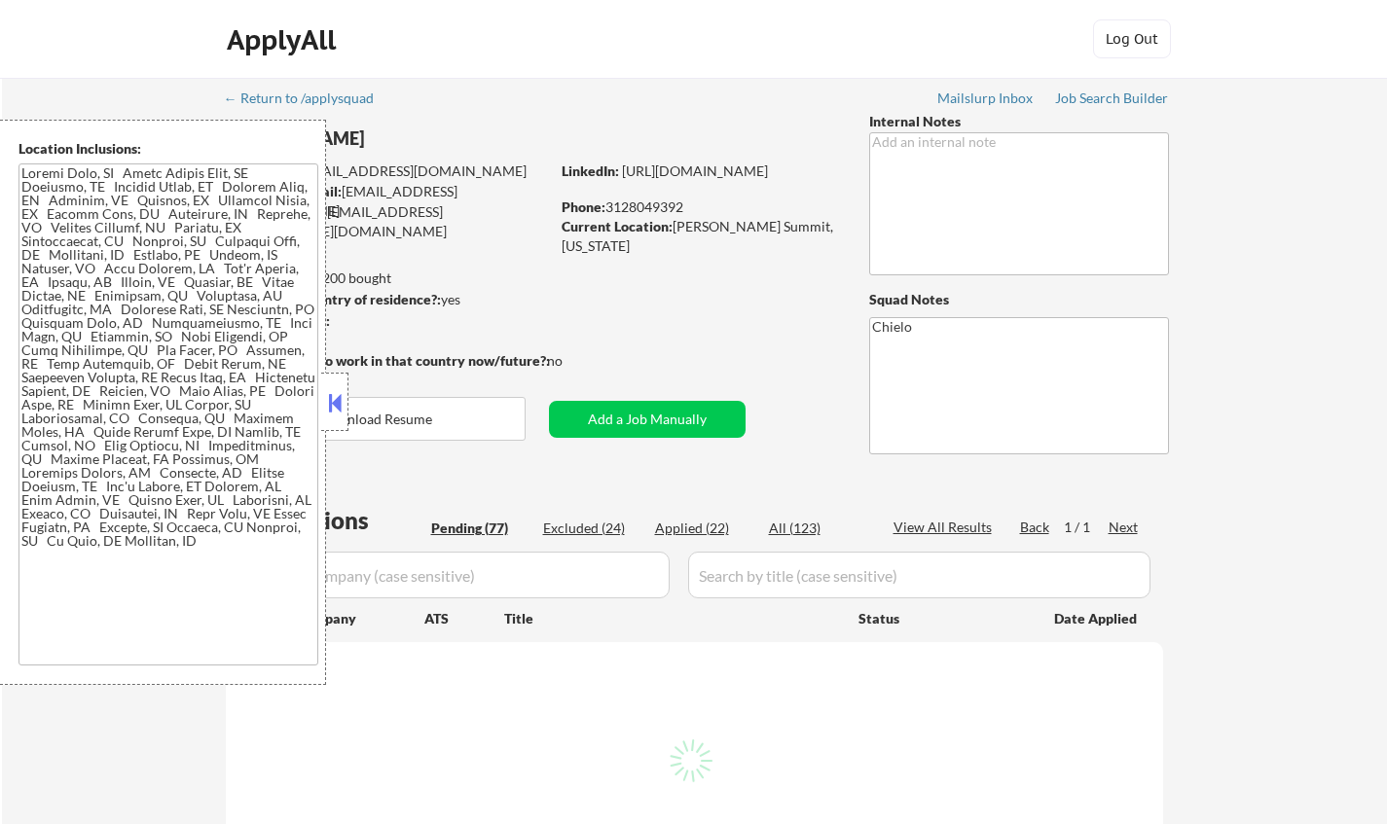
select select ""pending""
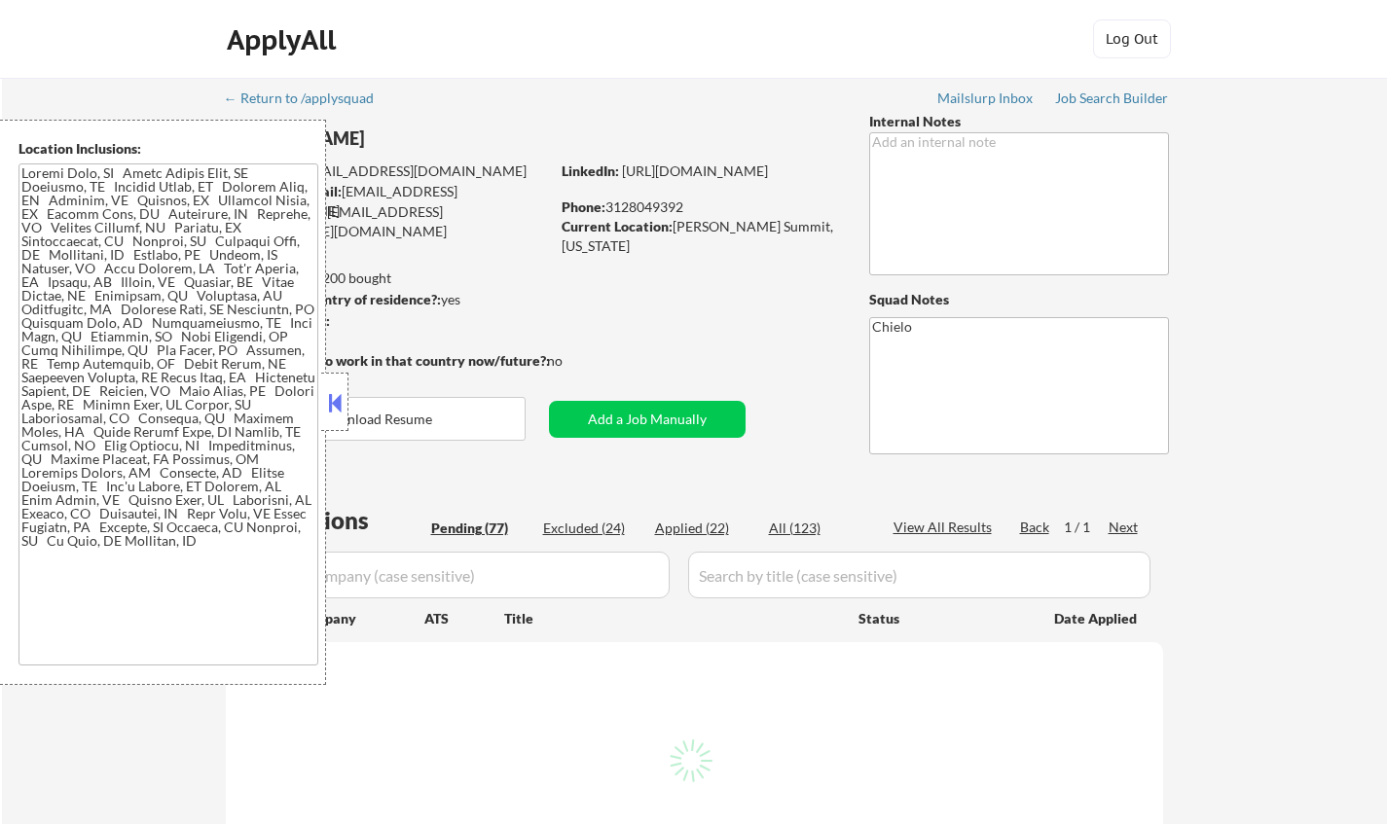
select select ""pending""
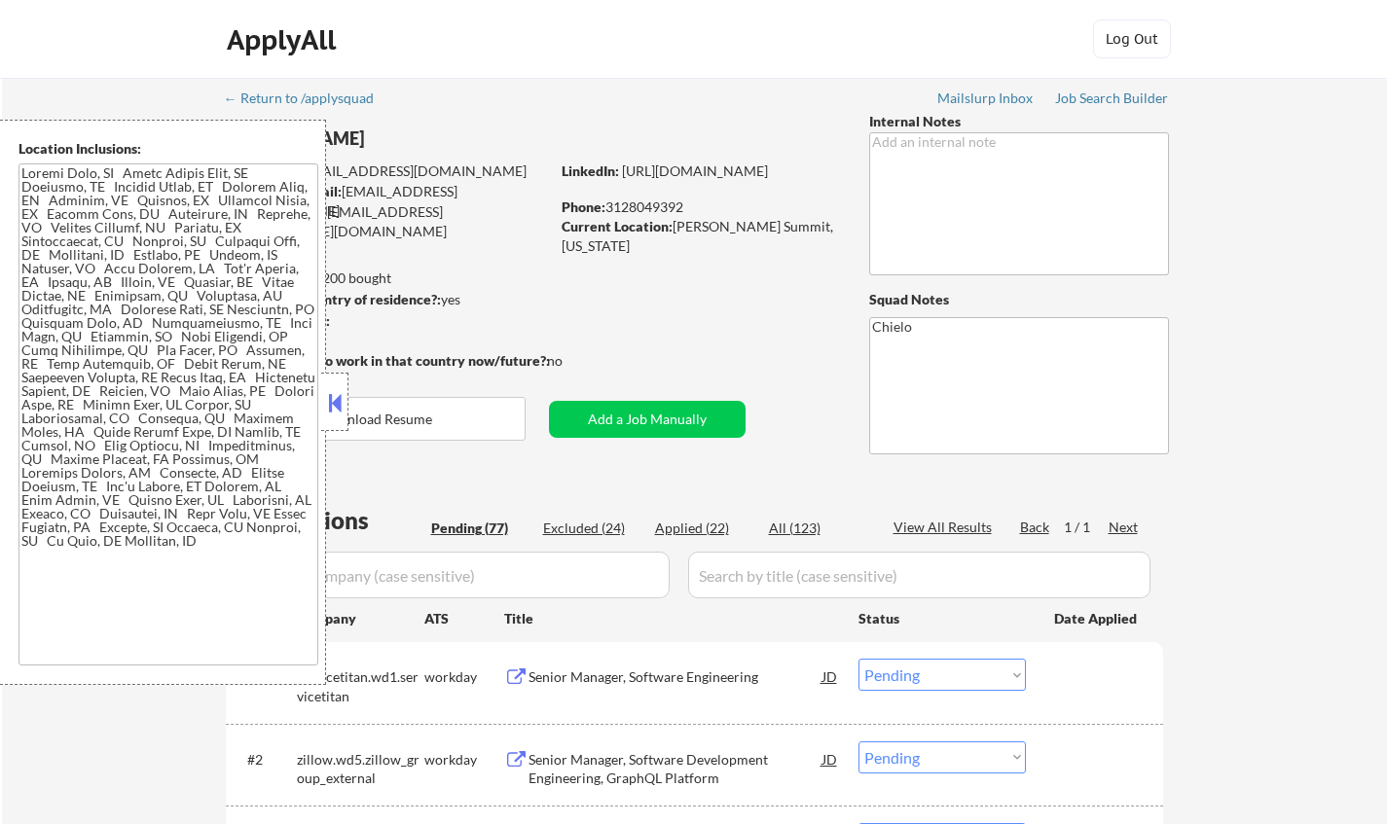
click at [329, 388] on button at bounding box center [334, 402] width 21 height 29
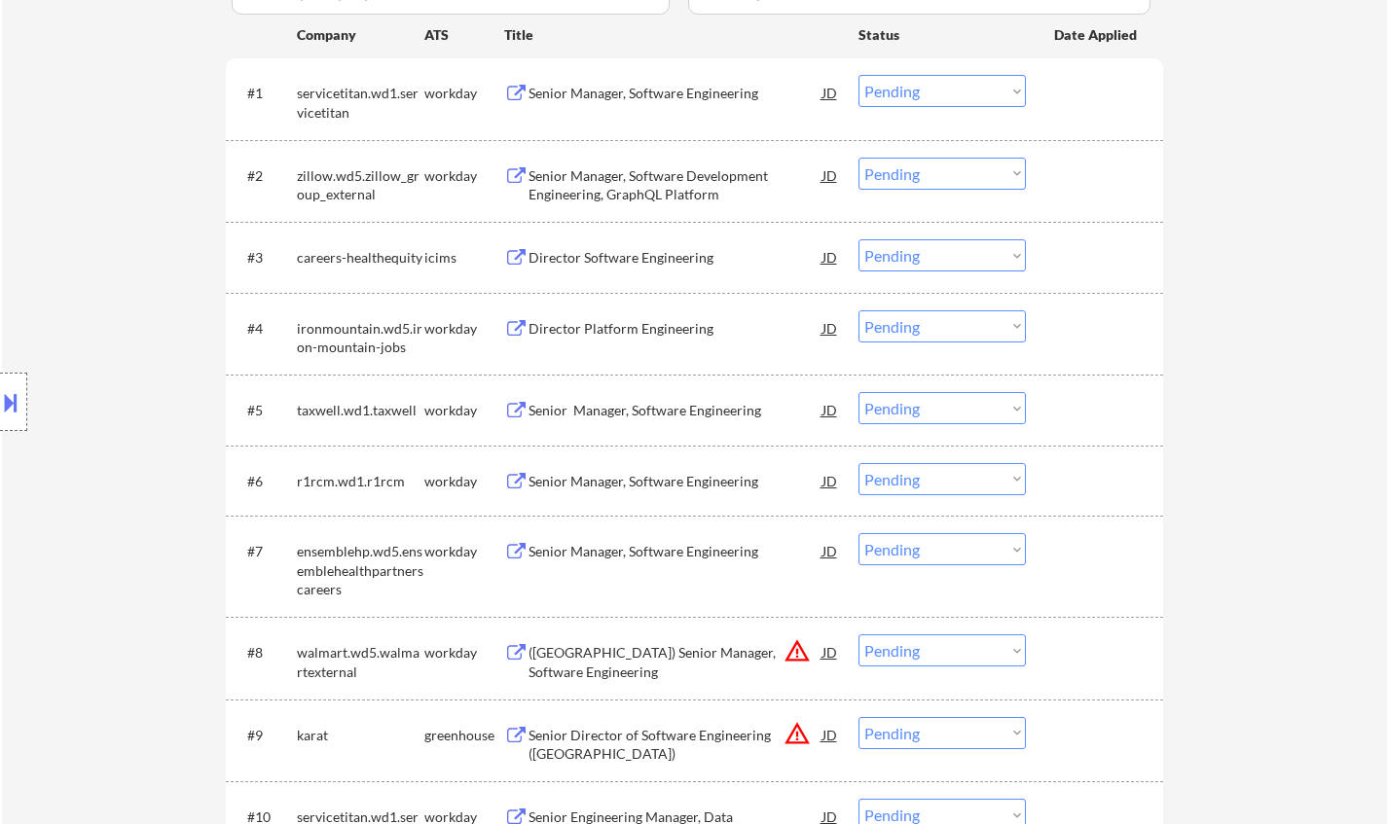
scroll to position [1777, 0]
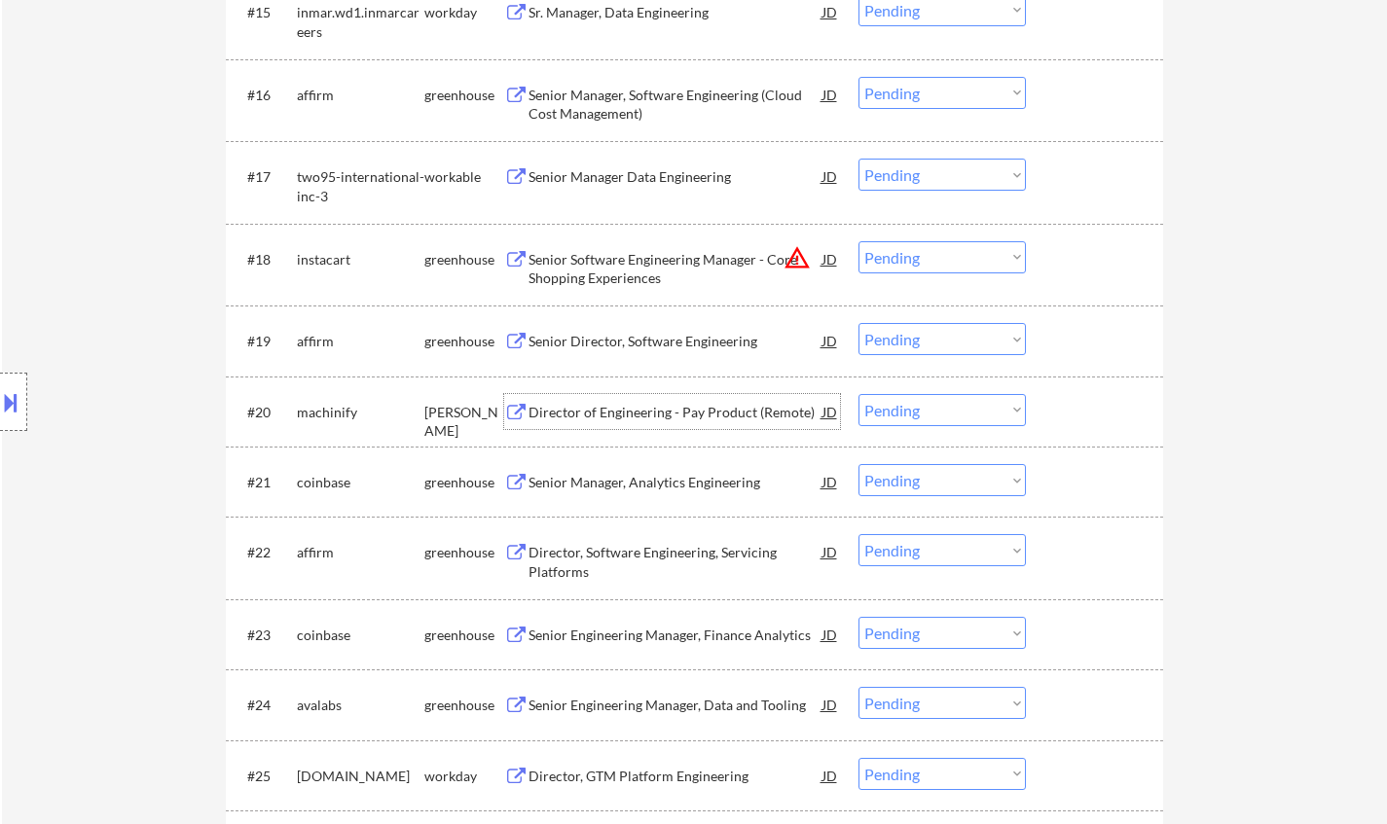
click at [687, 414] on div "Director of Engineering - Pay Product (Remote)" at bounding box center [676, 412] width 294 height 19
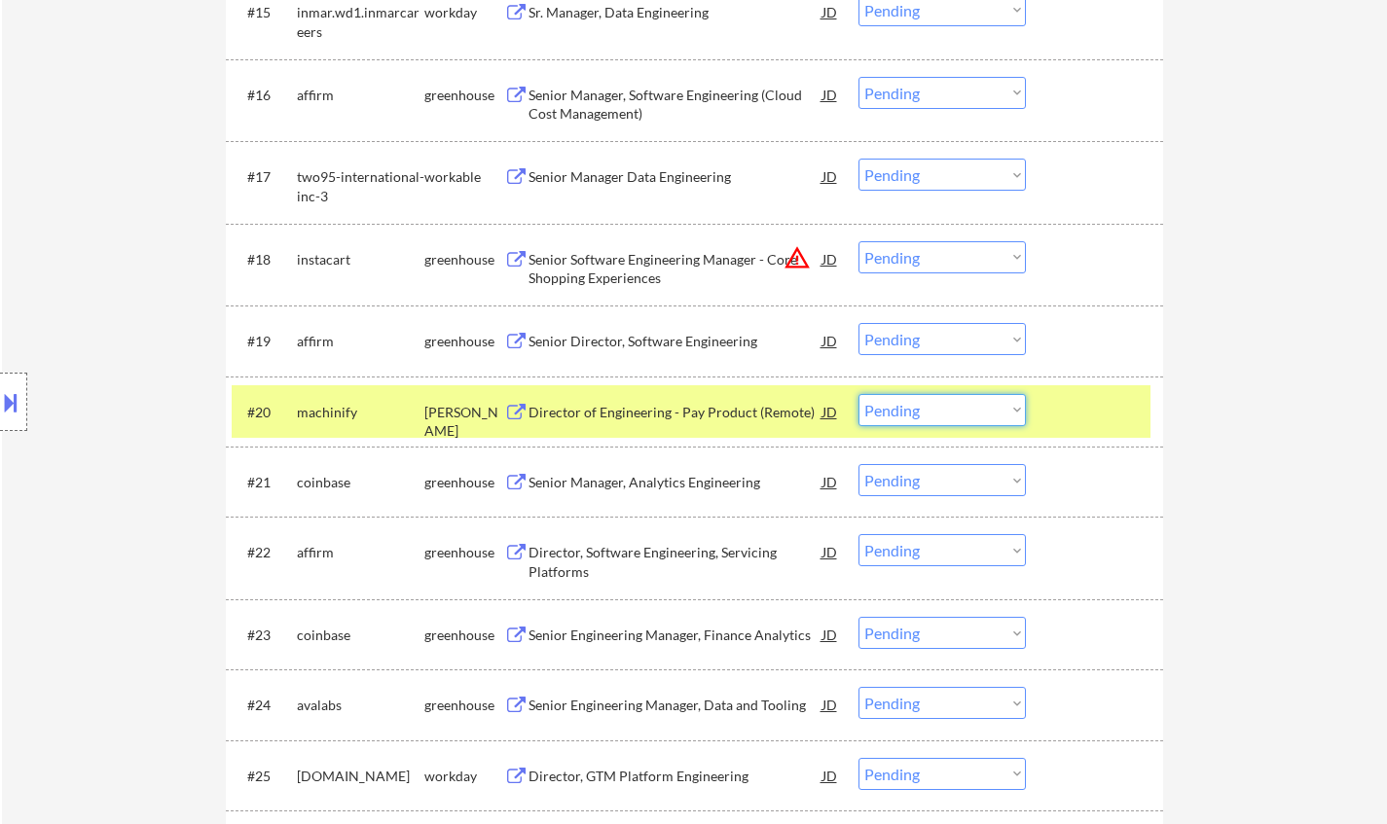
click at [915, 414] on select "Choose an option... Pending Applied Excluded (Questions) Excluded (Expired) Exc…" at bounding box center [941, 410] width 167 height 32
click at [858, 394] on select "Choose an option... Pending Applied Excluded (Questions) Excluded (Expired) Exc…" at bounding box center [941, 410] width 167 height 32
select select ""pending""
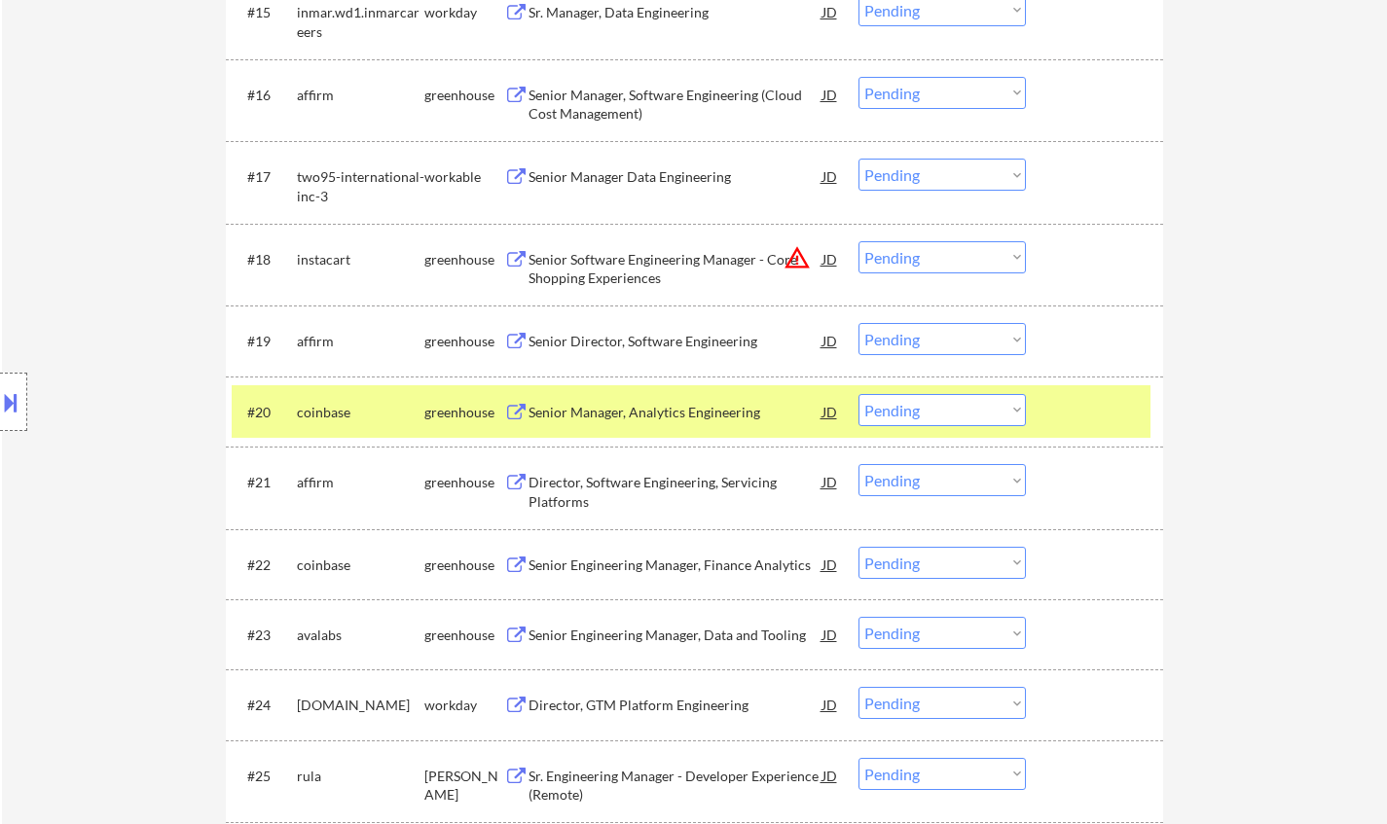
scroll to position [2069, 0]
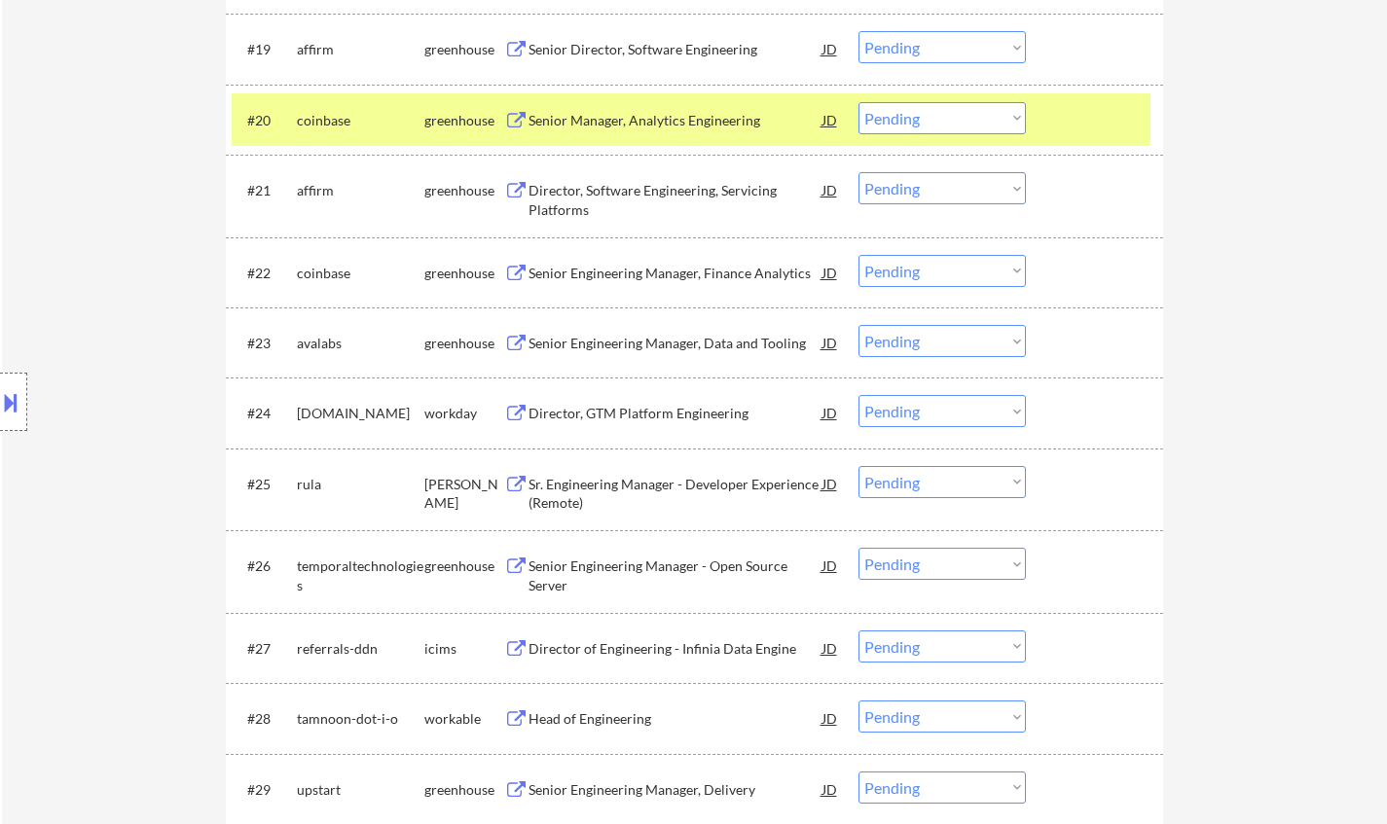
click at [634, 494] on div "Sr. Engineering Manager - Developer Experience (Remote)" at bounding box center [676, 494] width 294 height 38
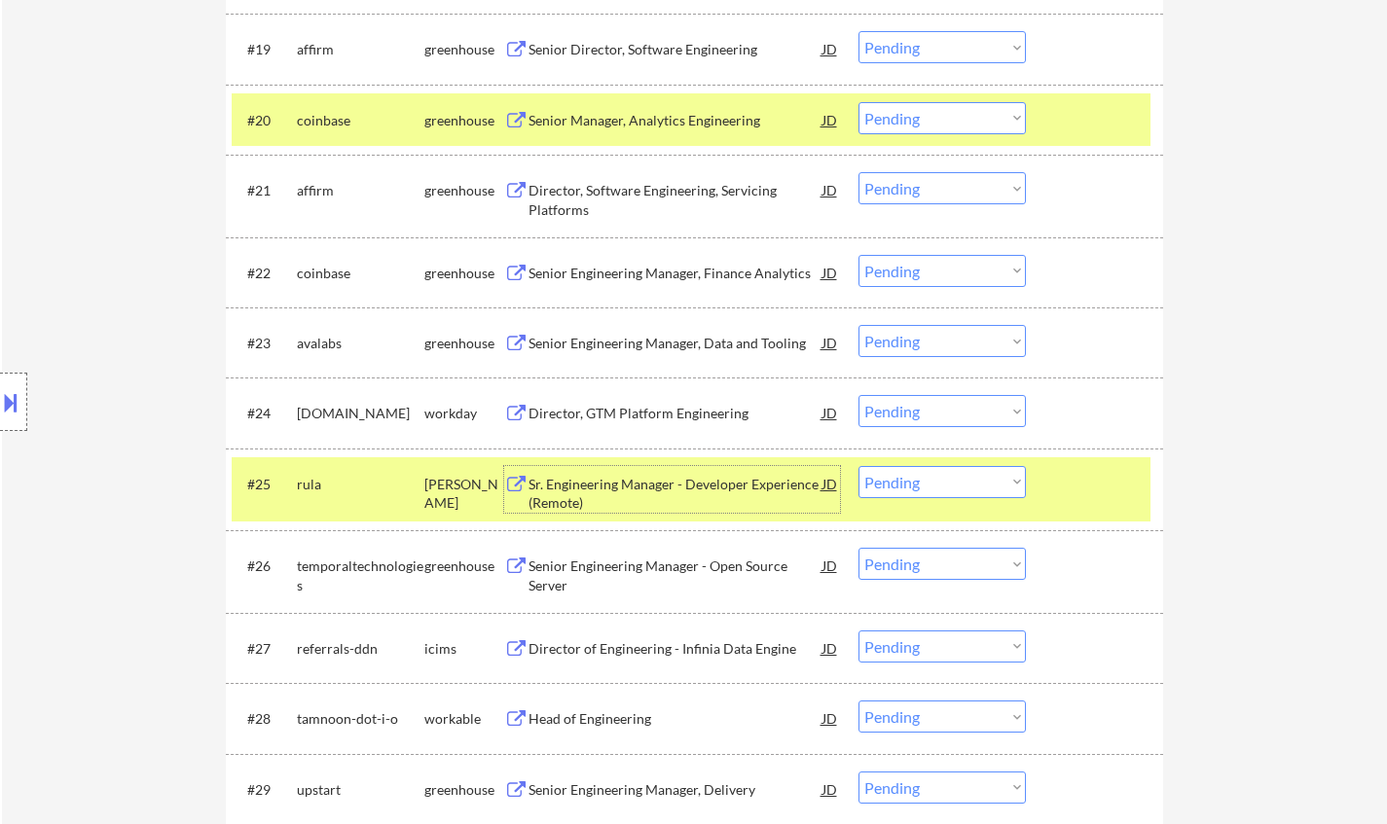
click at [919, 493] on select "Choose an option... Pending Applied Excluded (Questions) Excluded (Expired) Exc…" at bounding box center [941, 482] width 167 height 32
click at [858, 466] on select "Choose an option... Pending Applied Excluded (Questions) Excluded (Expired) Exc…" at bounding box center [941, 482] width 167 height 32
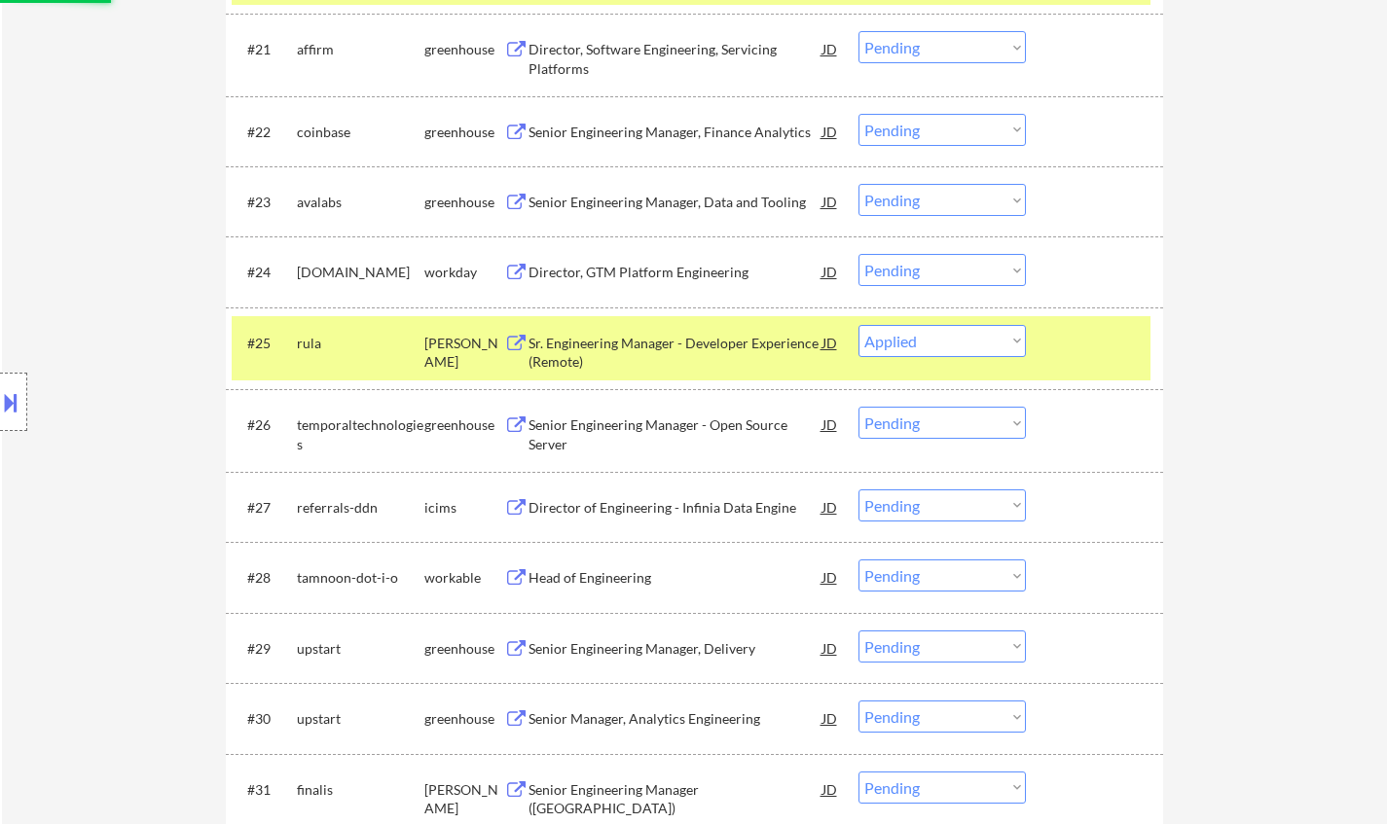
scroll to position [2361, 0]
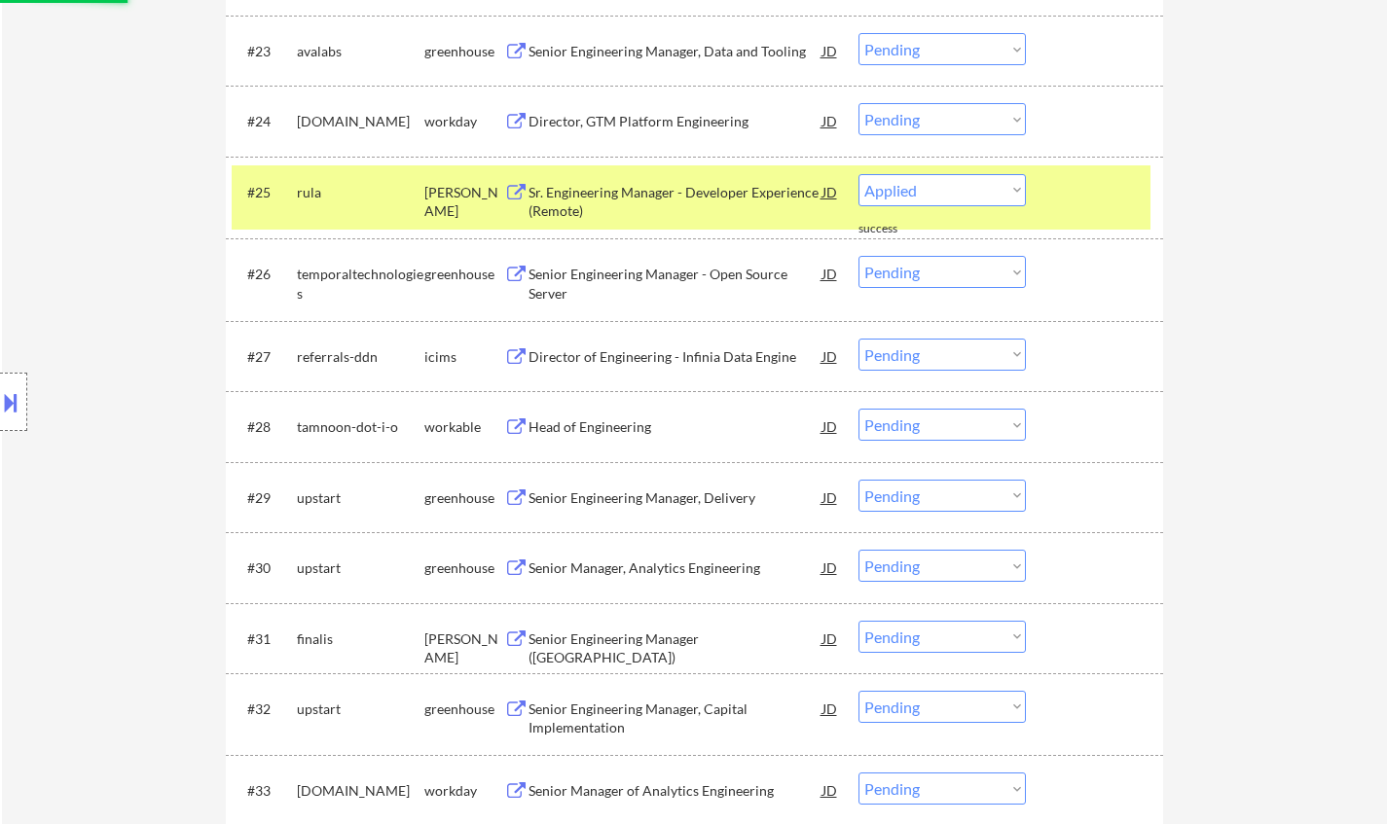
select select ""pending""
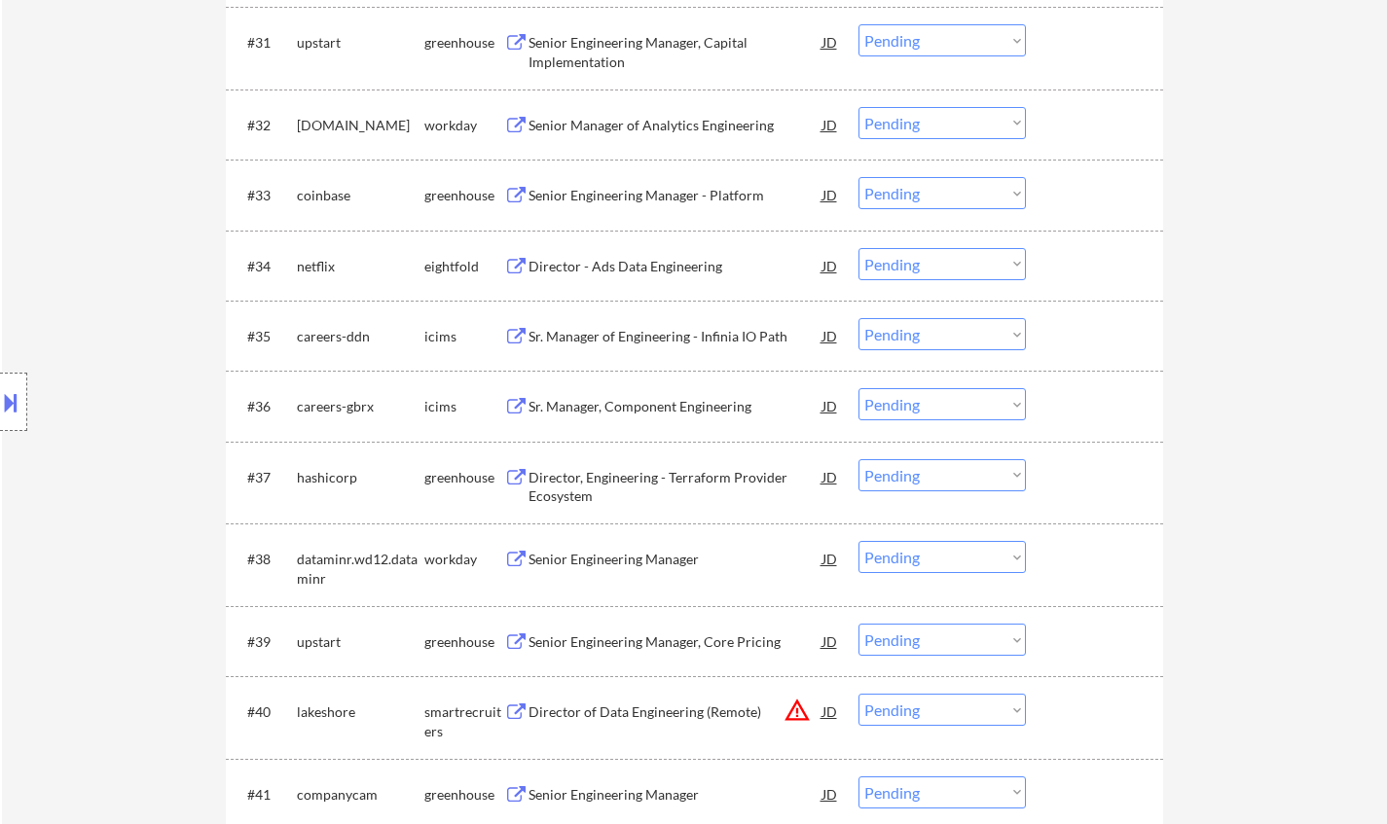
scroll to position [3043, 0]
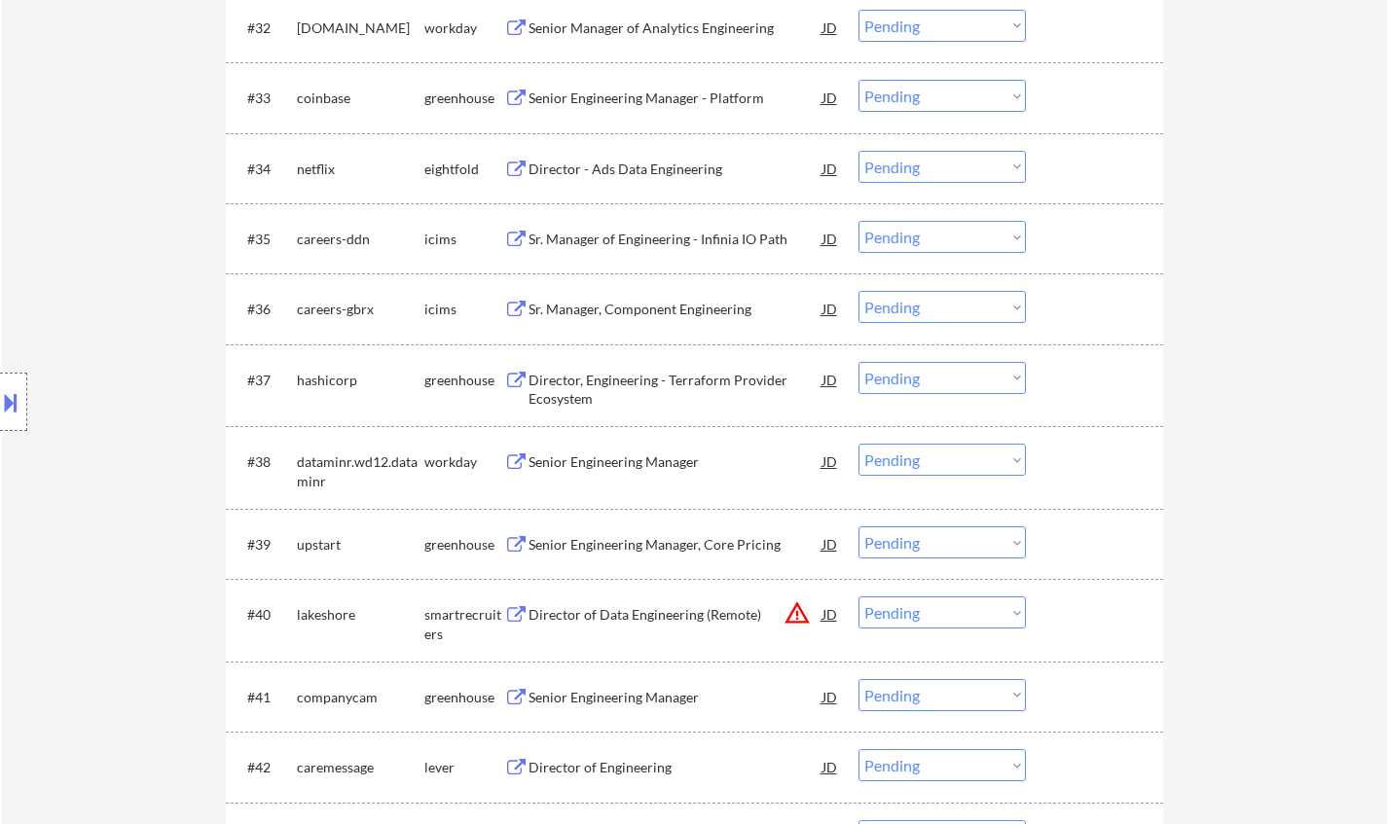
click at [608, 378] on div "Director, Engineering - Terraform Provider Ecosystem" at bounding box center [676, 390] width 294 height 38
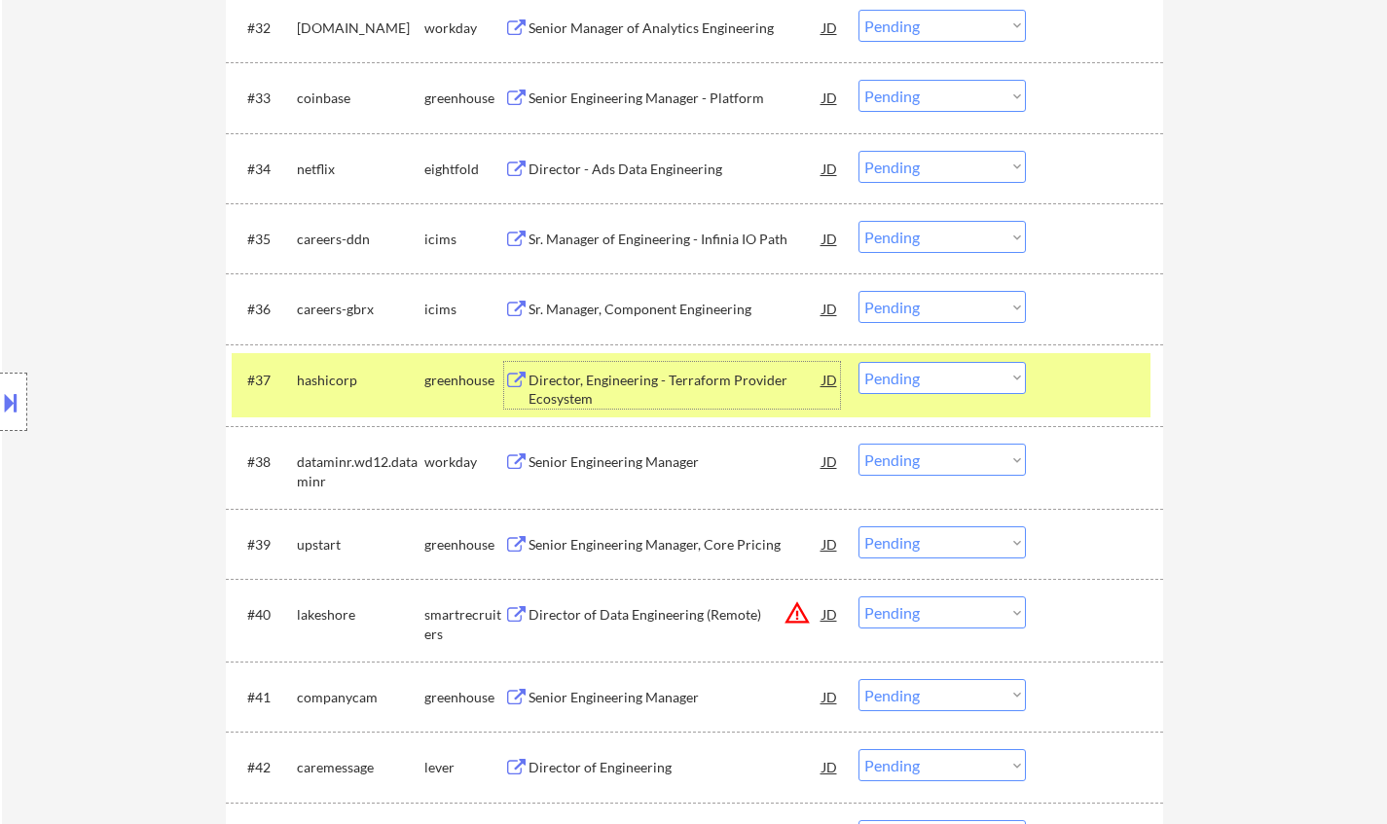
click at [922, 374] on select "Choose an option... Pending Applied Excluded (Questions) Excluded (Expired) Exc…" at bounding box center [941, 378] width 167 height 32
click at [858, 362] on select "Choose an option... Pending Applied Excluded (Questions) Excluded (Expired) Exc…" at bounding box center [941, 378] width 167 height 32
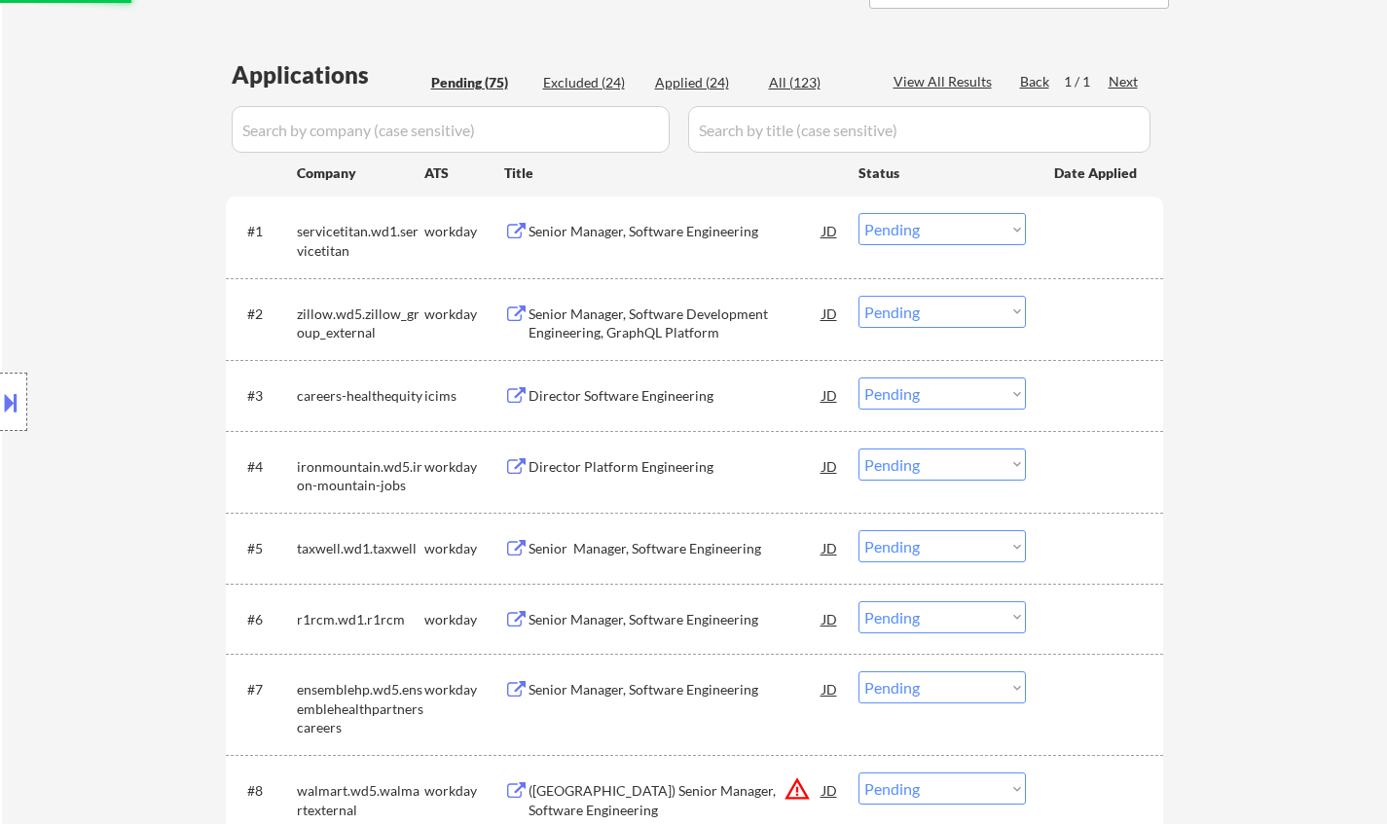
select select ""pending""
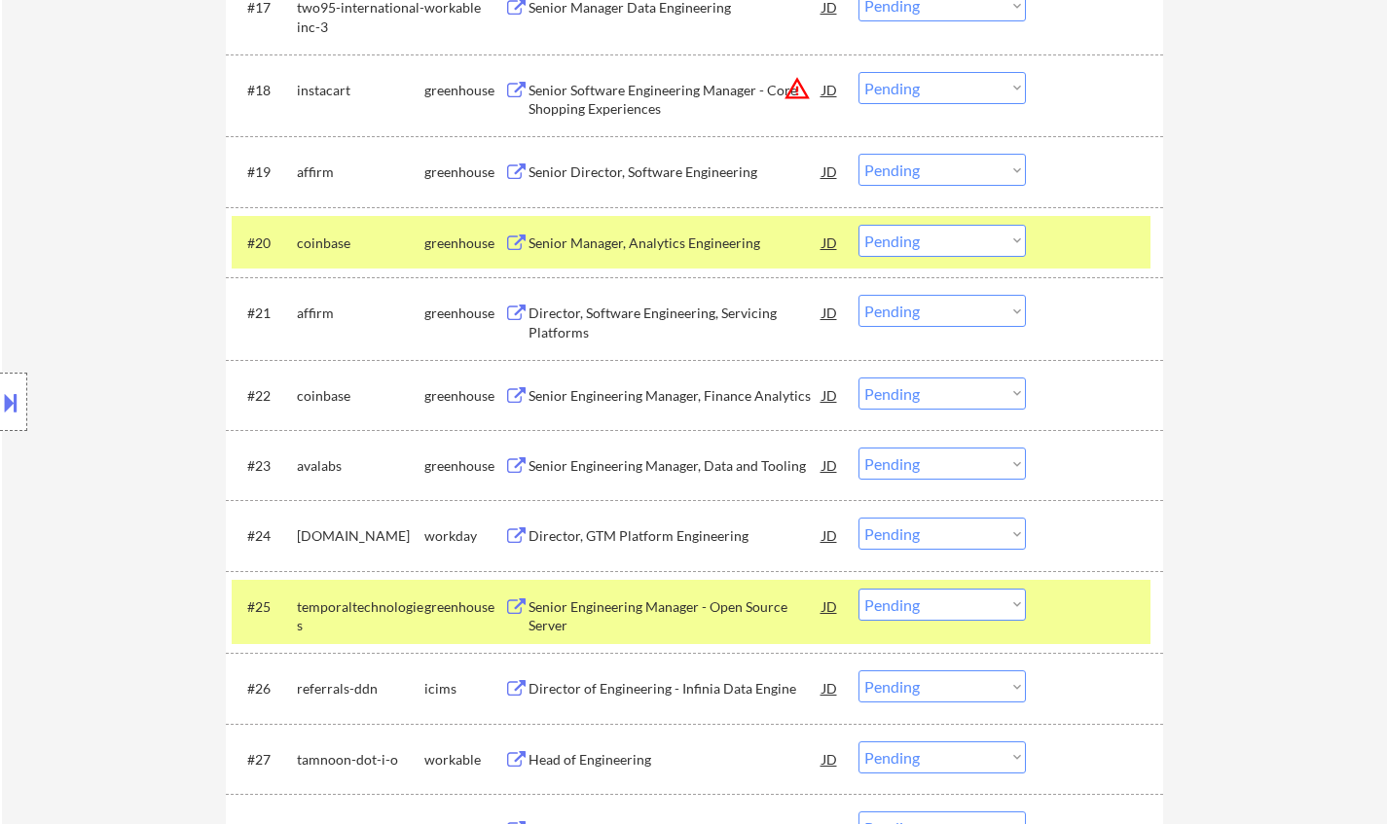
scroll to position [1947, 0]
click at [832, 91] on div "JD" at bounding box center [830, 89] width 19 height 35
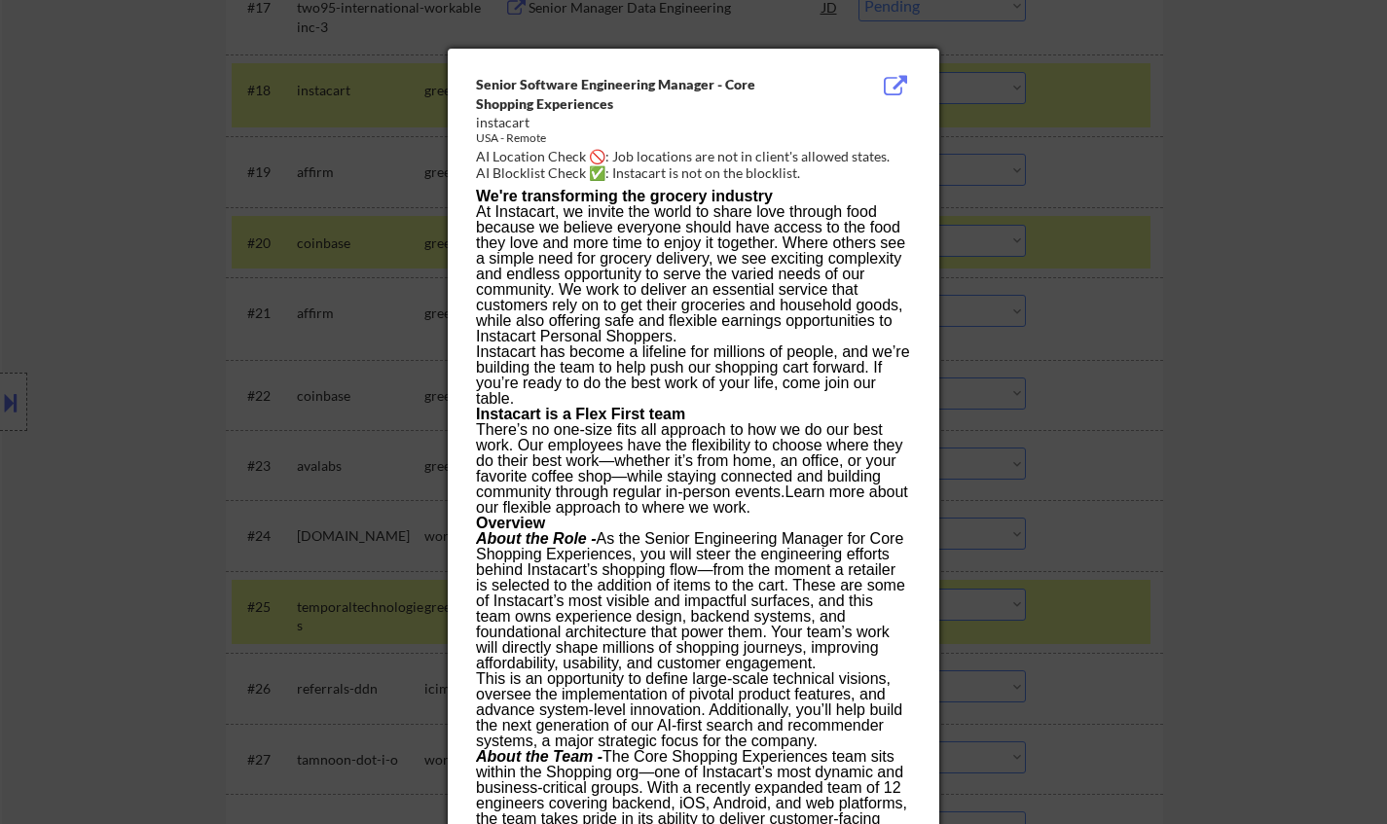
click at [1251, 351] on div at bounding box center [693, 412] width 1387 height 824
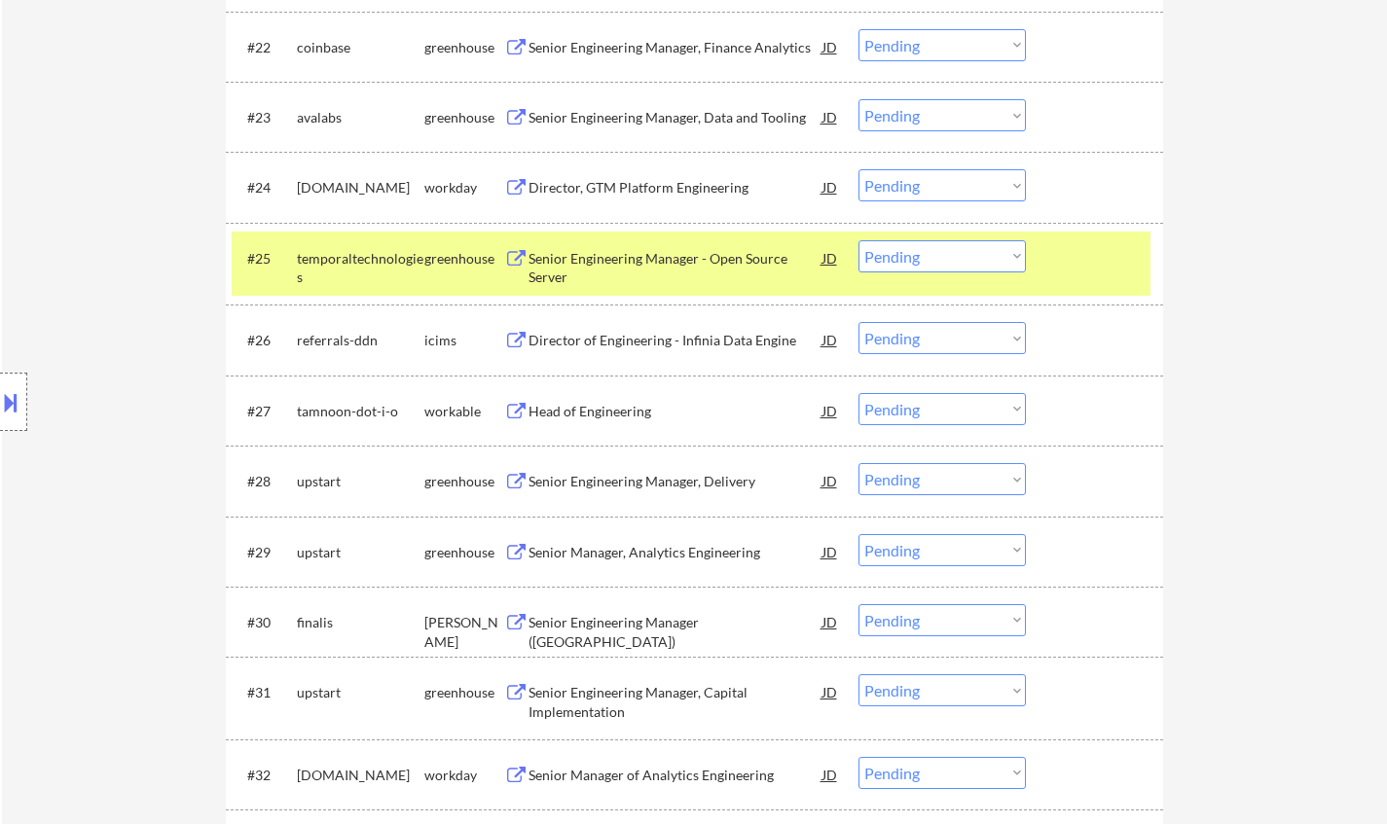
scroll to position [2336, 0]
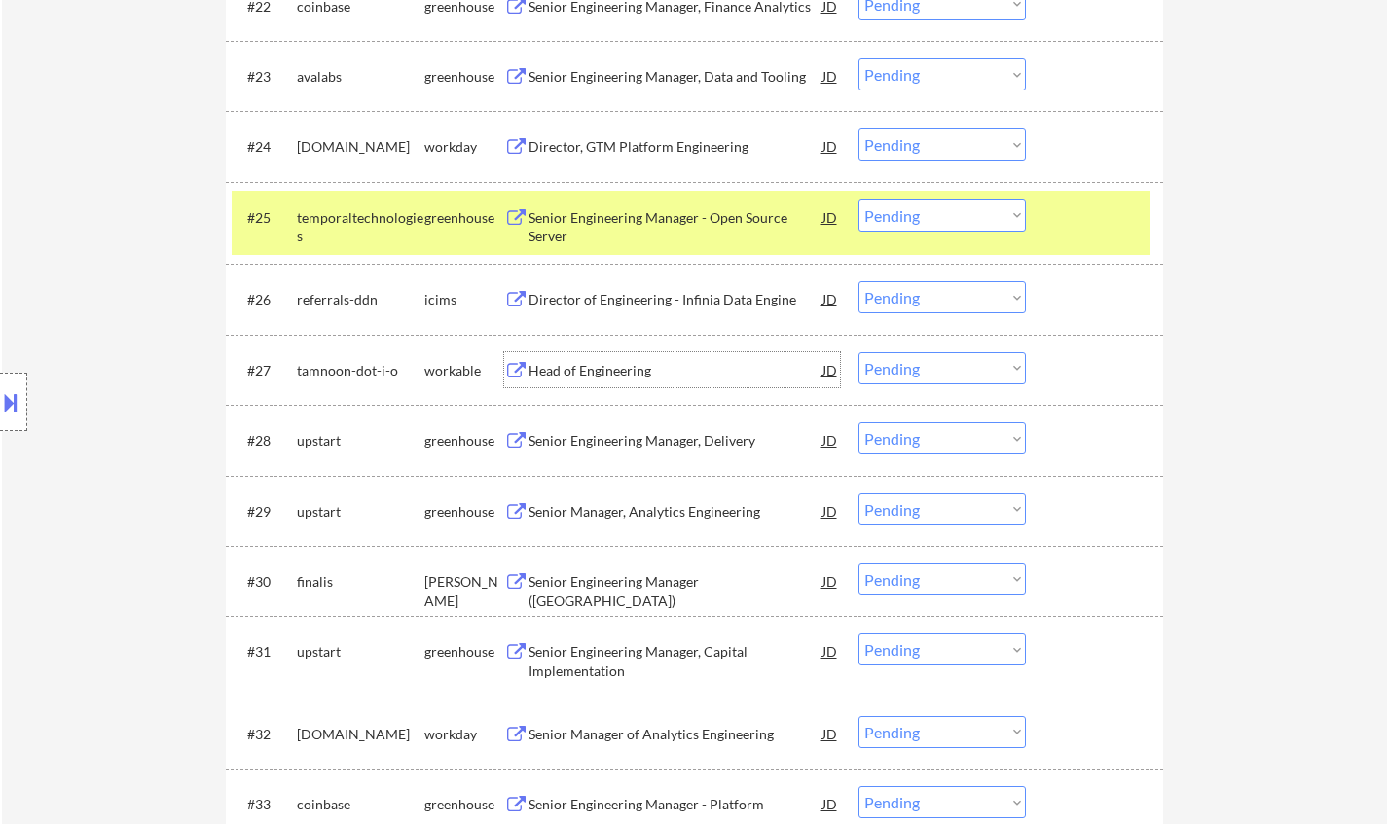
click at [608, 366] on div "Head of Engineering" at bounding box center [676, 370] width 294 height 19
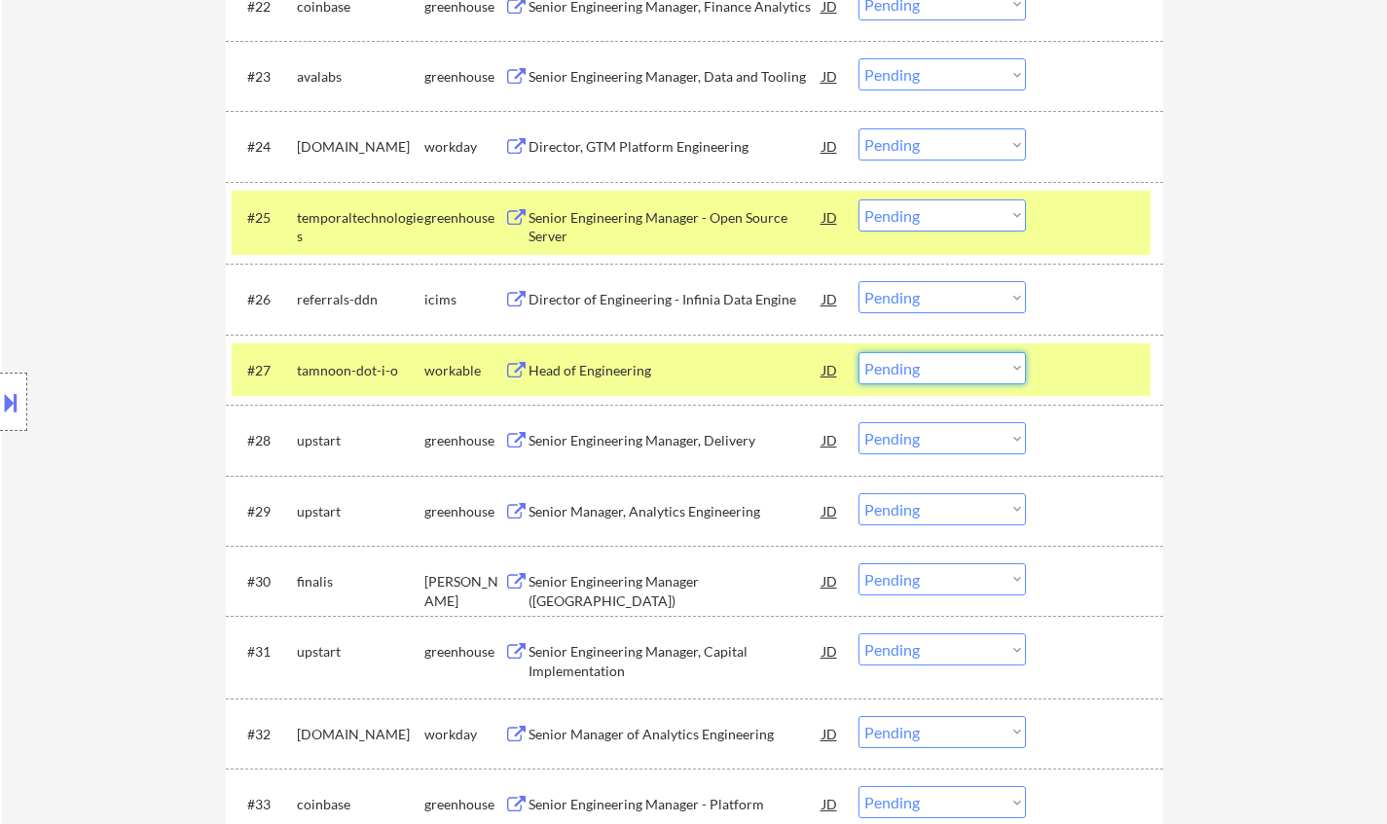
click at [927, 377] on select "Choose an option... Pending Applied Excluded (Questions) Excluded (Expired) Exc…" at bounding box center [941, 368] width 167 height 32
click at [858, 352] on select "Choose an option... Pending Applied Excluded (Questions) Excluded (Expired) Exc…" at bounding box center [941, 368] width 167 height 32
select select ""pending""
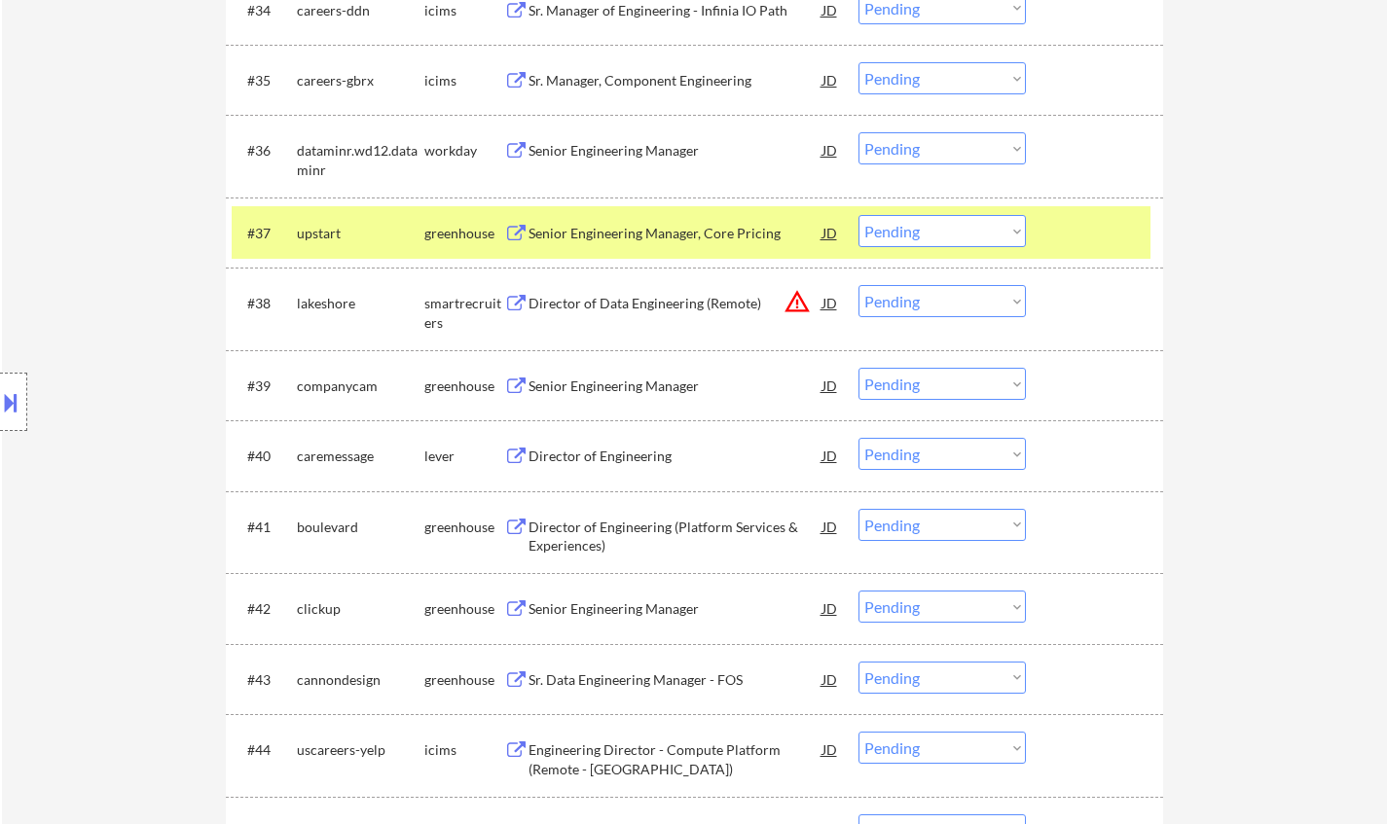
scroll to position [3309, 0]
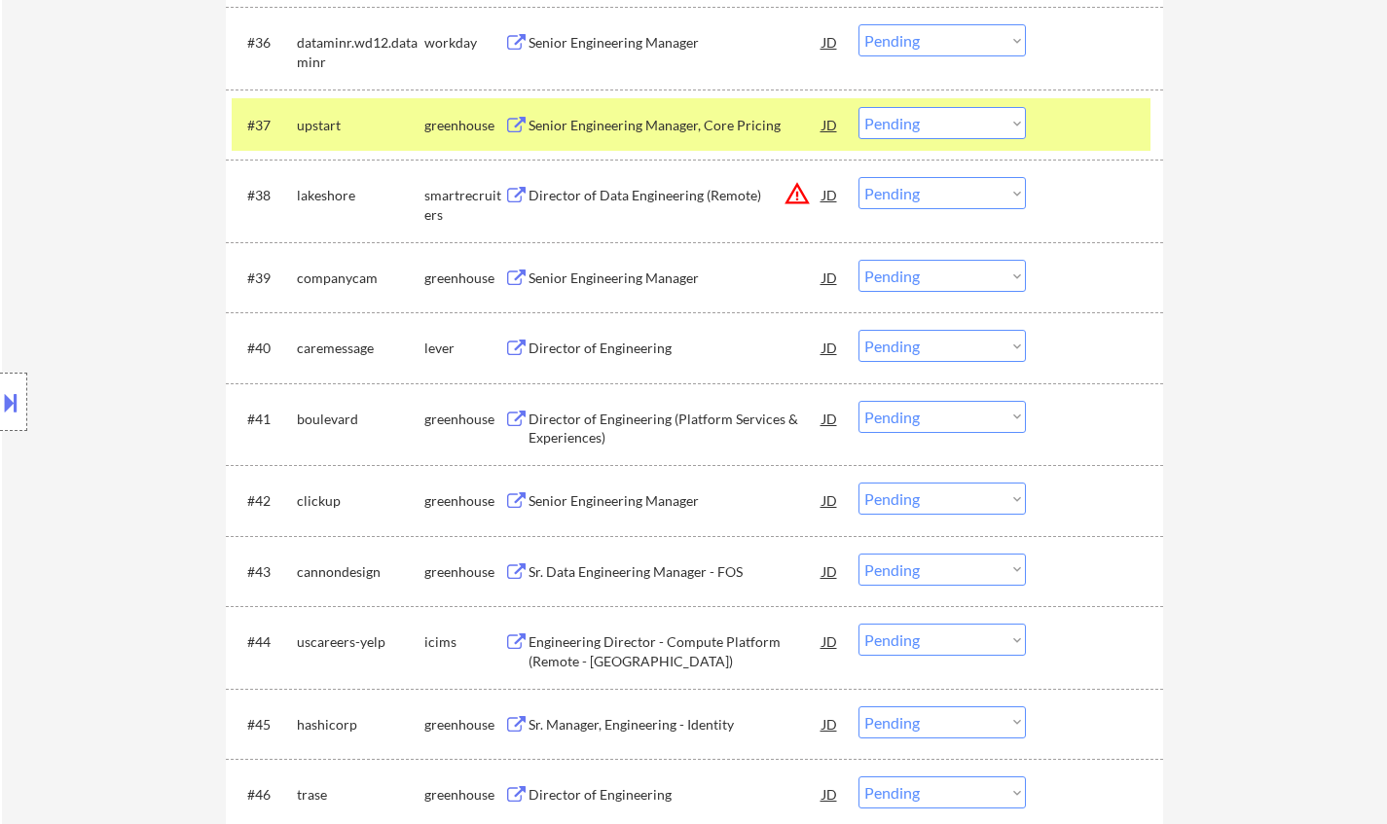
click at [607, 346] on div "Director of Engineering" at bounding box center [676, 348] width 294 height 19
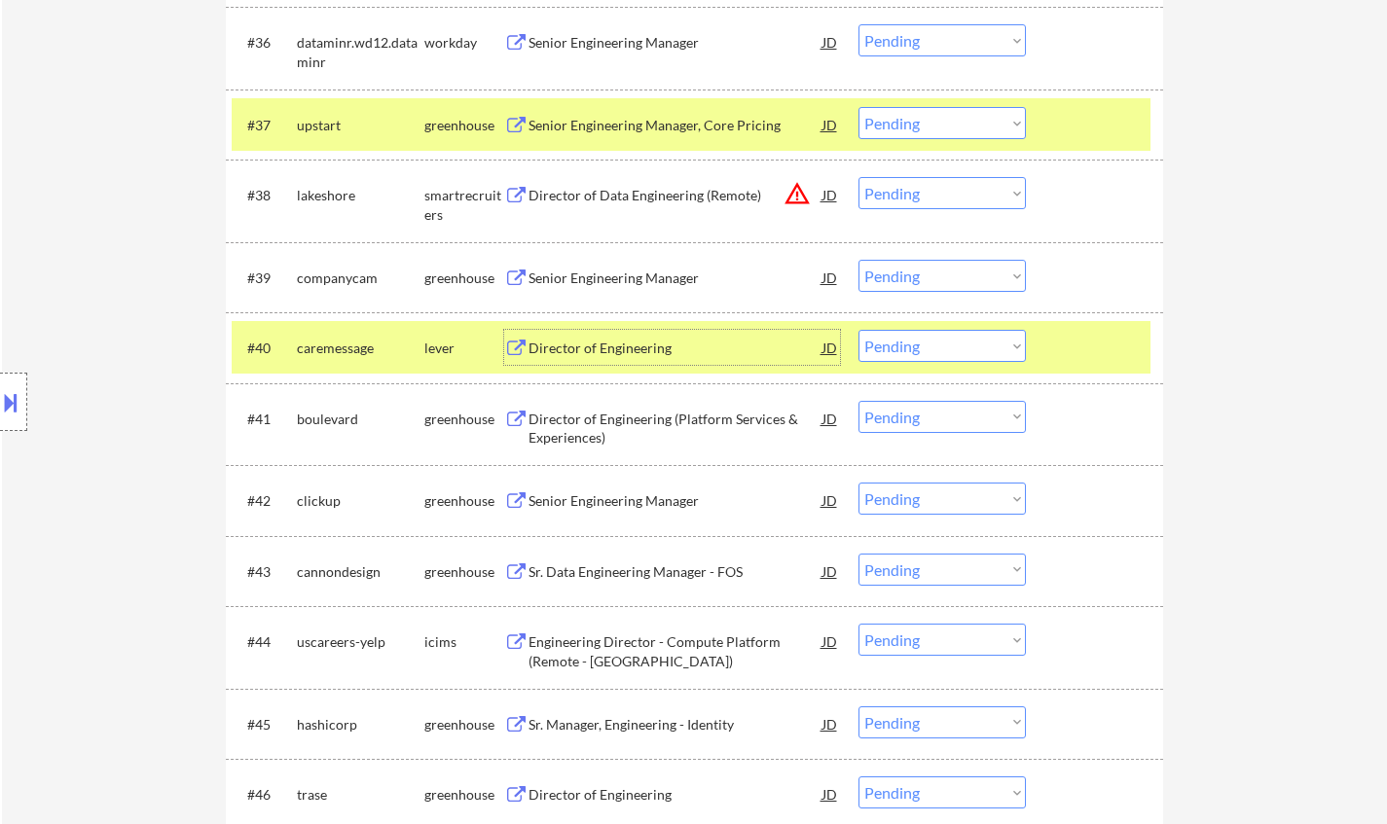
drag, startPoint x: 976, startPoint y: 351, endPoint x: 989, endPoint y: 361, distance: 16.0
click at [976, 351] on select "Choose an option... Pending Applied Excluded (Questions) Excluded (Expired) Exc…" at bounding box center [941, 346] width 167 height 32
click at [858, 330] on select "Choose an option... Pending Applied Excluded (Questions) Excluded (Expired) Exc…" at bounding box center [941, 346] width 167 height 32
select select ""pending""
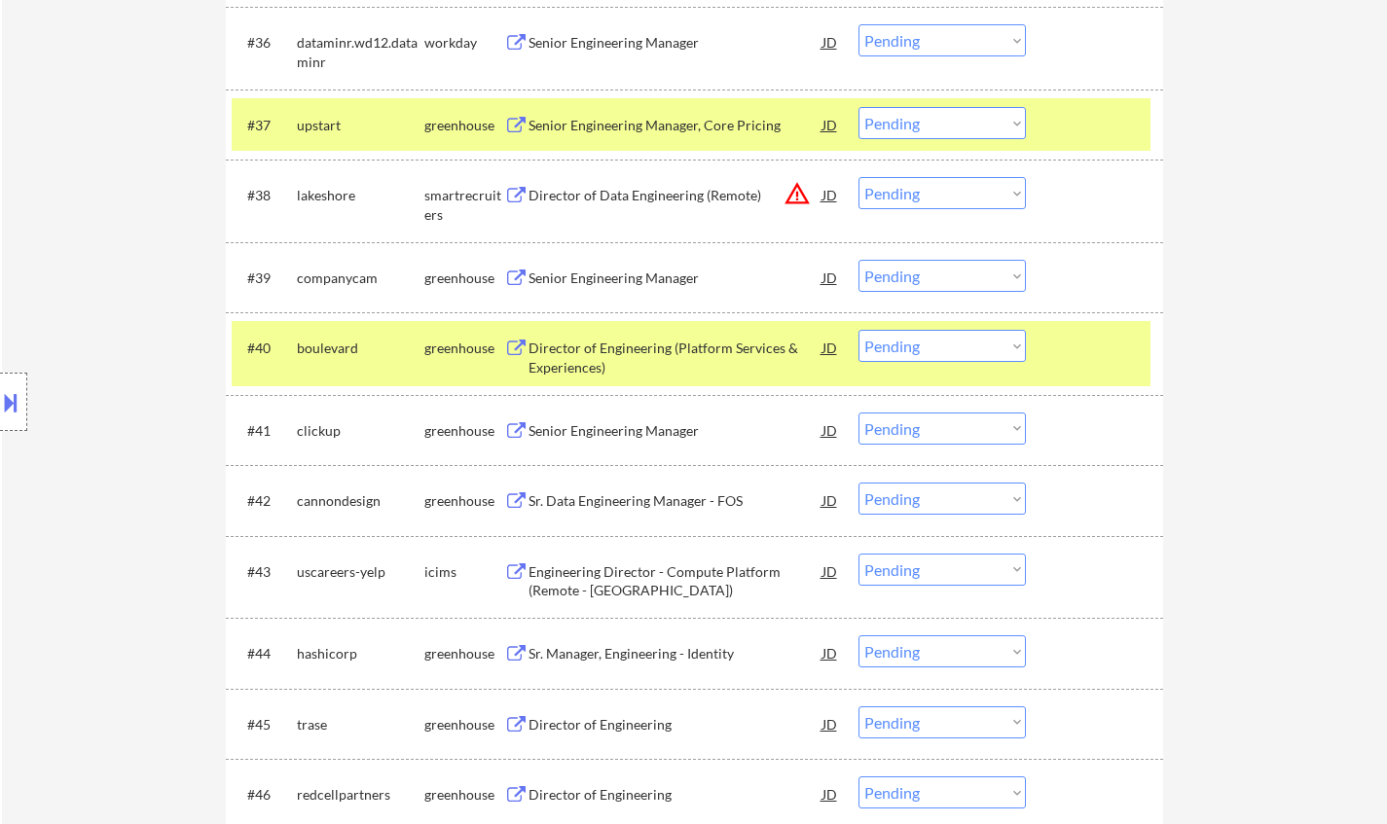
click at [644, 427] on div "Senior Engineering Manager" at bounding box center [676, 430] width 294 height 19
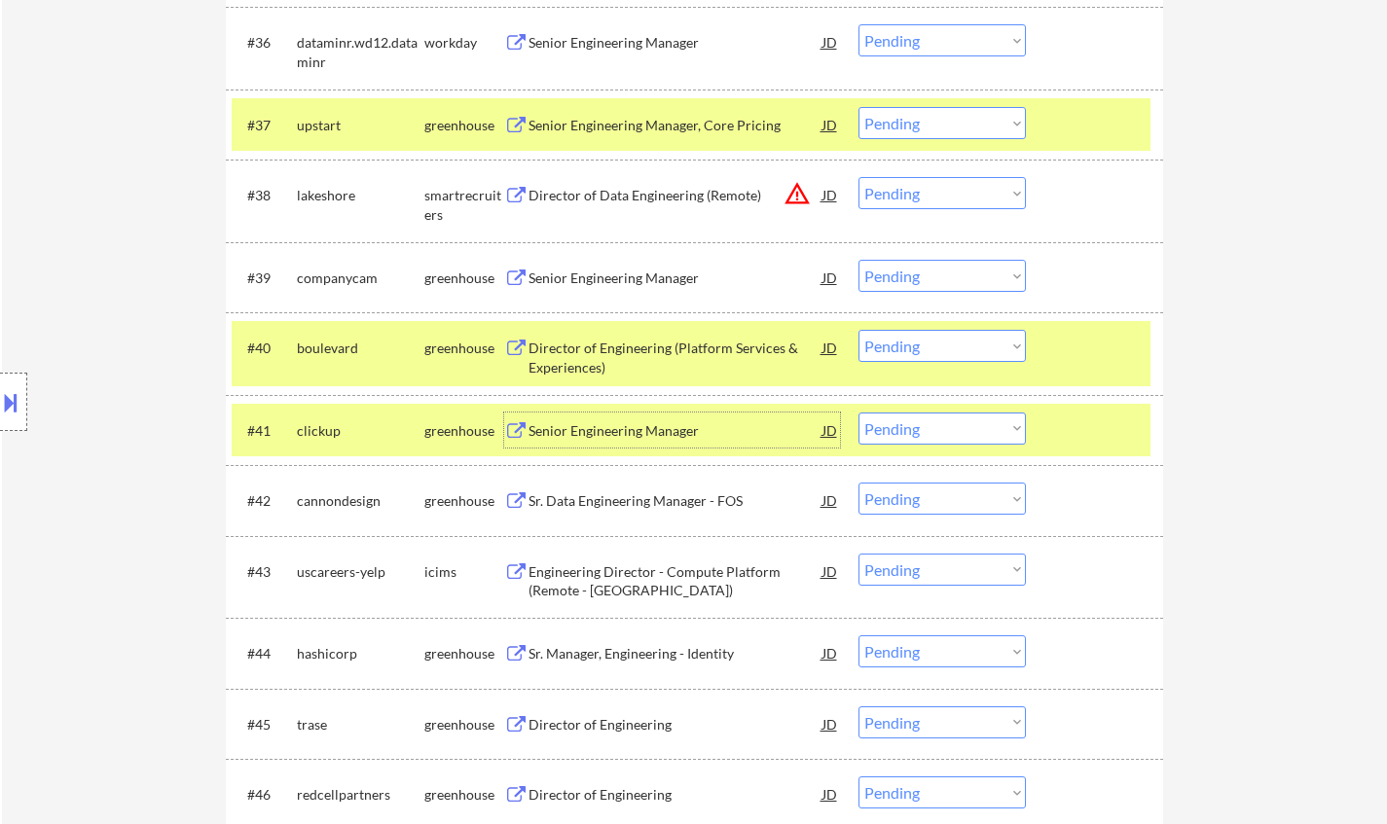
click at [921, 430] on select "Choose an option... Pending Applied Excluded (Questions) Excluded (Expired) Exc…" at bounding box center [941, 429] width 167 height 32
click at [858, 413] on select "Choose an option... Pending Applied Excluded (Questions) Excluded (Expired) Exc…" at bounding box center [941, 429] width 167 height 32
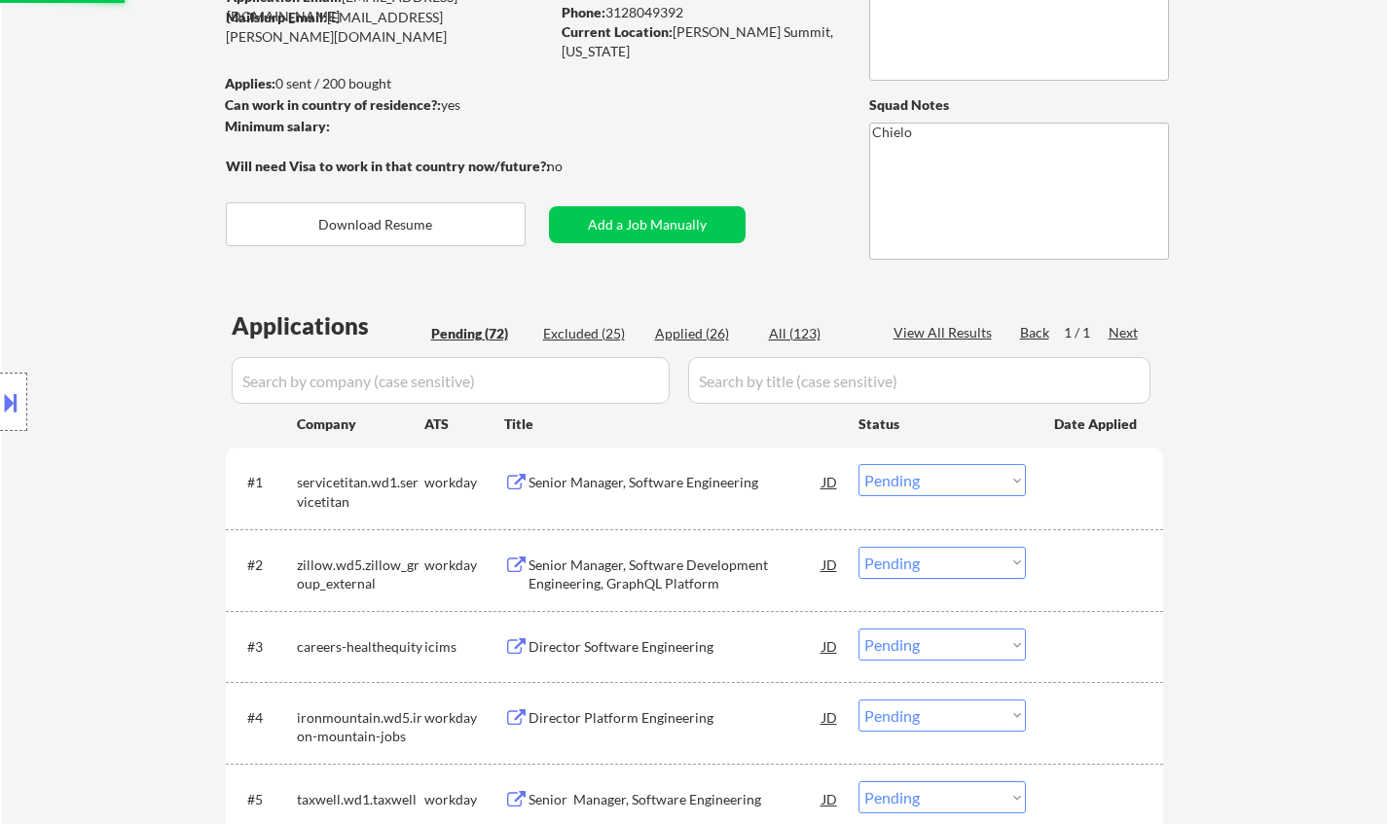
scroll to position [0, 0]
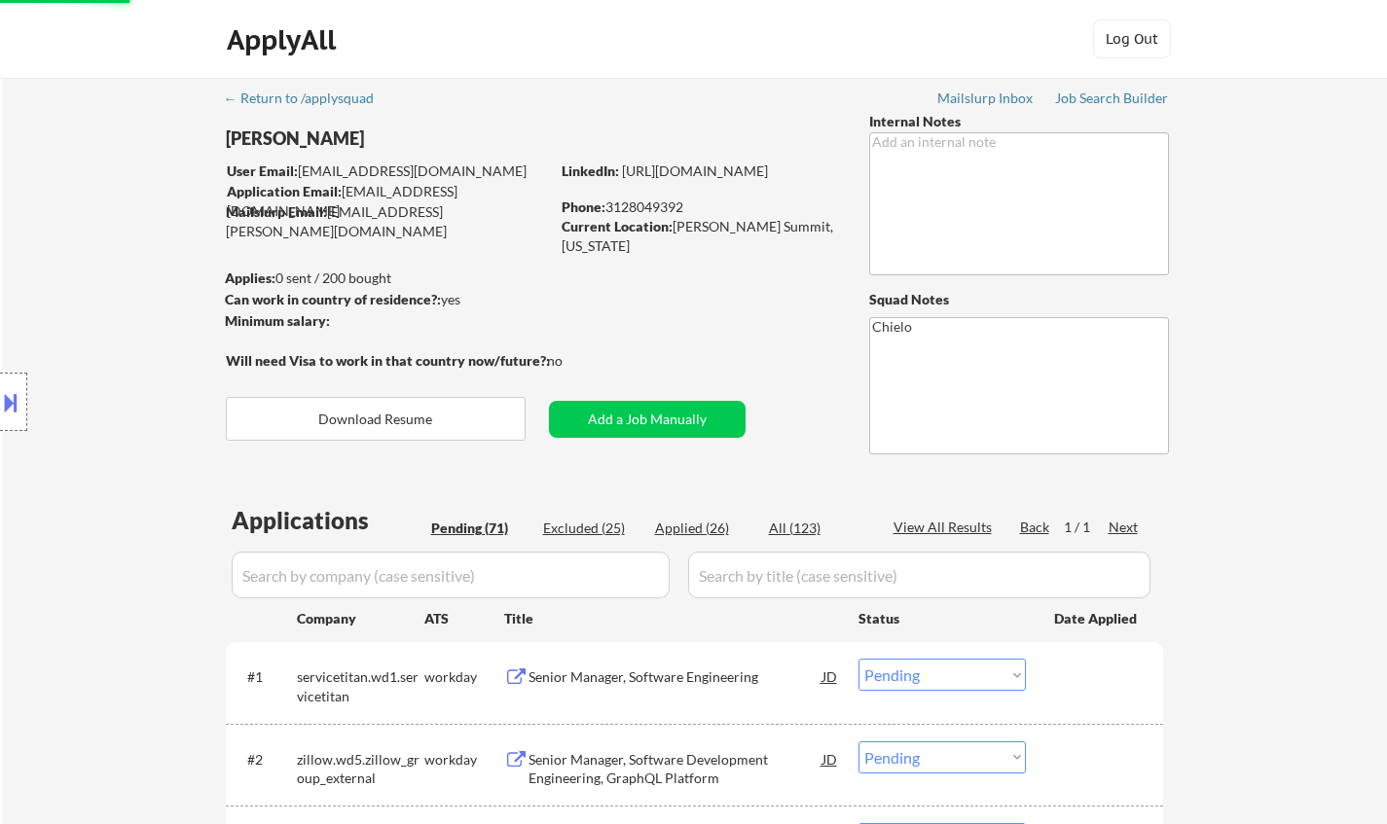
select select ""pending""
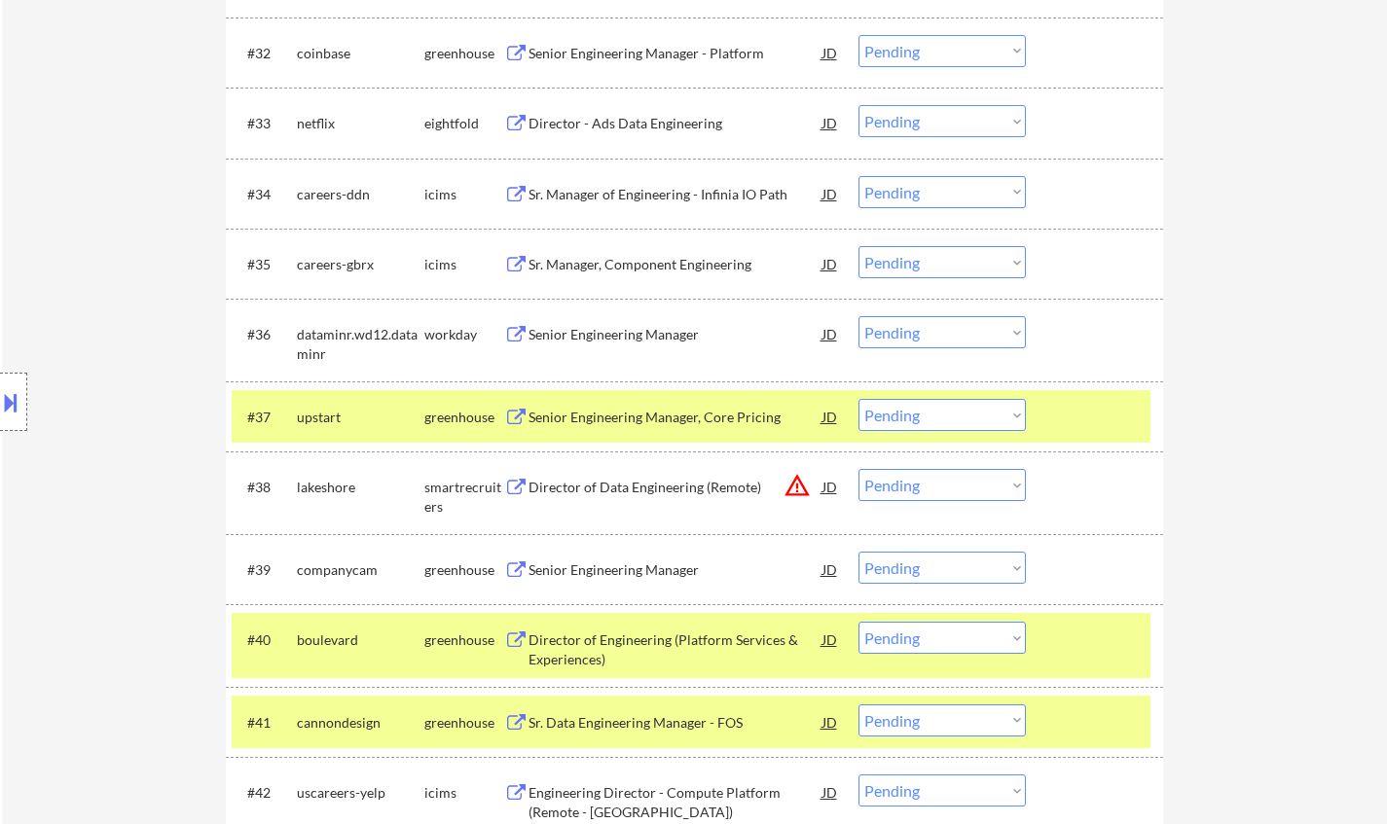
scroll to position [3601, 0]
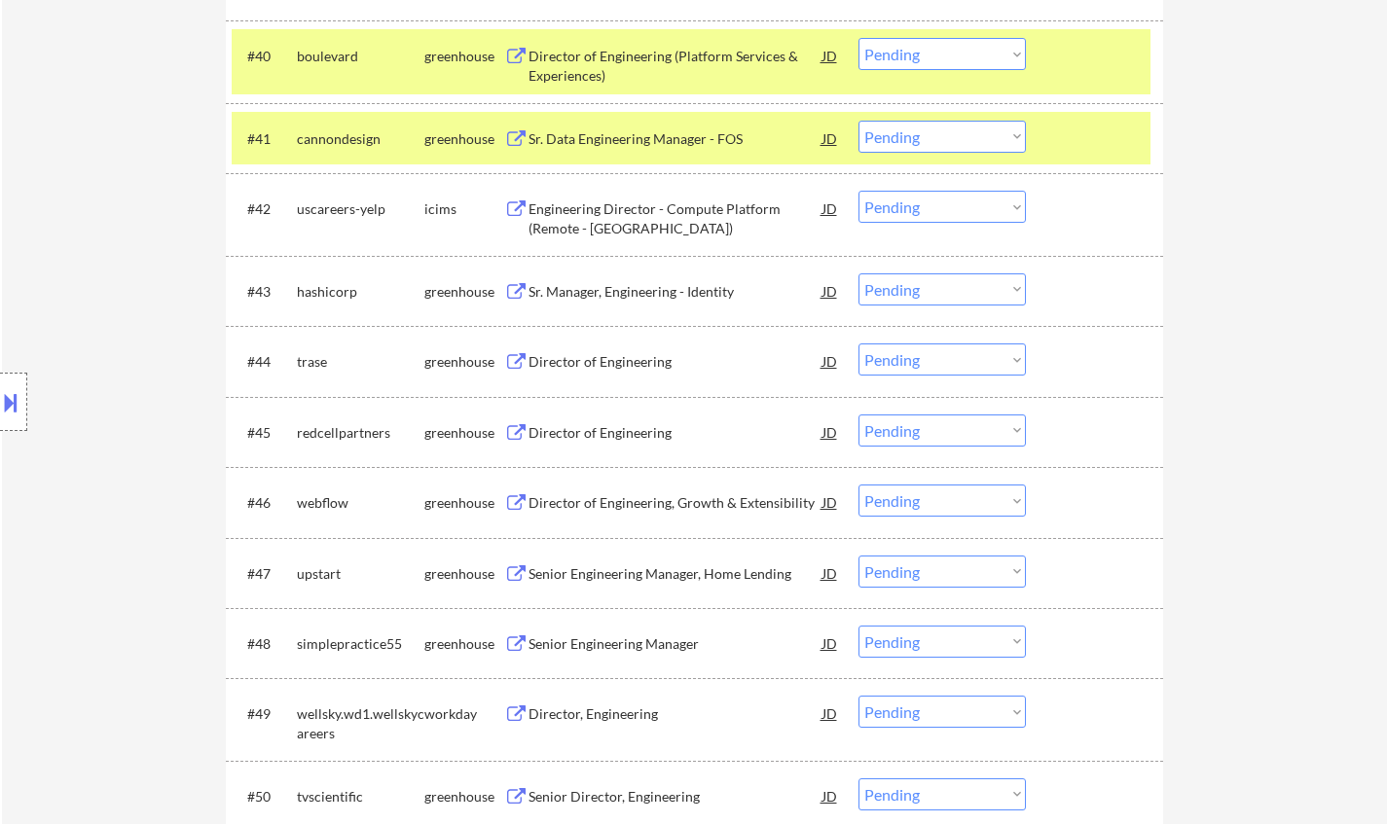
click at [615, 357] on div "Director of Engineering" at bounding box center [676, 361] width 294 height 19
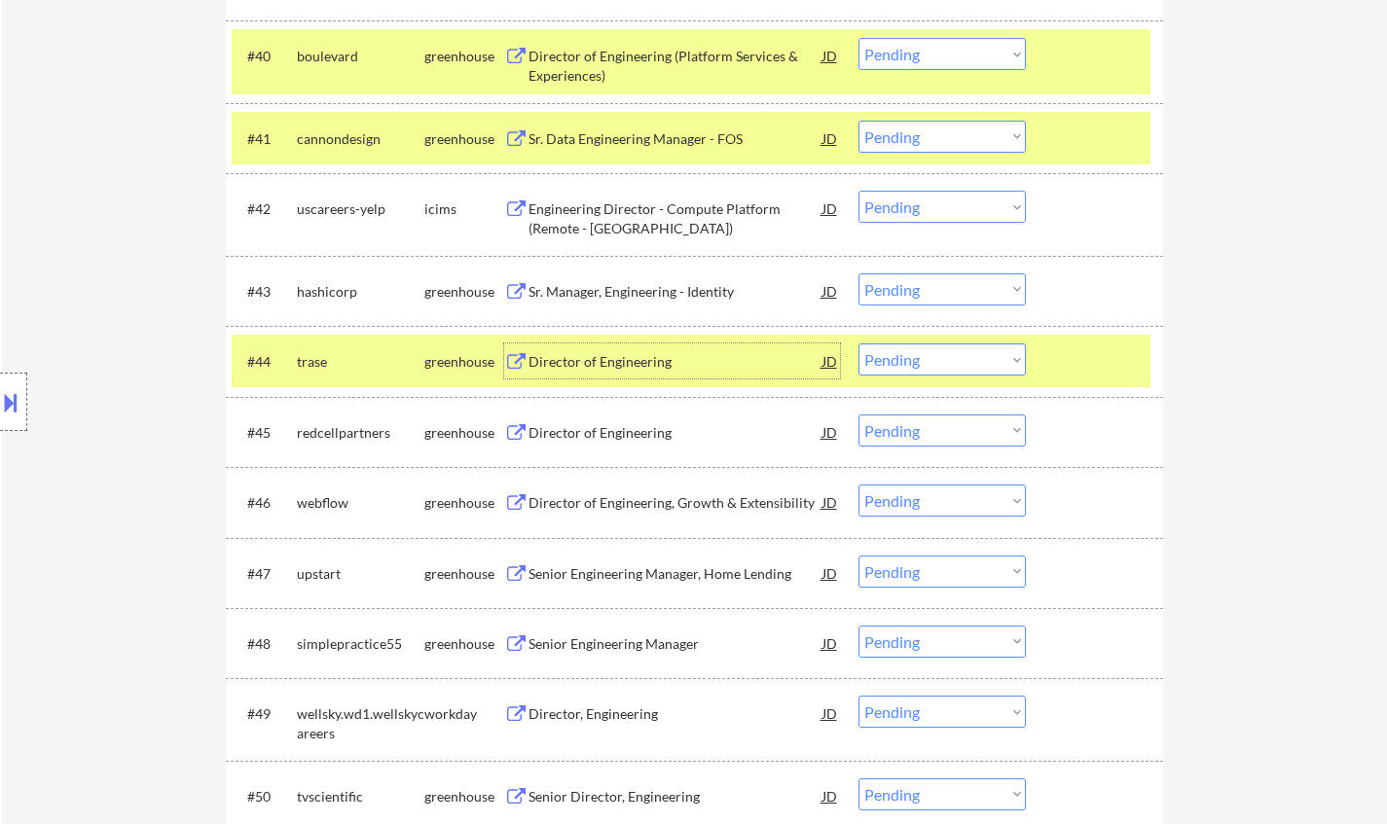
click at [916, 359] on select "Choose an option... Pending Applied Excluded (Questions) Excluded (Expired) Exc…" at bounding box center [941, 360] width 167 height 32
click at [858, 344] on select "Choose an option... Pending Applied Excluded (Questions) Excluded (Expired) Exc…" at bounding box center [941, 360] width 167 height 32
select select ""pending""
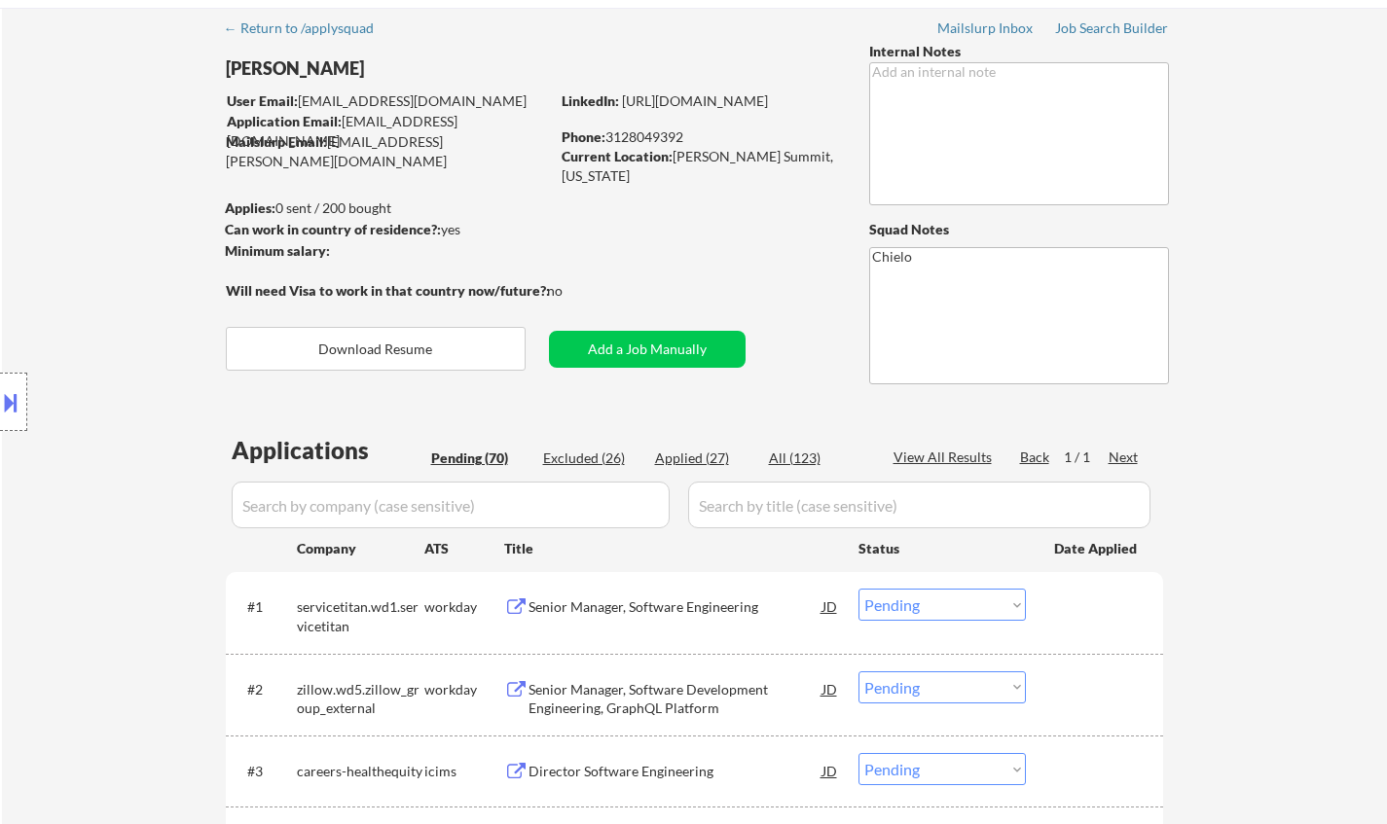
scroll to position [0, 0]
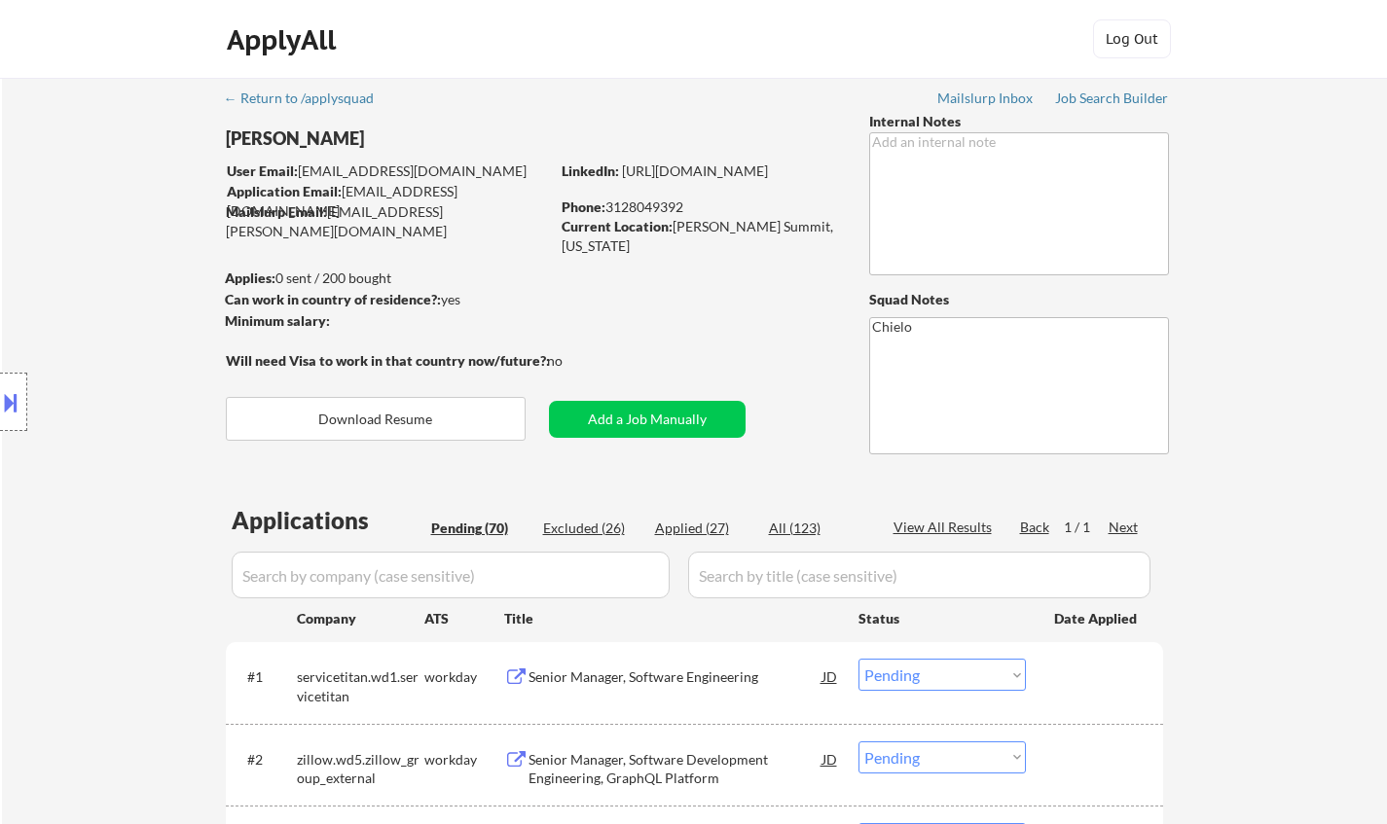
click at [595, 524] on div "Excluded (26)" at bounding box center [591, 528] width 97 height 19
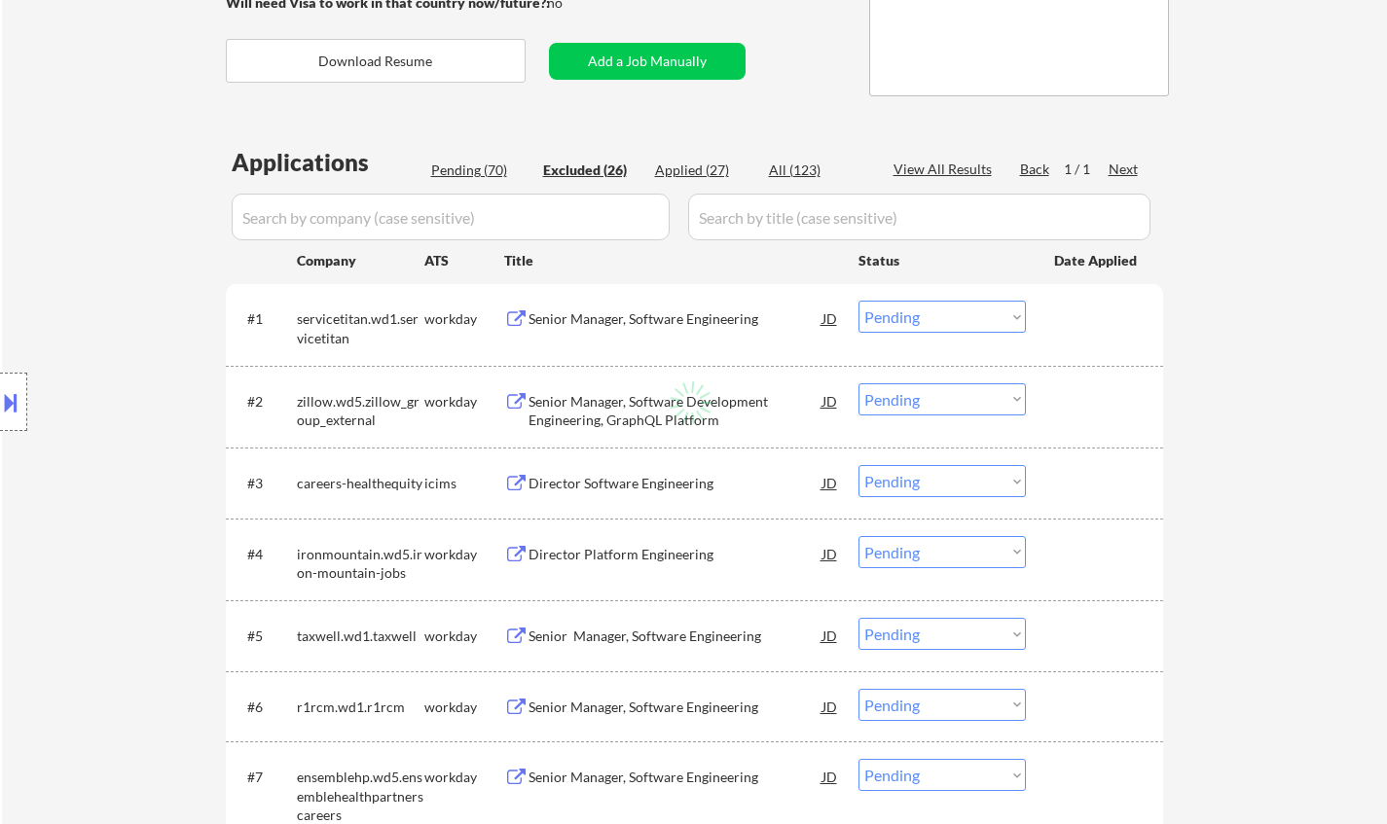
scroll to position [487, 0]
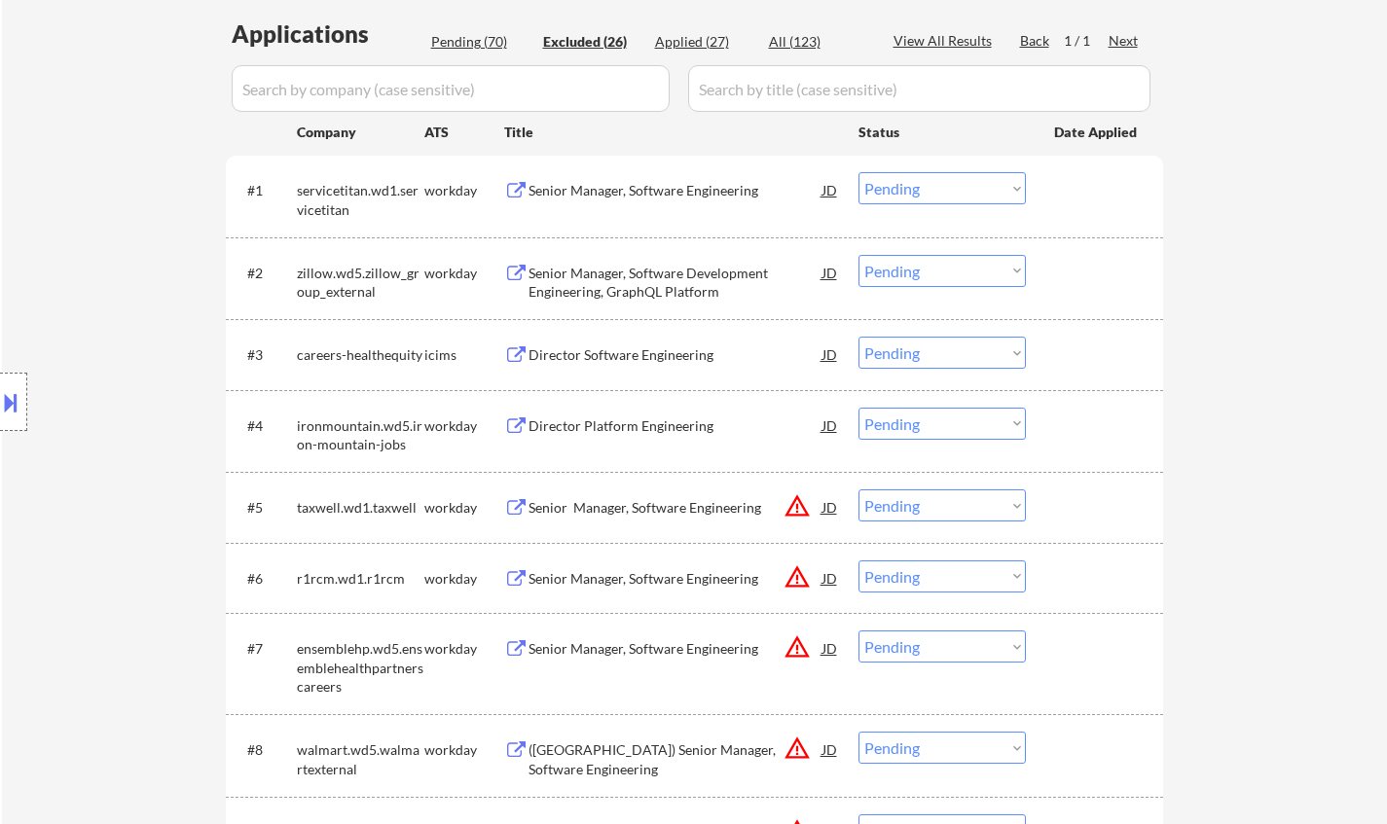
select select ""excluded__bad_match_""
select select ""excluded__location_""
select select ""excluded__expired_""
select select ""excluded""
select select ""excluded__location_""
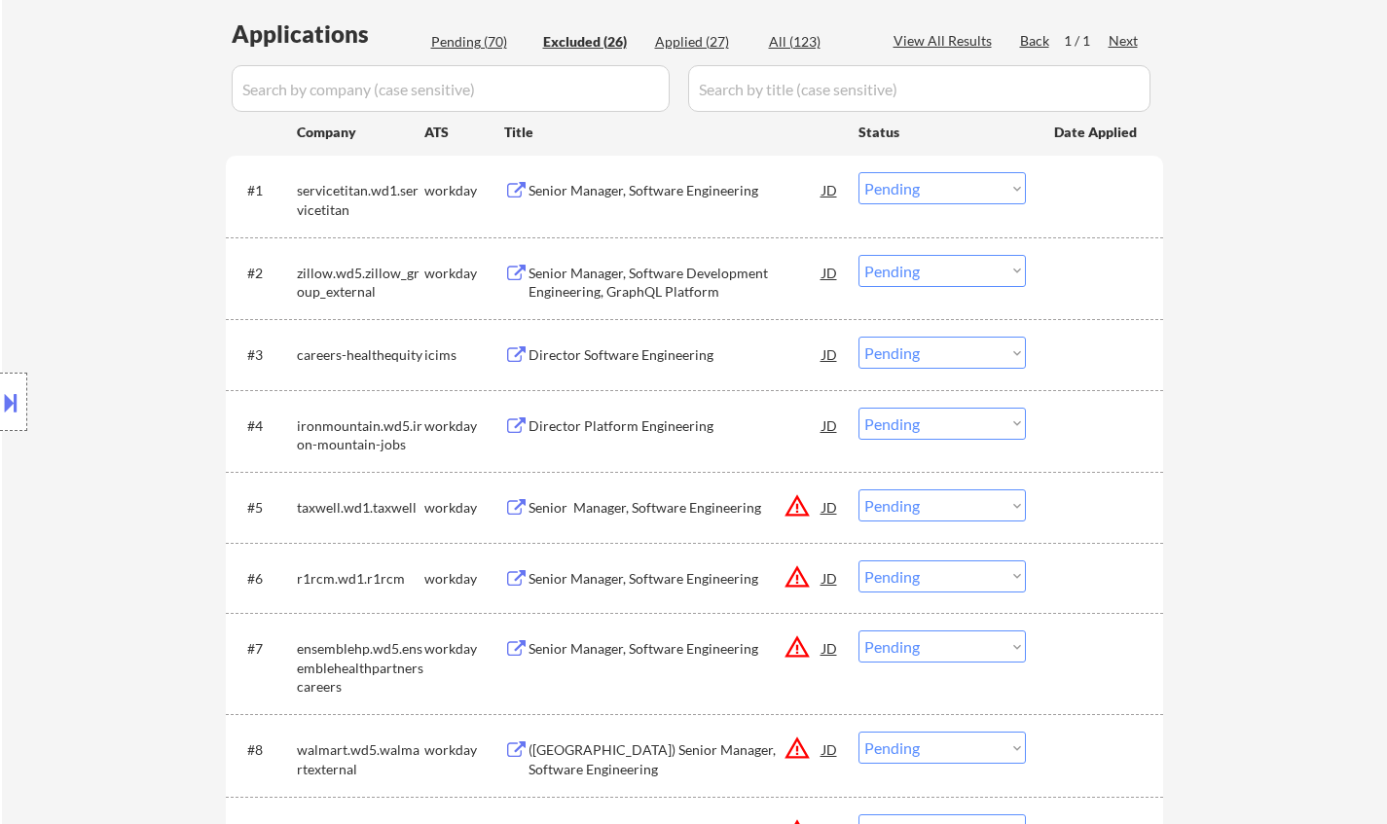
select select ""excluded__location_""
select select ""excluded""
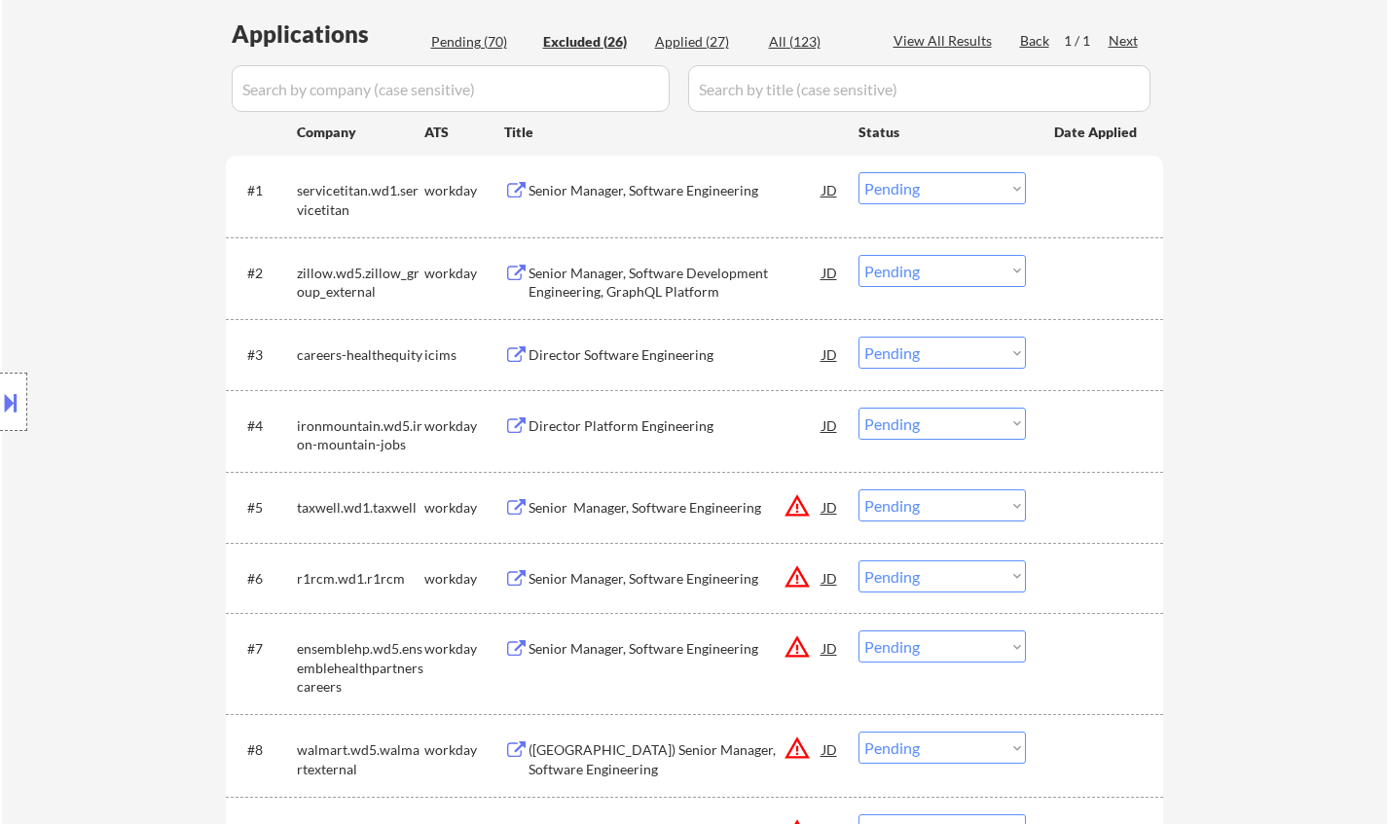
select select ""excluded__location_""
select select ""excluded""
select select ""excluded__location_""
select select ""excluded""
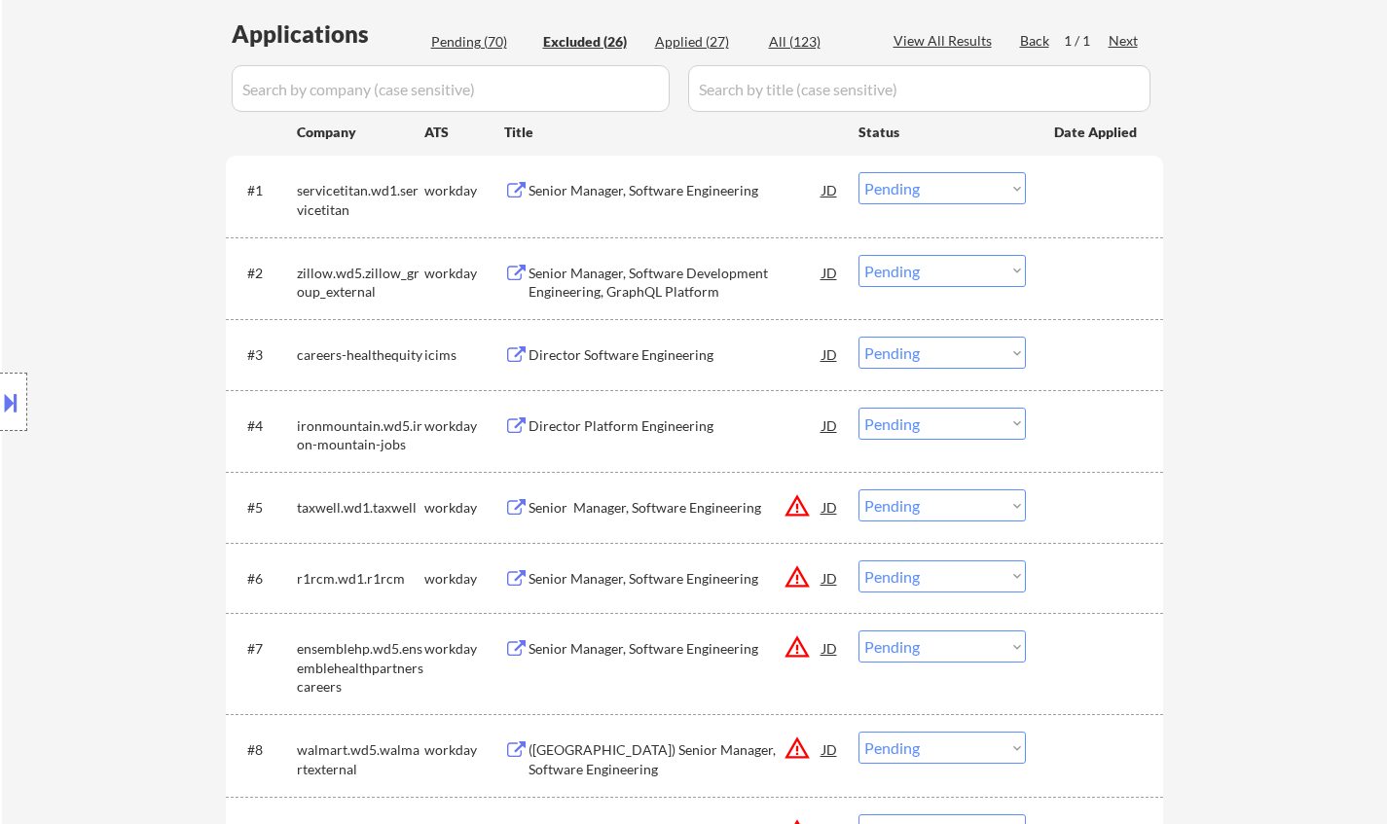
select select ""excluded""
select select ""excluded__location_""
select select ""excluded__expired_""
select select ""excluded__location_""
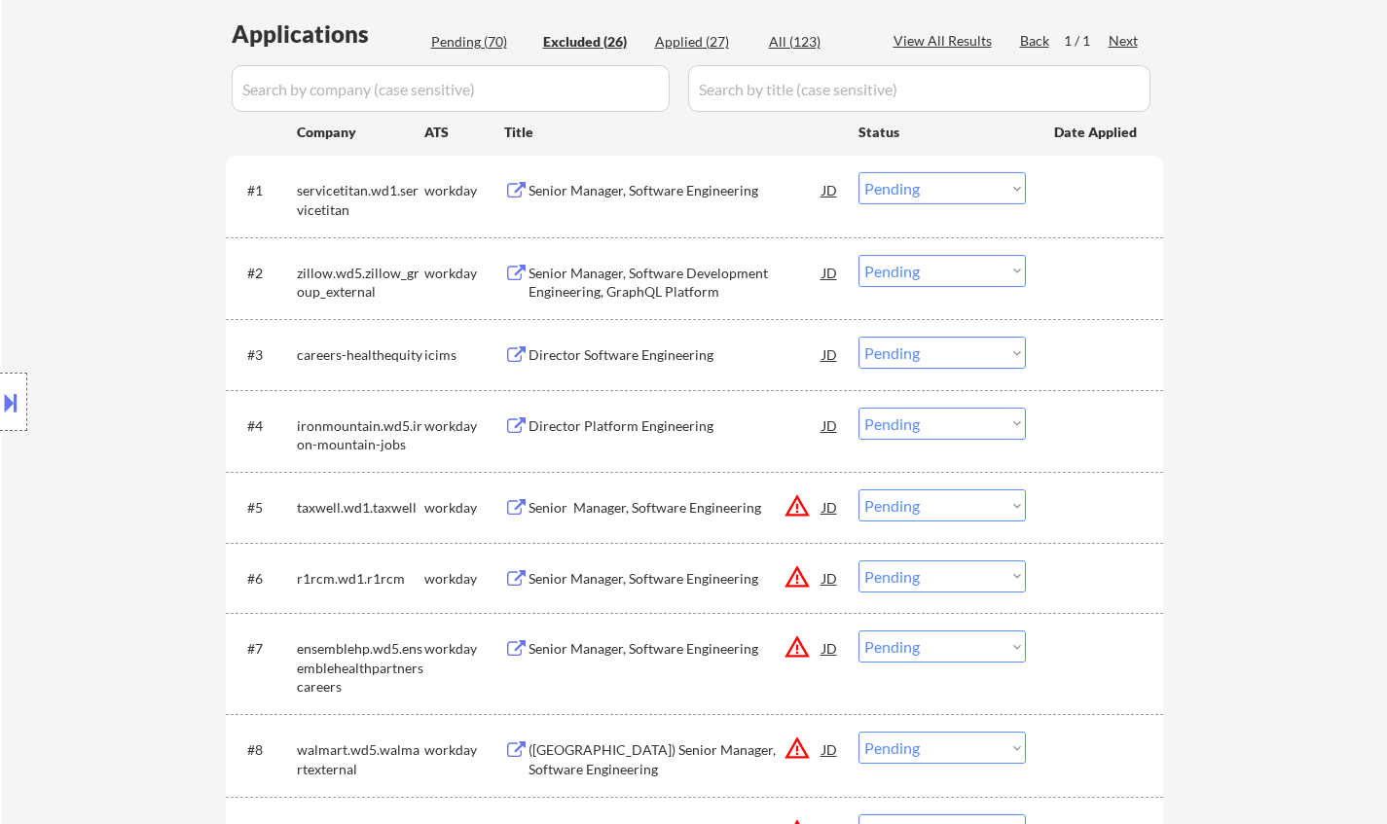
select select ""excluded__expired_""
select select ""excluded__location_""
select select ""excluded__expired_""
select select ""excluded__location_""
select select ""excluded""
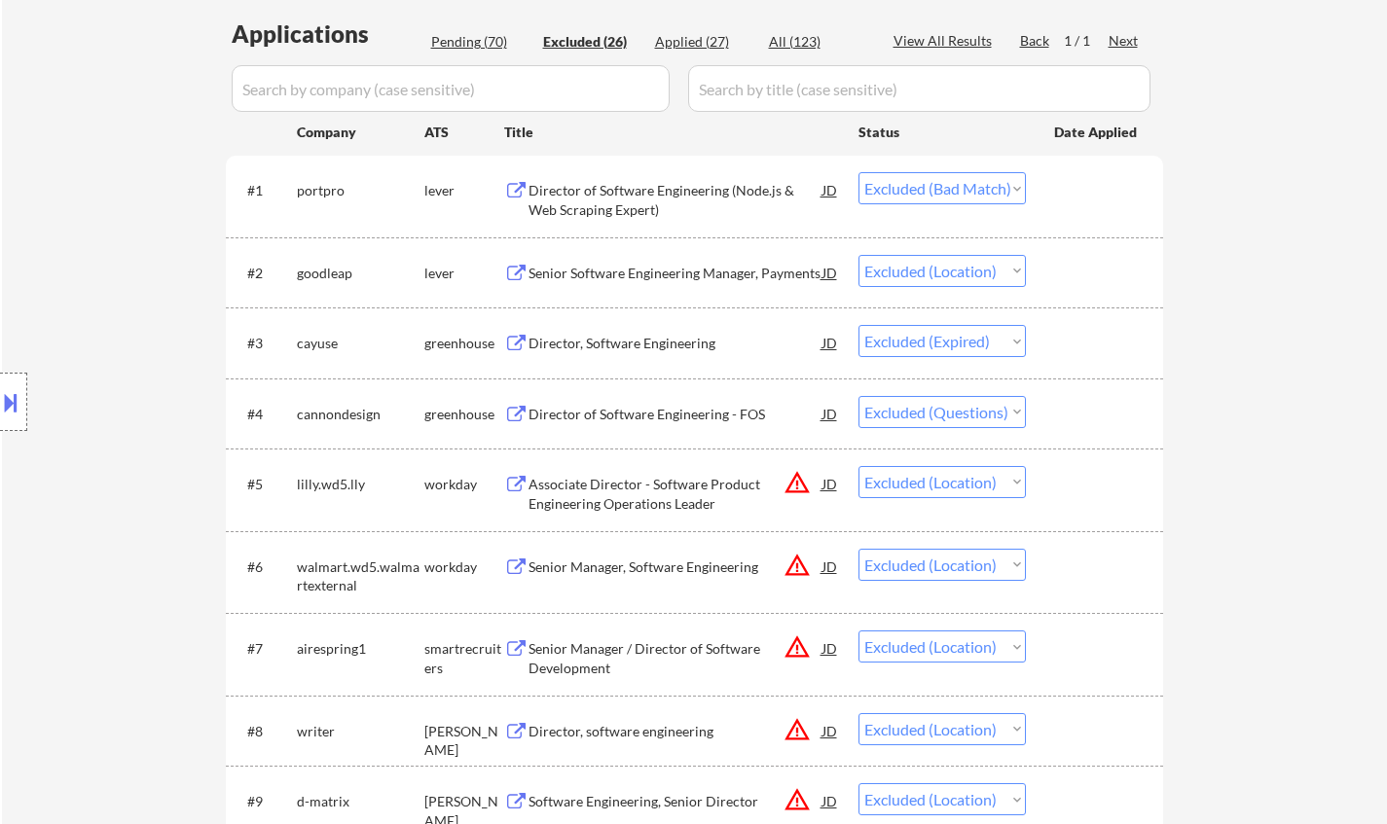
scroll to position [2122, 0]
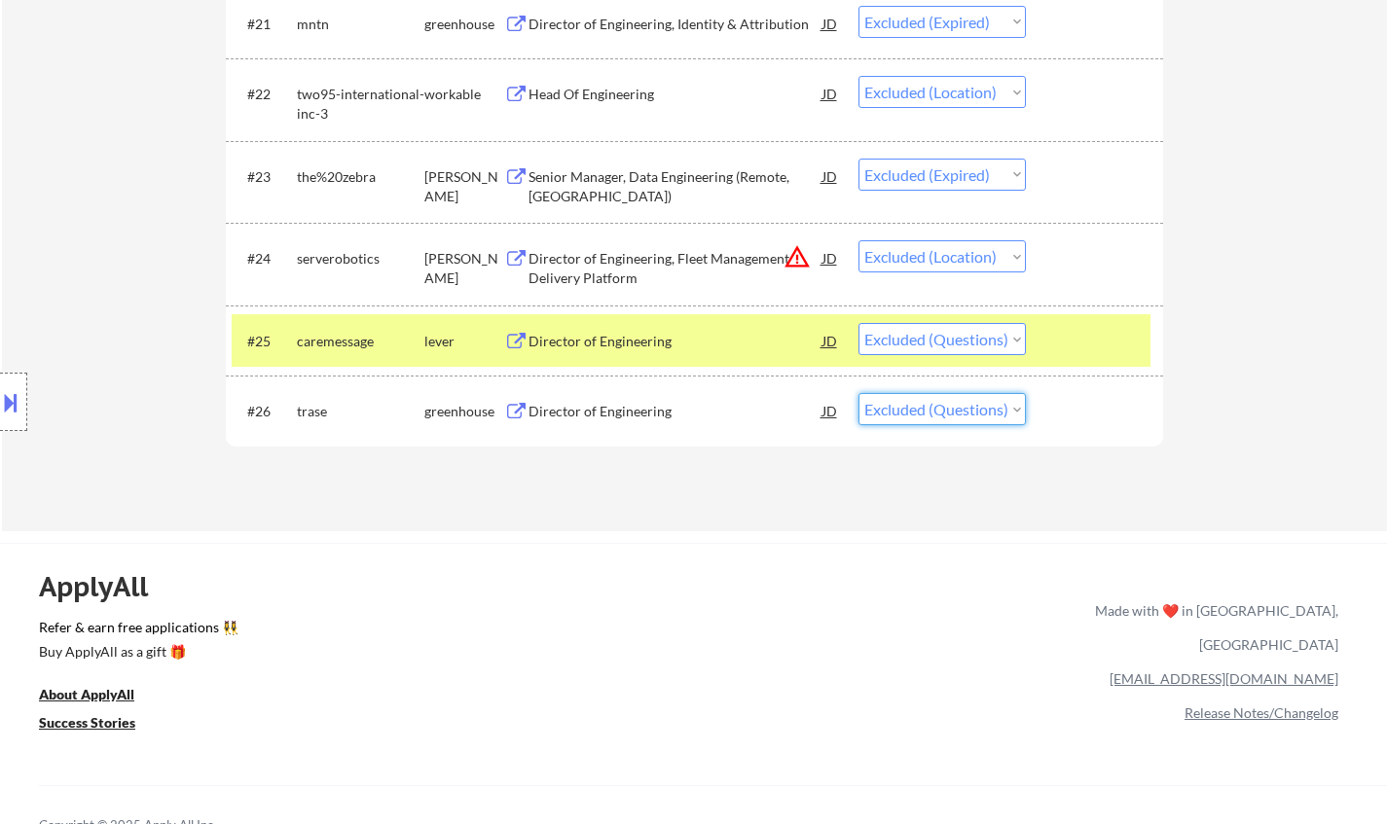
click at [998, 411] on select "Choose an option... Pending Applied Excluded (Questions) Excluded (Expired) Exc…" at bounding box center [941, 409] width 167 height 32
click at [634, 409] on div "Director of Engineering" at bounding box center [676, 411] width 294 height 19
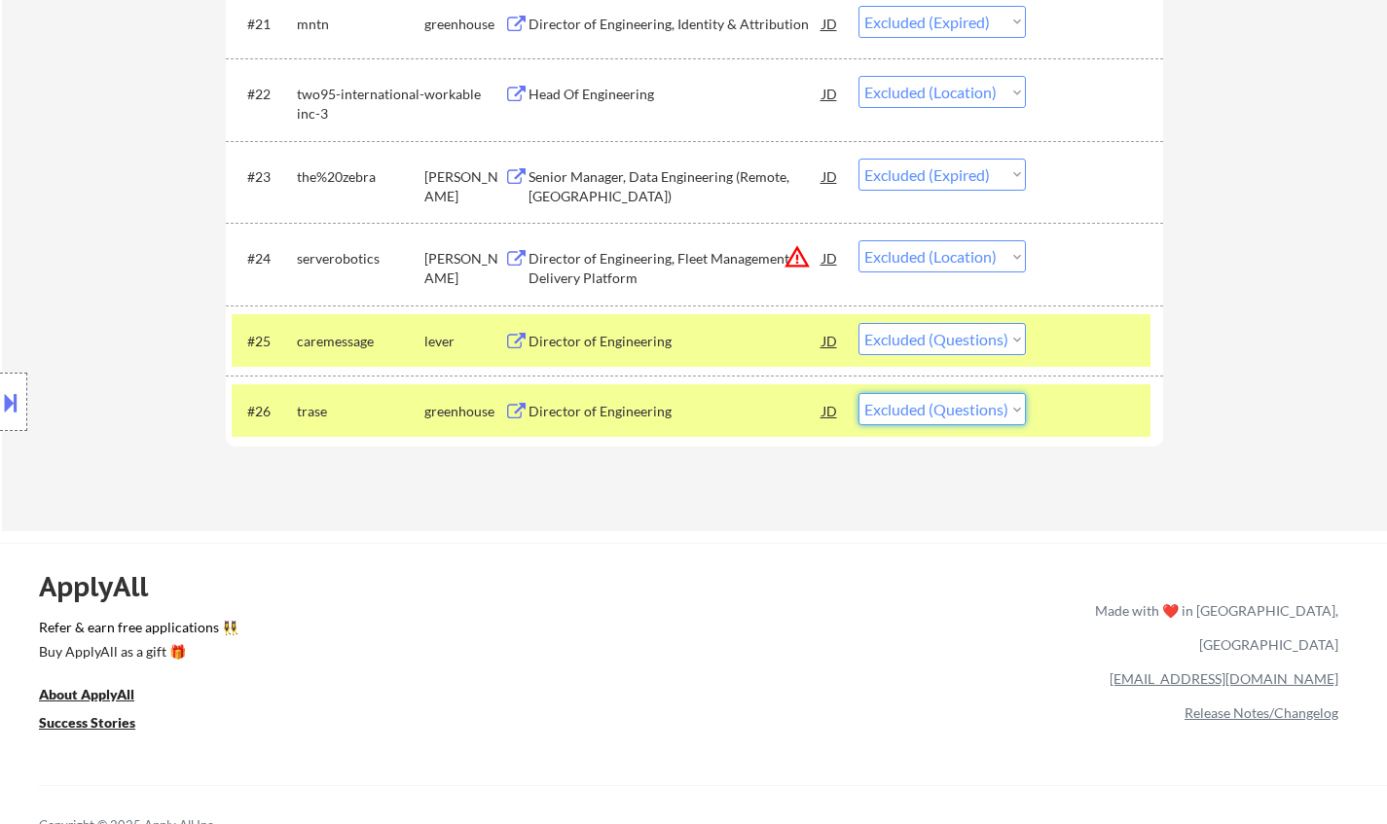
drag, startPoint x: 957, startPoint y: 409, endPoint x: 948, endPoint y: 421, distance: 15.4
click at [955, 409] on select "Choose an option... Pending Applied Excluded (Questions) Excluded (Expired) Exc…" at bounding box center [941, 409] width 167 height 32
select select ""applied""
click at [858, 393] on select "Choose an option... Pending Applied Excluded (Questions) Excluded (Expired) Exc…" at bounding box center [941, 409] width 167 height 32
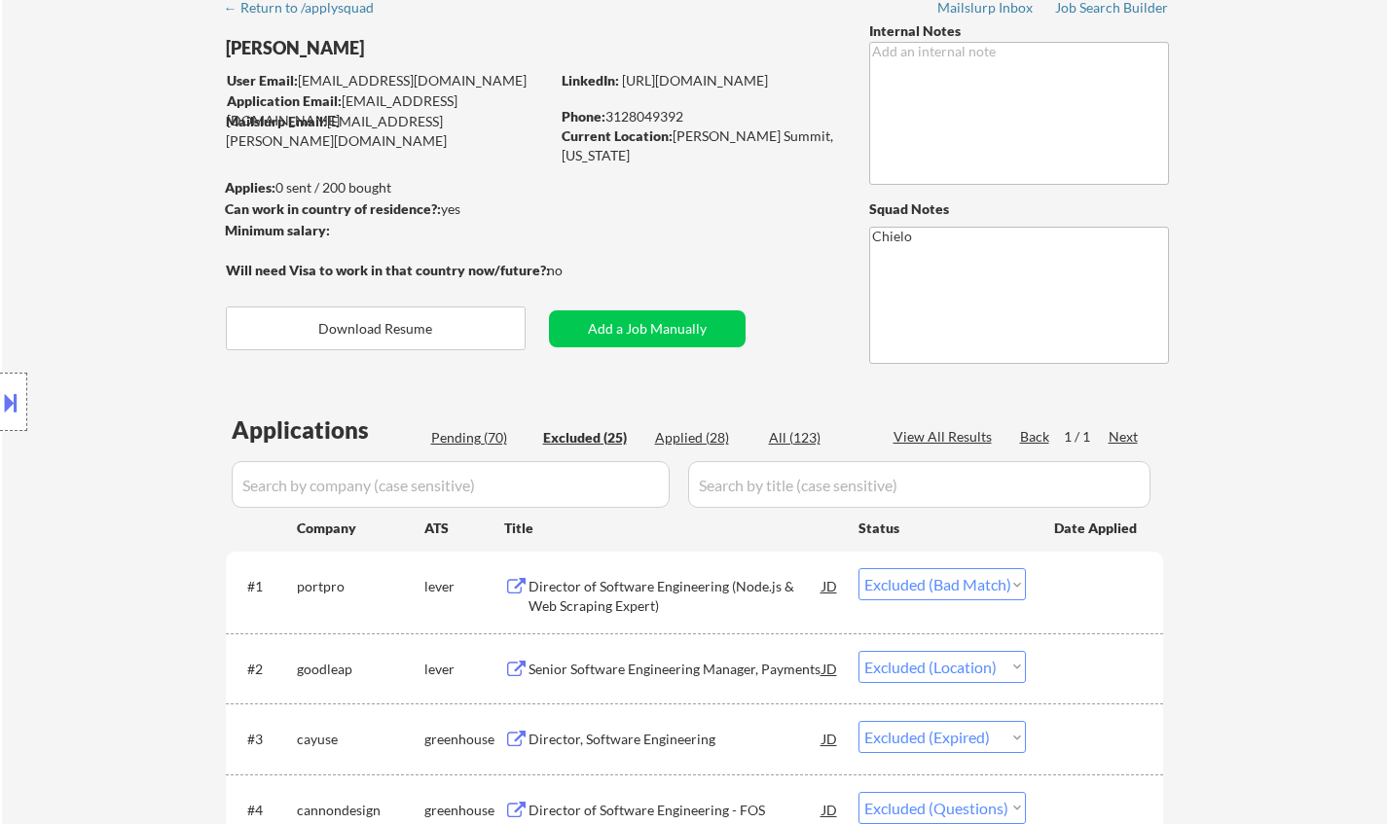
scroll to position [0, 0]
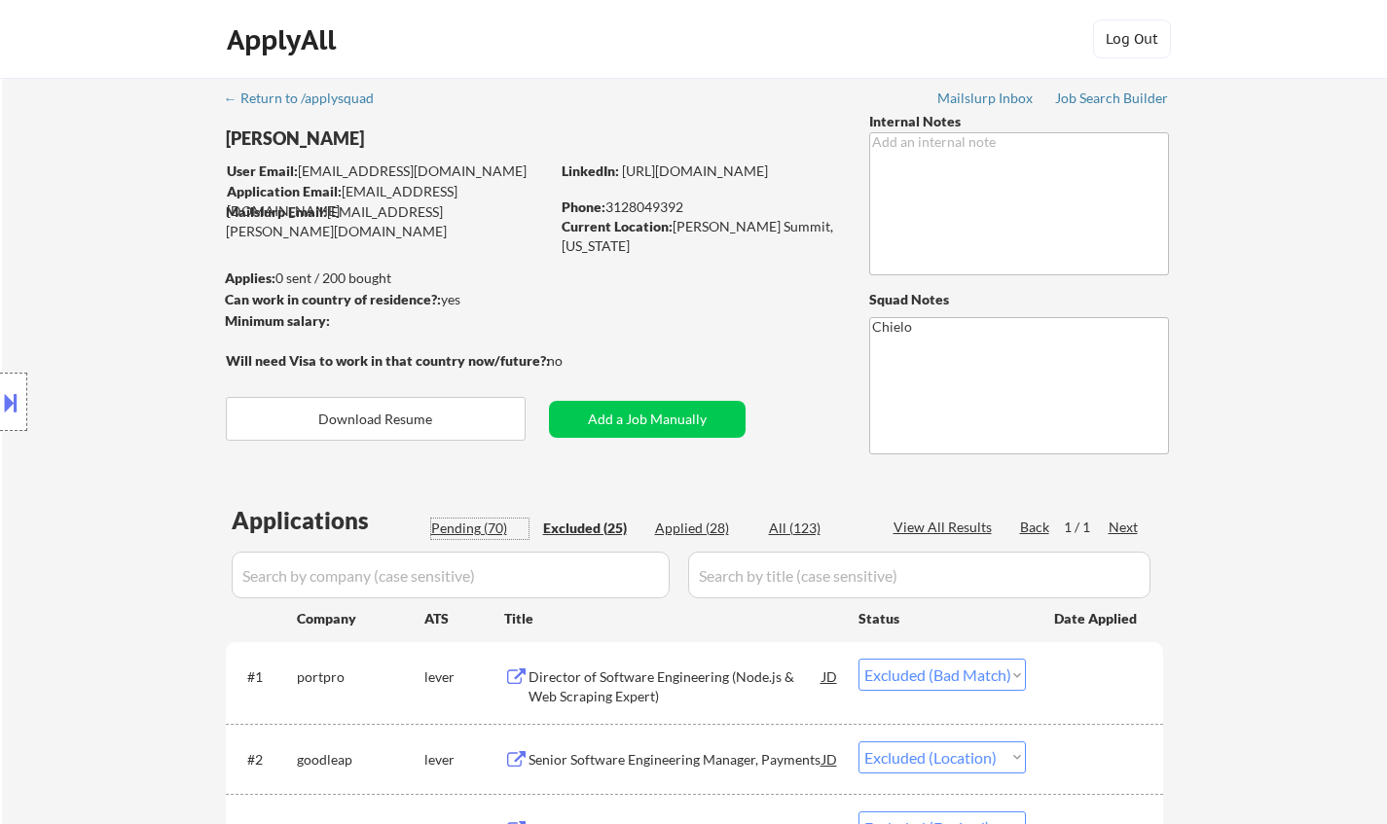
drag, startPoint x: 477, startPoint y: 525, endPoint x: 417, endPoint y: 1, distance: 527.1
click at [478, 526] on div "Pending (70)" at bounding box center [479, 528] width 97 height 19
select select ""pending""
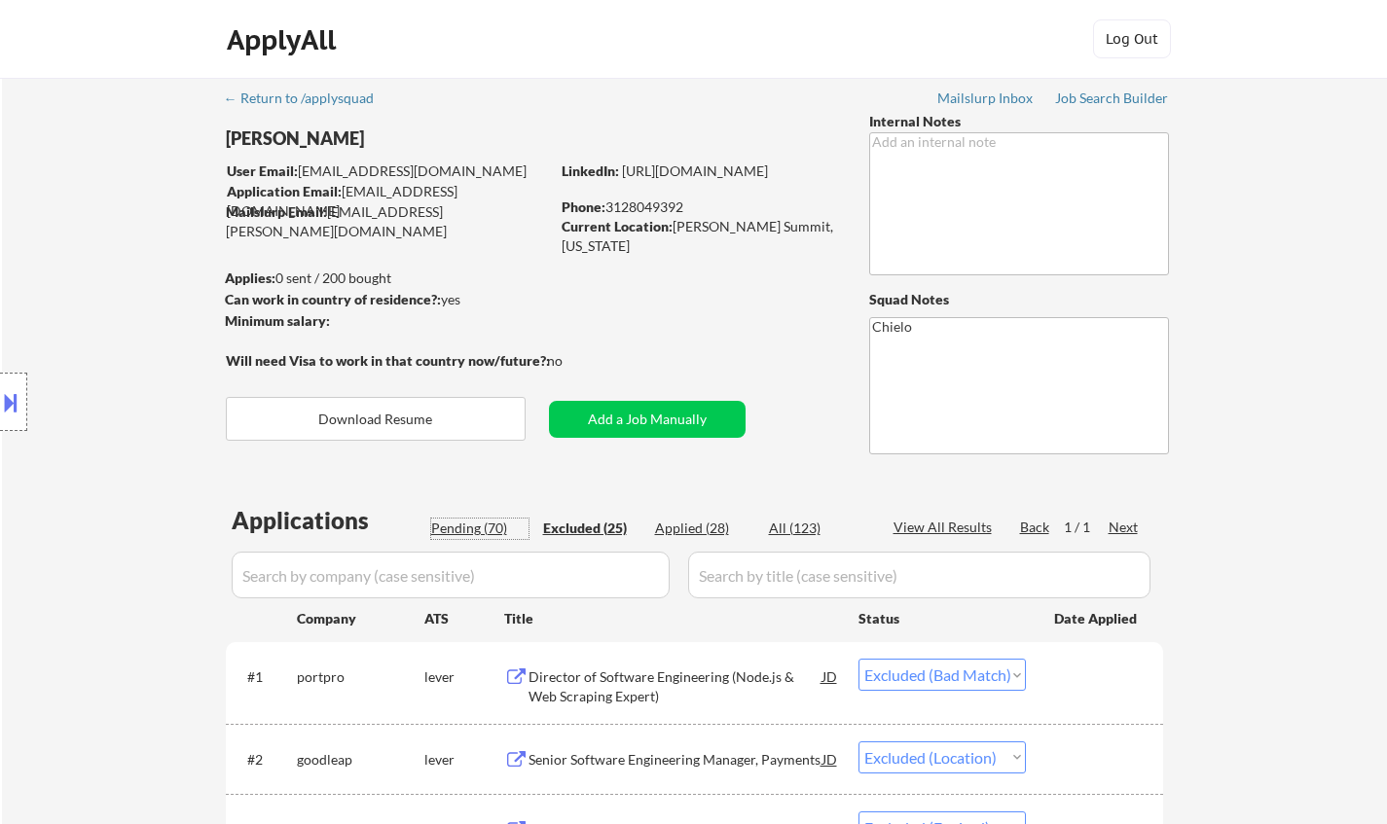
select select ""pending""
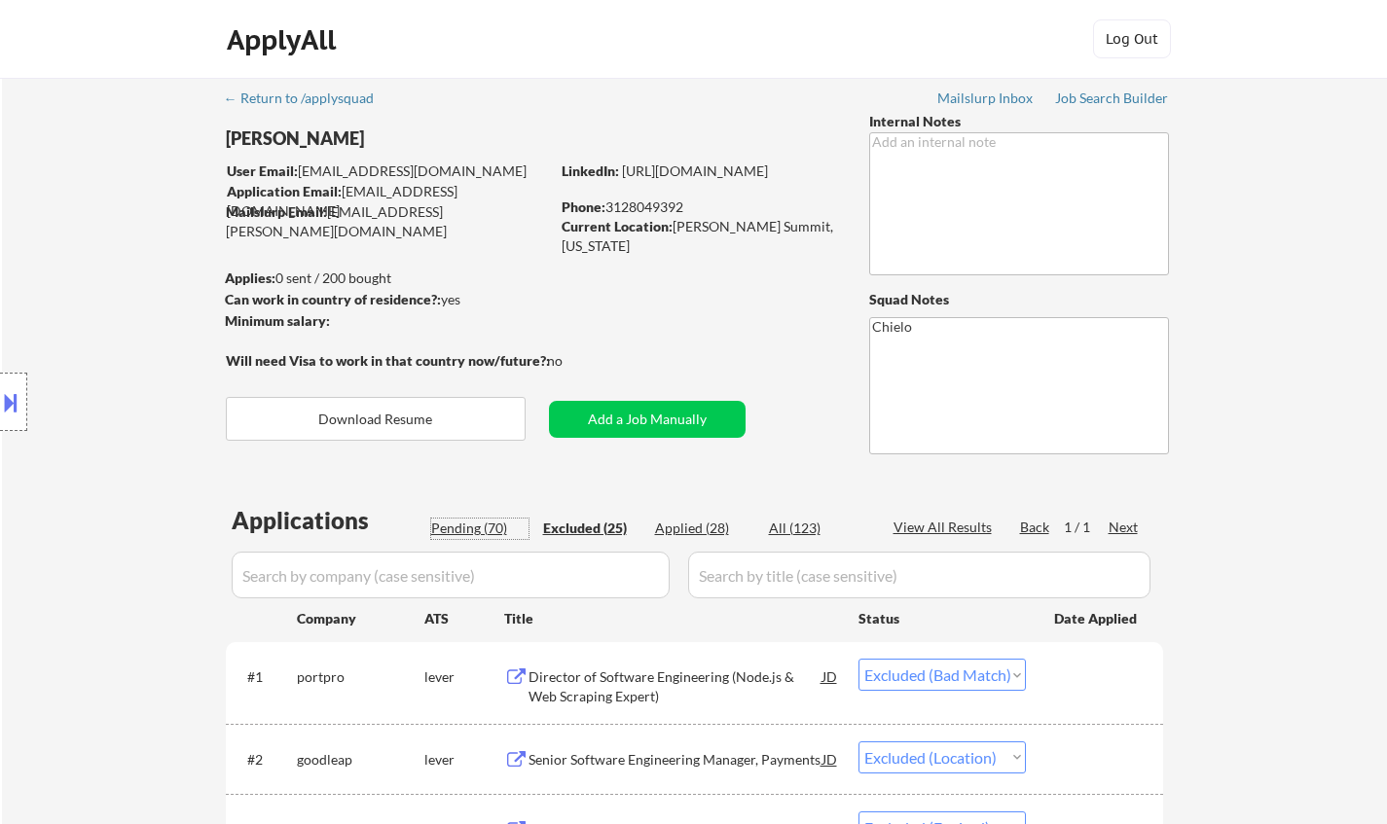
select select ""pending""
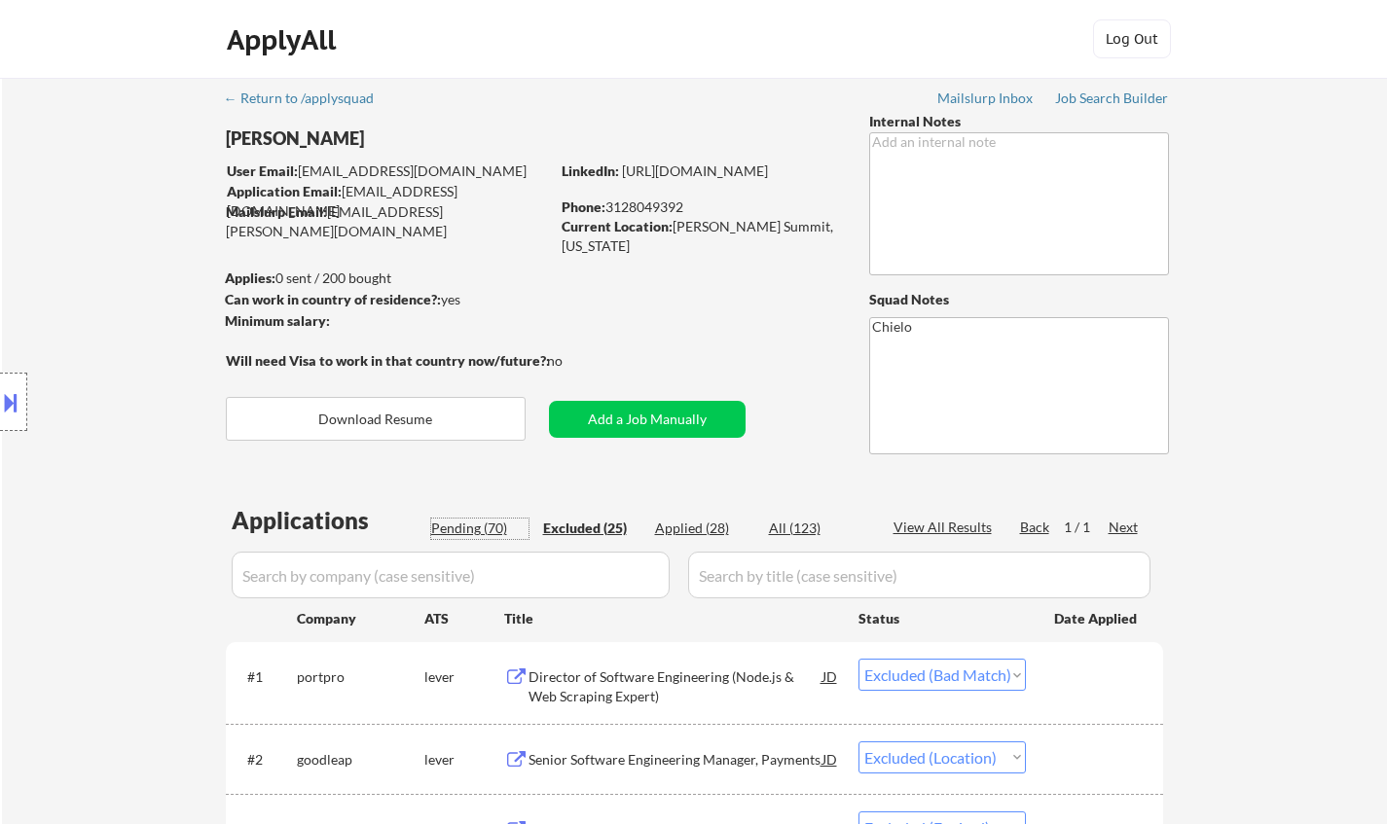
select select ""pending""
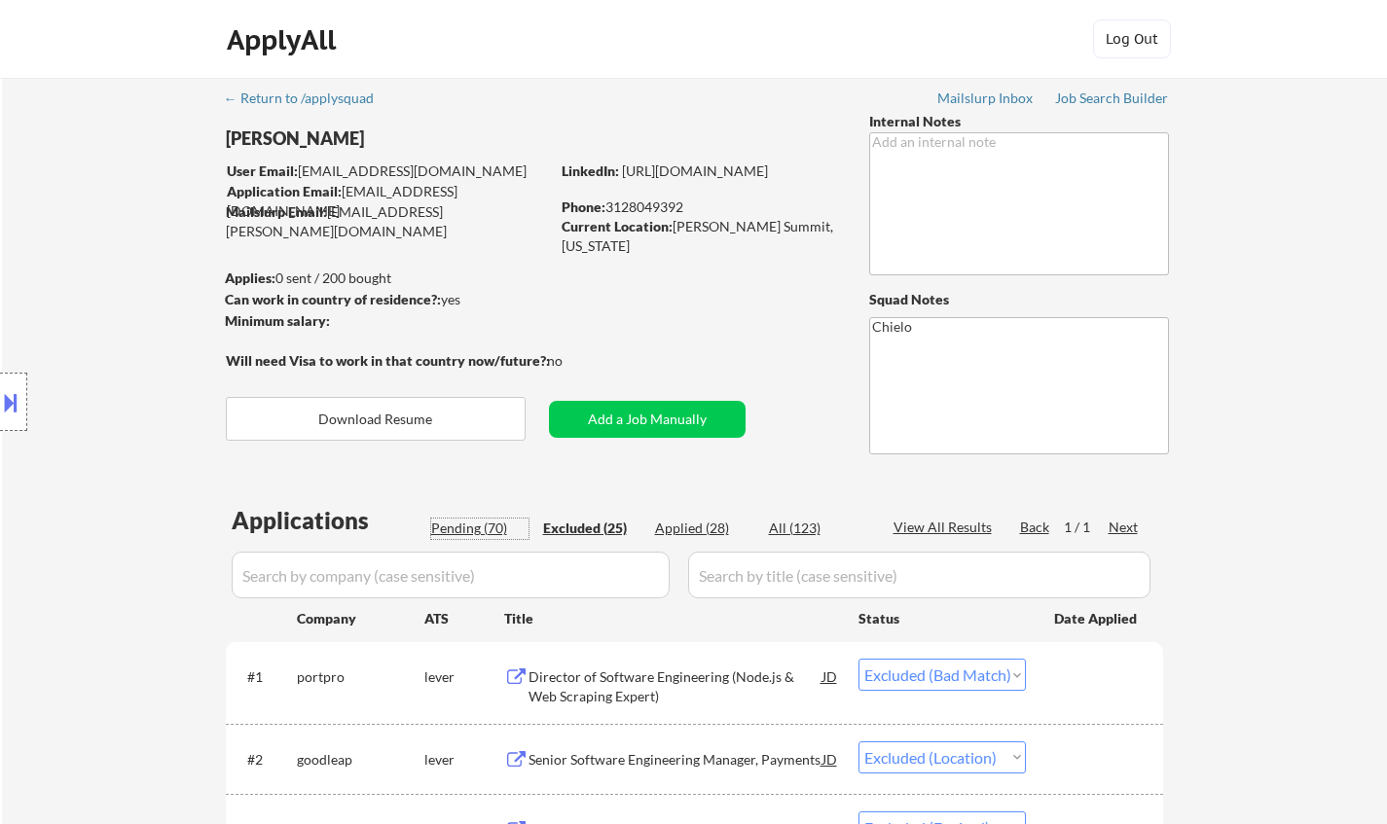
select select ""pending""
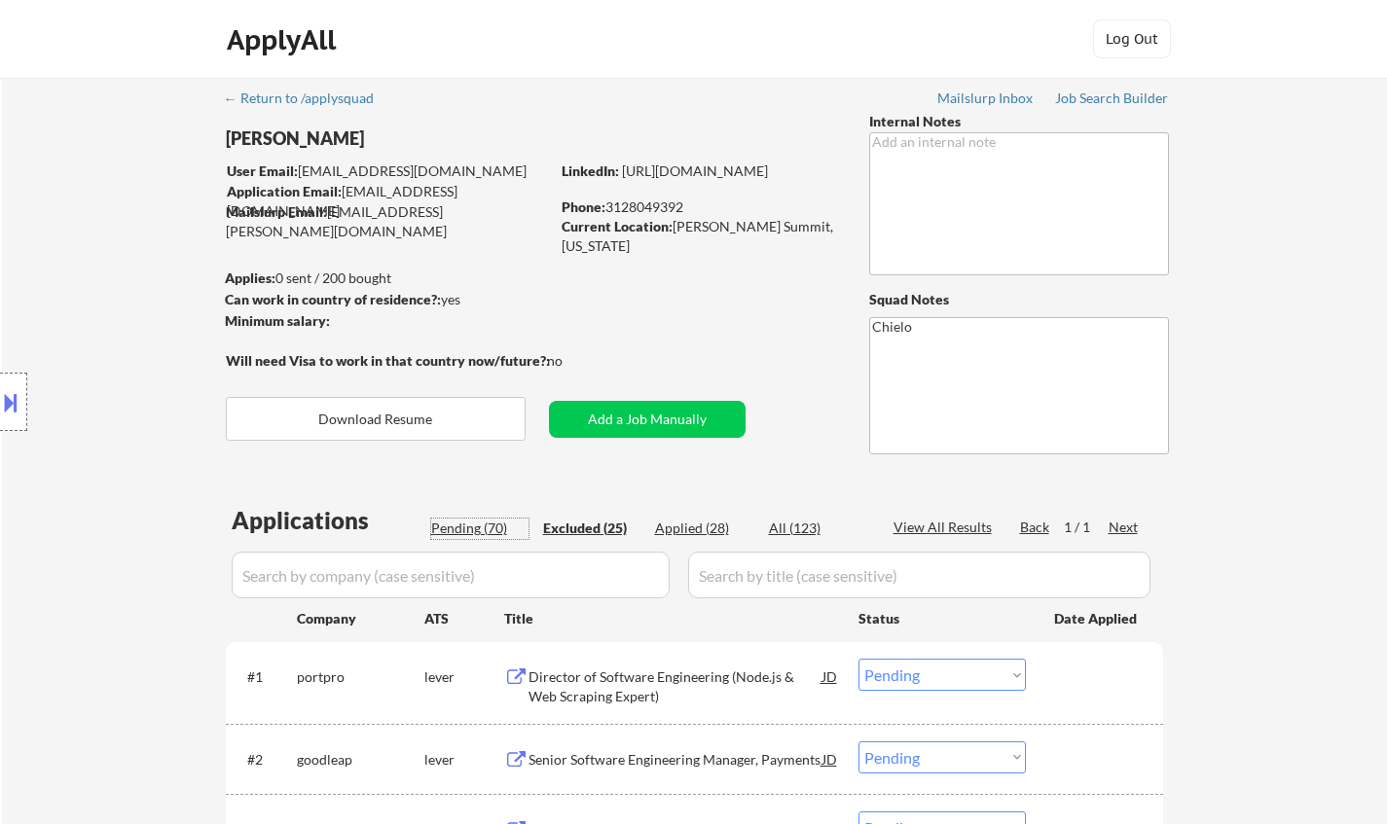
select select ""pending""
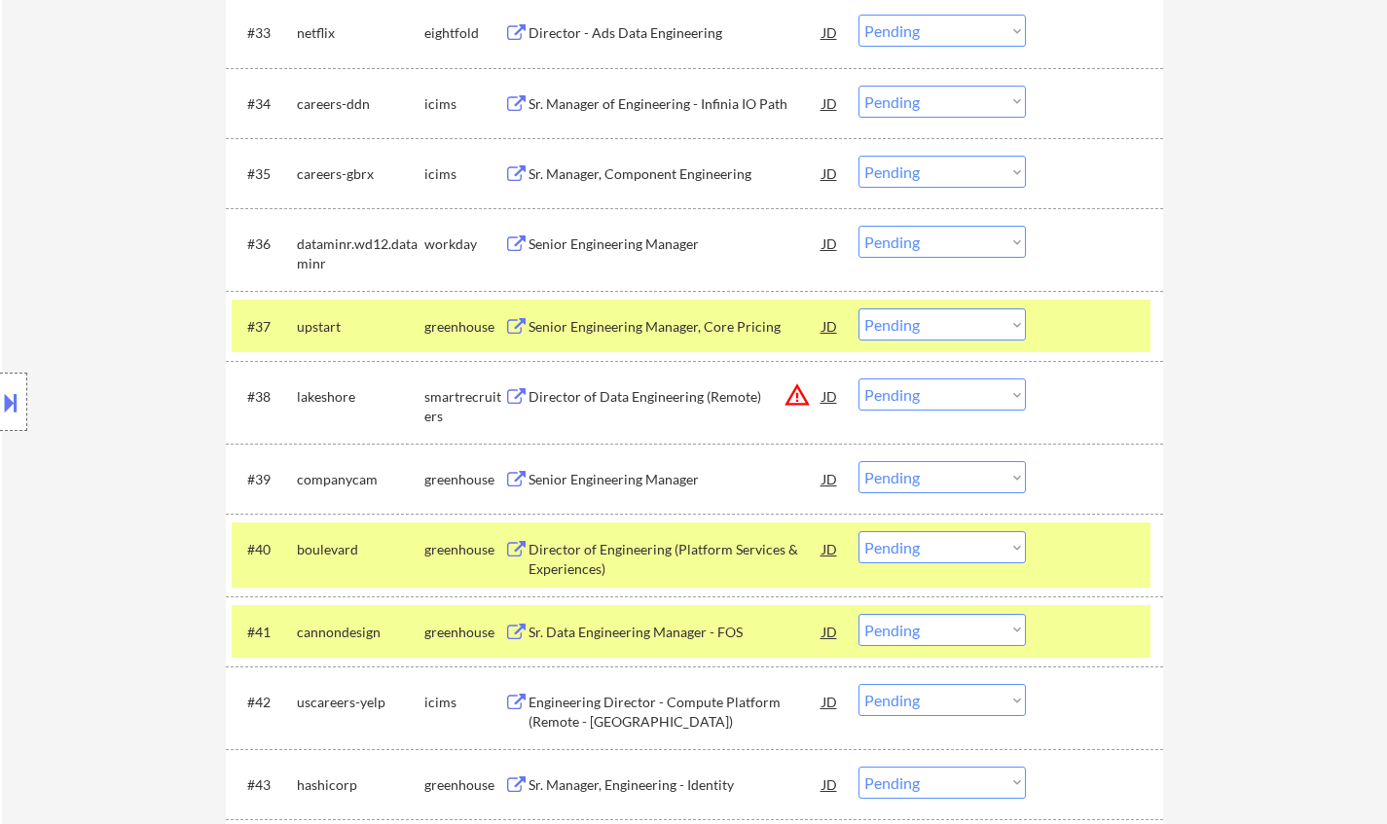
scroll to position [3309, 0]
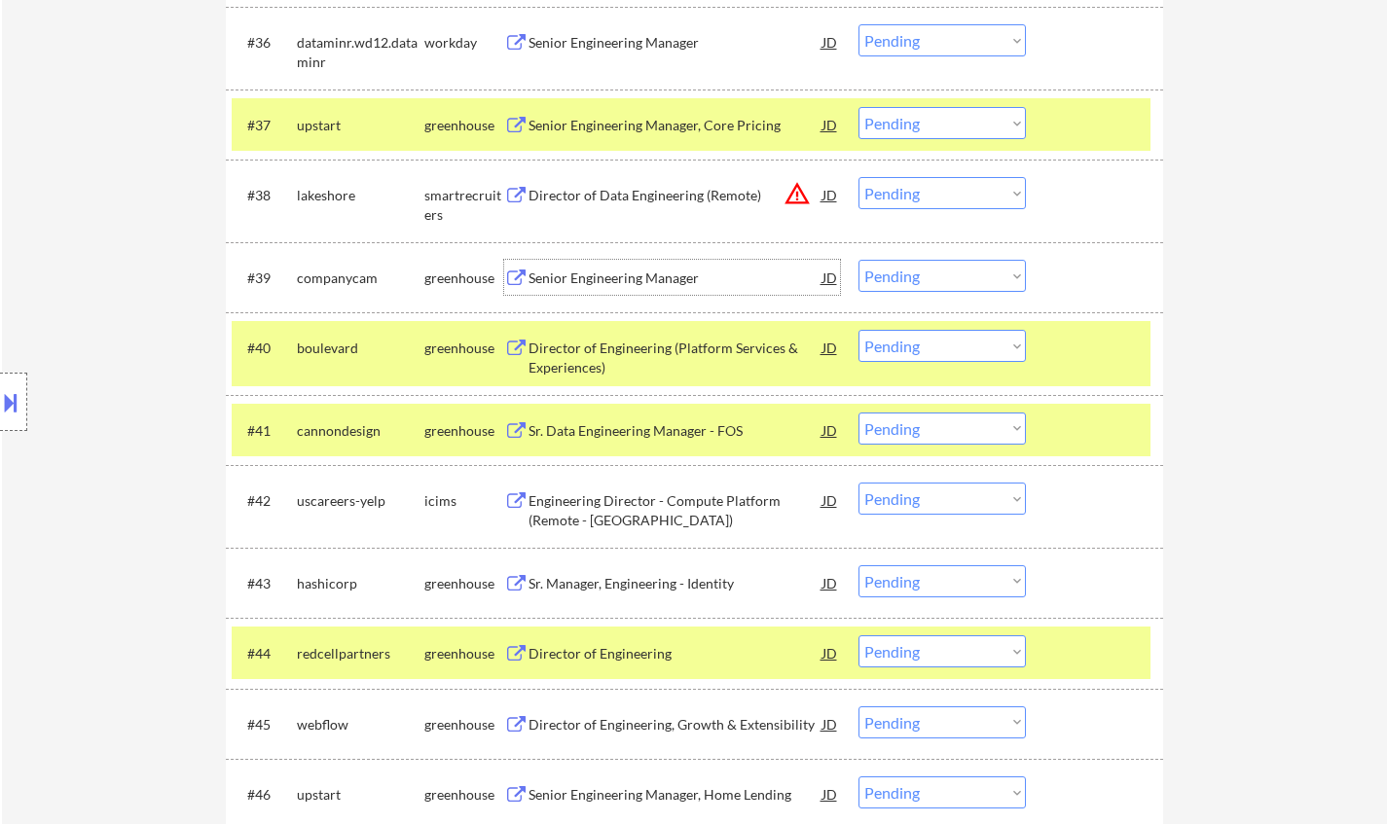
click at [639, 281] on div "Senior Engineering Manager" at bounding box center [676, 278] width 294 height 19
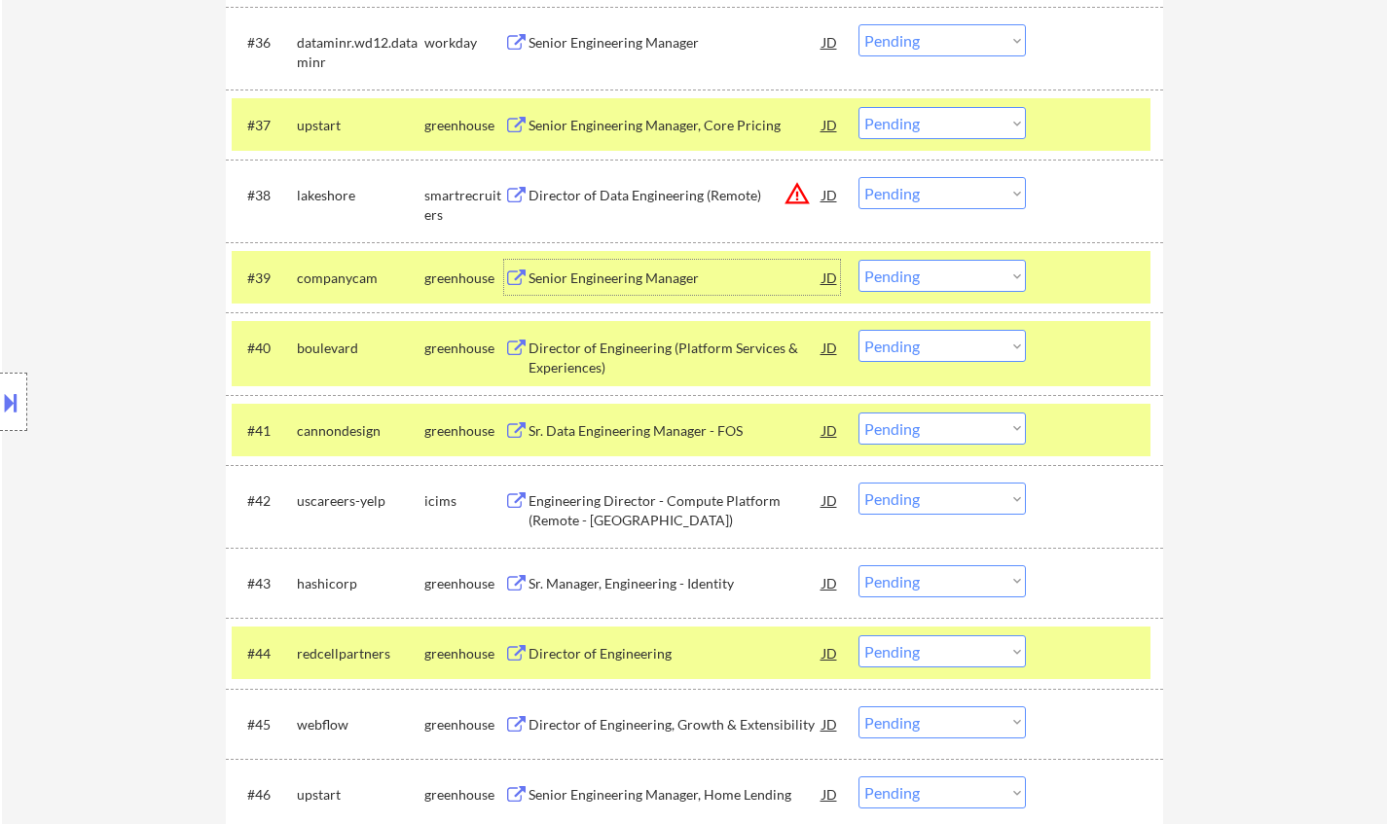
click at [938, 276] on select "Choose an option... Pending Applied Excluded (Questions) Excluded (Expired) Exc…" at bounding box center [941, 276] width 167 height 32
click at [858, 260] on select "Choose an option... Pending Applied Excluded (Questions) Excluded (Expired) Exc…" at bounding box center [941, 276] width 167 height 32
select select ""pending""
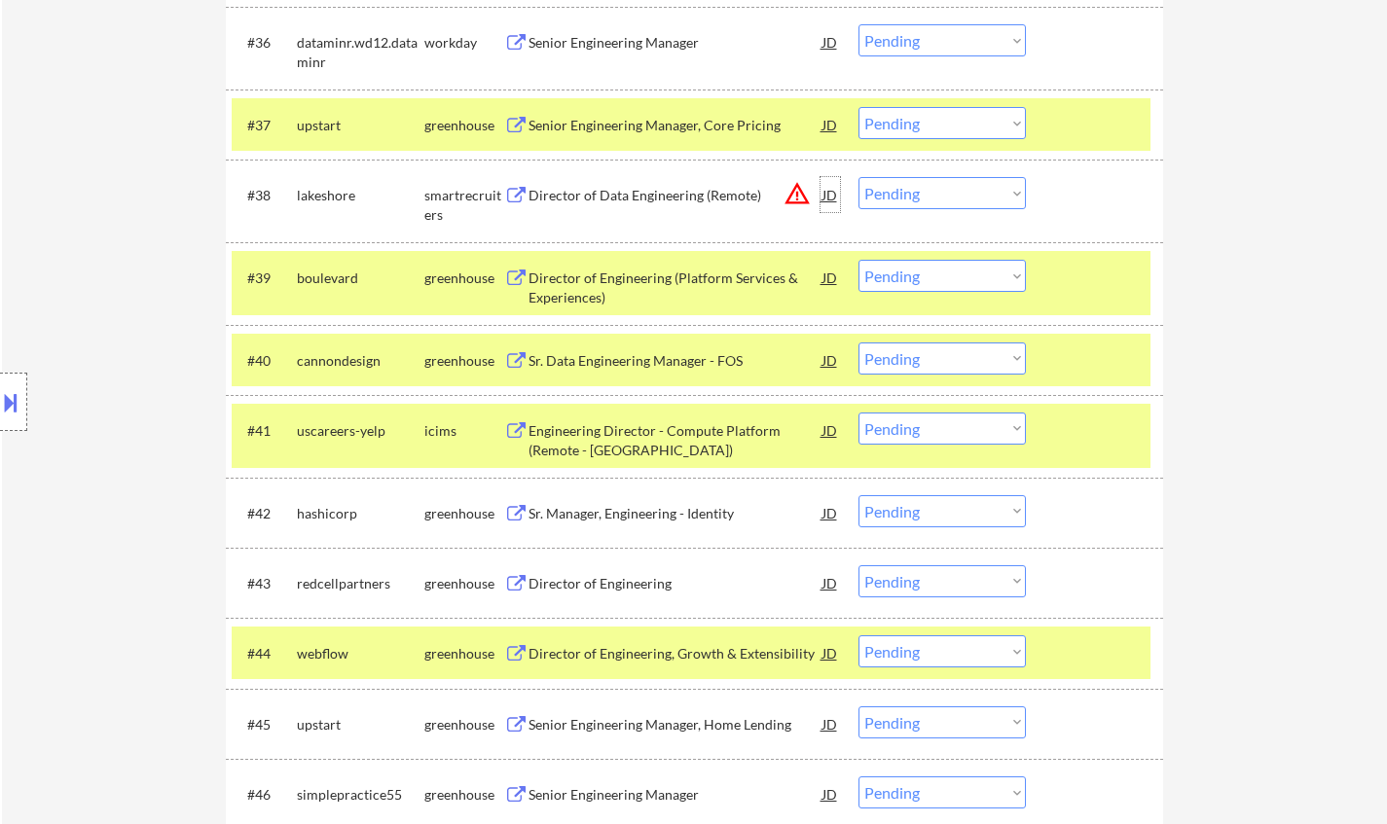
click at [833, 195] on div "JD" at bounding box center [830, 194] width 19 height 35
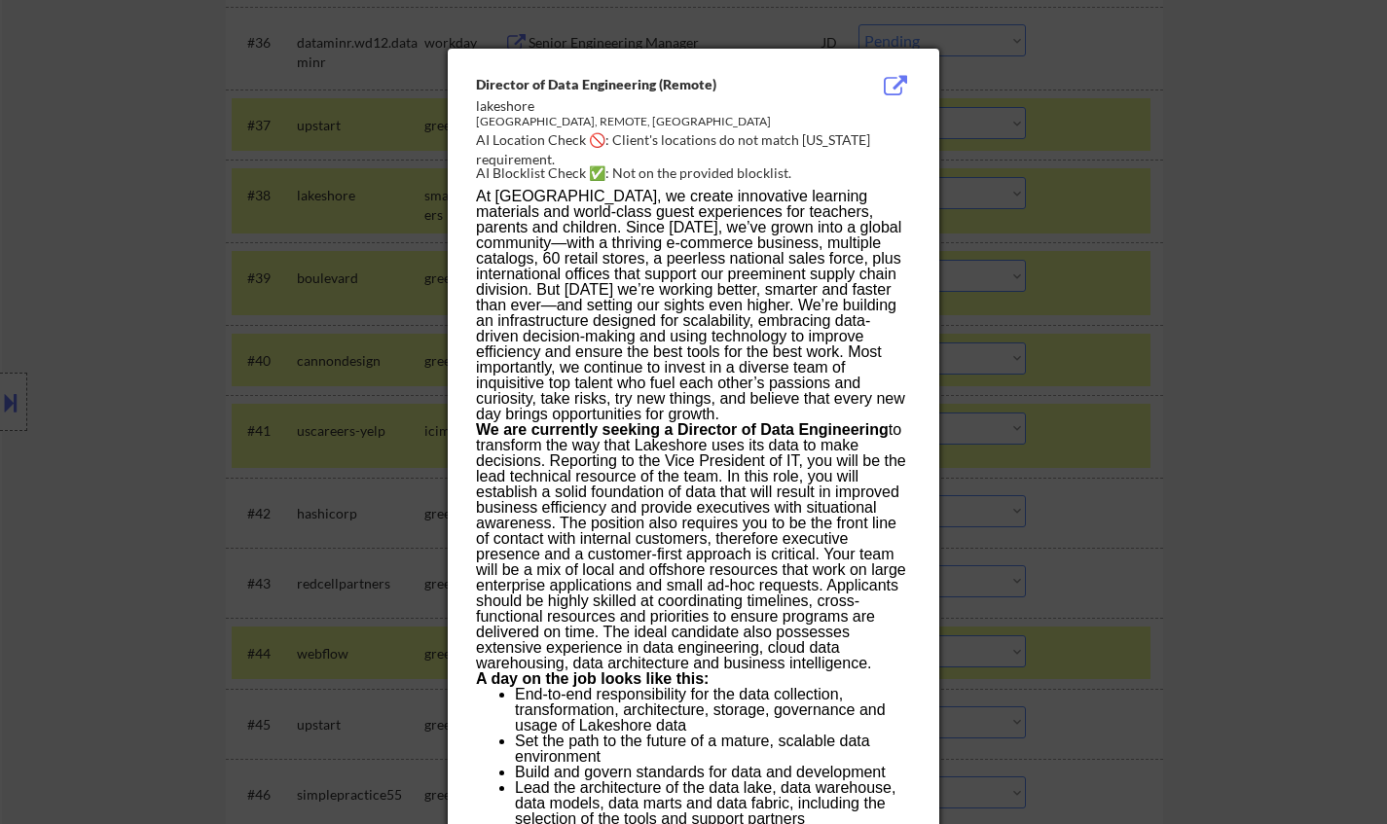
click at [1073, 344] on div at bounding box center [693, 412] width 1387 height 824
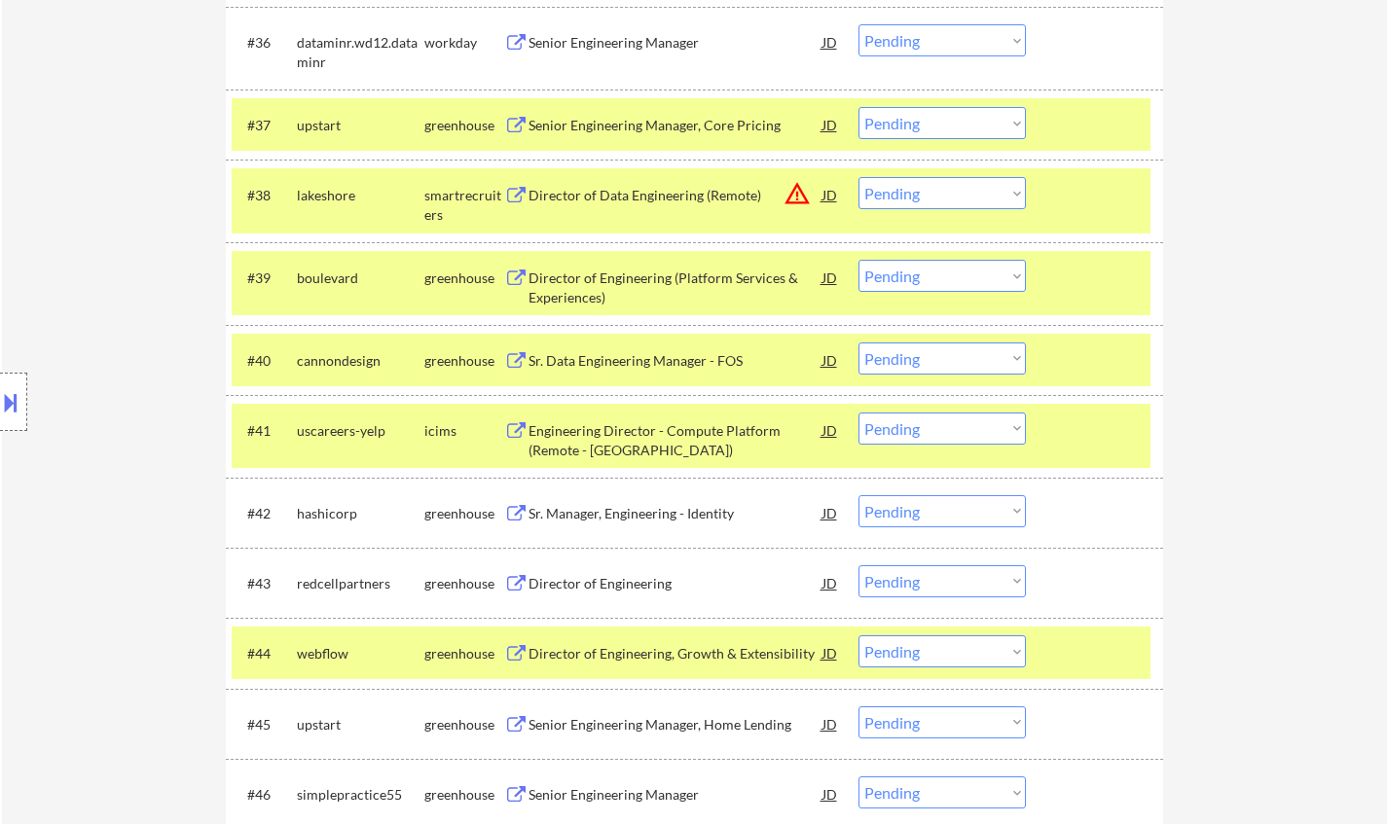
drag, startPoint x: 971, startPoint y: 196, endPoint x: 974, endPoint y: 208, distance: 13.0
click at [971, 196] on select "Choose an option... Pending Applied Excluded (Questions) Excluded (Expired) Exc…" at bounding box center [941, 193] width 167 height 32
click at [858, 177] on select "Choose an option... Pending Applied Excluded (Questions) Excluded (Expired) Exc…" at bounding box center [941, 193] width 167 height 32
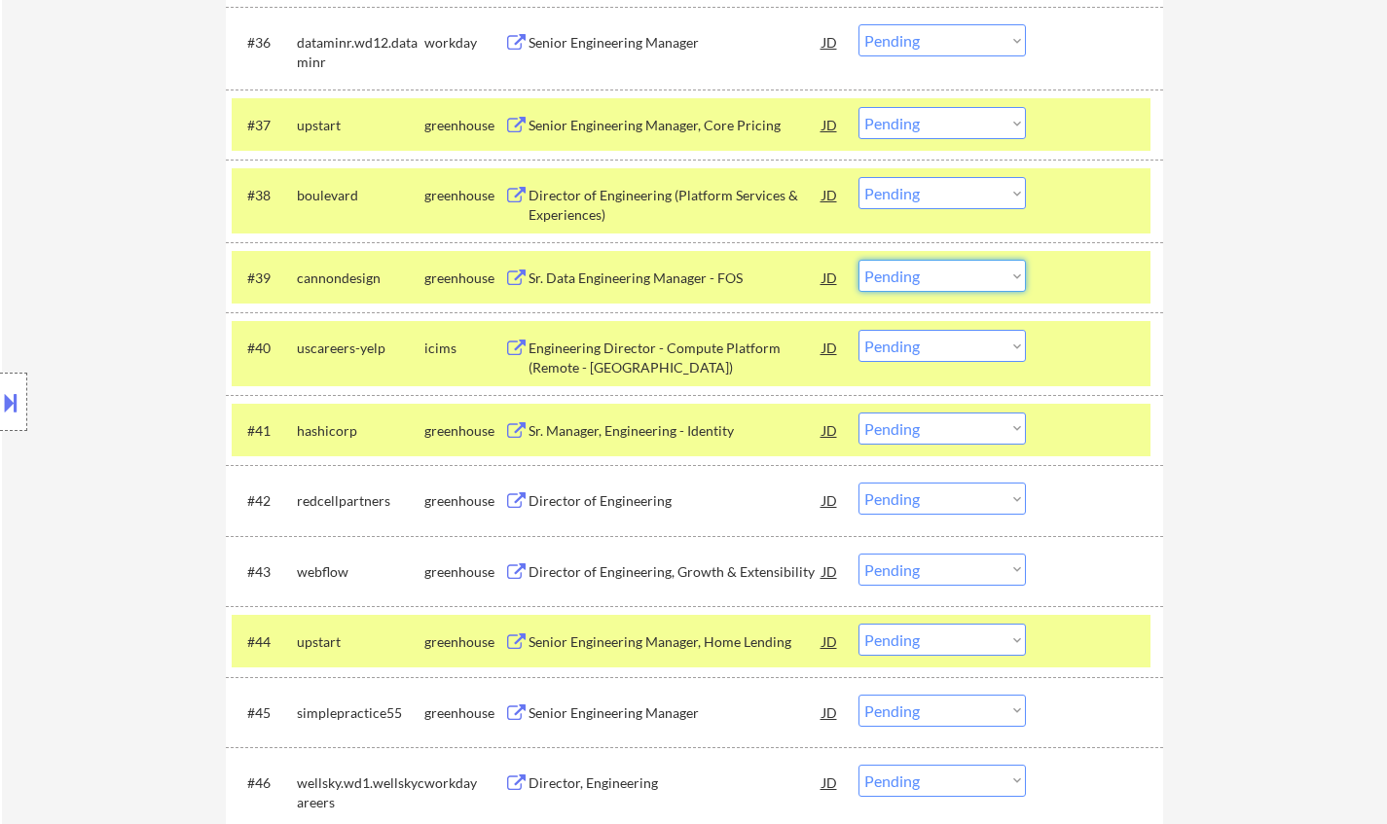
click at [941, 264] on select "Choose an option... Pending Applied Excluded (Questions) Excluded (Expired) Exc…" at bounding box center [941, 276] width 167 height 32
click at [643, 204] on div "Director of Engineering (Platform Services & Experiences)" at bounding box center [676, 205] width 294 height 38
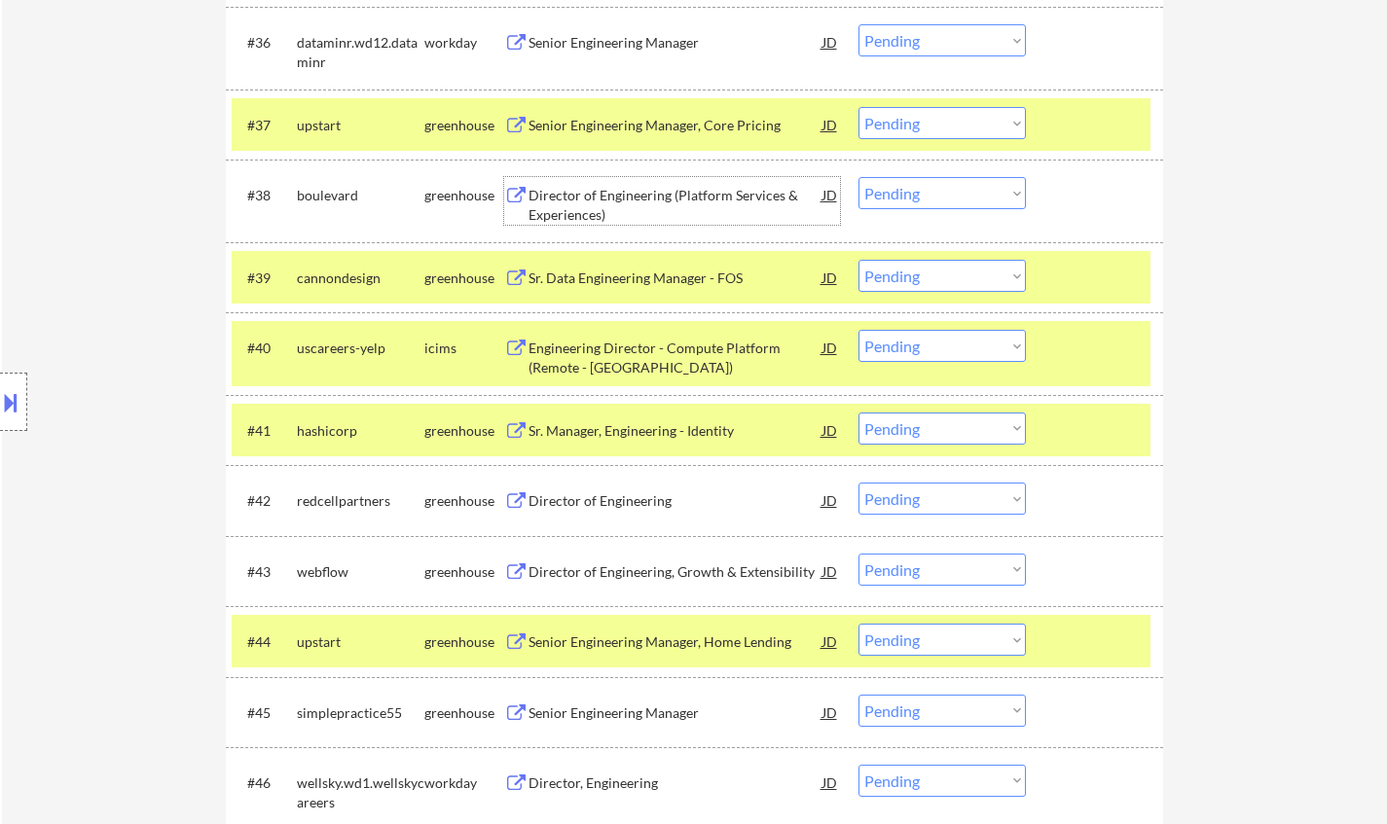
click at [916, 190] on select "Choose an option... Pending Applied Excluded (Questions) Excluded (Expired) Exc…" at bounding box center [941, 193] width 167 height 32
click at [858, 177] on select "Choose an option... Pending Applied Excluded (Questions) Excluded (Expired) Exc…" at bounding box center [941, 193] width 167 height 32
select select ""pending""
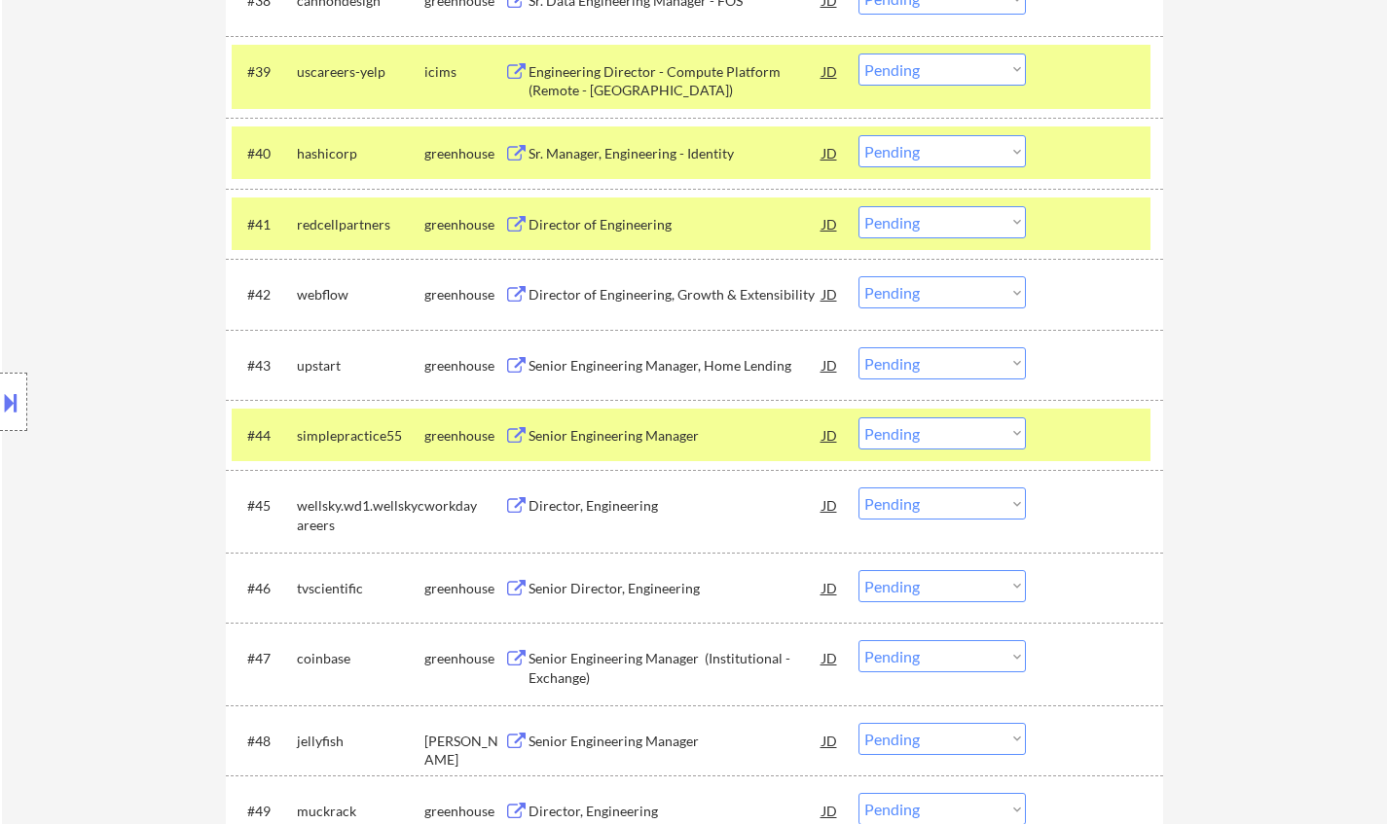
scroll to position [3796, 0]
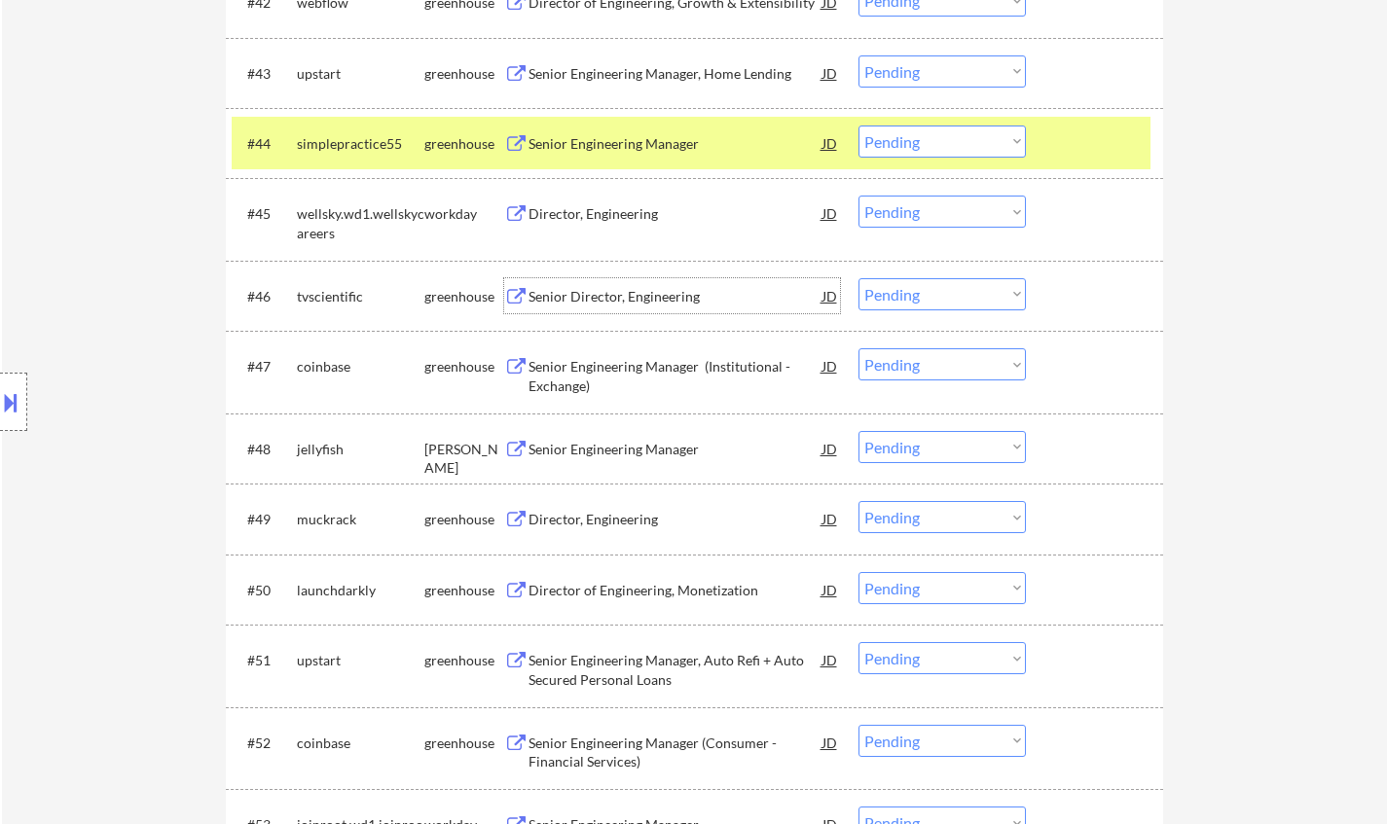
click at [608, 298] on div "Senior Director, Engineering" at bounding box center [676, 296] width 294 height 19
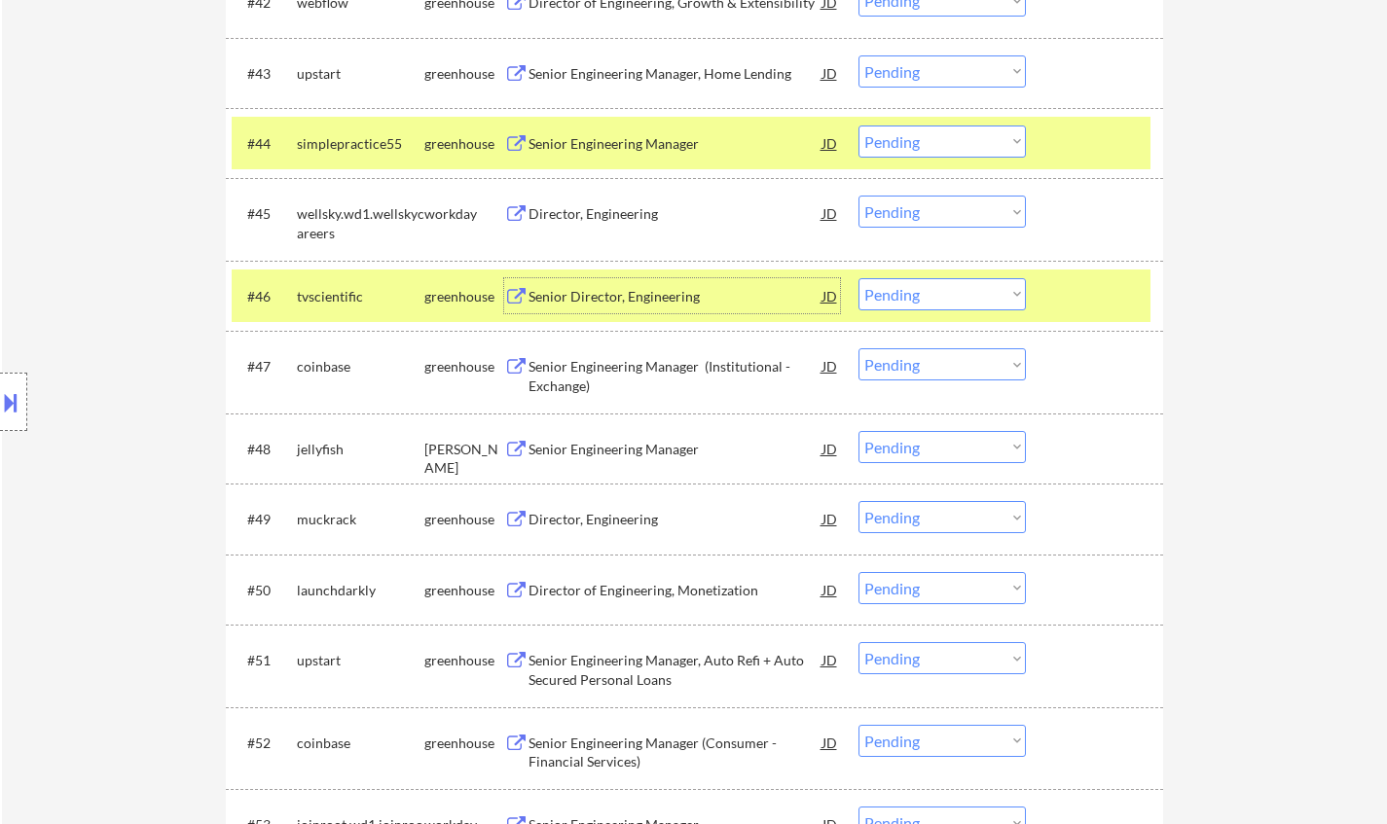
click at [941, 295] on select "Choose an option... Pending Applied Excluded (Questions) Excluded (Expired) Exc…" at bounding box center [941, 294] width 167 height 32
click at [858, 278] on select "Choose an option... Pending Applied Excluded (Questions) Excluded (Expired) Exc…" at bounding box center [941, 294] width 167 height 32
select select ""pending""
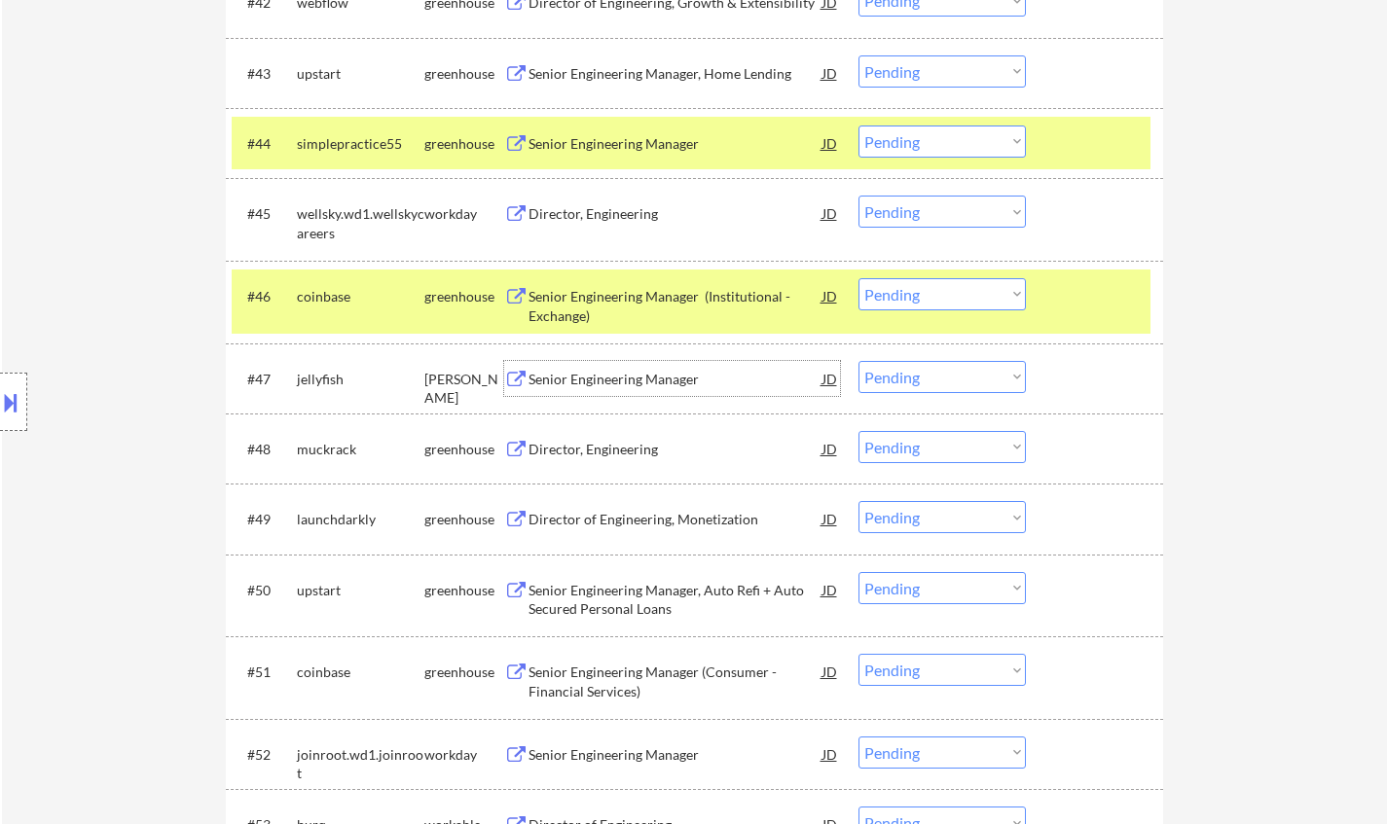
click at [610, 381] on div "Senior Engineering Manager" at bounding box center [676, 379] width 294 height 19
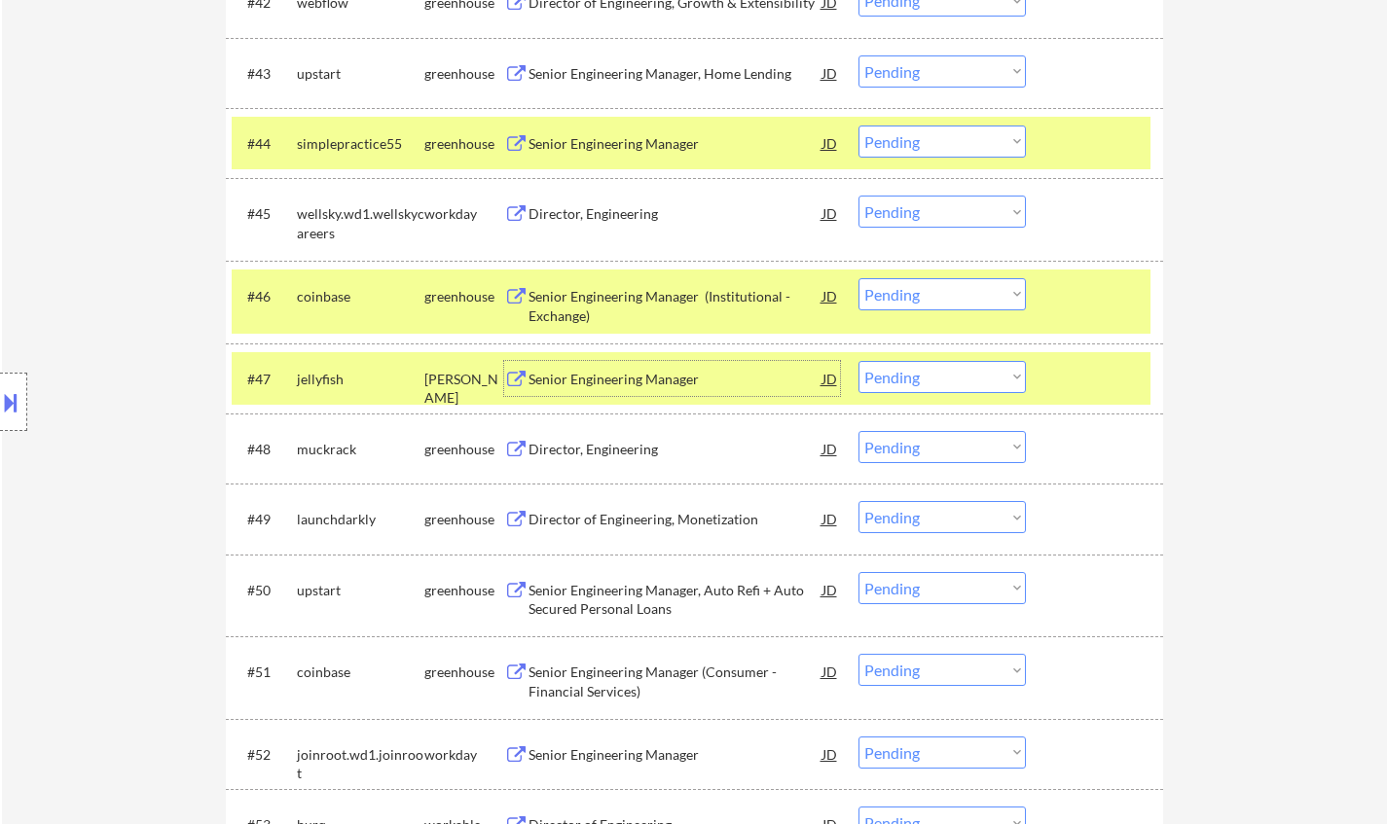
click at [958, 385] on select "Choose an option... Pending Applied Excluded (Questions) Excluded (Expired) Exc…" at bounding box center [941, 377] width 167 height 32
click at [858, 361] on select "Choose an option... Pending Applied Excluded (Questions) Excluded (Expired) Exc…" at bounding box center [941, 377] width 167 height 32
select select ""pending""
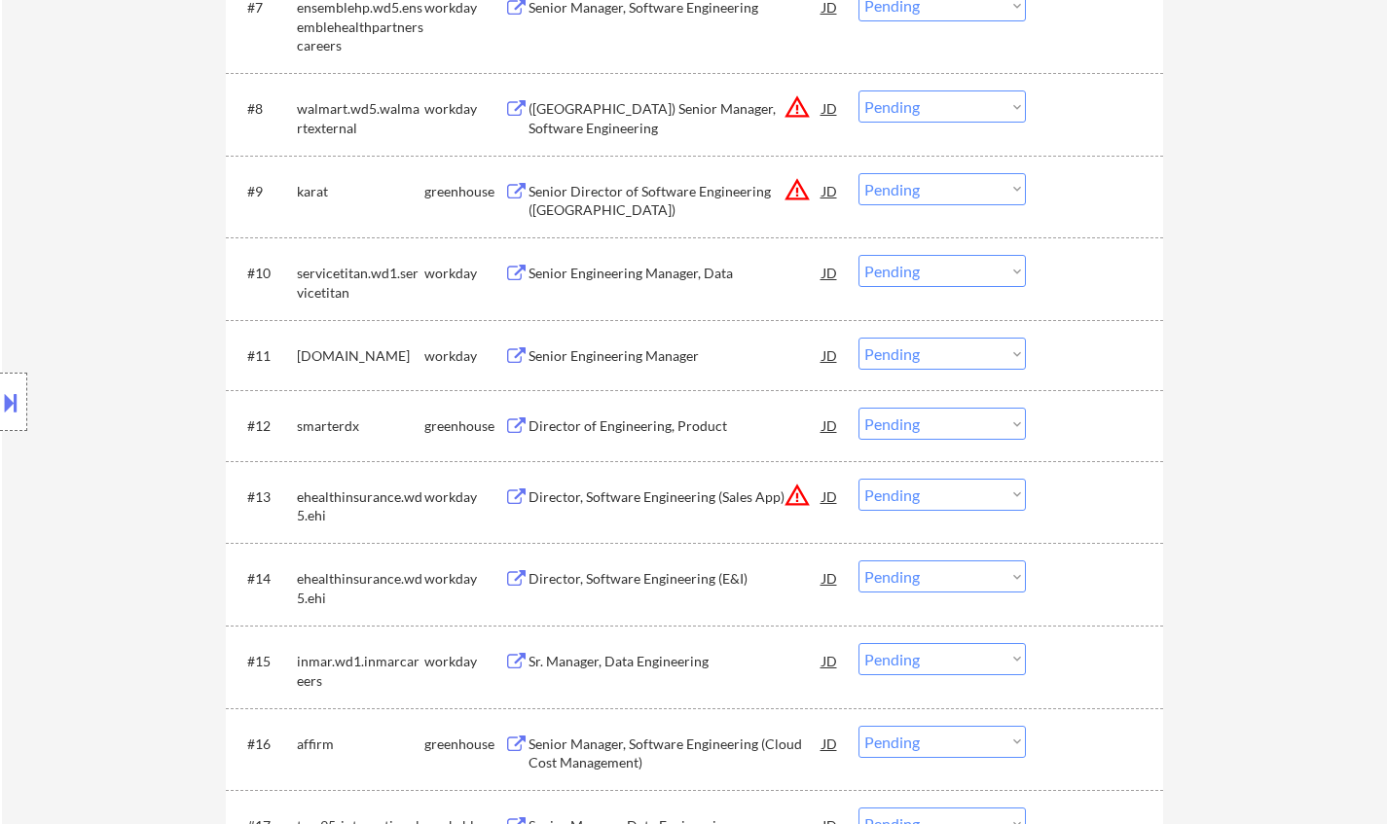
scroll to position [0, 0]
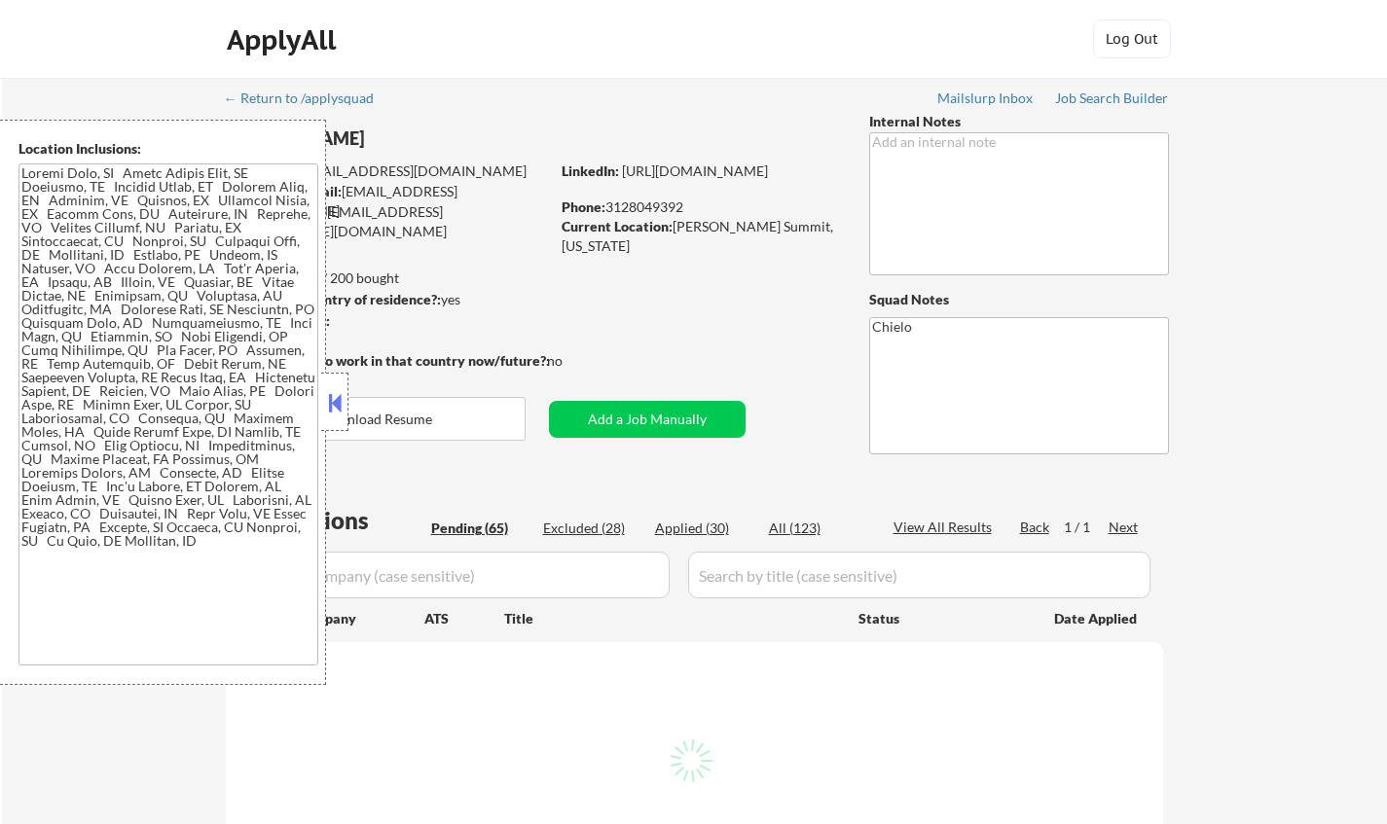
select select ""pending""
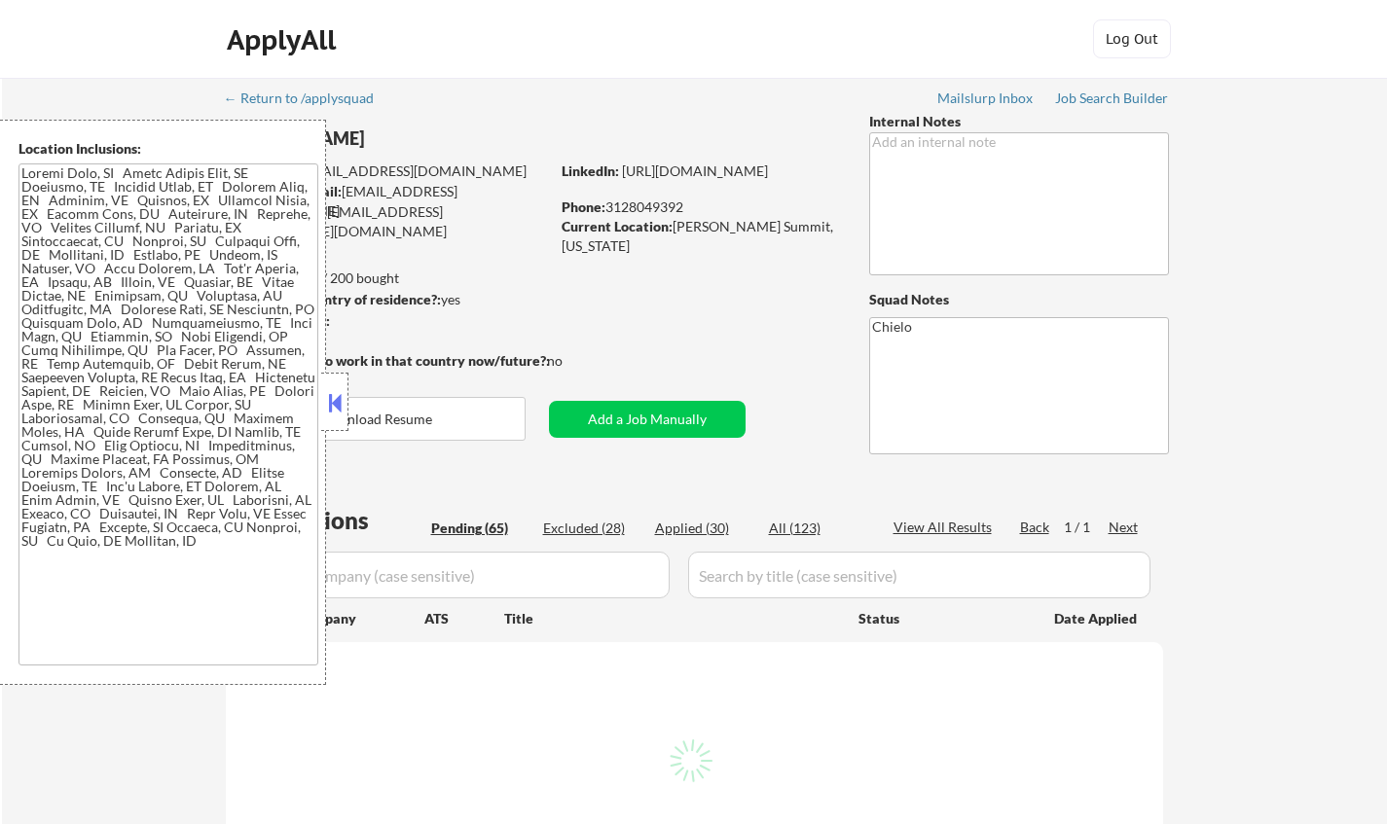
select select ""pending""
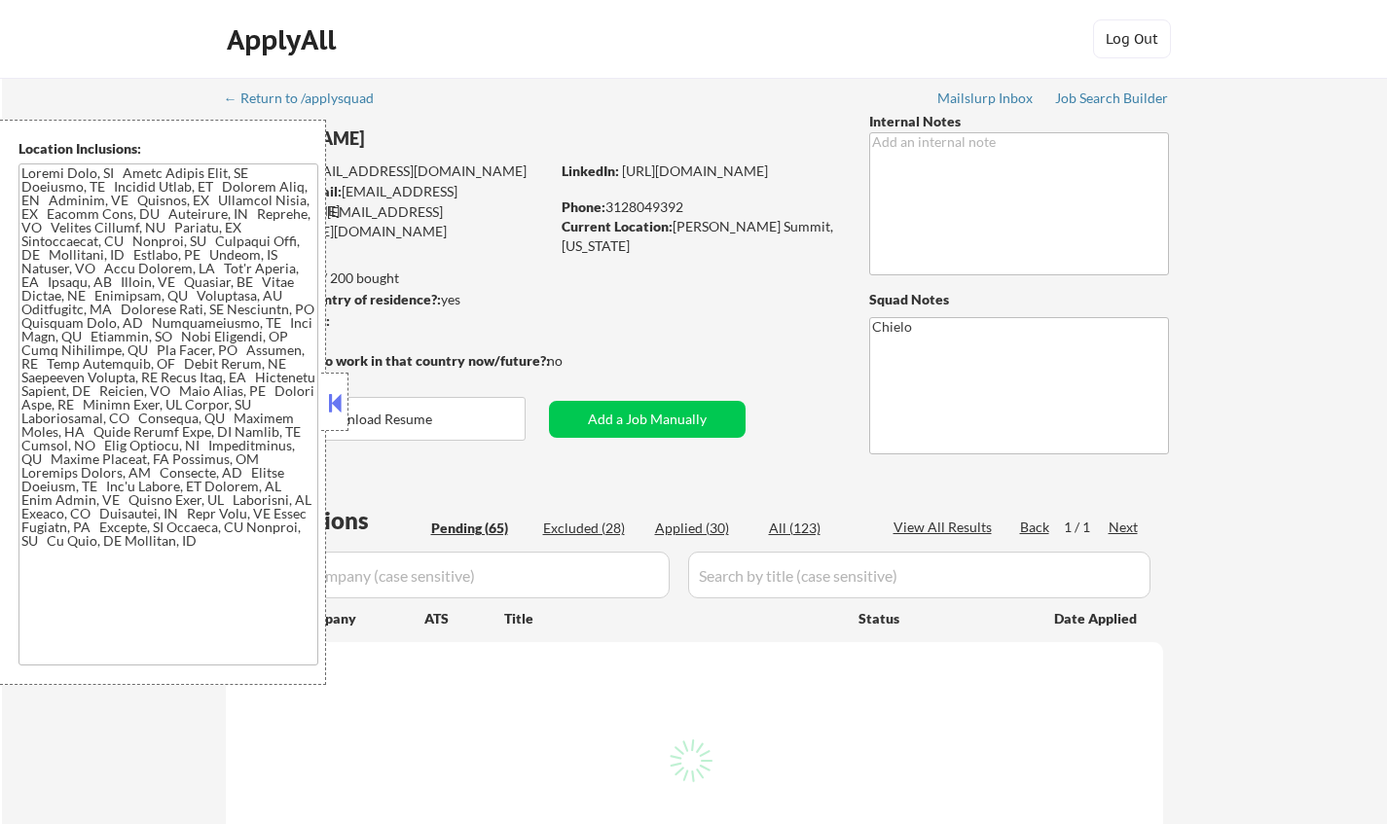
select select ""pending""
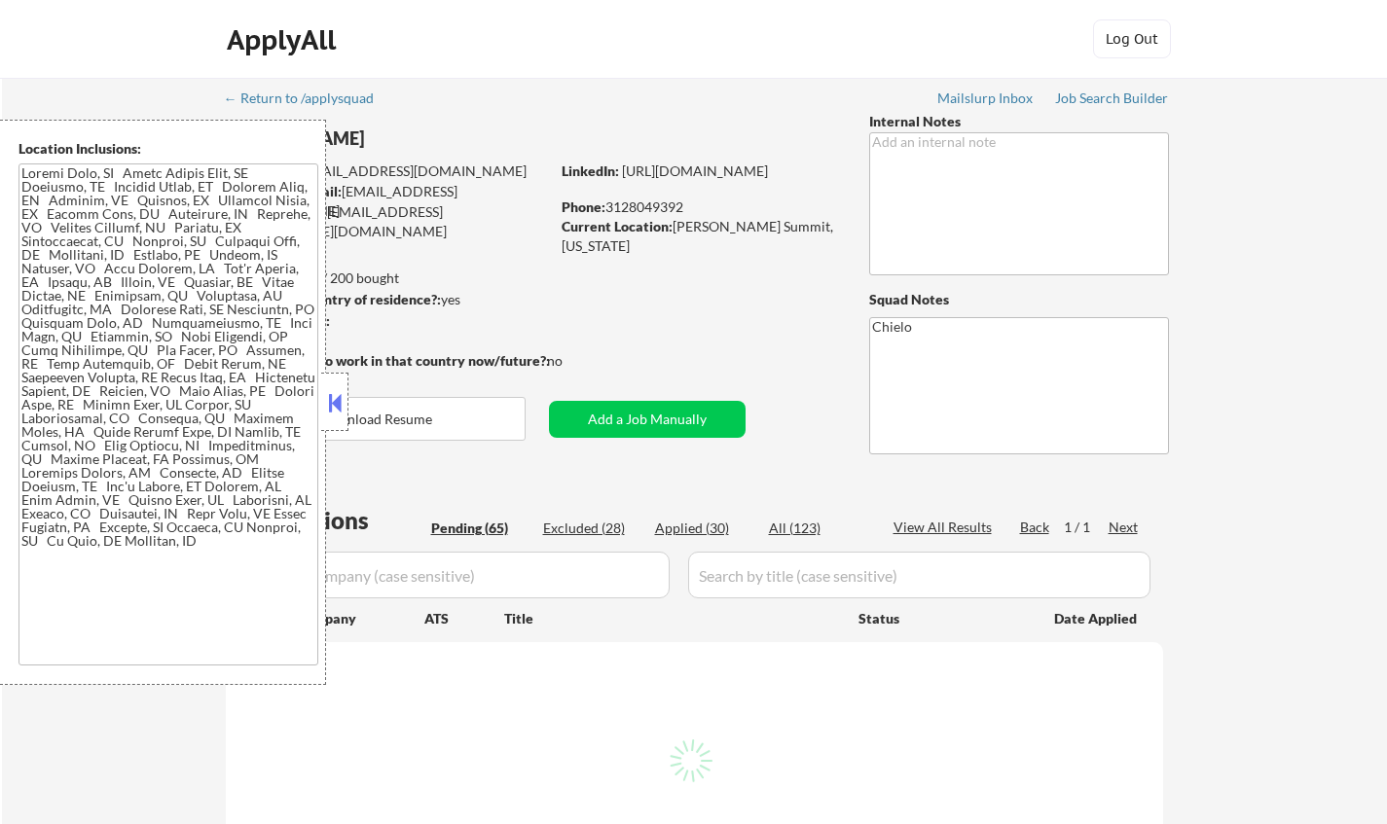
select select ""pending""
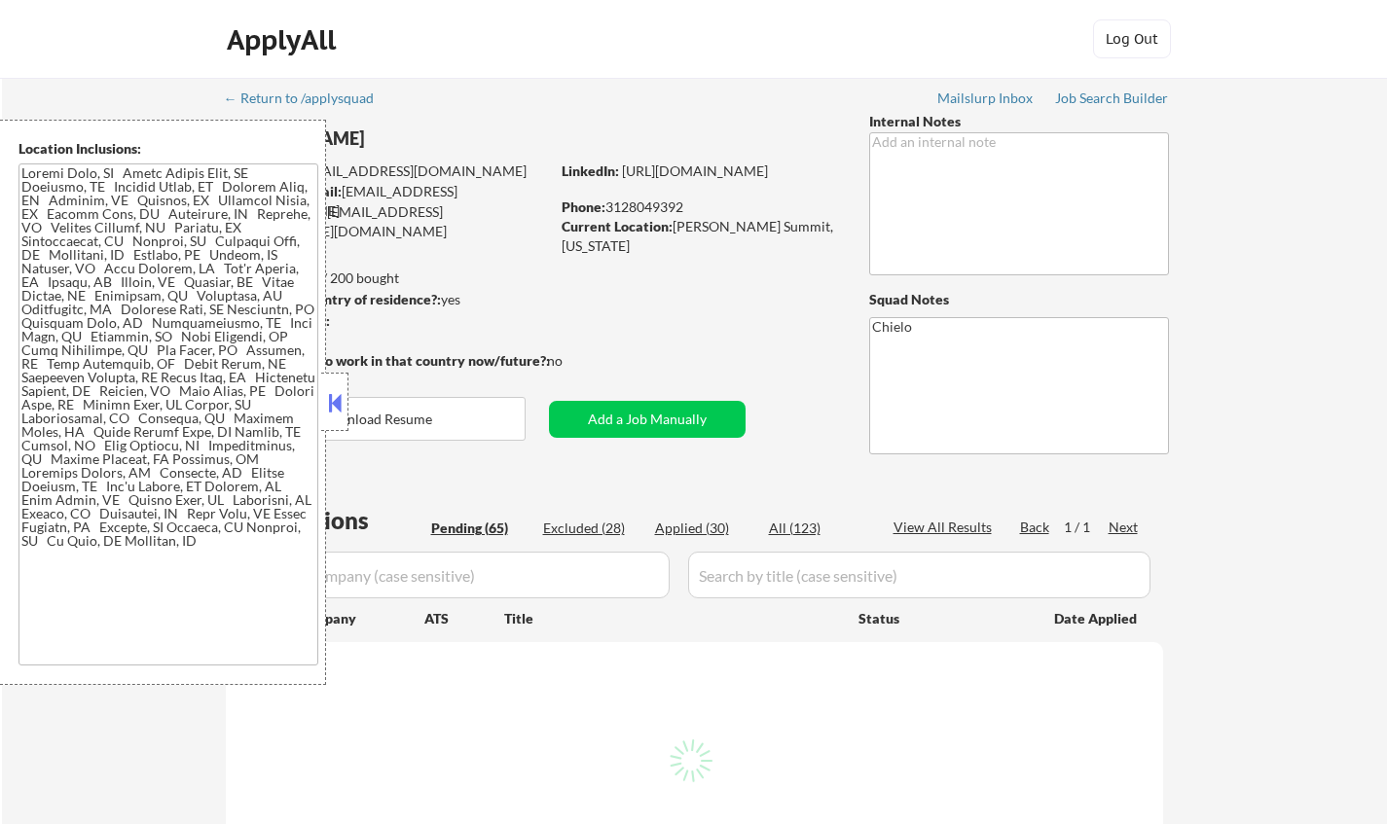
select select ""pending""
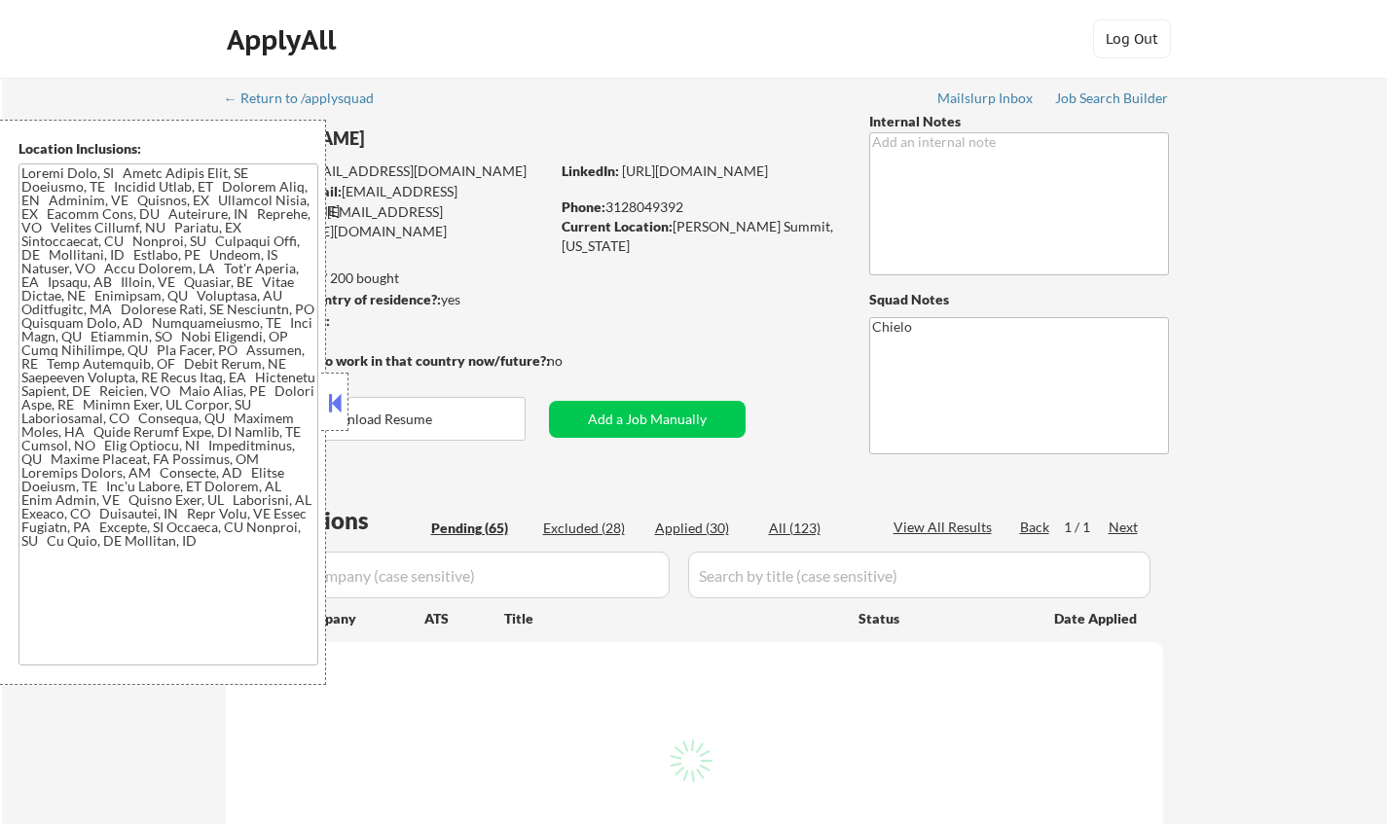
select select ""pending""
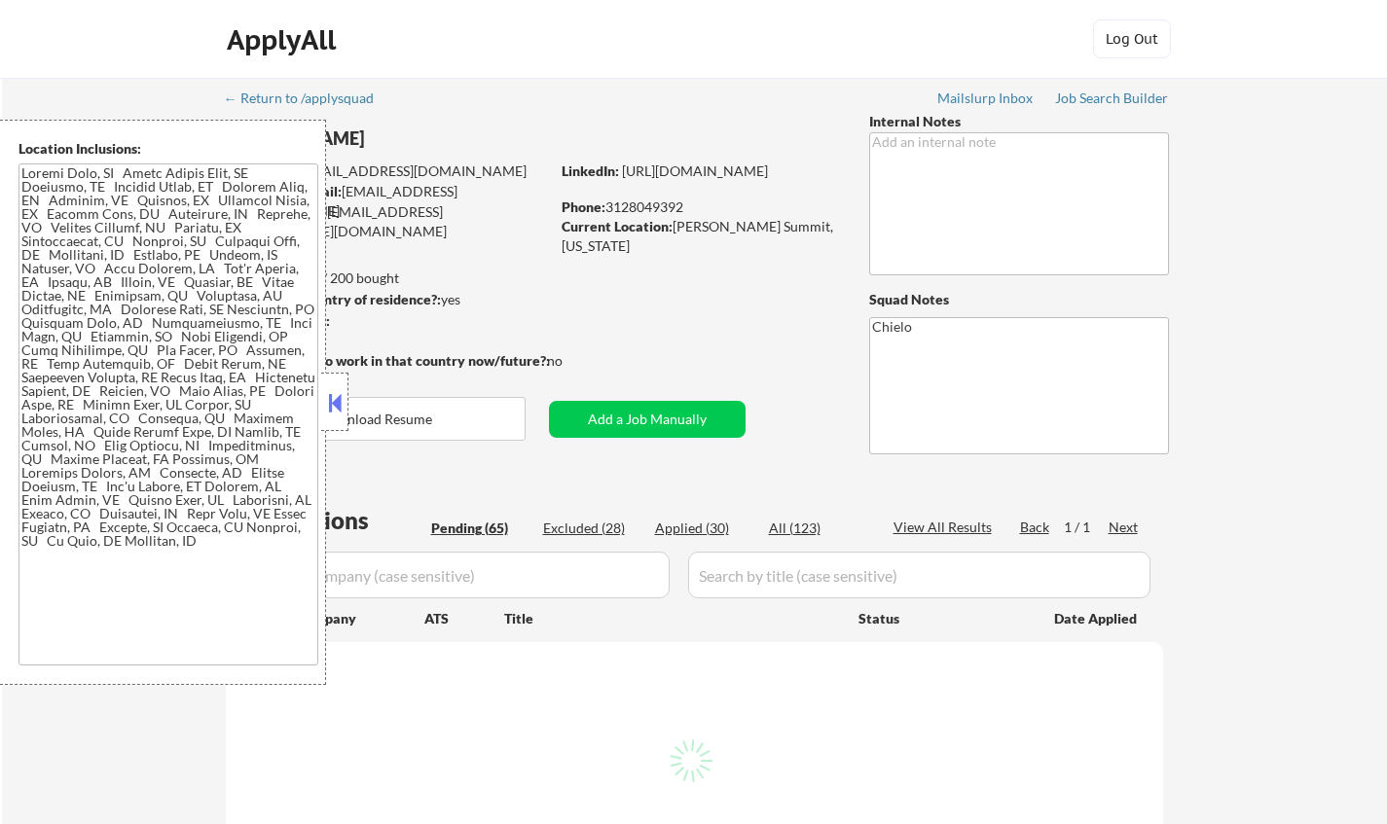
select select ""pending""
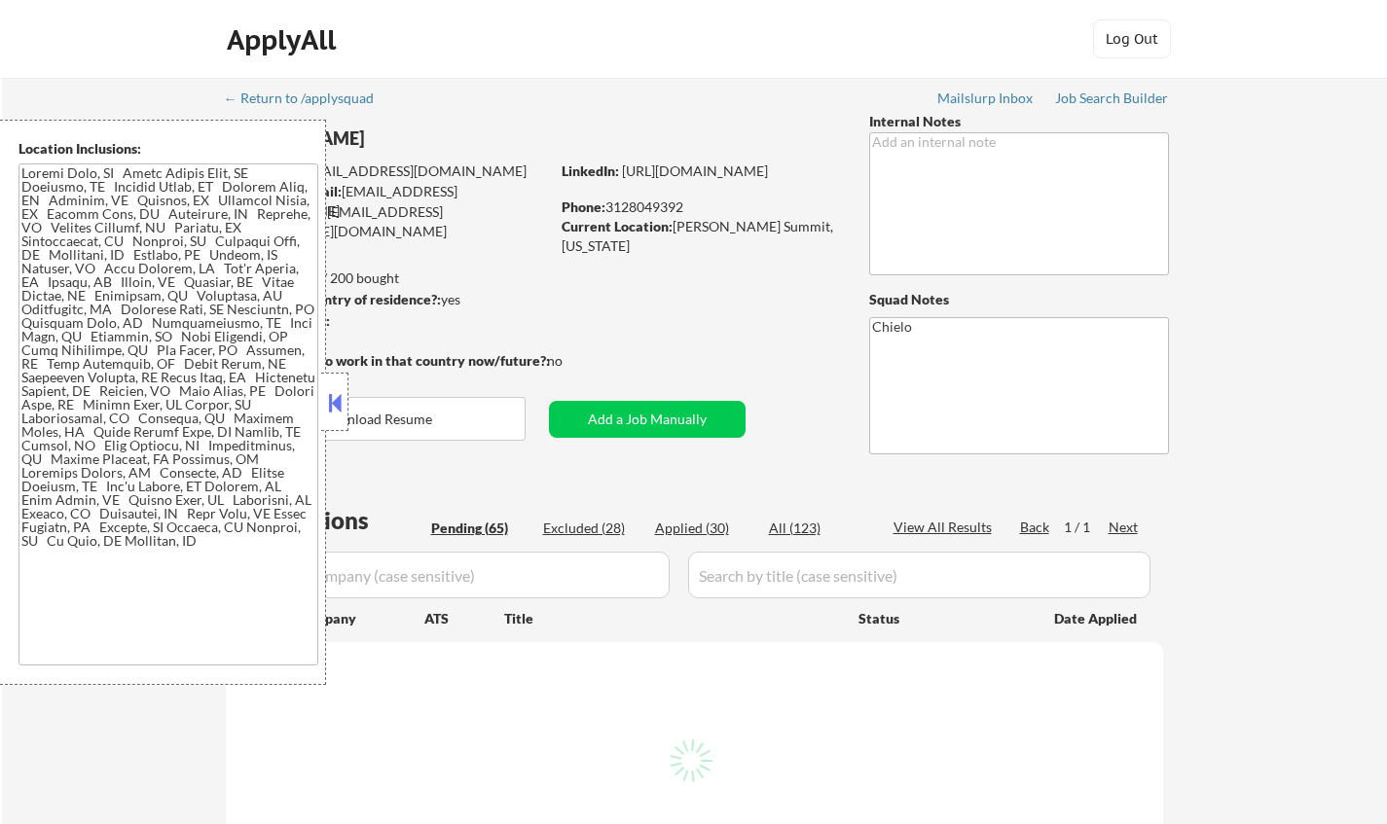
select select ""pending""
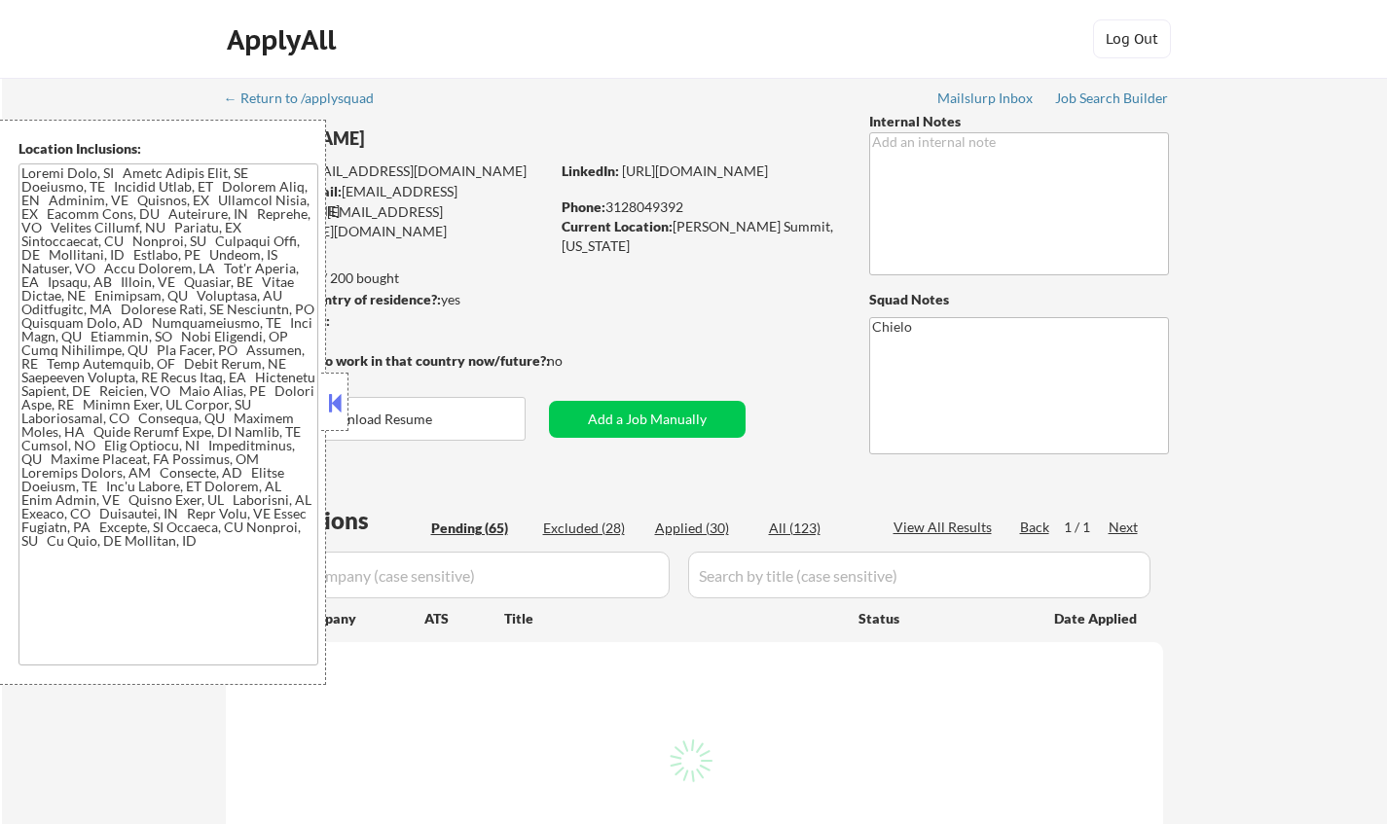
select select ""pending""
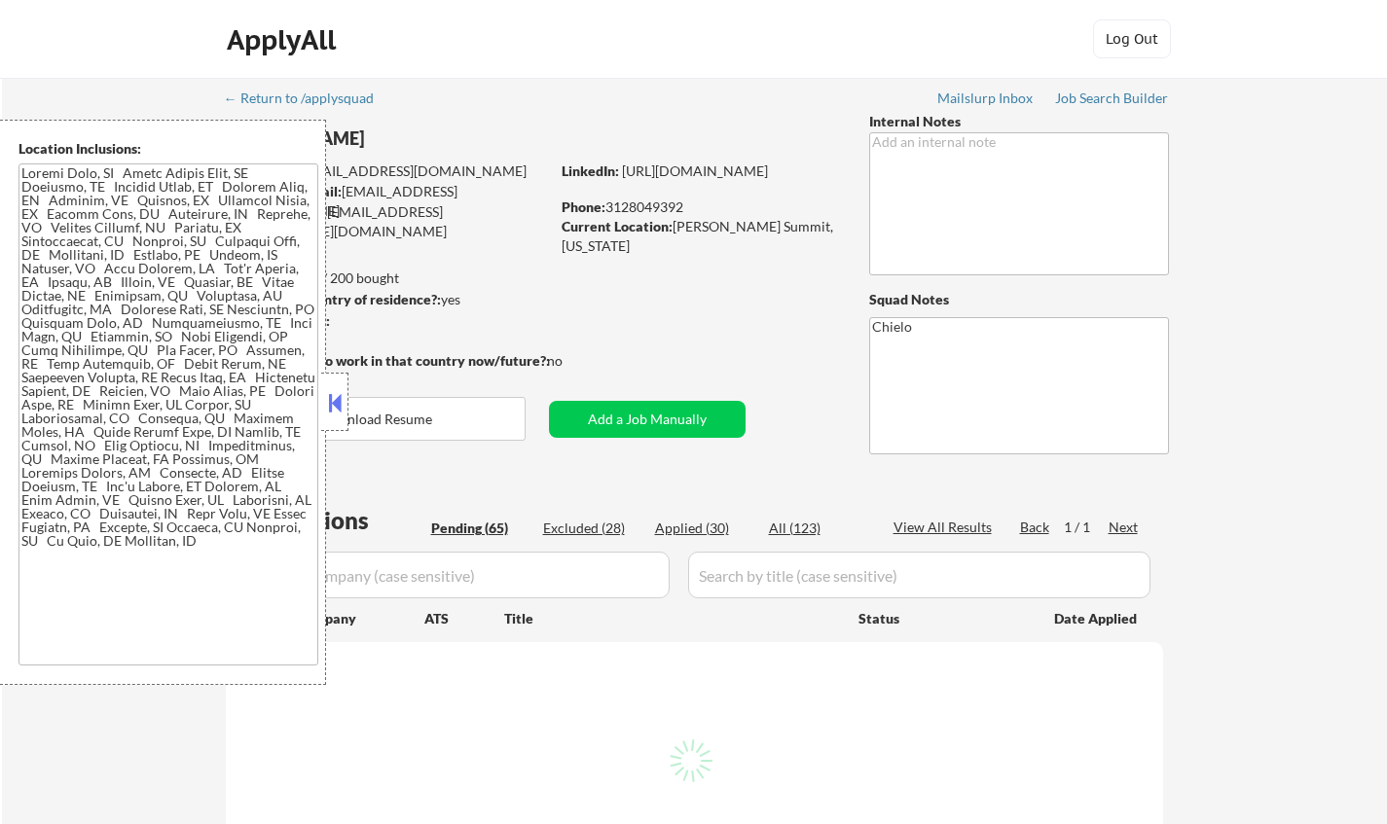
select select ""pending""
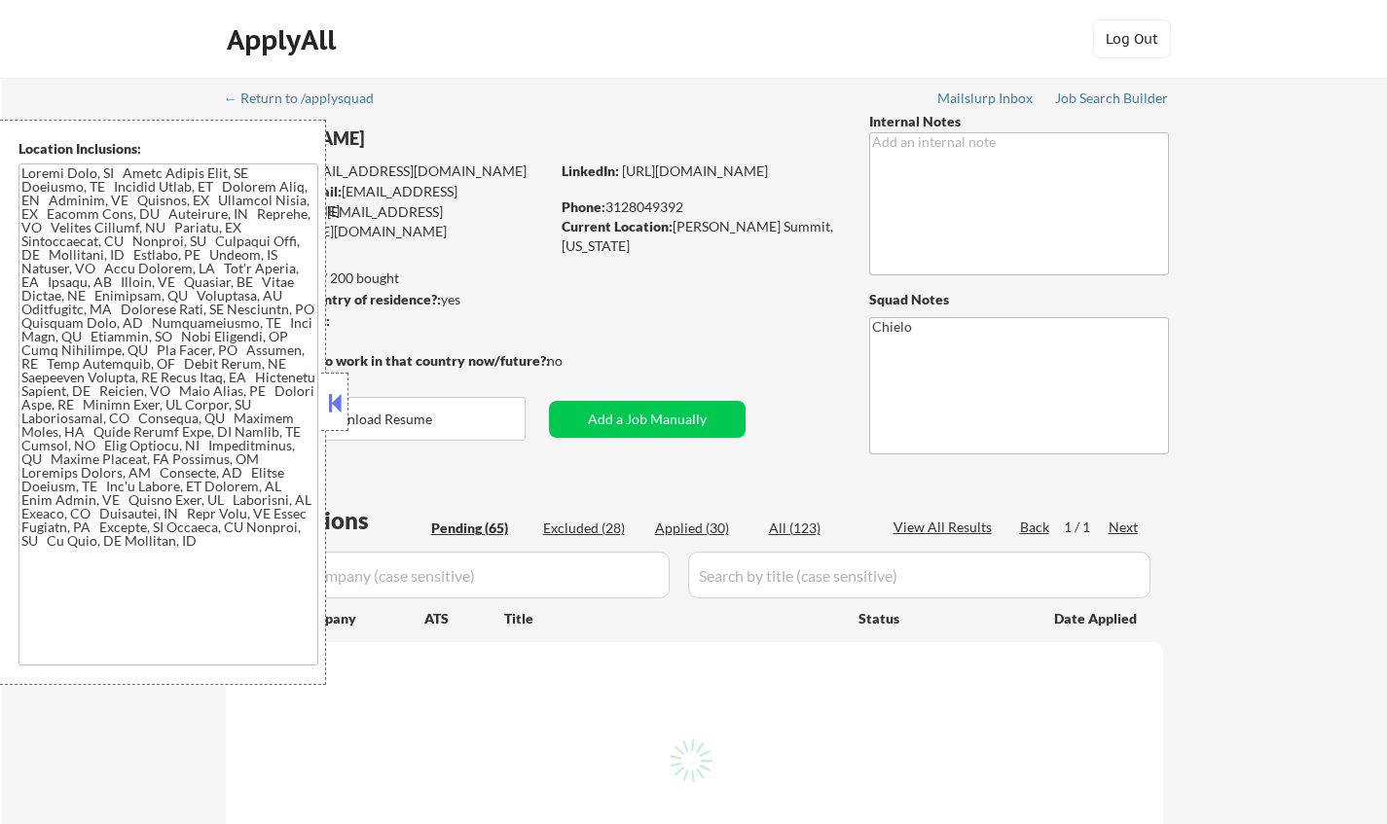
select select ""pending""
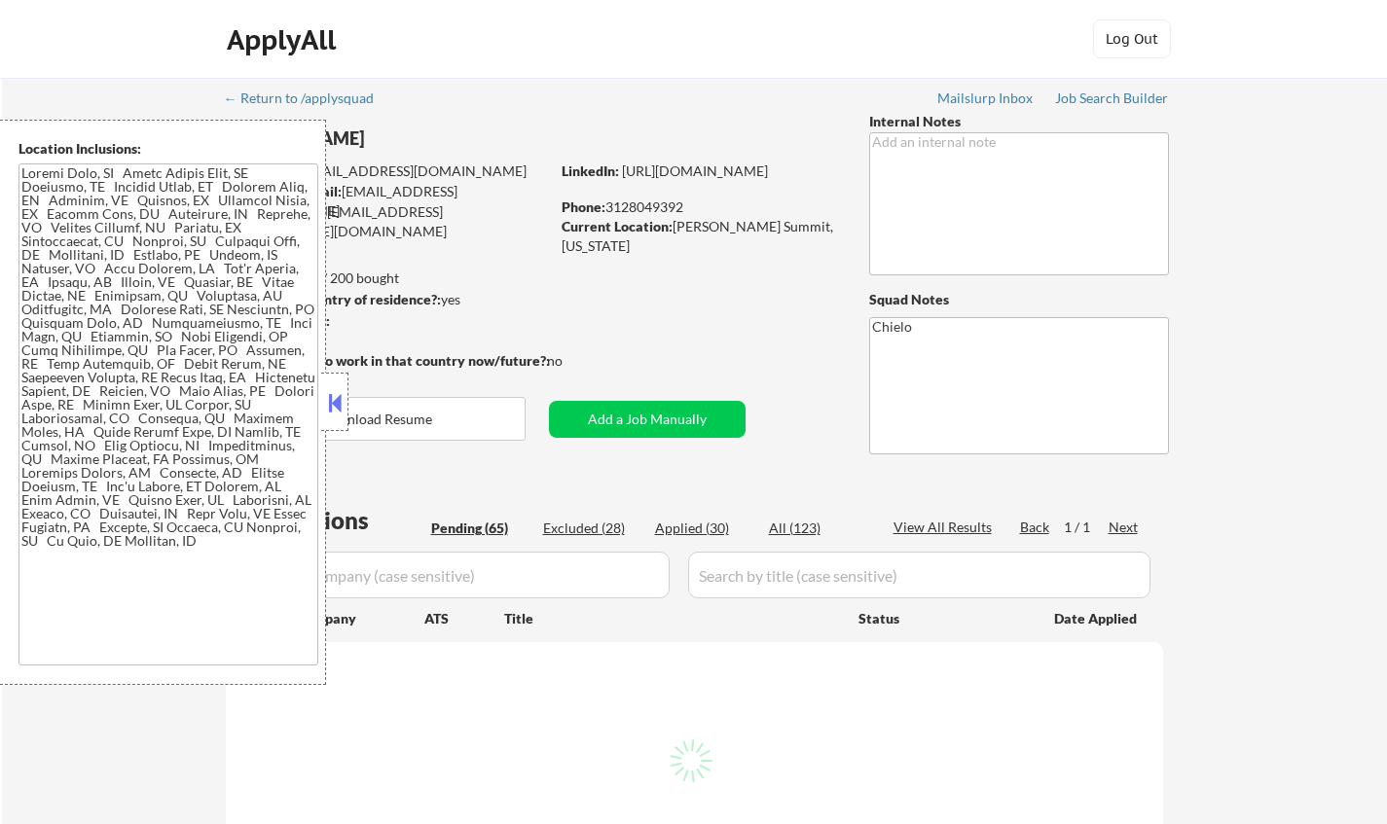
select select ""pending""
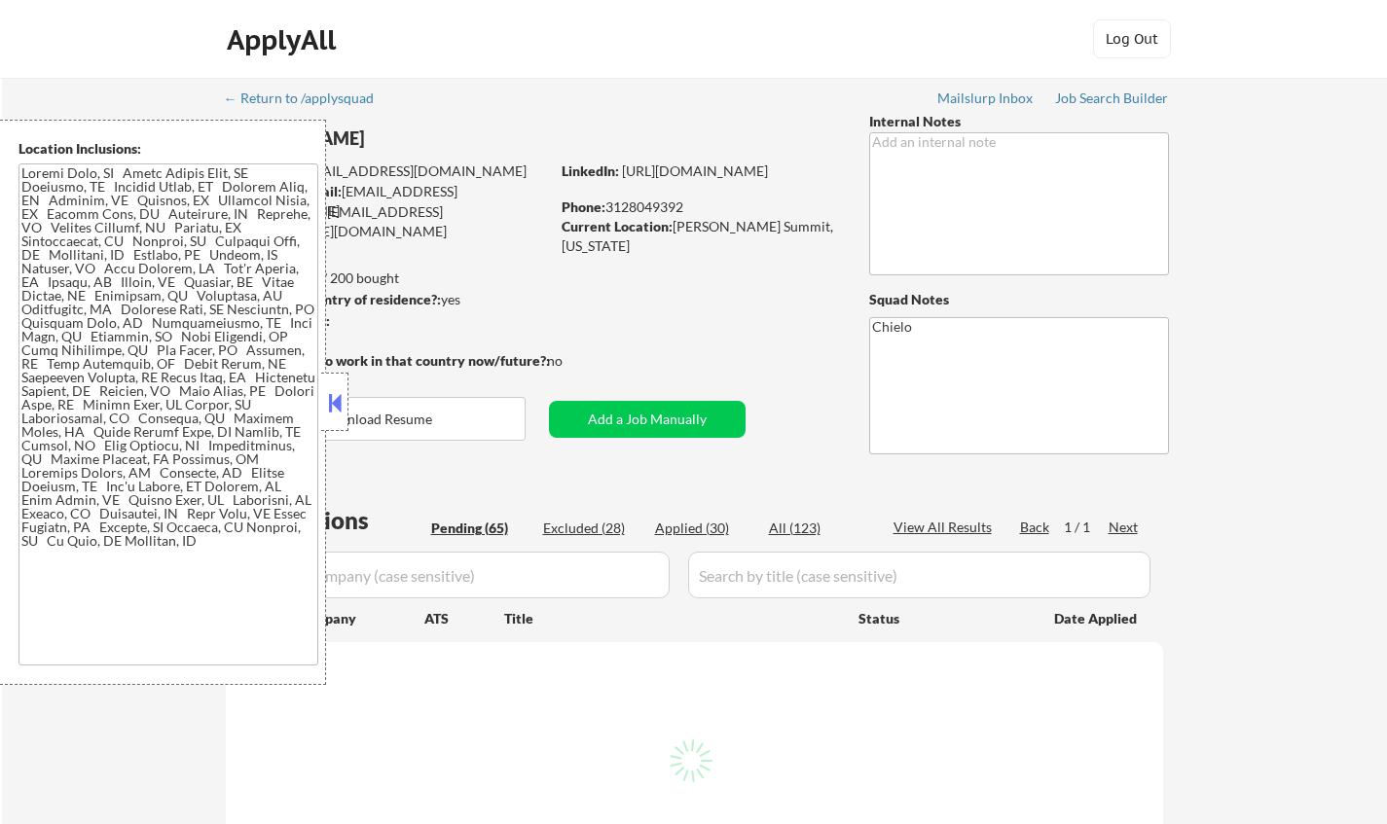
select select ""pending""
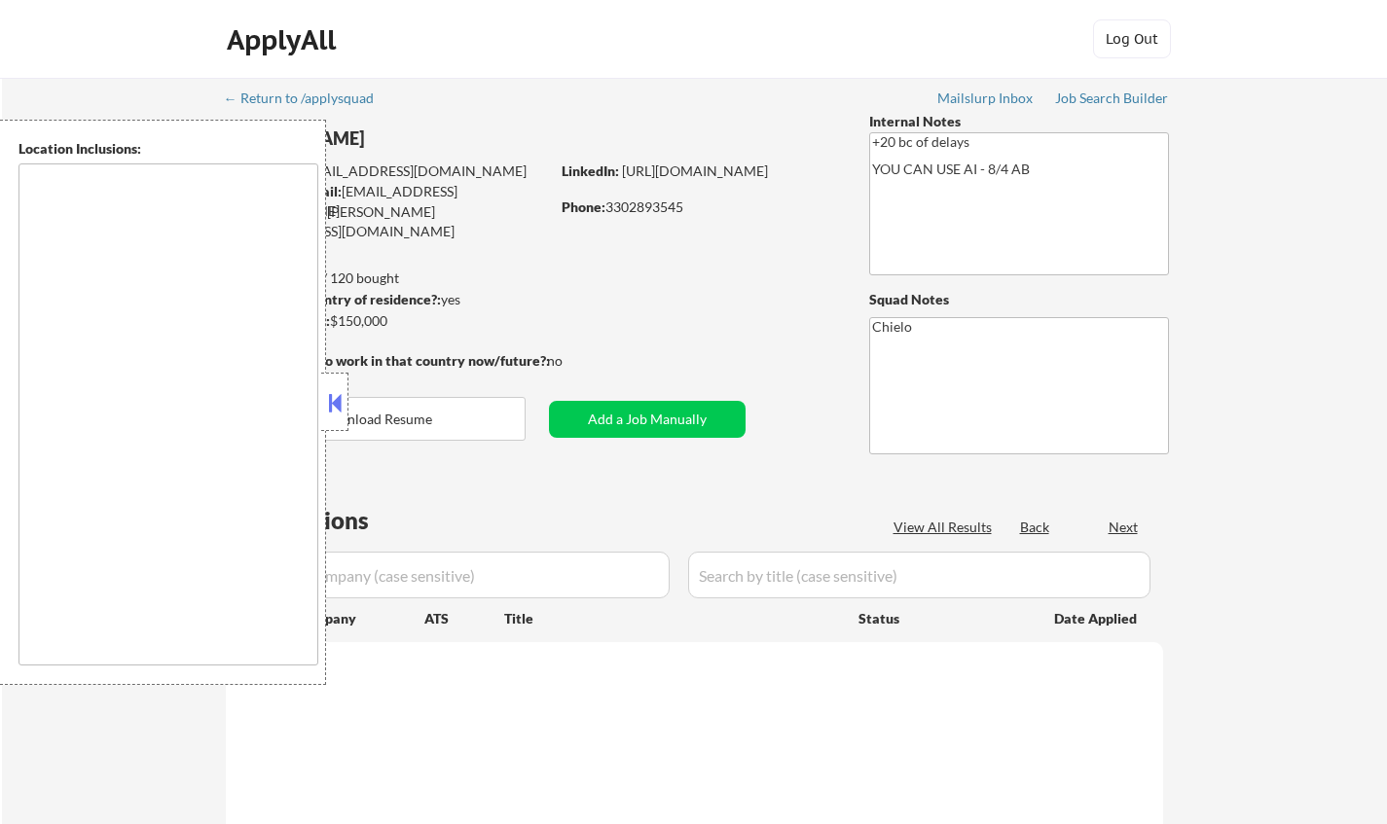
type textarea "remote"
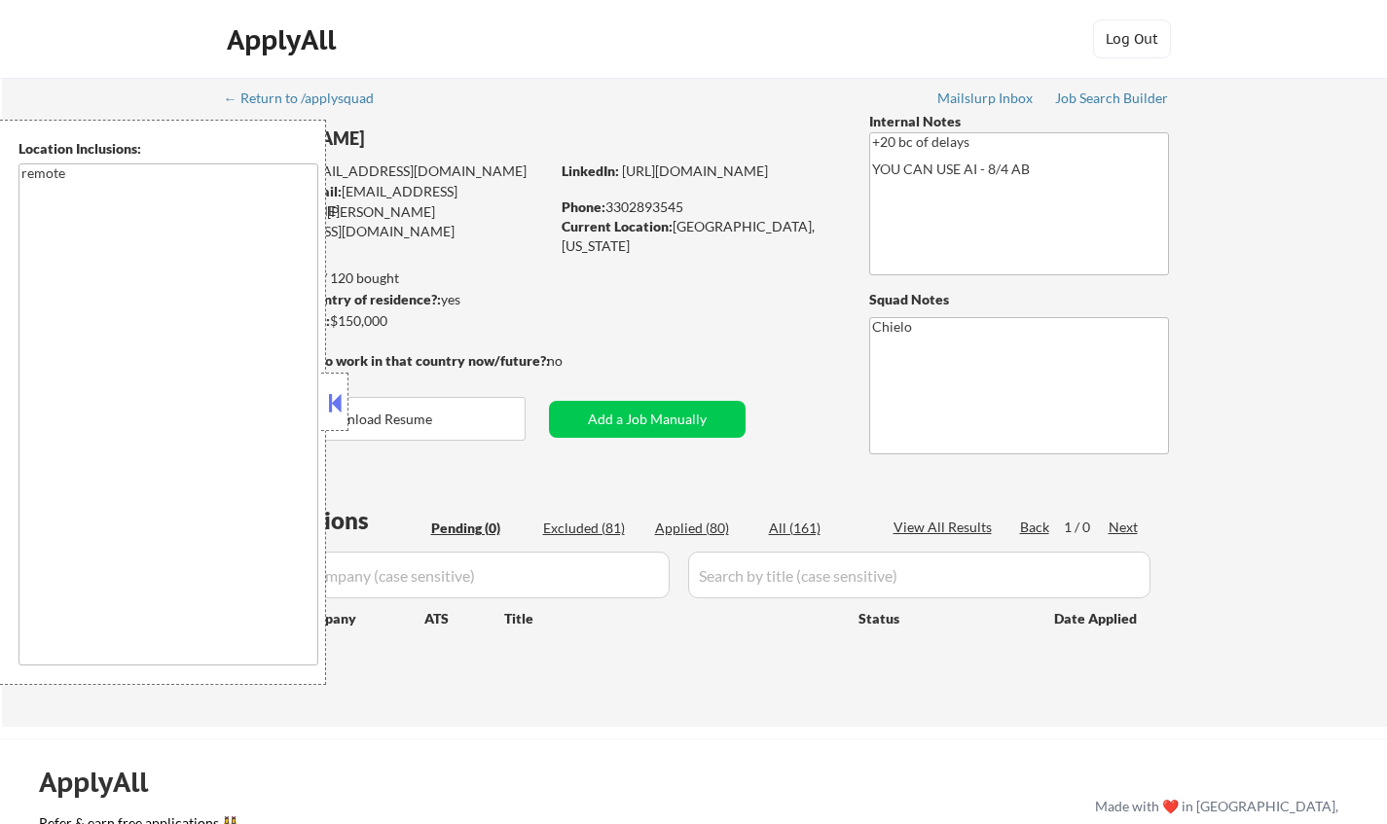
click at [326, 406] on button at bounding box center [334, 402] width 21 height 29
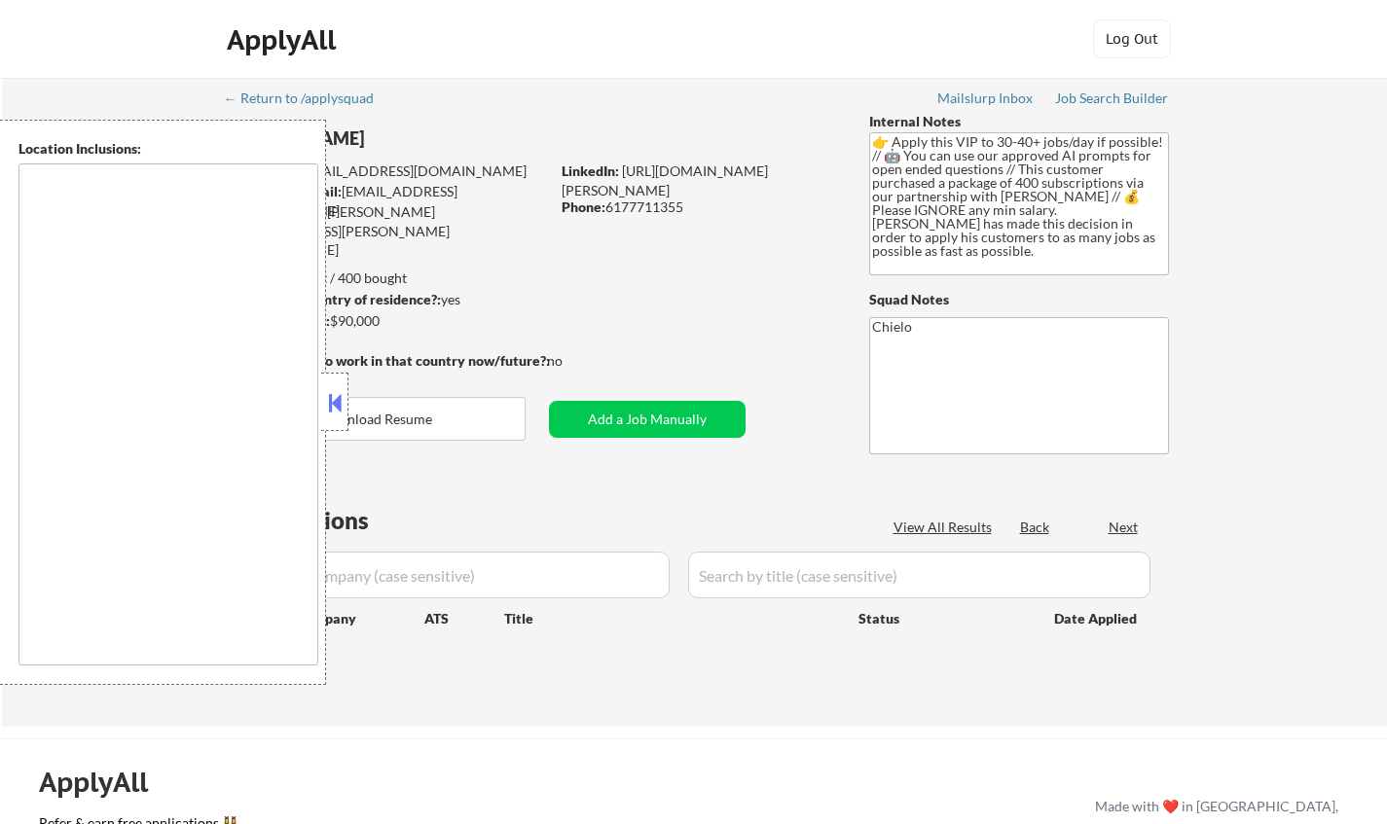
type textarea "[GEOGRAPHIC_DATA], [GEOGRAPHIC_DATA] [GEOGRAPHIC_DATA], [GEOGRAPHIC_DATA] [GEOG…"
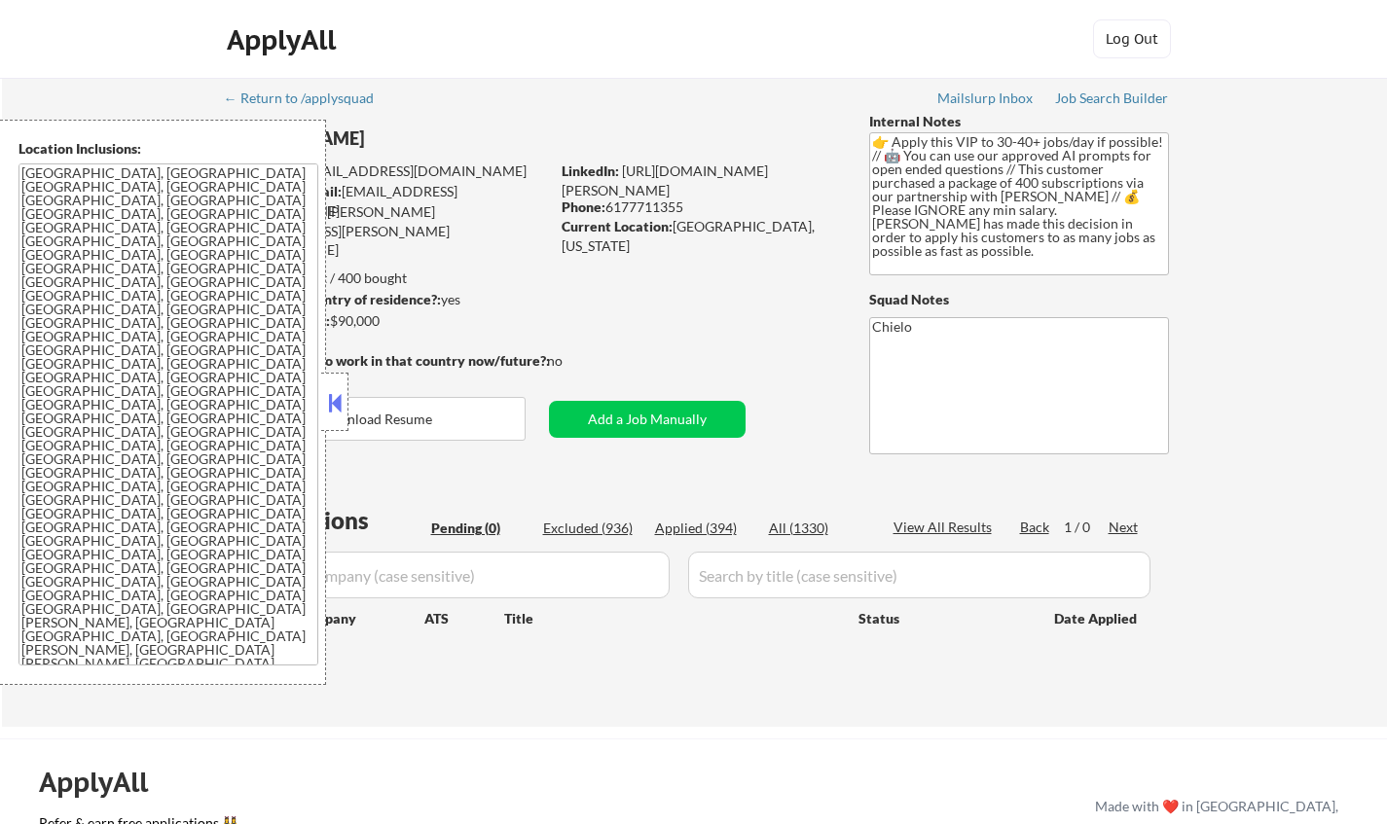
click at [334, 401] on button at bounding box center [334, 402] width 21 height 29
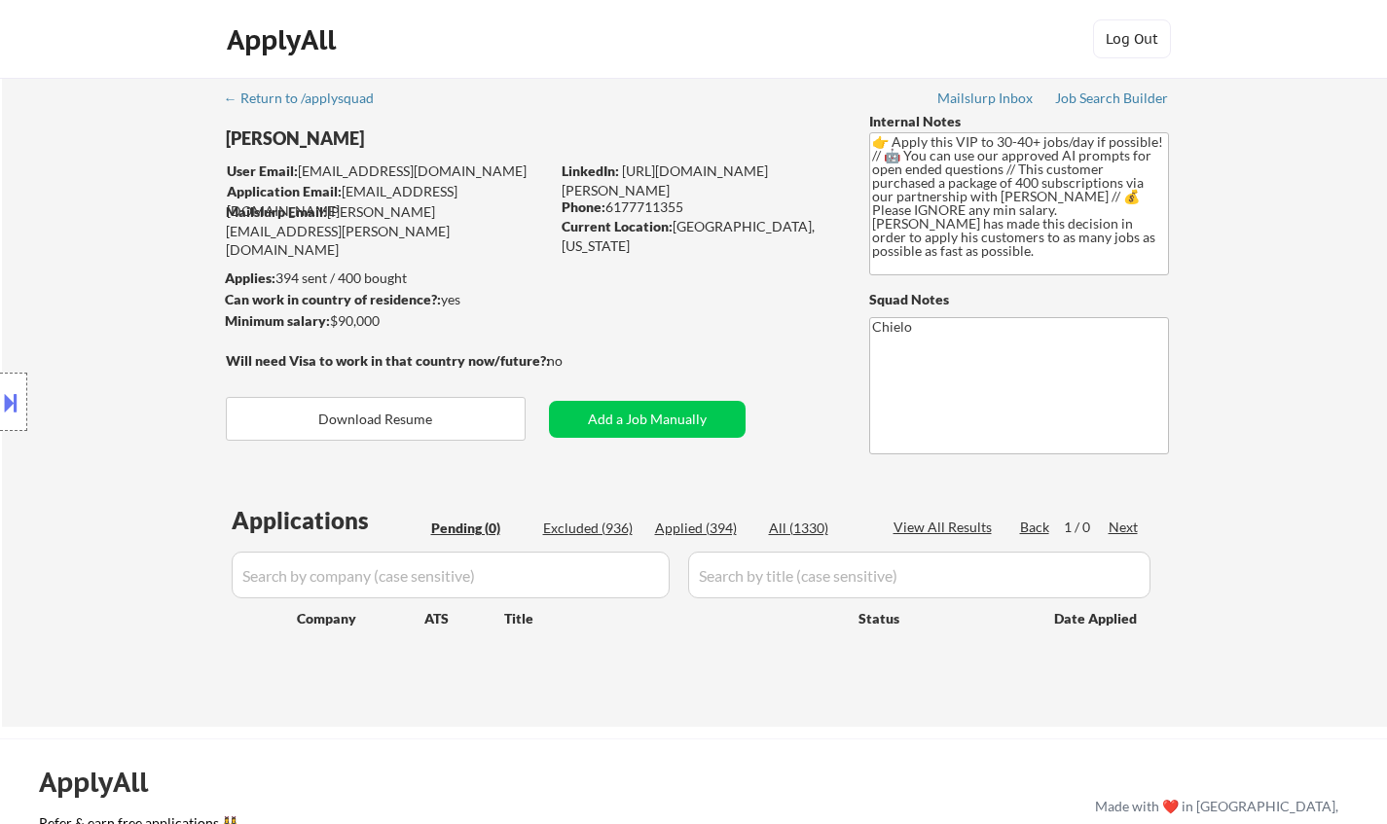
scroll to position [97, 0]
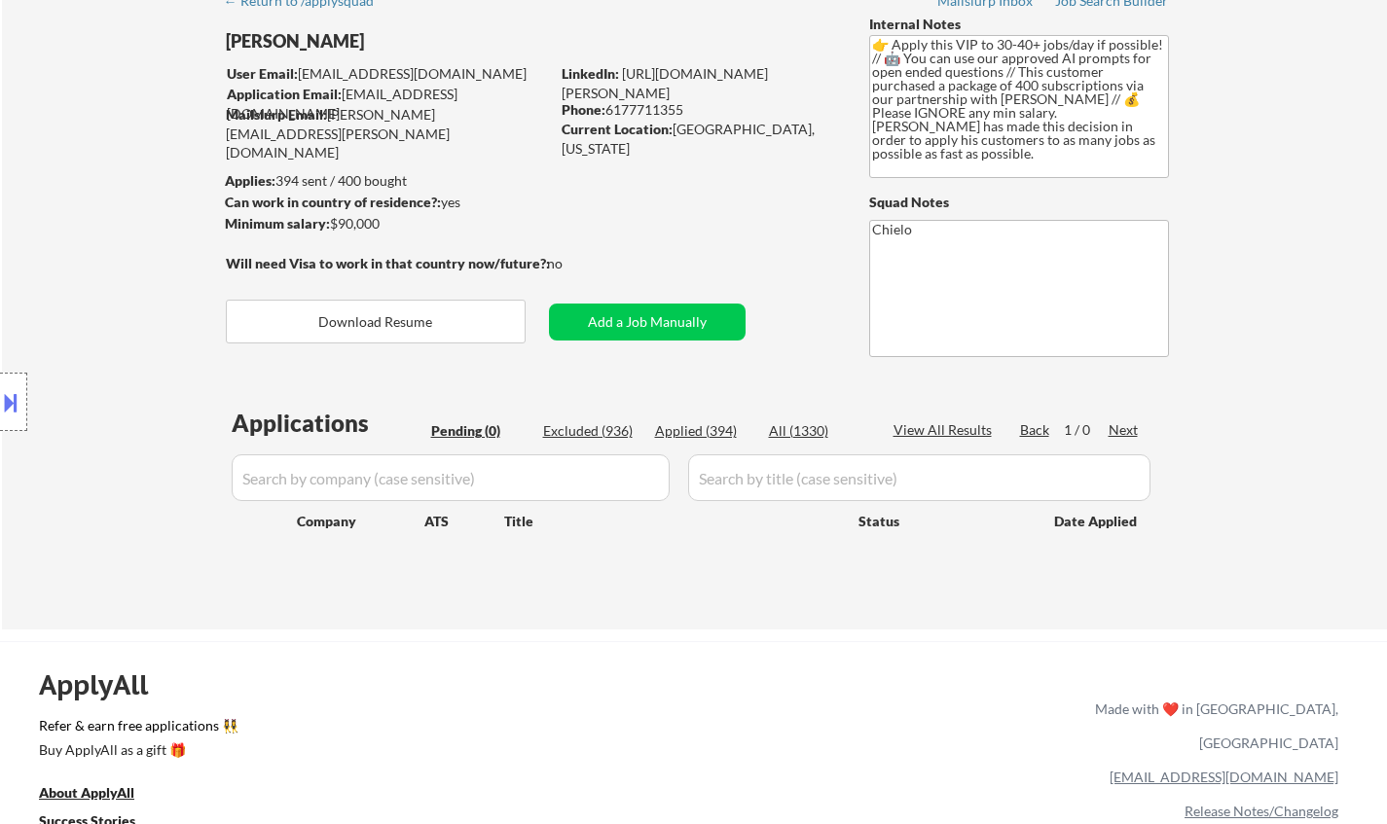
click at [604, 428] on div "Excluded (936)" at bounding box center [591, 430] width 97 height 19
select select ""excluded__location_""
select select ""excluded__other_""
select select ""excluded__bad_match_""
select select ""excluded__location_""
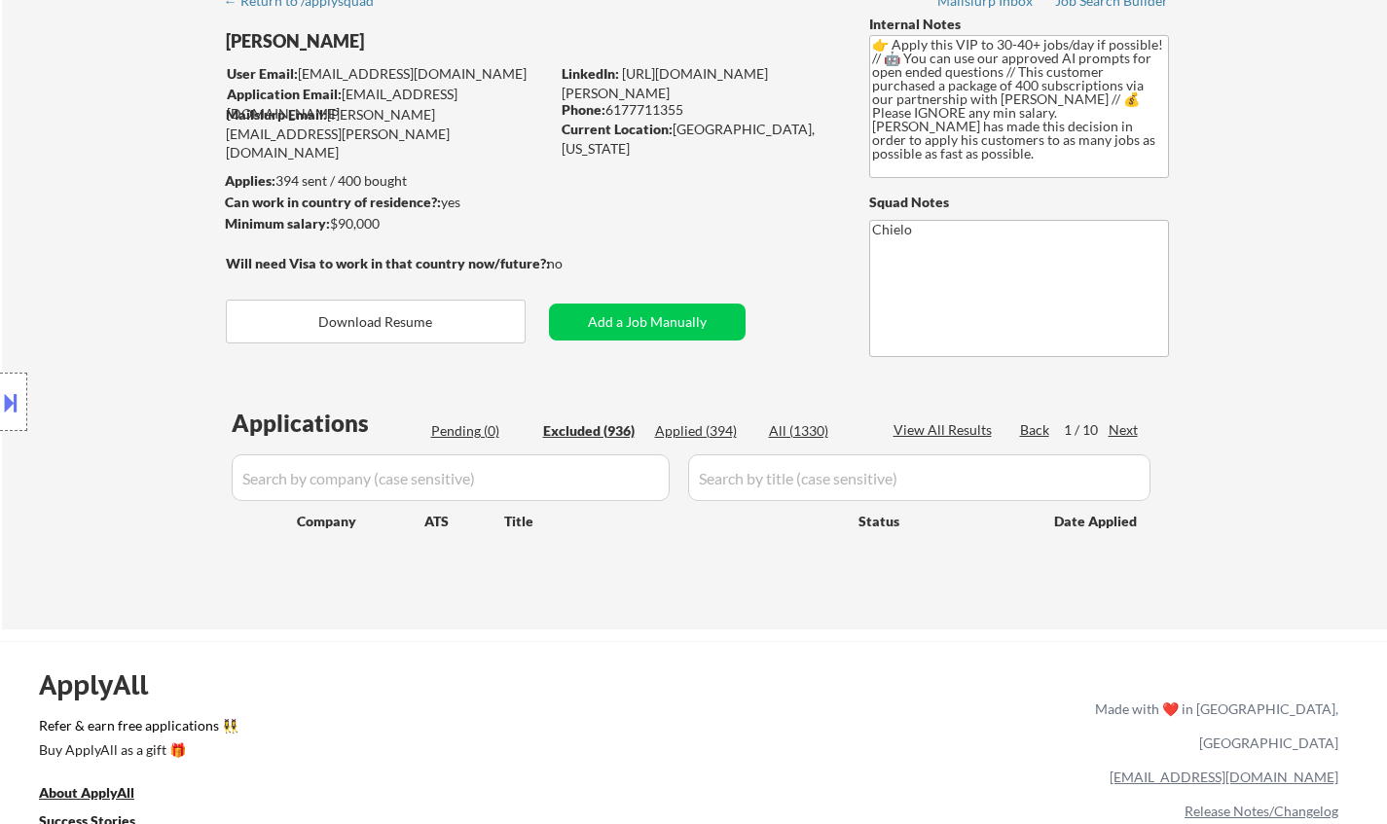
select select ""excluded__expired_""
select select ""excluded__location_""
select select ""excluded__expired_""
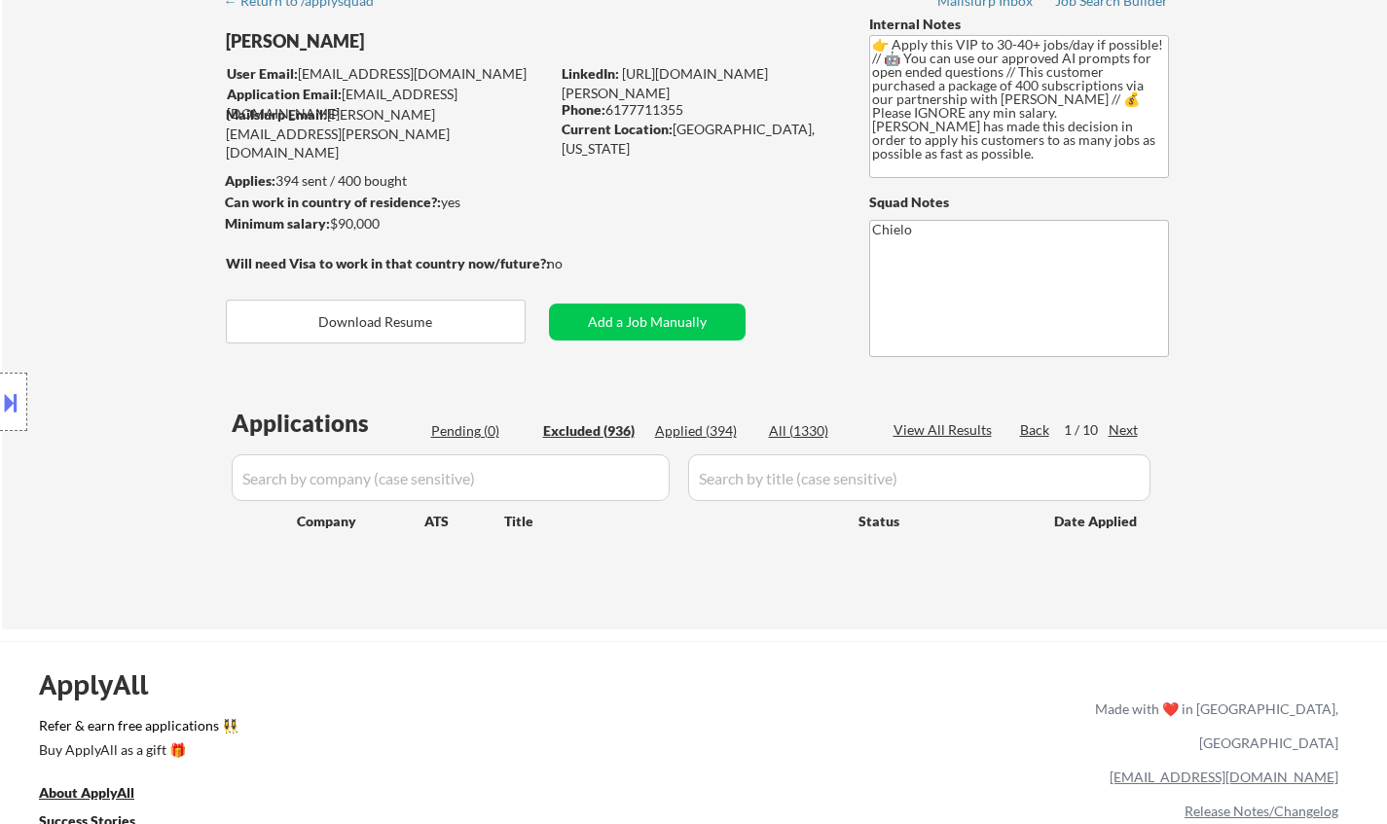
select select ""excluded__location_""
select select ""excluded__other_""
select select ""excluded__location_""
select select ""excluded__expired_""
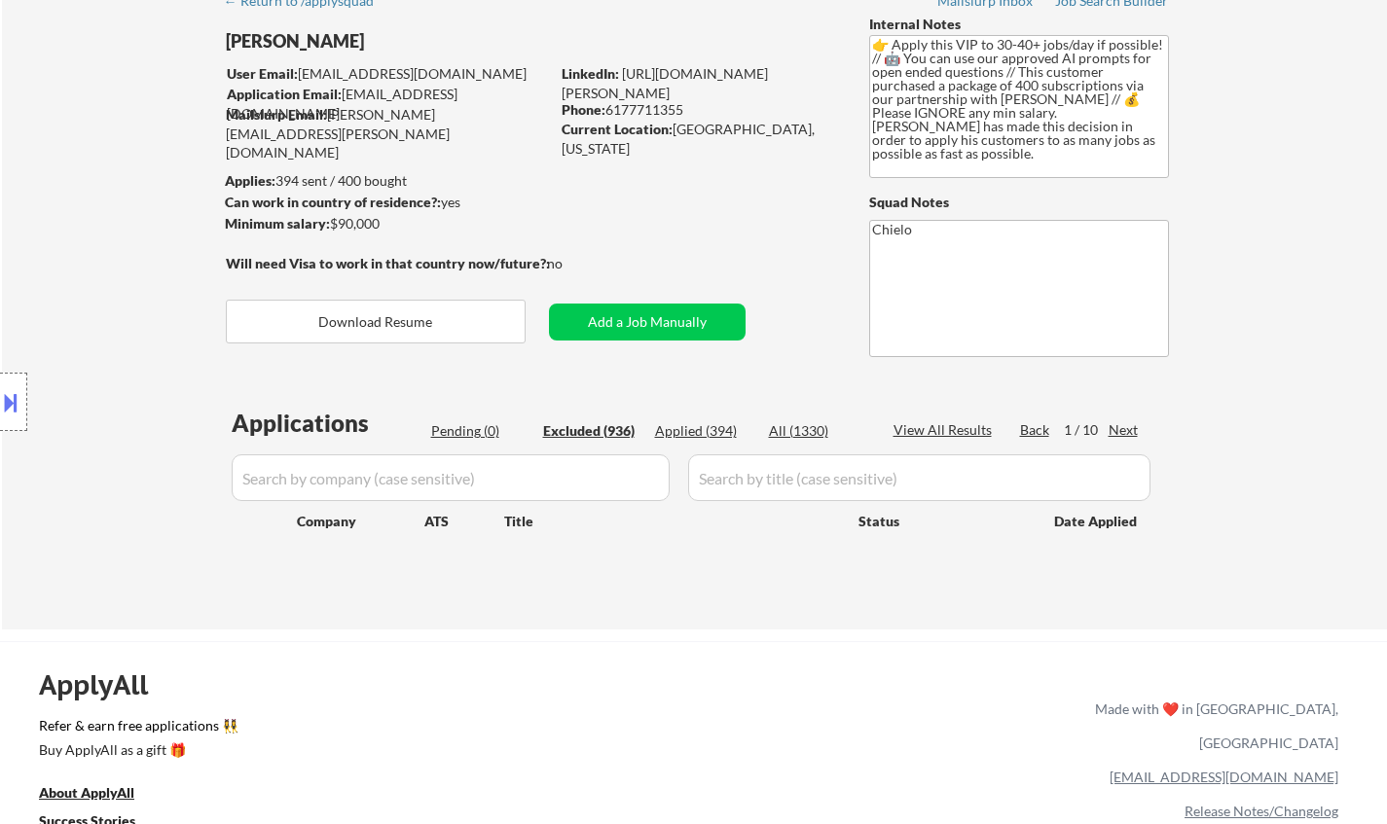
select select ""excluded__expired_""
select select ""excluded""
select select ""excluded__other_""
select select ""excluded__location_""
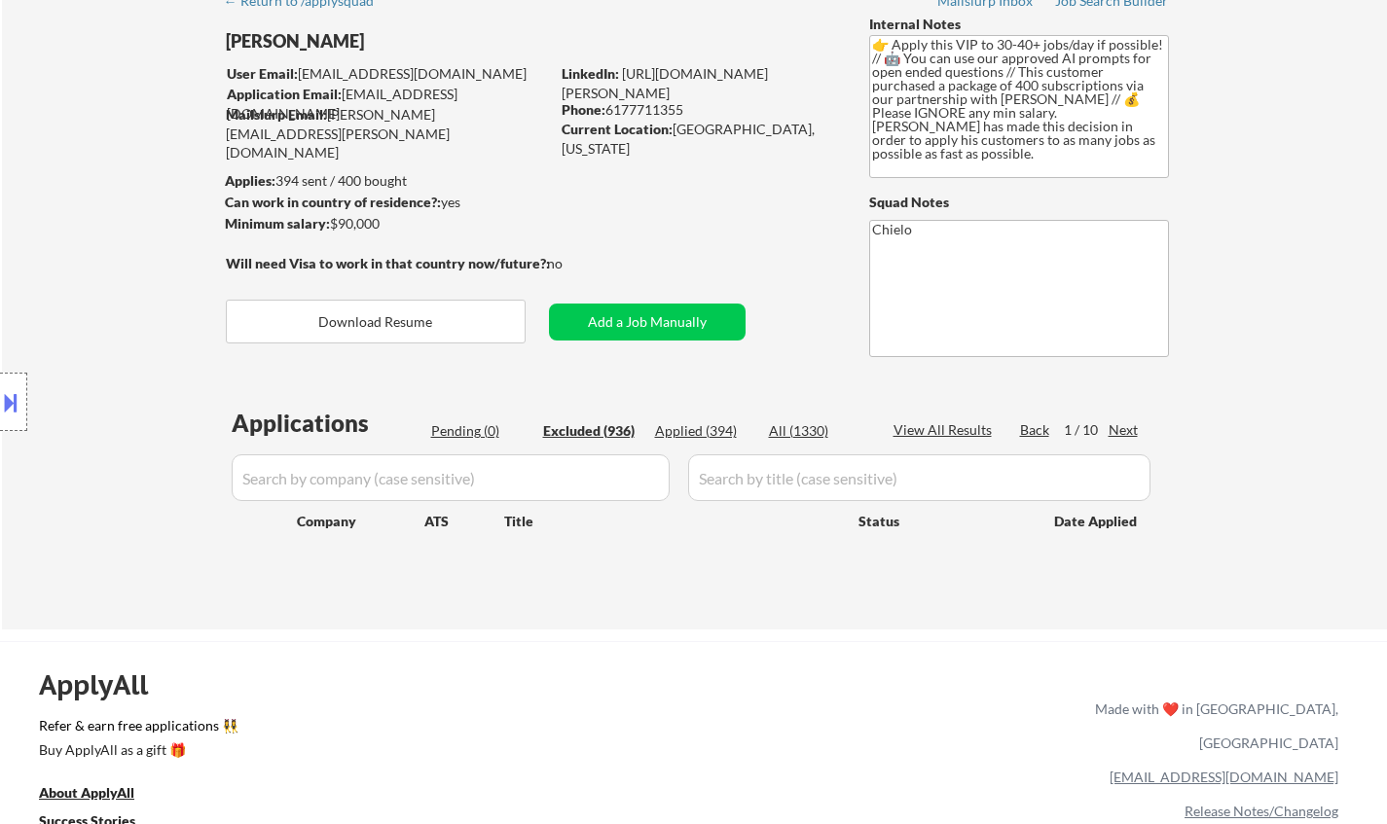
select select ""excluded__location_""
select select ""excluded__expired_""
select select ""excluded__other_""
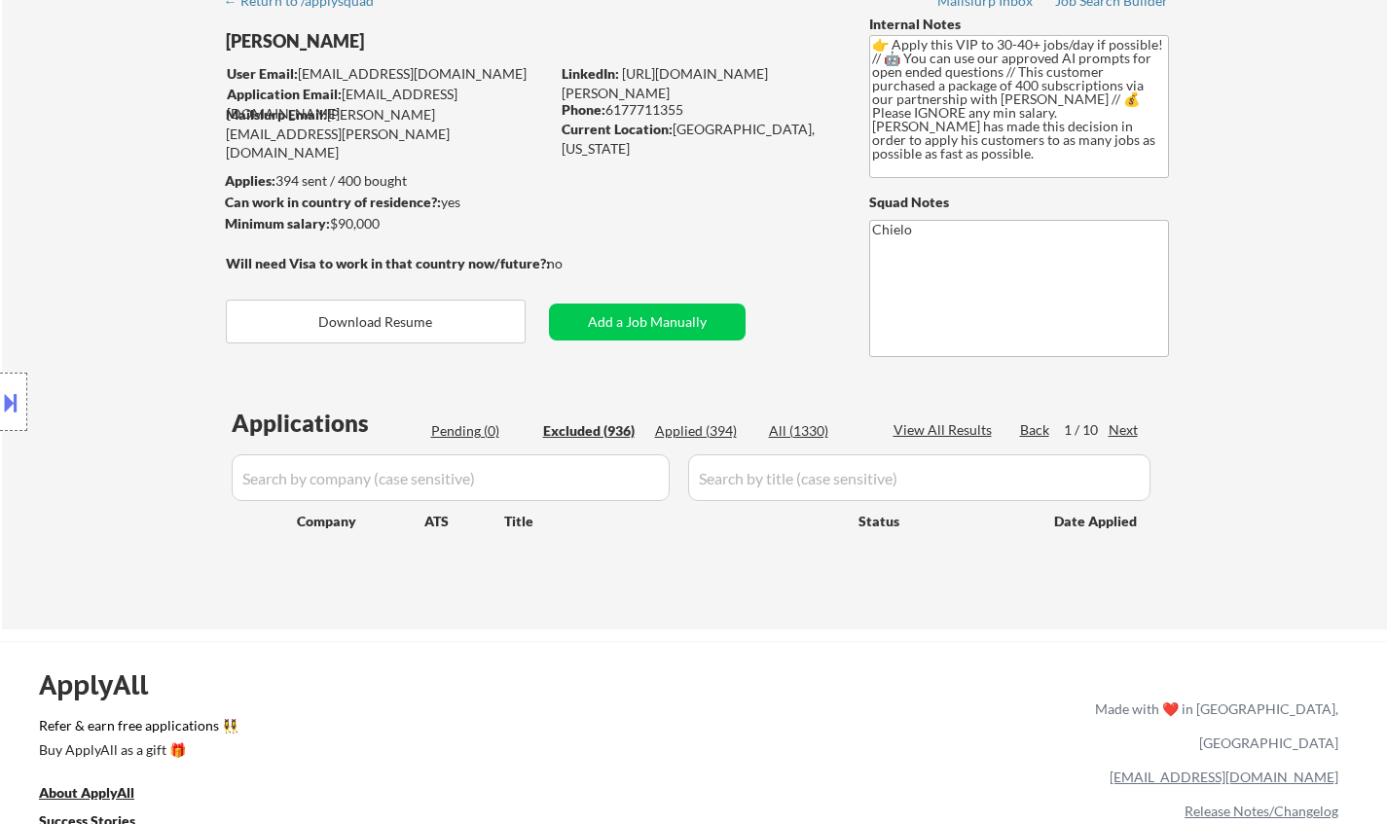
select select ""excluded__location_""
select select ""excluded__expired_""
select select ""excluded__location_""
select select ""excluded__salary_""
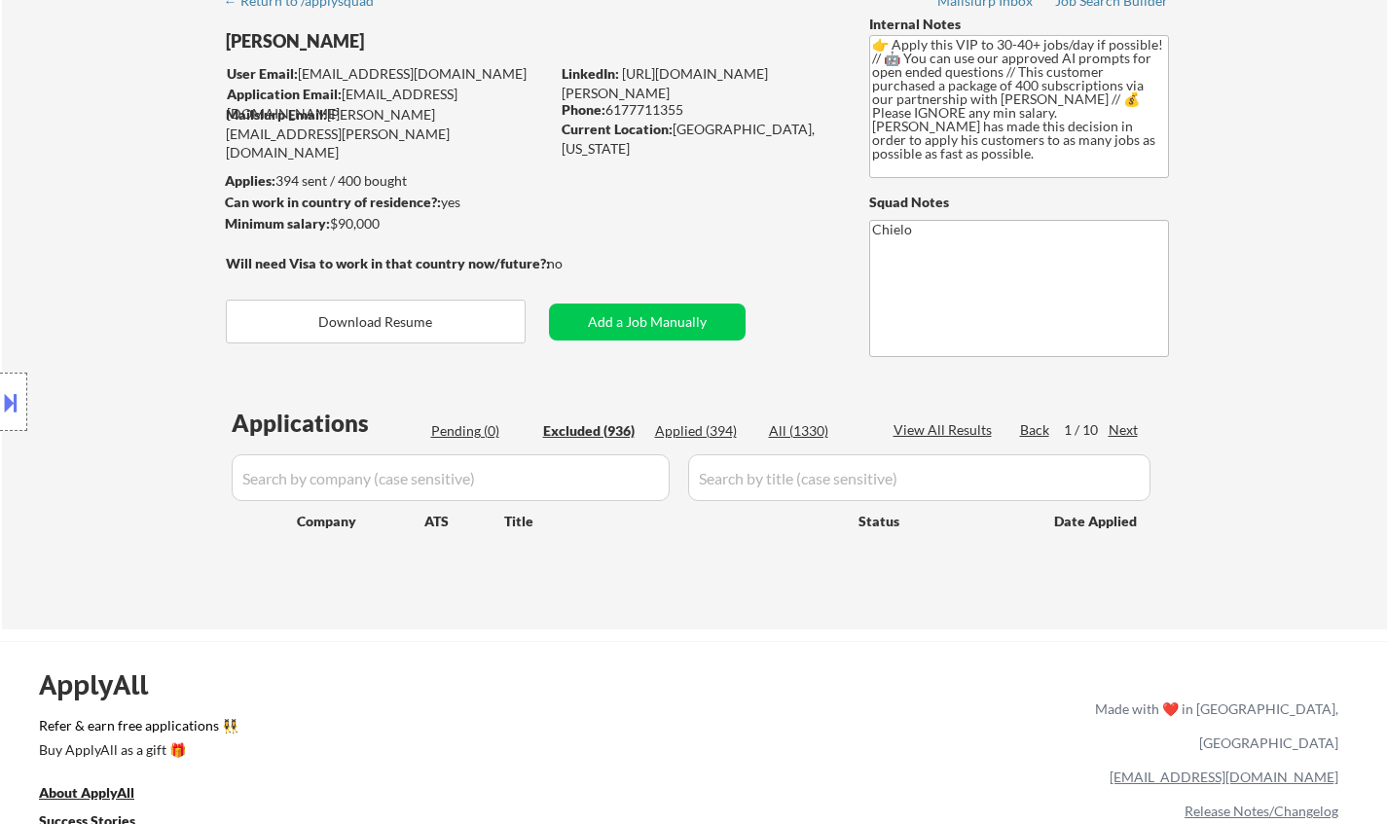
select select ""excluded__bad_match_""
select select ""excluded__expired_""
select select ""excluded__other_""
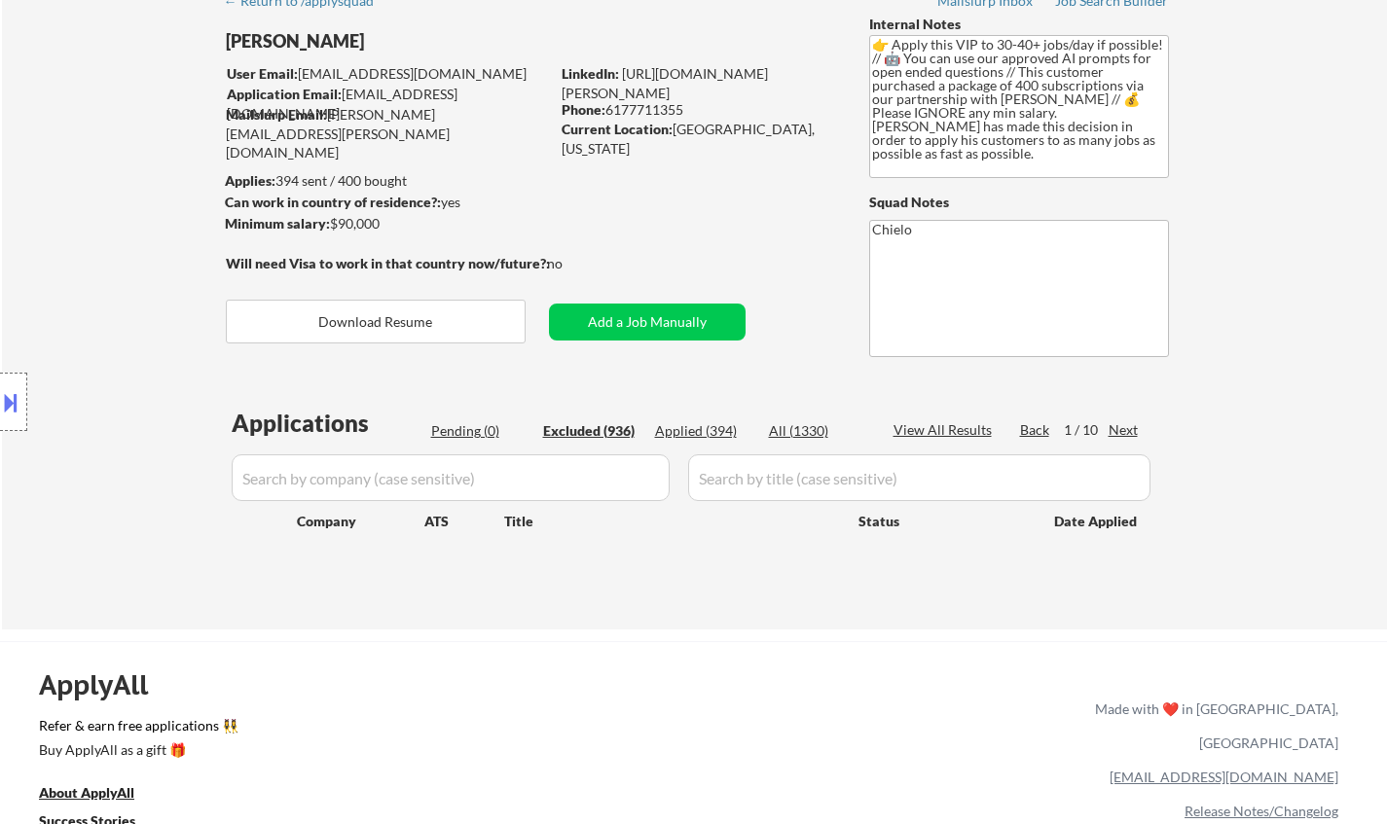
select select ""excluded__location_""
select select ""excluded""
select select ""excluded__expired_""
select select ""excluded__salary_""
select select ""excluded__location_""
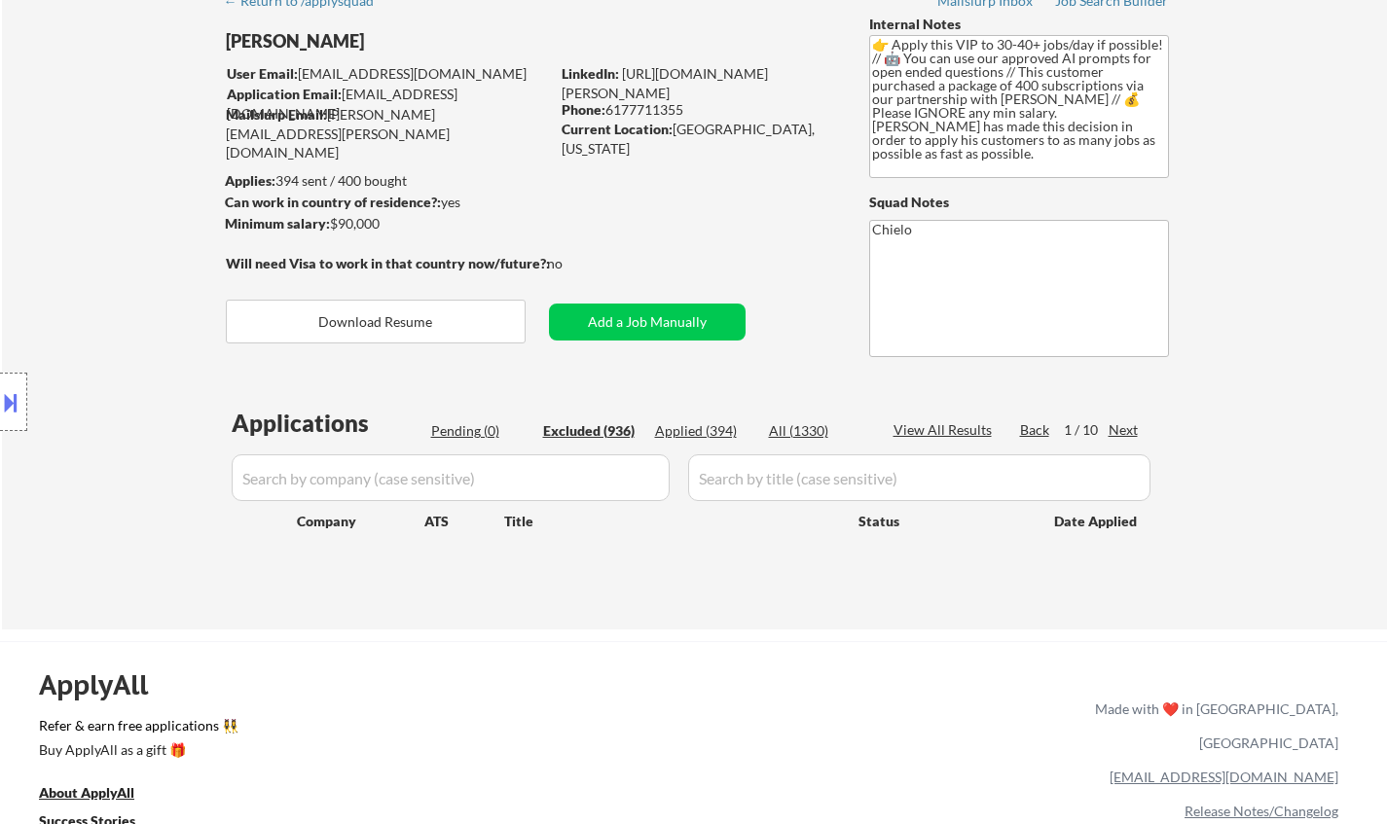
select select ""excluded__expired_""
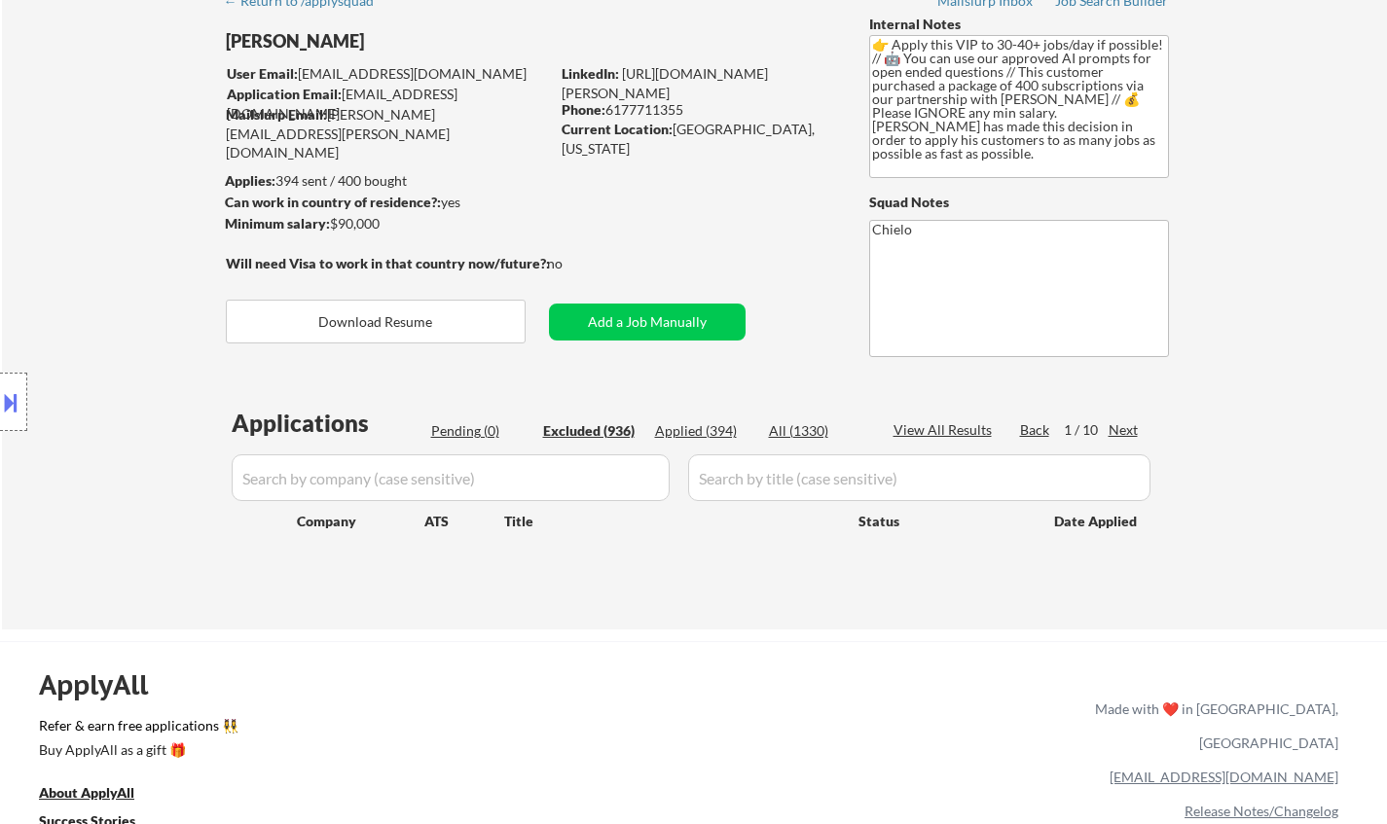
select select ""excluded__expired_""
select select ""excluded__other_""
select select ""excluded__location_""
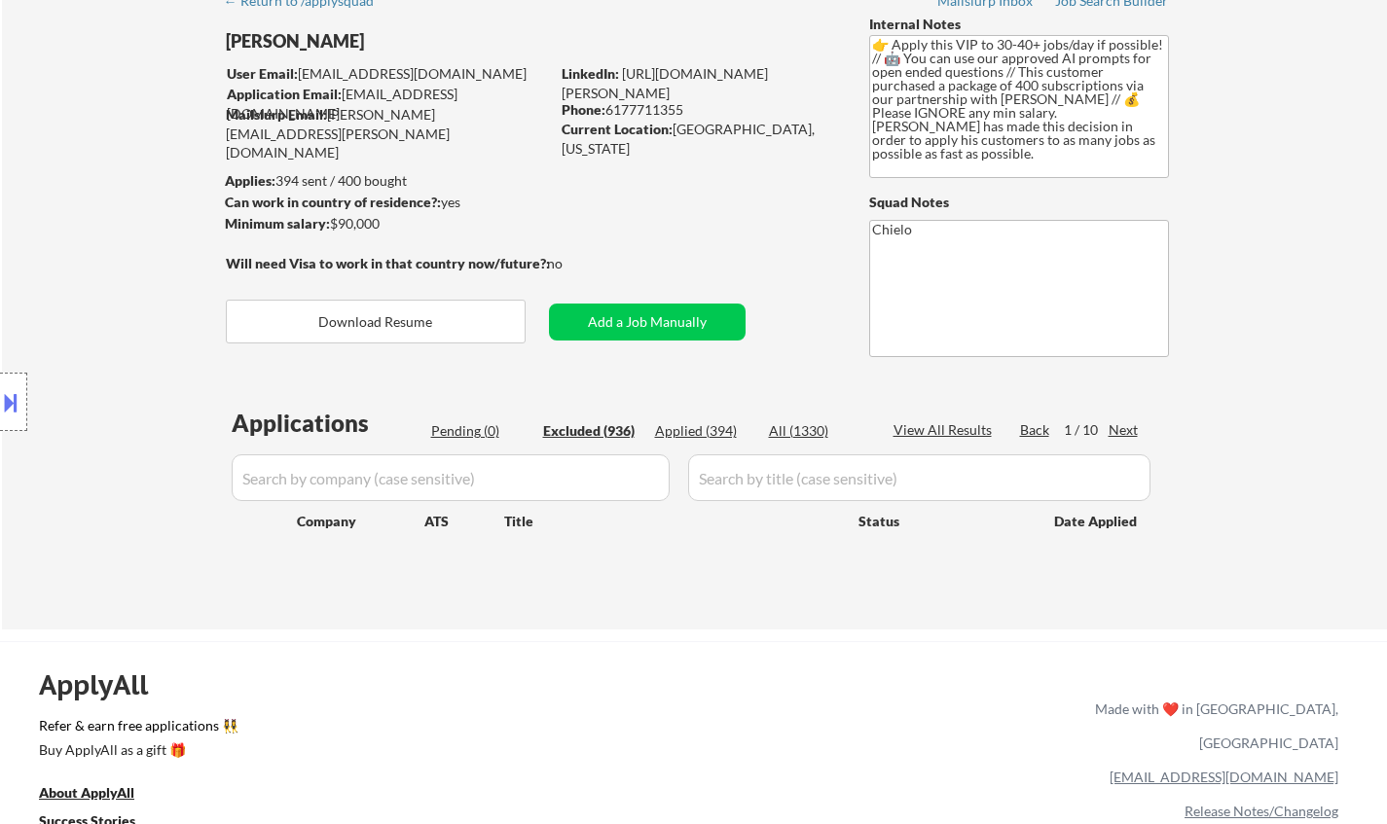
select select ""excluded__location_""
select select ""excluded""
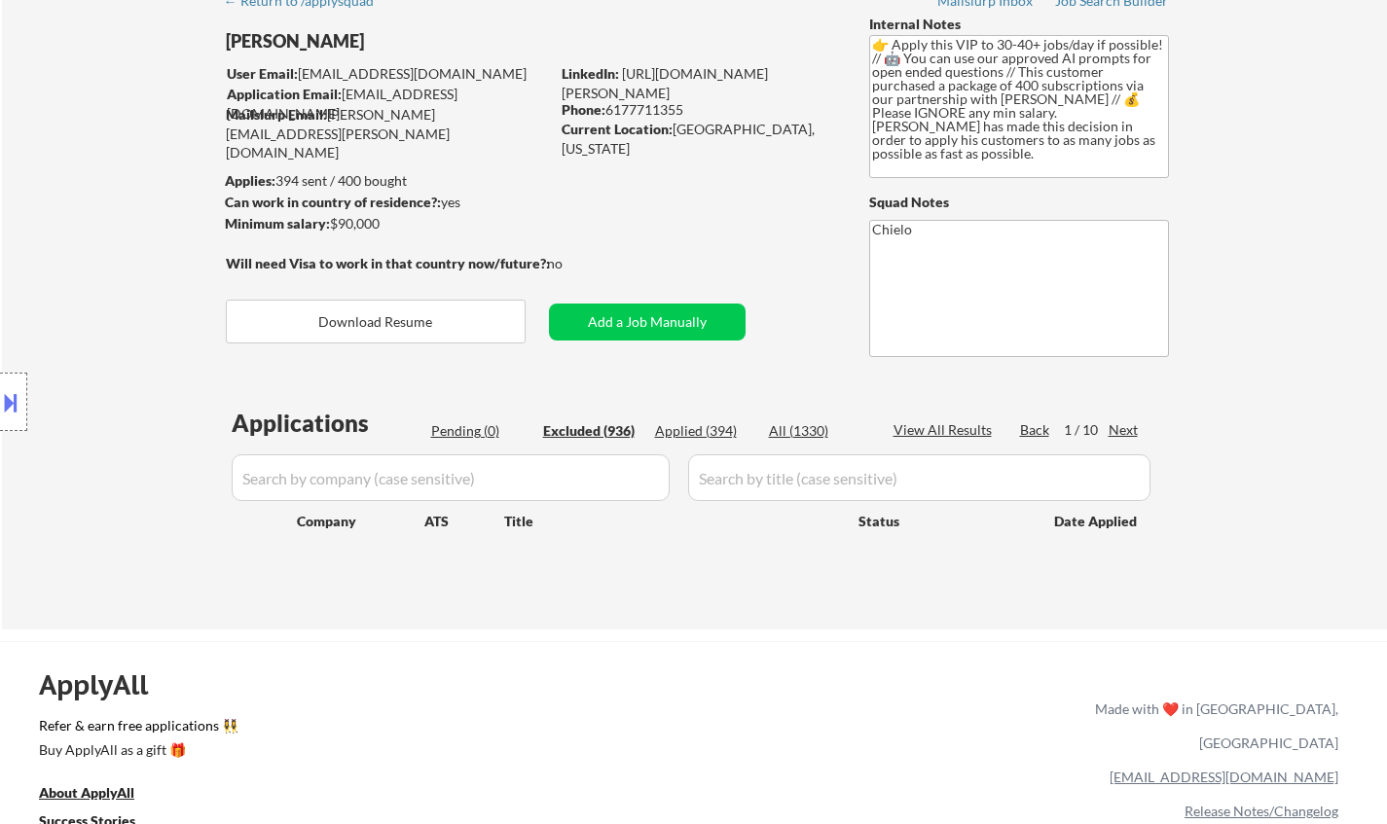
select select ""excluded__expired_""
select select ""excluded__location_""
select select ""excluded__bad_match_""
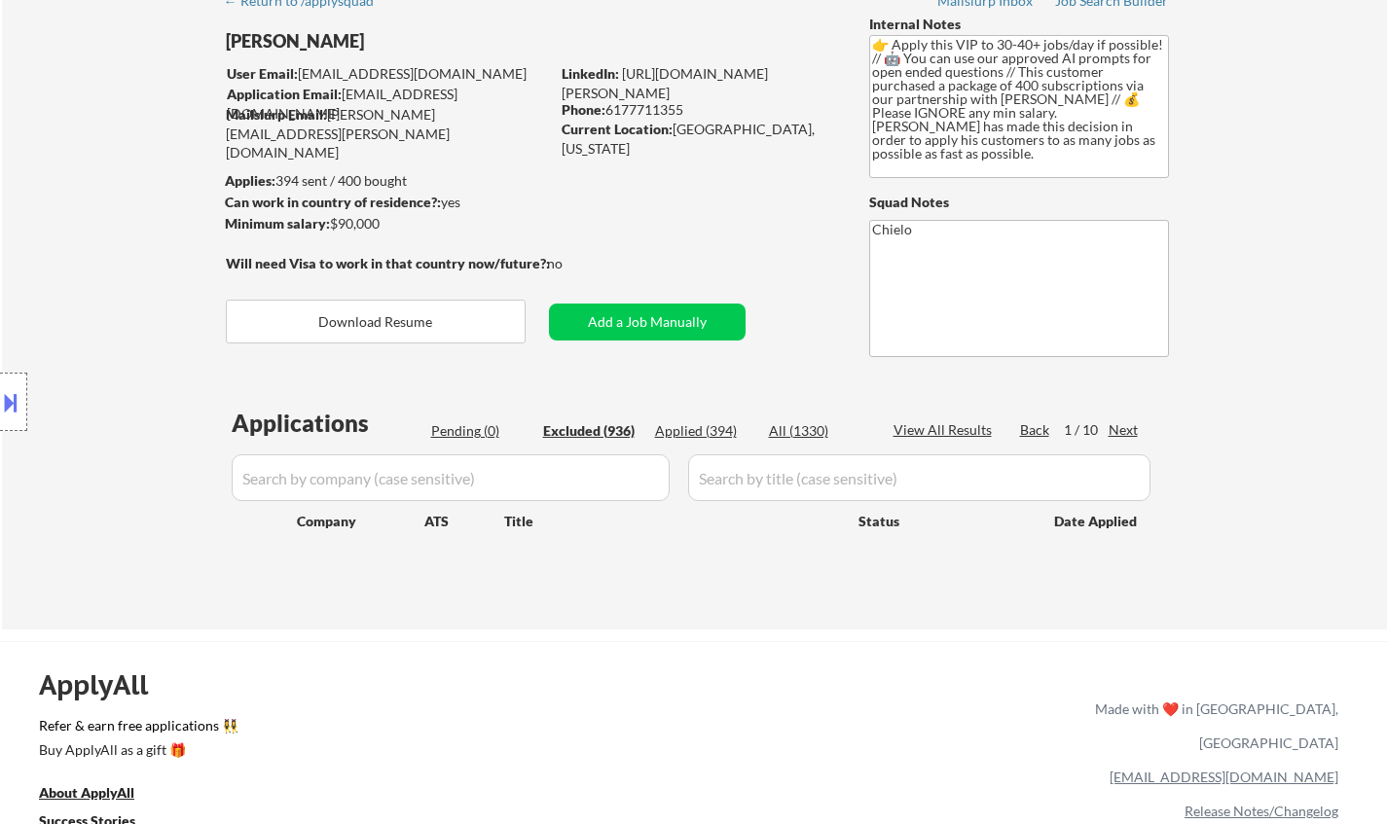
select select ""excluded__location_""
select select ""excluded__expired_""
select select ""excluded__bad_match_""
select select ""excluded__expired_""
select select ""excluded__location_""
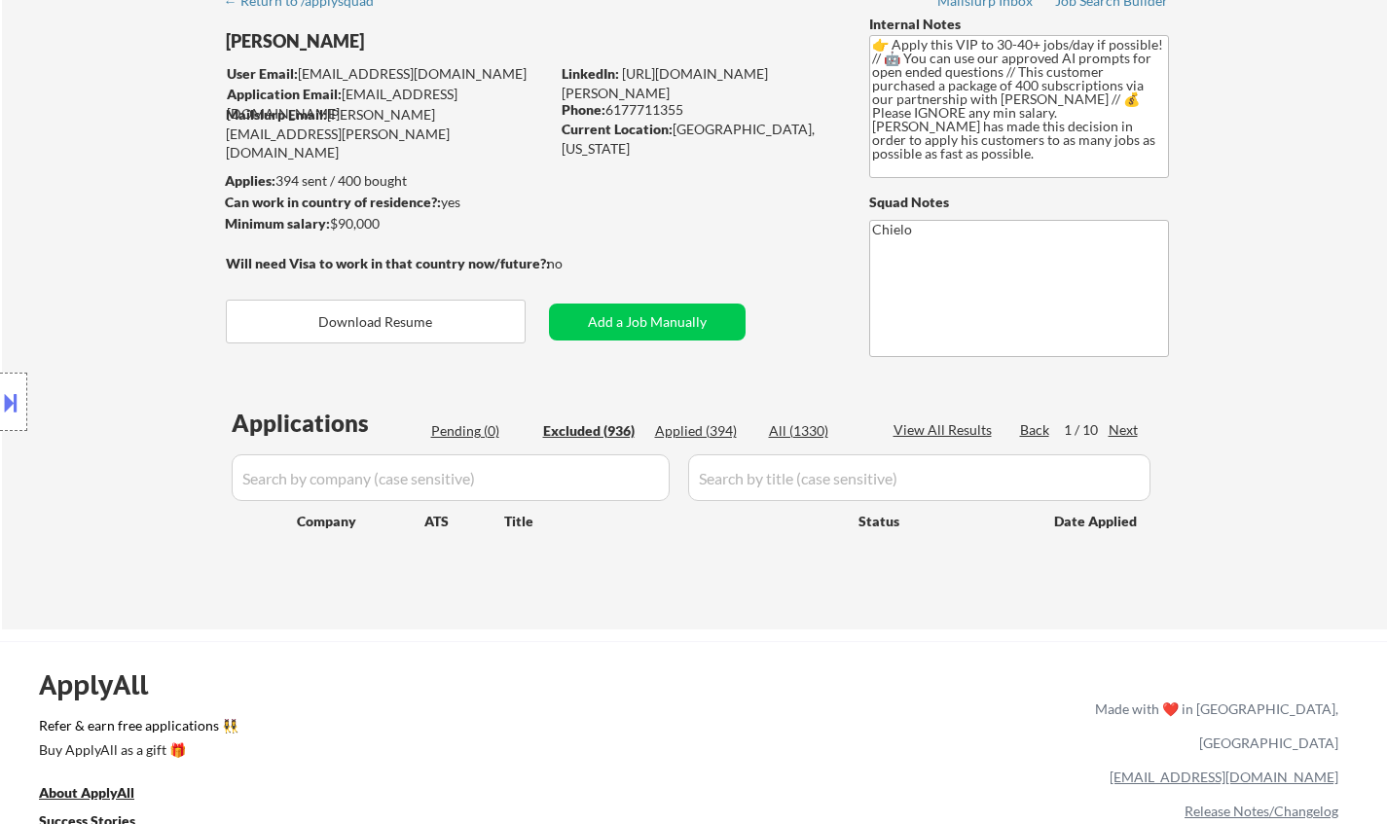
select select ""excluded__location_""
select select ""excluded__other_""
select select ""excluded__expired_""
select select ""excluded__location_""
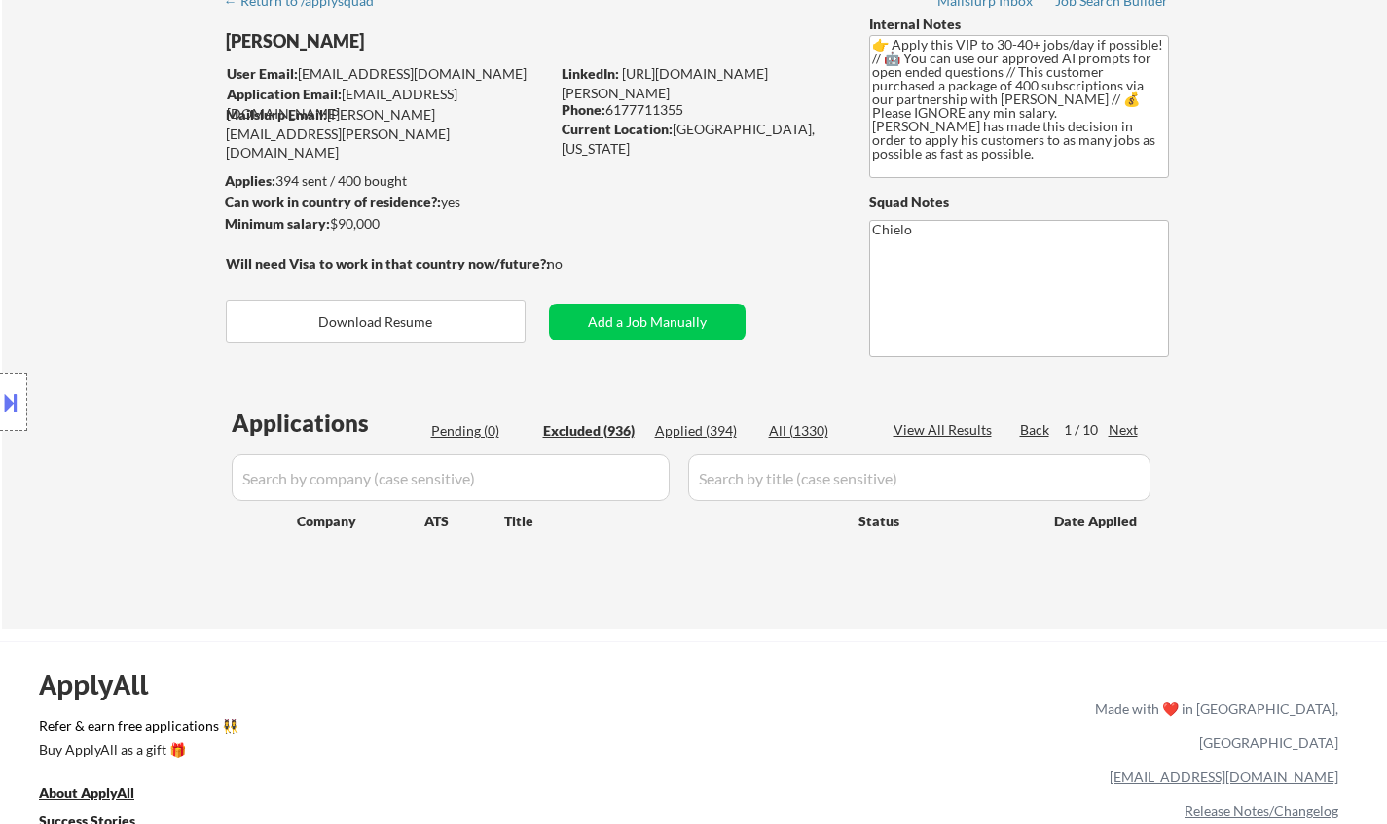
select select ""excluded__bad_match_""
select select ""excluded__location_""
select select ""excluded__expired_""
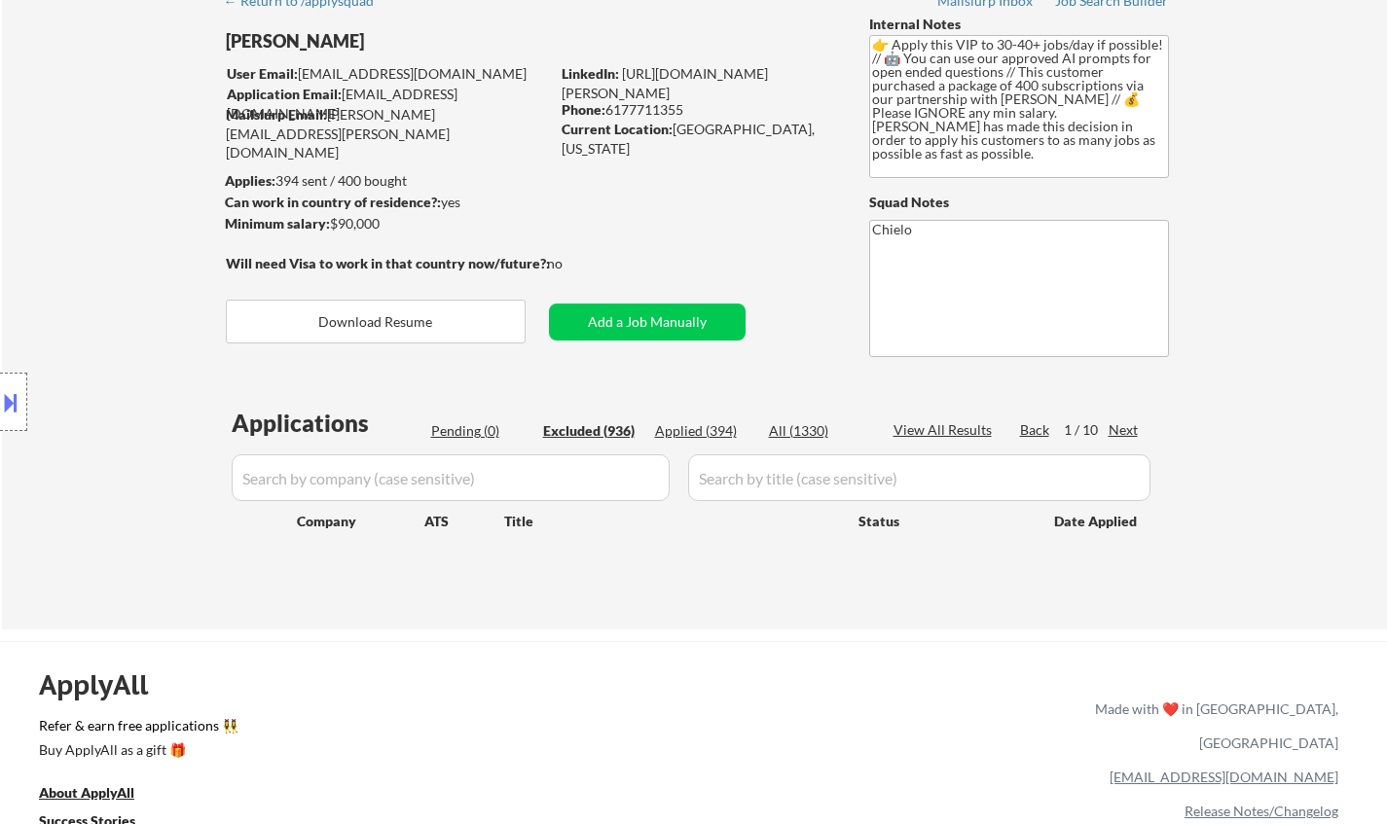
select select ""excluded__expired_""
select select ""excluded__location_""
select select ""excluded__expired_""
select select ""excluded__location_""
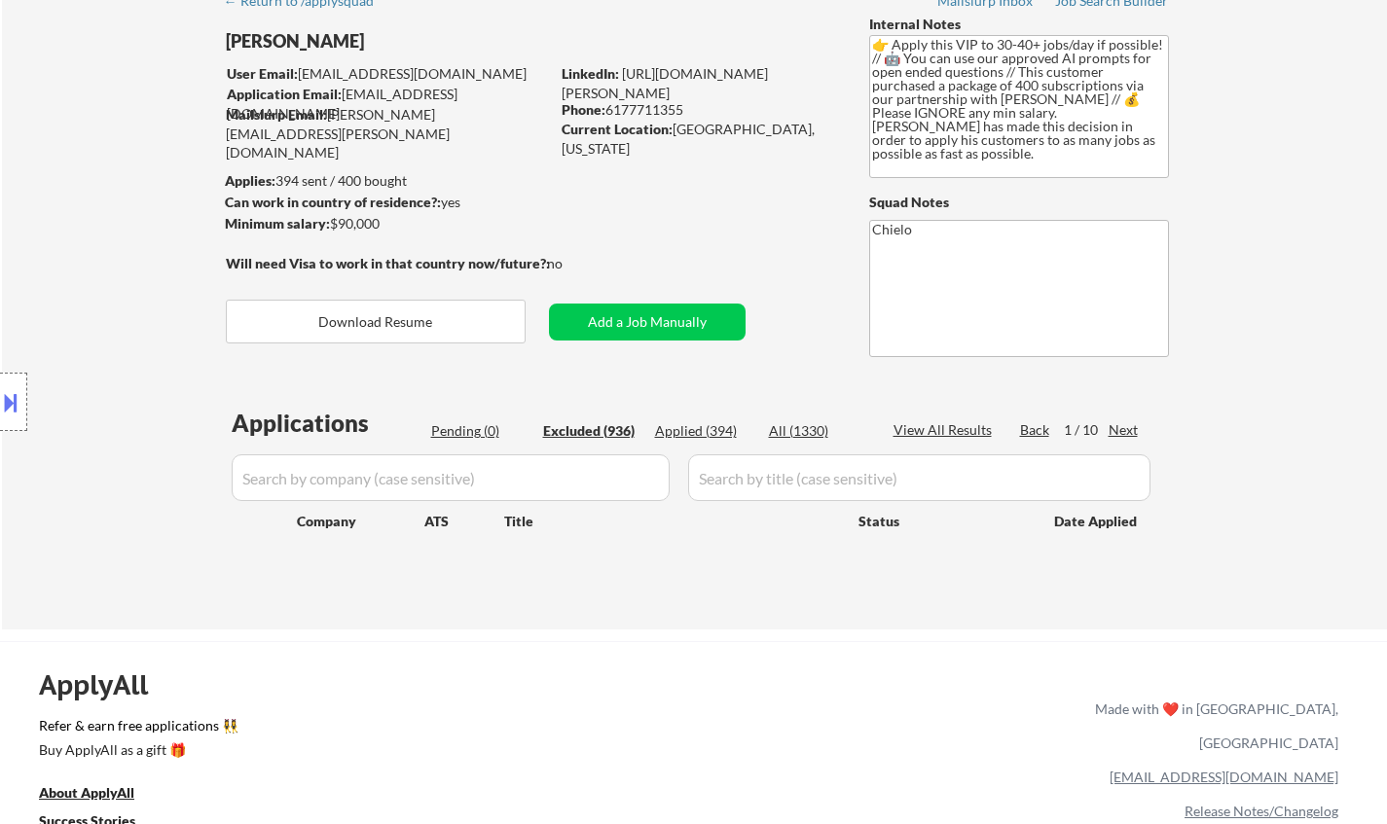
select select ""excluded__location_""
select select ""excluded__bad_match_""
select select ""excluded__expired_""
select select ""excluded__location_""
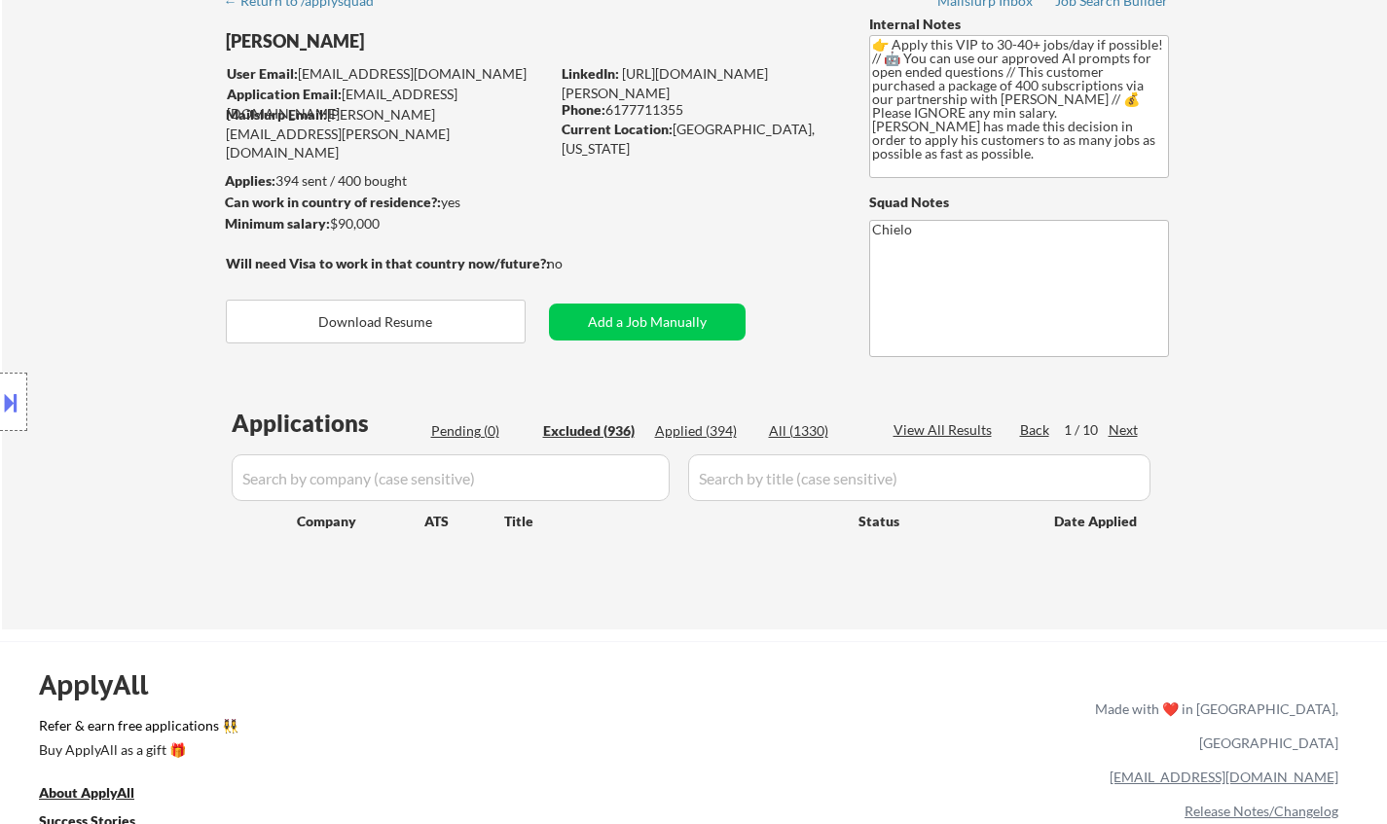
select select ""excluded__expired_""
select select ""excluded__bad_match_""
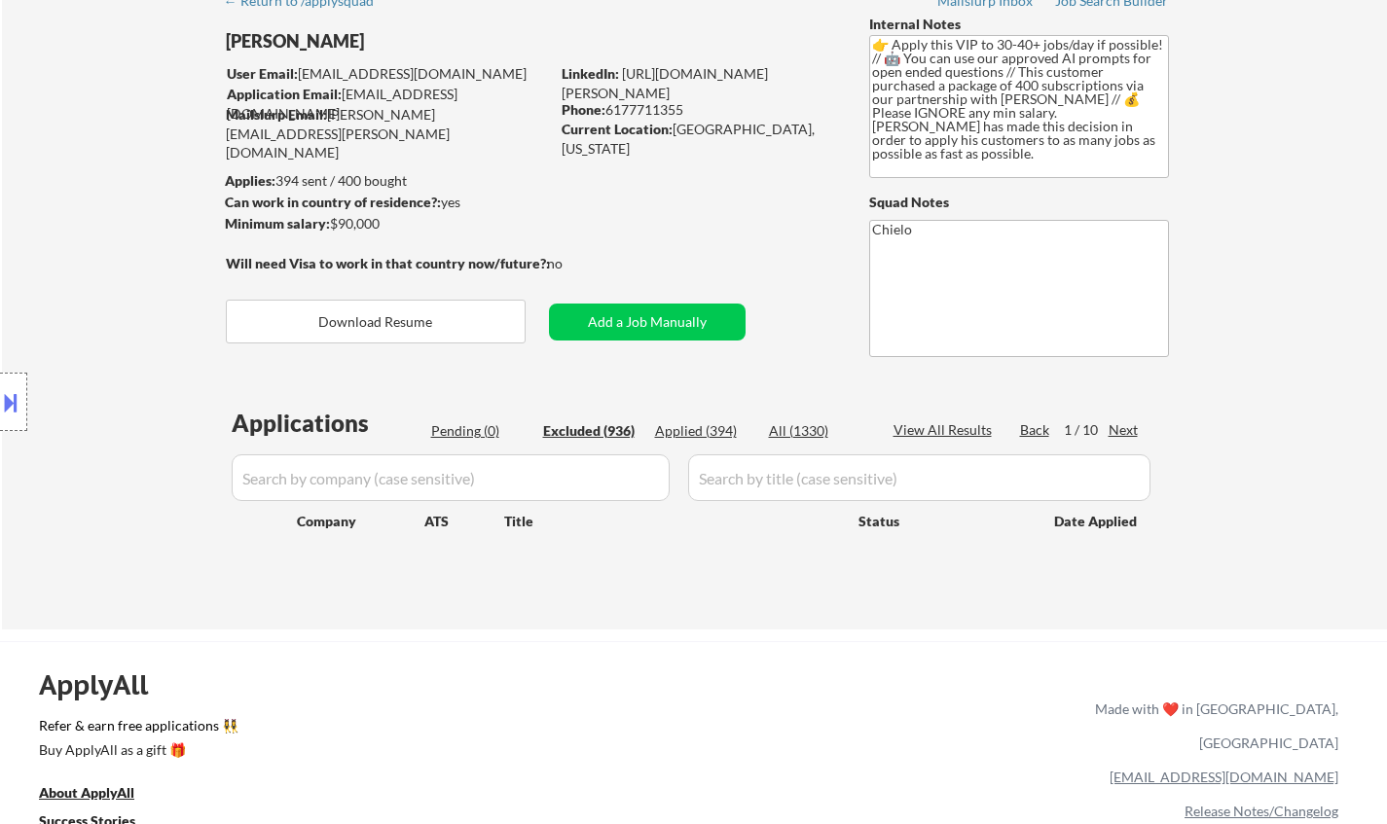
select select ""excluded__location_""
select select ""excluded""
select select ""excluded__location_""
select select ""excluded__expired_""
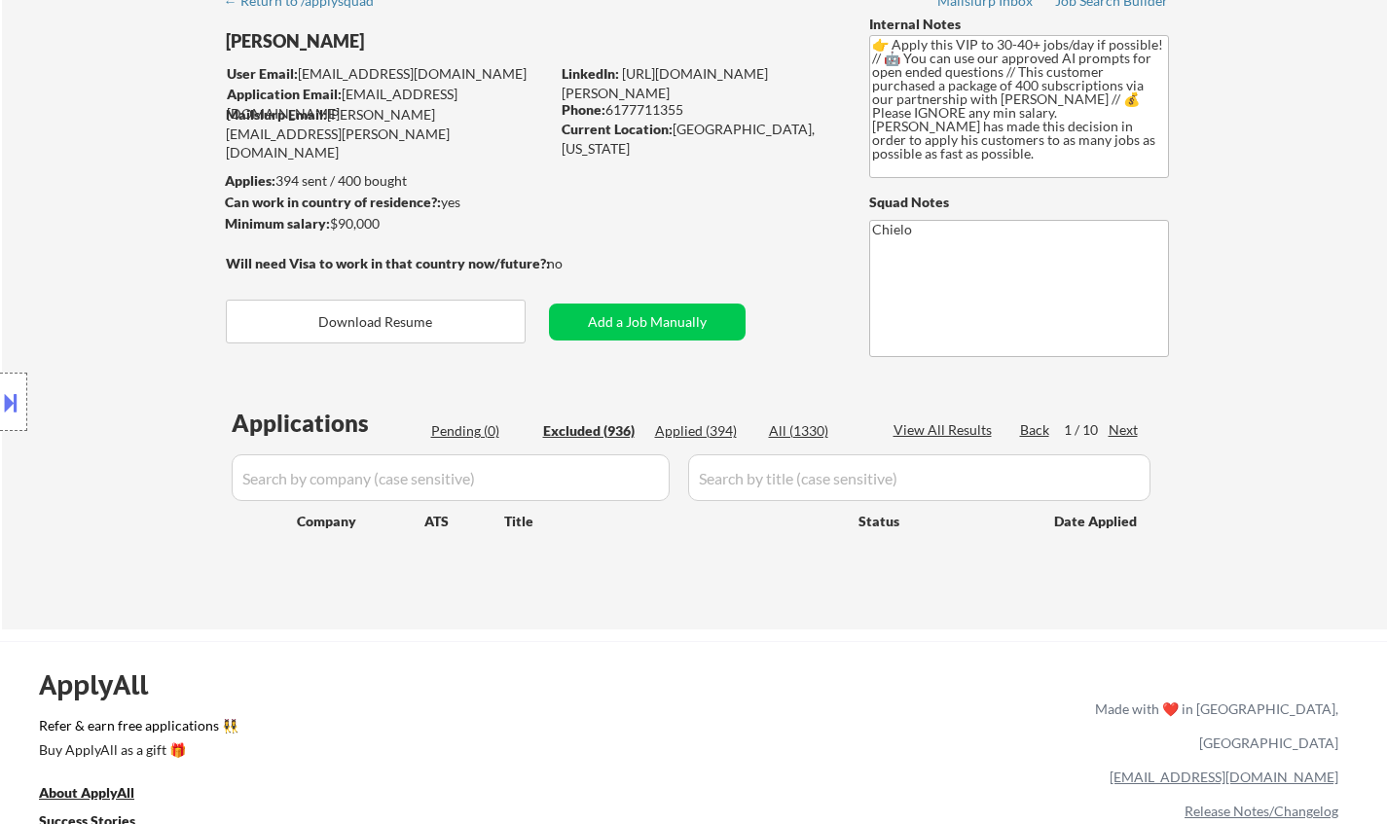
select select ""excluded__location_""
select select ""excluded__expired_""
select select ""excluded""
select select ""excluded__other_""
select select ""excluded__bad_match_""
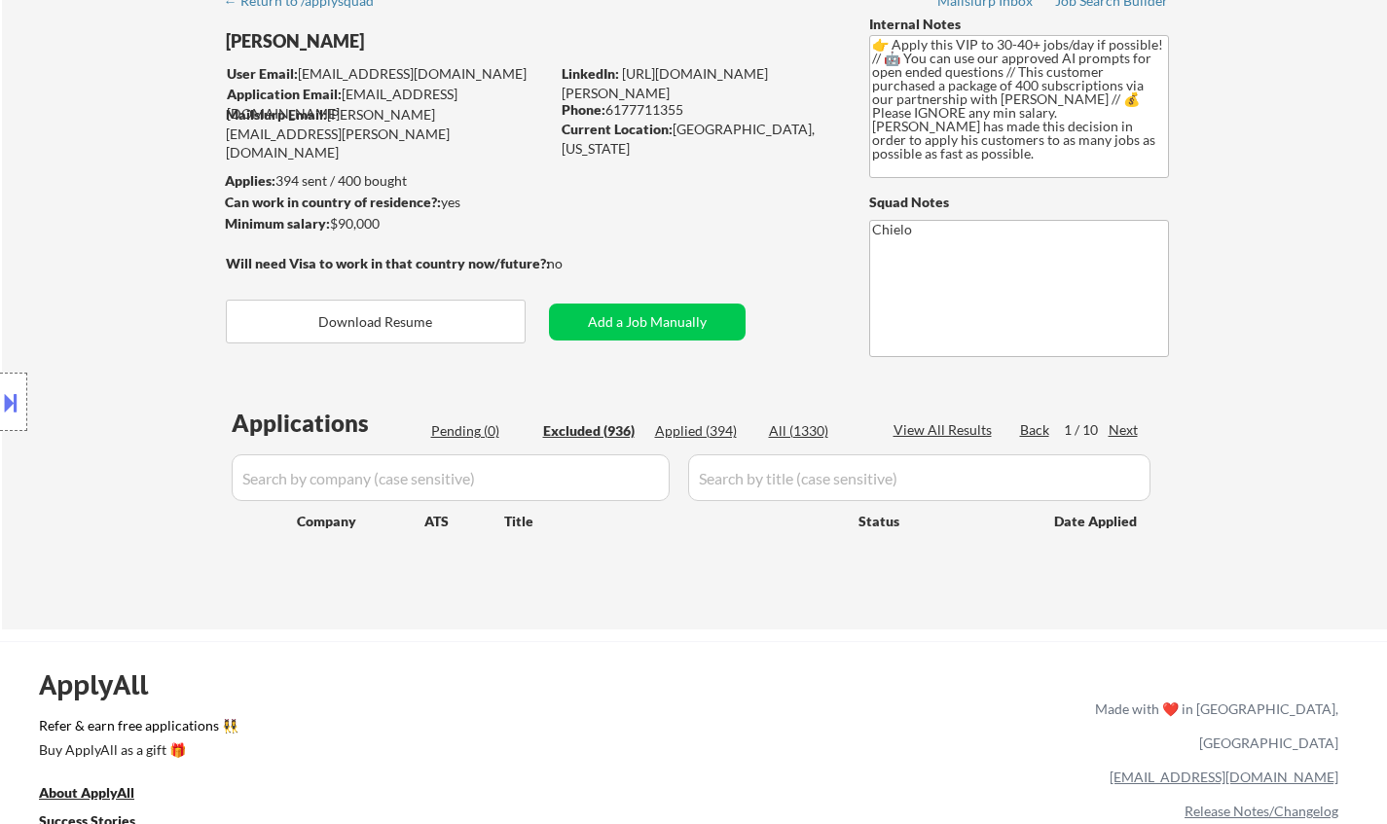
select select ""excluded__location_""
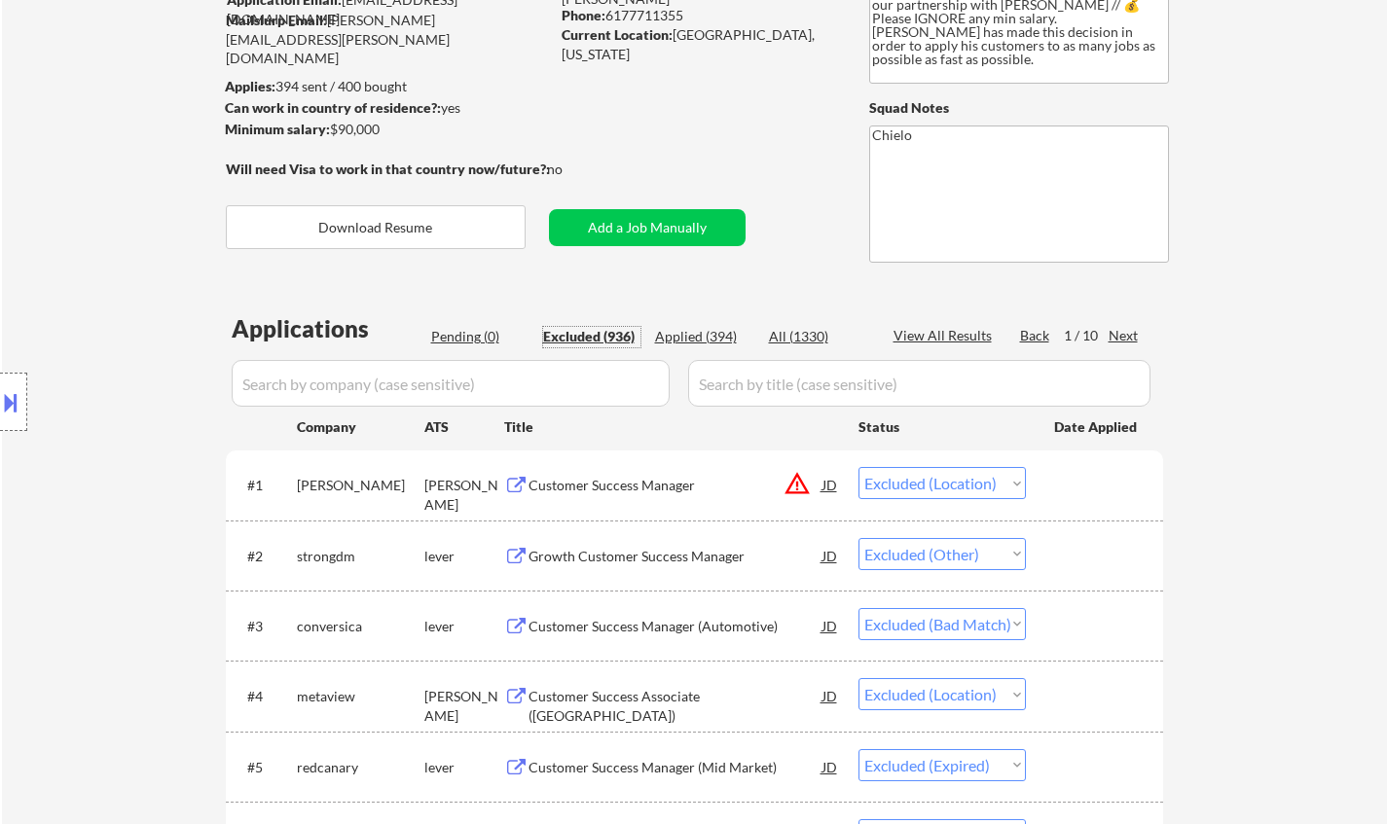
scroll to position [292, 0]
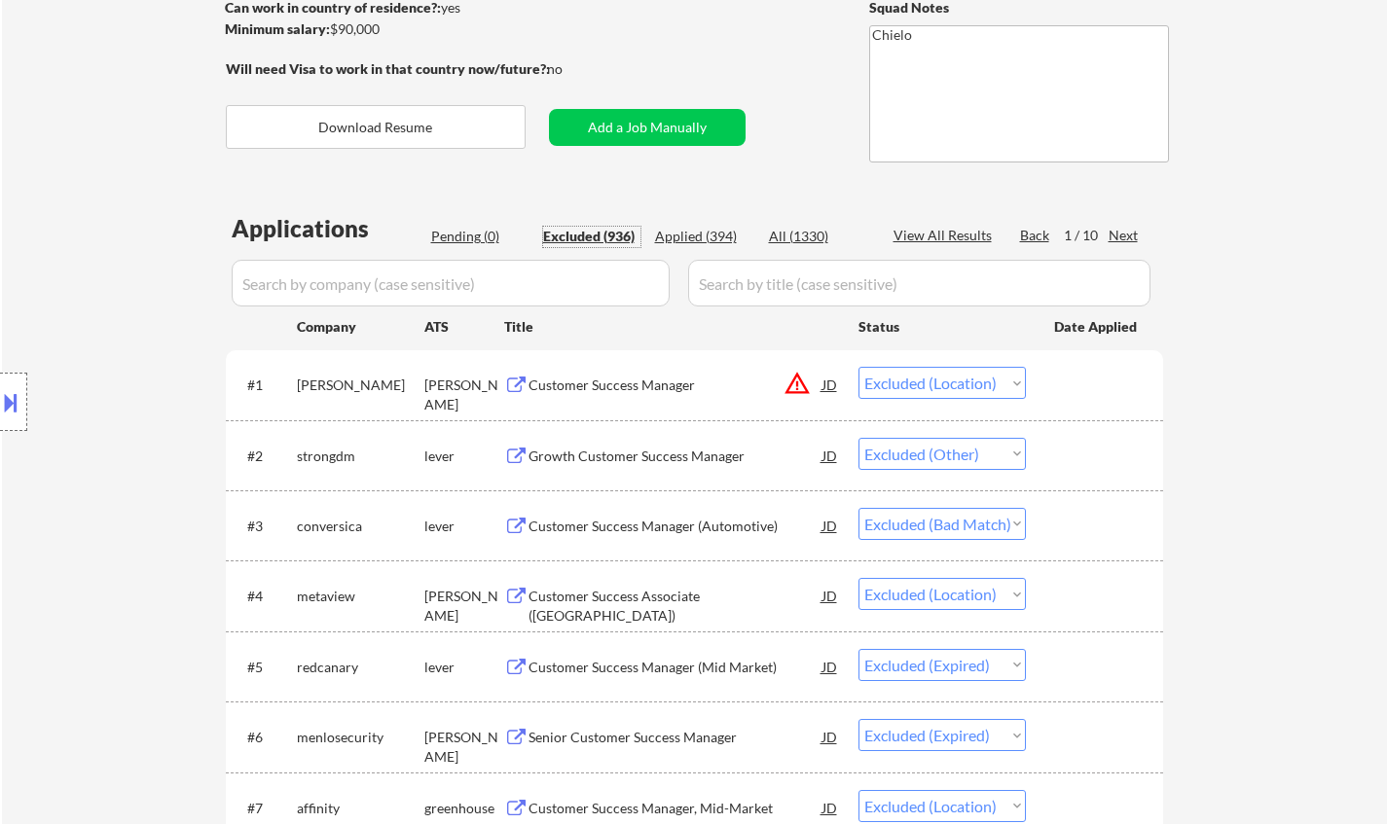
click at [1126, 237] on div "Next" at bounding box center [1124, 235] width 31 height 19
click at [1123, 234] on div "Next" at bounding box center [1124, 235] width 31 height 19
select select ""excluded__bad_match_""
select select ""excluded__location_""
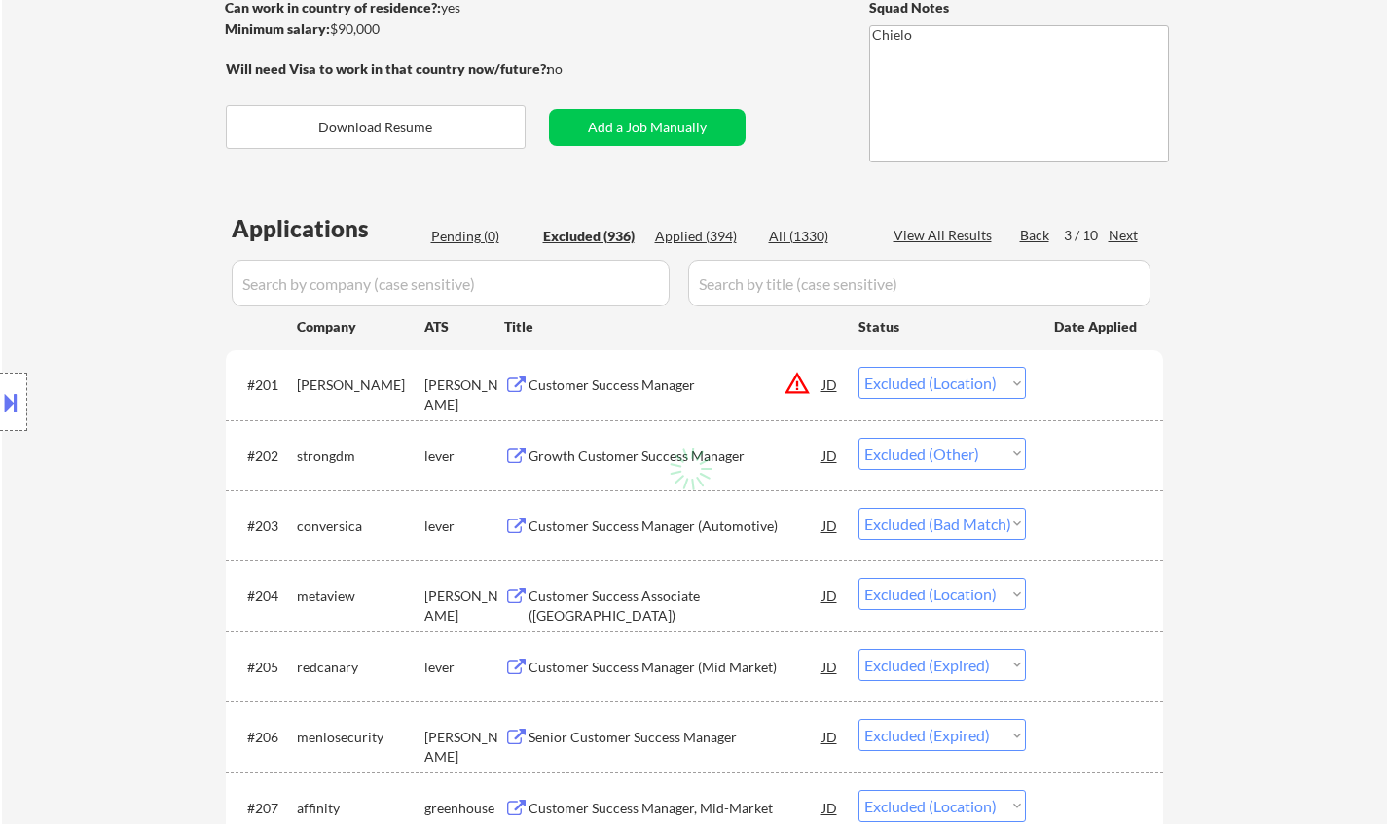
select select ""excluded__other_""
select select ""excluded__location_""
select select ""excluded__bad_match_""
select select ""excluded__location_""
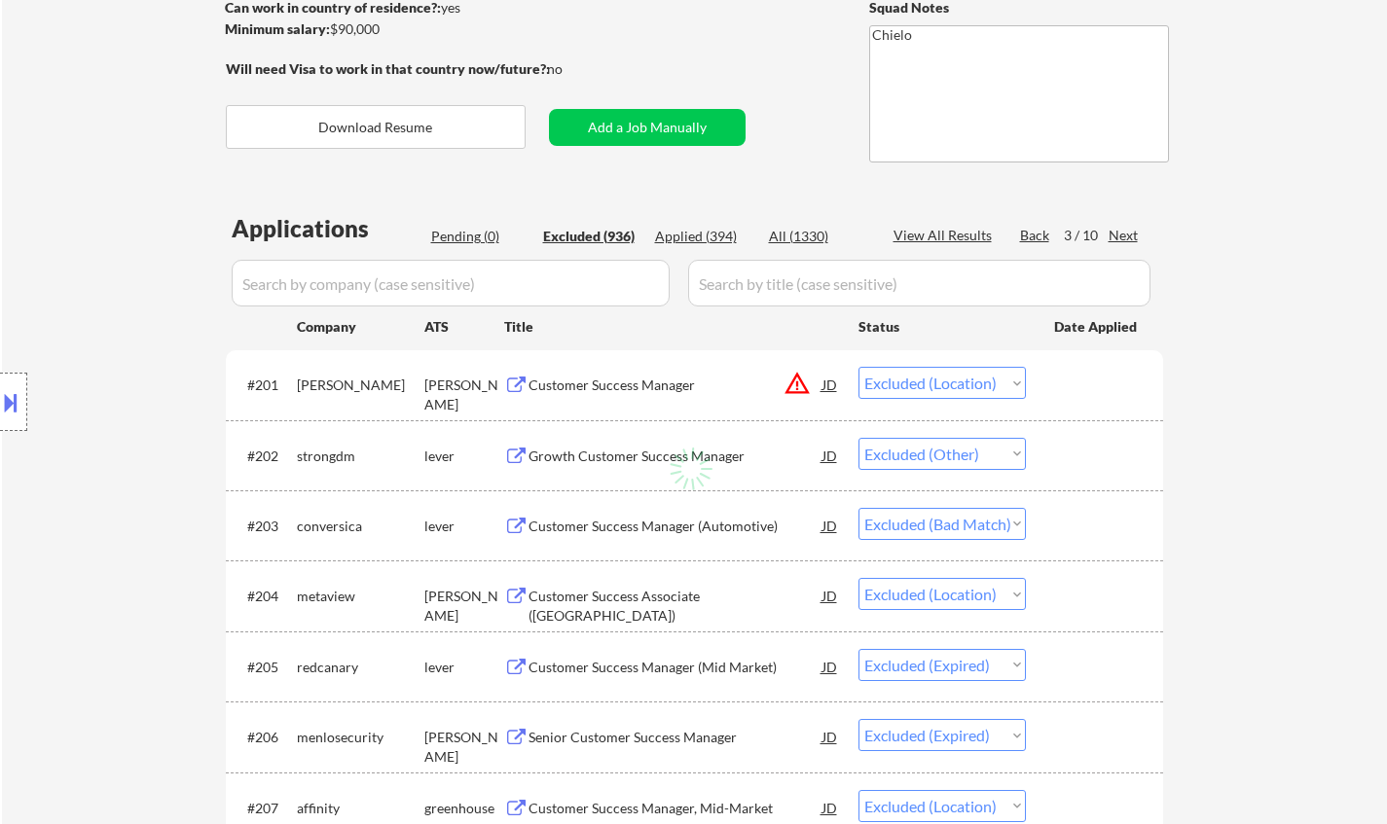
select select ""excluded__other_""
select select ""excluded__location_""
select select ""excluded__expired_""
select select ""excluded__other_""
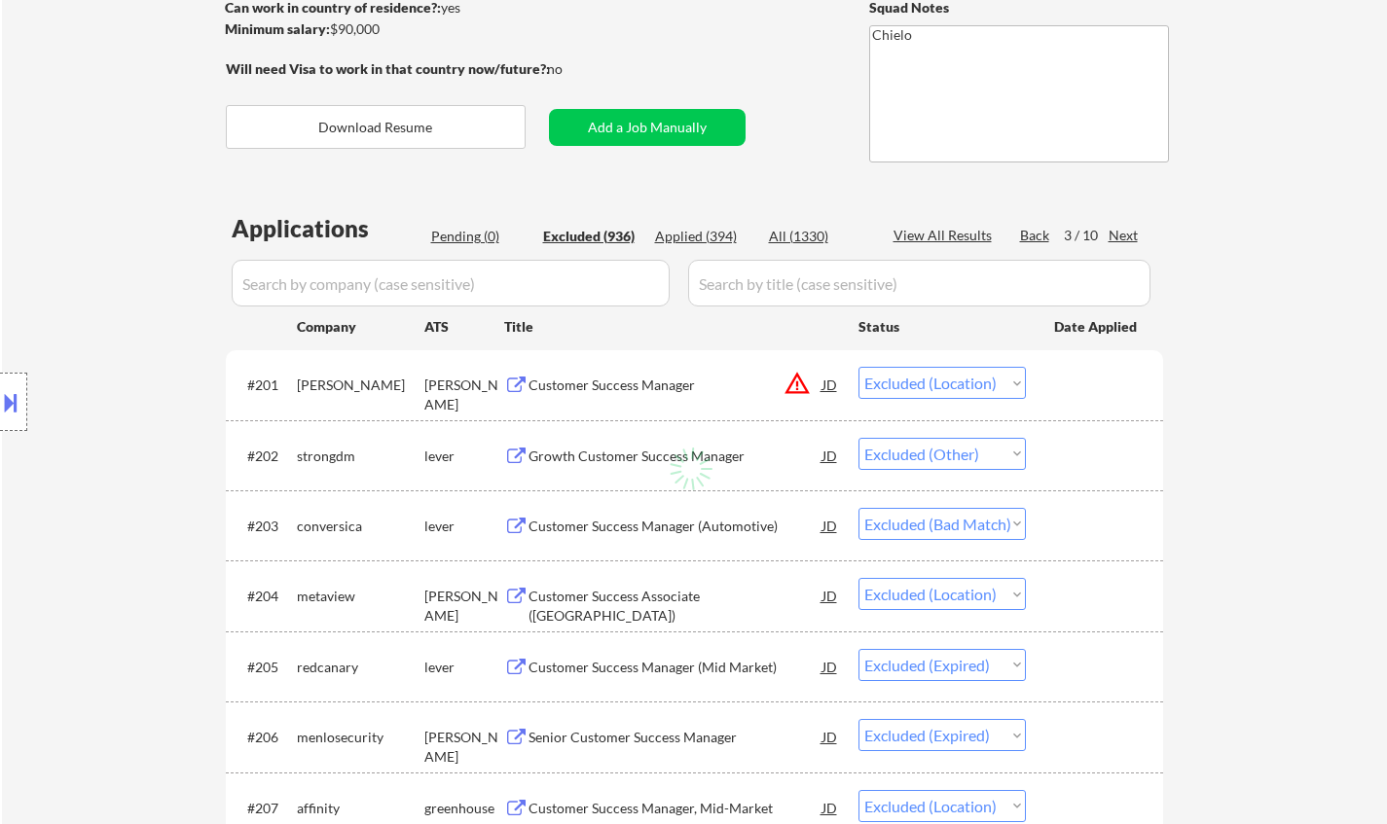
select select ""excluded__location_""
select select ""excluded__expired_""
select select ""excluded__salary_""
select select ""excluded__expired_""
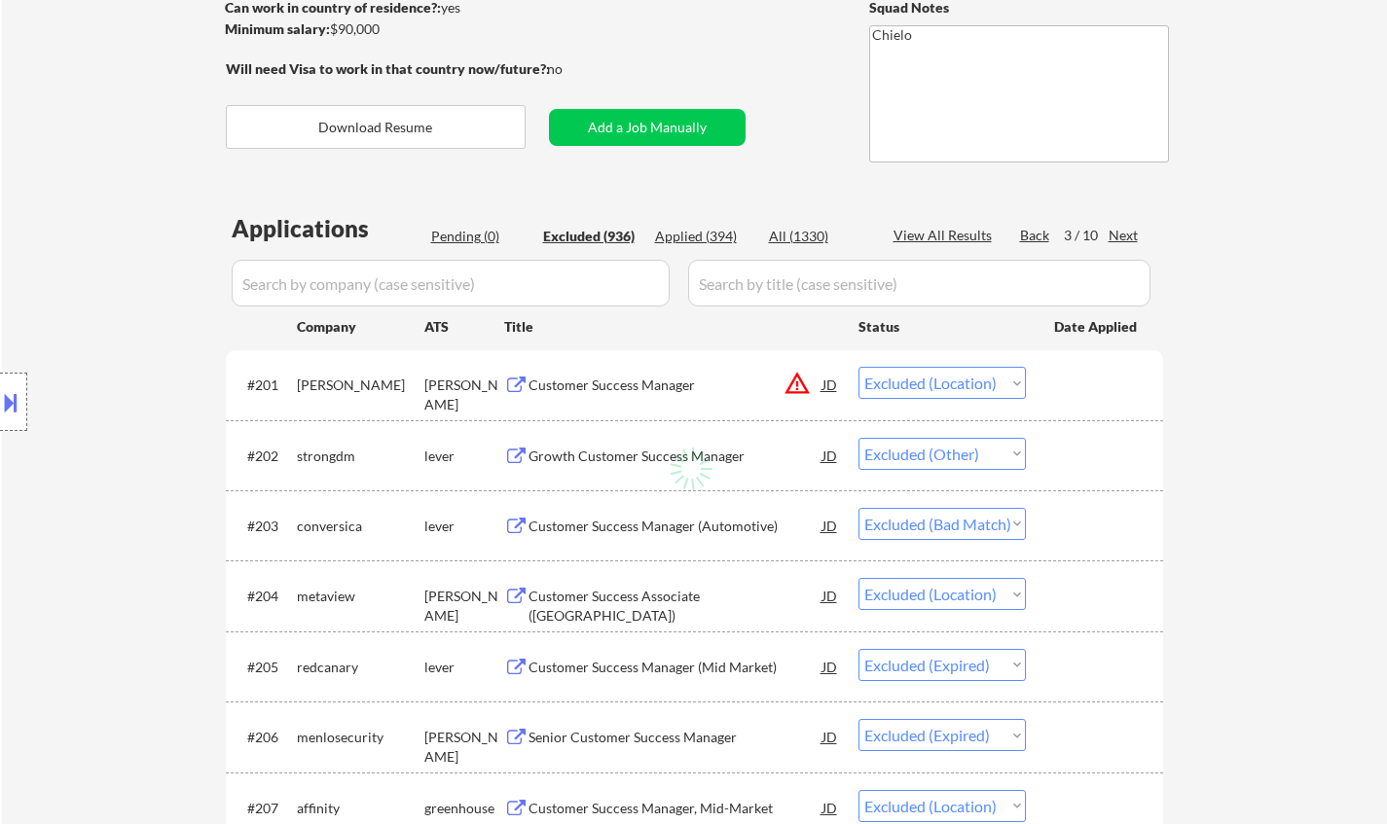
select select ""excluded__expired_""
select select ""excluded__location_""
select select ""excluded__other_""
select select ""excluded__location_""
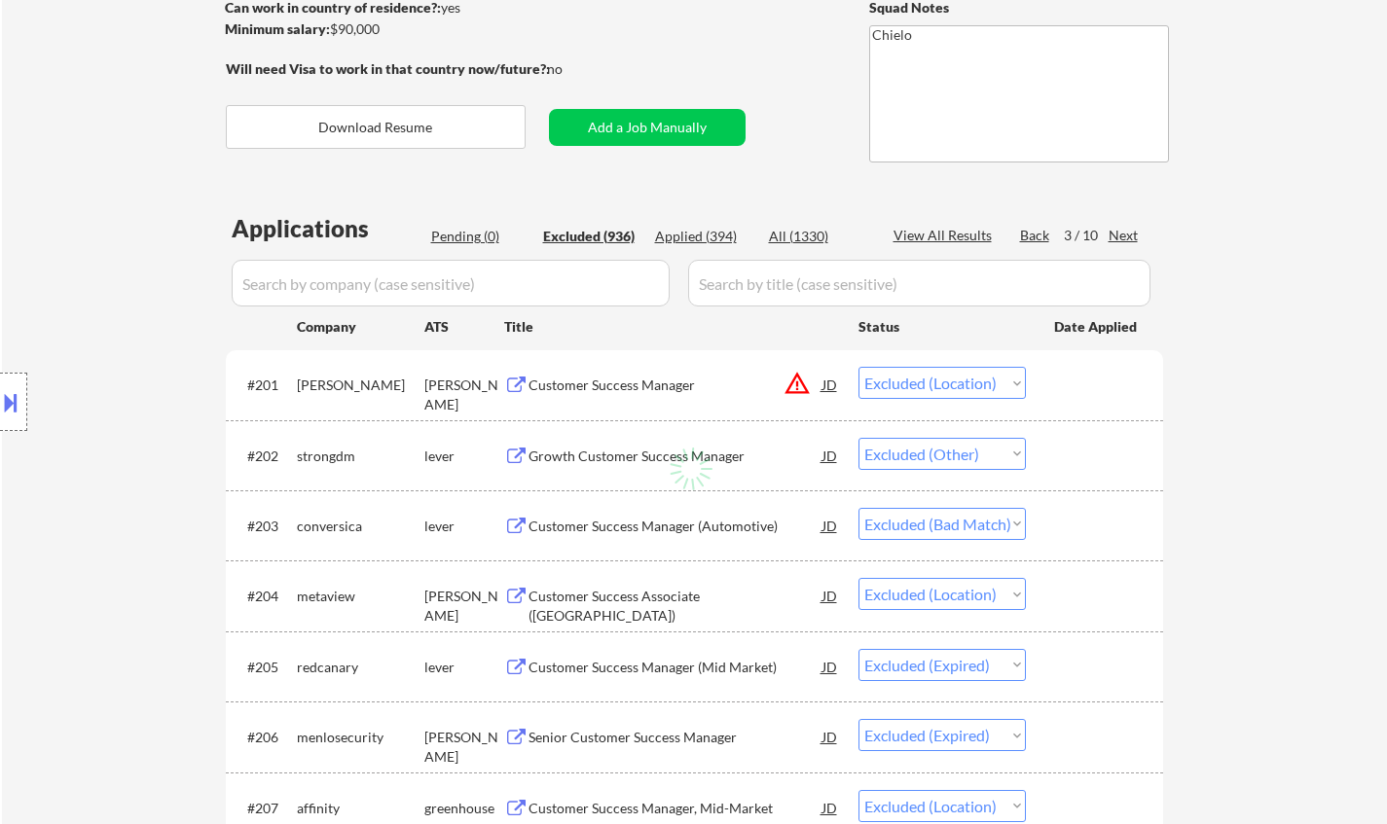
select select ""excluded__expired_""
select select ""excluded__other_""
select select ""excluded__bad_match_""
select select ""excluded__expired_""
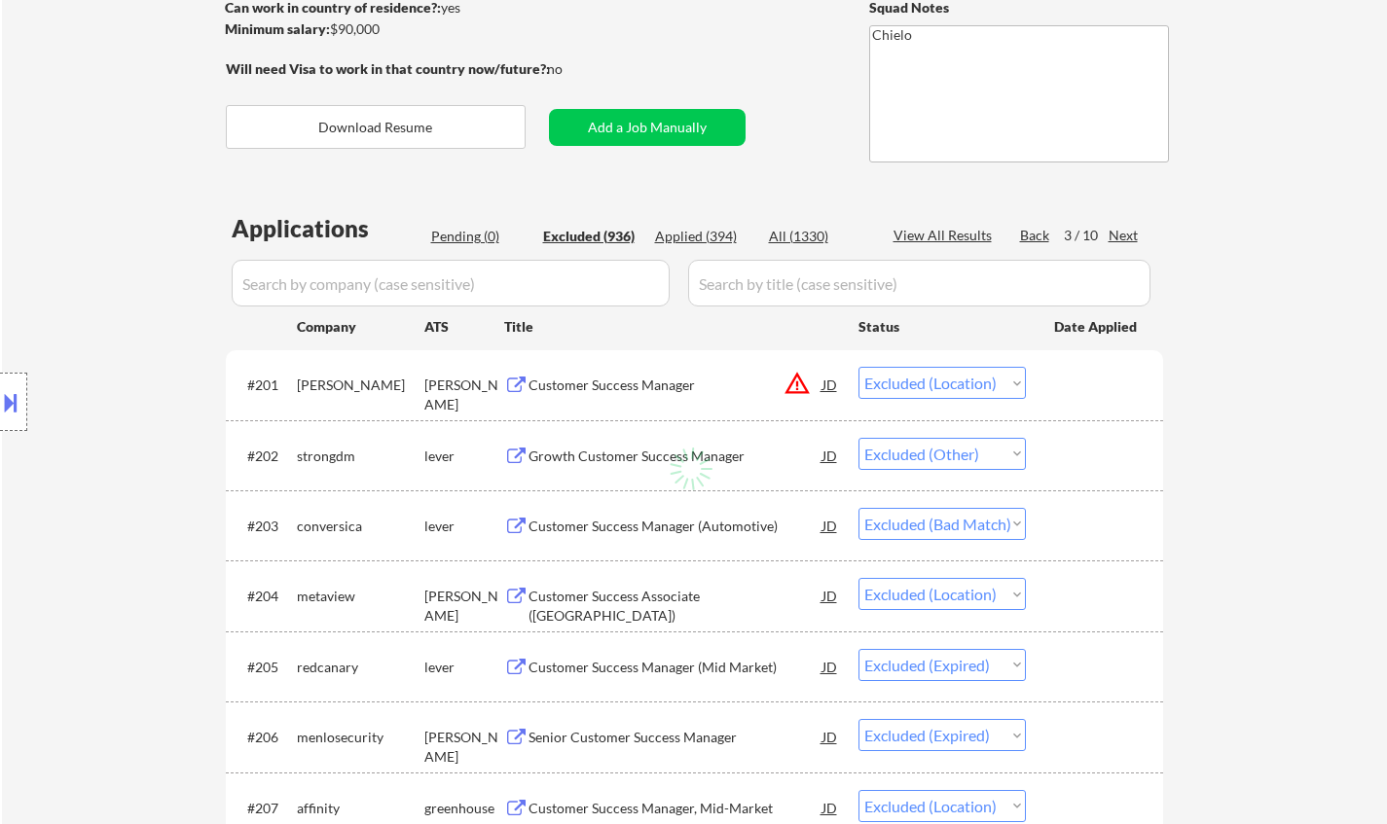
select select ""excluded__location_""
select select ""excluded__other_""
select select ""excluded__bad_match_""
select select ""excluded__location_""
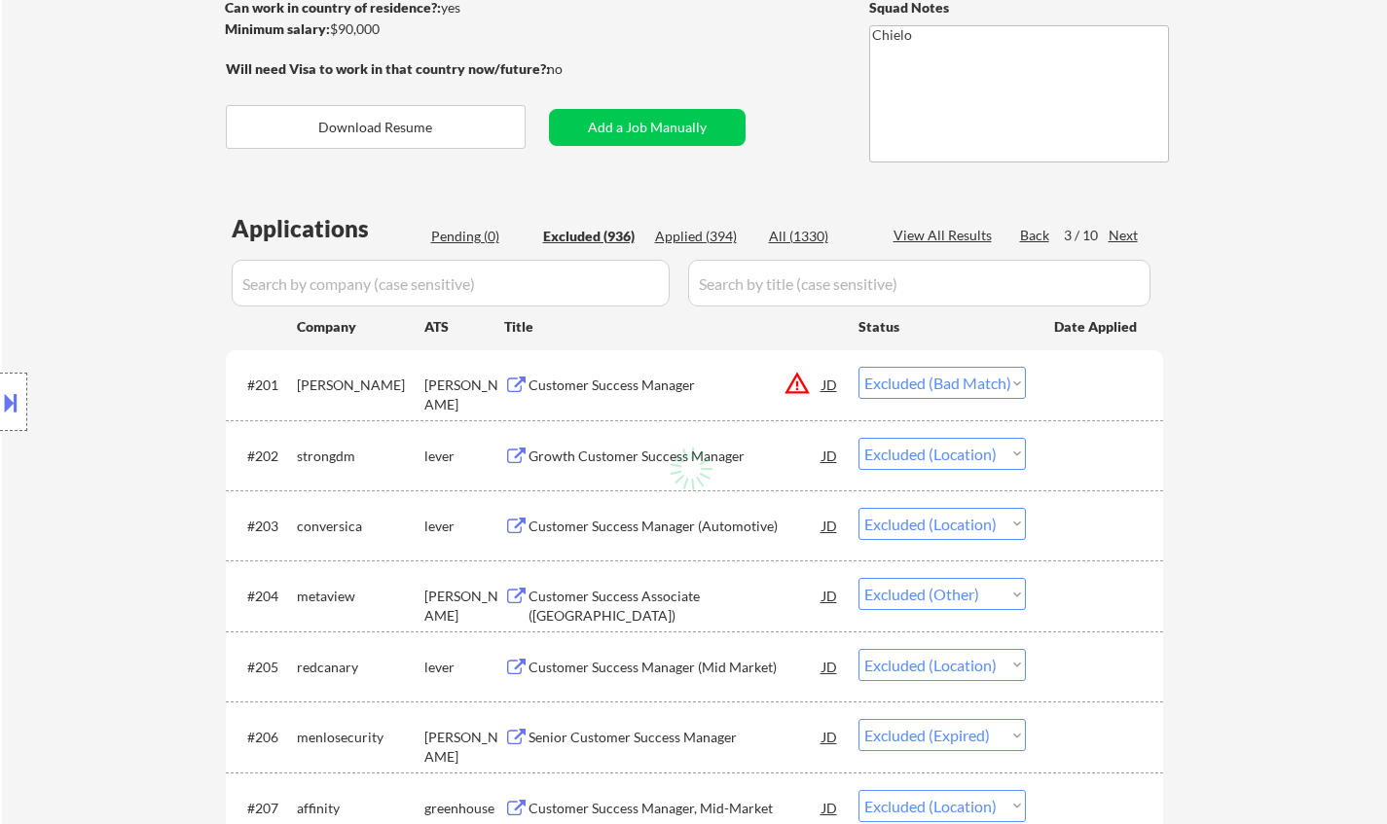
select select ""excluded__expired_""
select select ""excluded__other_""
select select ""excluded__bad_match_""
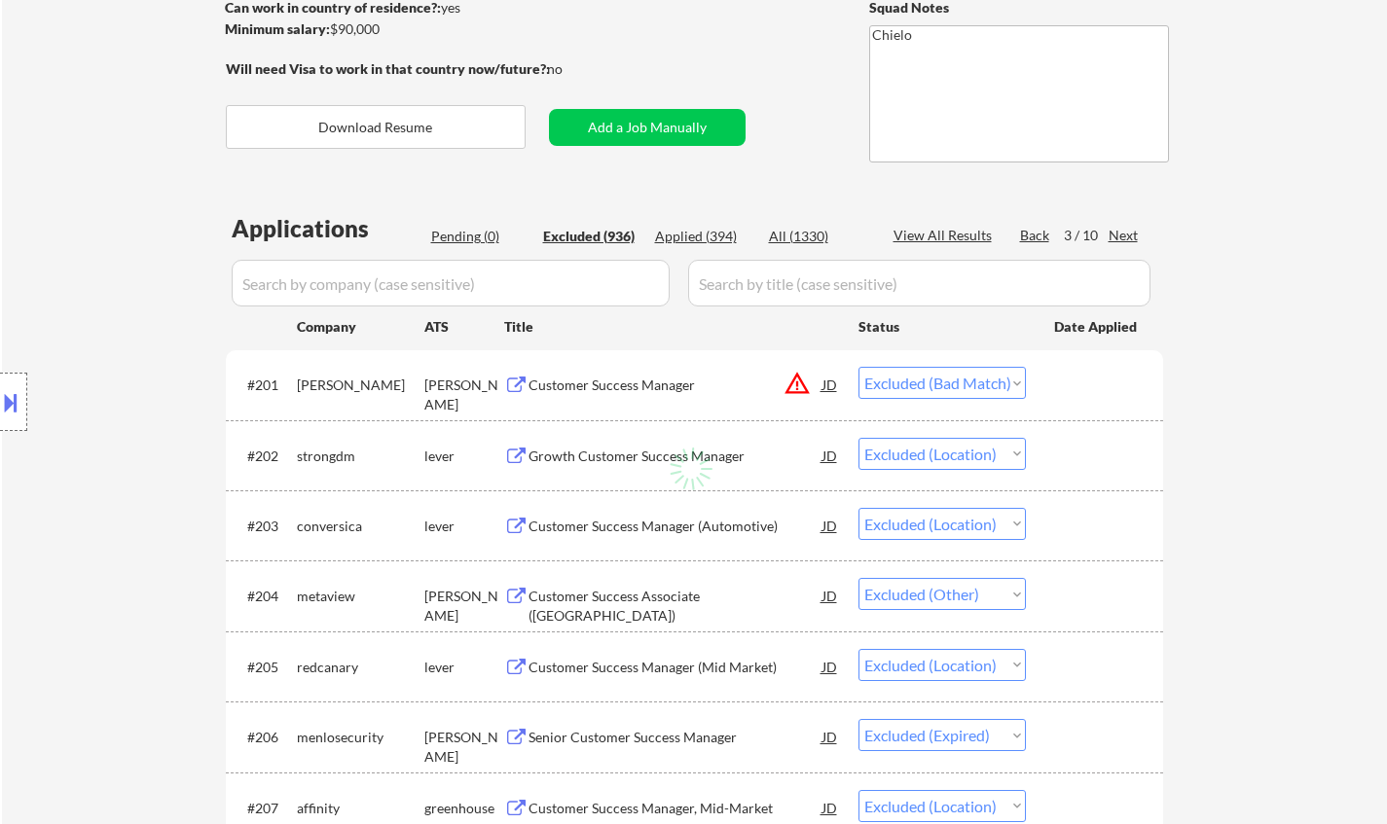
select select ""excluded__location_""
select select ""excluded__salary_""
select select ""excluded__other_""
select select ""excluded__bad_match_""
select select ""excluded__expired_""
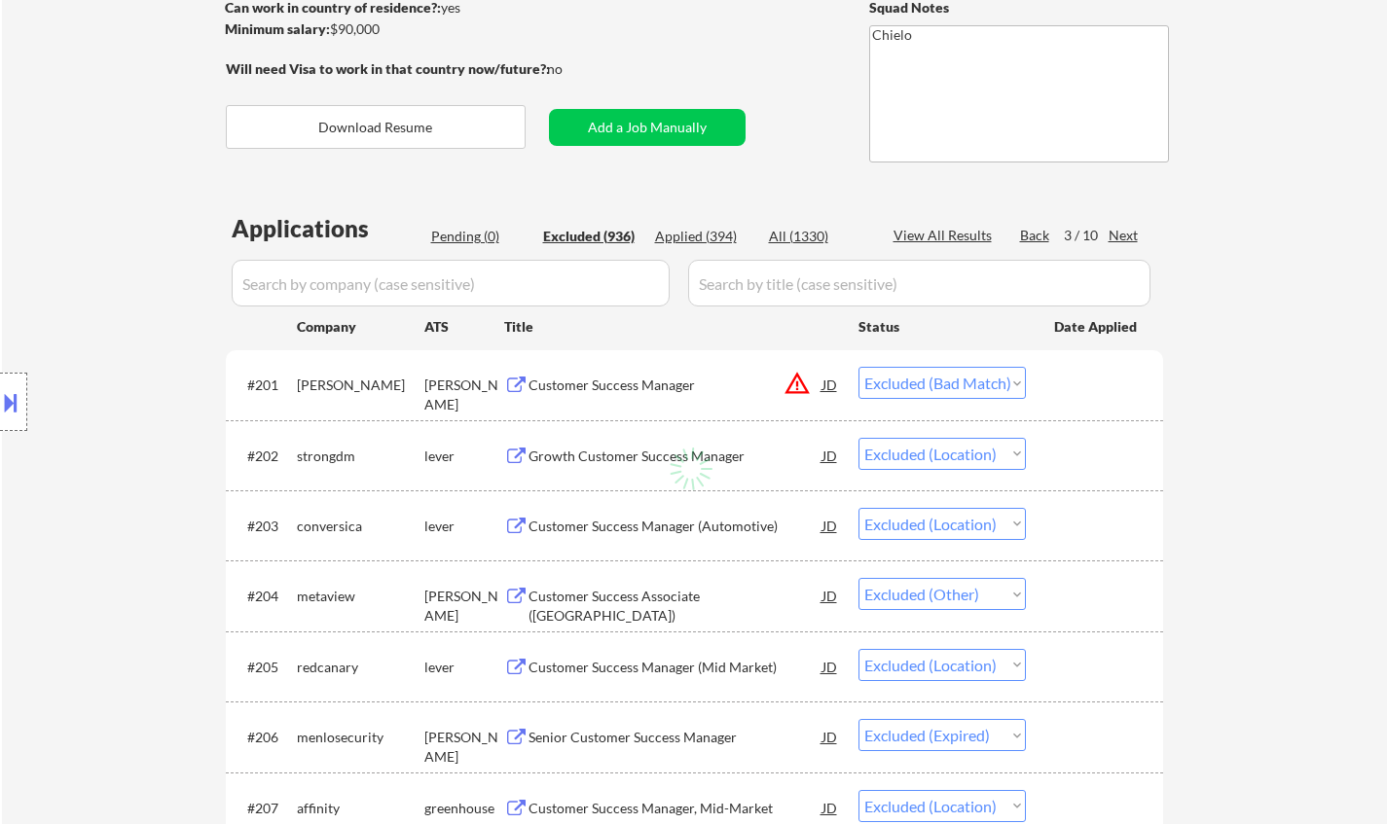
select select ""excluded__bad_match_""
select select ""excluded__other_""
select select ""excluded__location_""
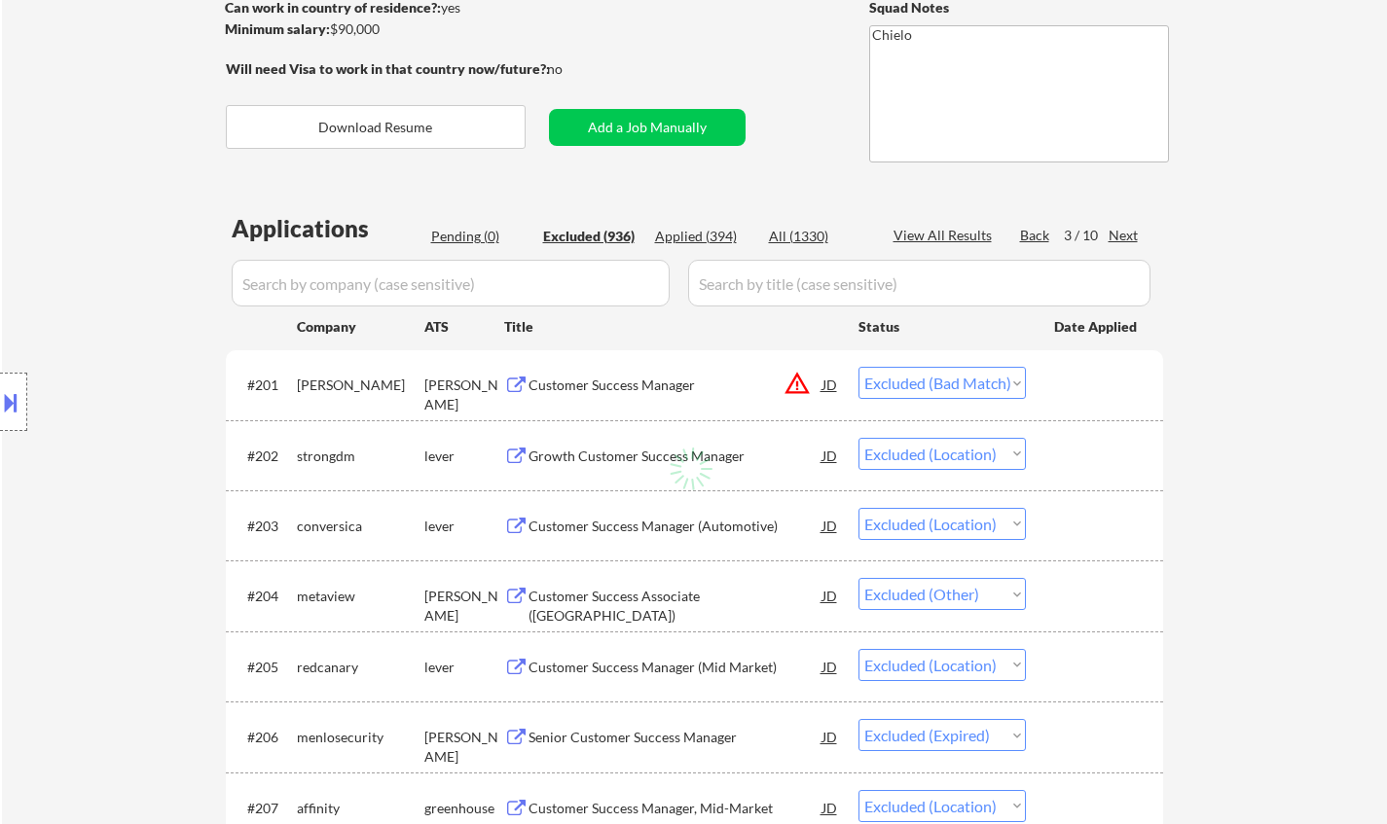
select select ""excluded__bad_match_""
select select ""excluded__location_""
select select ""excluded__other_""
select select ""excluded__location_""
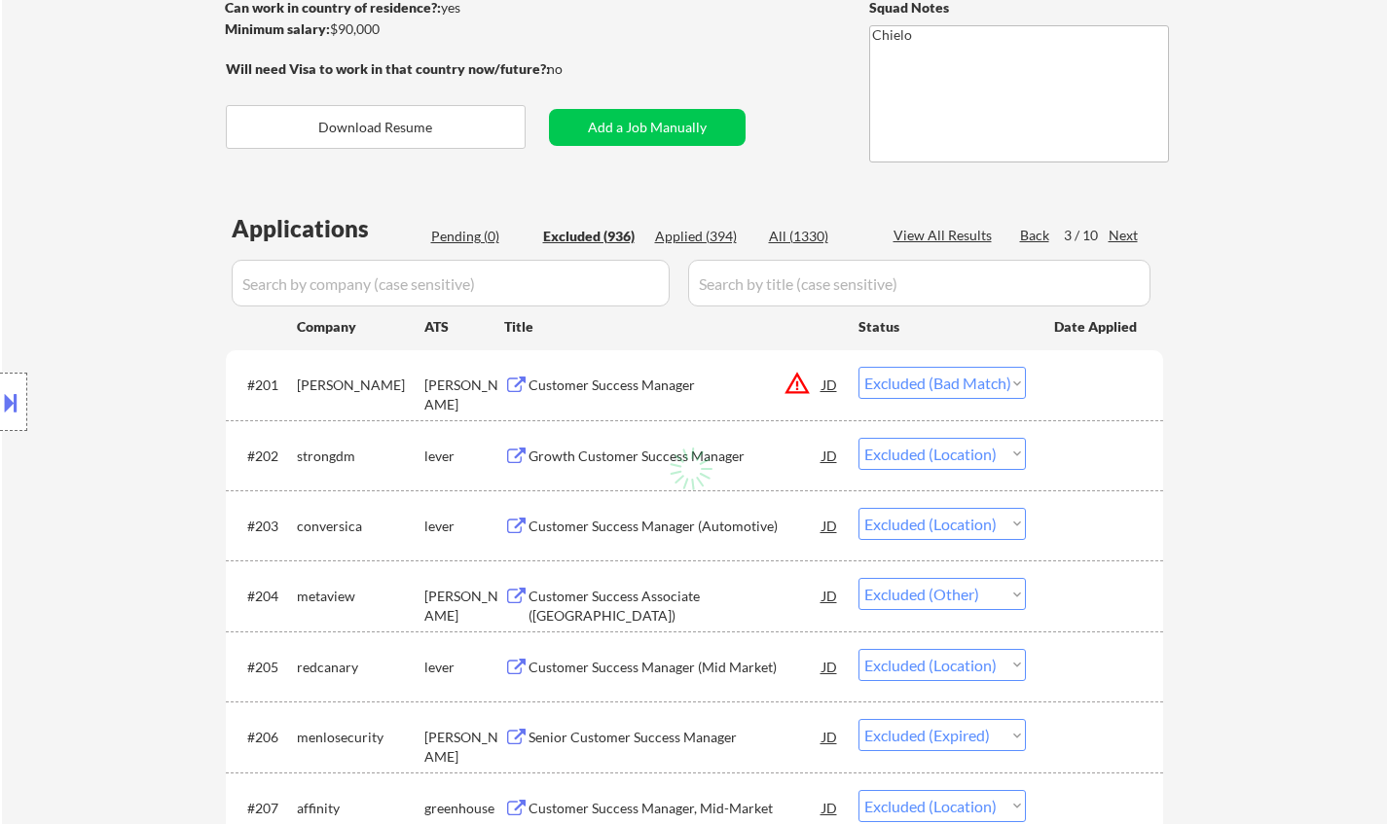
select select ""excluded__location_""
select select ""excluded__expired_""
select select ""excluded__other_""
select select ""excluded__location_""
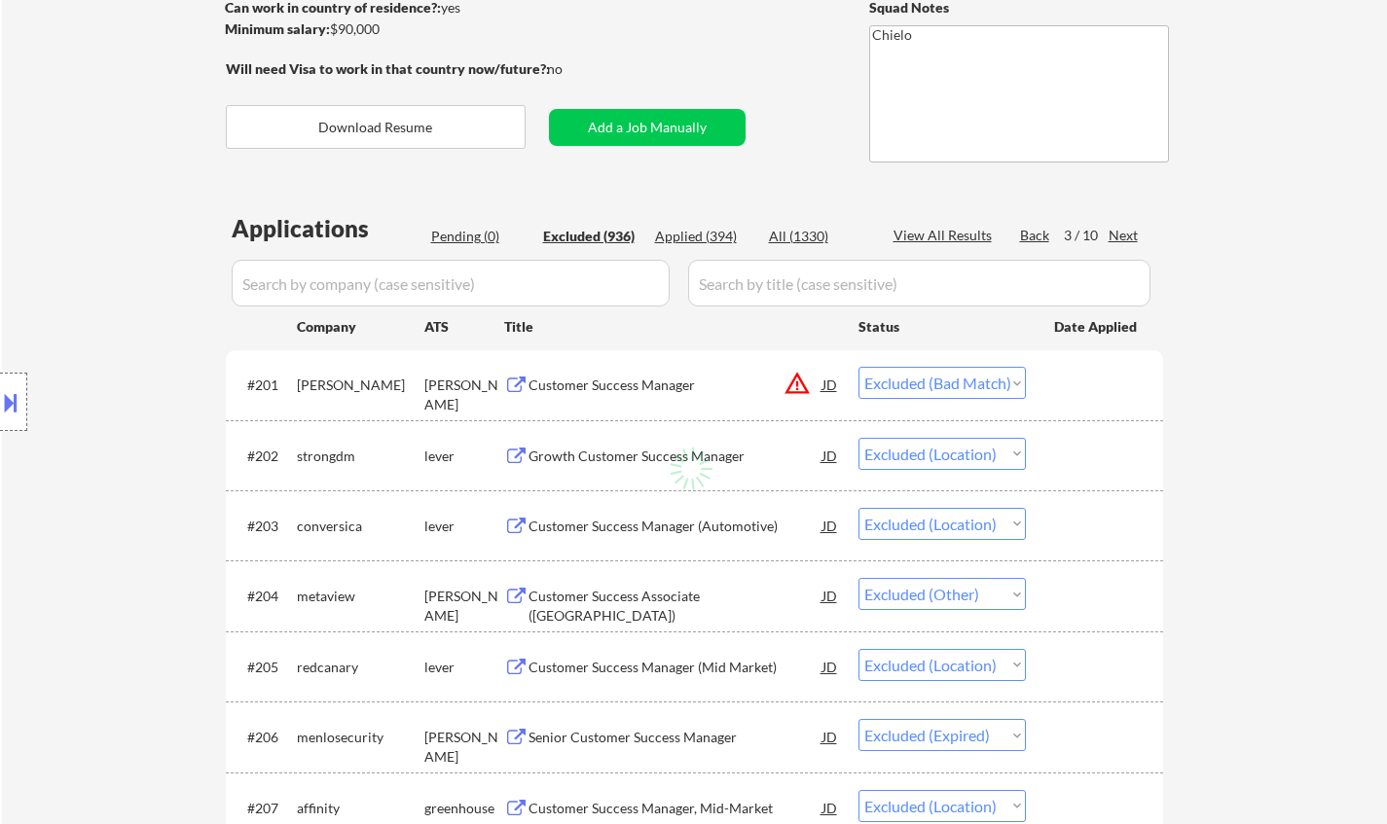
select select ""excluded__bad_match_""
select select ""excluded__other_""
select select ""excluded__location_""
select select ""excluded__expired_""
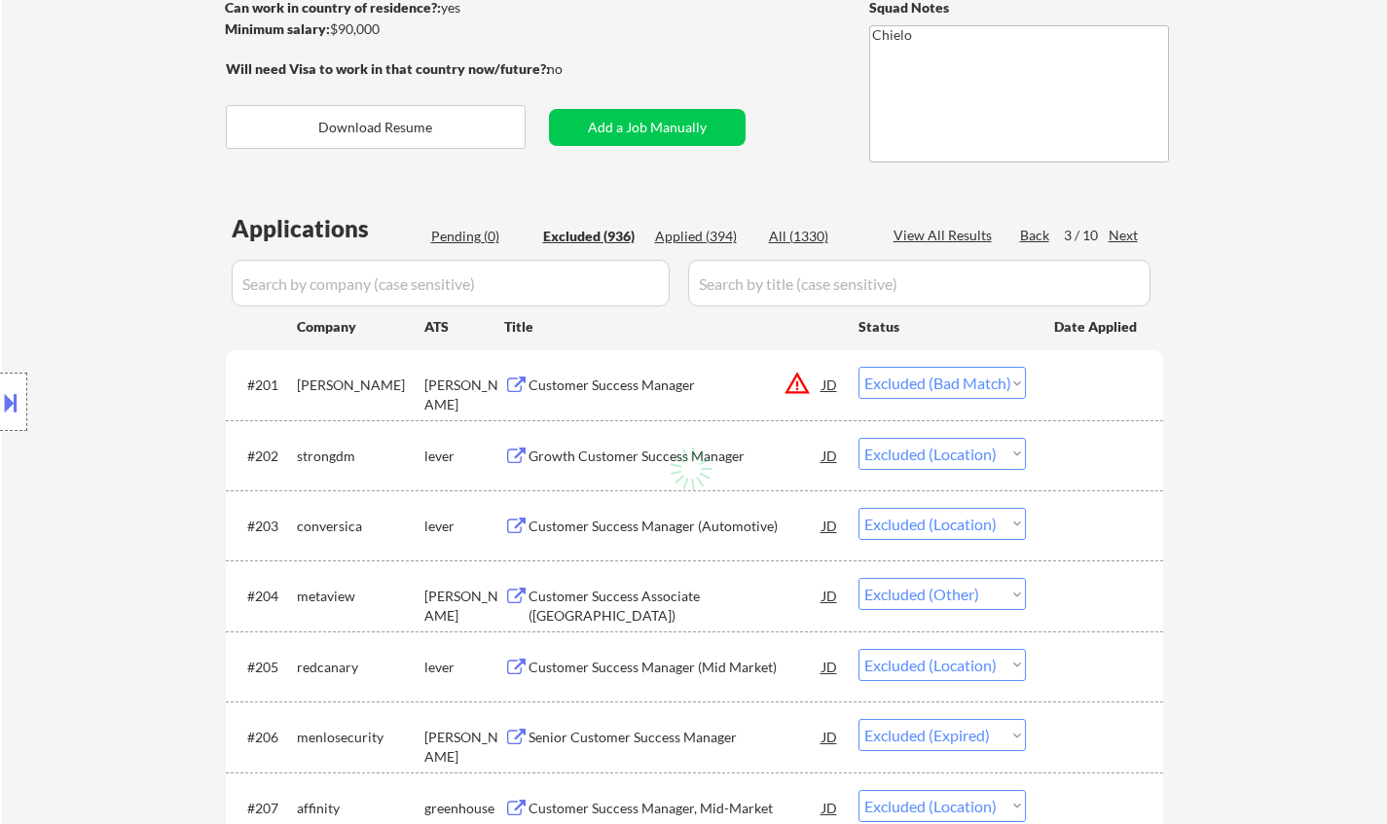
select select ""excluded__expired_""
select select ""excluded__bad_match_""
select select ""excluded__location_""
select select ""excluded__bad_match_""
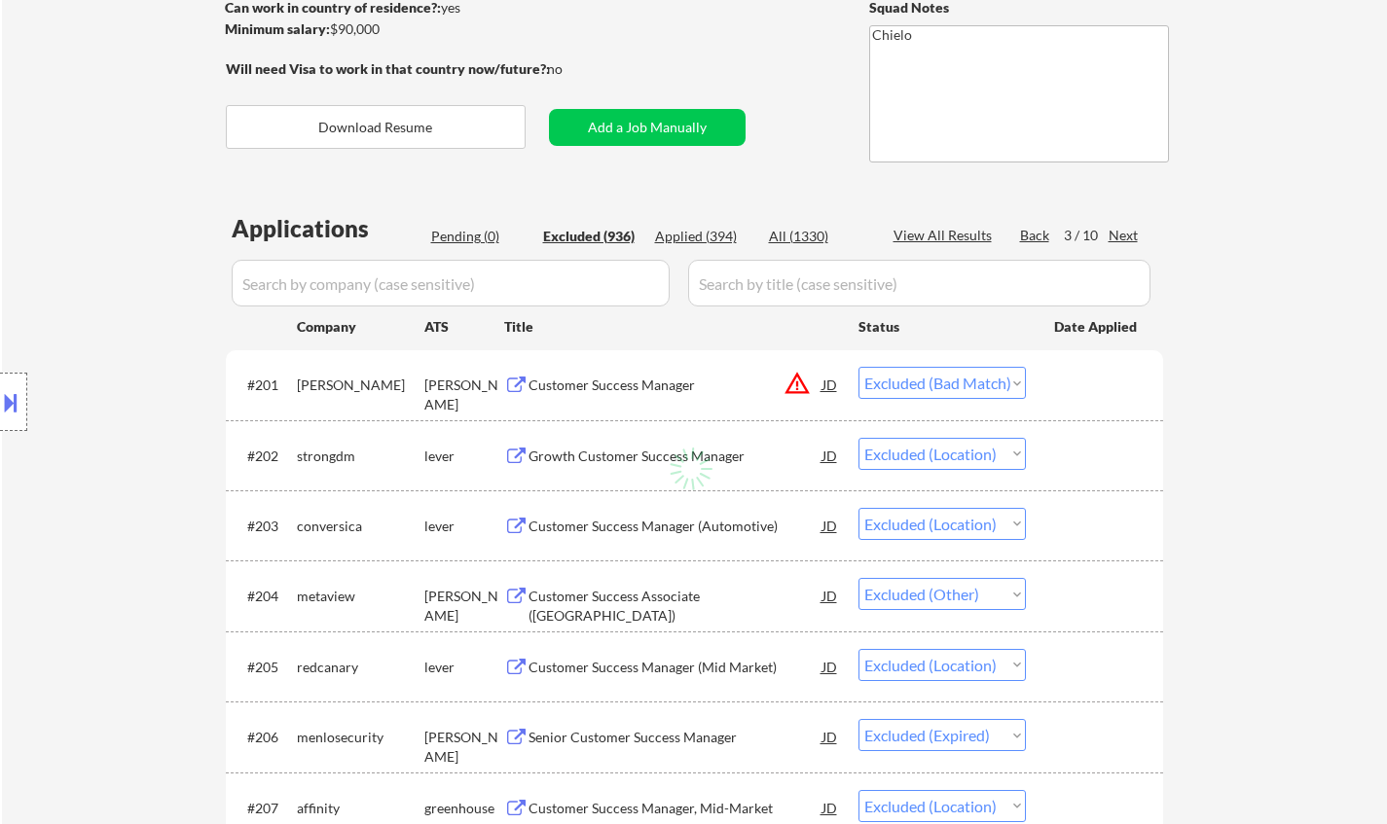
select select ""excluded__other_""
select select ""excluded__location_""
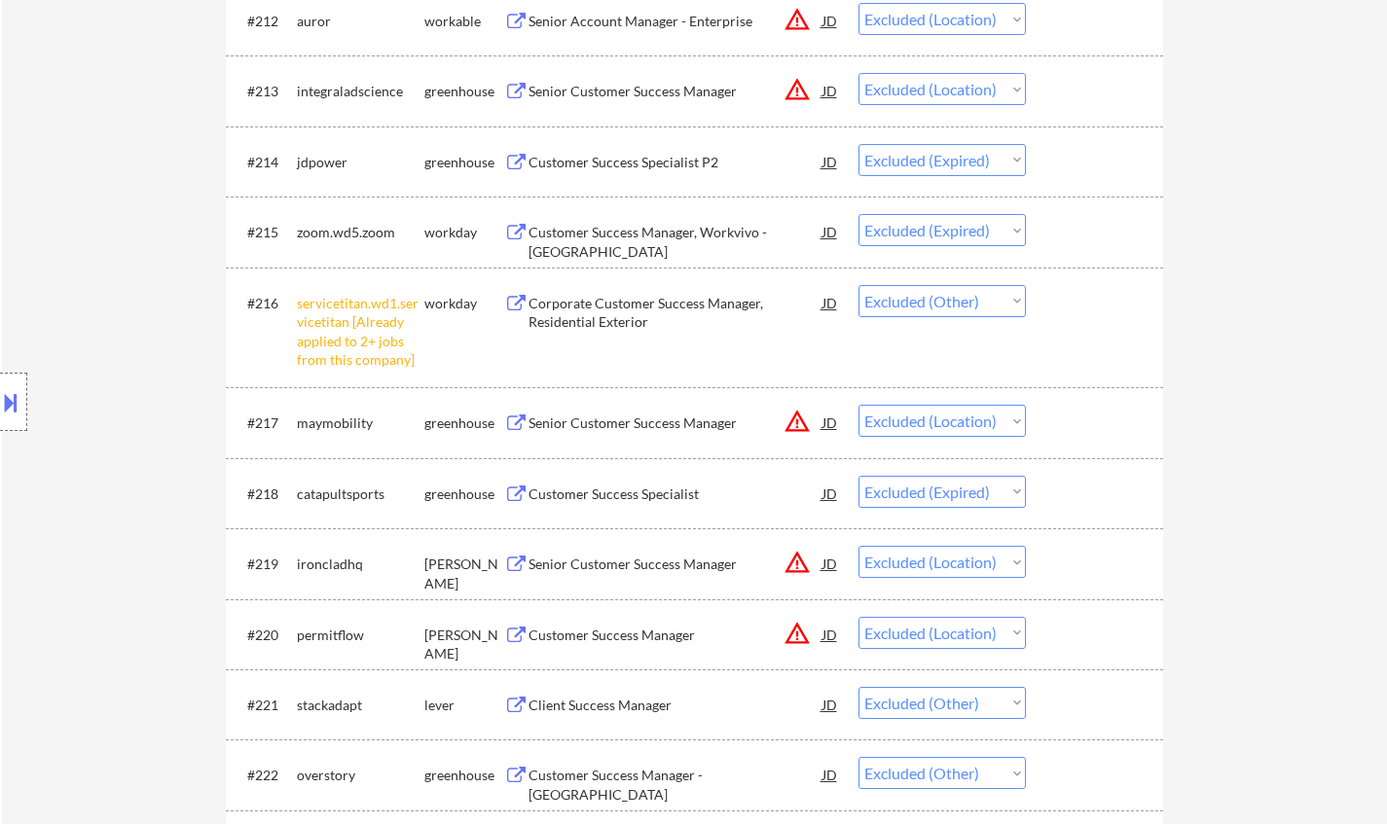
scroll to position [0, 0]
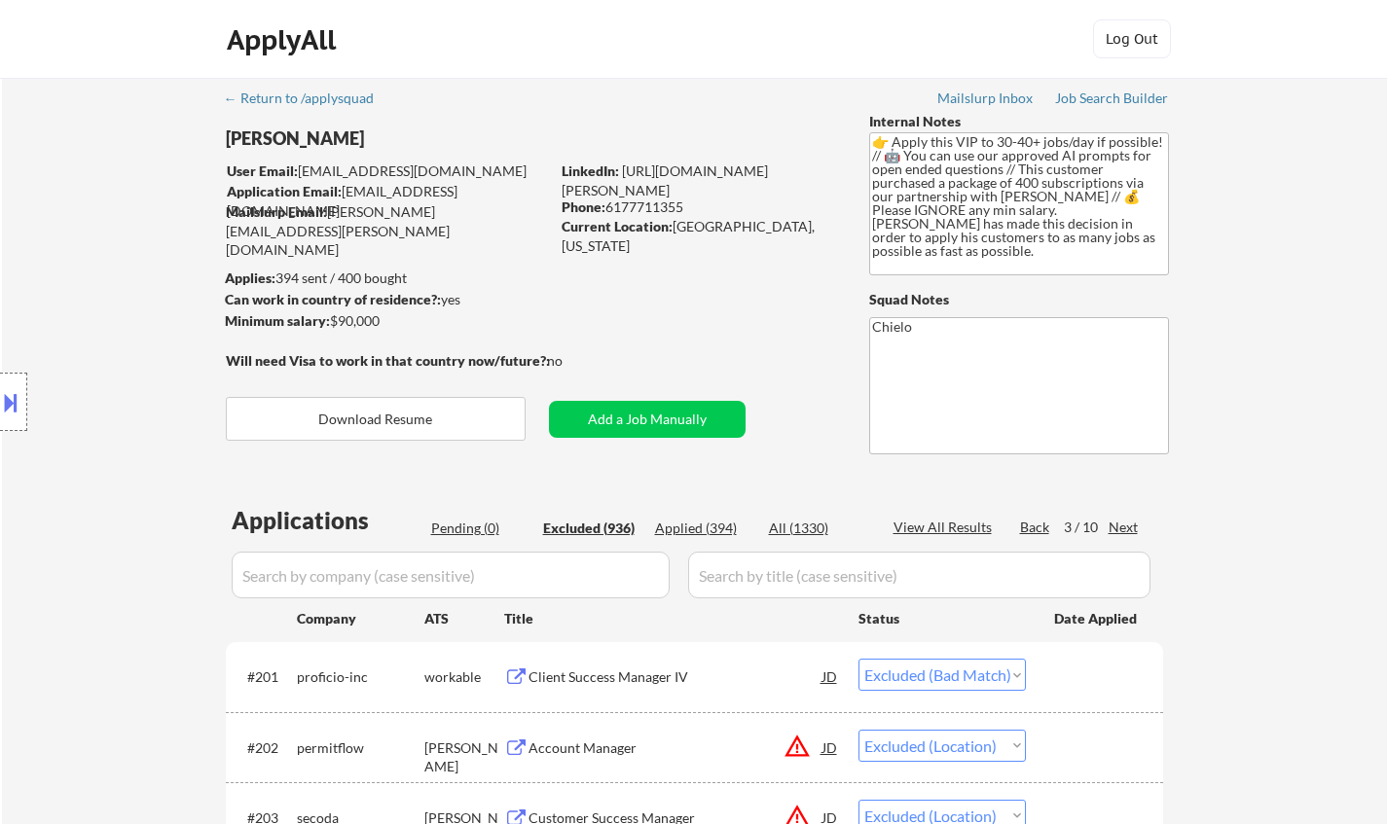
click at [1122, 525] on div "Next" at bounding box center [1124, 527] width 31 height 19
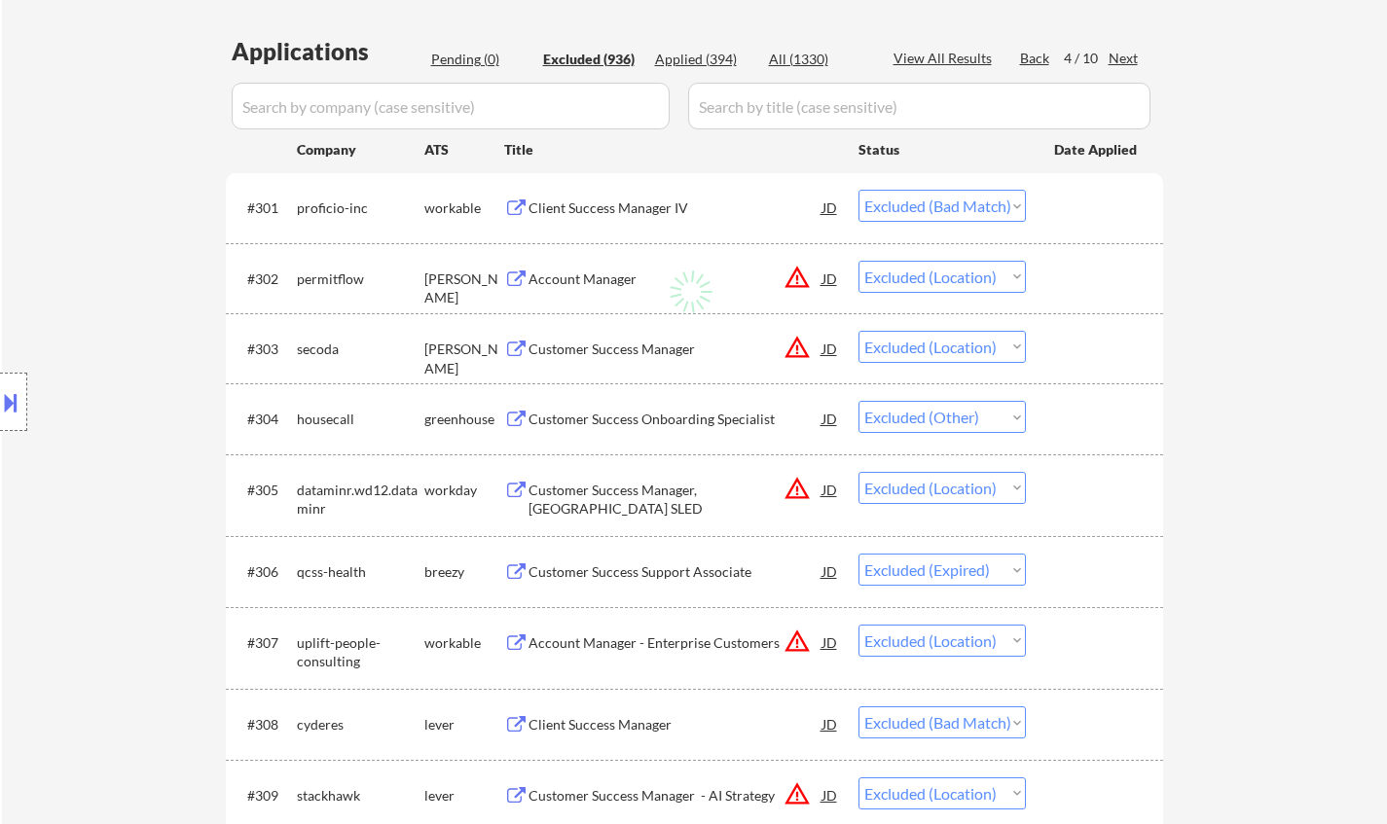
scroll to position [487, 0]
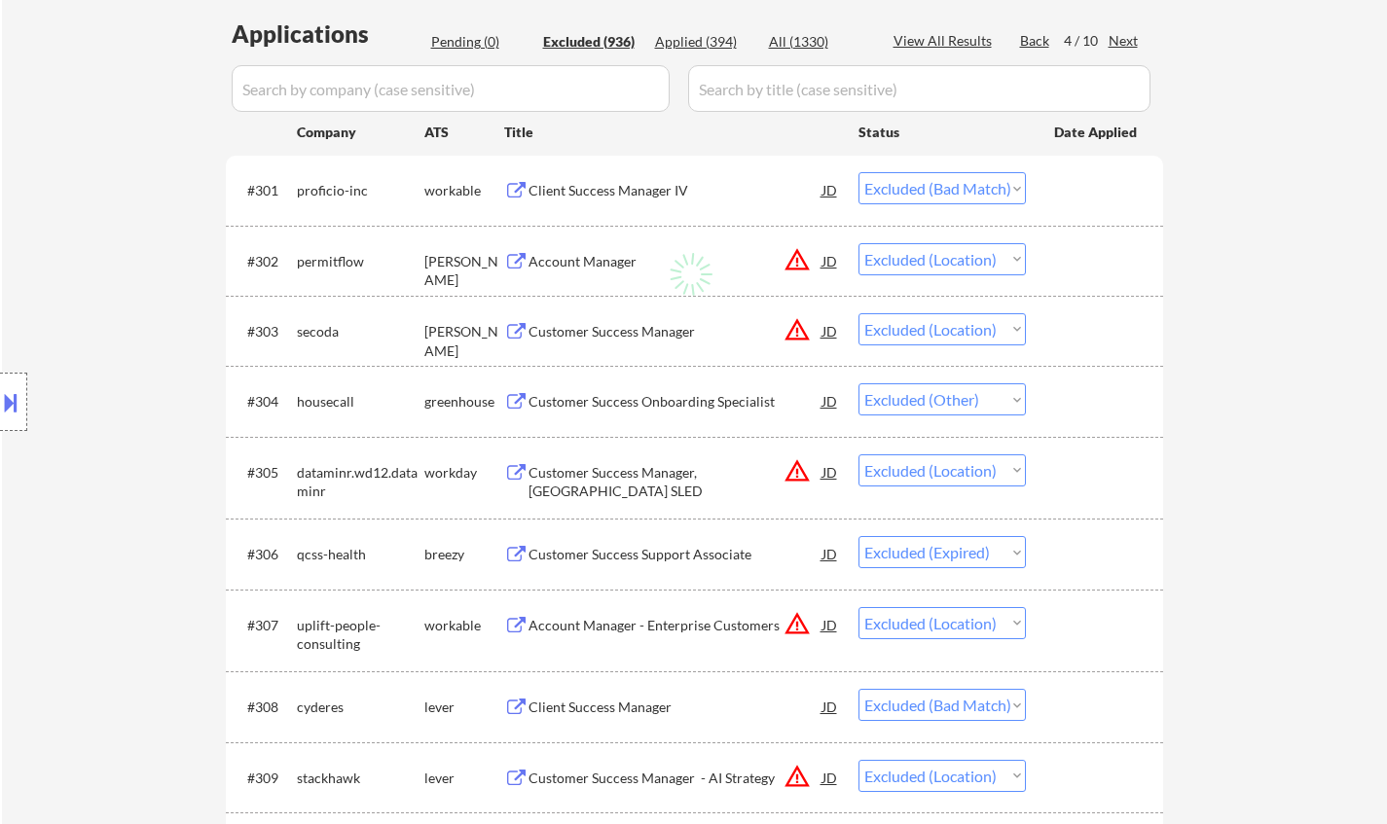
select select ""excluded__other_""
select select ""excluded__bad_match_""
select select ""excluded__other_""
select select ""excluded__bad_match_""
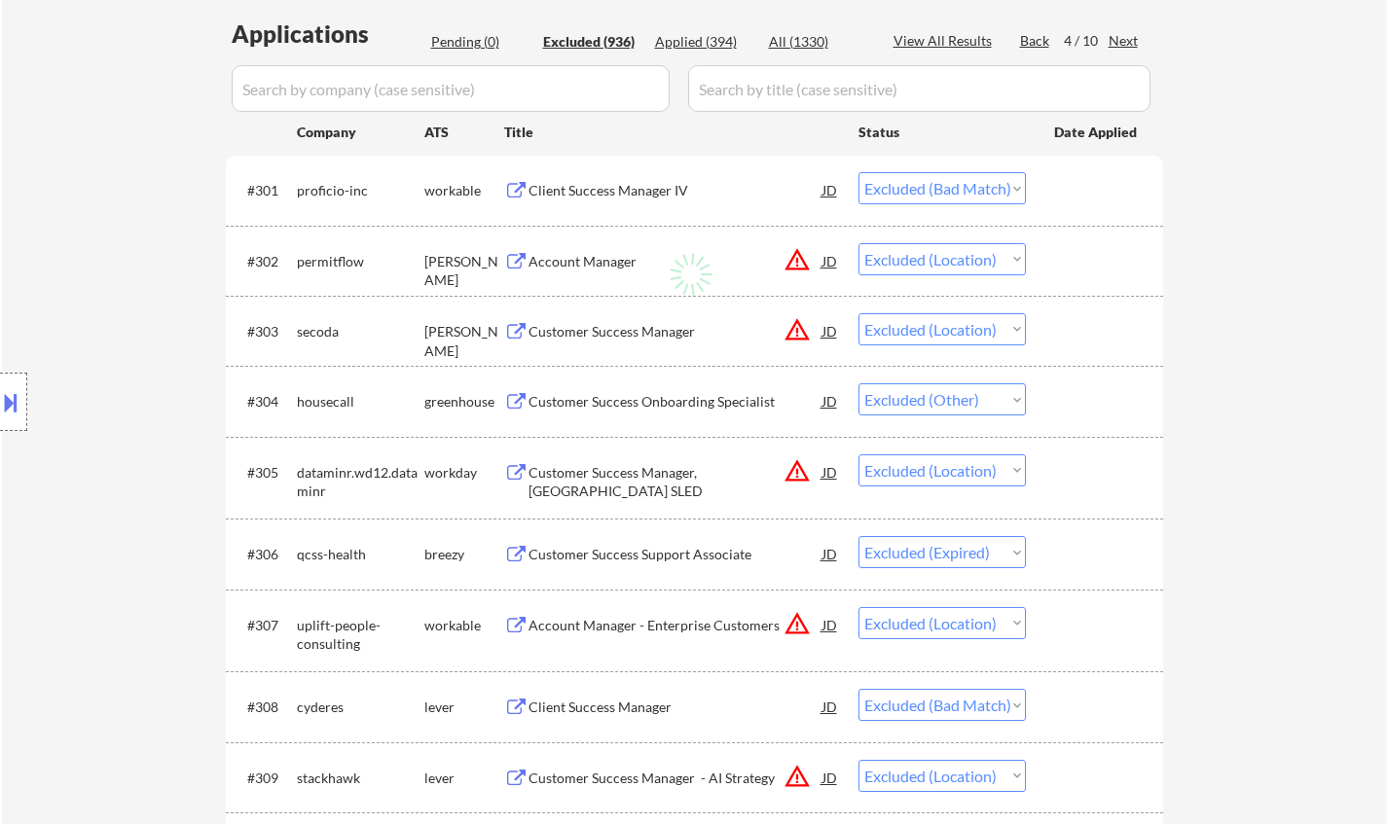
select select ""excluded__bad_match_""
select select ""excluded__location_""
select select ""excluded__bad_match_""
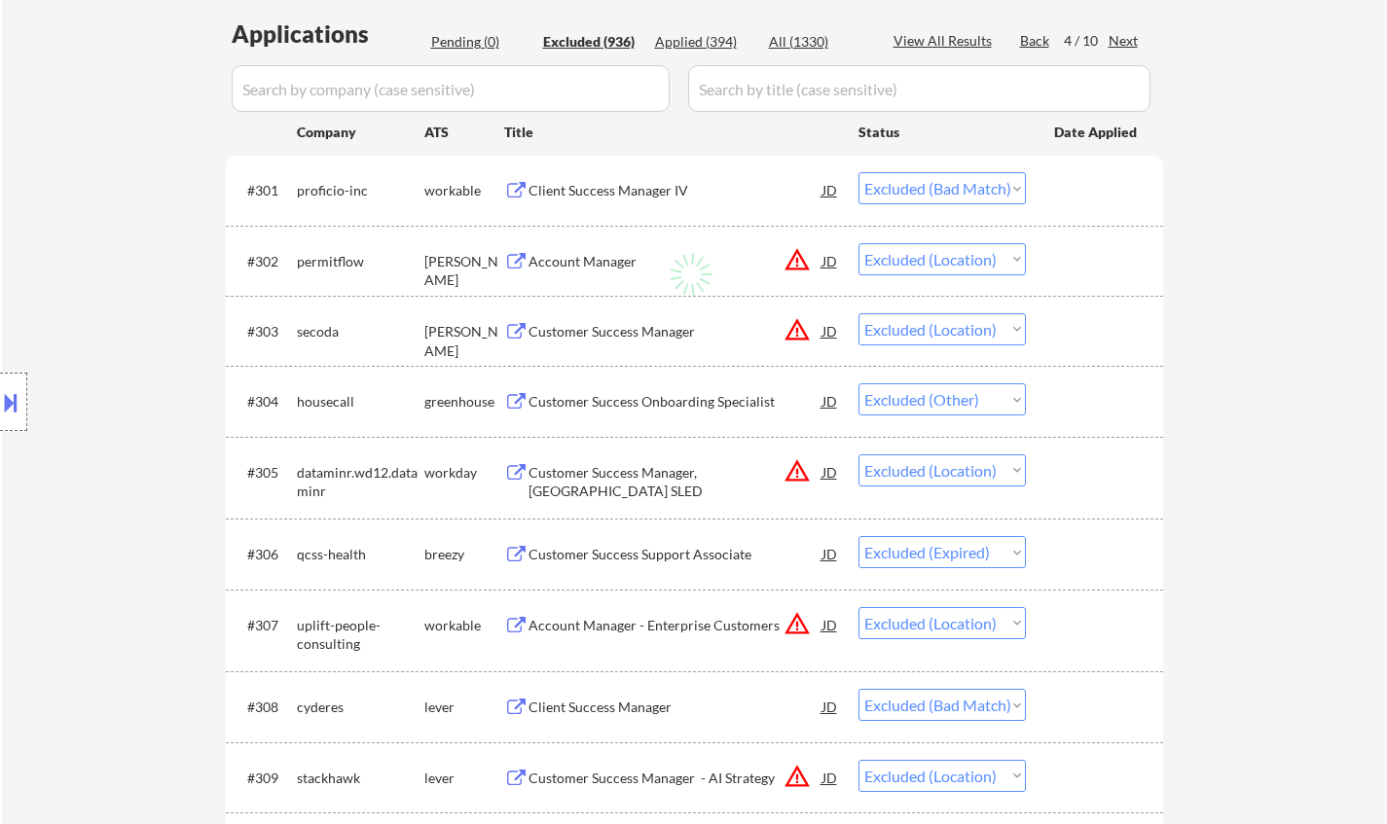
select select ""excluded__salary_""
select select ""excluded__location_""
select select ""excluded__bad_match_""
select select ""excluded__location_""
select select ""excluded__other_""
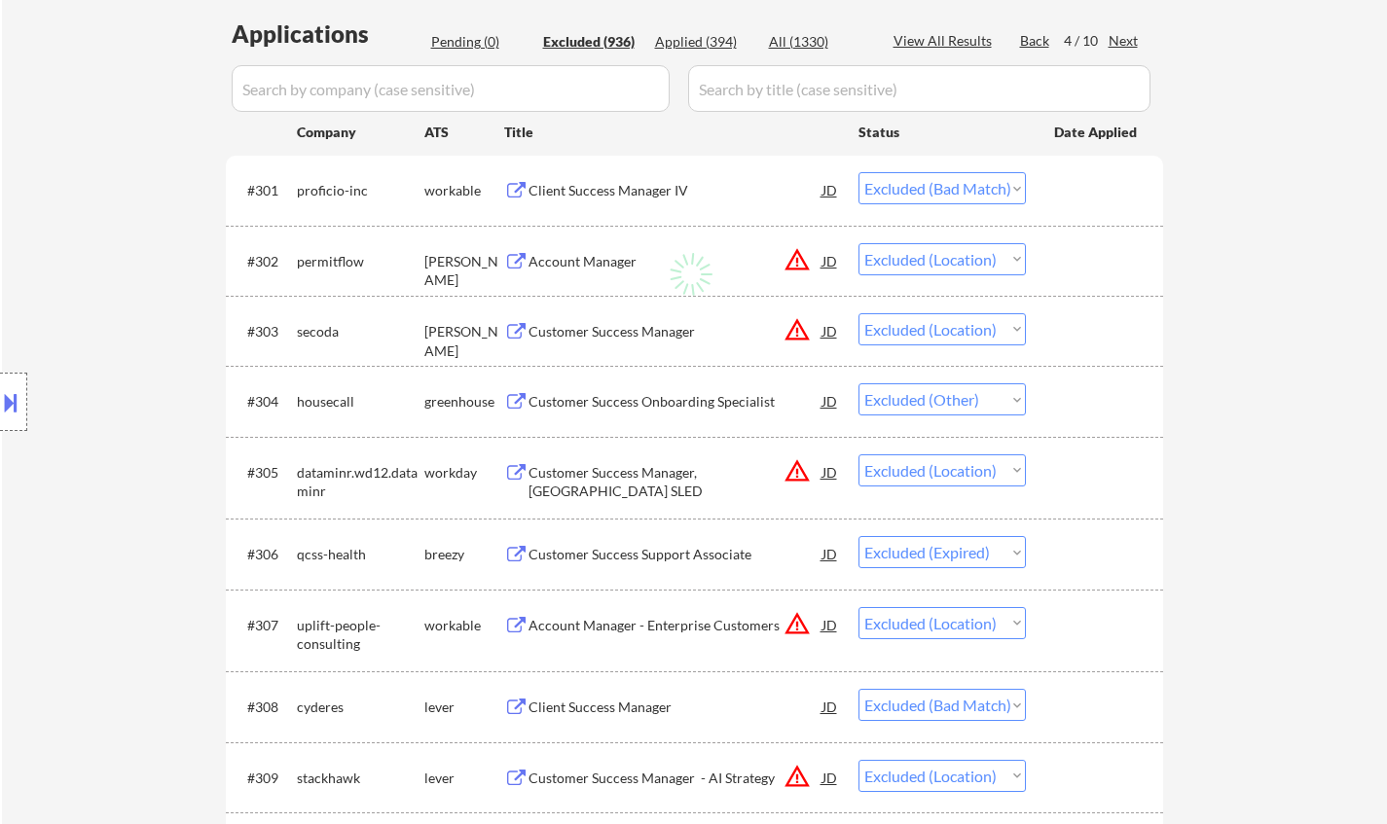
select select ""excluded__other_""
select select ""excluded__location_""
select select ""excluded__bad_match_""
select select ""excluded__expired_""
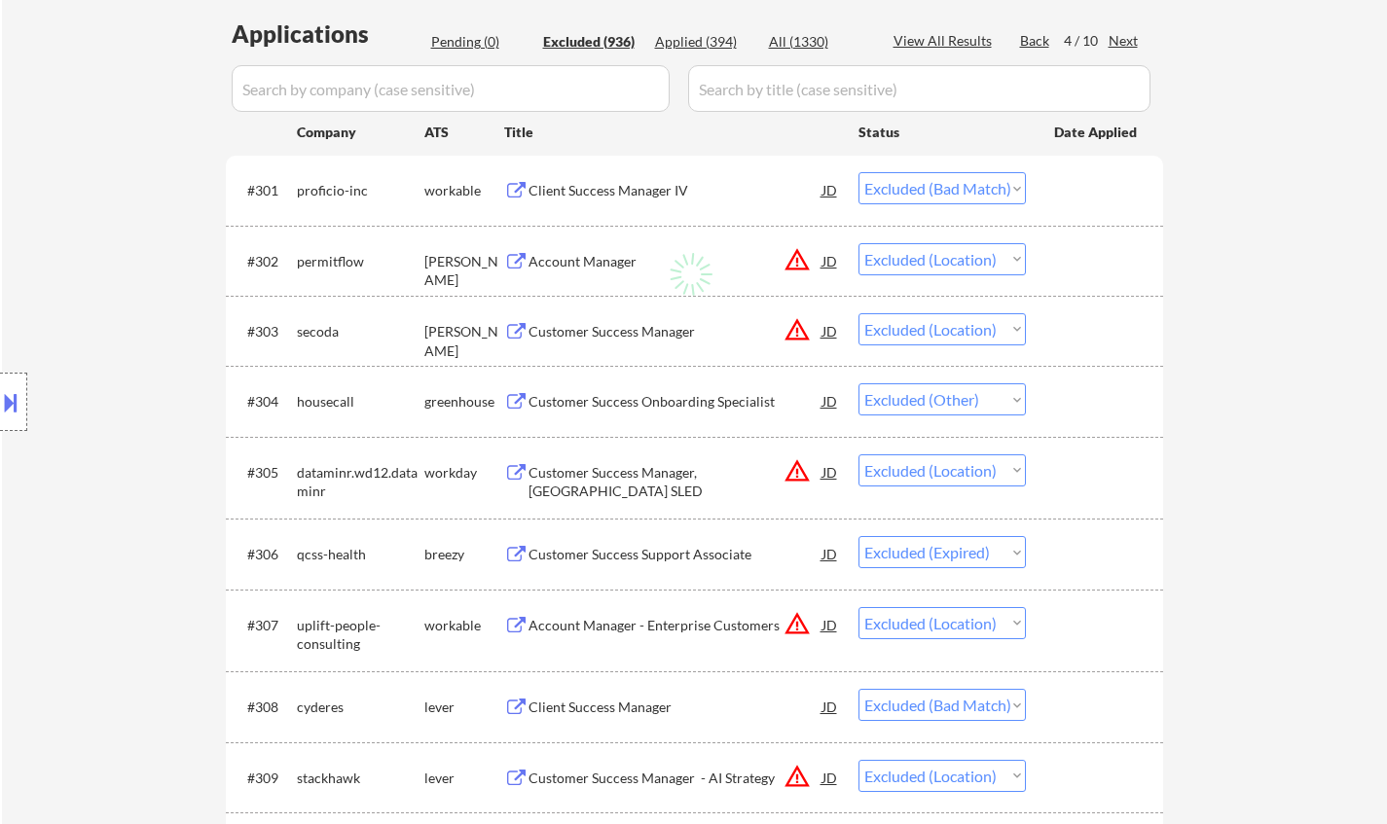
select select ""excluded__other_""
select select ""excluded__bad_match_""
select select ""excluded__other_""
select select ""excluded__location_""
select select ""excluded__other_""
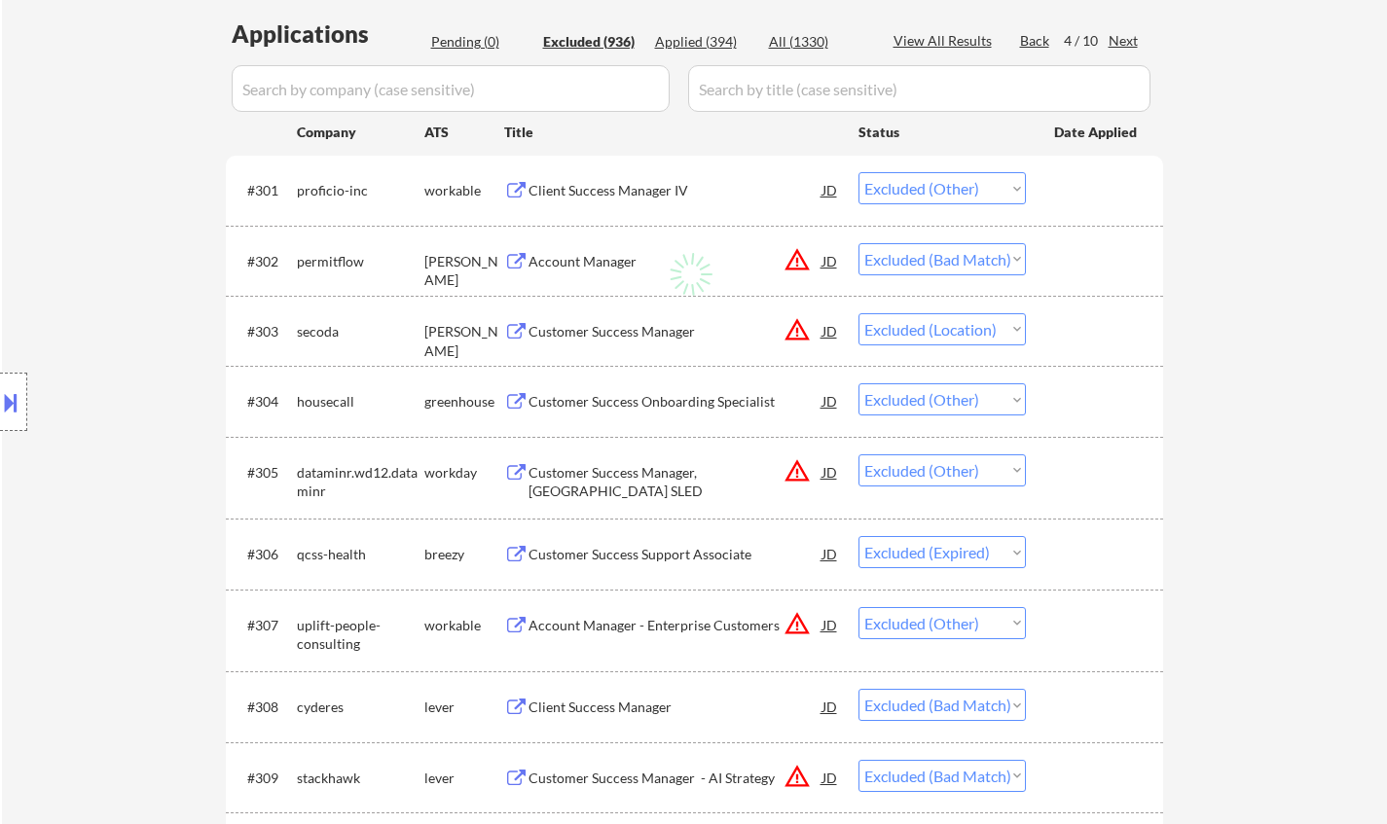
select select ""excluded__expired_""
select select ""excluded__location_""
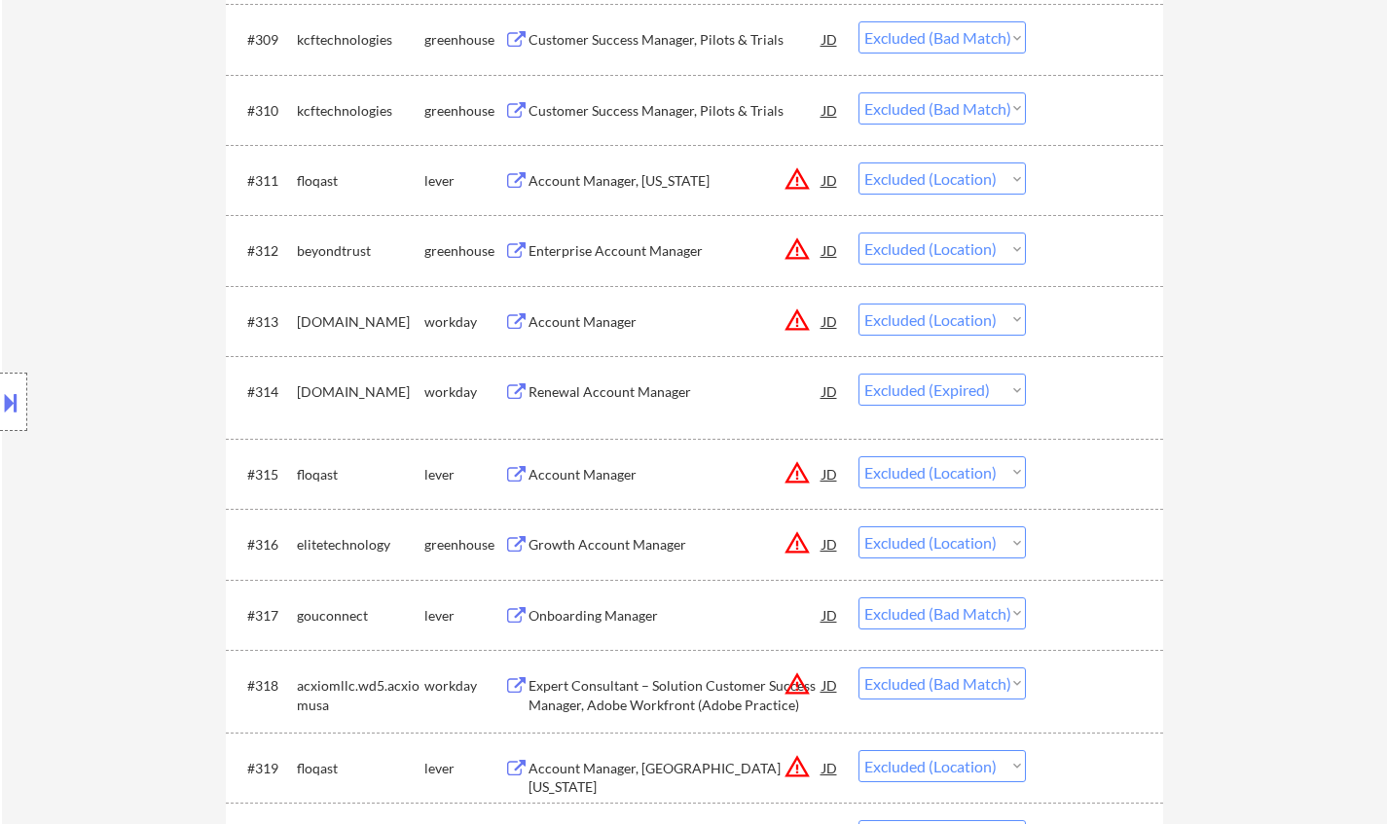
scroll to position [1265, 0]
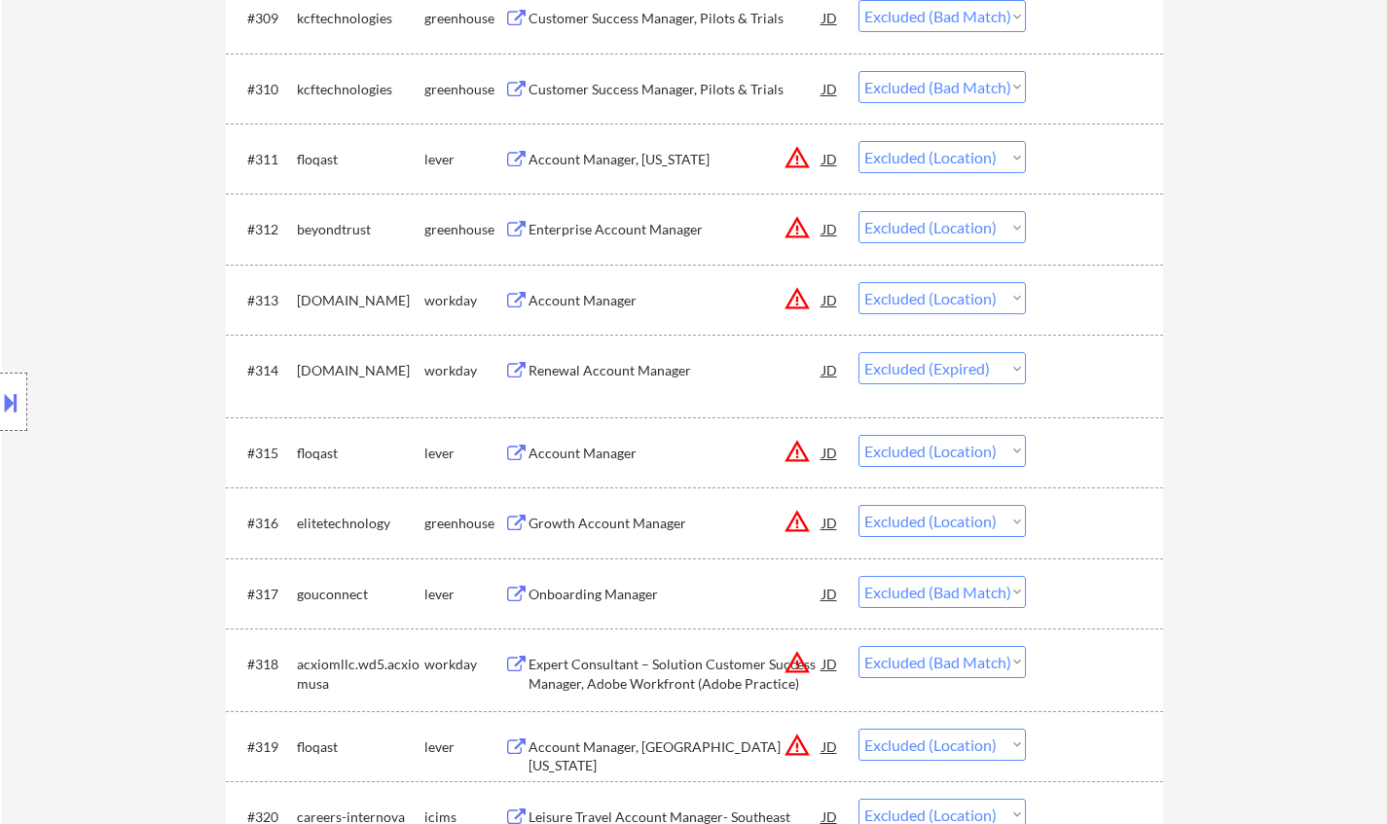
click at [622, 598] on div "Onboarding Manager" at bounding box center [676, 594] width 294 height 19
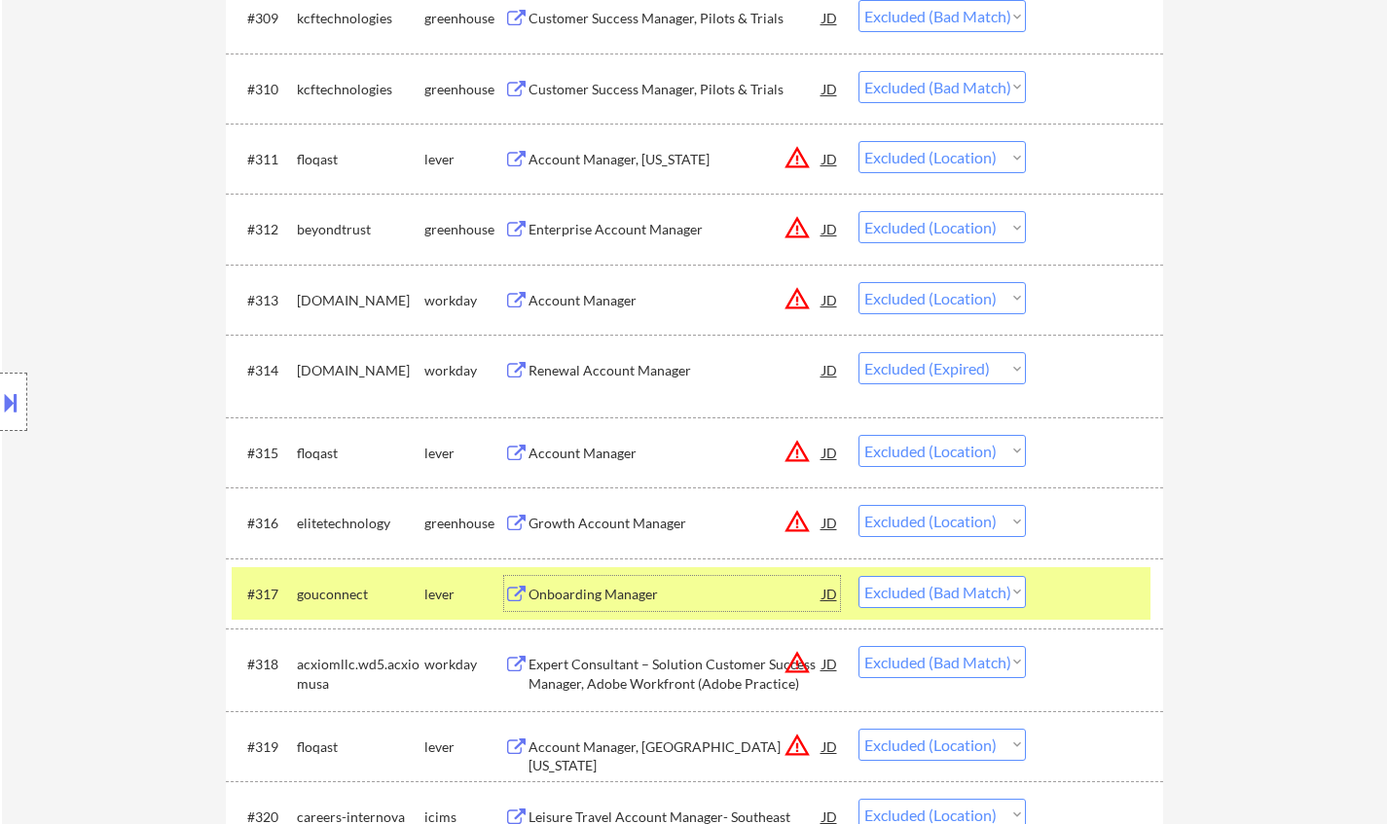
drag, startPoint x: 926, startPoint y: 597, endPoint x: 925, endPoint y: 621, distance: 24.4
click at [926, 597] on select "Choose an option... Pending Applied Excluded (Questions) Excluded (Expired) Exc…" at bounding box center [941, 592] width 167 height 32
click at [858, 576] on select "Choose an option... Pending Applied Excluded (Questions) Excluded (Expired) Exc…" at bounding box center [941, 592] width 167 height 32
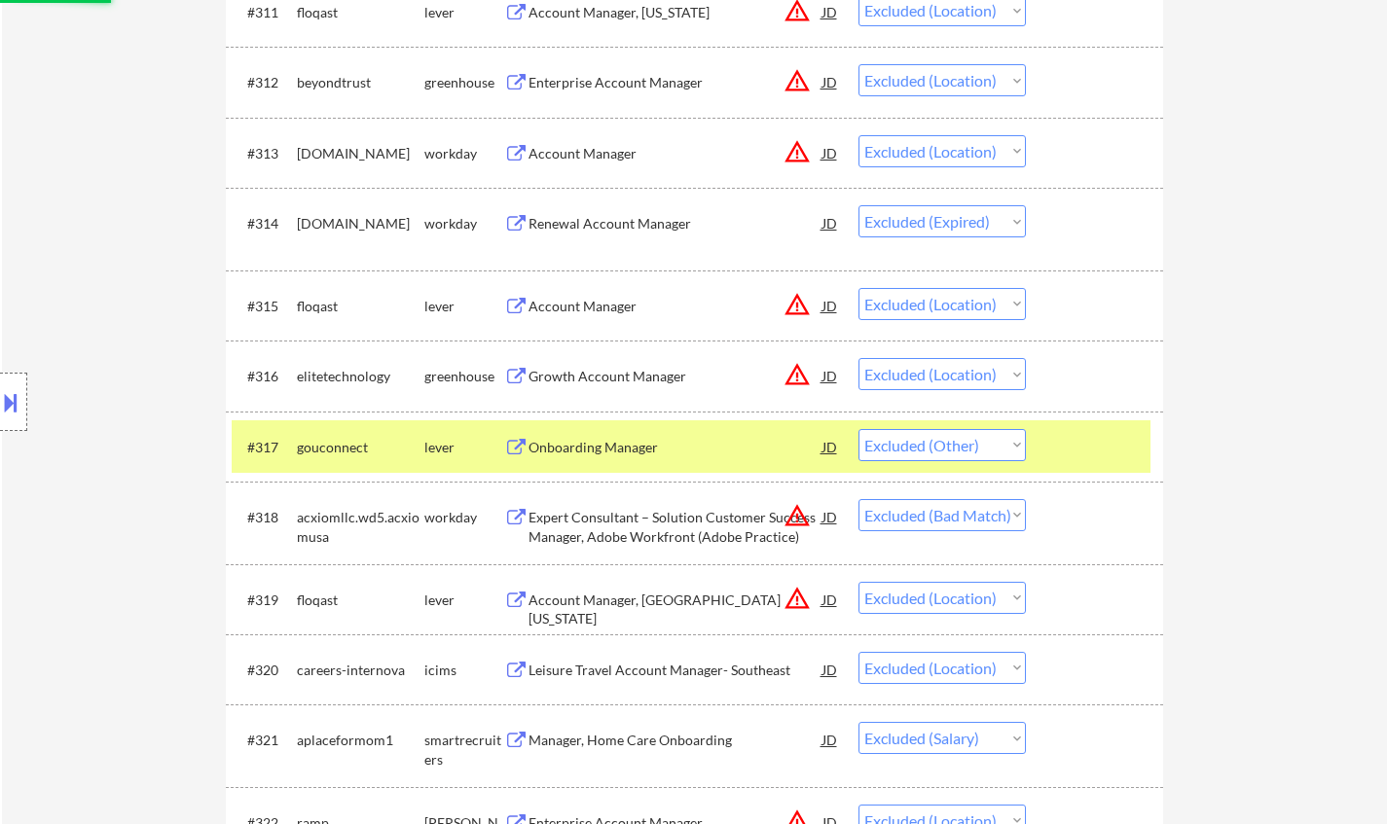
scroll to position [1655, 0]
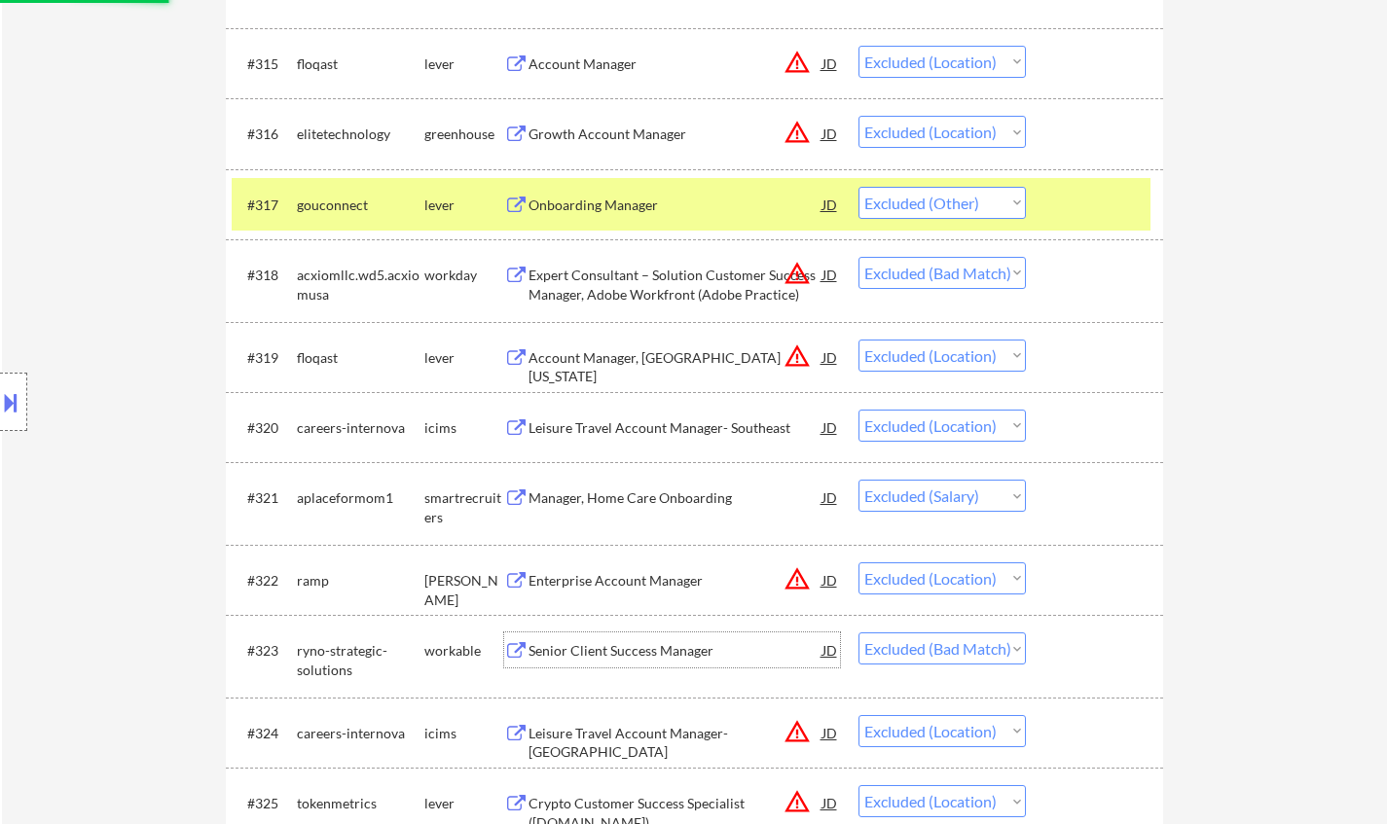
click at [611, 647] on div "Senior Client Success Manager" at bounding box center [676, 650] width 294 height 19
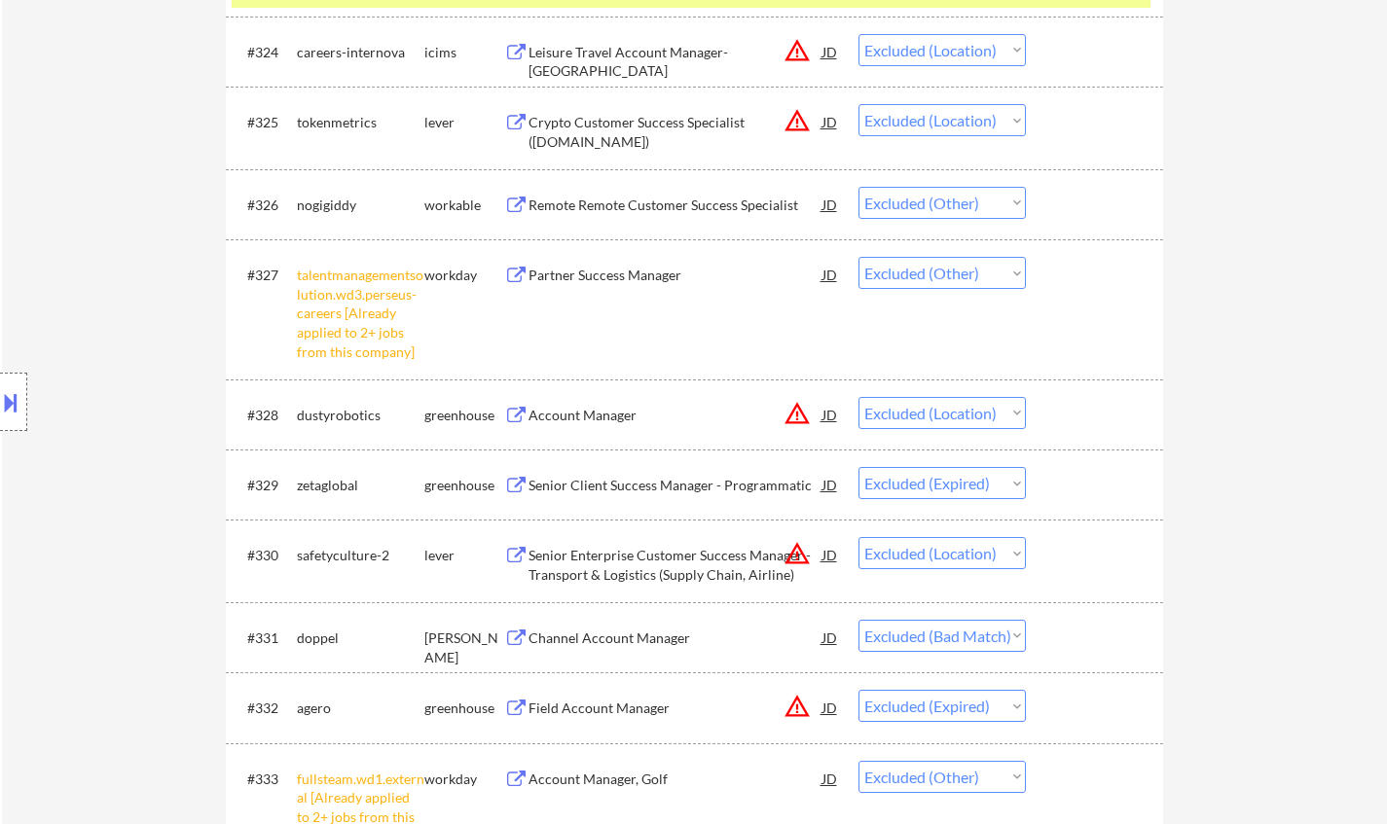
scroll to position [2725, 0]
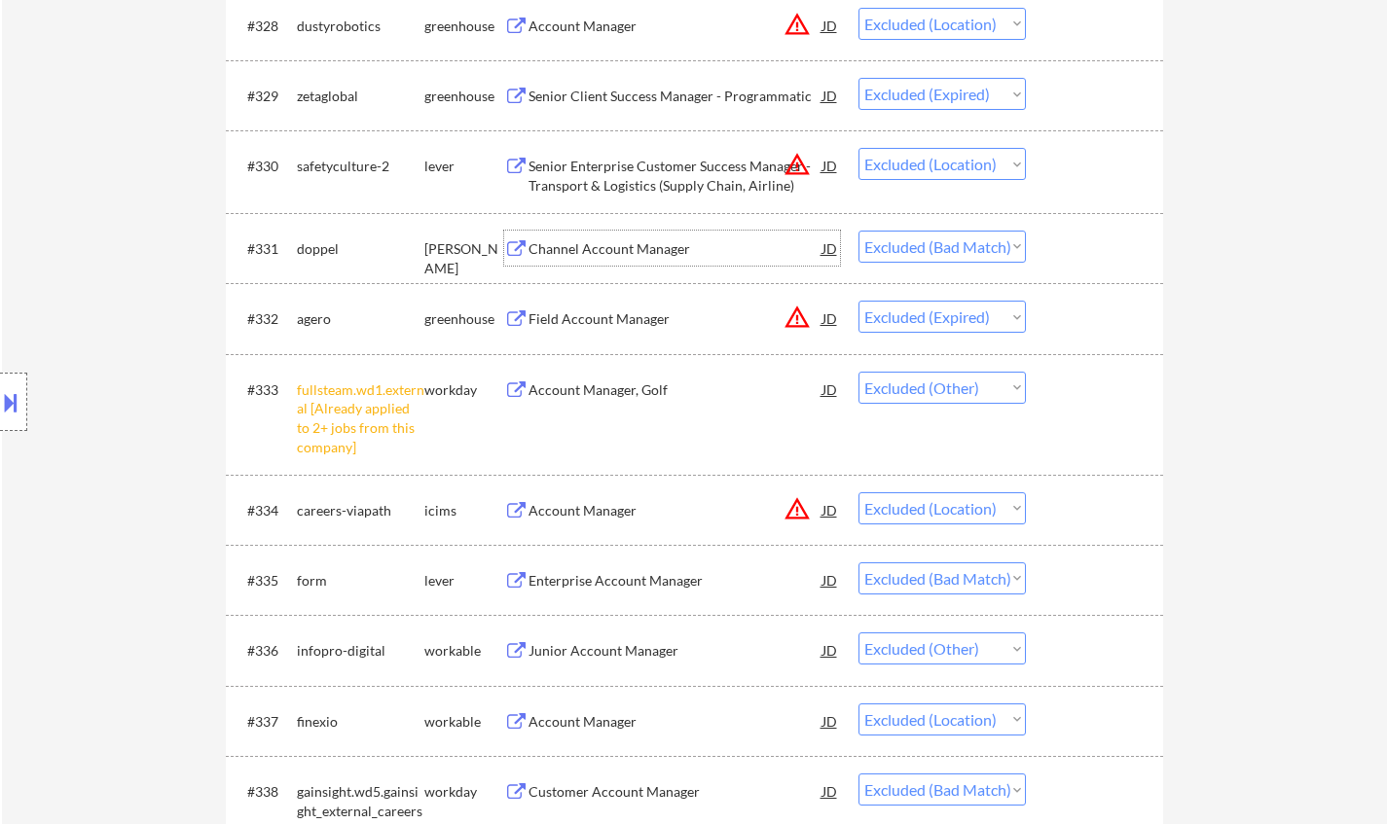
click at [612, 255] on div "Channel Account Manager" at bounding box center [676, 248] width 294 height 19
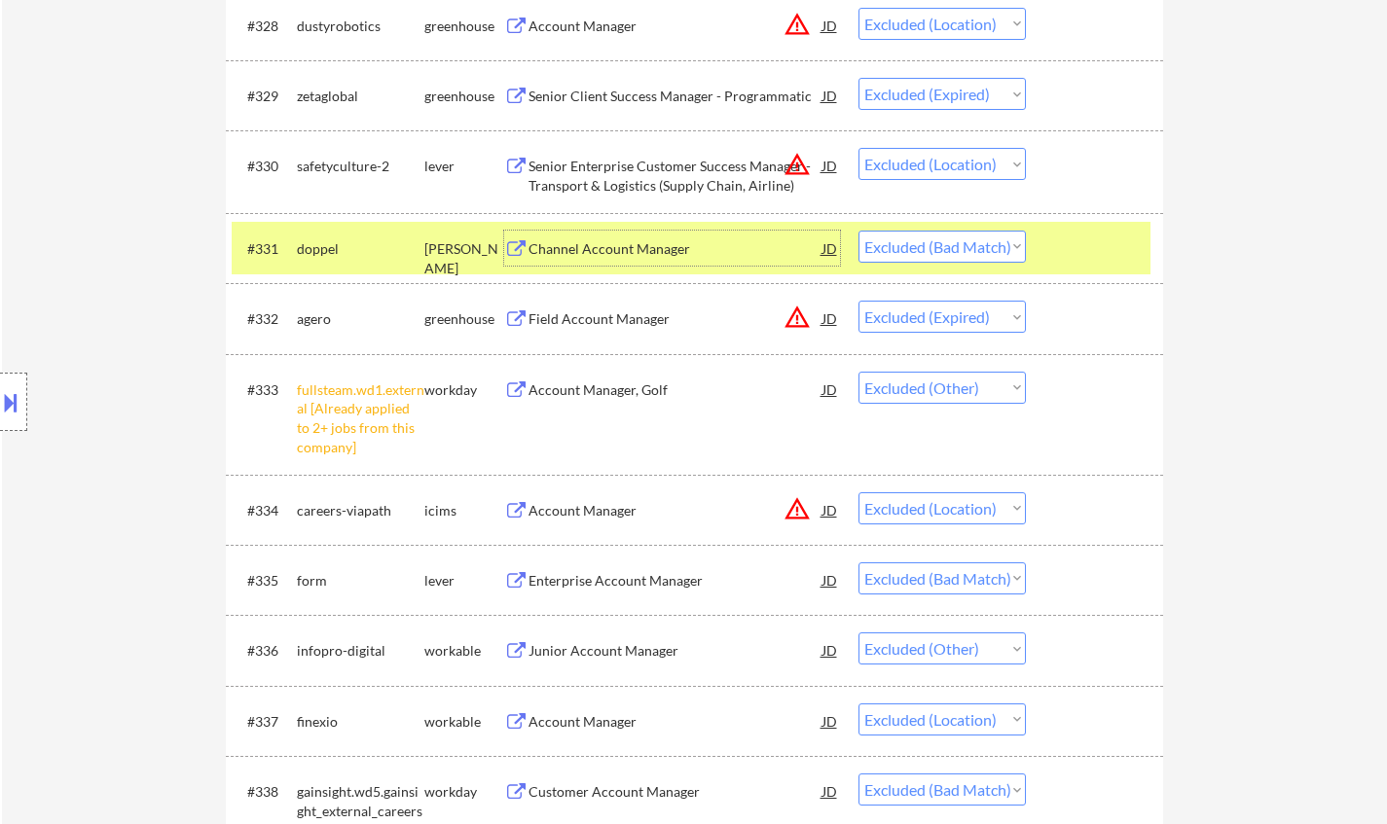
click at [965, 253] on select "Choose an option... Pending Applied Excluded (Questions) Excluded (Expired) Exc…" at bounding box center [941, 247] width 167 height 32
click at [858, 231] on select "Choose an option... Pending Applied Excluded (Questions) Excluded (Expired) Exc…" at bounding box center [941, 247] width 167 height 32
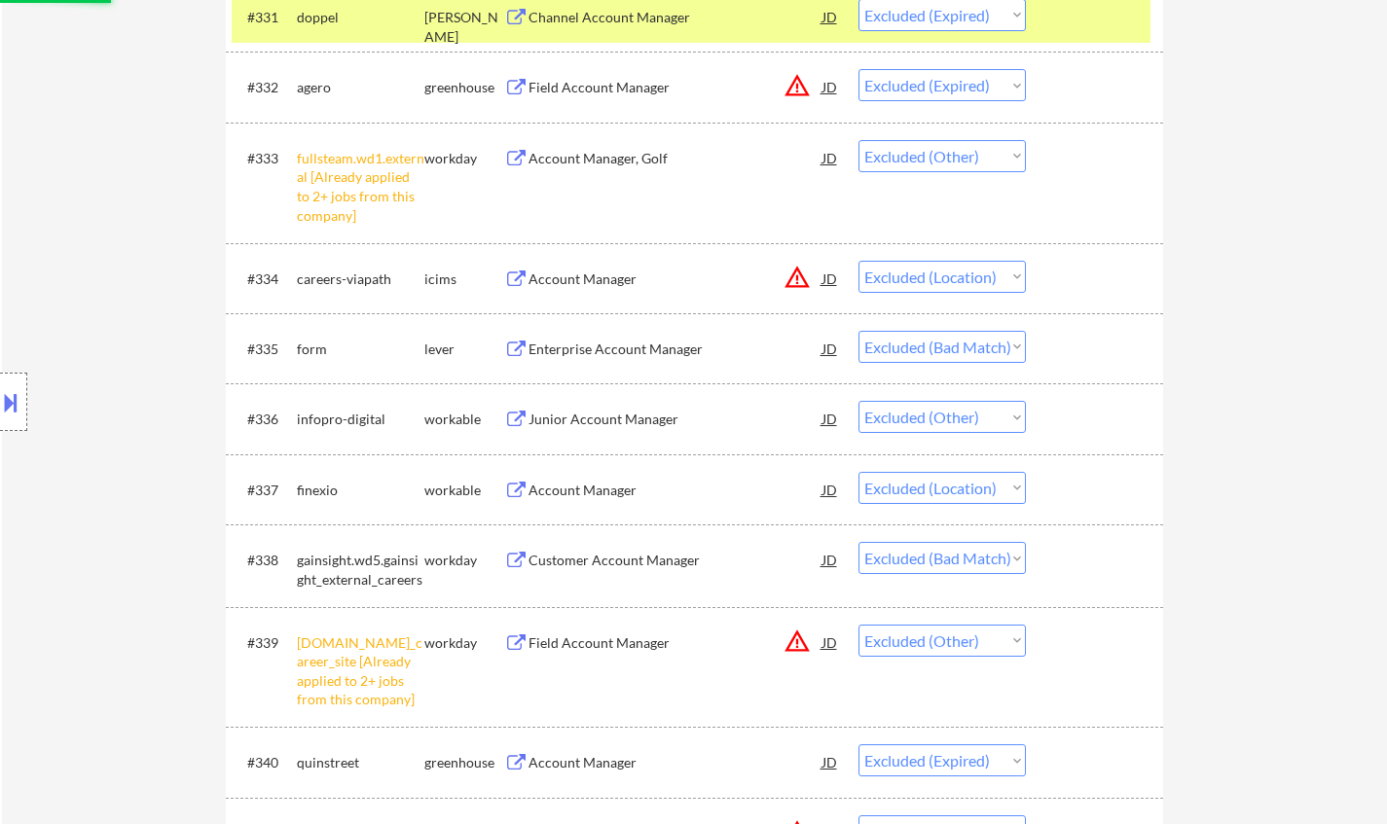
scroll to position [3017, 0]
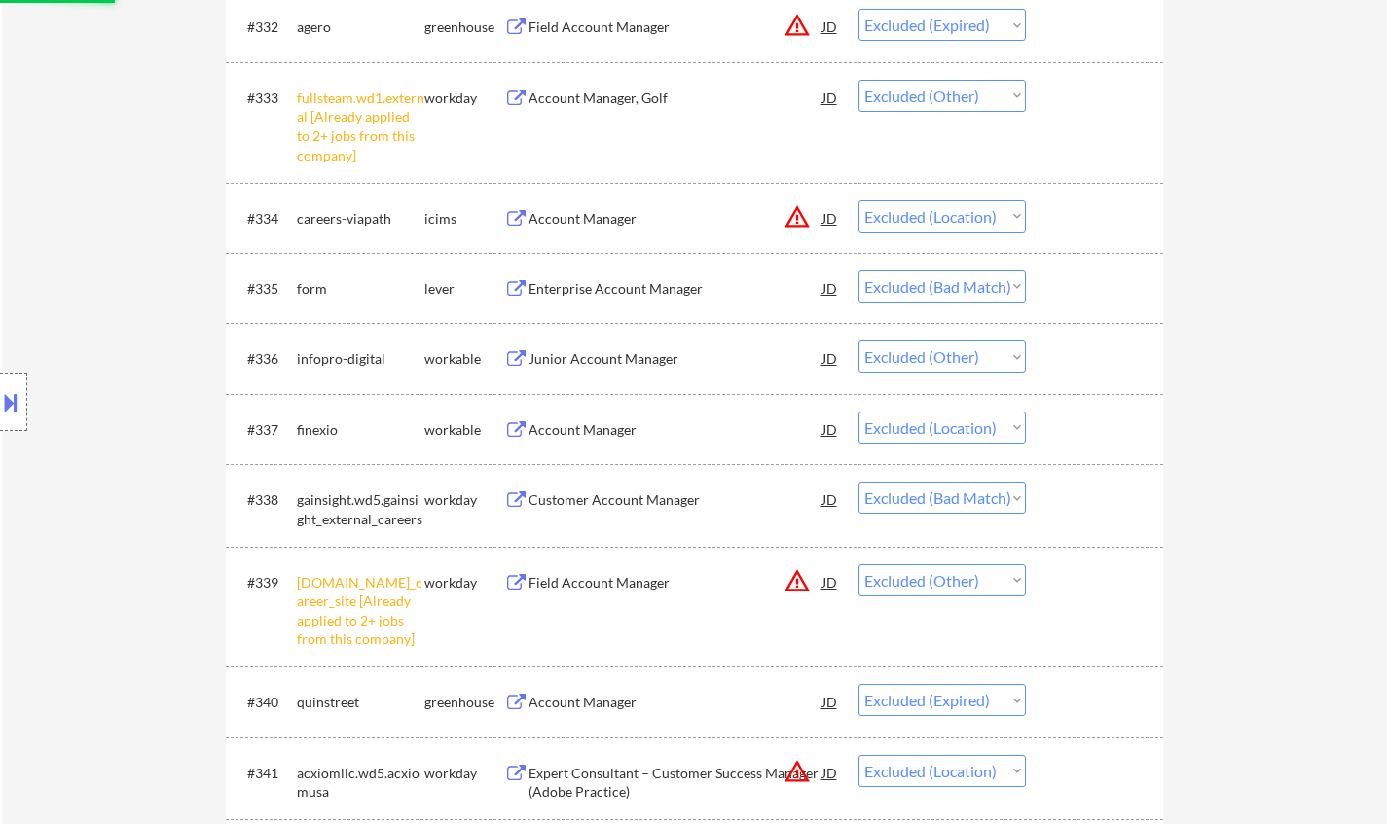
click at [639, 292] on div "Enterprise Account Manager" at bounding box center [676, 288] width 294 height 19
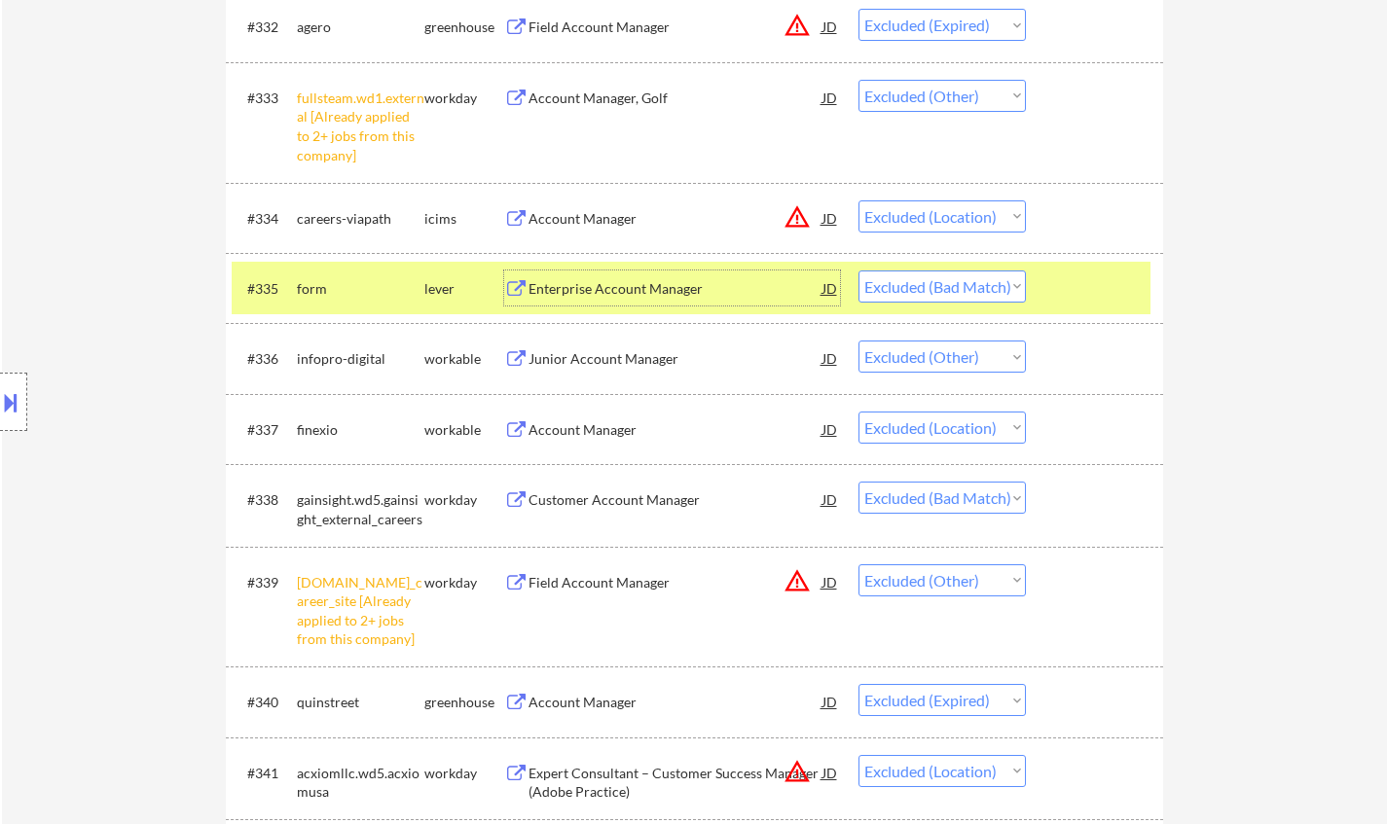
click at [968, 291] on select "Choose an option... Pending Applied Excluded (Questions) Excluded (Expired) Exc…" at bounding box center [941, 287] width 167 height 32
click at [858, 271] on select "Choose an option... Pending Applied Excluded (Questions) Excluded (Expired) Exc…" at bounding box center [941, 287] width 167 height 32
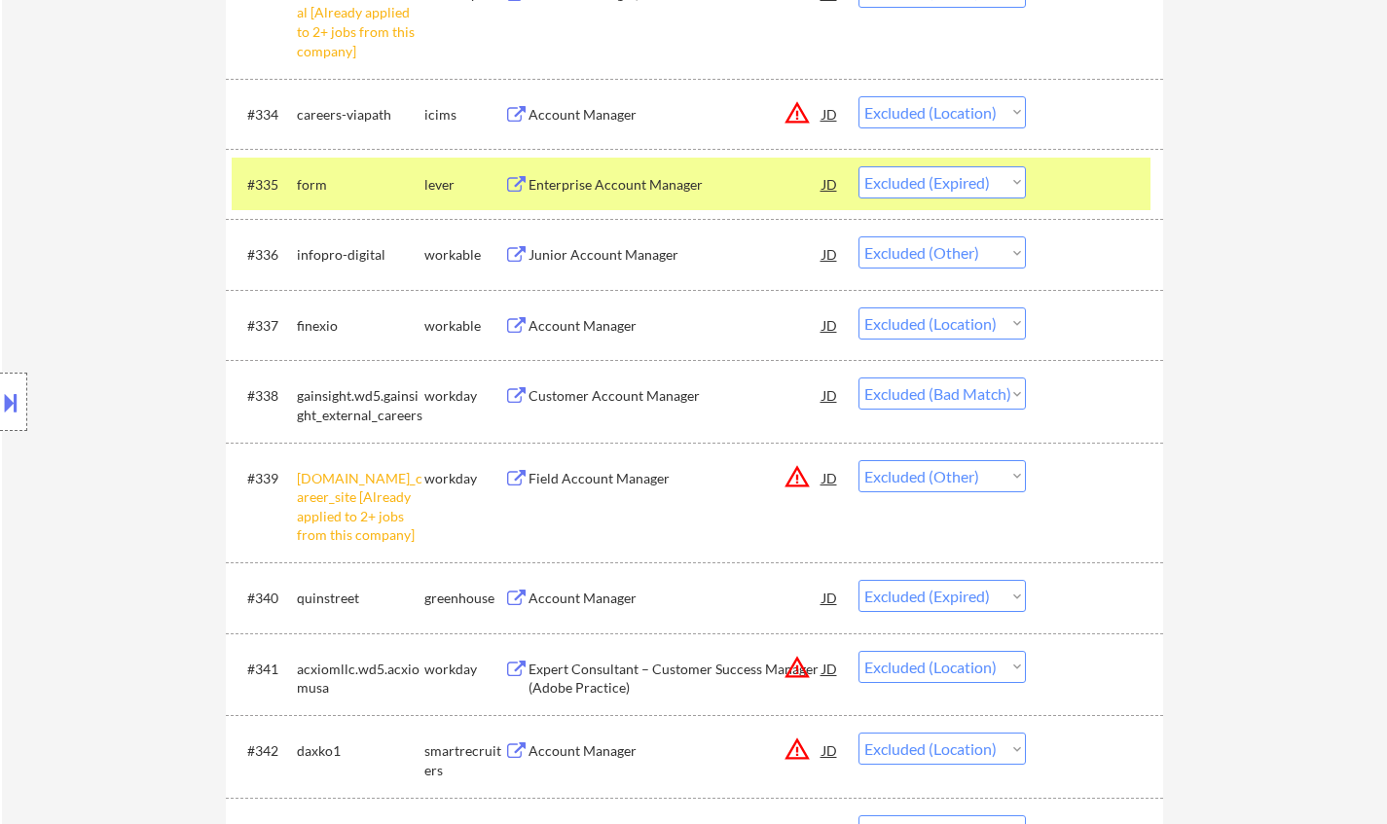
scroll to position [3212, 0]
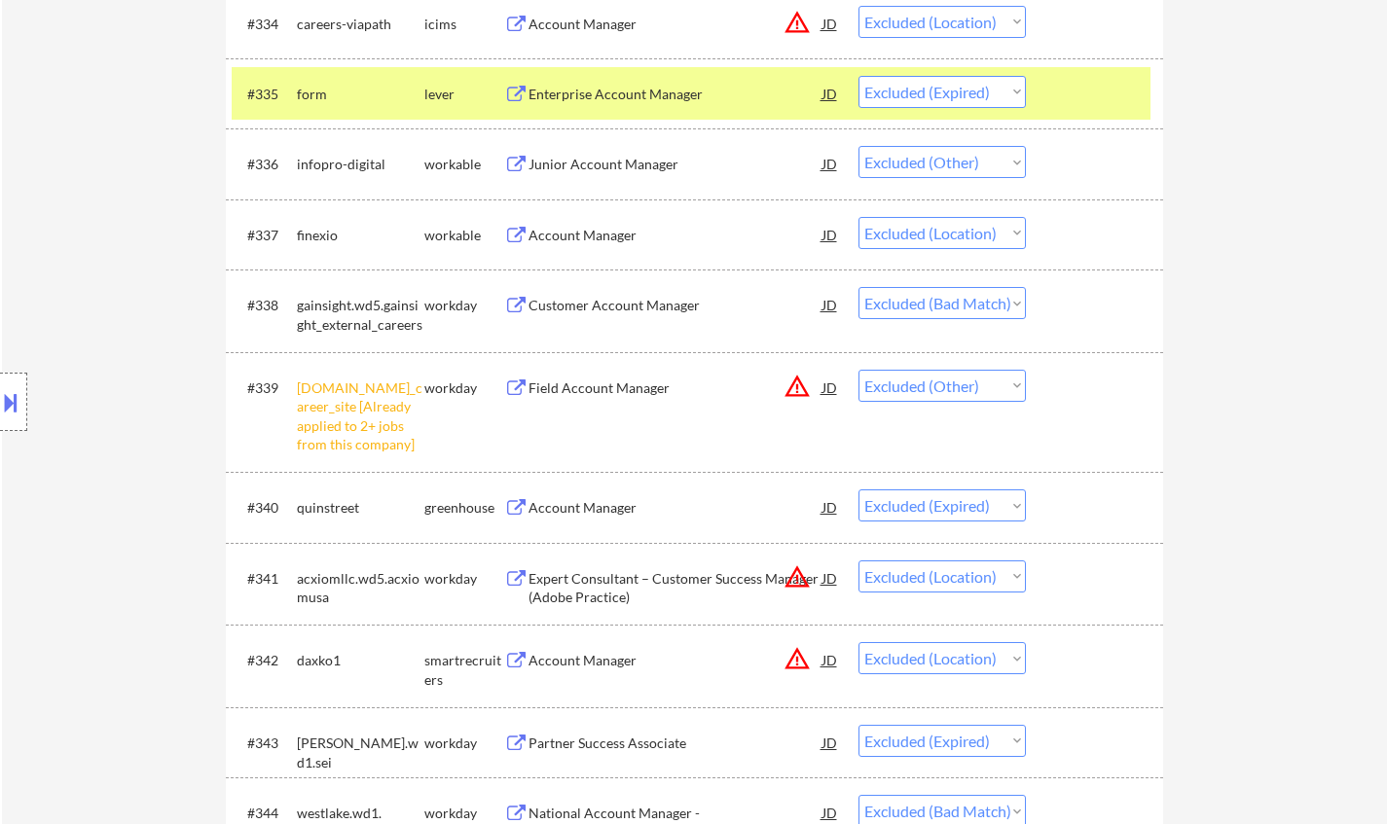
click at [600, 306] on div "Customer Account Manager" at bounding box center [676, 305] width 294 height 19
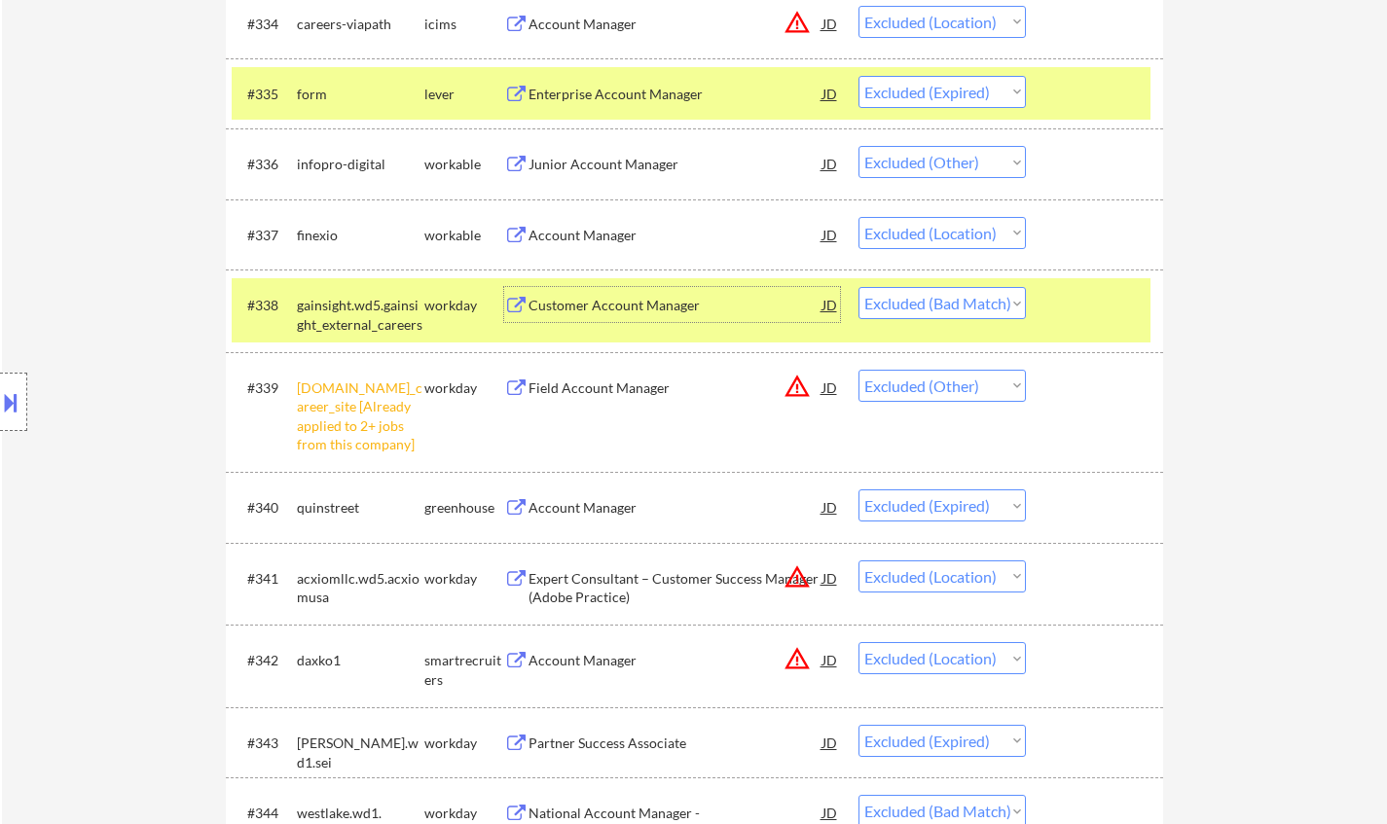
drag, startPoint x: 968, startPoint y: 303, endPoint x: 975, endPoint y: 315, distance: 14.4
click at [968, 303] on select "Choose an option... Pending Applied Excluded (Questions) Excluded (Expired) Exc…" at bounding box center [941, 303] width 167 height 32
click at [858, 287] on select "Choose an option... Pending Applied Excluded (Questions) Excluded (Expired) Exc…" at bounding box center [941, 303] width 167 height 32
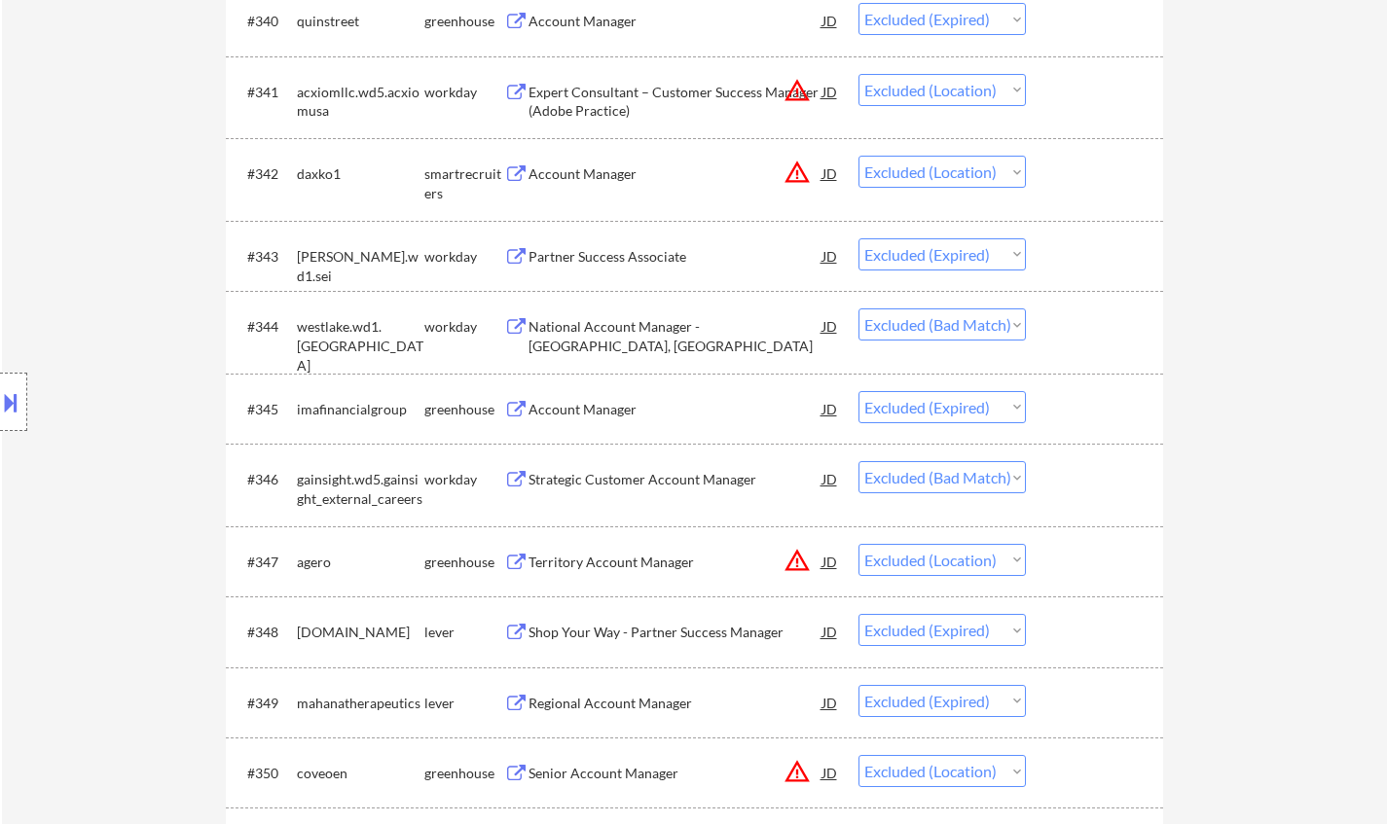
scroll to position [3796, 0]
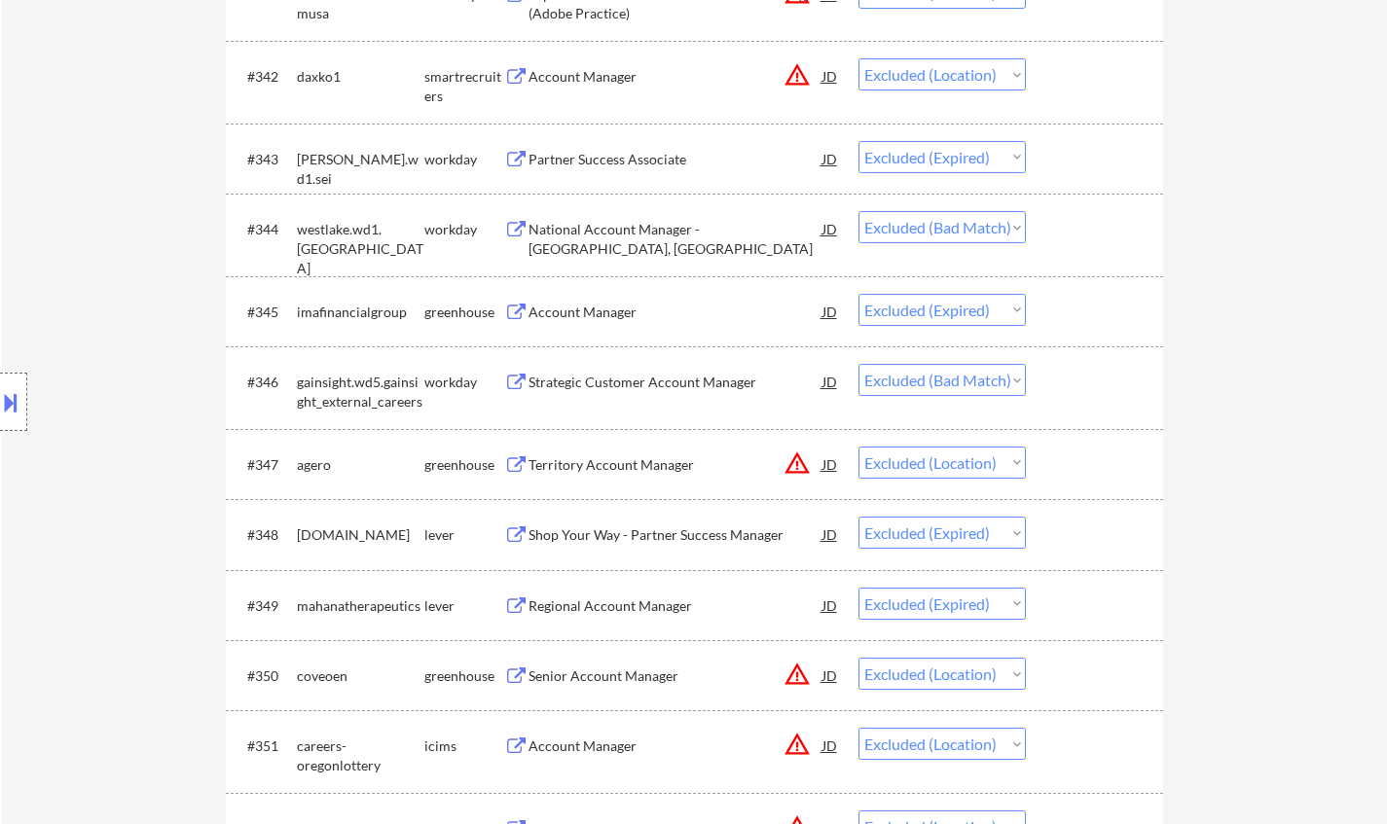
click at [641, 382] on div "Strategic Customer Account Manager" at bounding box center [676, 382] width 294 height 19
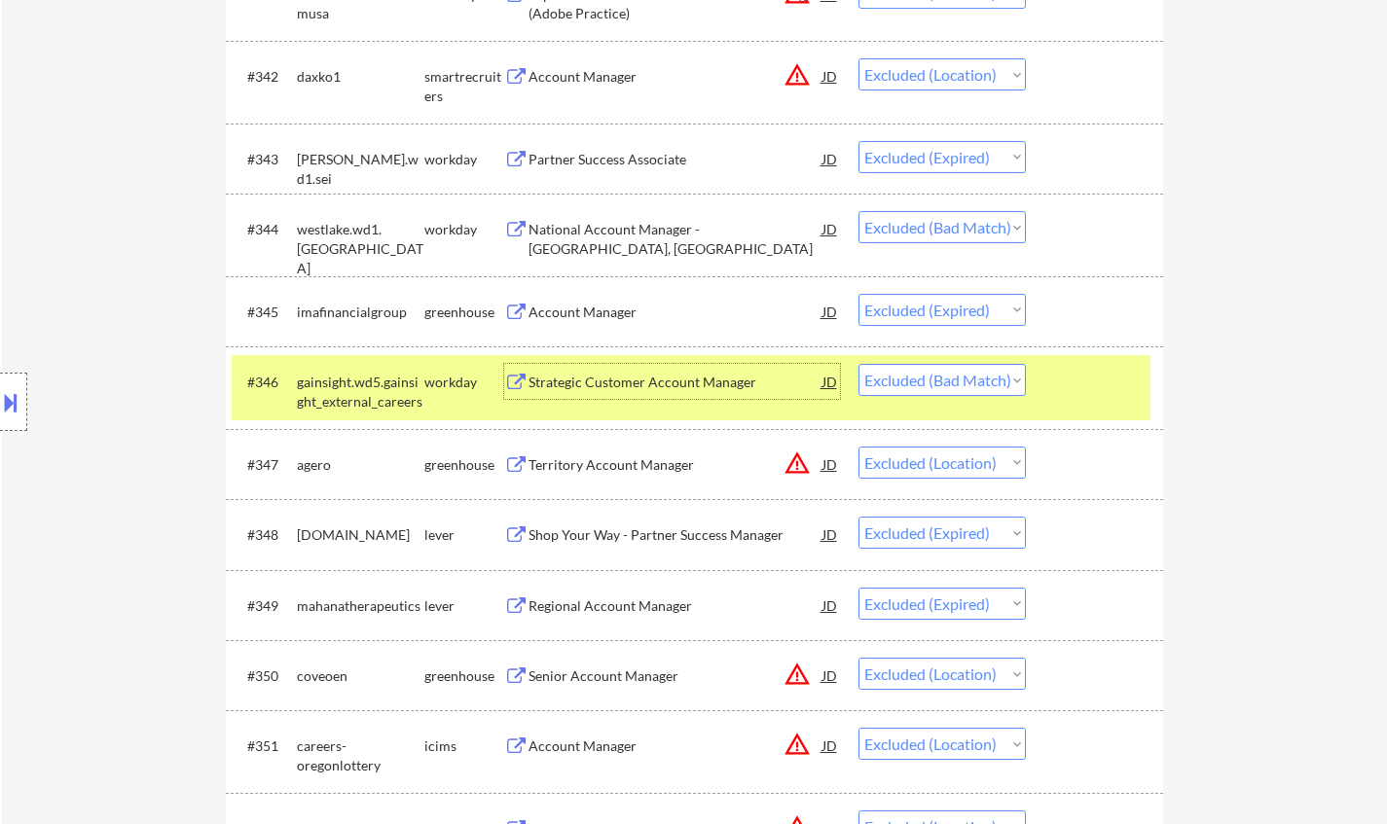
drag, startPoint x: 916, startPoint y: 375, endPoint x: 933, endPoint y: 389, distance: 22.8
click at [916, 374] on select "Choose an option... Pending Applied Excluded (Questions) Excluded (Expired) Exc…" at bounding box center [941, 380] width 167 height 32
click at [858, 364] on select "Choose an option... Pending Applied Excluded (Questions) Excluded (Expired) Exc…" at bounding box center [941, 380] width 167 height 32
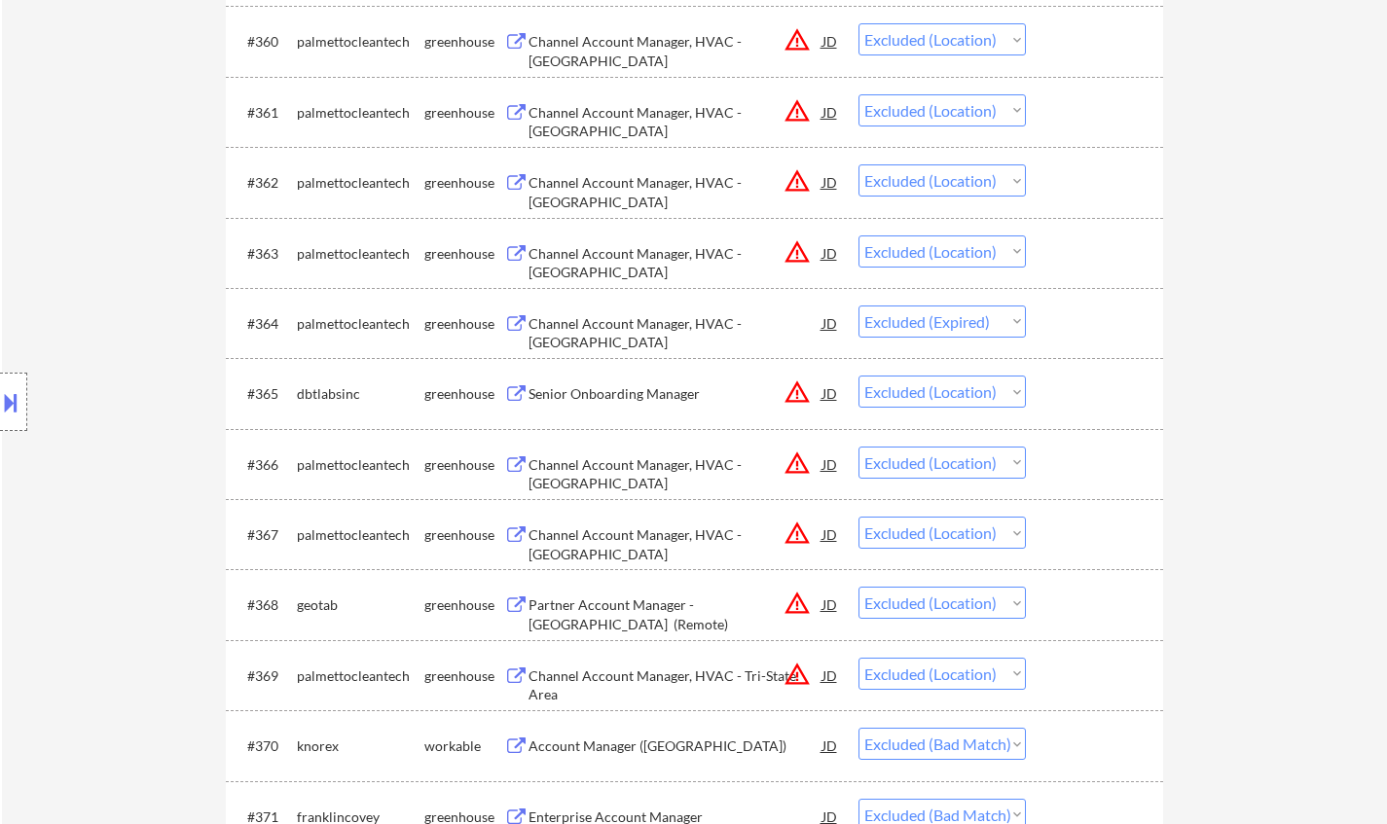
scroll to position [5353, 0]
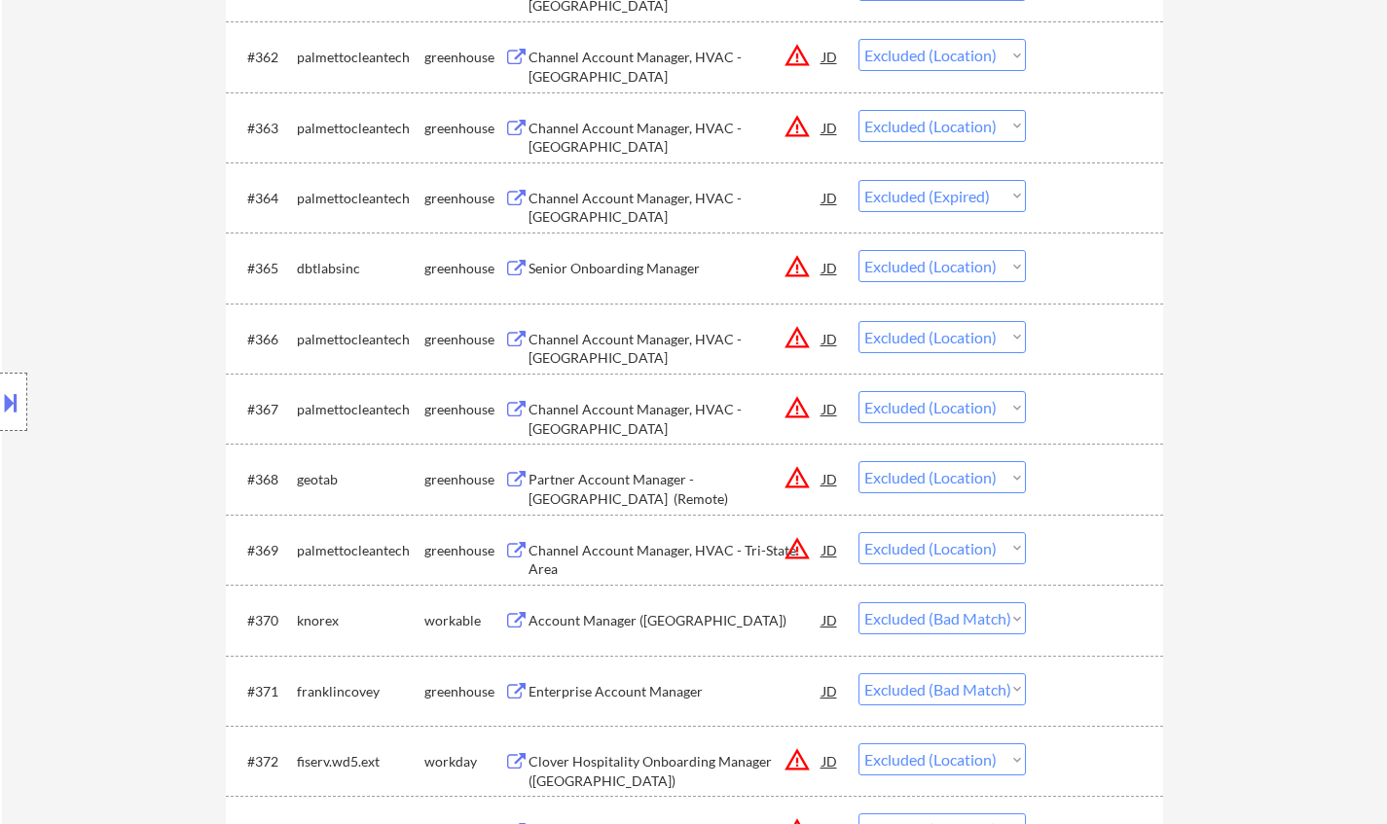
click at [646, 622] on div "Account Manager ([GEOGRAPHIC_DATA])" at bounding box center [676, 620] width 294 height 19
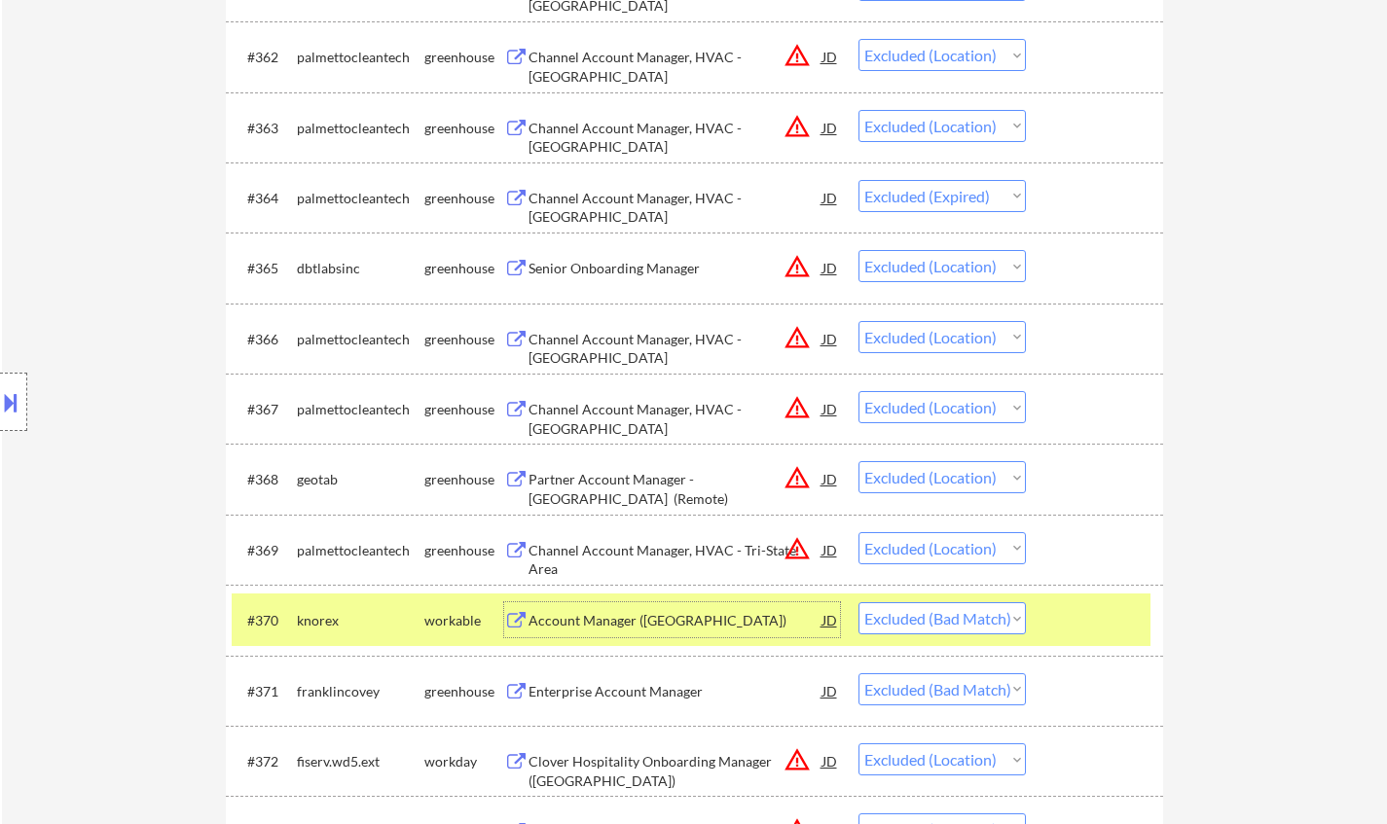
click at [933, 626] on select "Choose an option... Pending Applied Excluded (Questions) Excluded (Expired) Exc…" at bounding box center [941, 619] width 167 height 32
click at [858, 603] on select "Choose an option... Pending Applied Excluded (Questions) Excluded (Expired) Exc…" at bounding box center [941, 619] width 167 height 32
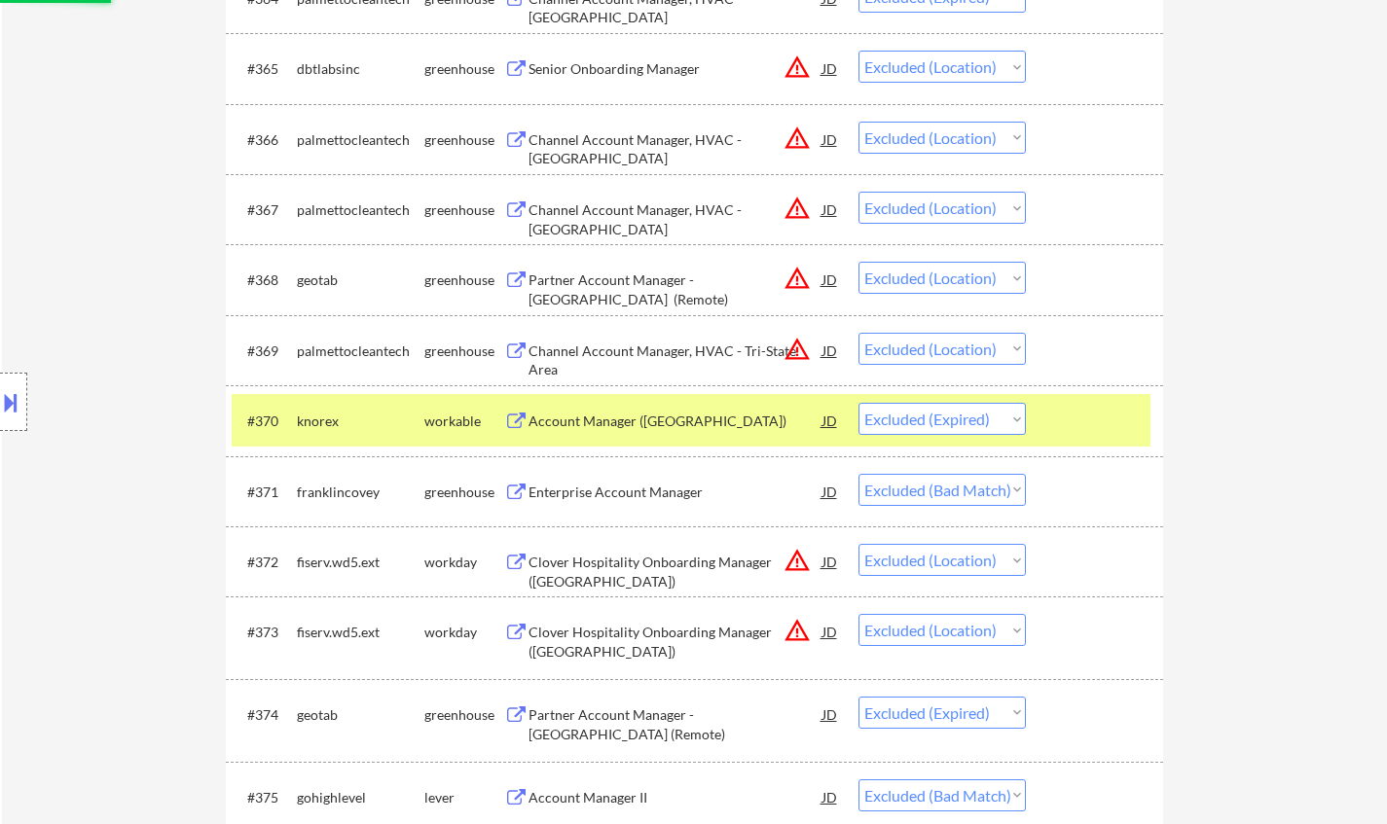
scroll to position [5645, 0]
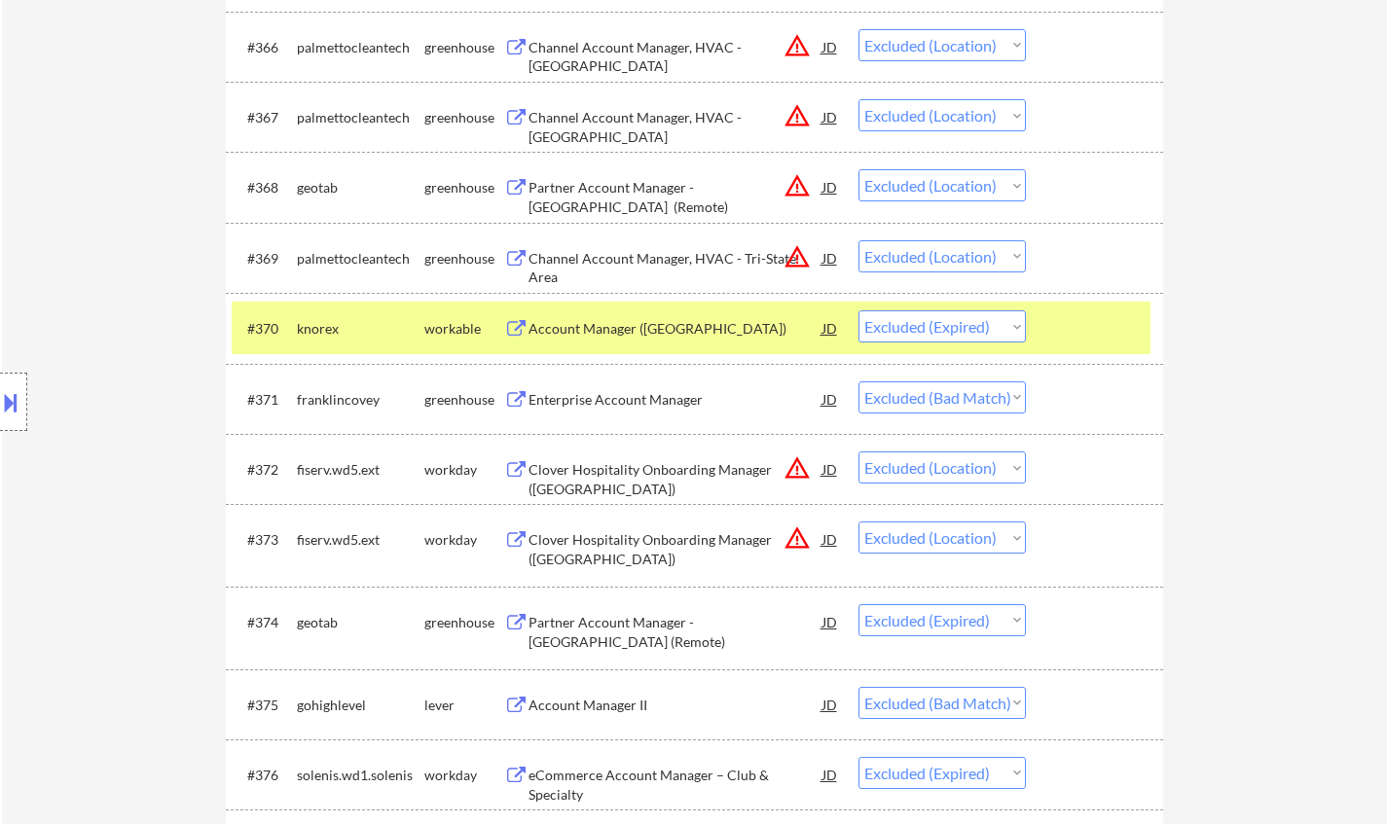
click at [606, 398] on div "Enterprise Account Manager" at bounding box center [676, 399] width 294 height 19
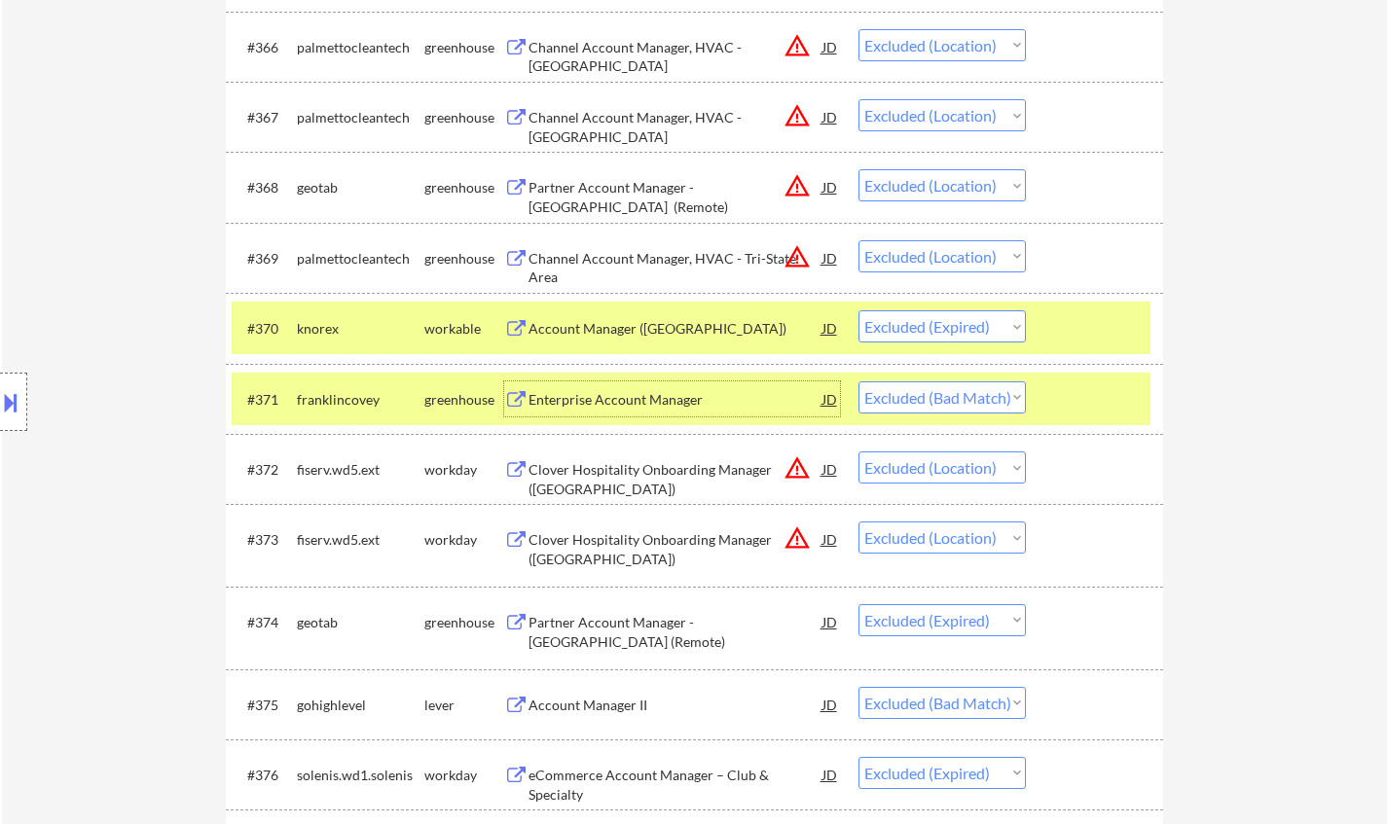
click at [951, 410] on select "Choose an option... Pending Applied Excluded (Questions) Excluded (Expired) Exc…" at bounding box center [941, 398] width 167 height 32
click at [858, 382] on select "Choose an option... Pending Applied Excluded (Questions) Excluded (Expired) Exc…" at bounding box center [941, 398] width 167 height 32
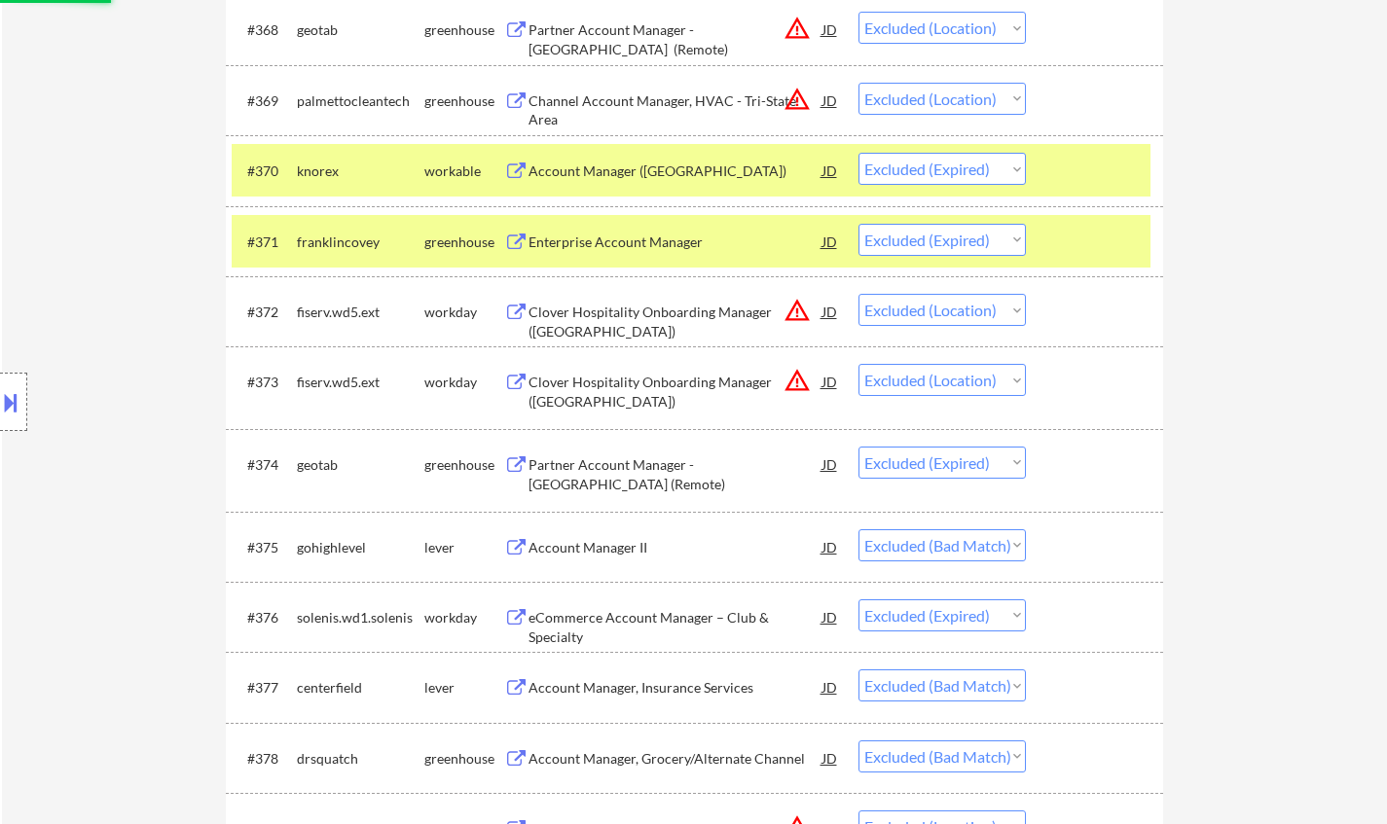
scroll to position [6035, 0]
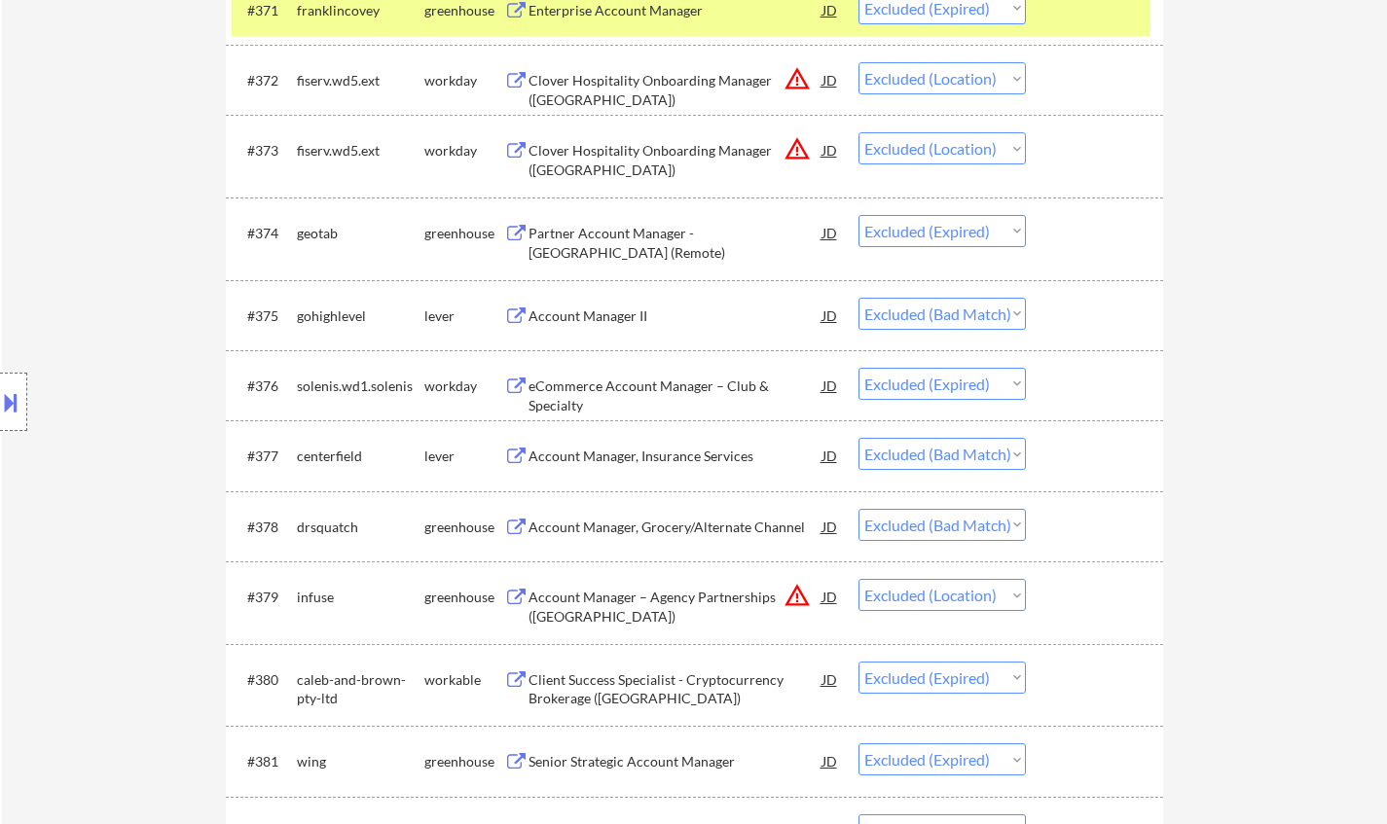
click at [586, 311] on div "Account Manager II" at bounding box center [676, 316] width 294 height 19
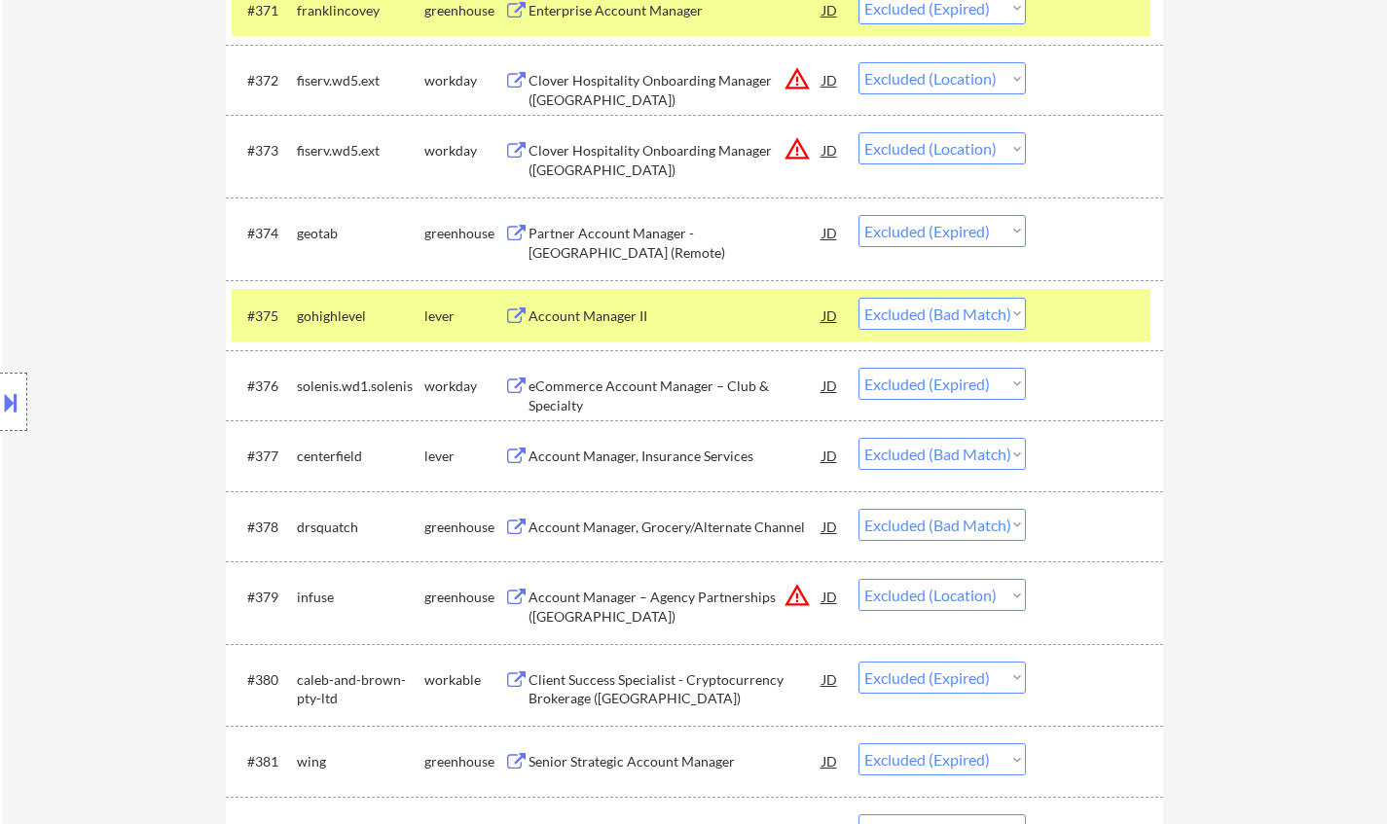
click at [0, 413] on button at bounding box center [10, 402] width 21 height 32
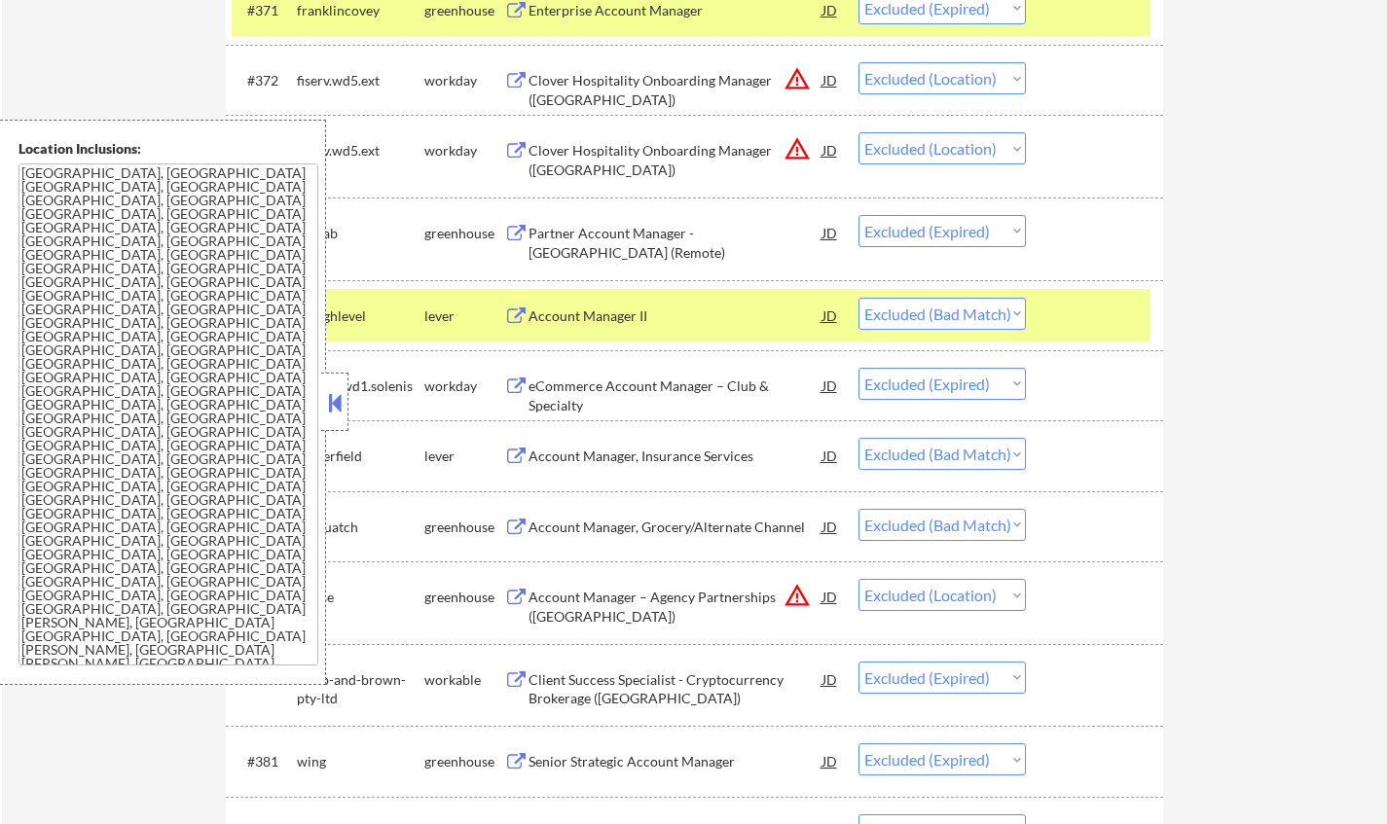
drag, startPoint x: 327, startPoint y: 398, endPoint x: 339, endPoint y: 401, distance: 12.0
click at [337, 401] on button at bounding box center [334, 402] width 21 height 29
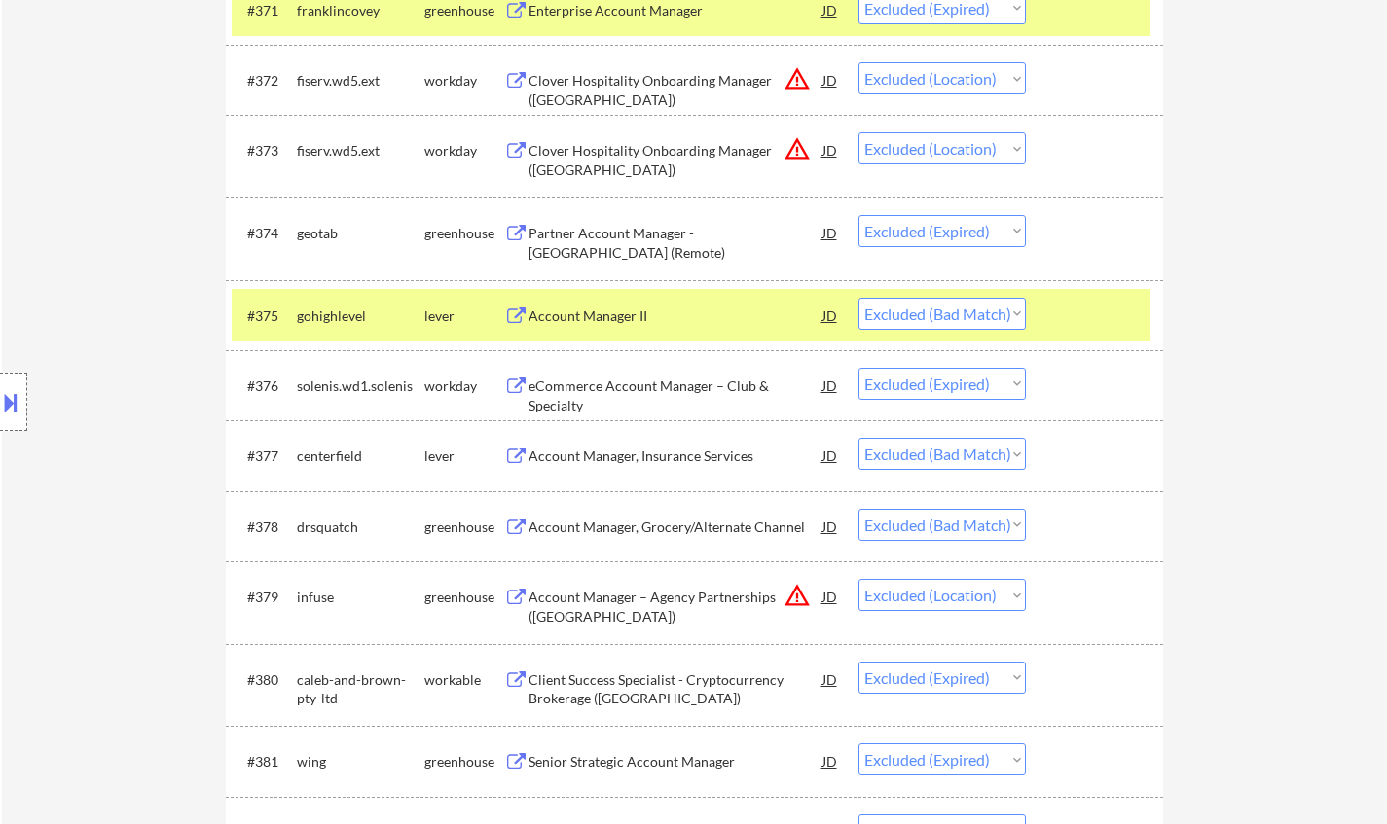
drag, startPoint x: 953, startPoint y: 319, endPoint x: 962, endPoint y: 326, distance: 11.1
click at [953, 319] on select "Choose an option... Pending Applied Excluded (Questions) Excluded (Expired) Exc…" at bounding box center [941, 314] width 167 height 32
click at [858, 298] on select "Choose an option... Pending Applied Excluded (Questions) Excluded (Expired) Exc…" at bounding box center [941, 314] width 167 height 32
click at [667, 454] on div "Account Manager, Insurance Services" at bounding box center [676, 456] width 294 height 19
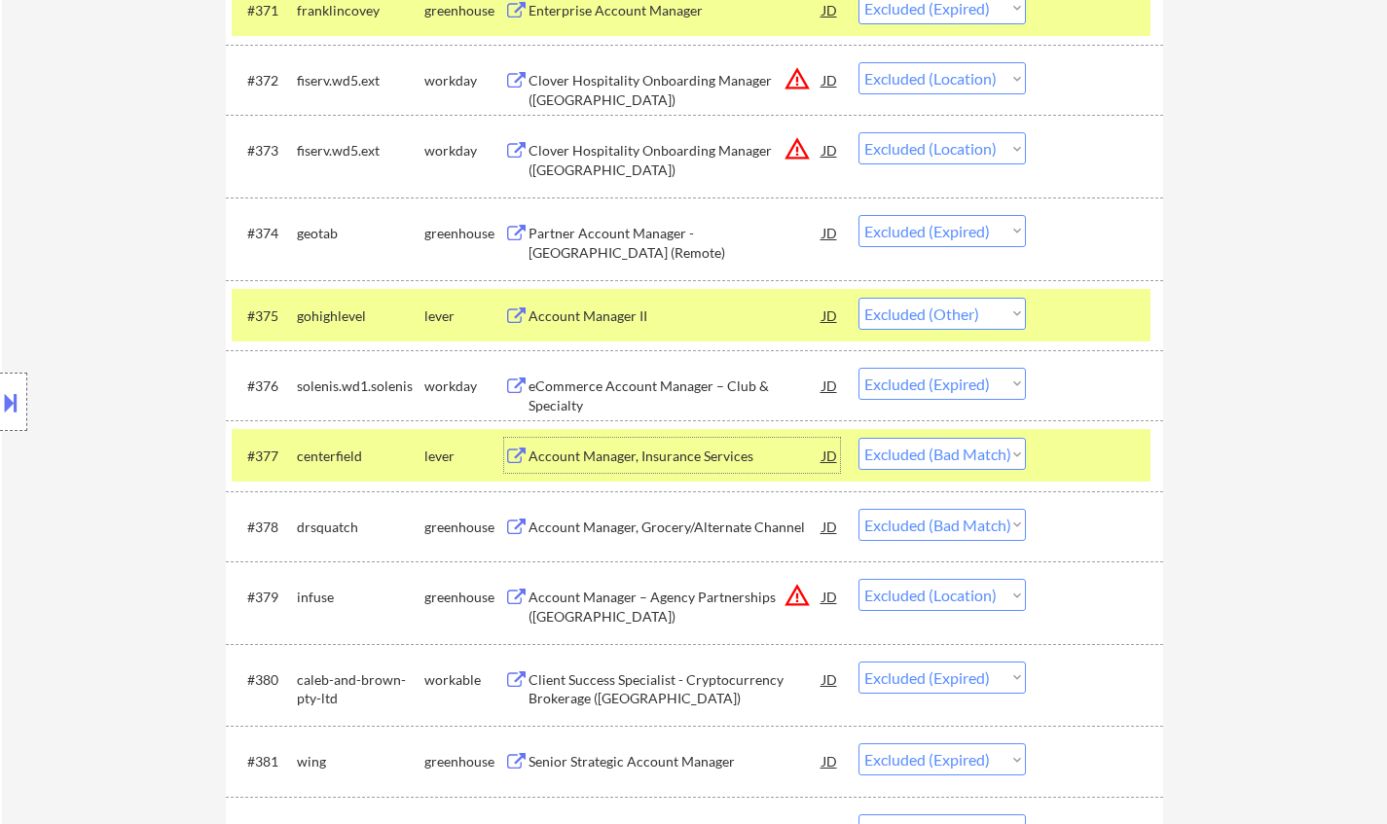
drag, startPoint x: 961, startPoint y: 450, endPoint x: 982, endPoint y: 469, distance: 28.9
click at [962, 450] on select "Choose an option... Pending Applied Excluded (Questions) Excluded (Expired) Exc…" at bounding box center [941, 454] width 167 height 32
click at [858, 438] on select "Choose an option... Pending Applied Excluded (Questions) Excluded (Expired) Exc…" at bounding box center [941, 454] width 167 height 32
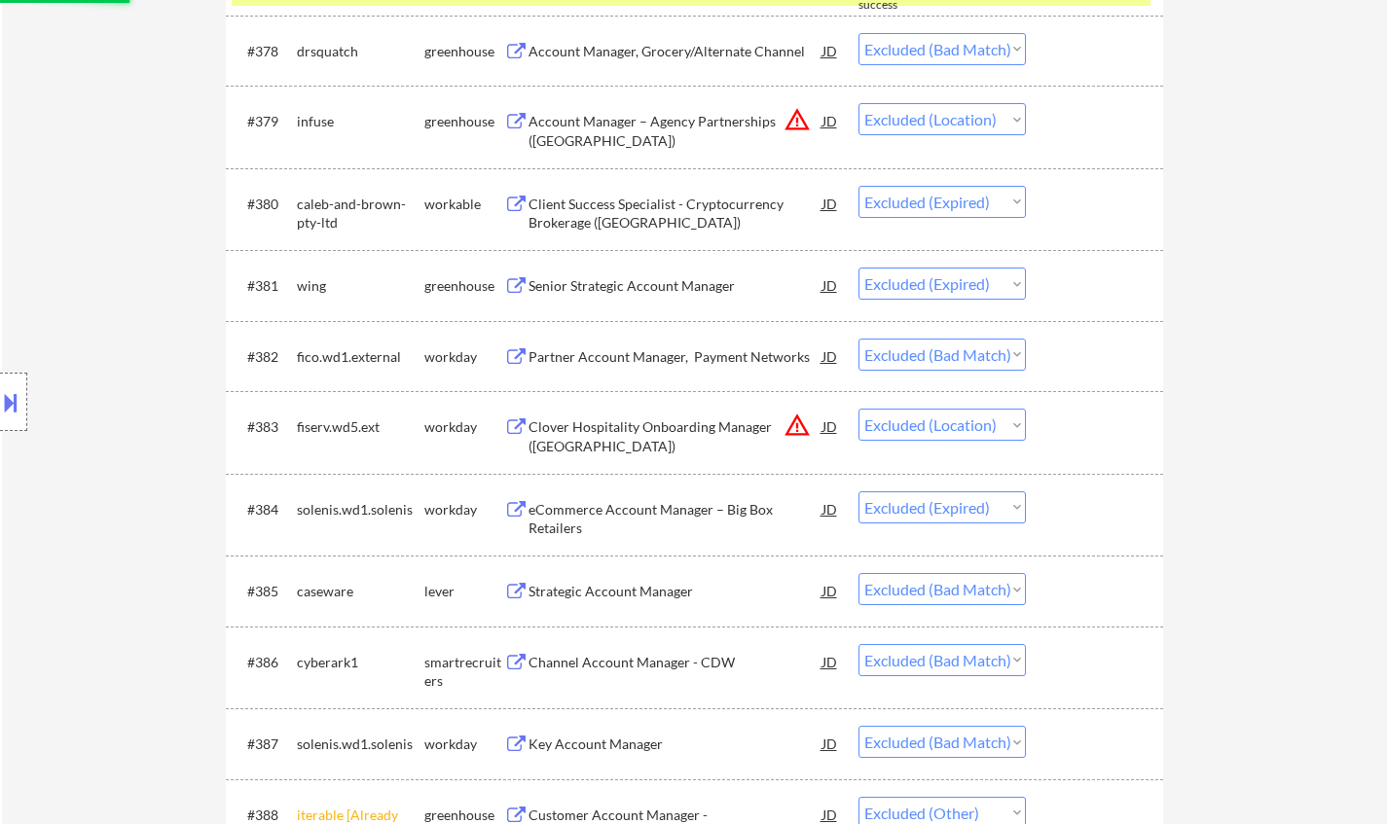
scroll to position [6521, 0]
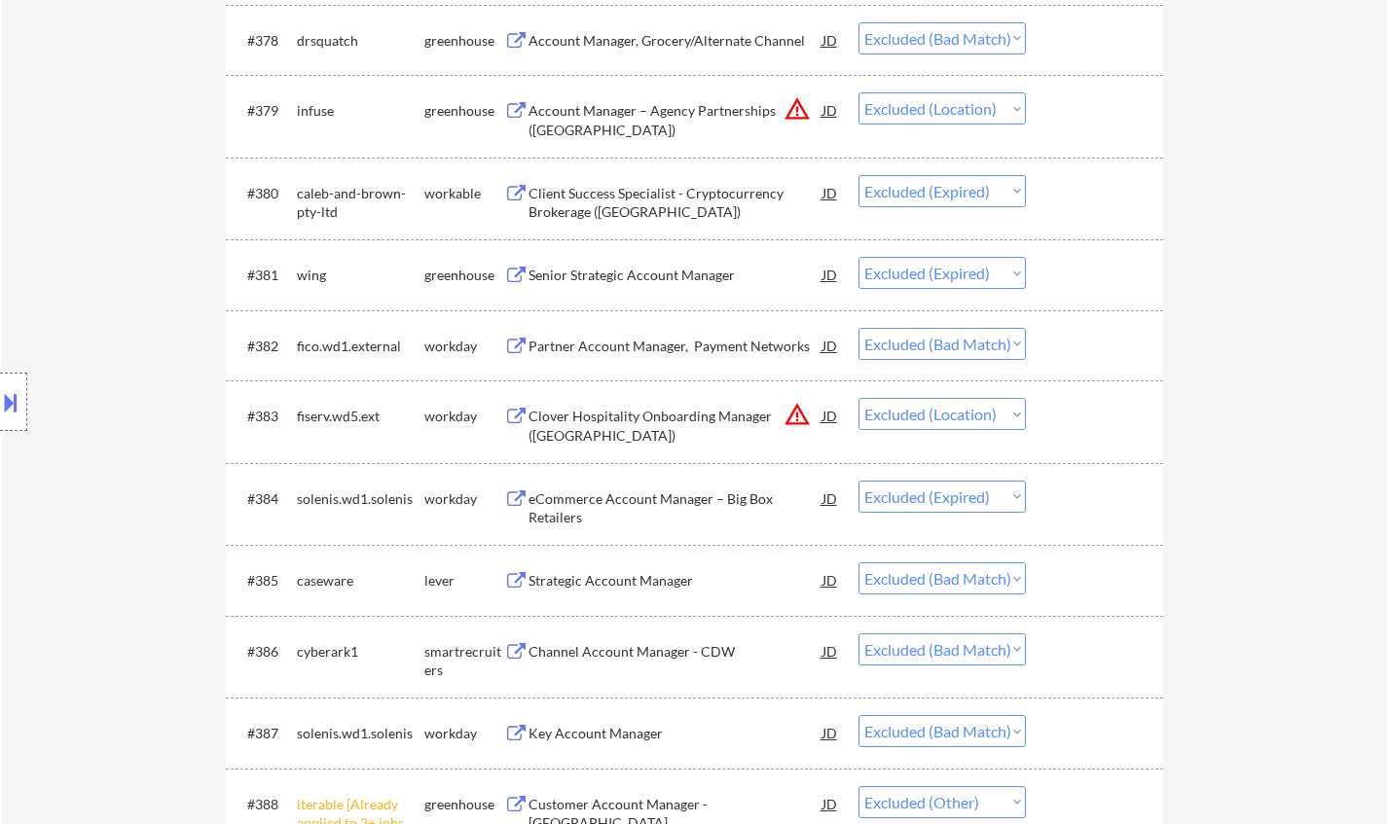
click at [606, 595] on div "Strategic Account Manager" at bounding box center [676, 580] width 294 height 35
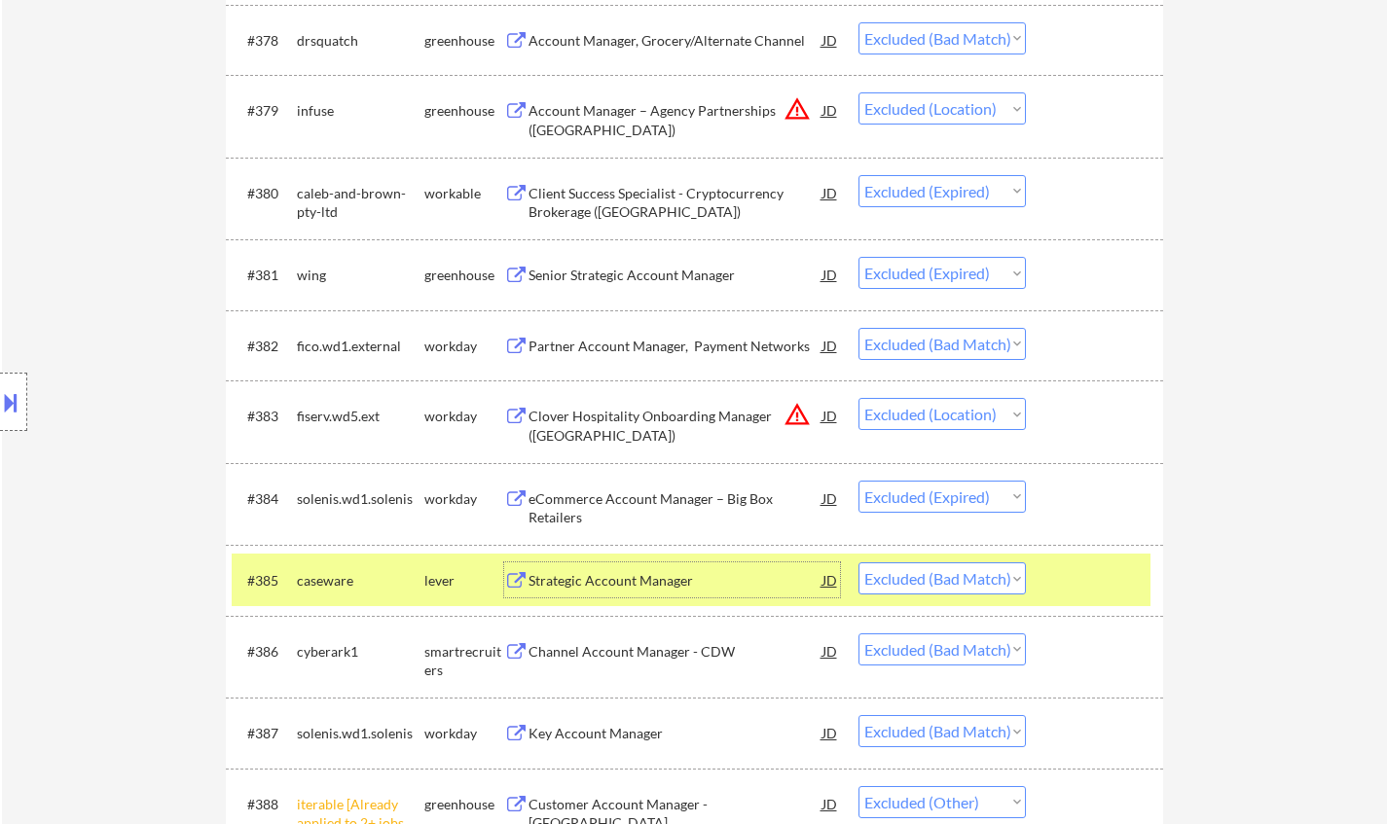
click at [977, 576] on select "Choose an option... Pending Applied Excluded (Questions) Excluded (Expired) Exc…" at bounding box center [941, 579] width 167 height 32
click at [858, 563] on select "Choose an option... Pending Applied Excluded (Questions) Excluded (Expired) Exc…" at bounding box center [941, 579] width 167 height 32
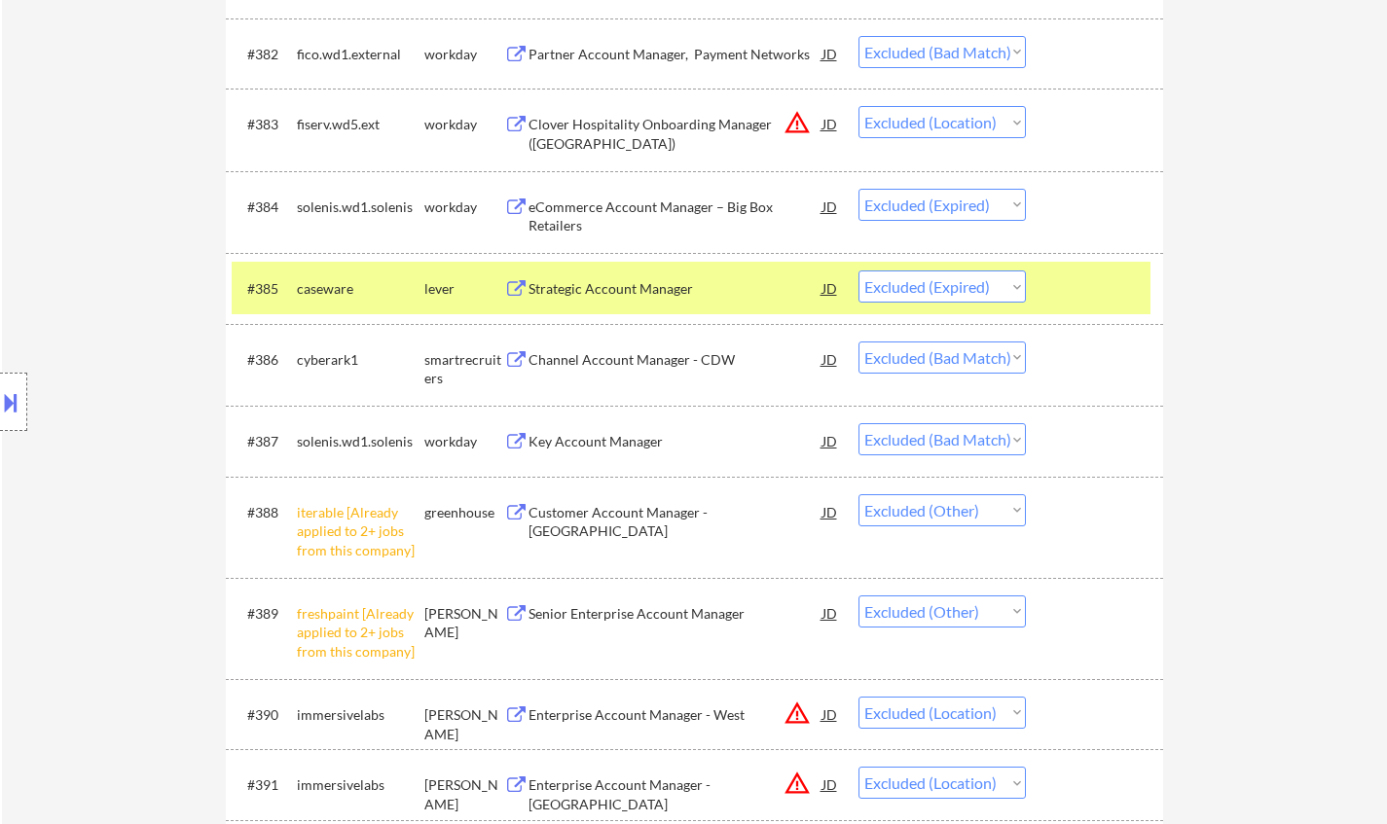
click at [642, 353] on div "Channel Account Manager - CDW" at bounding box center [676, 359] width 294 height 19
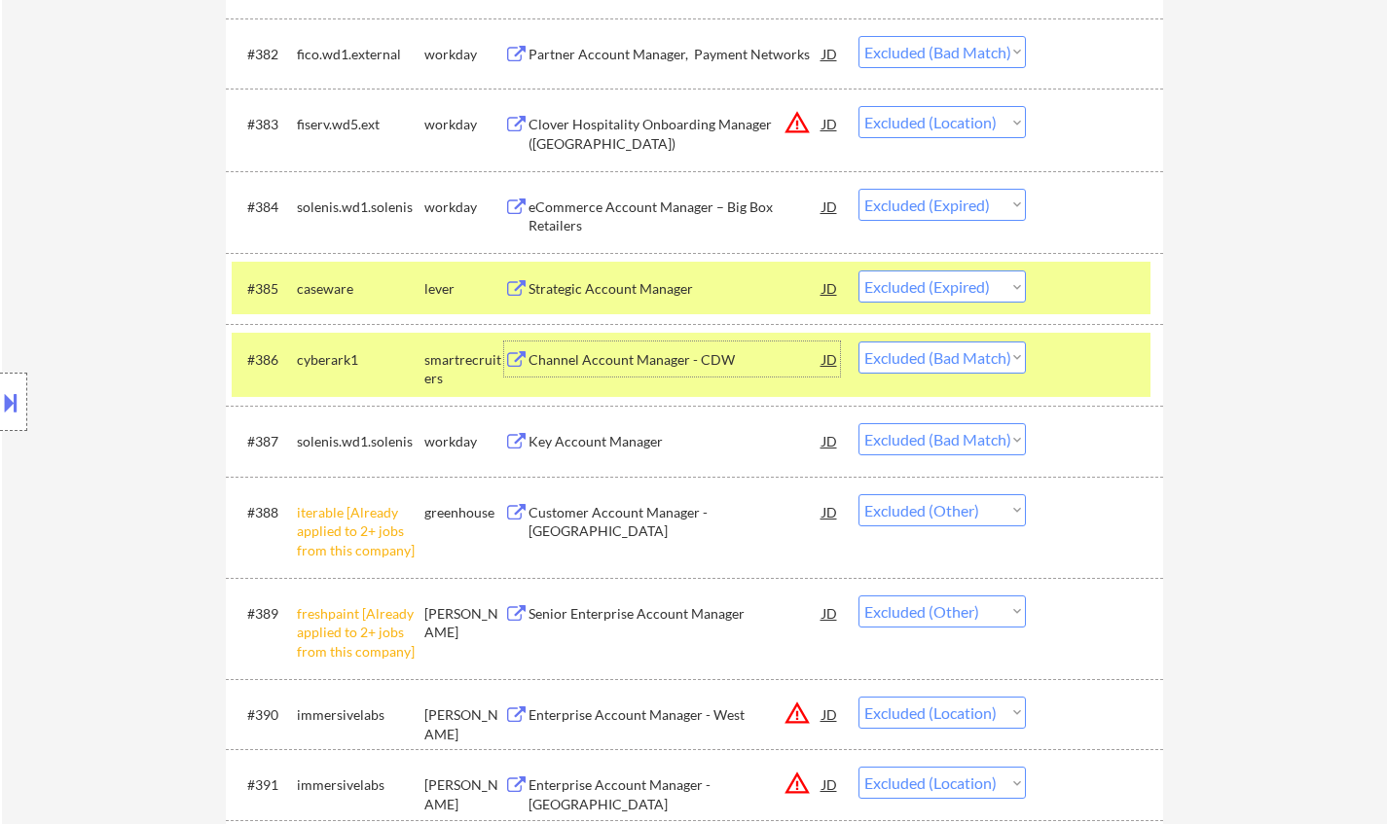
click at [969, 361] on select "Choose an option... Pending Applied Excluded (Questions) Excluded (Expired) Exc…" at bounding box center [941, 358] width 167 height 32
click at [858, 342] on select "Choose an option... Pending Applied Excluded (Questions) Excluded (Expired) Exc…" at bounding box center [941, 358] width 167 height 32
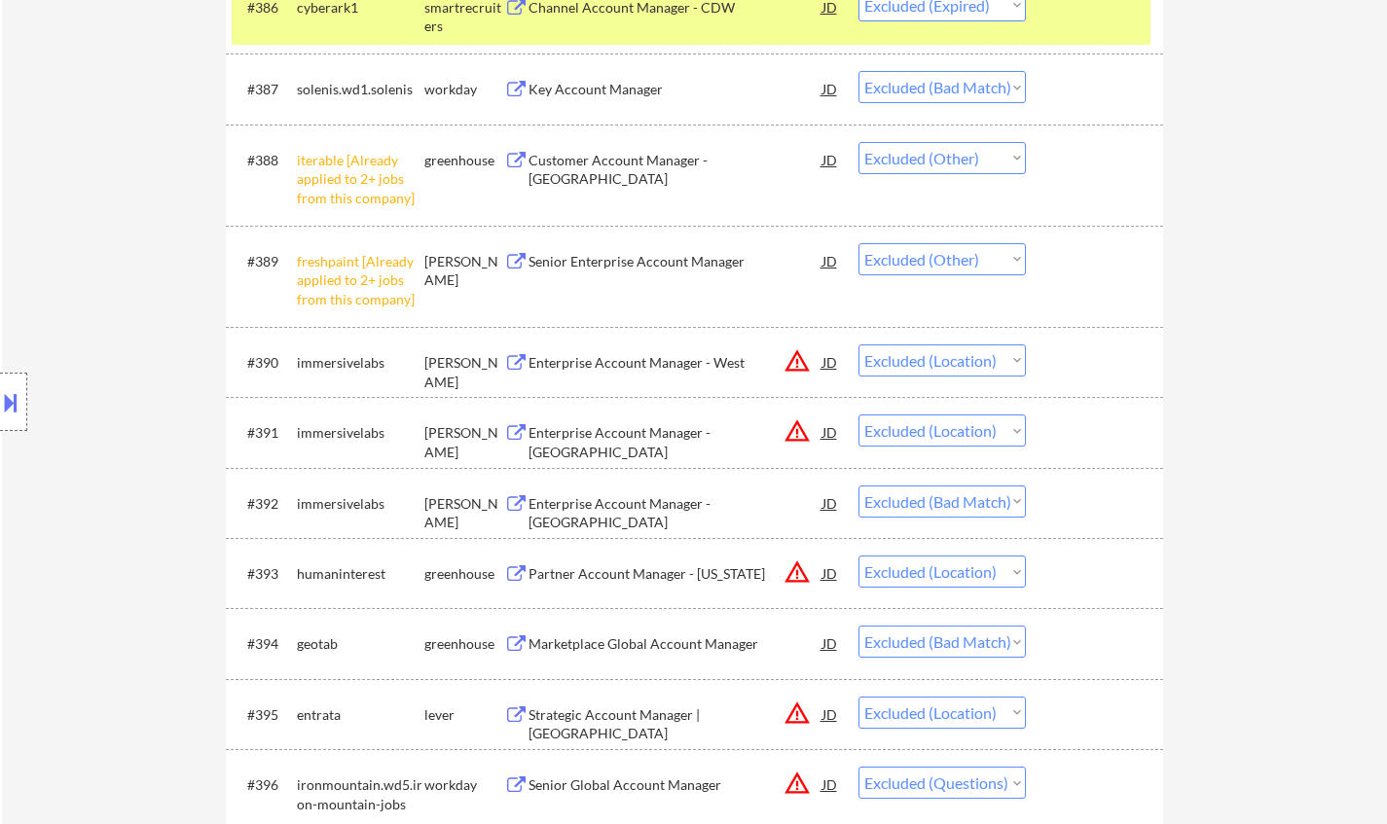
scroll to position [7203, 0]
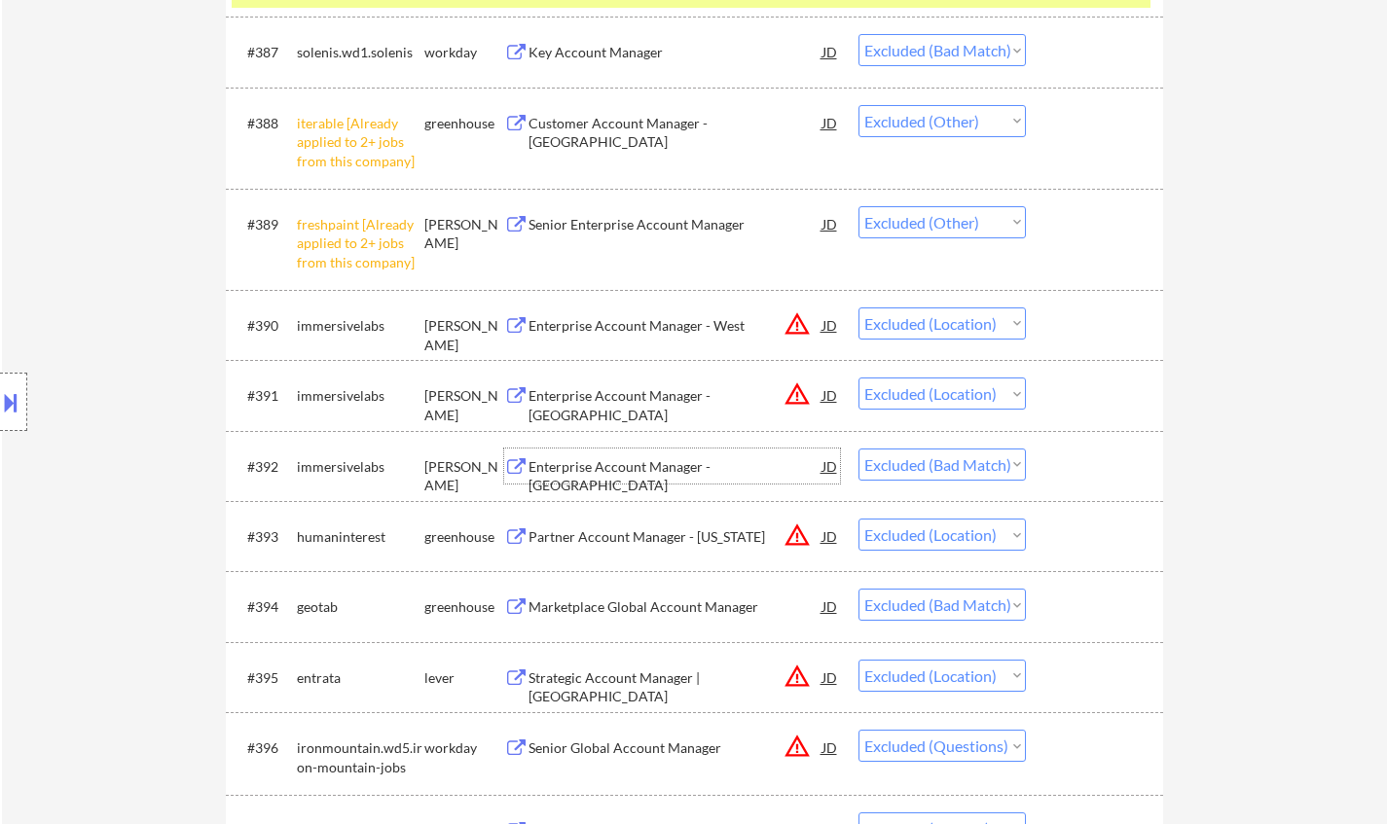
click at [649, 476] on div "Enterprise Account Manager - [GEOGRAPHIC_DATA]" at bounding box center [676, 476] width 294 height 38
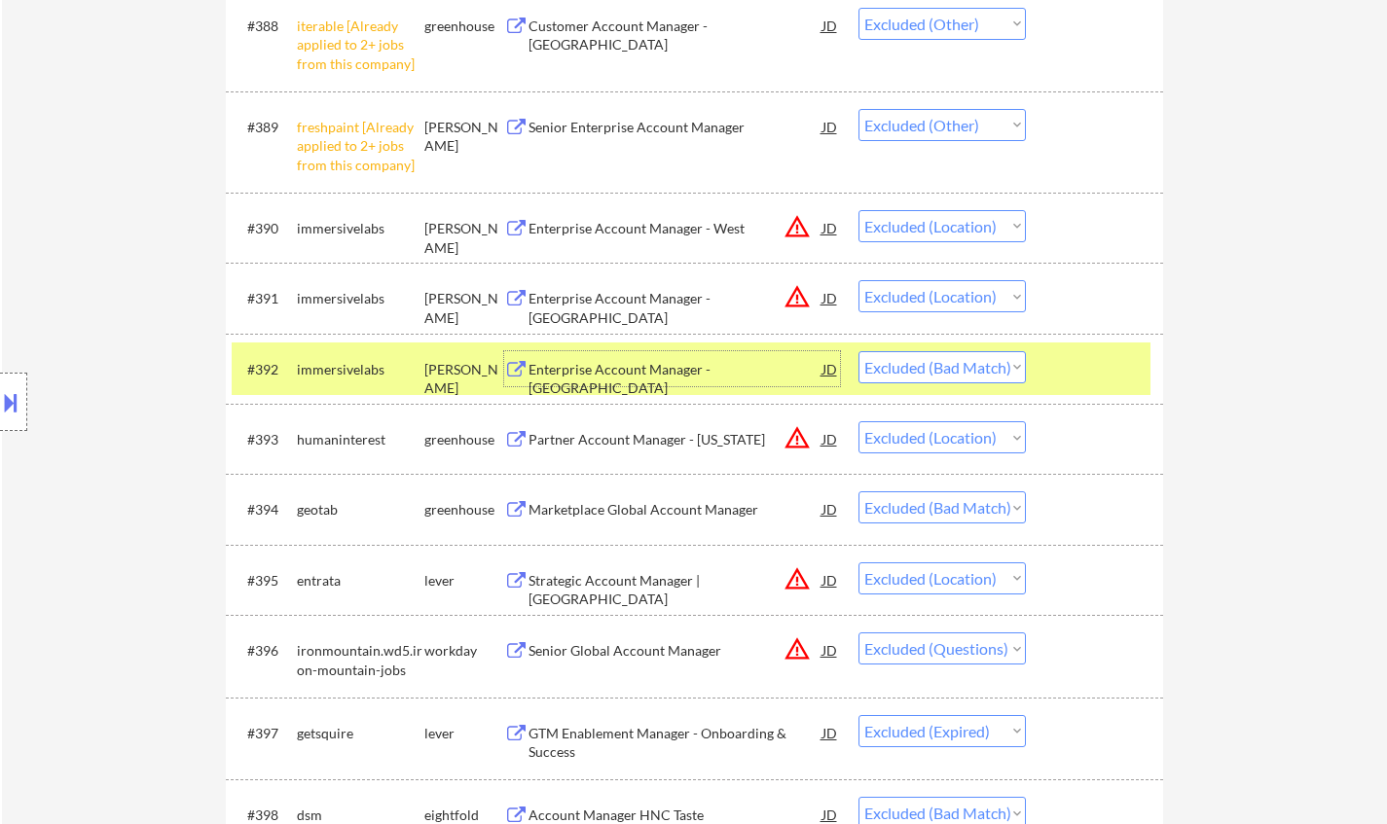
scroll to position [7397, 0]
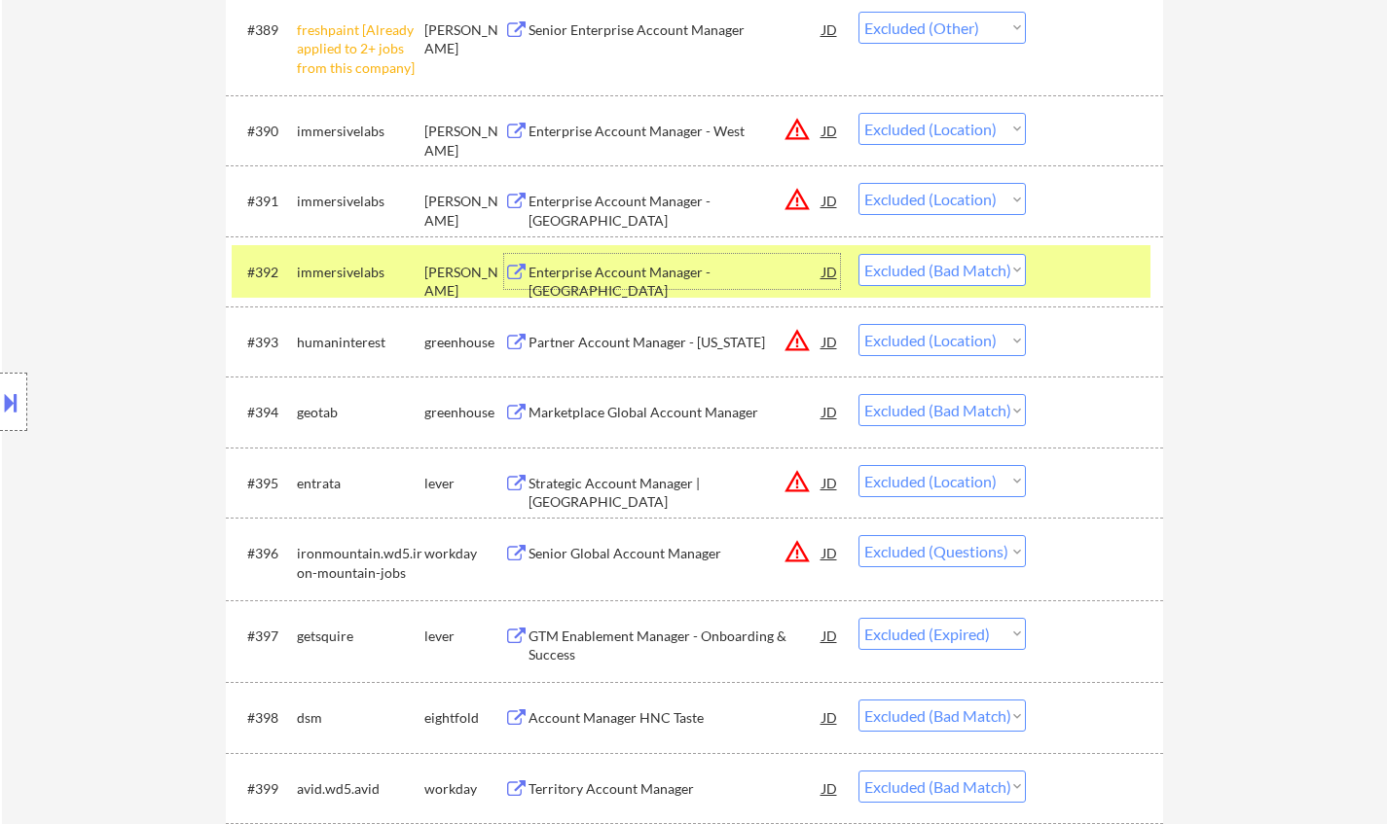
click at [592, 413] on div "Marketplace Global Account Manager" at bounding box center [676, 412] width 294 height 19
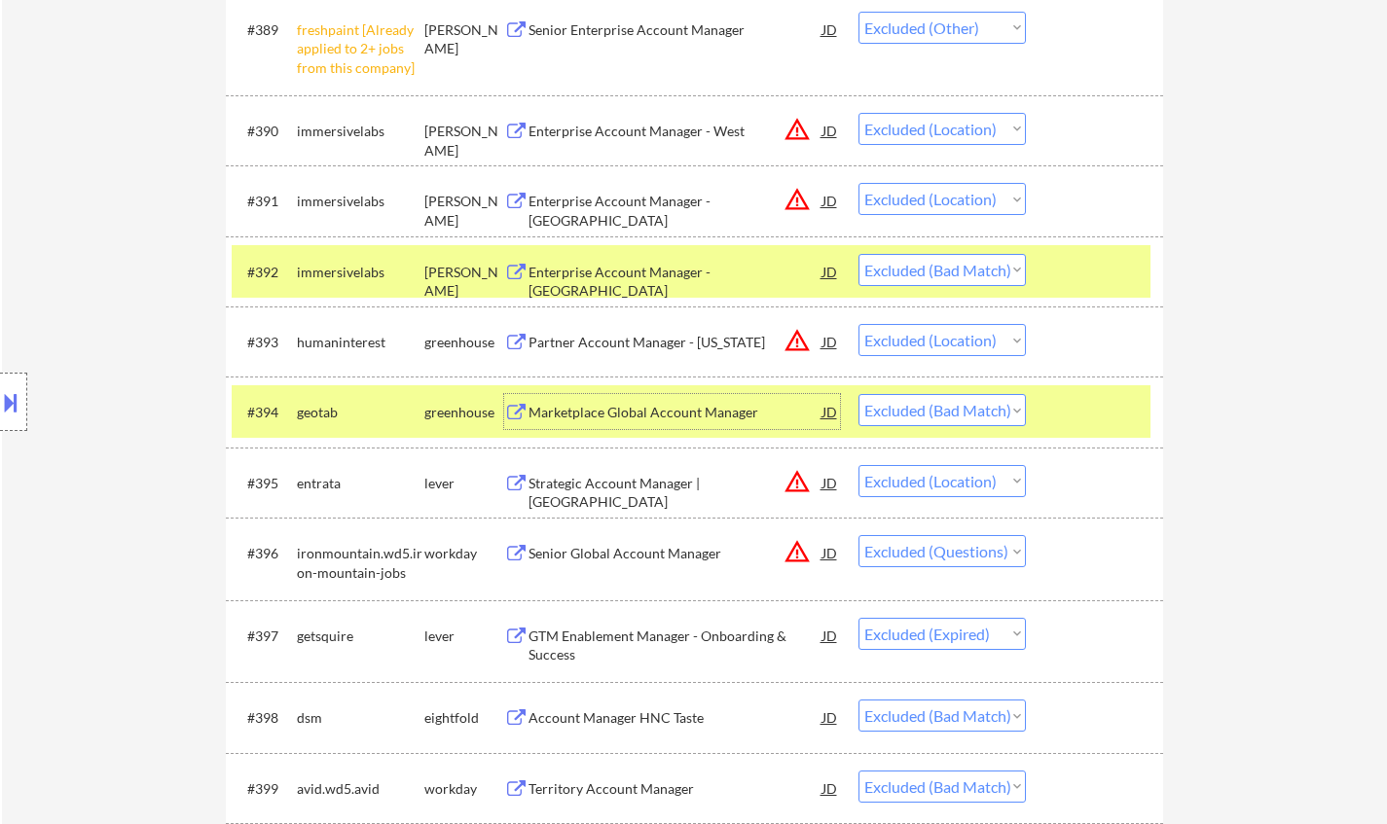
click at [932, 416] on select "Choose an option... Pending Applied Excluded (Questions) Excluded (Expired) Exc…" at bounding box center [941, 410] width 167 height 32
click at [858, 395] on select "Choose an option... Pending Applied Excluded (Questions) Excluded (Expired) Exc…" at bounding box center [941, 410] width 167 height 32
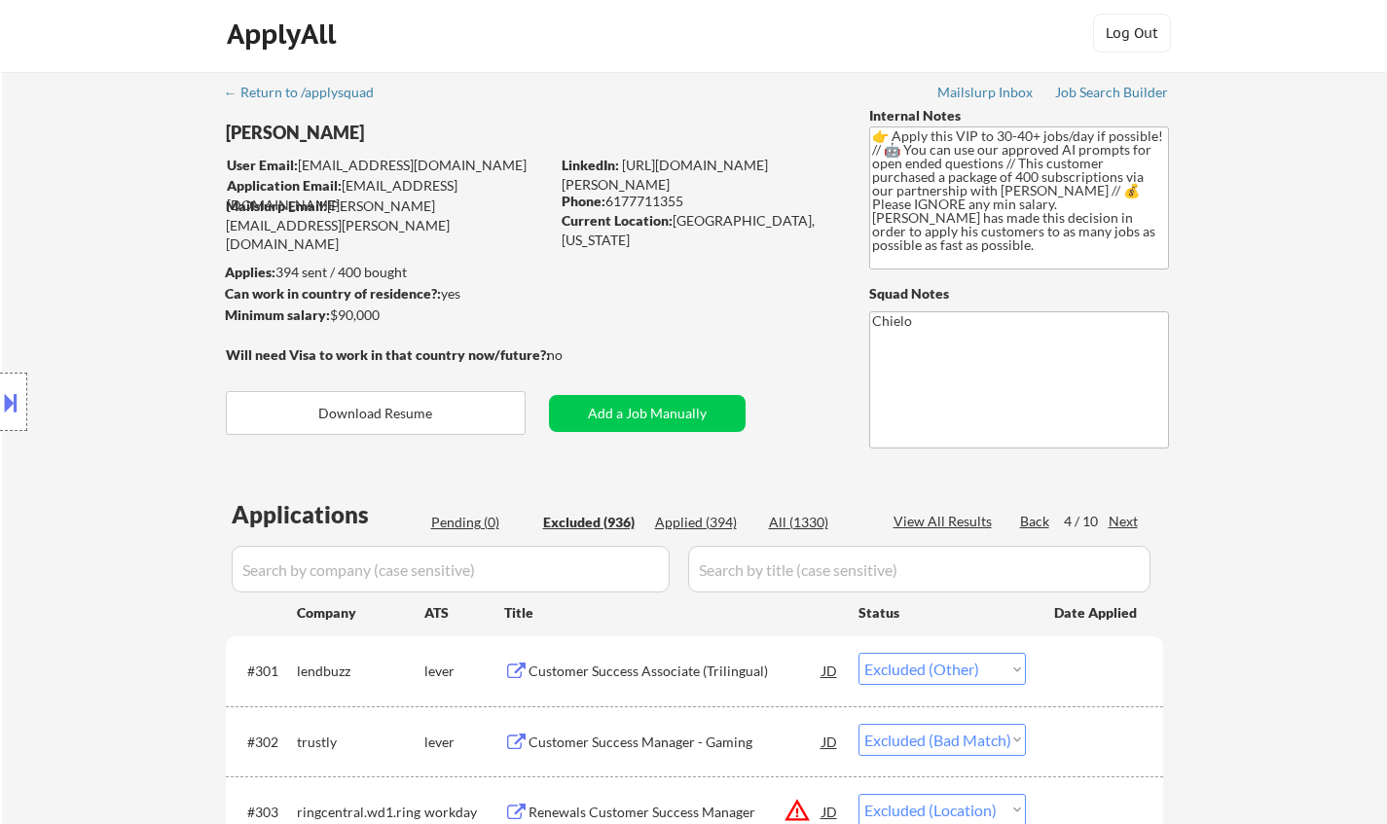
scroll to position [0, 0]
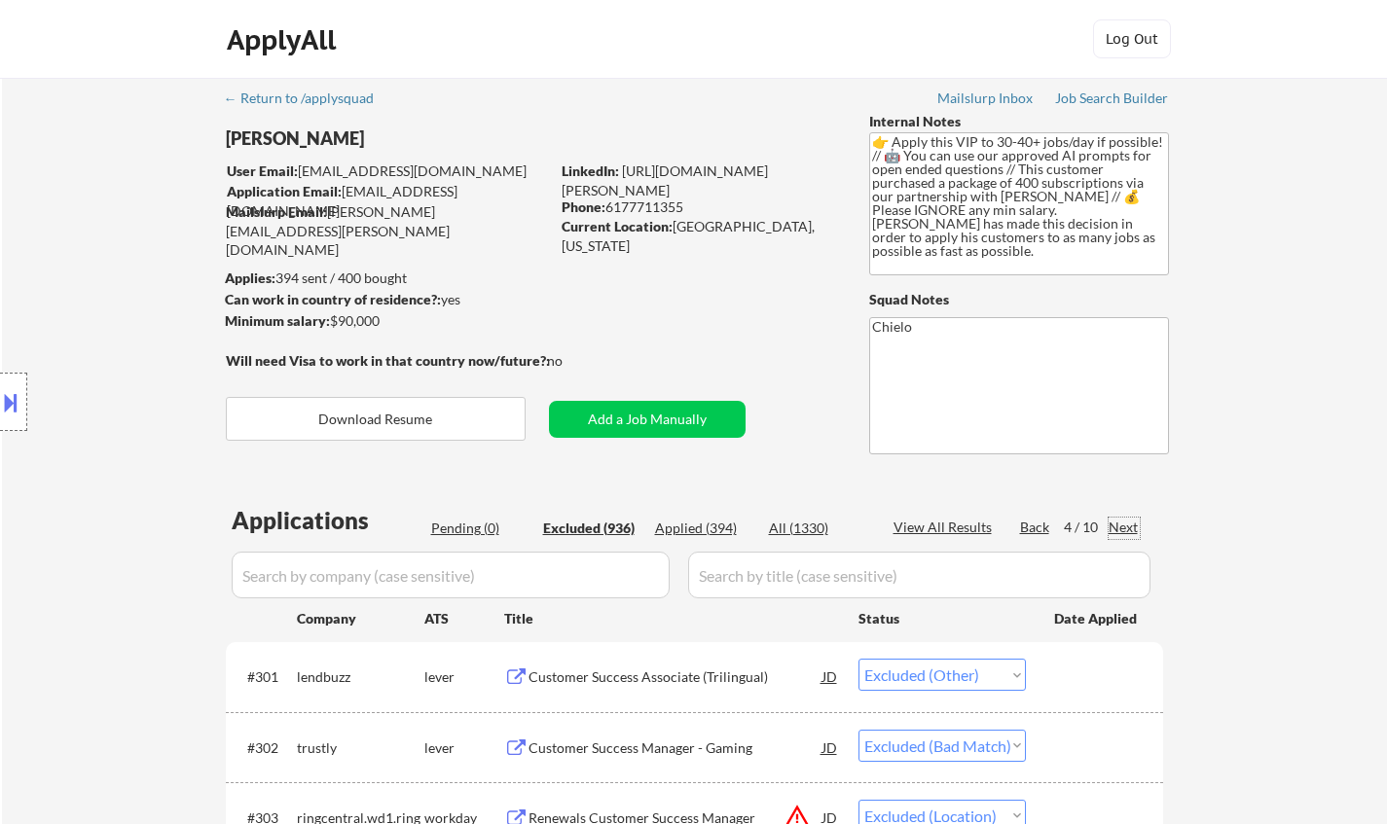
click at [1115, 523] on div "Next" at bounding box center [1124, 527] width 31 height 19
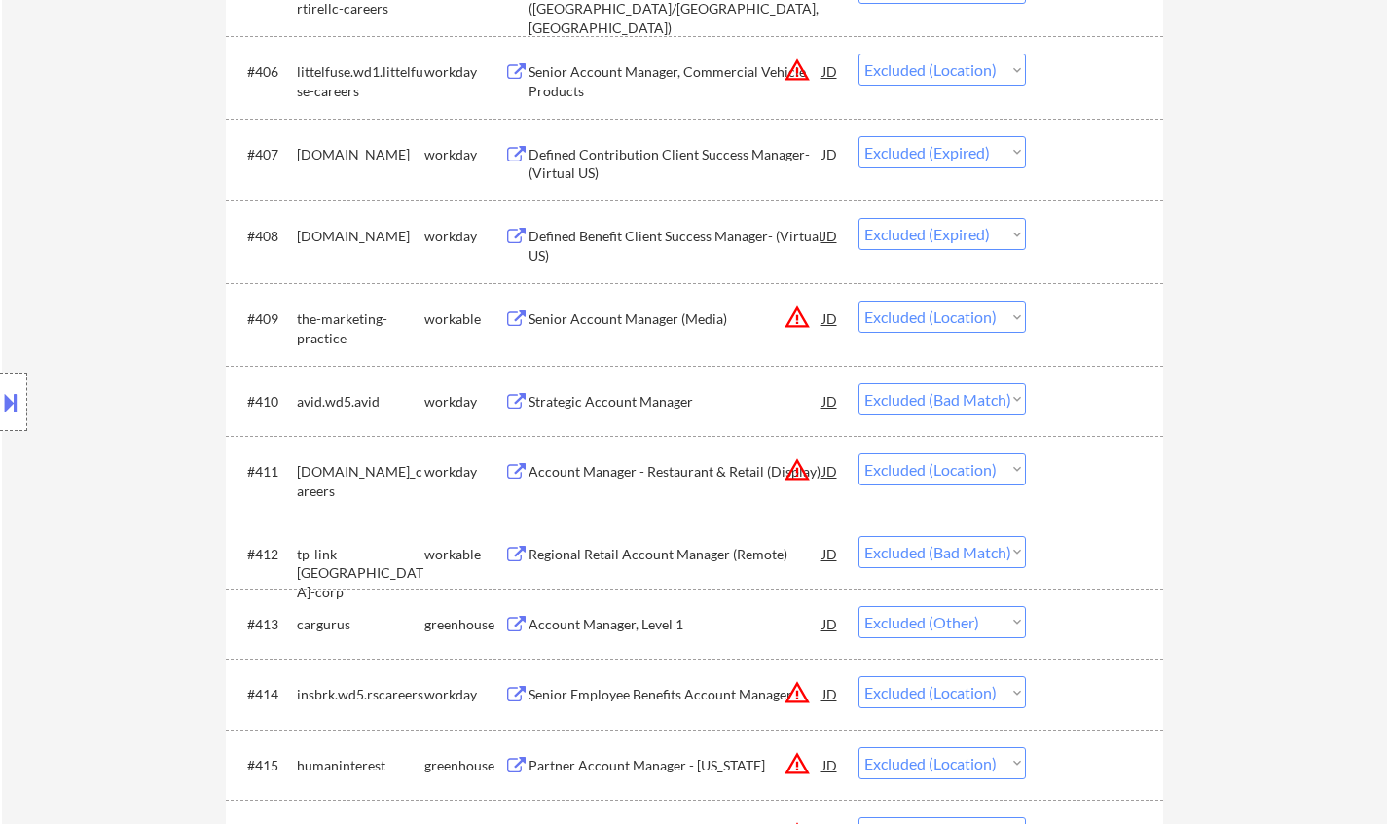
scroll to position [1168, 0]
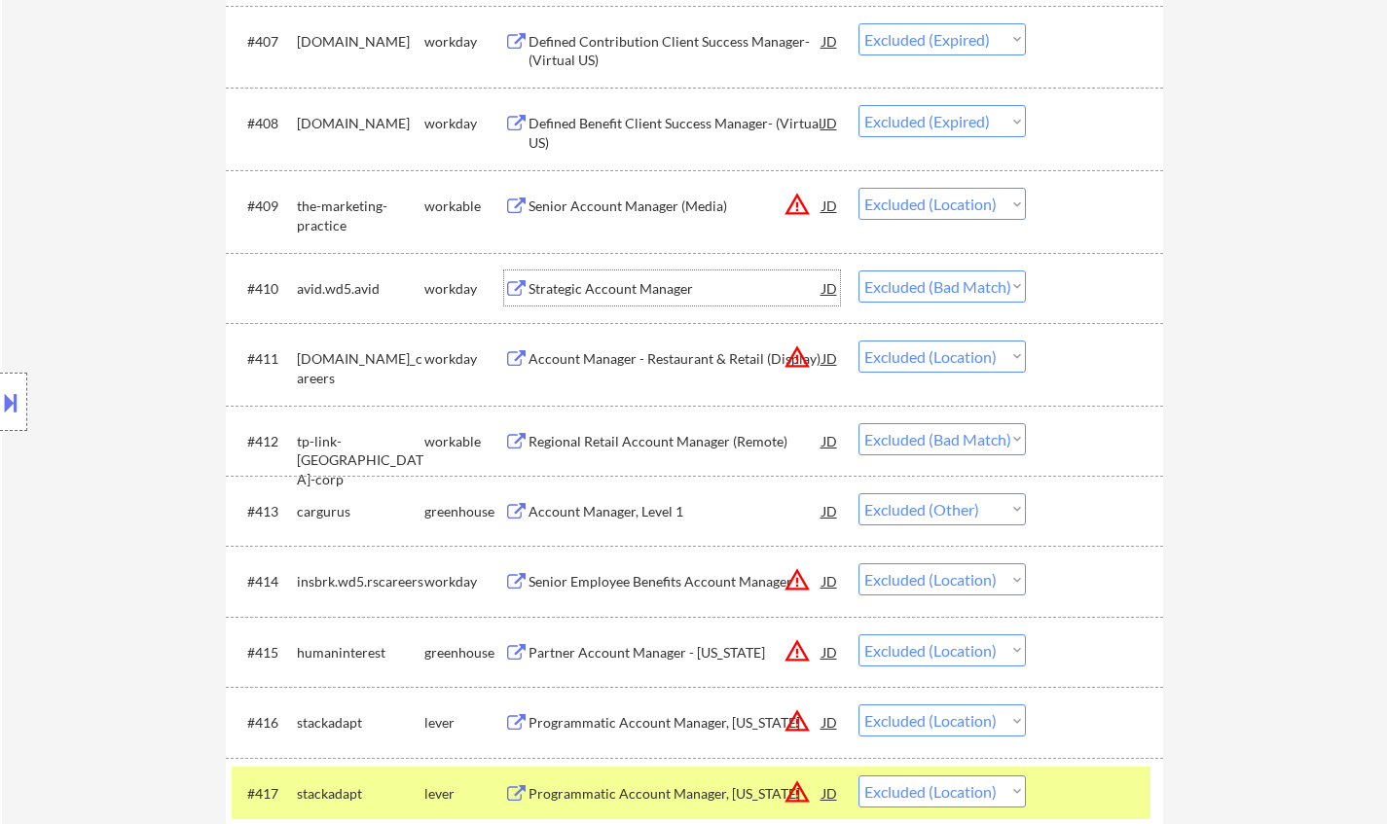
click at [631, 287] on div "Strategic Account Manager" at bounding box center [676, 288] width 294 height 19
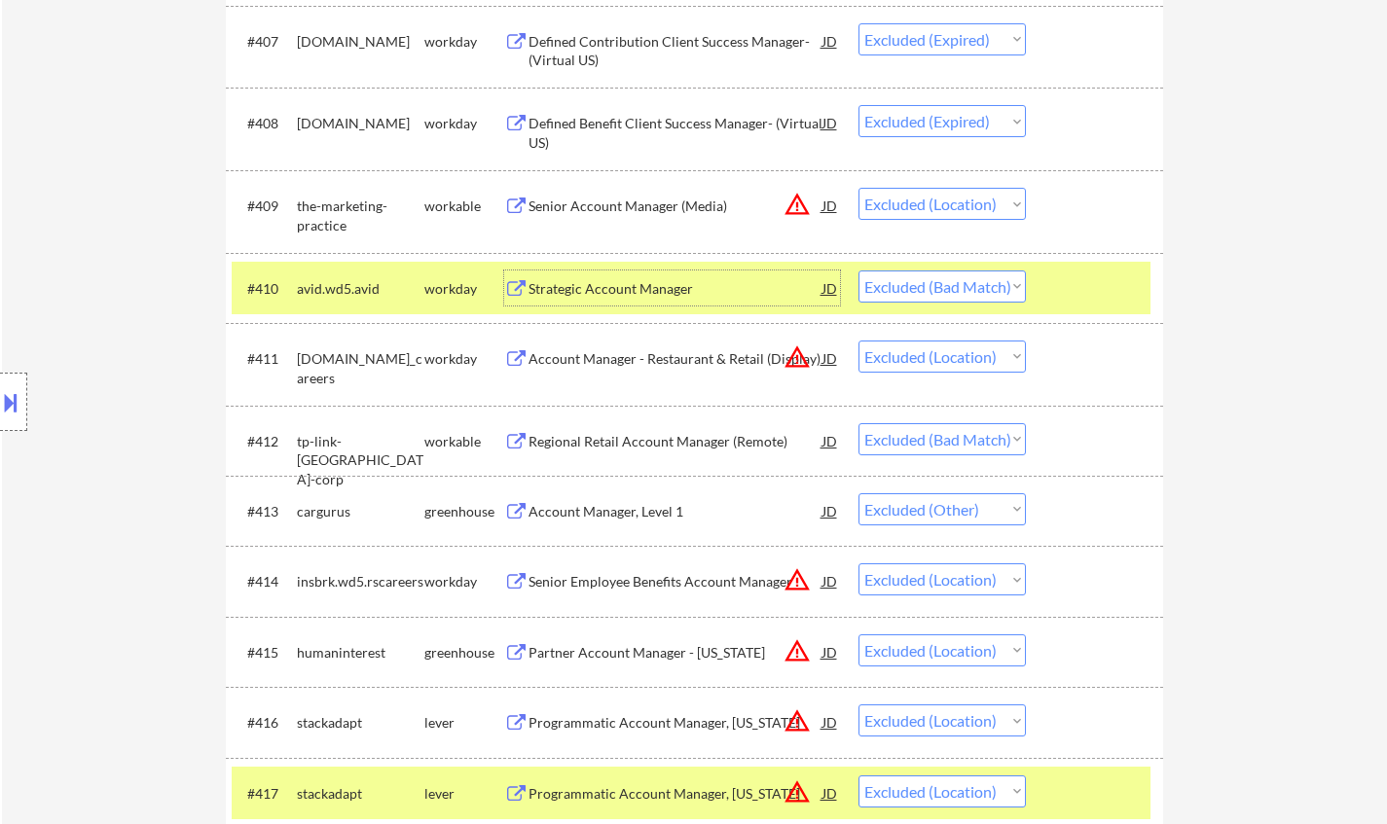
drag, startPoint x: 991, startPoint y: 284, endPoint x: 997, endPoint y: 299, distance: 15.7
click at [991, 284] on select "Choose an option... Pending Applied Excluded (Questions) Excluded (Expired) Exc…" at bounding box center [941, 287] width 167 height 32
click at [858, 271] on select "Choose an option... Pending Applied Excluded (Questions) Excluded (Expired) Exc…" at bounding box center [941, 287] width 167 height 32
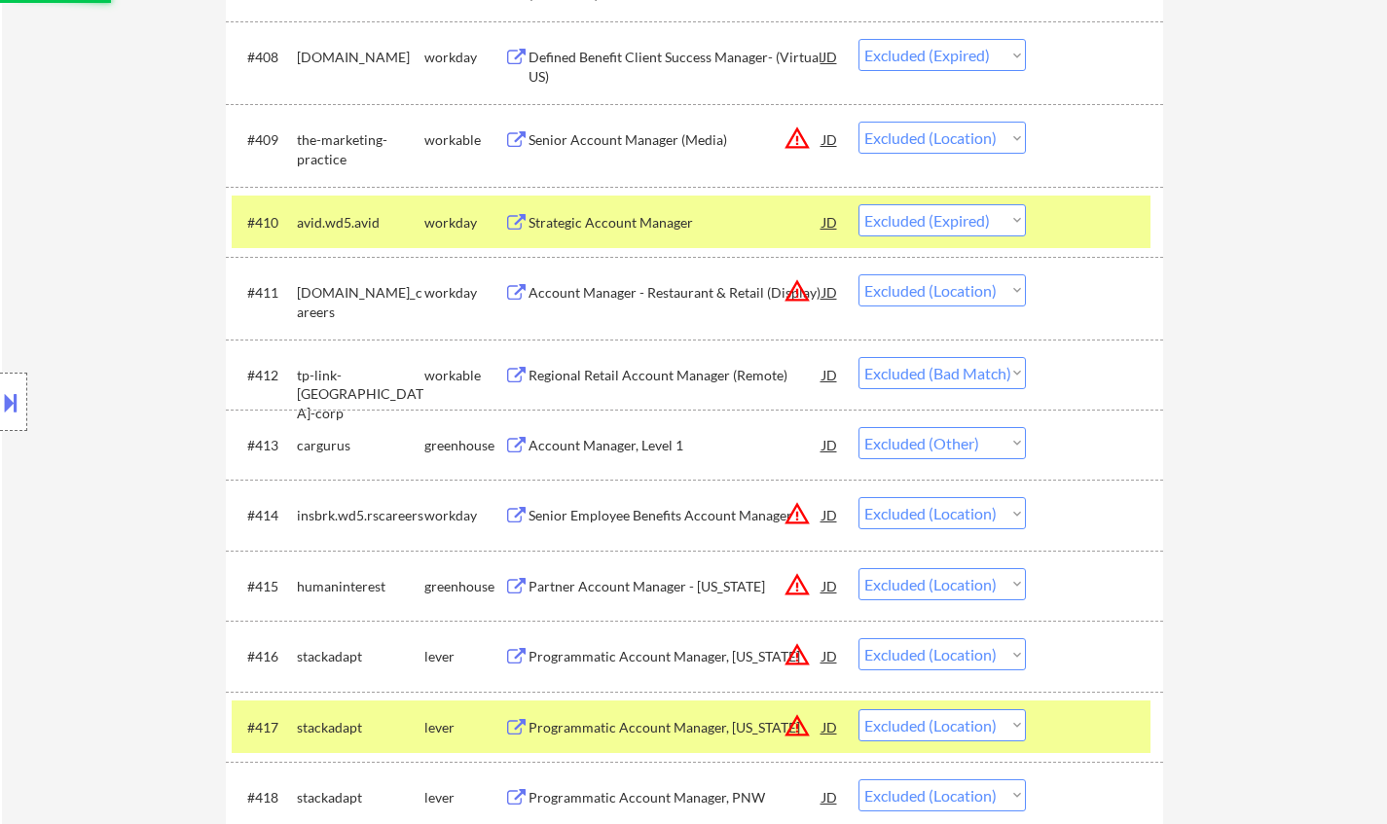
scroll to position [1265, 0]
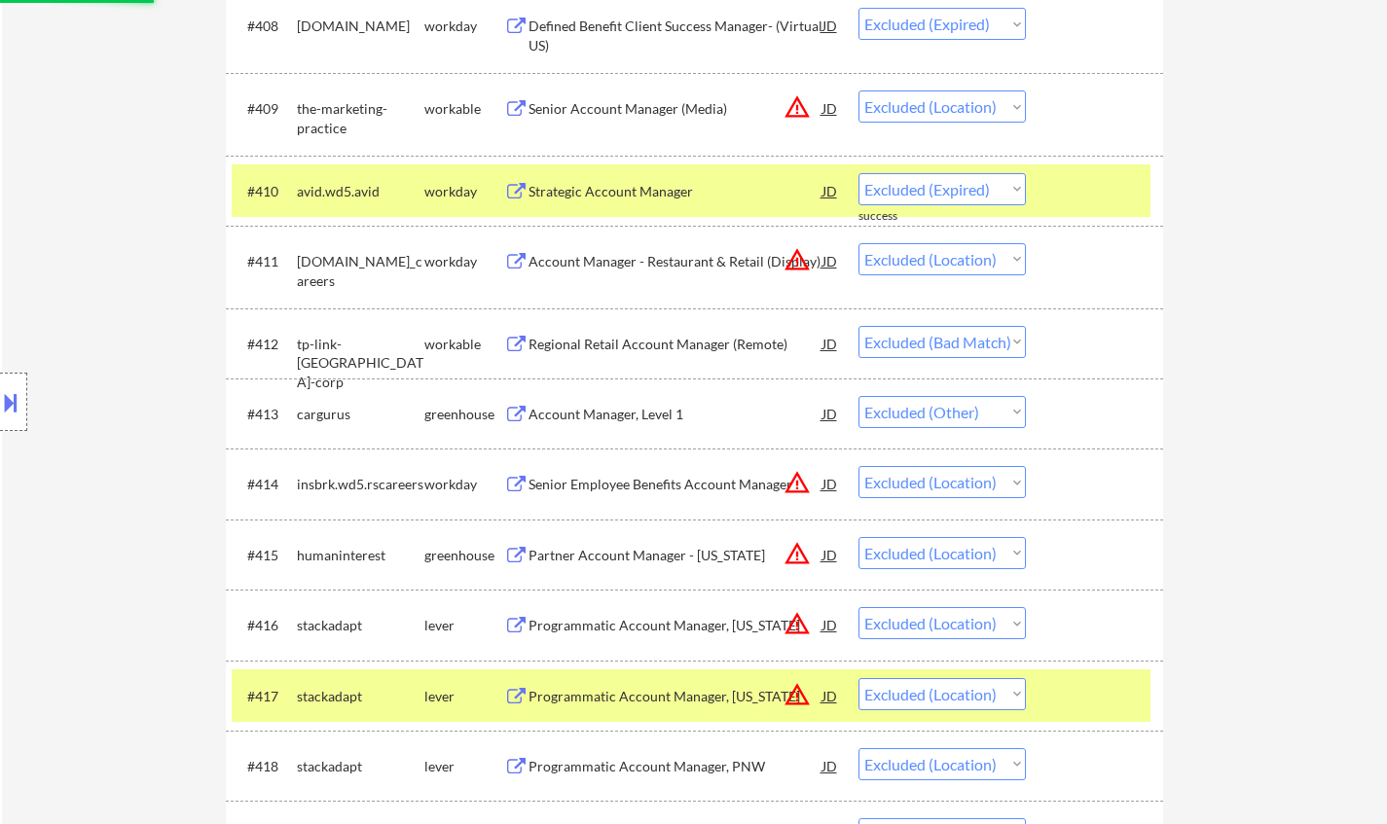
click at [640, 349] on div "Regional Retail Account Manager (Remote)" at bounding box center [676, 344] width 294 height 19
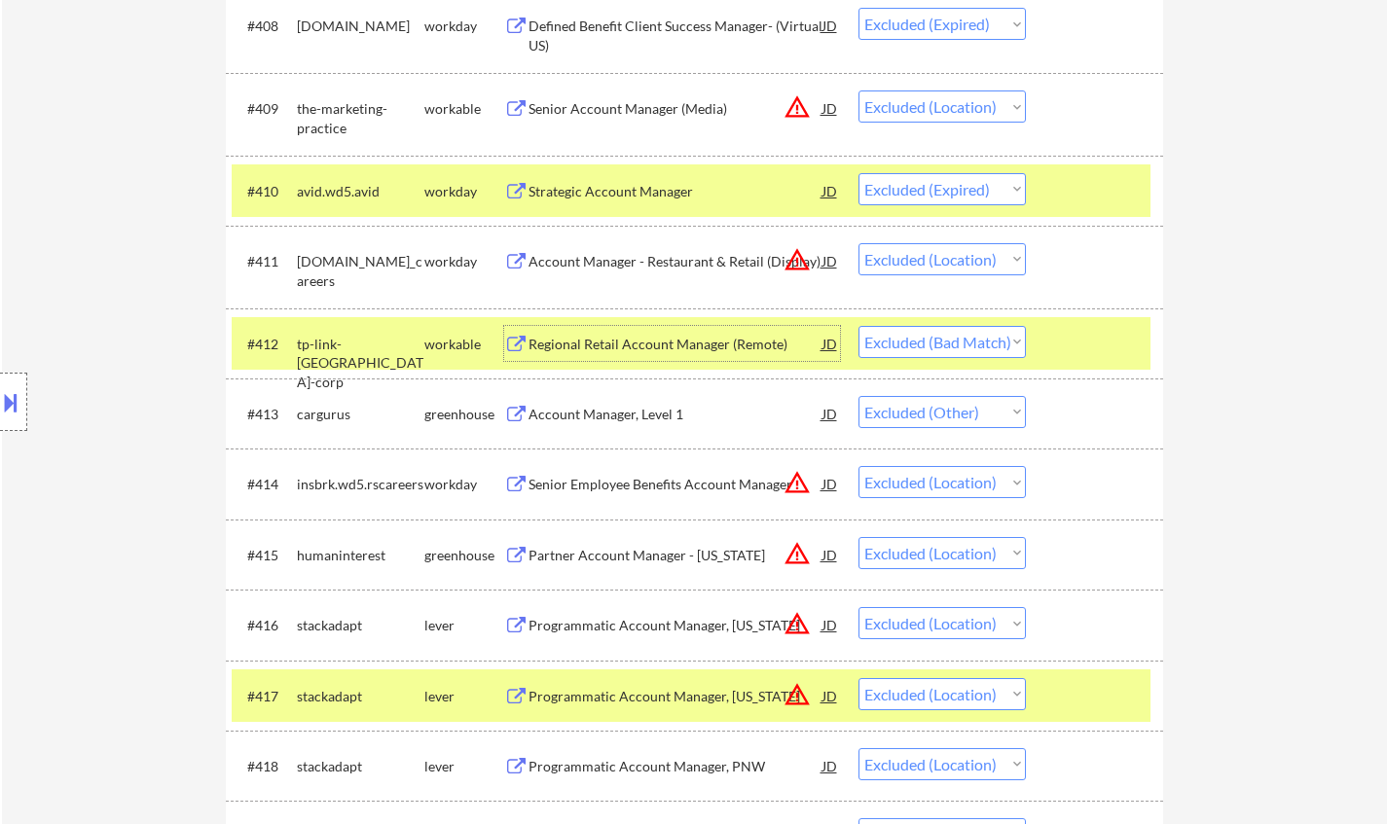
click at [962, 333] on select "Choose an option... Pending Applied Excluded (Questions) Excluded (Expired) Exc…" at bounding box center [941, 342] width 167 height 32
click at [858, 326] on select "Choose an option... Pending Applied Excluded (Questions) Excluded (Expired) Exc…" at bounding box center [941, 342] width 167 height 32
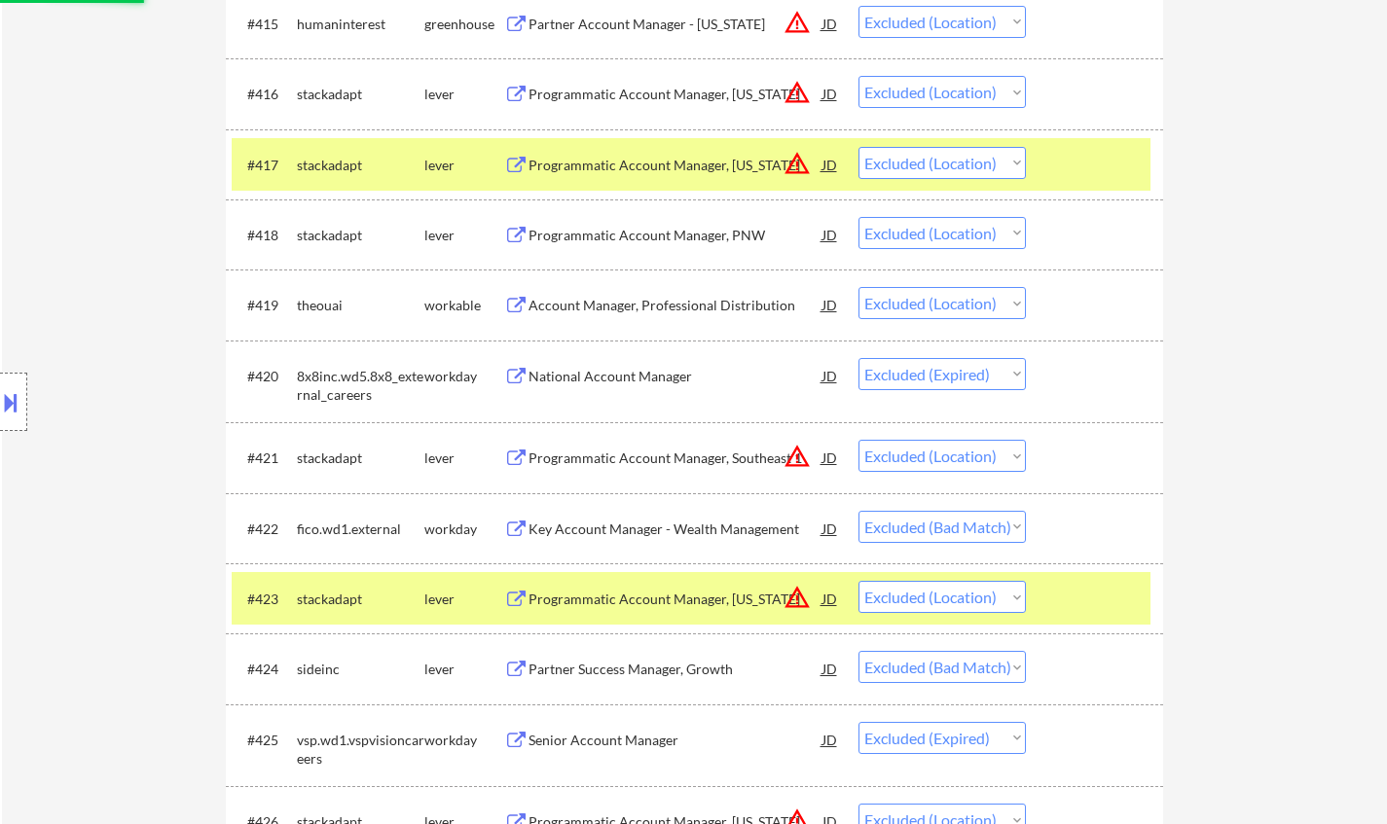
scroll to position [1849, 0]
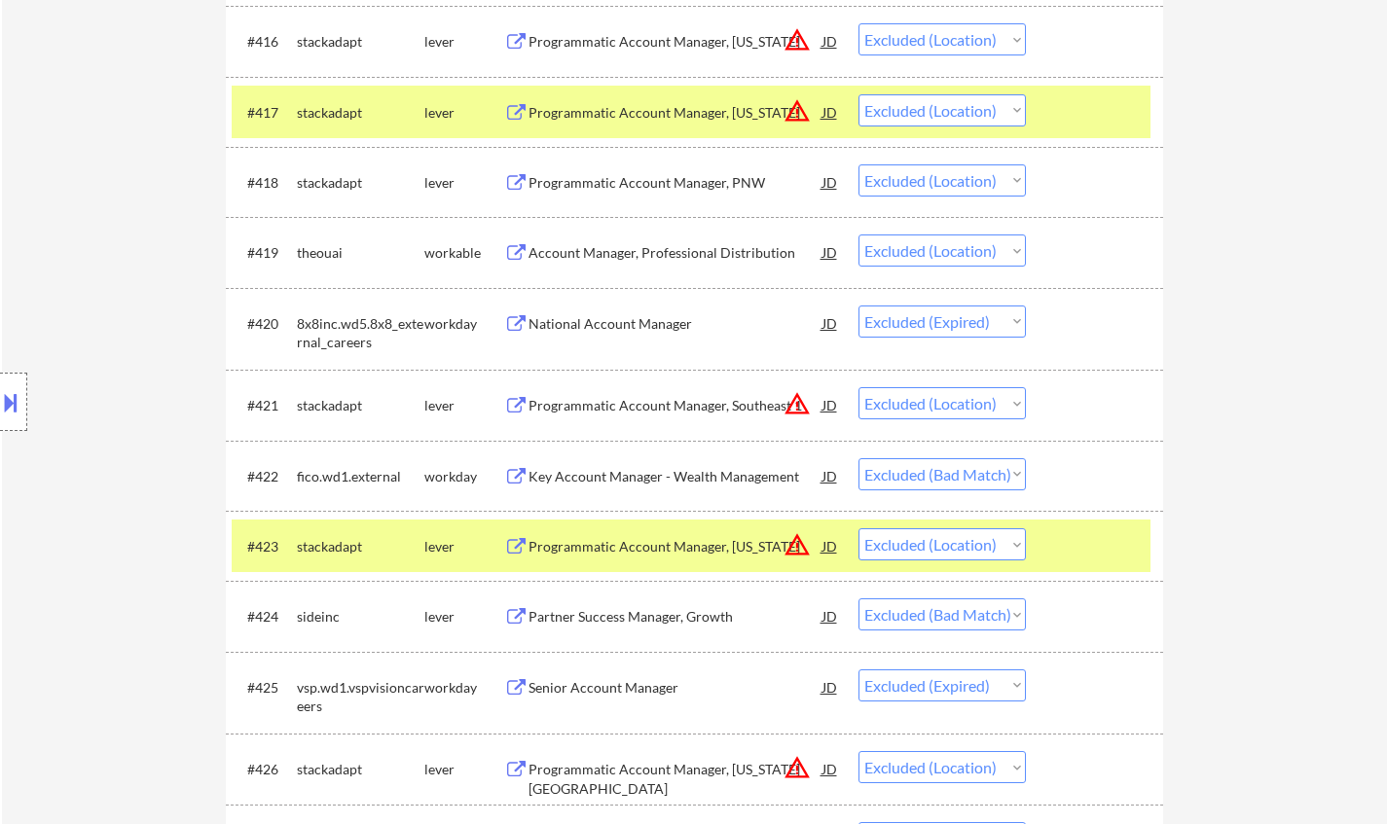
click at [705, 472] on div "Key Account Manager - Wealth Management" at bounding box center [676, 476] width 294 height 19
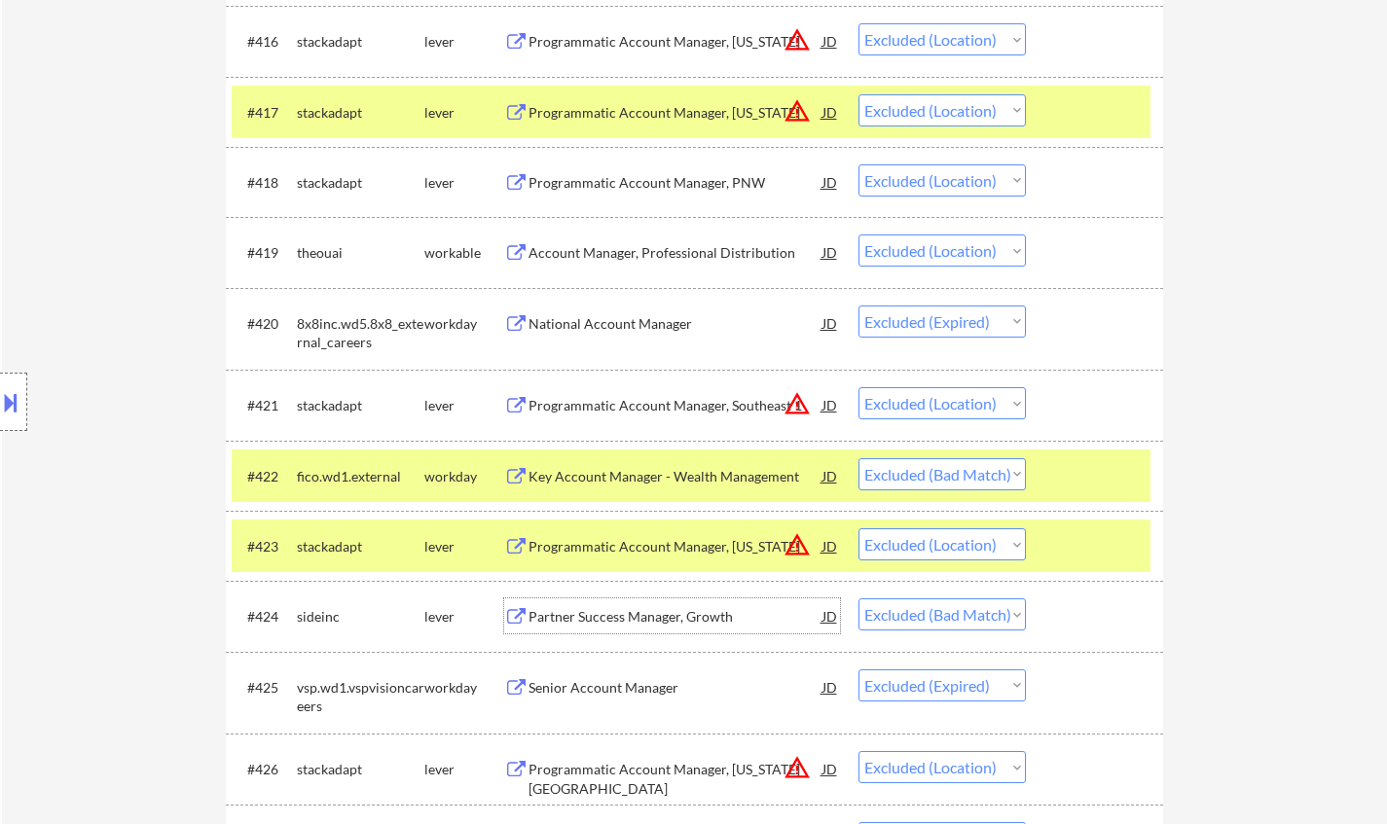
click at [635, 610] on div "Partner Success Manager, Growth" at bounding box center [676, 616] width 294 height 19
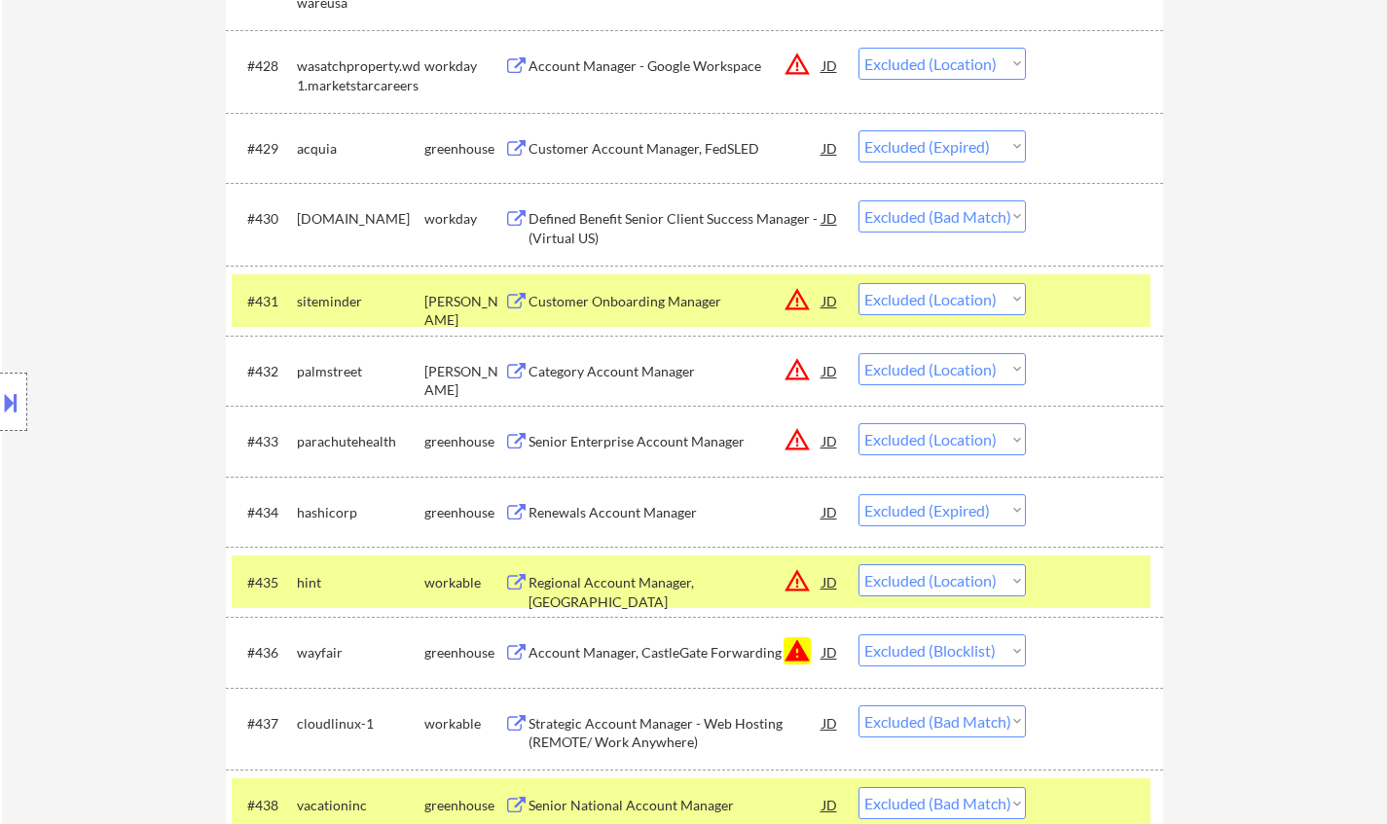
scroll to position [3115, 0]
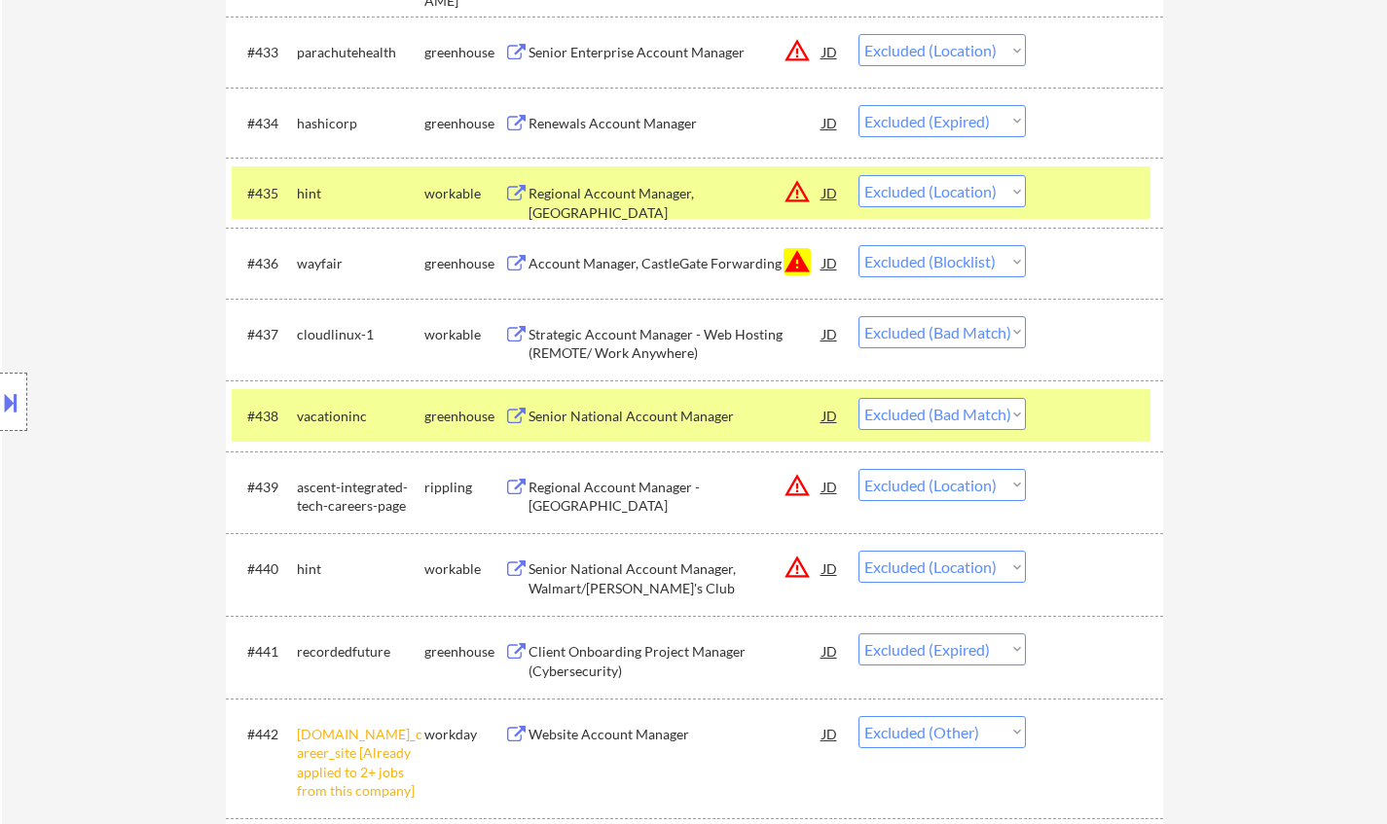
click at [657, 411] on div "Senior National Account Manager" at bounding box center [676, 416] width 294 height 19
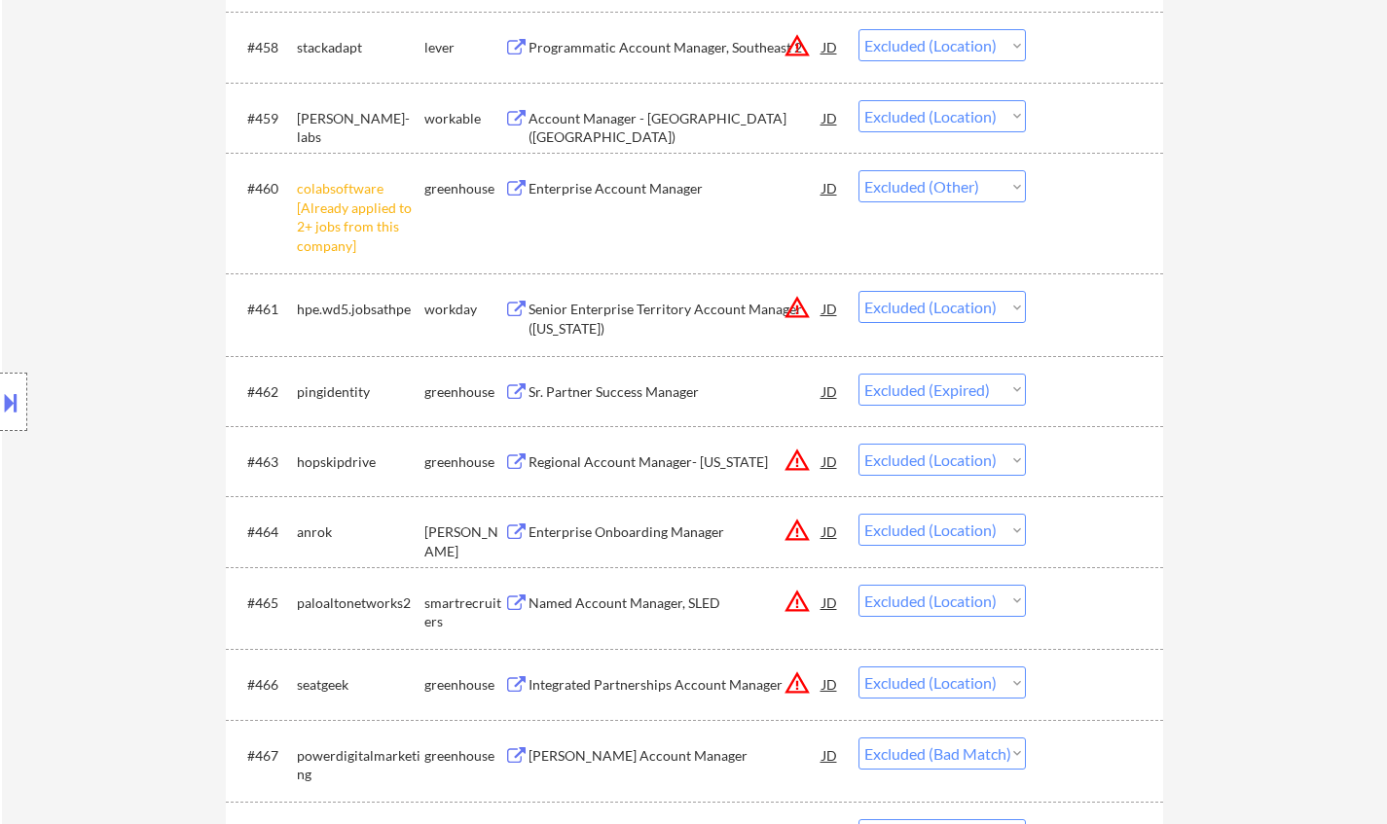
scroll to position [5451, 0]
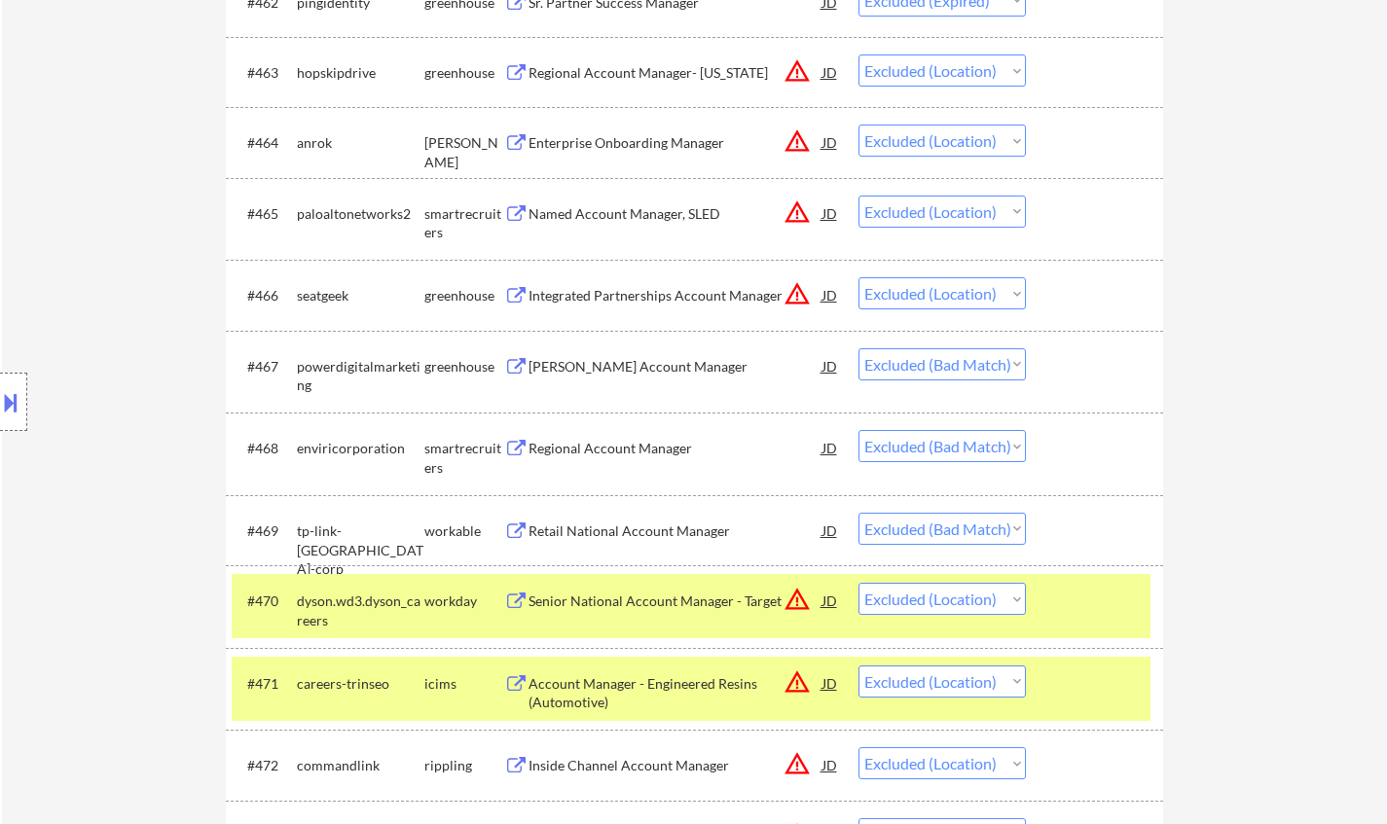
click at [637, 440] on div "Regional Account Manager" at bounding box center [676, 448] width 294 height 19
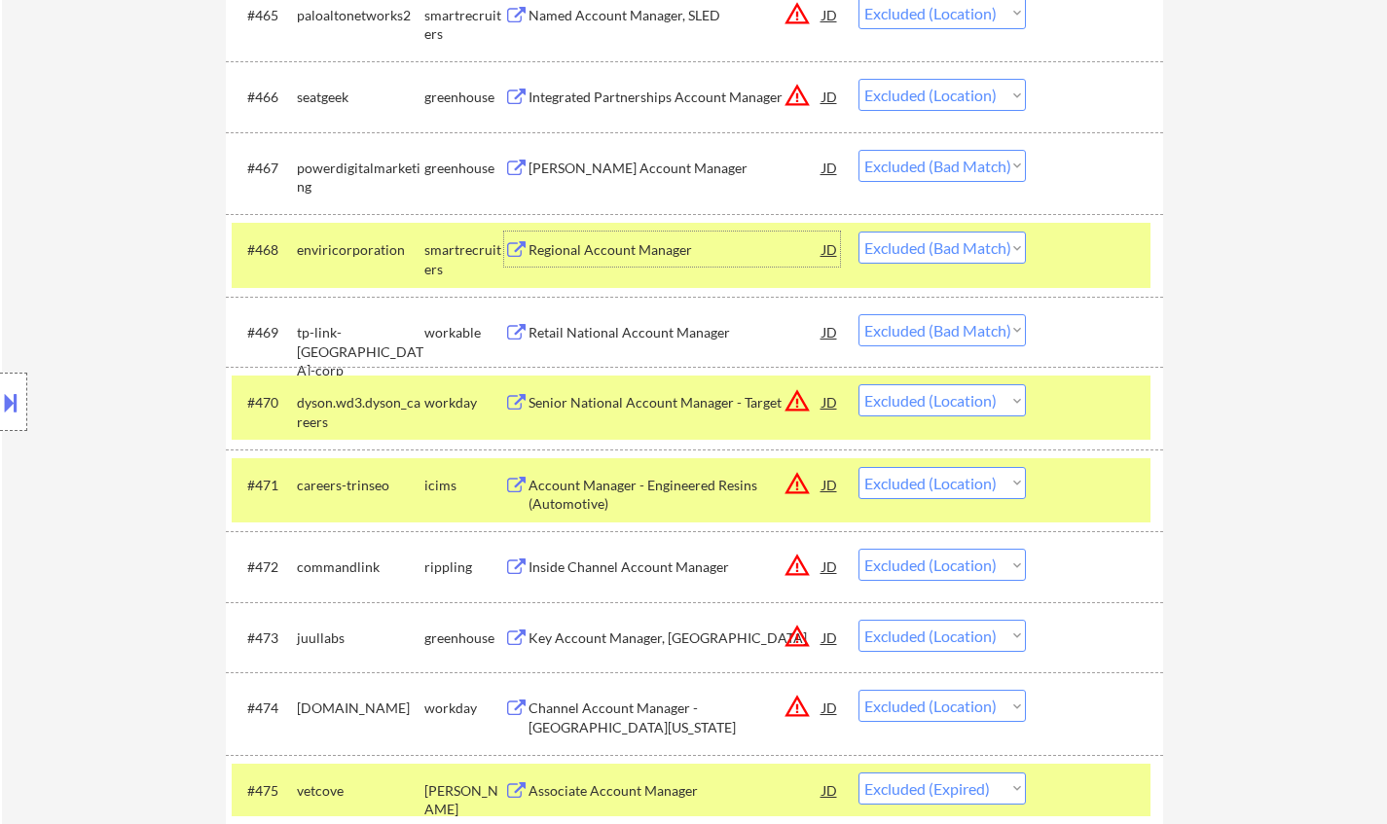
scroll to position [5743, 0]
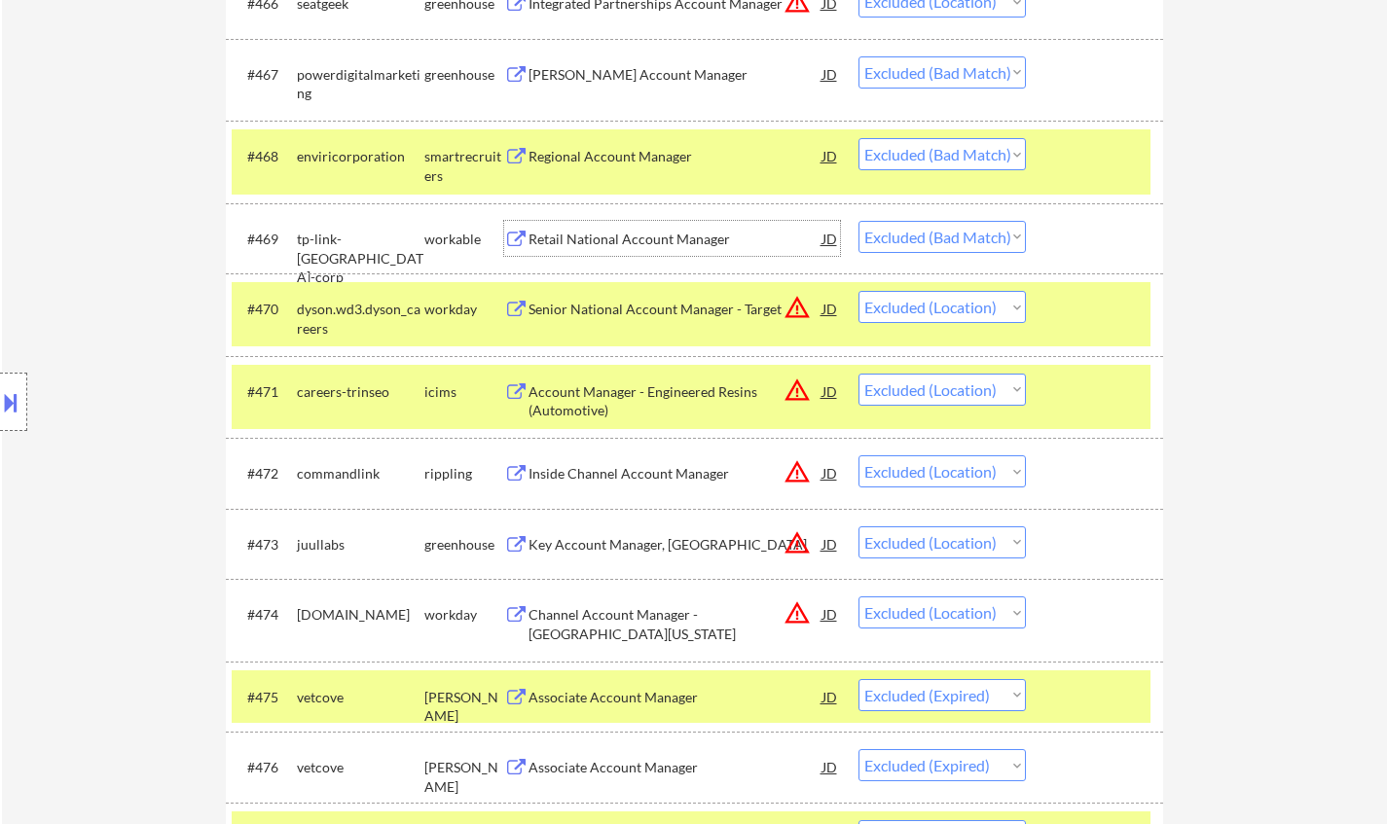
click at [625, 239] on div "Retail National Account Manager" at bounding box center [676, 239] width 294 height 19
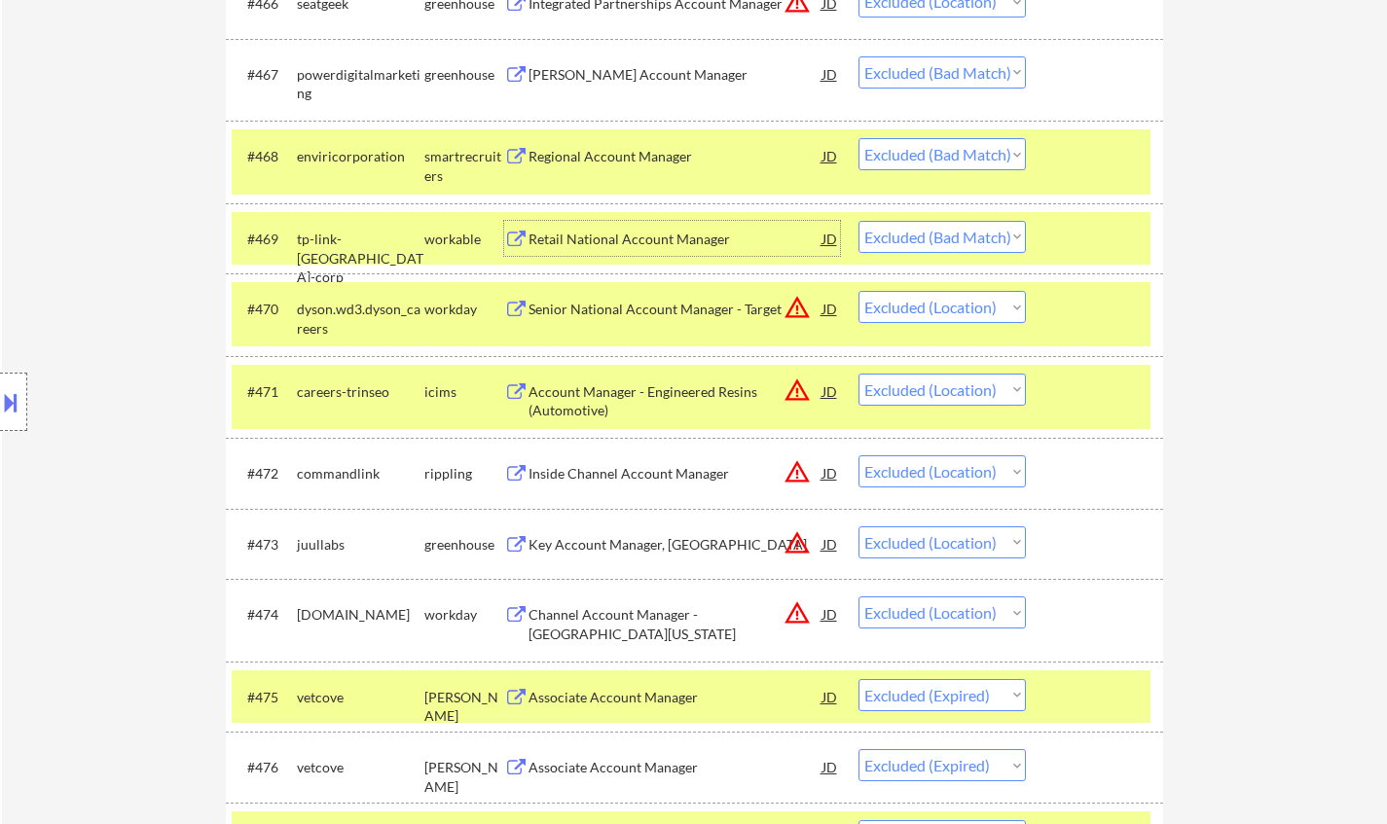
click at [929, 238] on select "Choose an option... Pending Applied Excluded (Questions) Excluded (Expired) Exc…" at bounding box center [941, 237] width 167 height 32
click at [858, 221] on select "Choose an option... Pending Applied Excluded (Questions) Excluded (Expired) Exc…" at bounding box center [941, 237] width 167 height 32
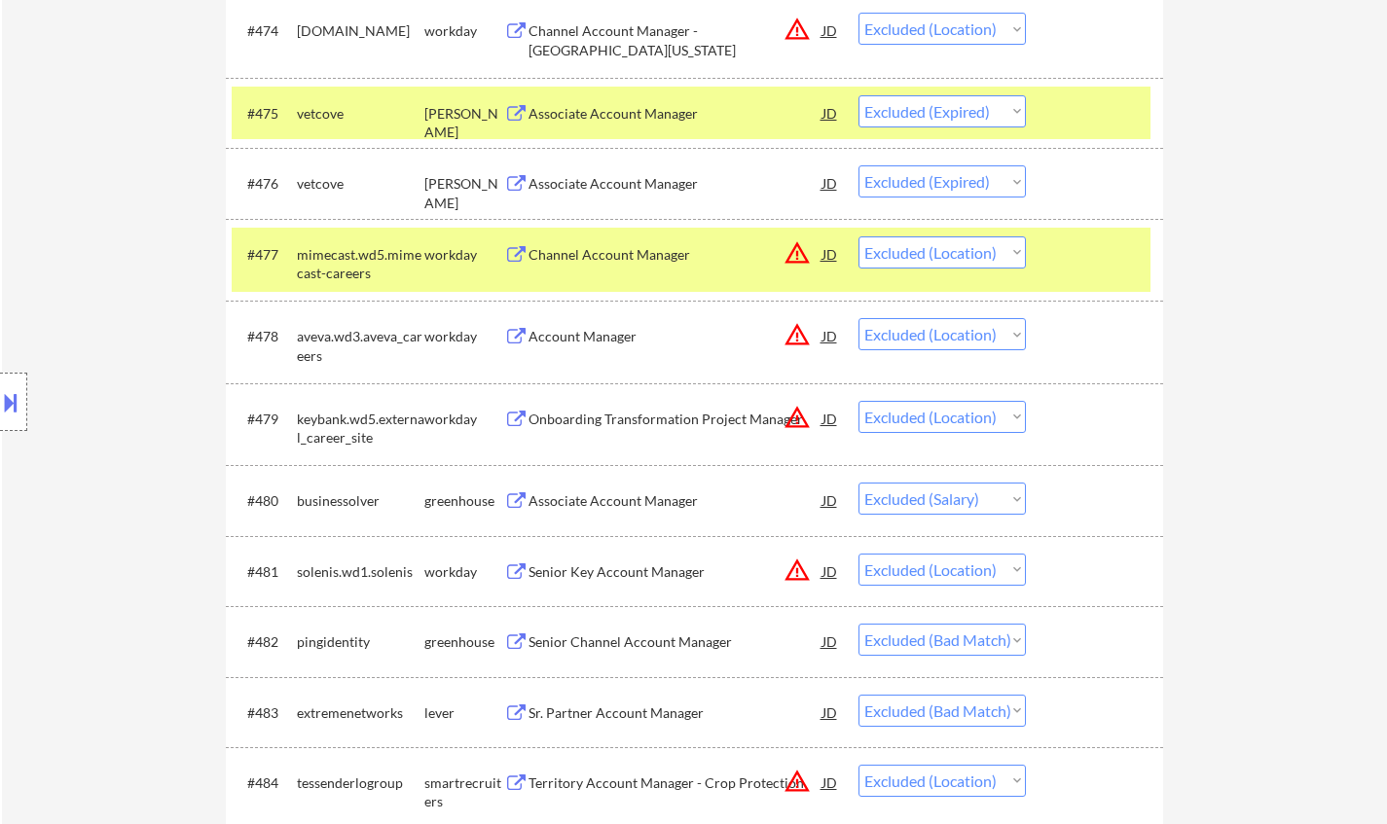
scroll to position [6521, 0]
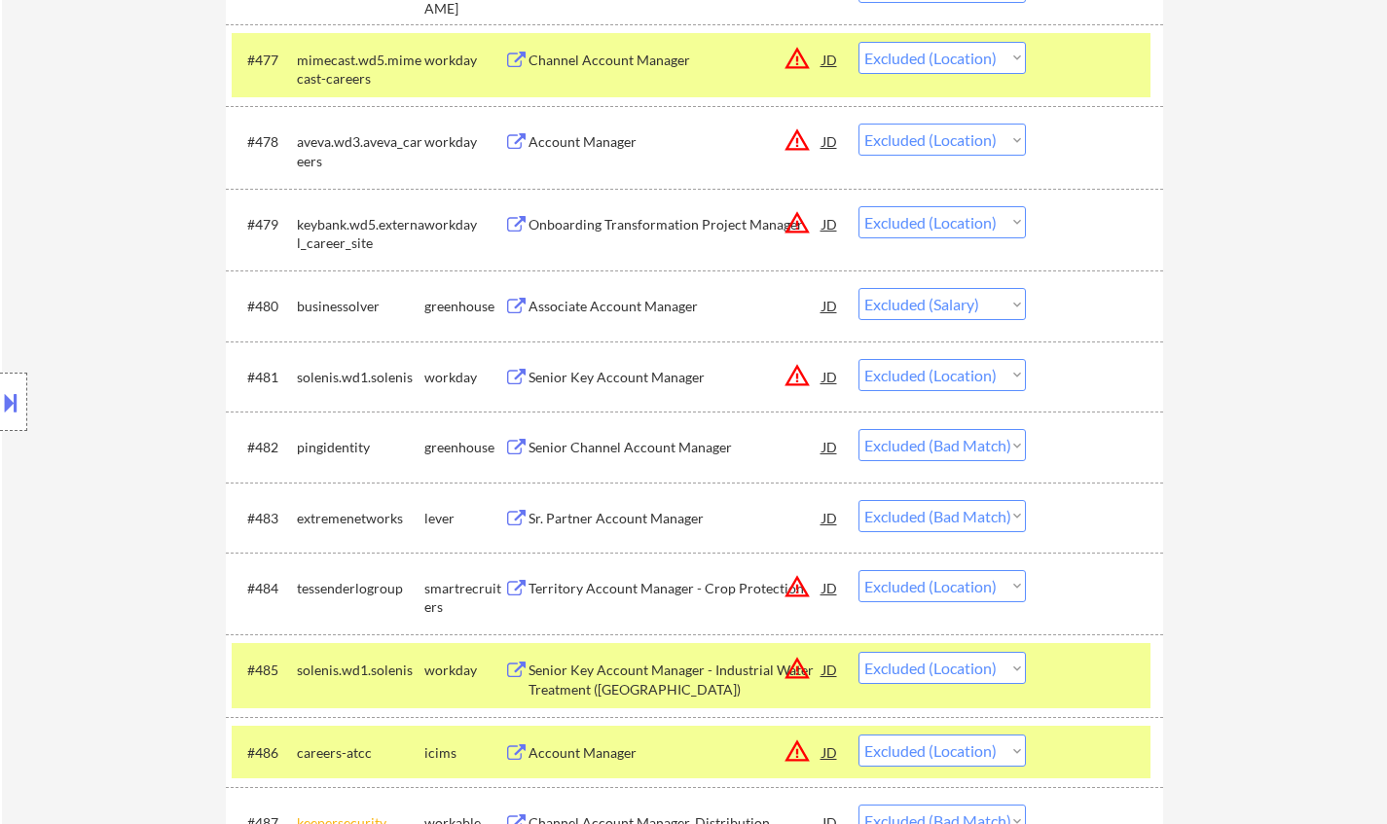
click at [626, 441] on div "Senior Channel Account Manager" at bounding box center [676, 447] width 294 height 19
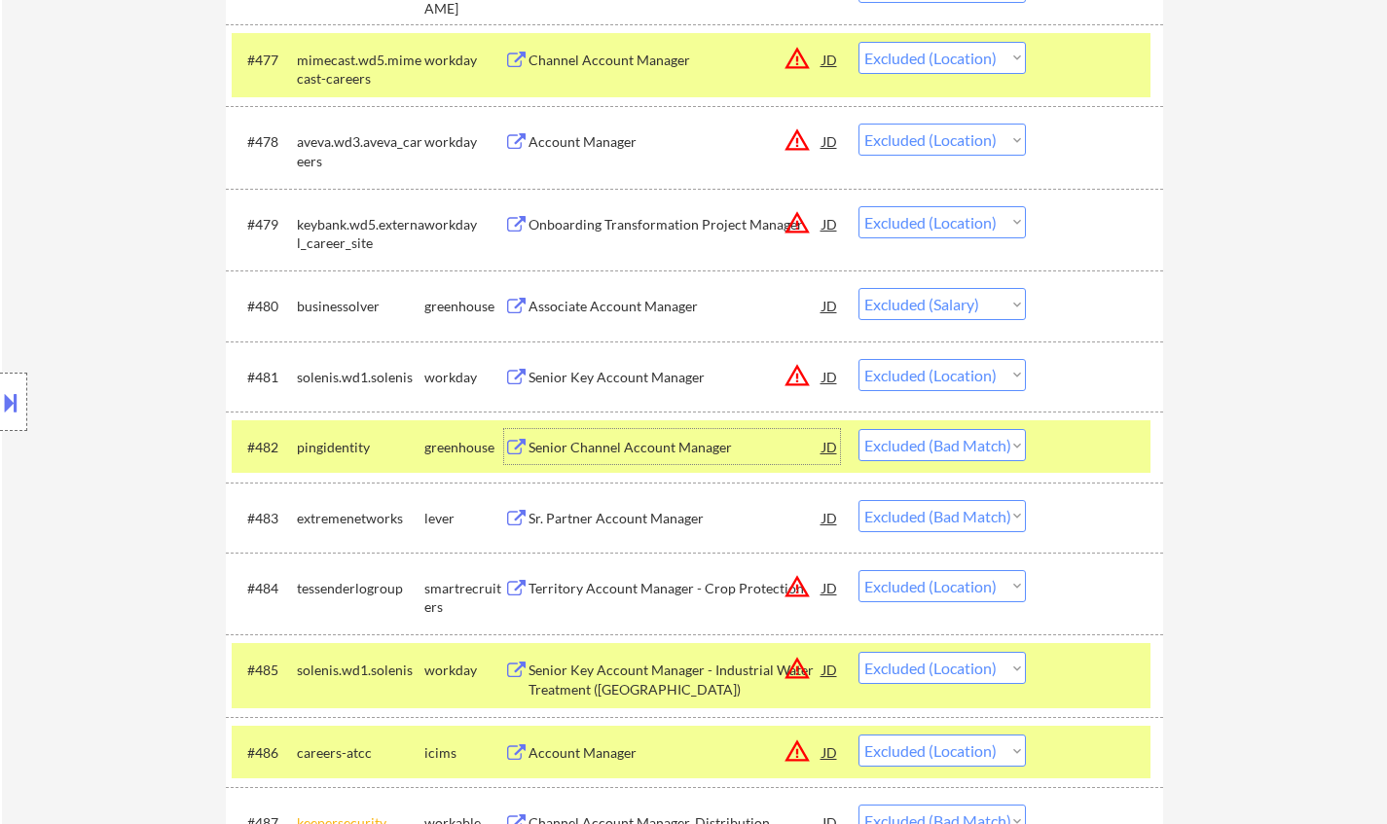
click at [980, 458] on select "Choose an option... Pending Applied Excluded (Questions) Excluded (Expired) Exc…" at bounding box center [941, 445] width 167 height 32
click at [858, 429] on select "Choose an option... Pending Applied Excluded (Questions) Excluded (Expired) Exc…" at bounding box center [941, 445] width 167 height 32
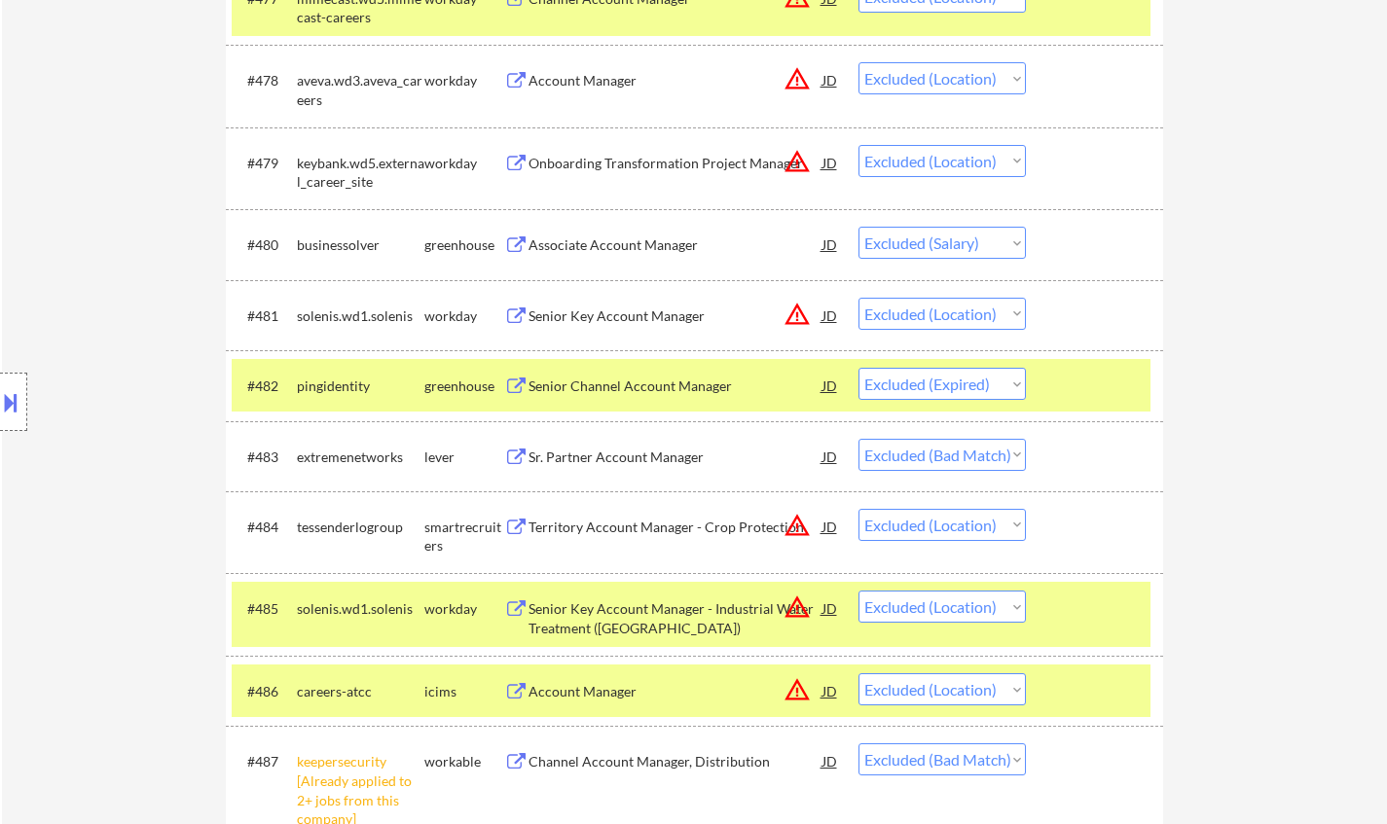
scroll to position [6619, 0]
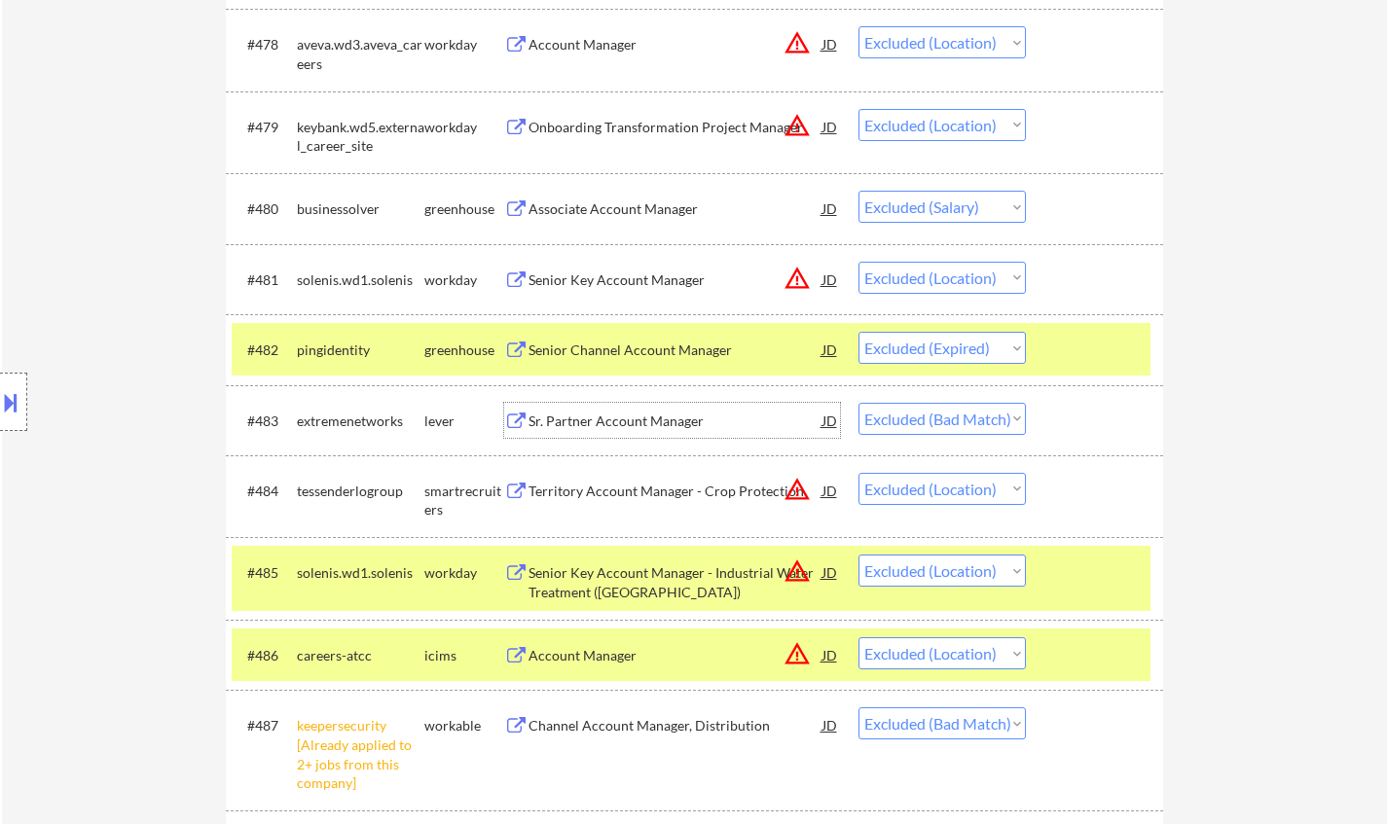
click at [629, 427] on div "Sr. Partner Account Manager" at bounding box center [676, 421] width 294 height 19
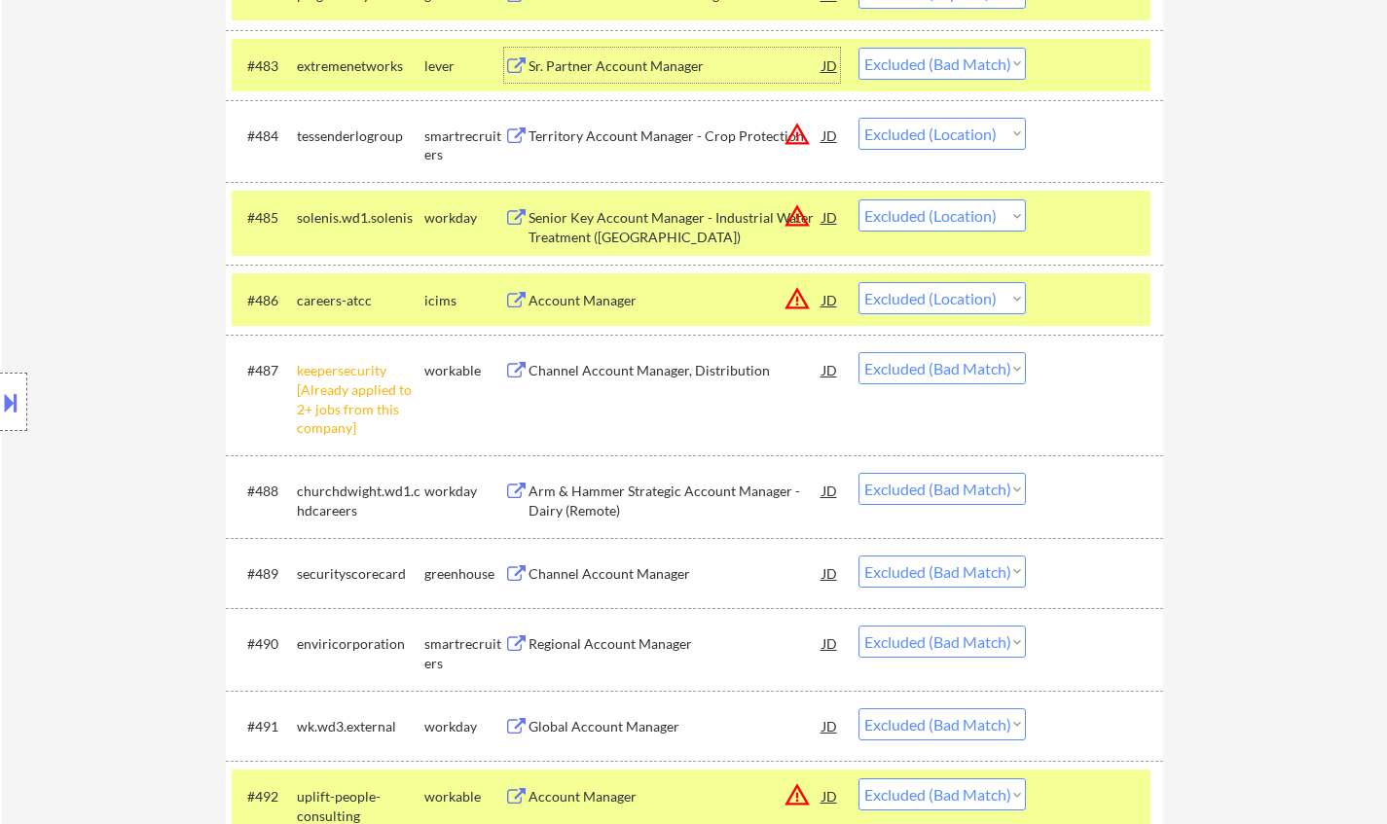
scroll to position [7008, 0]
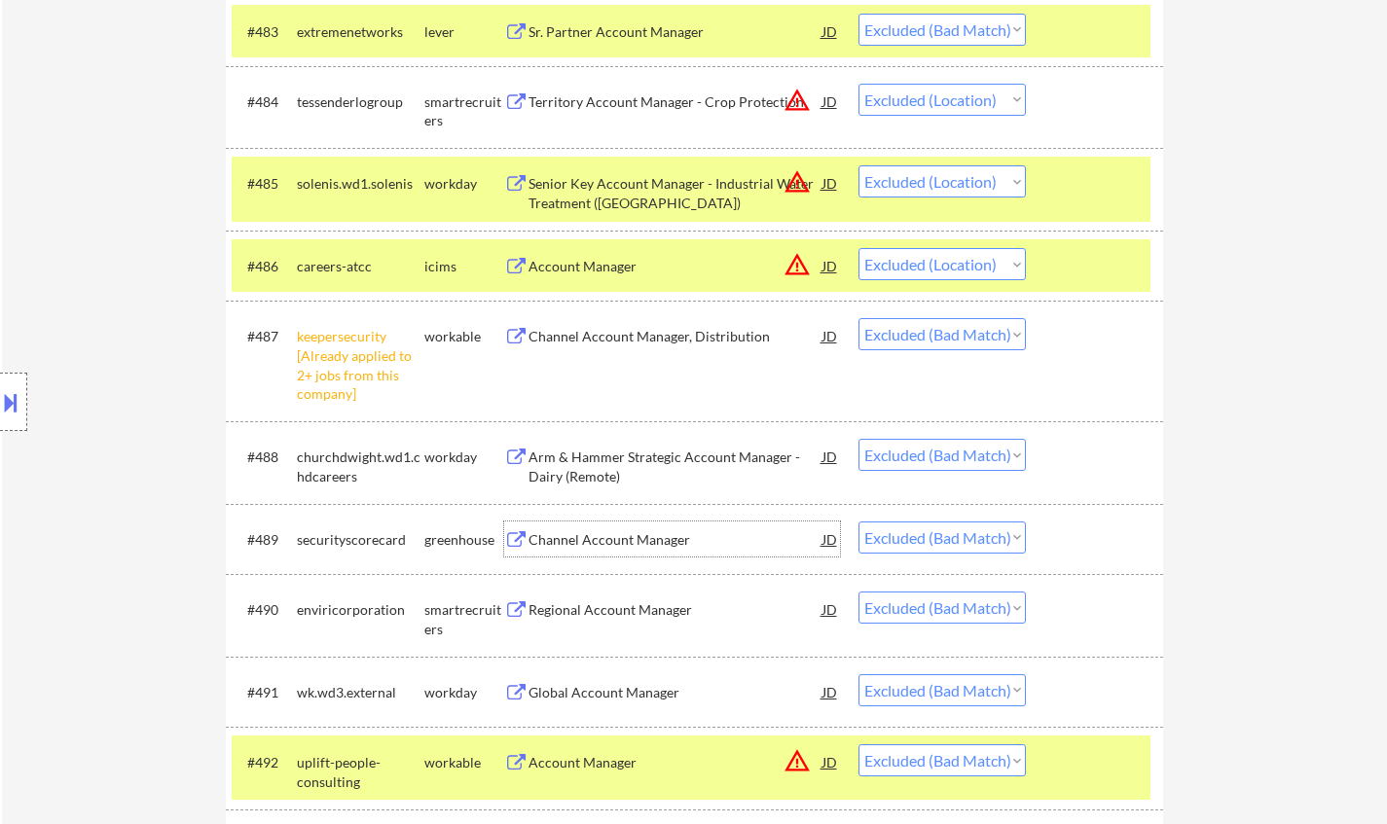
click at [593, 537] on div "Channel Account Manager" at bounding box center [676, 539] width 294 height 19
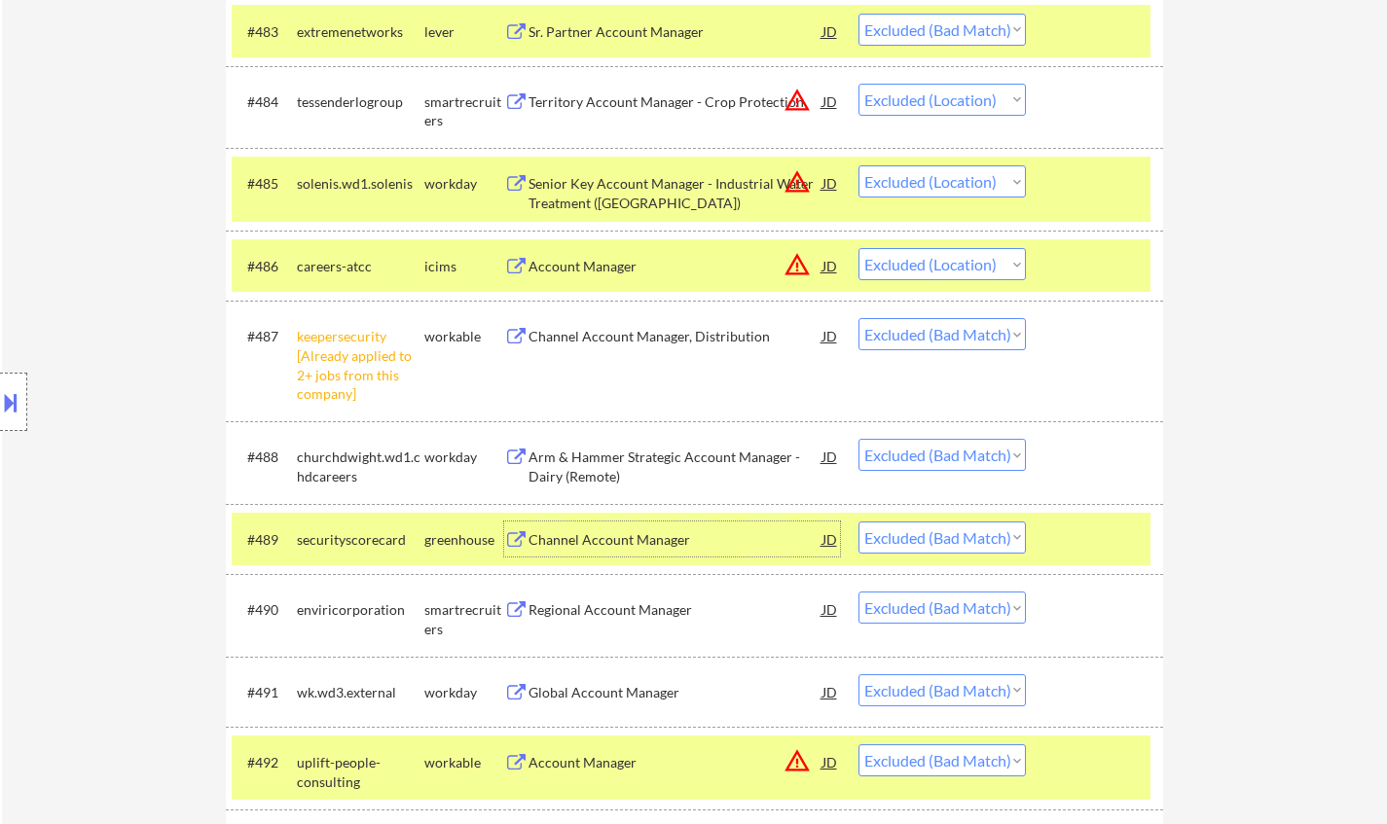
click at [980, 553] on select "Choose an option... Pending Applied Excluded (Questions) Excluded (Expired) Exc…" at bounding box center [941, 538] width 167 height 32
click at [858, 522] on select "Choose an option... Pending Applied Excluded (Questions) Excluded (Expired) Exc…" at bounding box center [941, 538] width 167 height 32
click at [604, 616] on div "Regional Account Manager" at bounding box center [676, 610] width 294 height 19
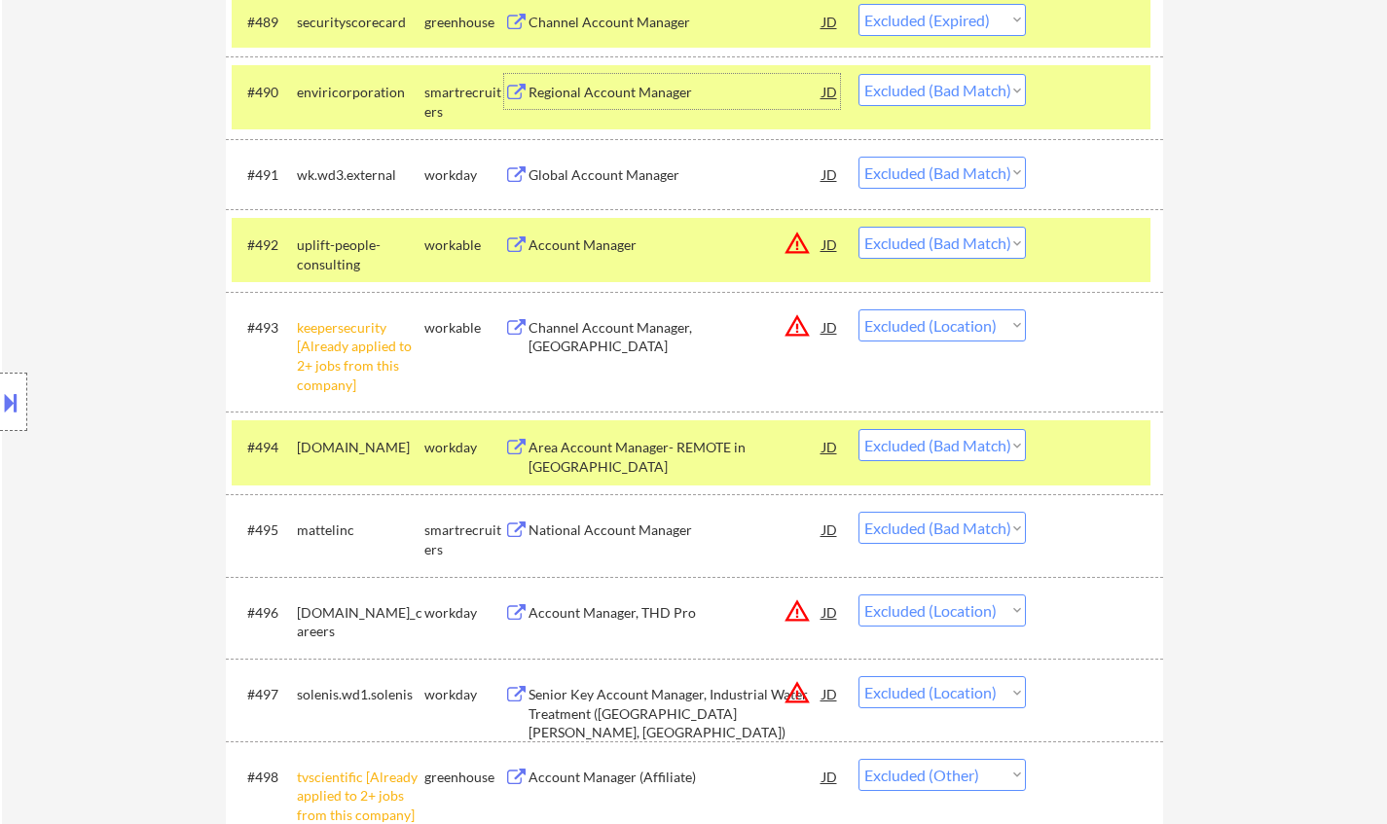
scroll to position [7592, 0]
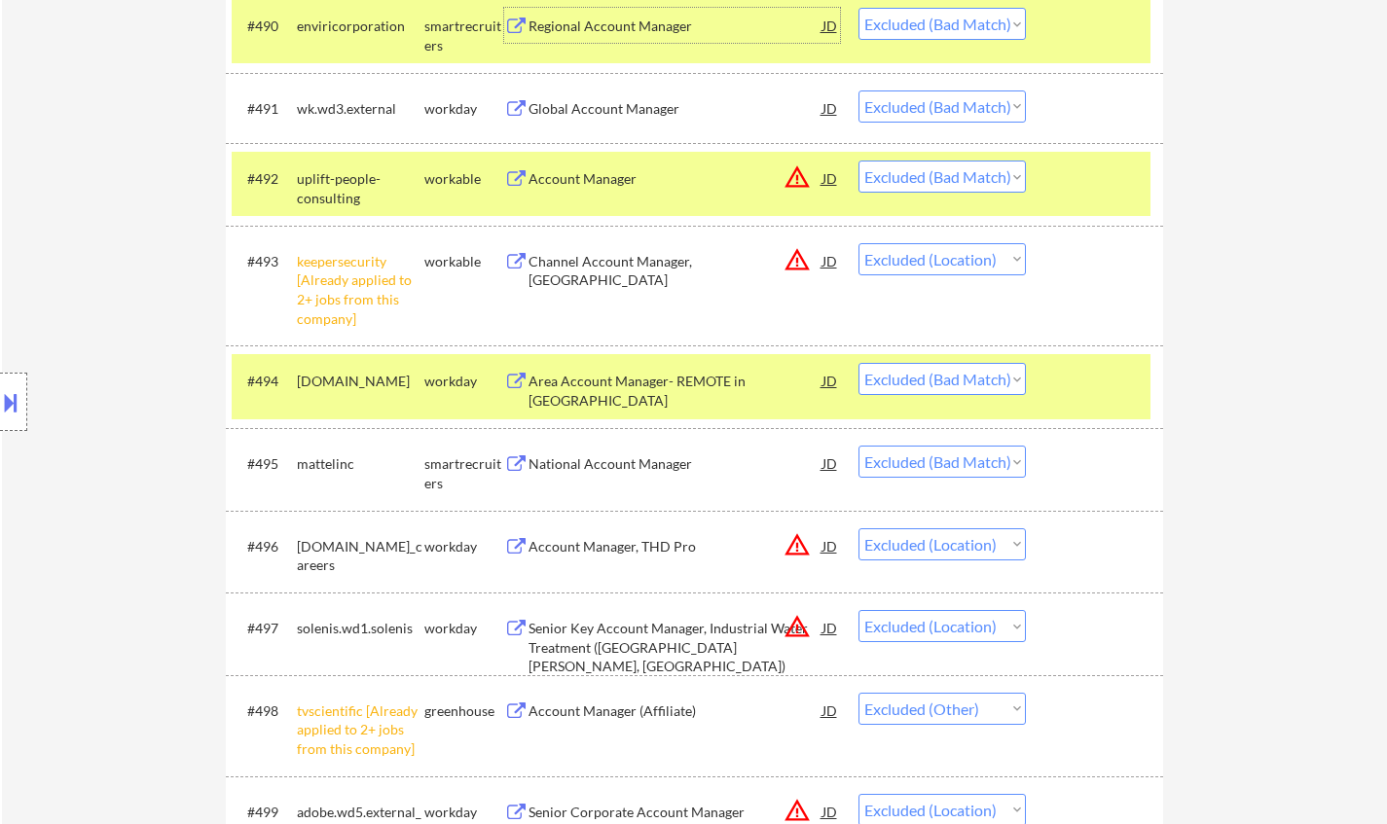
click at [637, 464] on div "National Account Manager" at bounding box center [676, 464] width 294 height 19
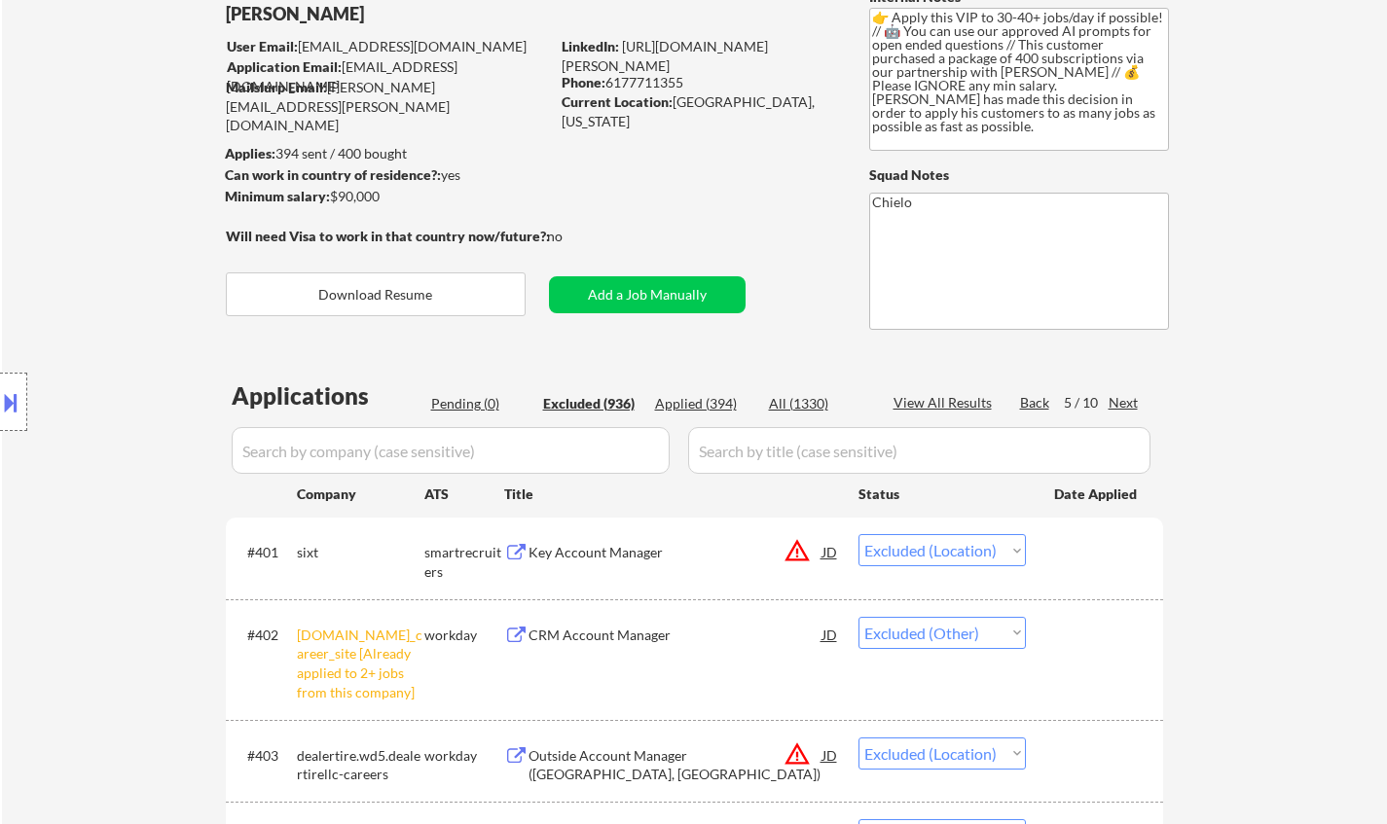
scroll to position [0, 0]
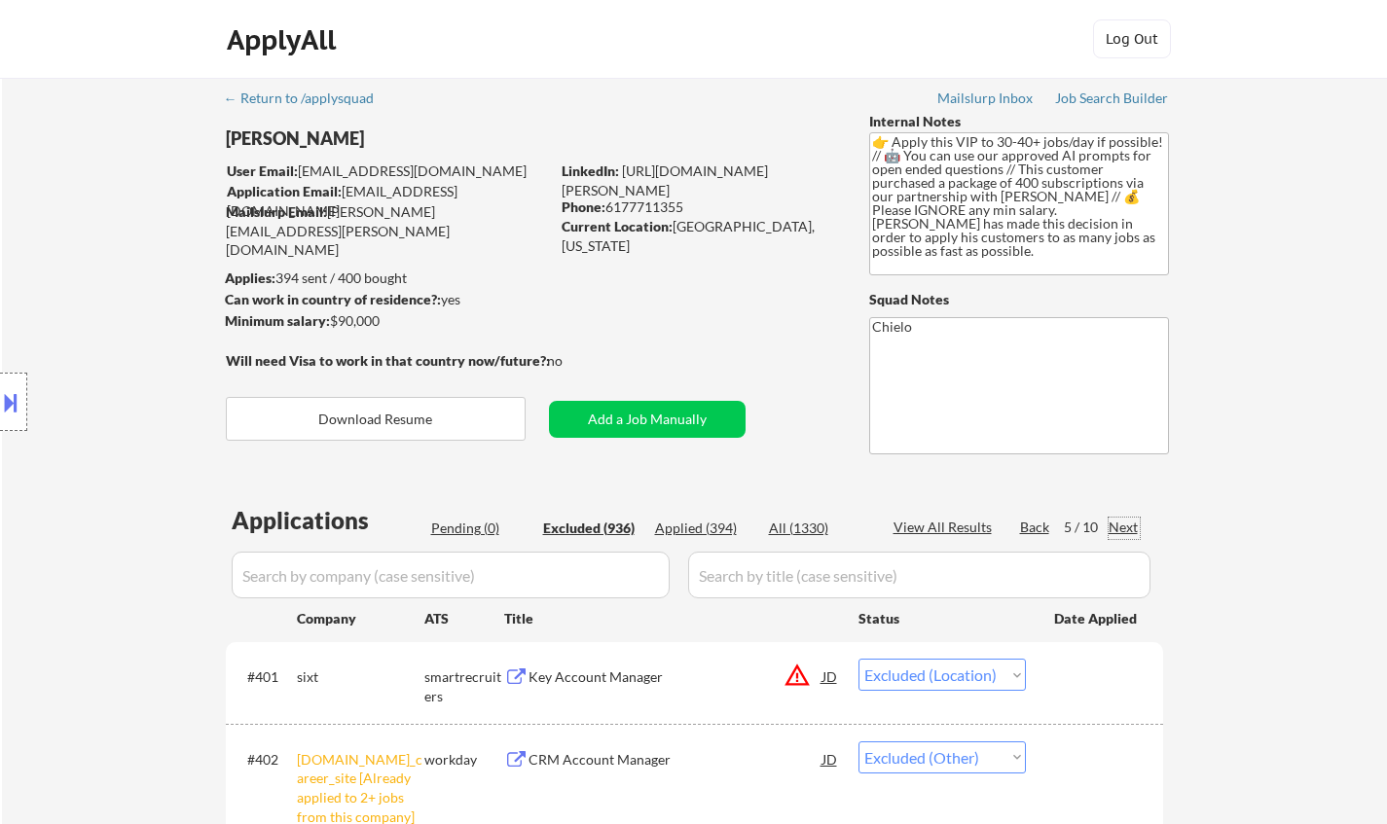
click at [1130, 524] on div "Next" at bounding box center [1124, 527] width 31 height 19
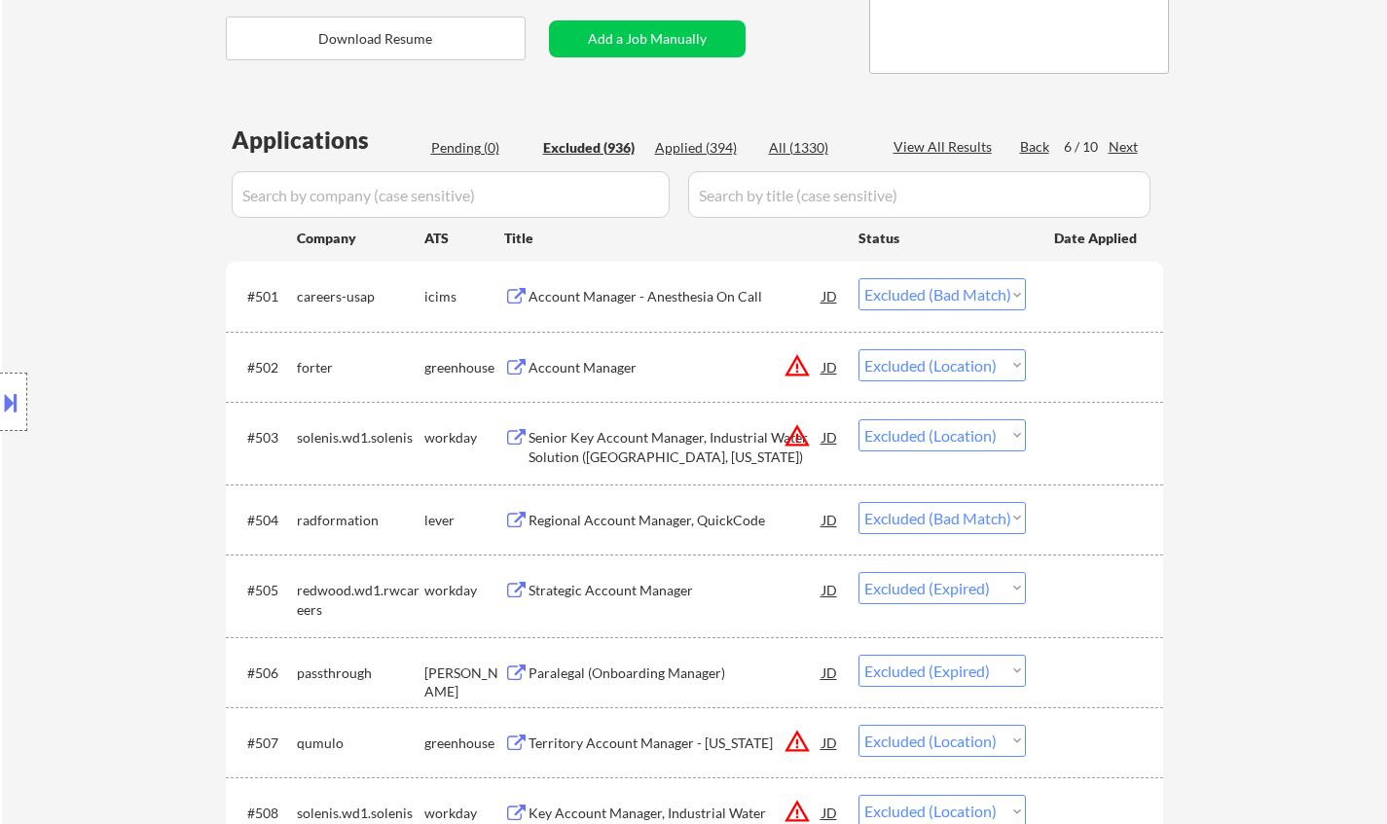
scroll to position [389, 0]
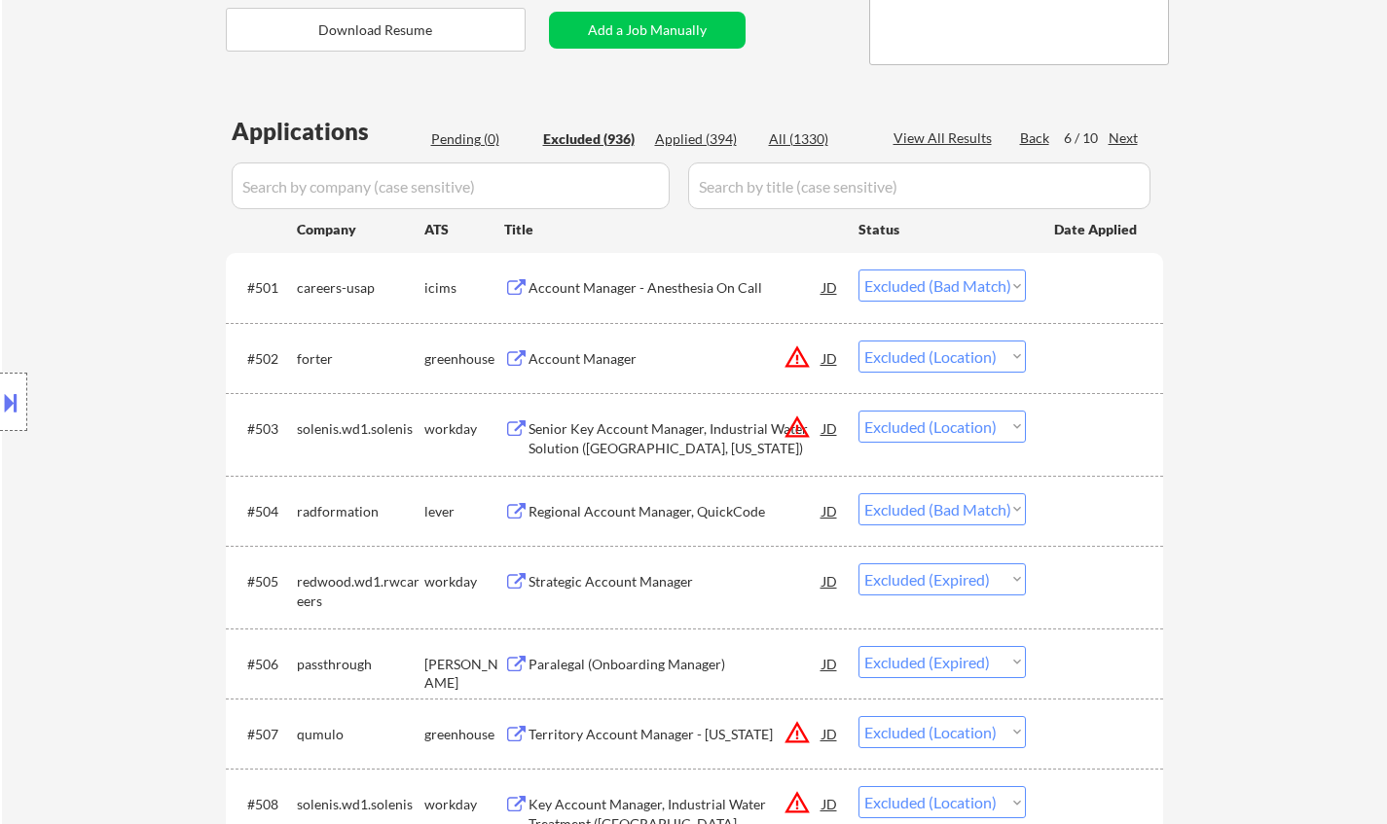
click at [659, 506] on div "Regional Account Manager, QuickCode" at bounding box center [676, 511] width 294 height 19
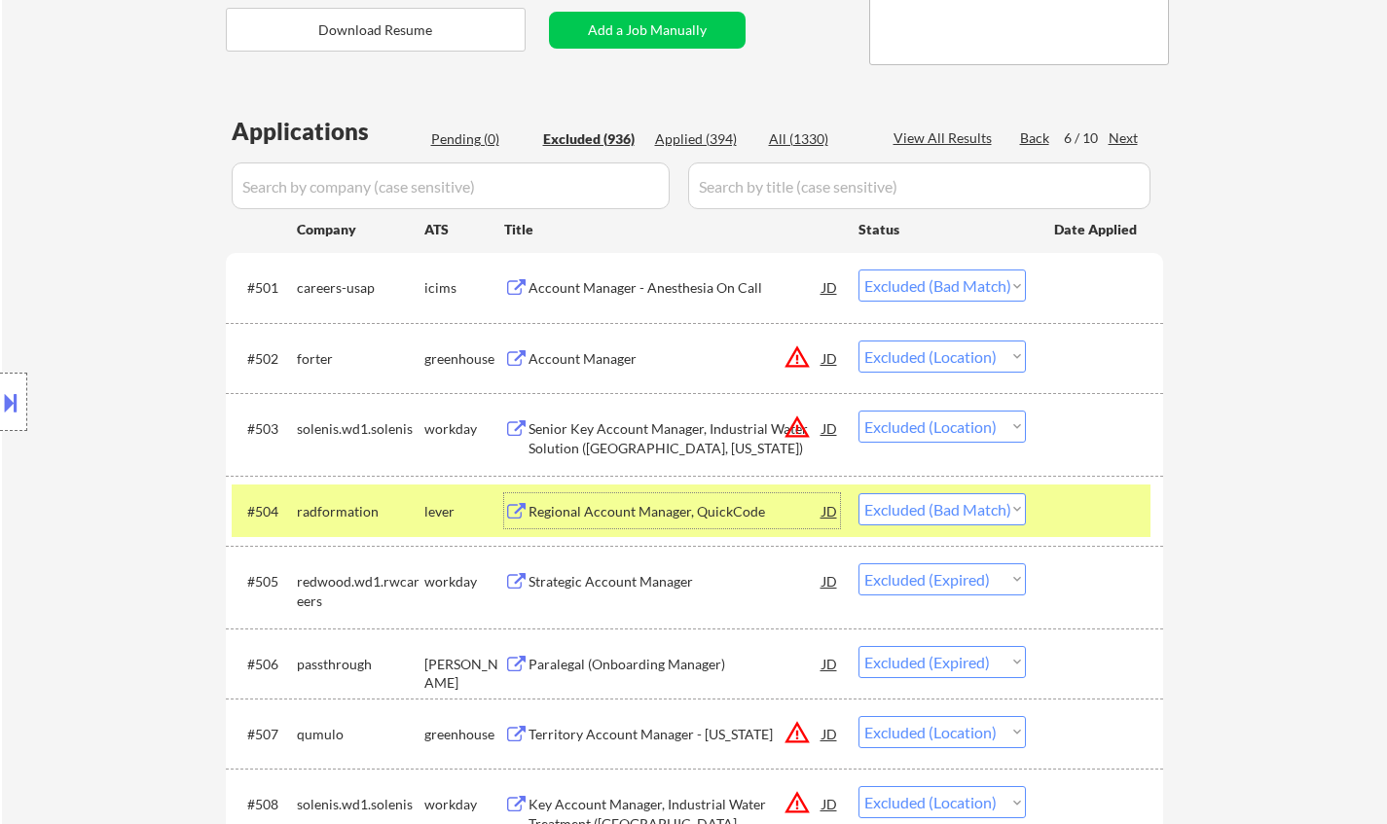
drag, startPoint x: 976, startPoint y: 494, endPoint x: 979, endPoint y: 515, distance: 20.6
click at [976, 496] on select "Choose an option... Pending Applied Excluded (Questions) Excluded (Expired) Exc…" at bounding box center [941, 509] width 167 height 32
click at [858, 493] on select "Choose an option... Pending Applied Excluded (Questions) Excluded (Expired) Exc…" at bounding box center [941, 509] width 167 height 32
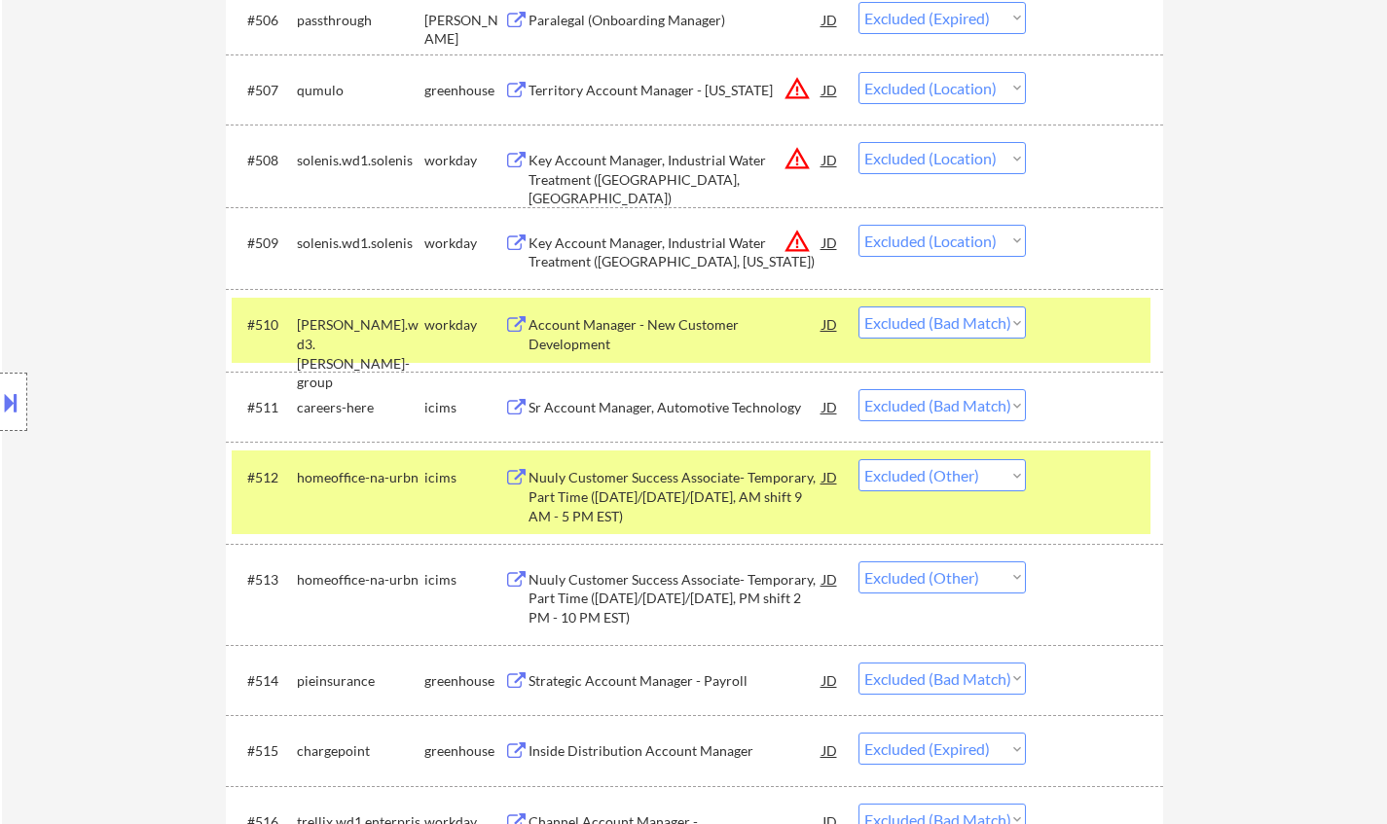
scroll to position [1071, 0]
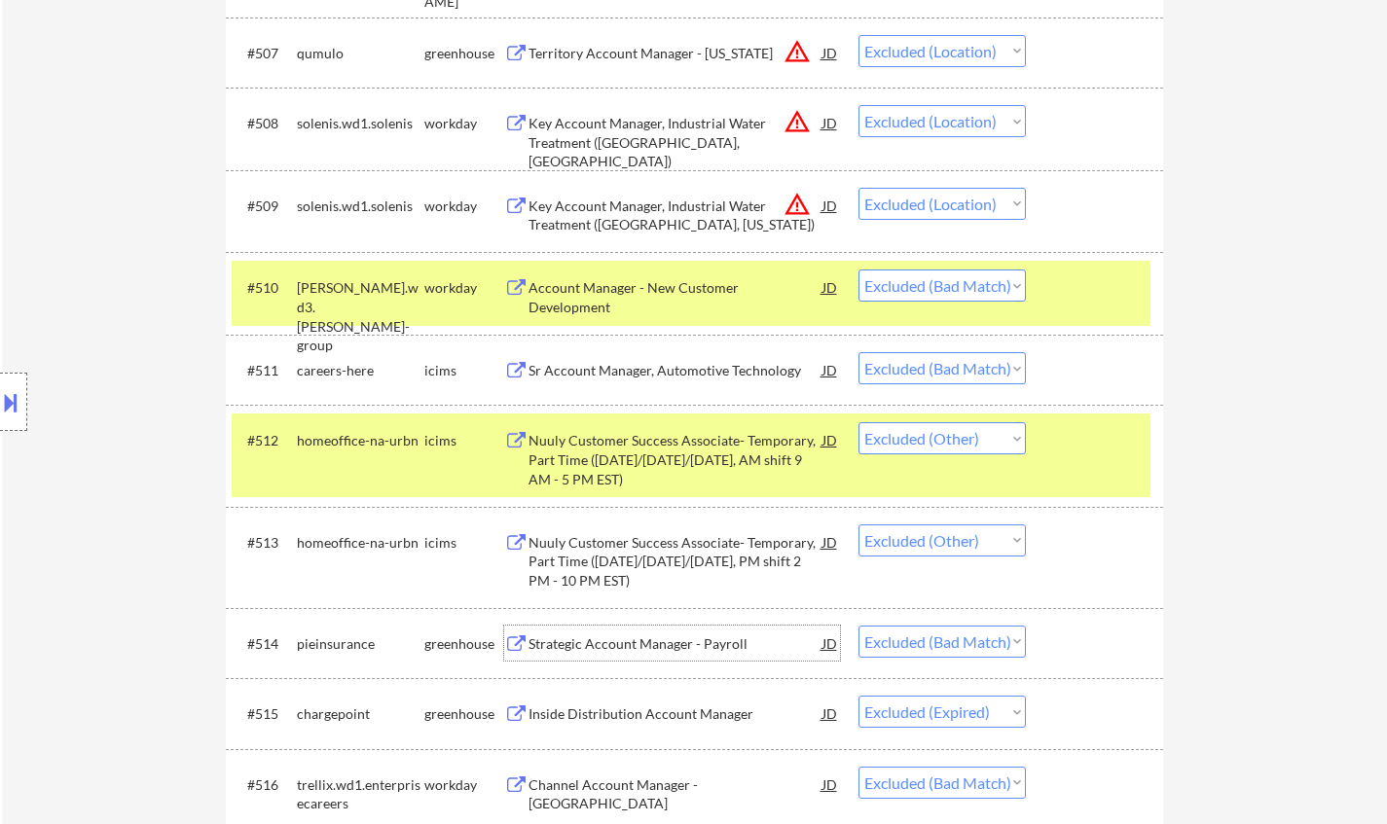
click at [659, 647] on div "Strategic Account Manager - Payroll" at bounding box center [676, 644] width 294 height 19
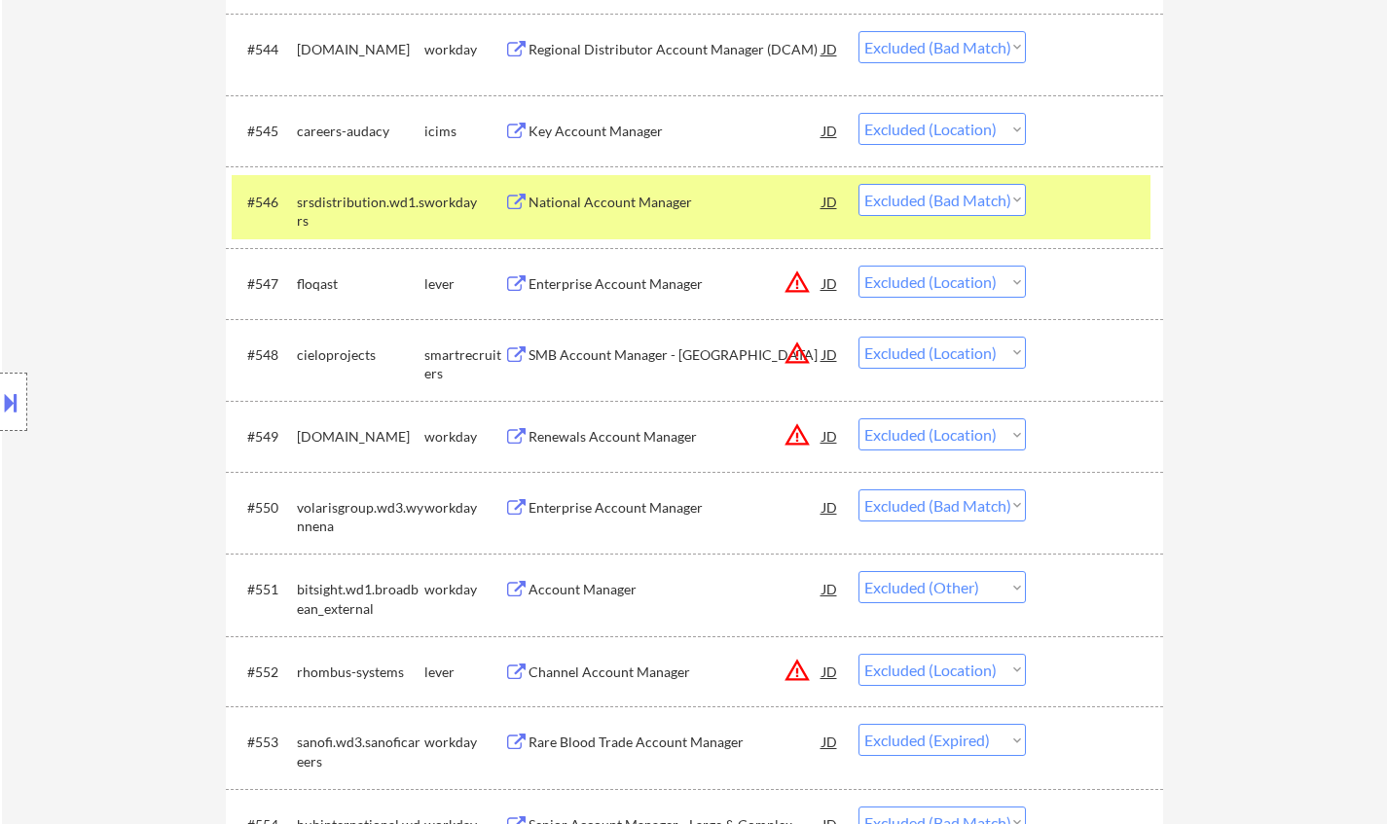
scroll to position [4088, 0]
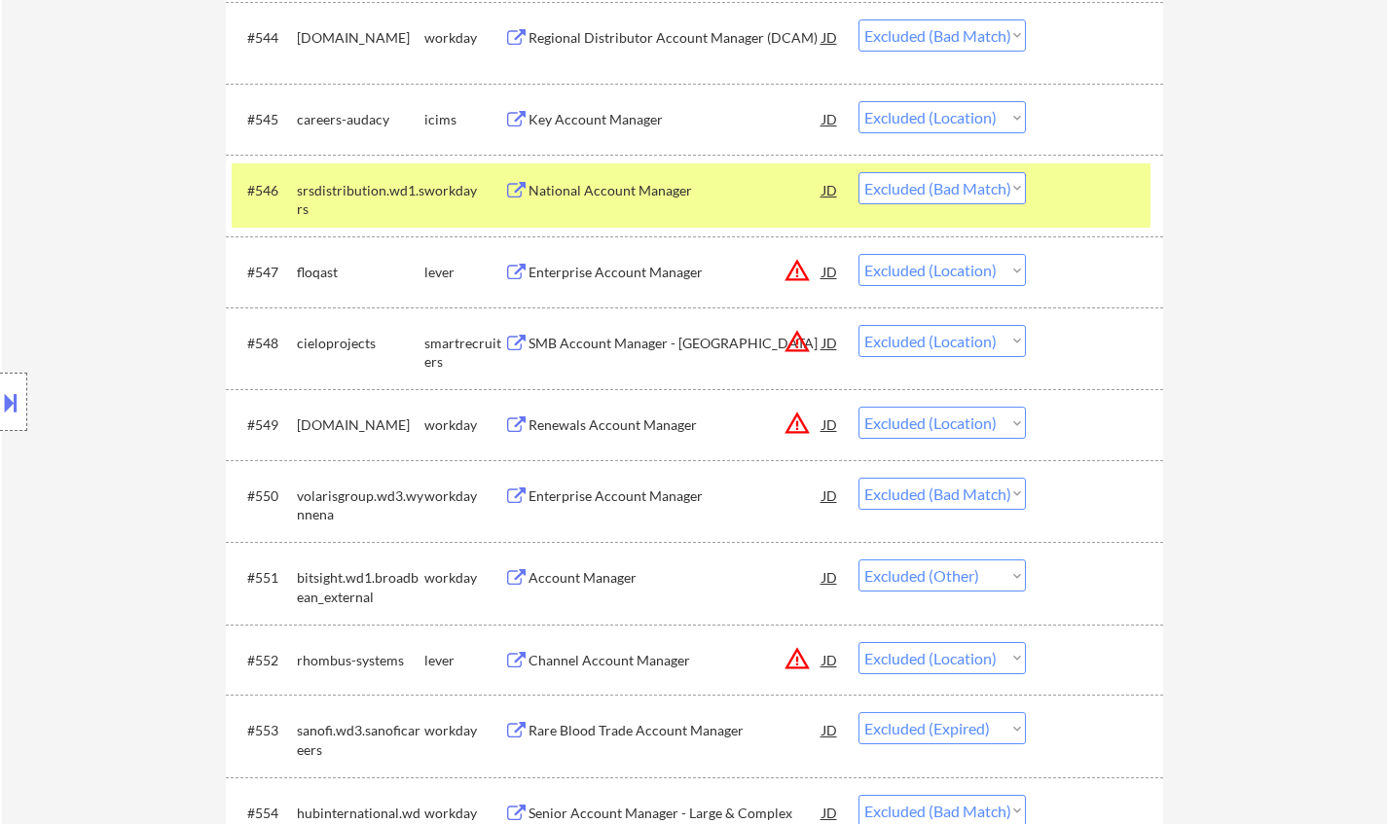
click at [634, 495] on div "Enterprise Account Manager" at bounding box center [676, 496] width 294 height 19
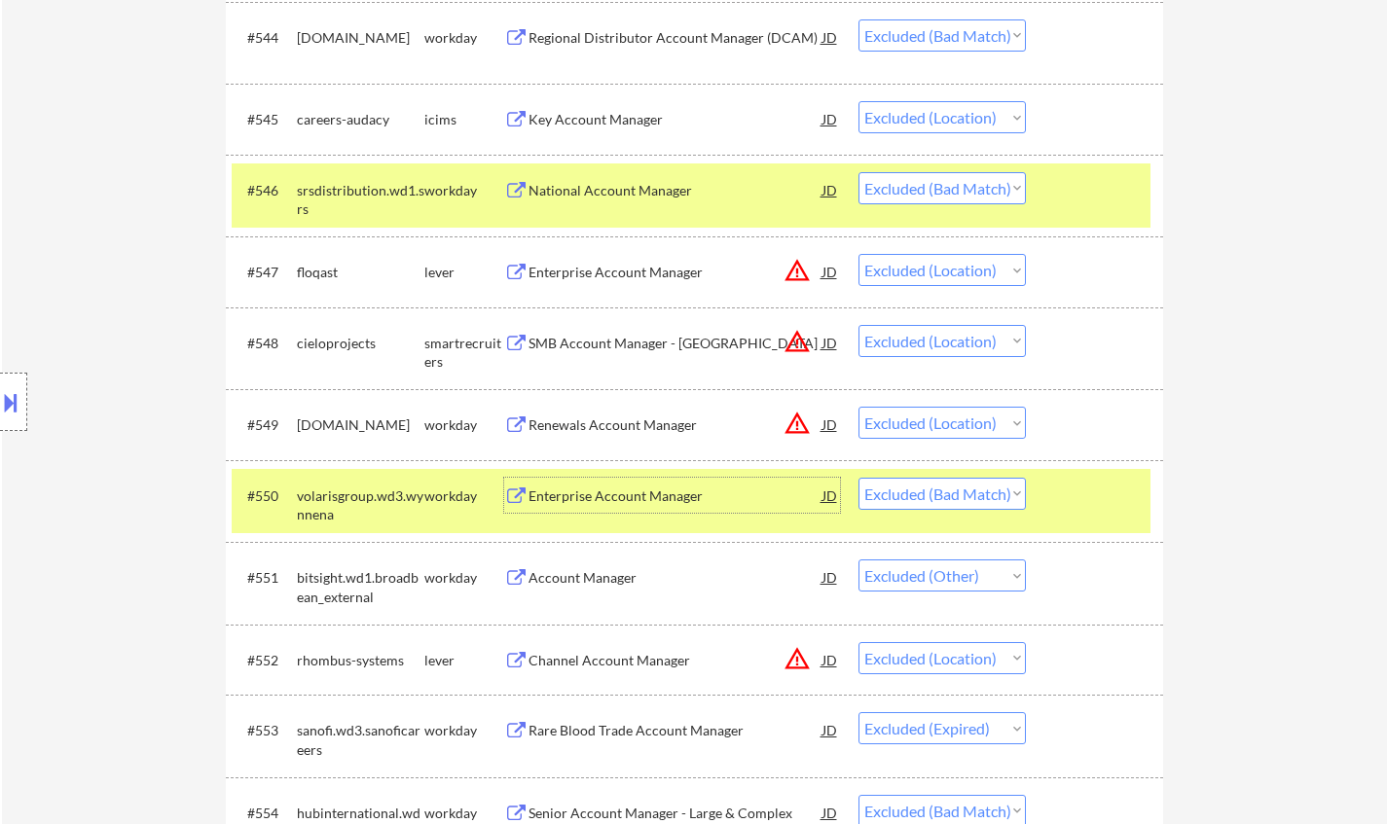
click at [939, 489] on select "Choose an option... Pending Applied Excluded (Questions) Excluded (Expired) Exc…" at bounding box center [941, 494] width 167 height 32
click at [858, 478] on select "Choose an option... Pending Applied Excluded (Questions) Excluded (Expired) Exc…" at bounding box center [941, 494] width 167 height 32
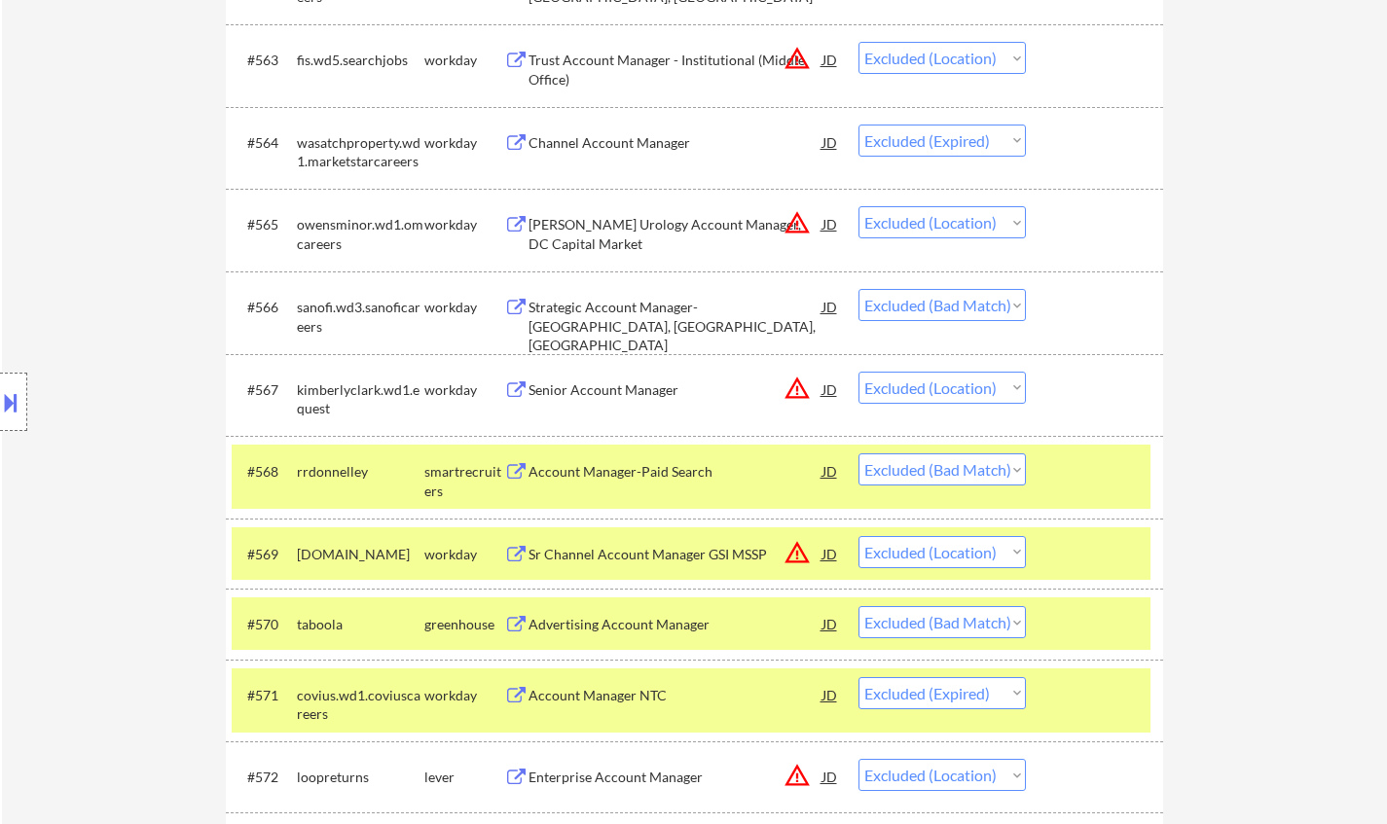
scroll to position [5645, 0]
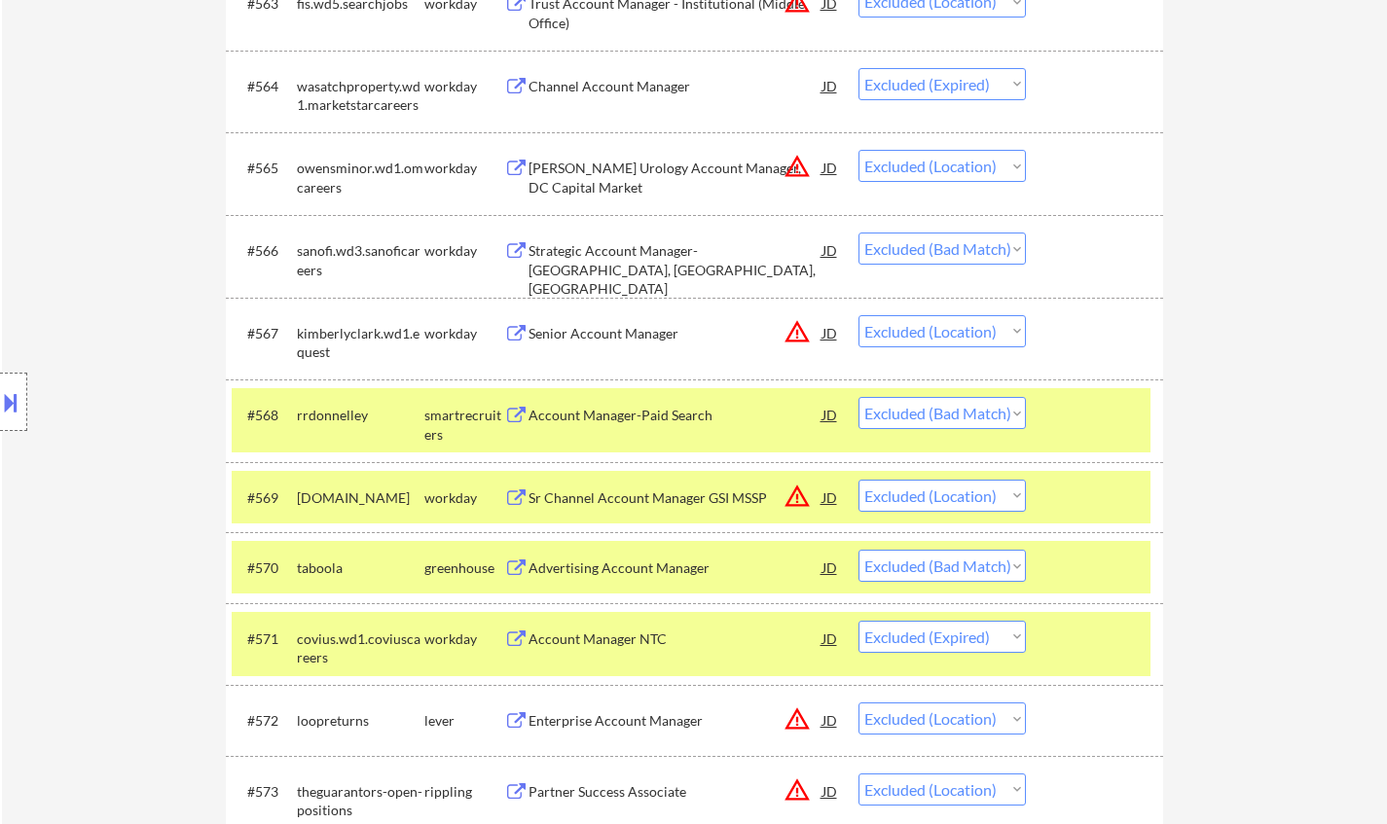
click at [634, 564] on div "Advertising Account Manager" at bounding box center [676, 568] width 294 height 19
